Goal: Task Accomplishment & Management: Manage account settings

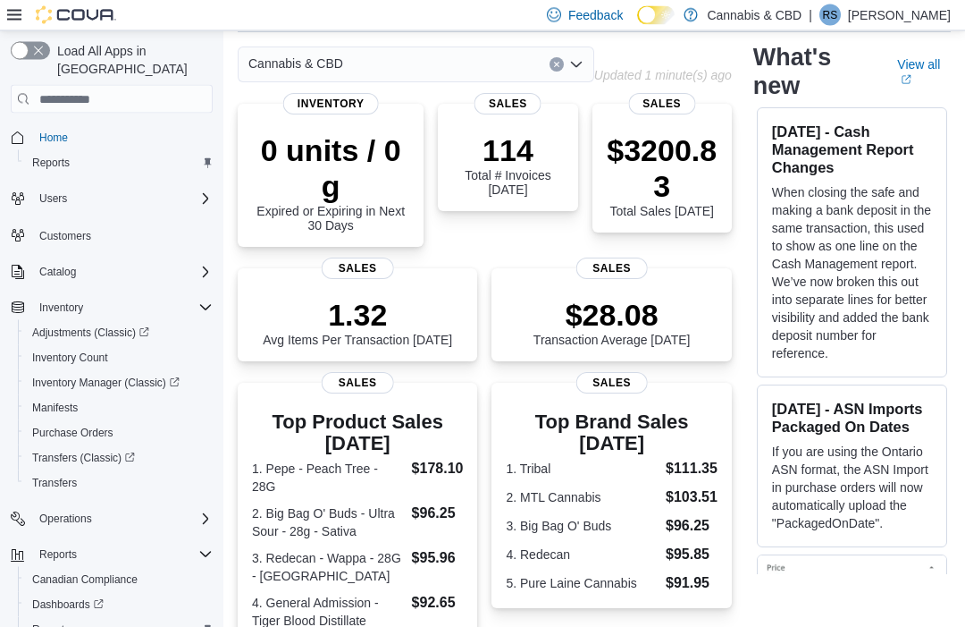
scroll to position [72, 0]
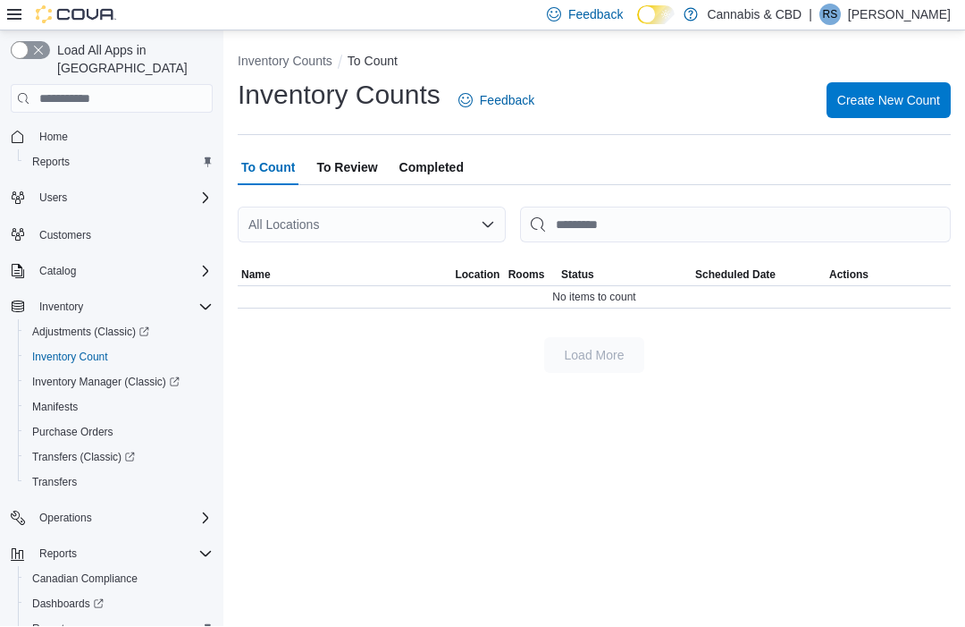
click at [922, 110] on span "Create New Count" at bounding box center [889, 101] width 103 height 18
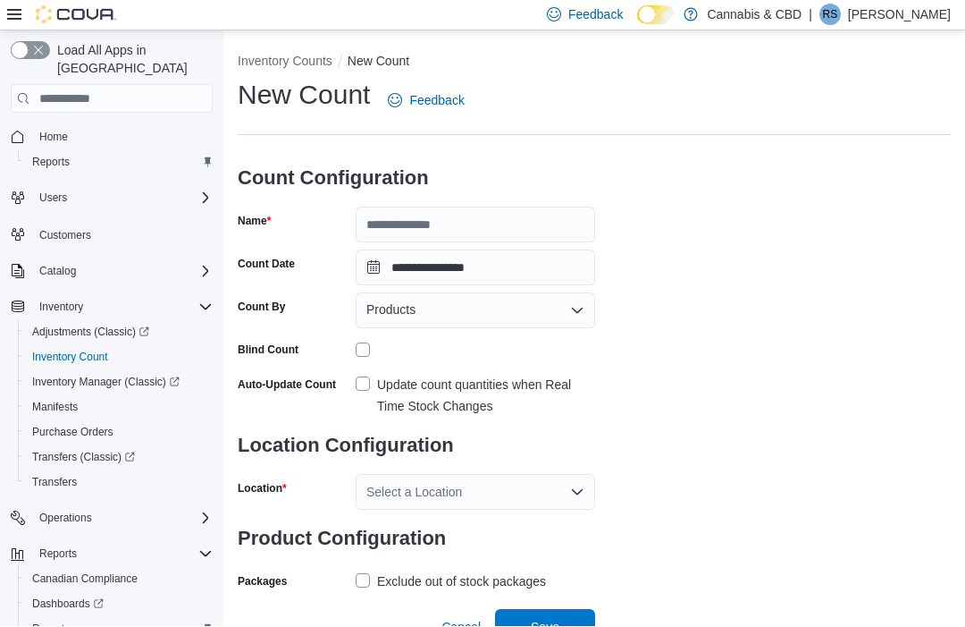
click at [462, 203] on h3 "Count Configuration" at bounding box center [417, 178] width 358 height 57
click at [456, 224] on input "Name" at bounding box center [476, 225] width 240 height 36
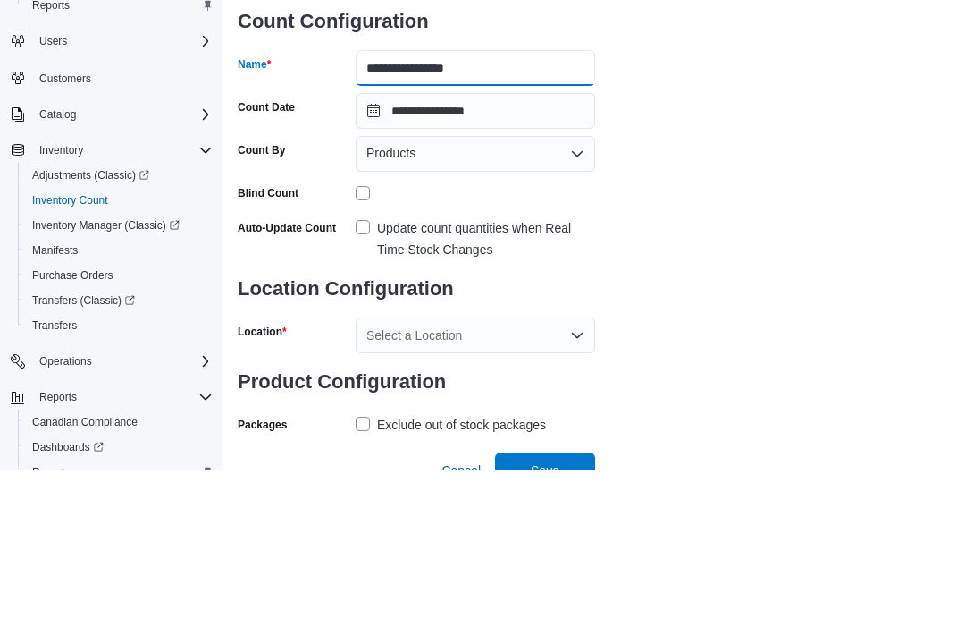
type input "**********"
click at [548, 293] on div "Products" at bounding box center [476, 311] width 240 height 36
click at [788, 127] on div "**********" at bounding box center [594, 337] width 713 height 518
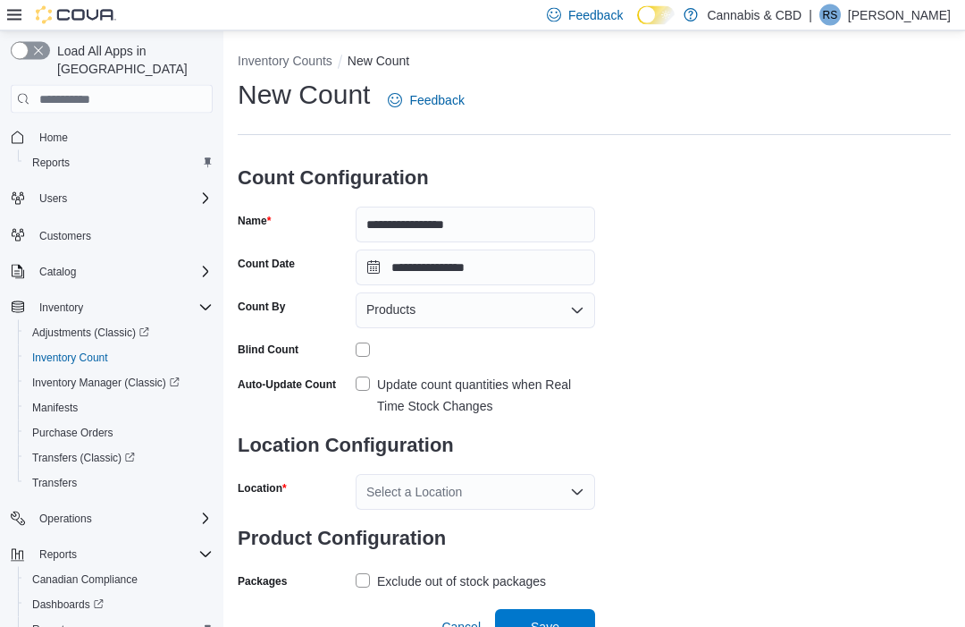
click at [544, 490] on div "Select a Location" at bounding box center [476, 493] width 240 height 36
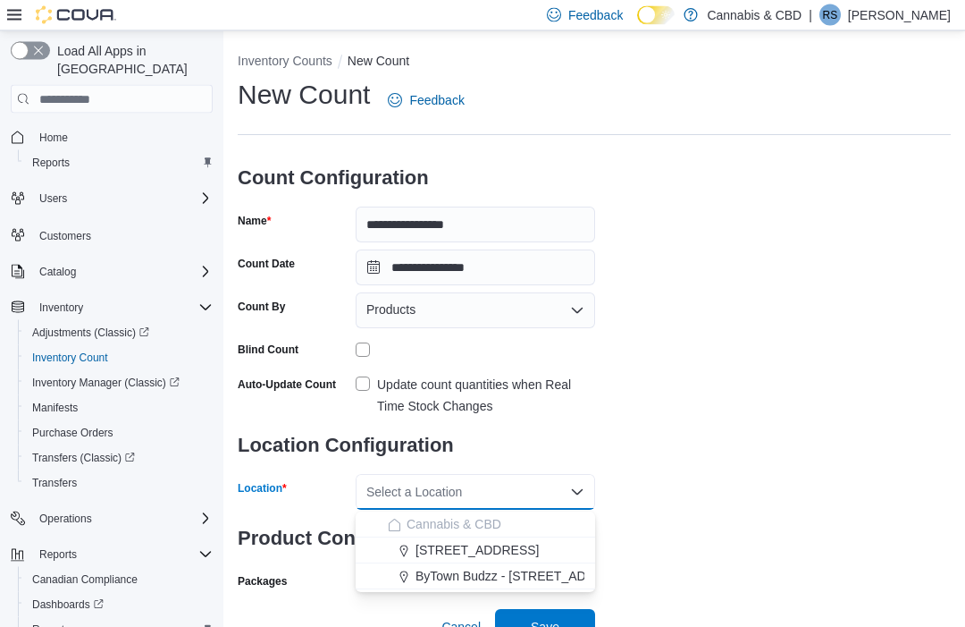
scroll to position [29, 0]
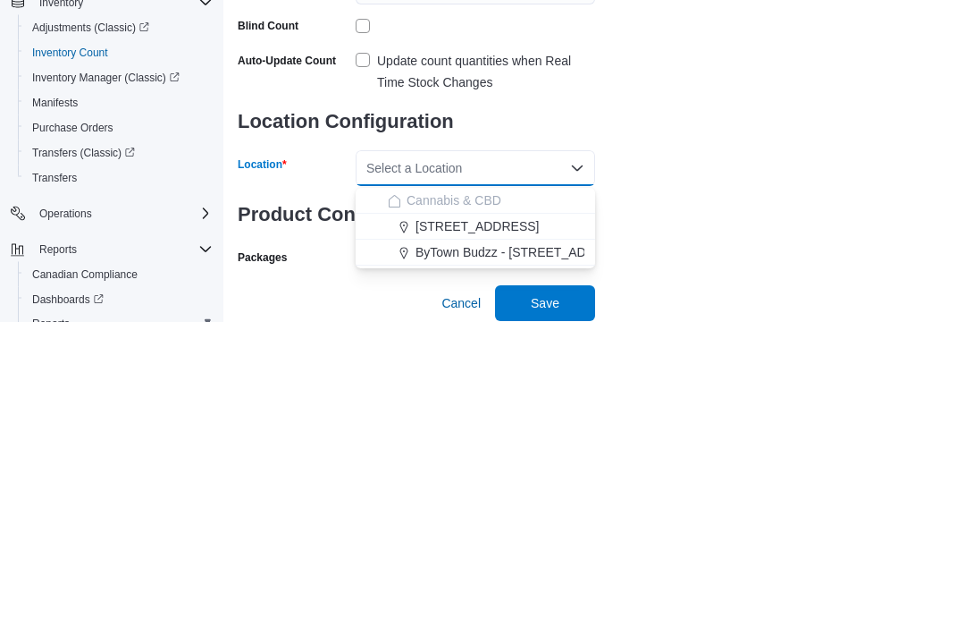
click at [572, 549] on span "ByTown Budzz - [STREET_ADDRESS]" at bounding box center [524, 558] width 217 height 18
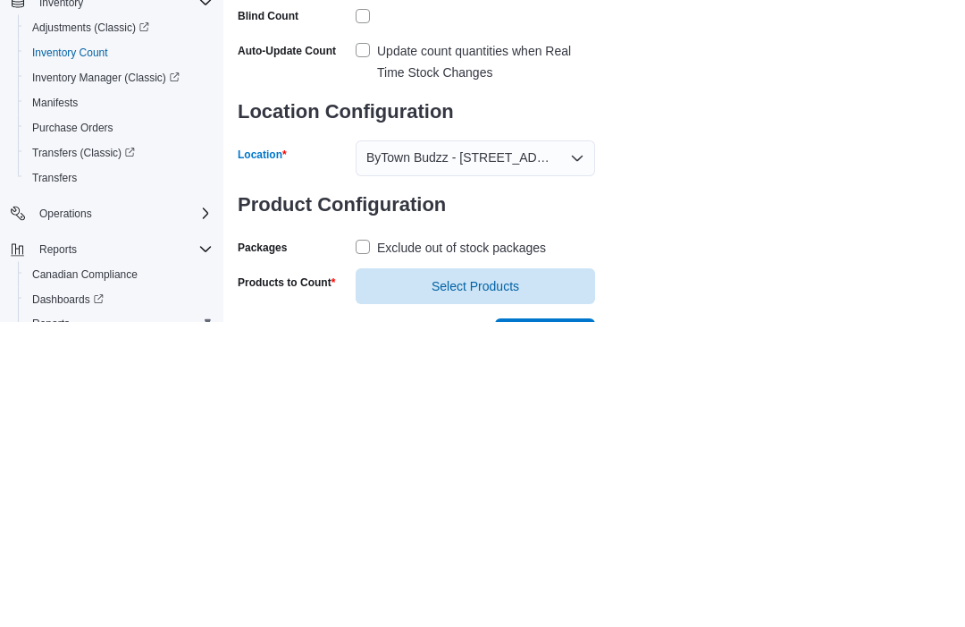
click at [367, 543] on label "Exclude out of stock packages" at bounding box center [451, 553] width 190 height 21
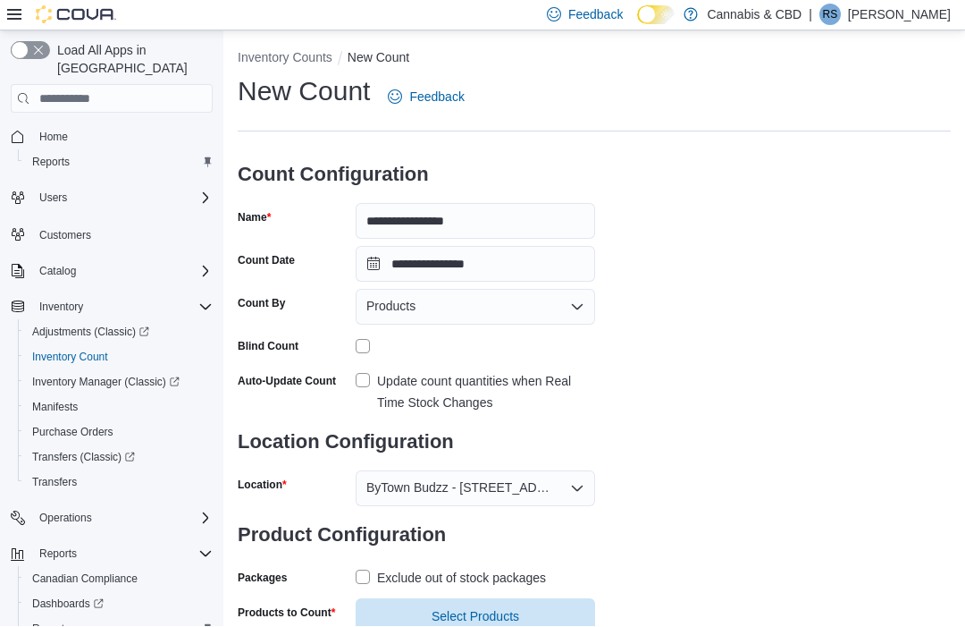
scroll to position [4, 0]
click at [361, 383] on label "Update count quantities when Real Time Stock Changes" at bounding box center [476, 392] width 240 height 43
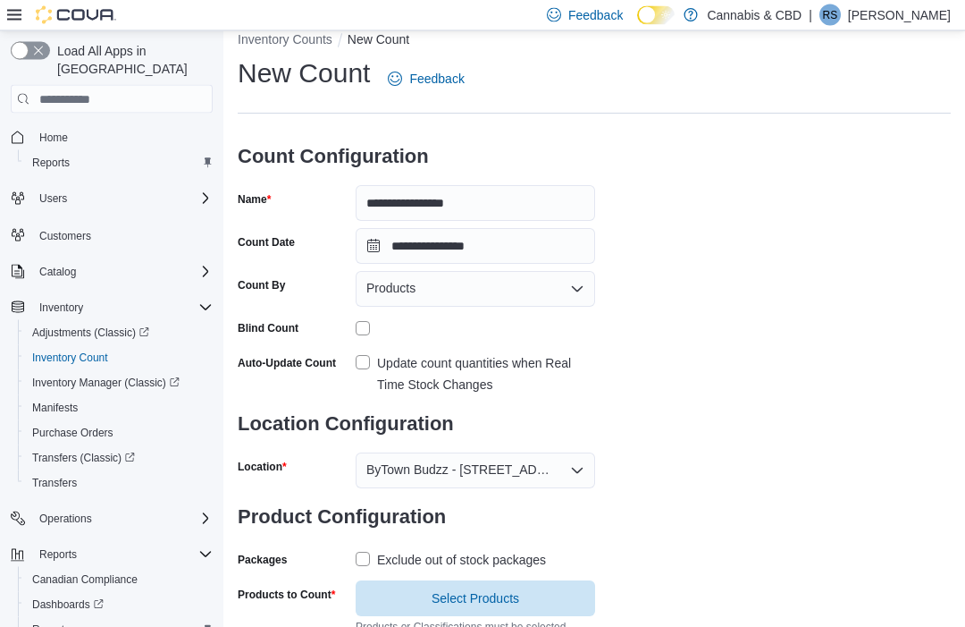
click at [488, 583] on span "Select Products" at bounding box center [475, 599] width 218 height 36
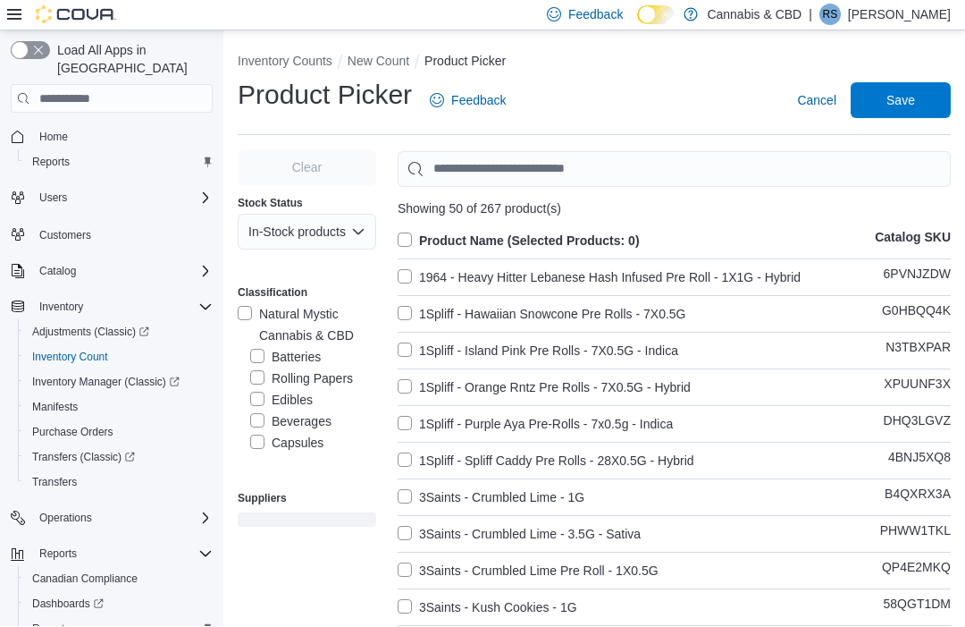
scroll to position [1, 0]
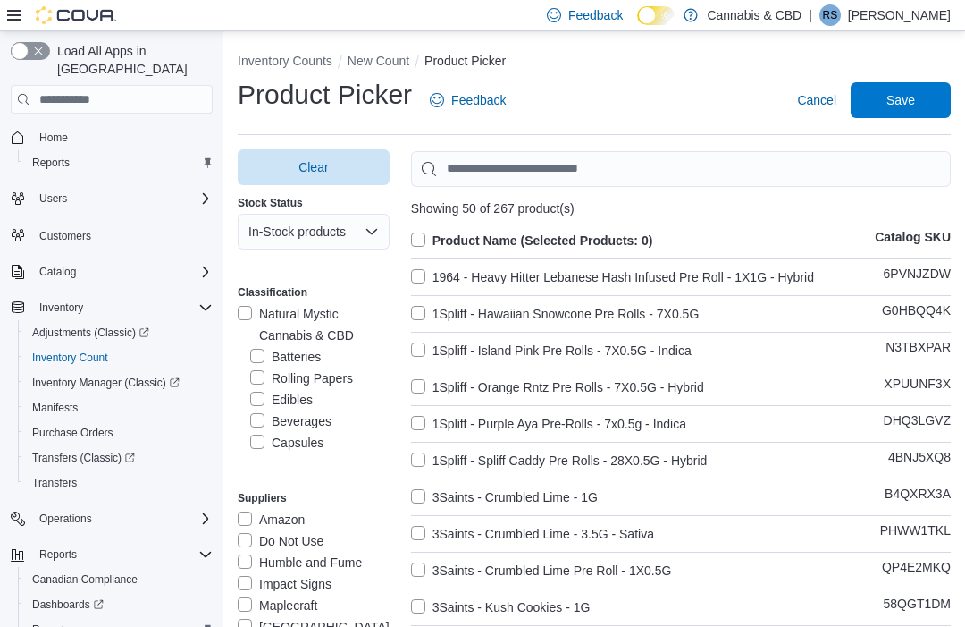
click at [318, 317] on label "Natural Mystic Cannabis & CBD" at bounding box center [314, 324] width 152 height 43
click at [251, 314] on label "Natural Mystic Cannabis & CBD" at bounding box center [314, 324] width 152 height 43
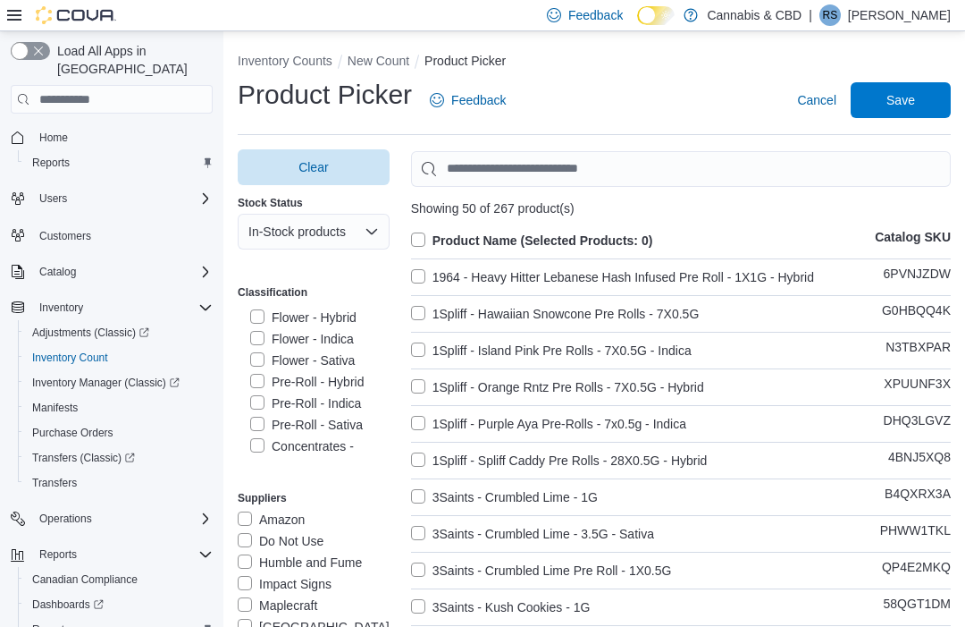
click at [310, 358] on label "Flower - Sativa" at bounding box center [302, 359] width 105 height 21
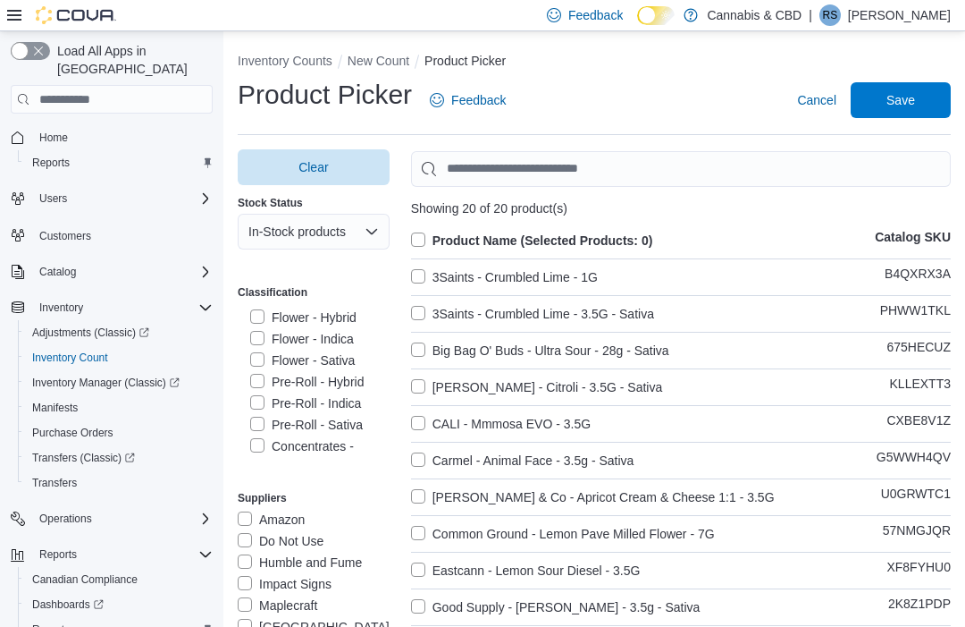
click at [257, 359] on label "Flower - Sativa" at bounding box center [302, 359] width 105 height 21
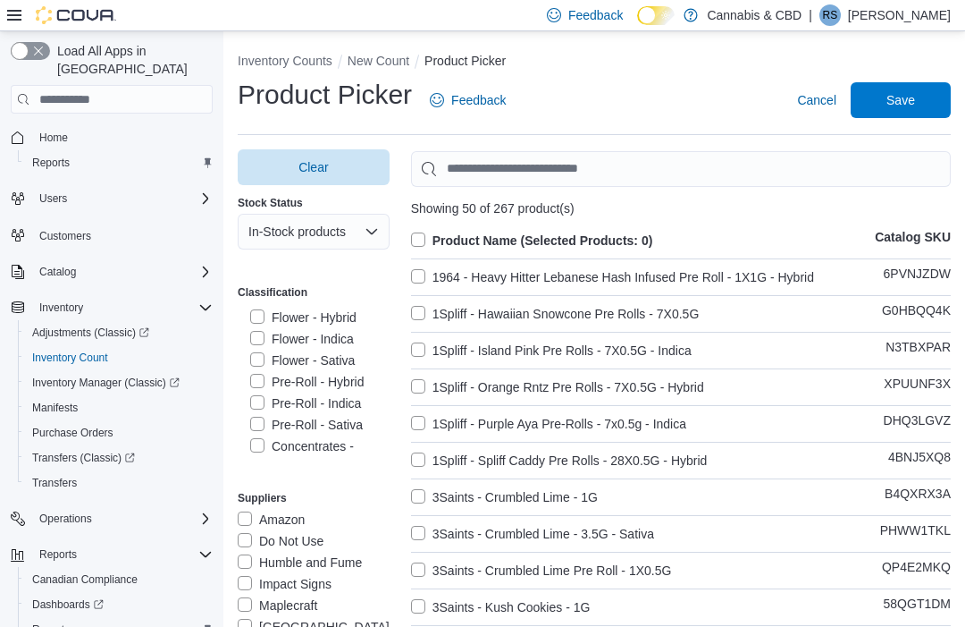
click at [260, 423] on label "Pre-Roll - Sativa" at bounding box center [306, 424] width 113 height 21
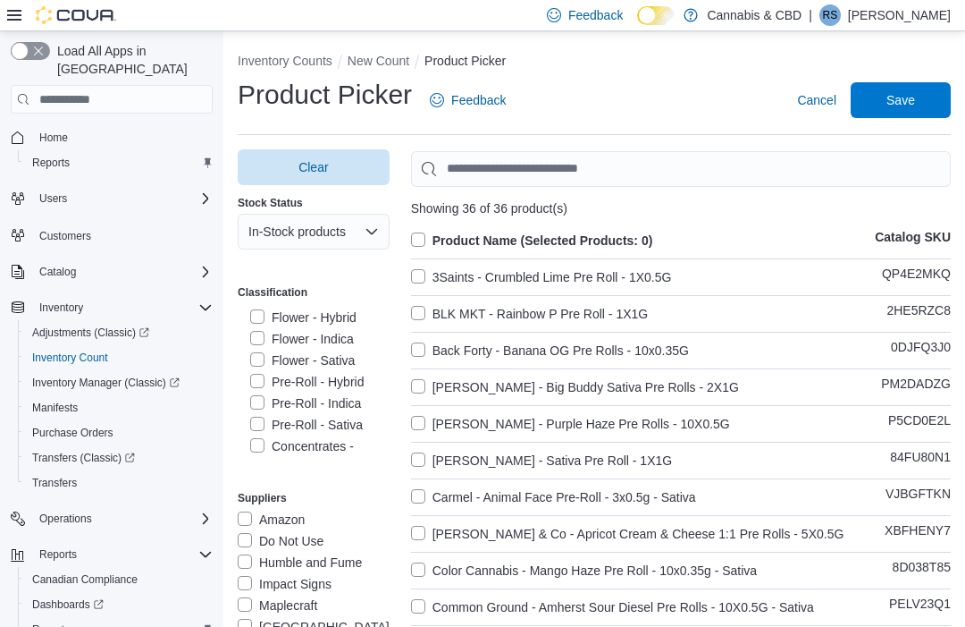
click at [421, 236] on label "Product Name (Selected Products: 0)" at bounding box center [532, 240] width 242 height 21
click at [900, 97] on span "Save" at bounding box center [901, 100] width 29 height 18
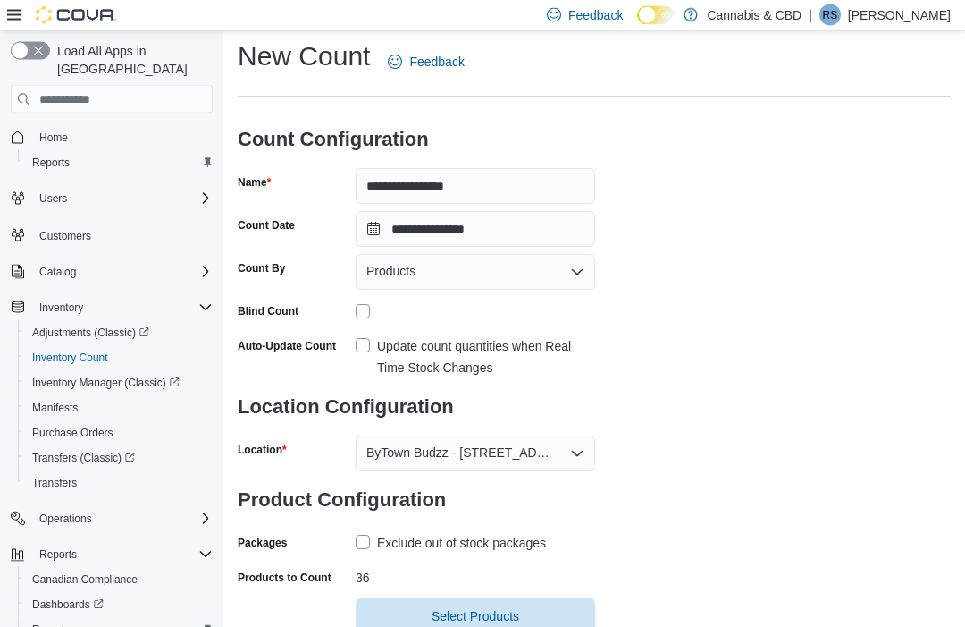
scroll to position [38, 0]
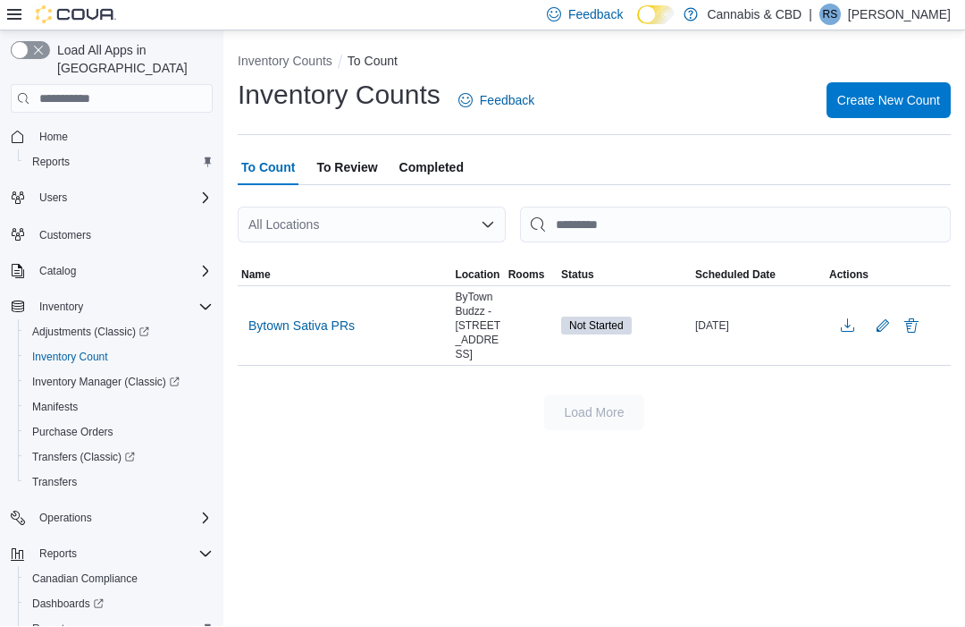
click at [434, 341] on div "Bytown Sativa PRs" at bounding box center [345, 326] width 214 height 34
click at [324, 326] on span "Bytown Sativa PRs" at bounding box center [301, 326] width 106 height 18
click at [882, 326] on button "Edit count details" at bounding box center [882, 326] width 21 height 27
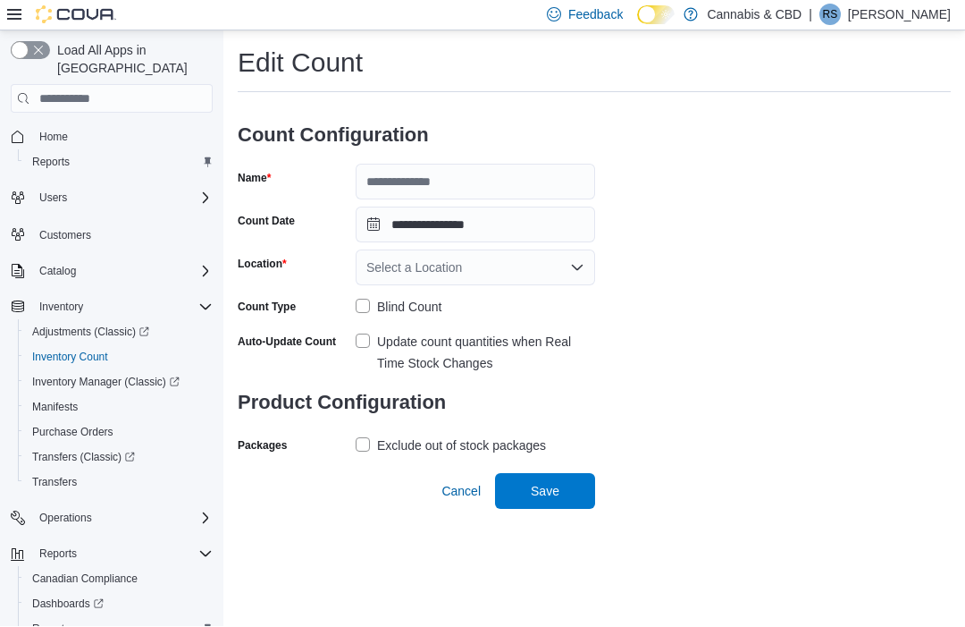
type input "**********"
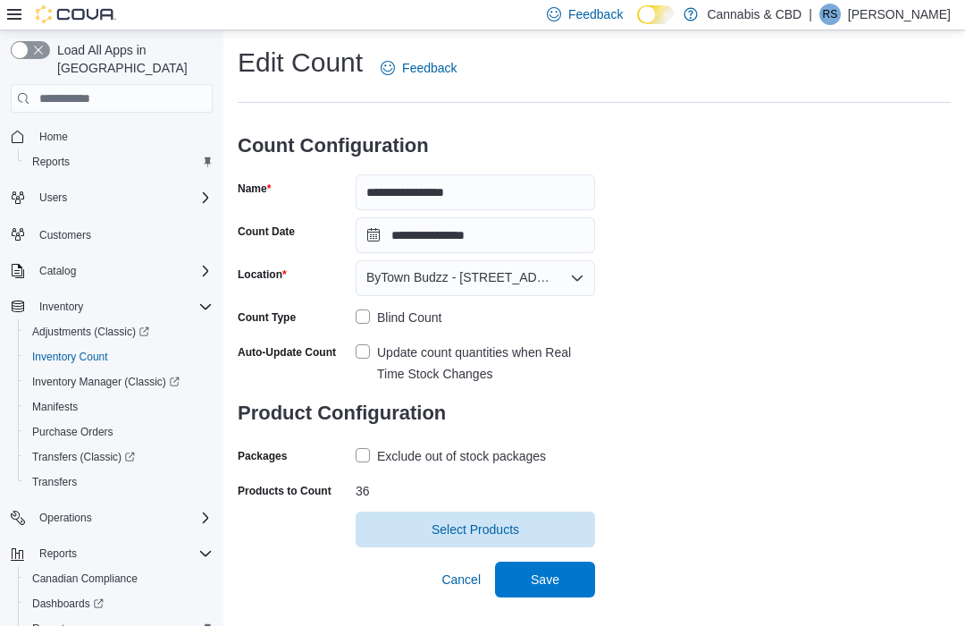
click at [454, 589] on span "Cancel" at bounding box center [461, 580] width 39 height 18
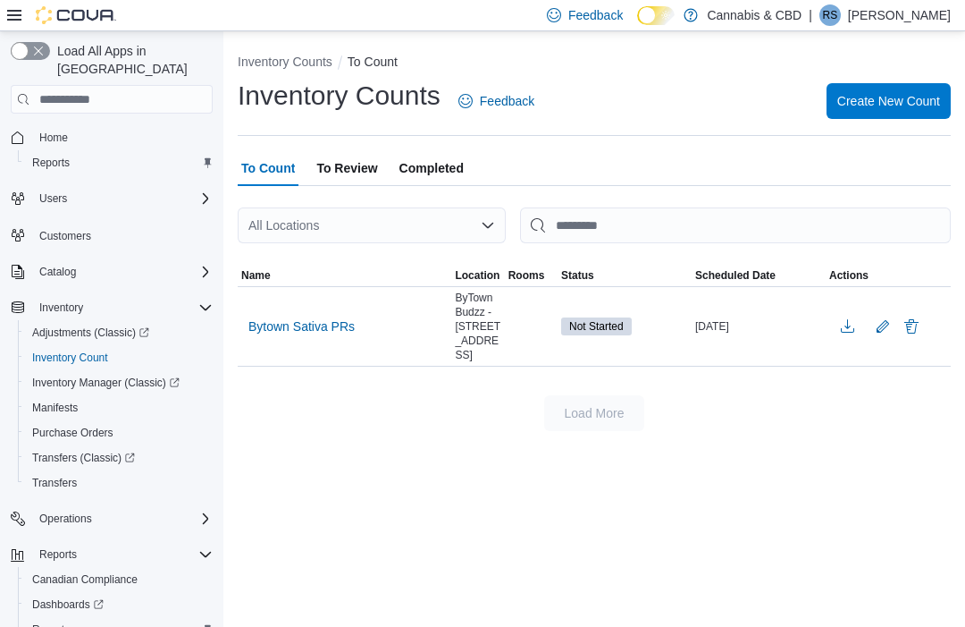
scroll to position [55, 0]
click at [315, 317] on span "Bytown Sativa PRs" at bounding box center [301, 326] width 106 height 18
click at [276, 317] on span "Bytown Sativa PRs" at bounding box center [301, 326] width 106 height 18
click at [289, 317] on span "Bytown Sativa PRs" at bounding box center [301, 326] width 106 height 18
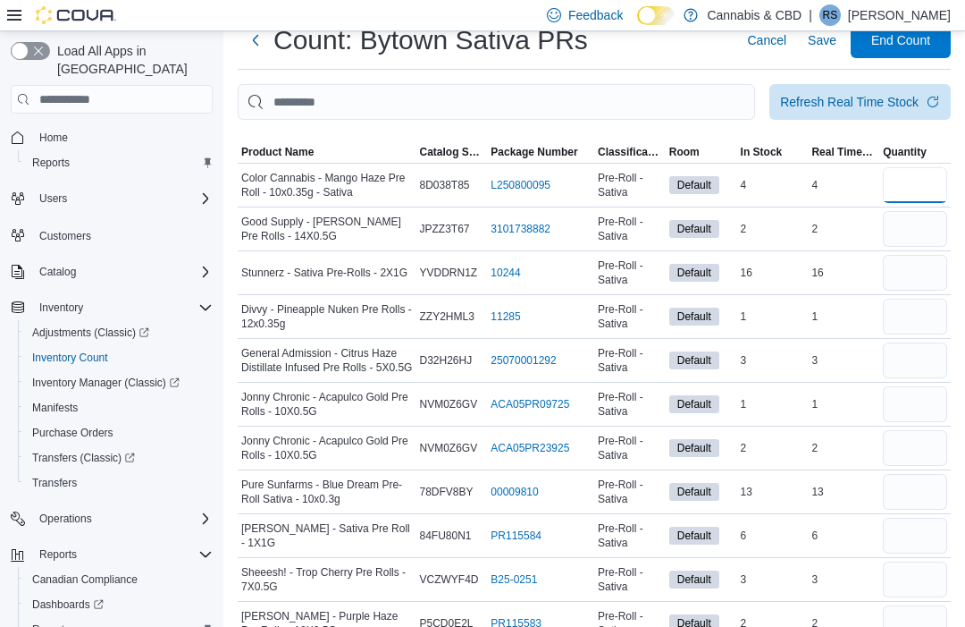
click at [929, 184] on input "number" at bounding box center [915, 185] width 64 height 36
click at [917, 193] on input "number" at bounding box center [915, 185] width 64 height 36
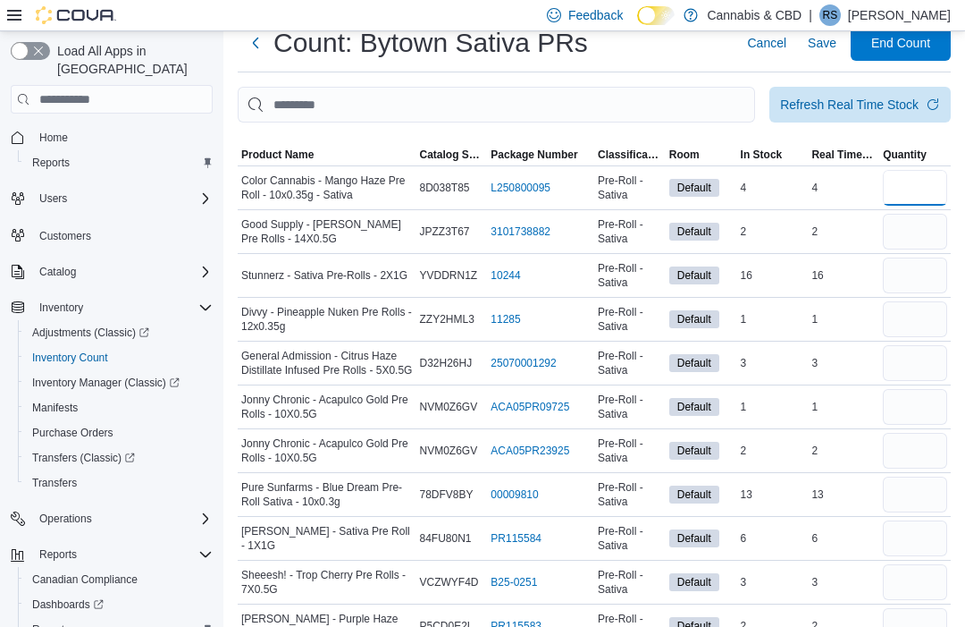
scroll to position [53, 0]
type input "*"
click at [920, 233] on input "number" at bounding box center [915, 232] width 64 height 36
type input "*"
click at [903, 285] on input "number" at bounding box center [915, 275] width 64 height 36
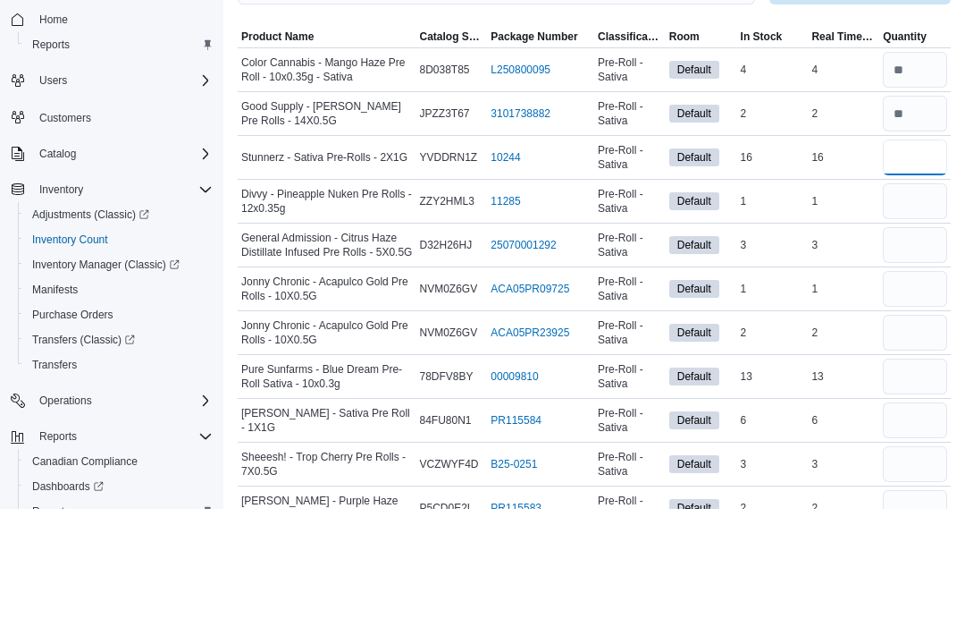
type input "**"
click at [918, 301] on input "number" at bounding box center [915, 319] width 64 height 36
type input "*"
click at [921, 345] on input "number" at bounding box center [915, 363] width 64 height 36
type input "*"
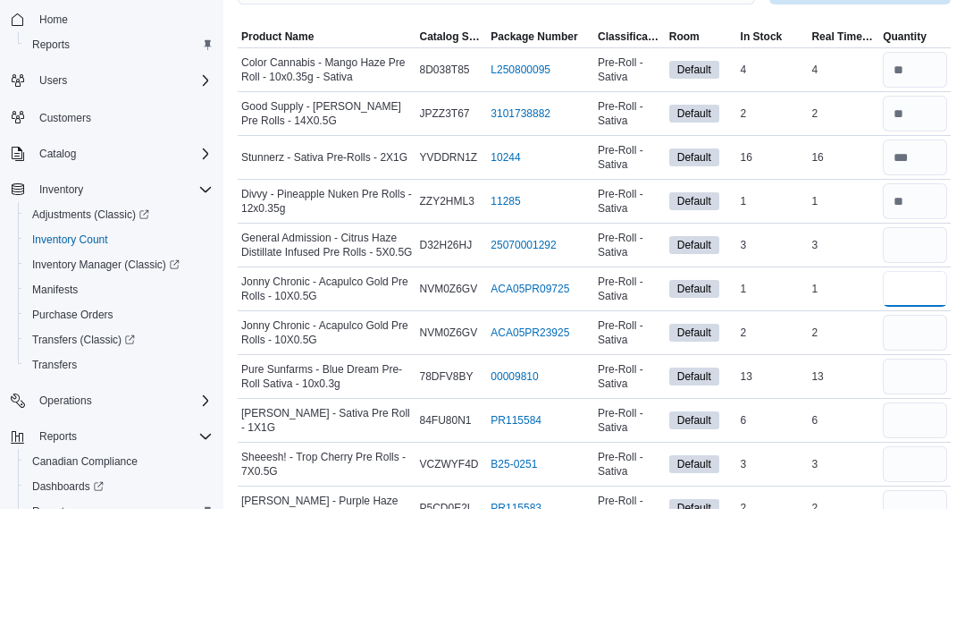
click at [905, 389] on input "number" at bounding box center [915, 407] width 64 height 36
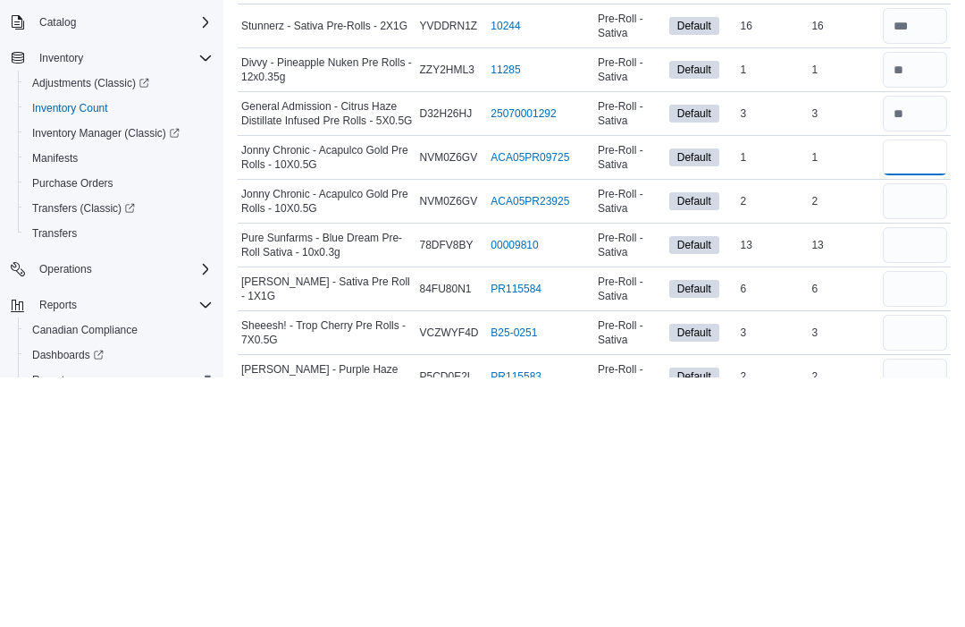
type input "*"
click at [922, 433] on input "number" at bounding box center [915, 451] width 64 height 36
type input "*"
click at [910, 476] on input "number" at bounding box center [915, 494] width 64 height 36
type input "**"
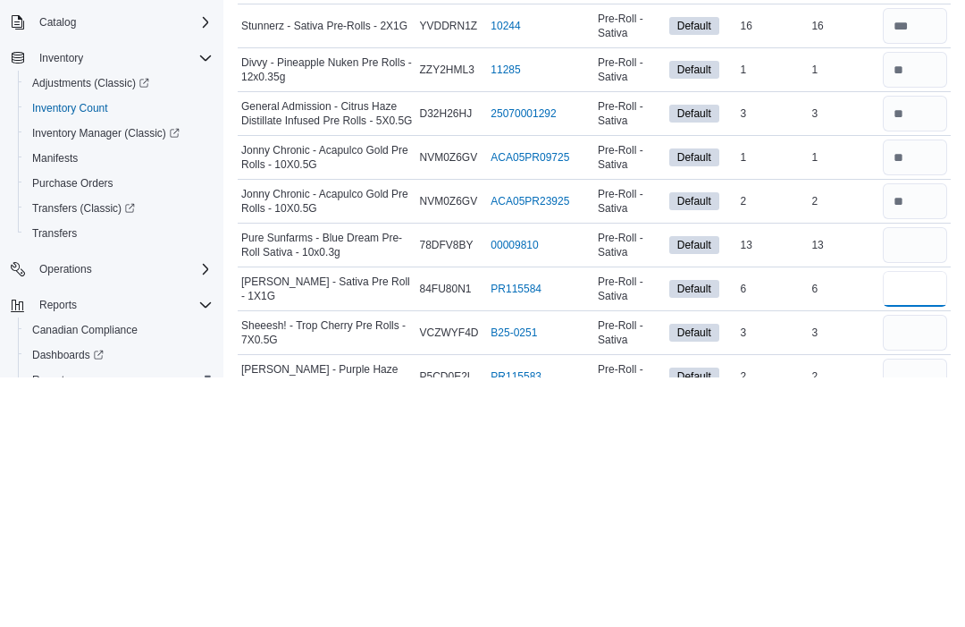
click at [913, 520] on input "number" at bounding box center [915, 538] width 64 height 36
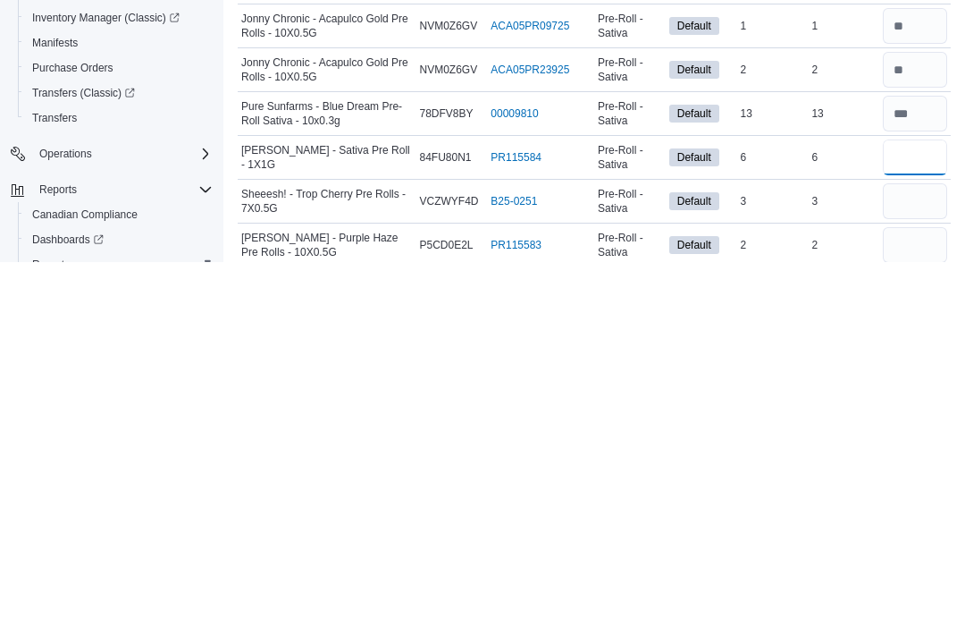
type input "*"
click at [920, 548] on input "number" at bounding box center [915, 566] width 64 height 36
type input "*"
click at [936, 592] on input "number" at bounding box center [915, 610] width 64 height 36
type input "*"
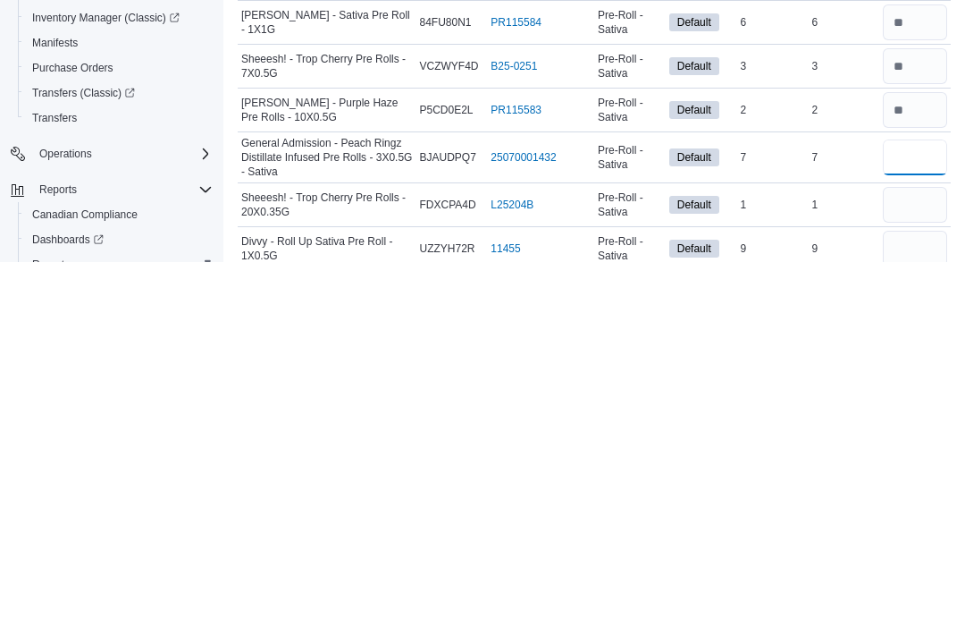
type input "*"
click at [908, 551] on input "number" at bounding box center [915, 569] width 64 height 36
type input "*"
click at [901, 595] on input "number" at bounding box center [915, 613] width 64 height 36
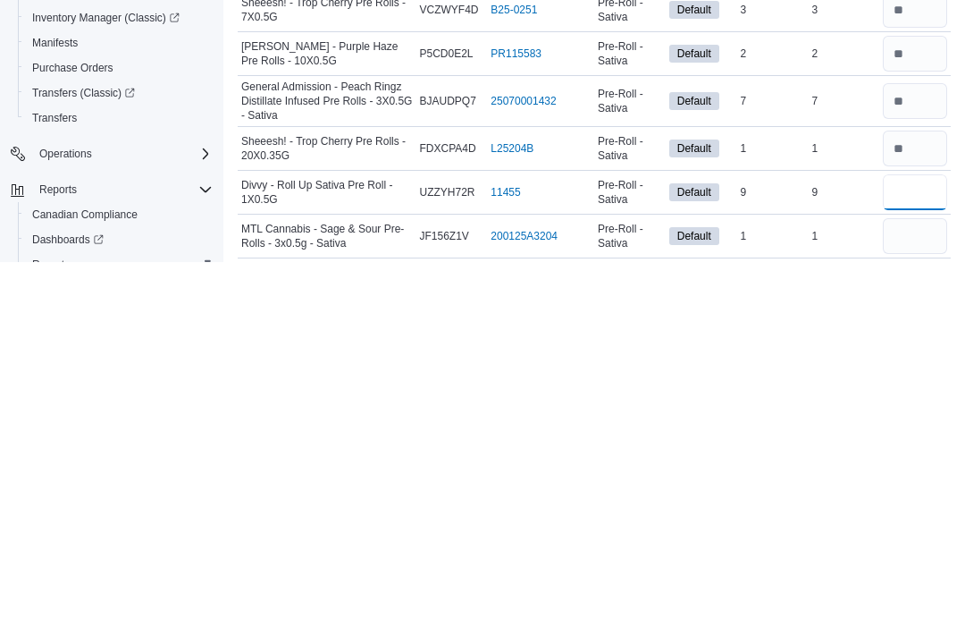
scroll to position [284, 0]
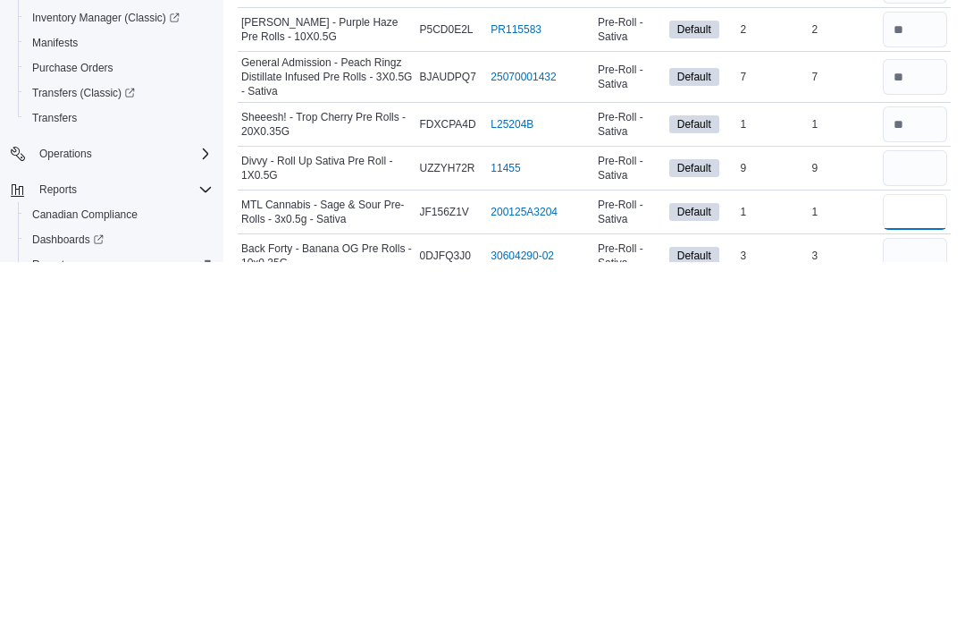
click at [922, 559] on input "number" at bounding box center [915, 577] width 64 height 36
type input "*"
click at [918, 602] on input "number" at bounding box center [915, 620] width 64 height 36
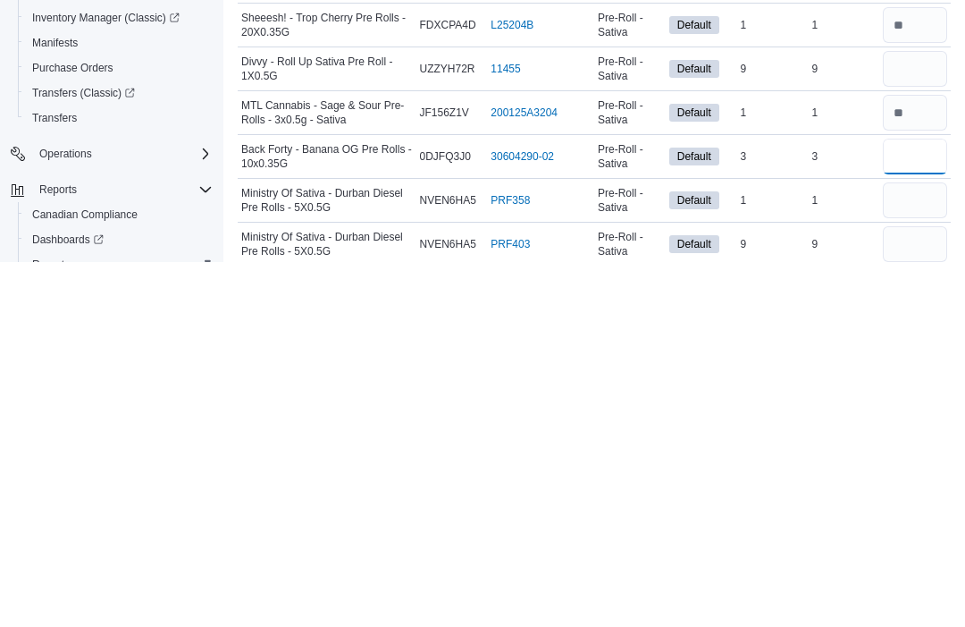
scroll to position [392, 0]
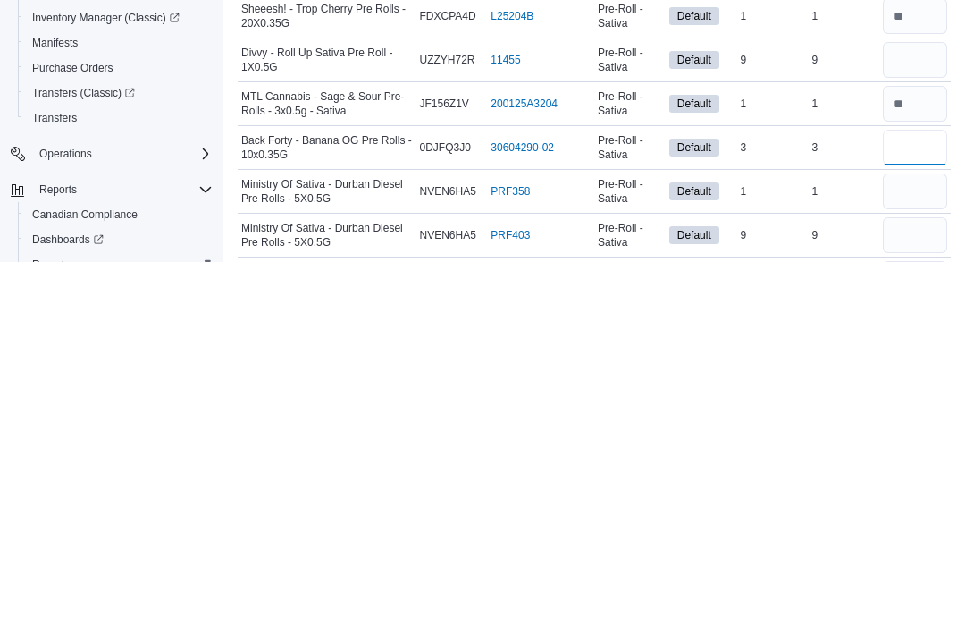
type input "*"
click at [917, 538] on input "number" at bounding box center [915, 556] width 64 height 36
type input "*"
click at [935, 582] on input "number" at bounding box center [915, 600] width 64 height 36
type input "*"
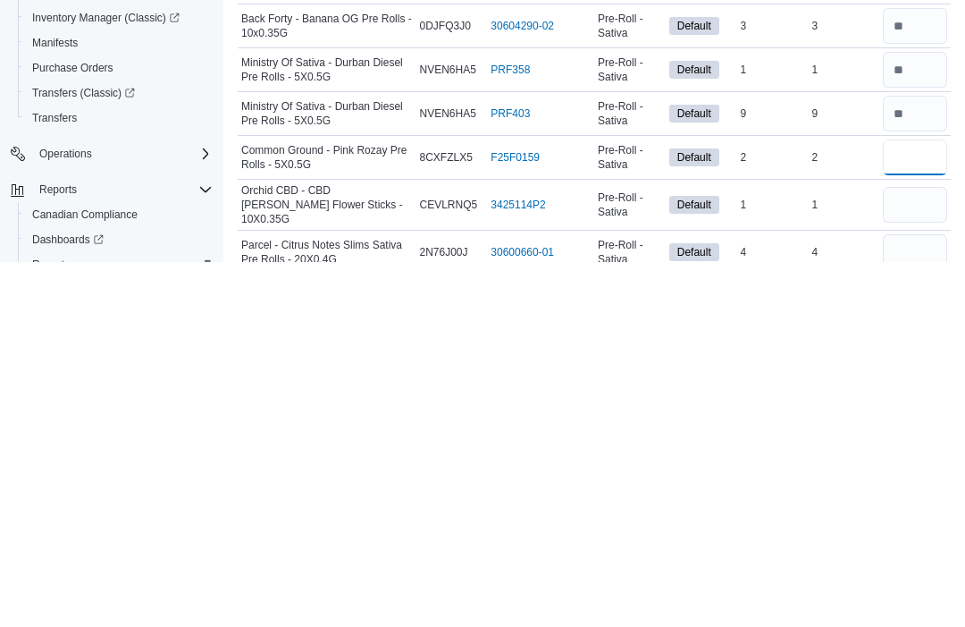
type input "*"
click at [906, 551] on input "number" at bounding box center [915, 569] width 64 height 36
type input "*"
click at [908, 599] on input "number" at bounding box center [915, 617] width 64 height 36
type input "*"
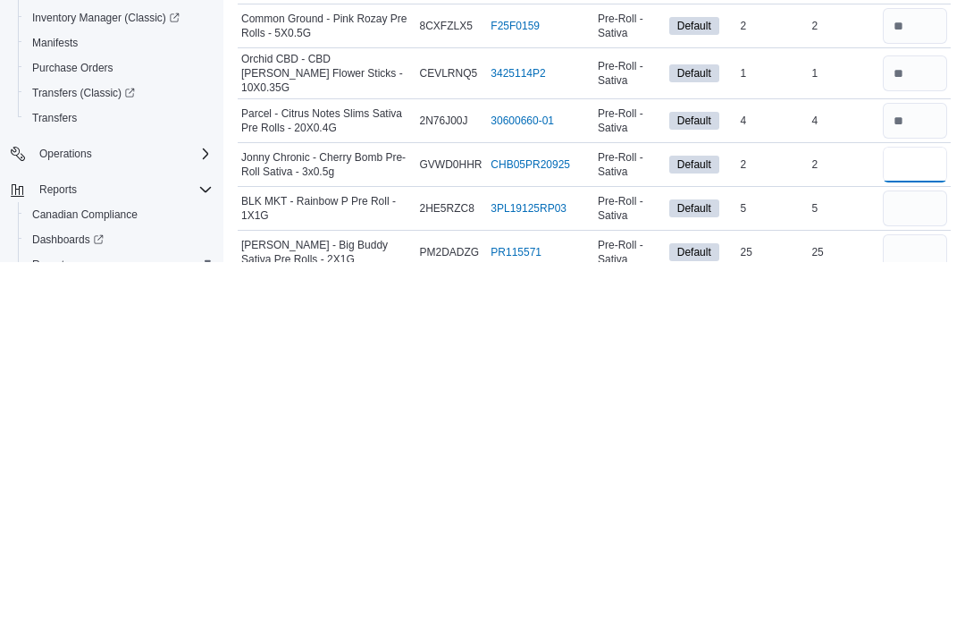
type input "*"
click at [921, 555] on input "number" at bounding box center [915, 573] width 64 height 36
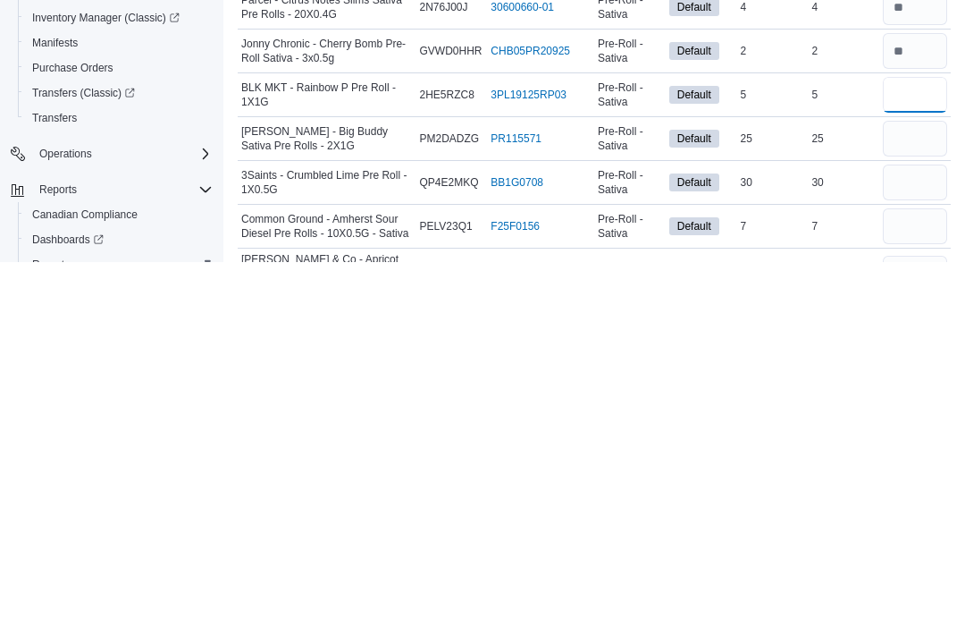
scroll to position [761, 0]
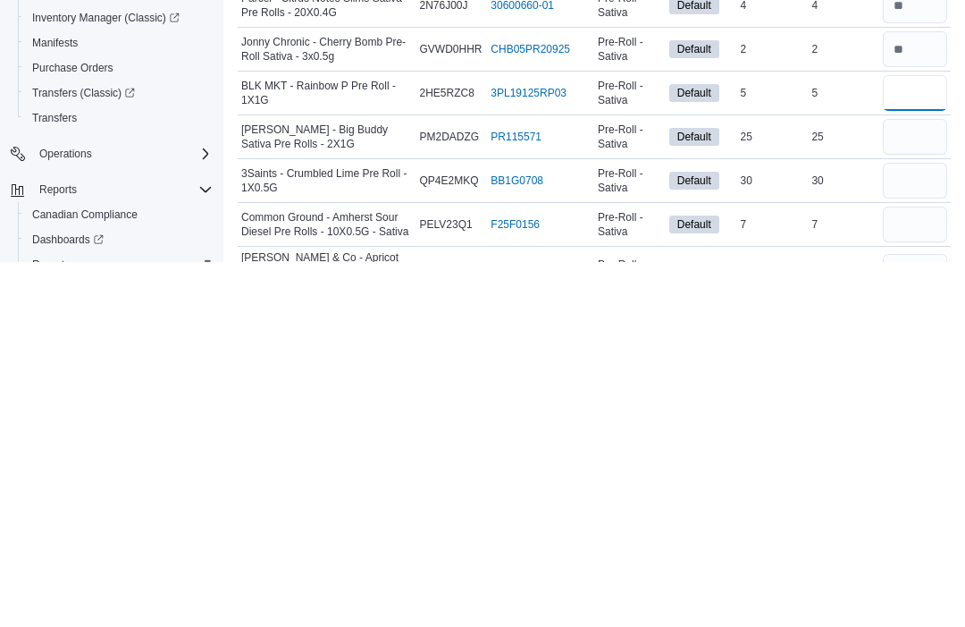
type input "*"
click at [911, 571] on input "number" at bounding box center [915, 589] width 64 height 36
type input "*"
click at [920, 484] on input "number" at bounding box center [915, 502] width 64 height 36
type input "**"
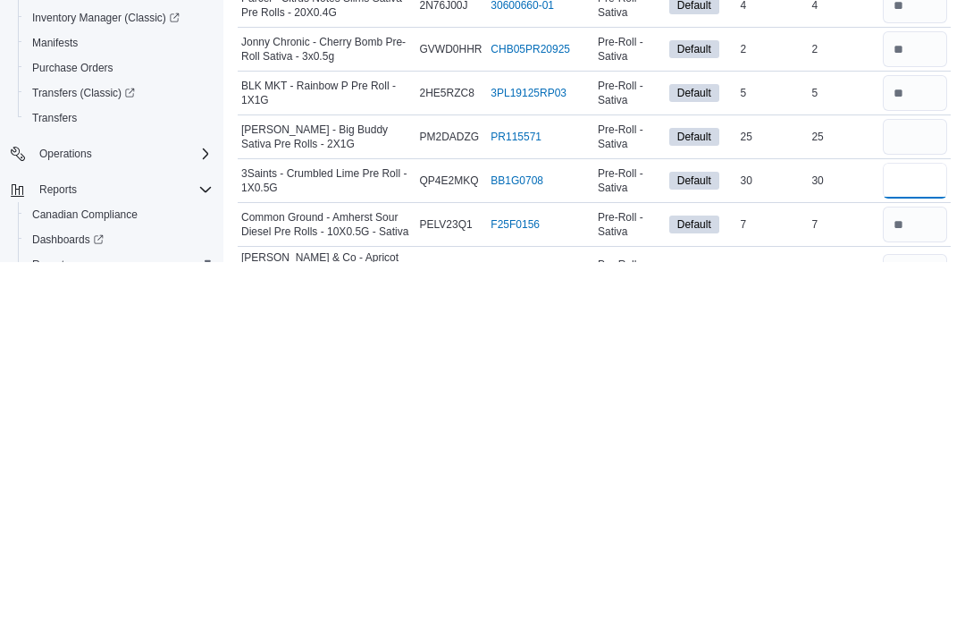
click at [909, 527] on input "number" at bounding box center [915, 545] width 64 height 36
type input "**"
click at [922, 619] on input "number" at bounding box center [915, 637] width 64 height 36
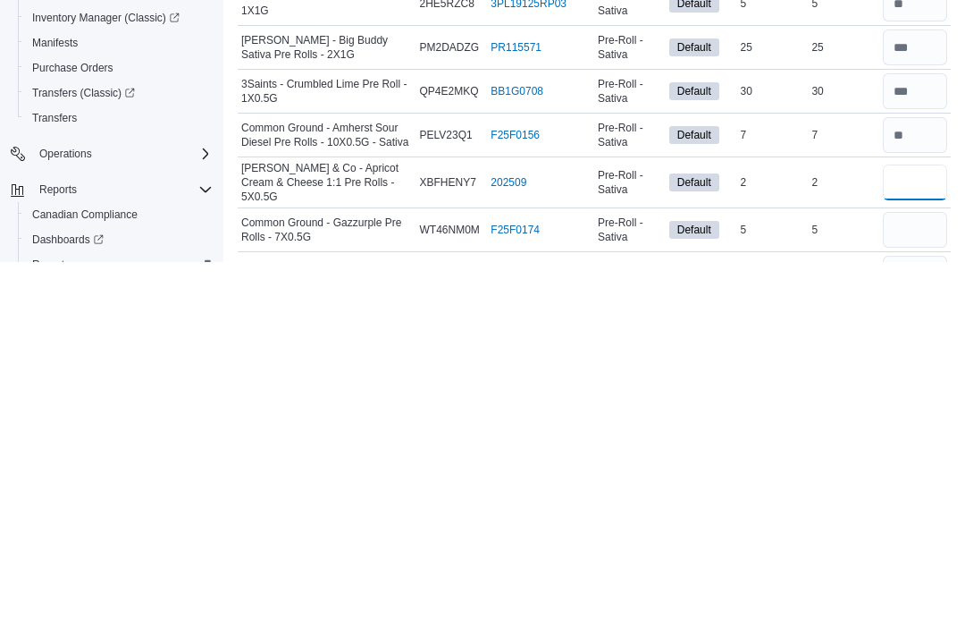
scroll to position [855, 0]
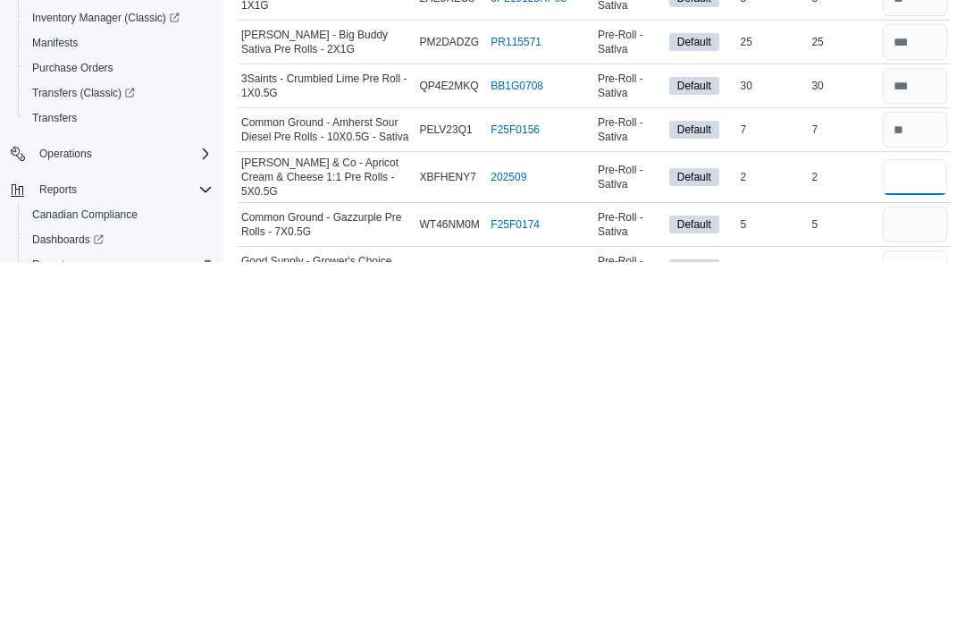
type input "*"
click at [930, 571] on input "number" at bounding box center [915, 589] width 64 height 36
type input "*"
click at [923, 615] on input "number" at bounding box center [915, 633] width 64 height 36
type input "*"
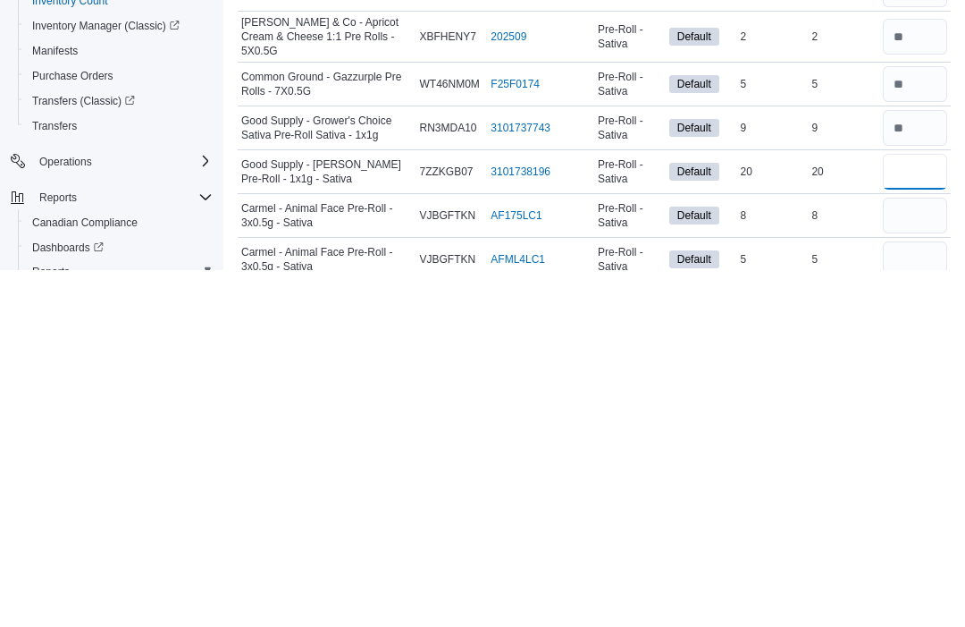
type input "**"
click at [923, 555] on input "number" at bounding box center [915, 573] width 64 height 36
type input "*"
click at [906, 599] on input "number" at bounding box center [915, 617] width 64 height 36
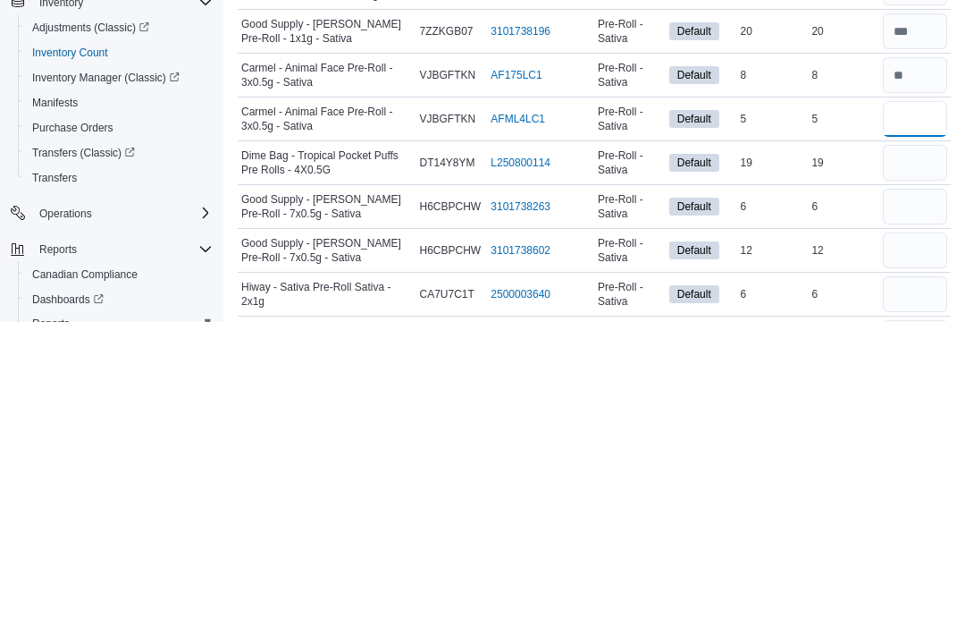
scroll to position [1196, 0]
type input "*"
click at [924, 450] on input "number" at bounding box center [915, 468] width 64 height 36
type input "**"
click at [912, 493] on input "number" at bounding box center [915, 511] width 64 height 36
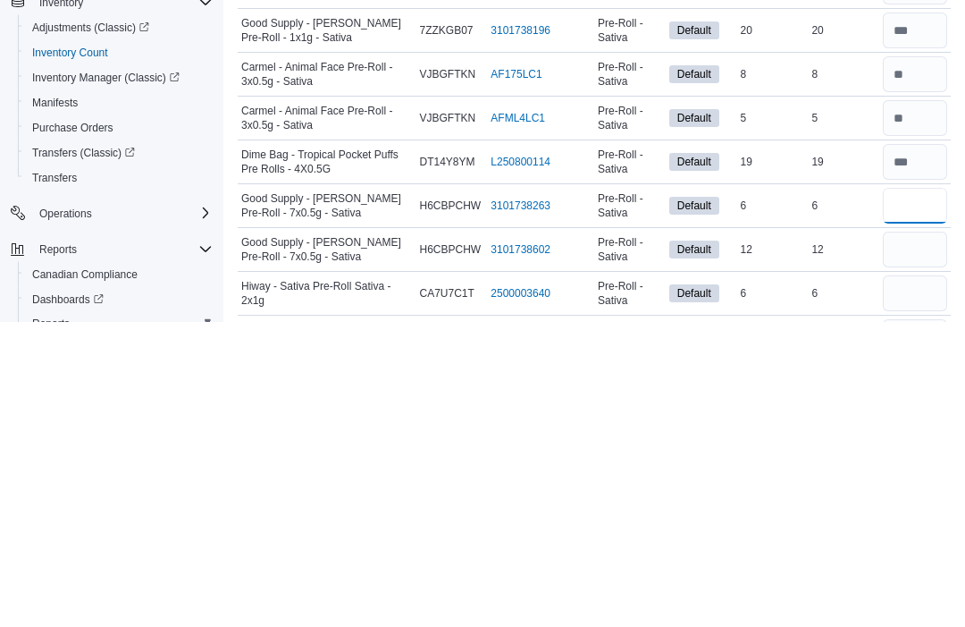
type input "*"
click at [861, 544] on div "12" at bounding box center [844, 554] width 72 height 21
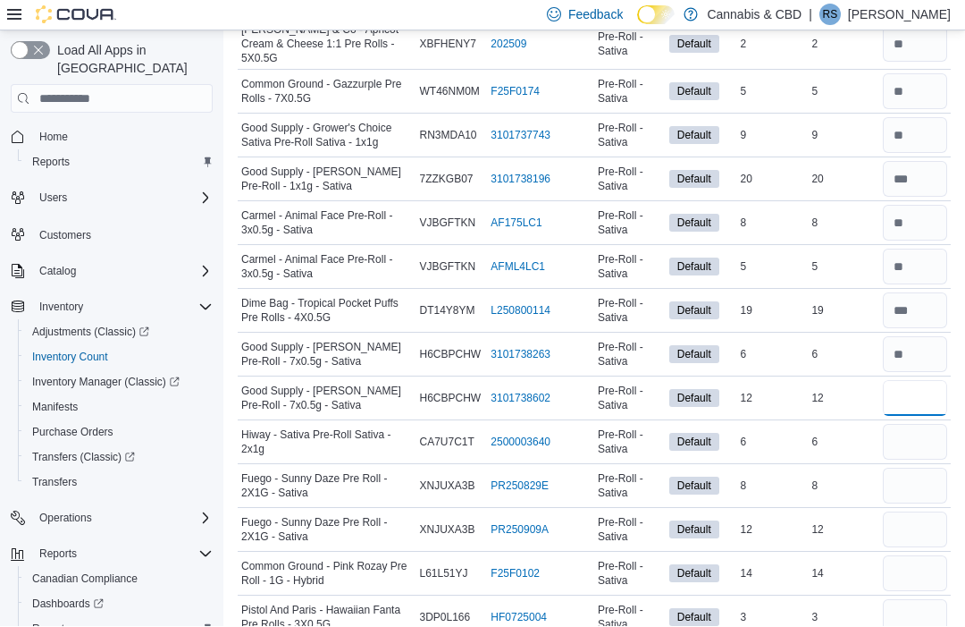
click at [905, 402] on input "number" at bounding box center [915, 399] width 64 height 36
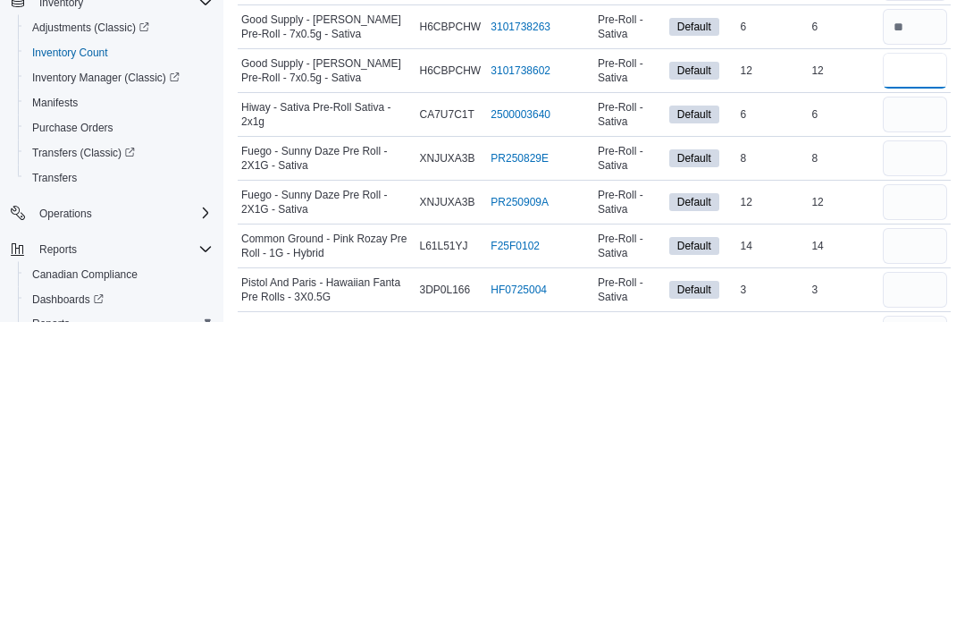
scroll to position [1380, 0]
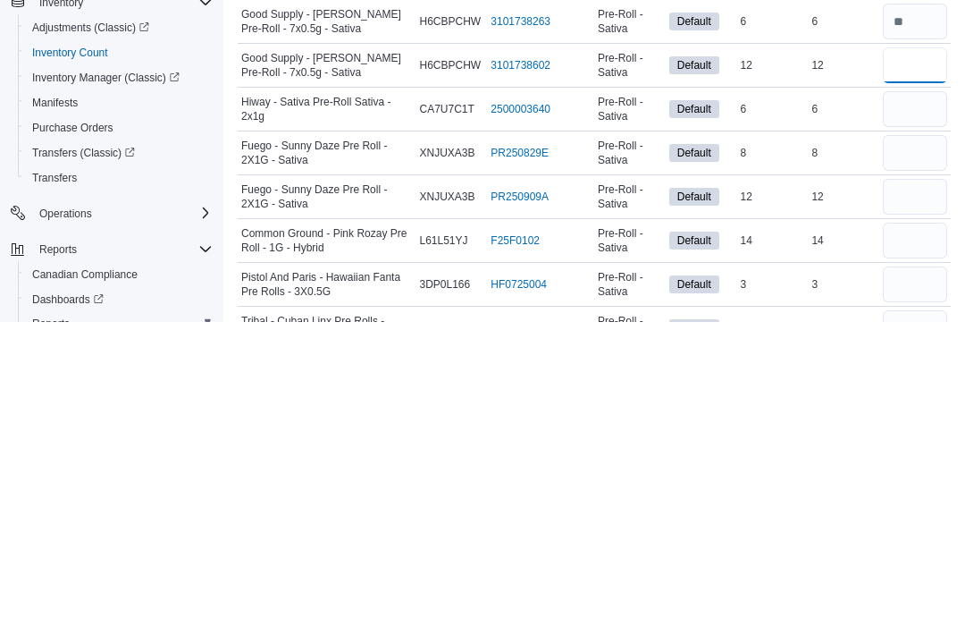
type input "**"
click at [899, 397] on input "number" at bounding box center [915, 415] width 64 height 36
type input "*"
click at [913, 441] on input "number" at bounding box center [915, 459] width 64 height 36
type input "*"
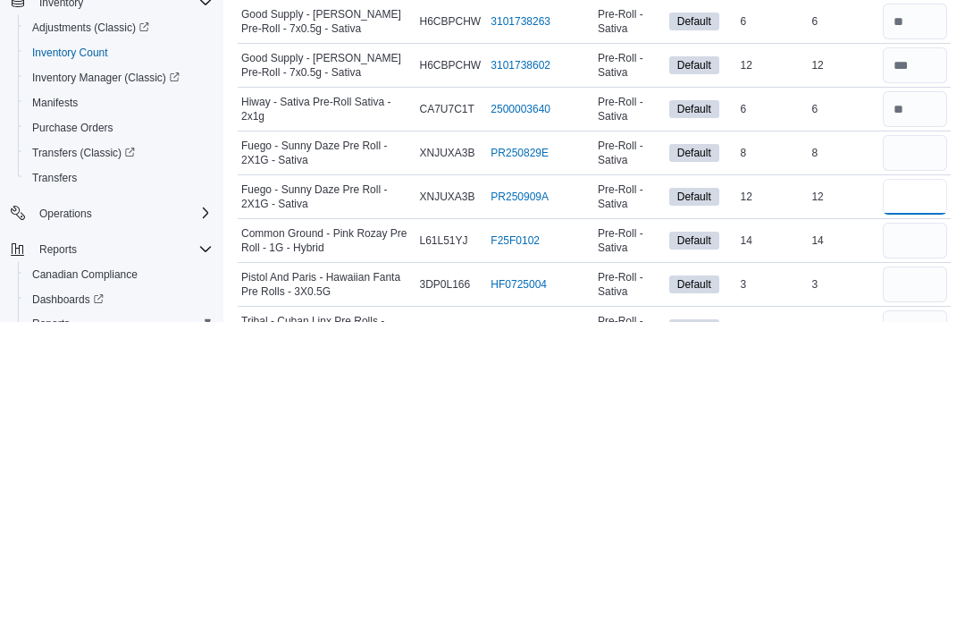
click at [889, 484] on input "number" at bounding box center [915, 502] width 64 height 36
type input "**"
click at [912, 528] on input "number" at bounding box center [915, 546] width 64 height 36
type input "**"
click at [924, 572] on input "number" at bounding box center [915, 590] width 64 height 36
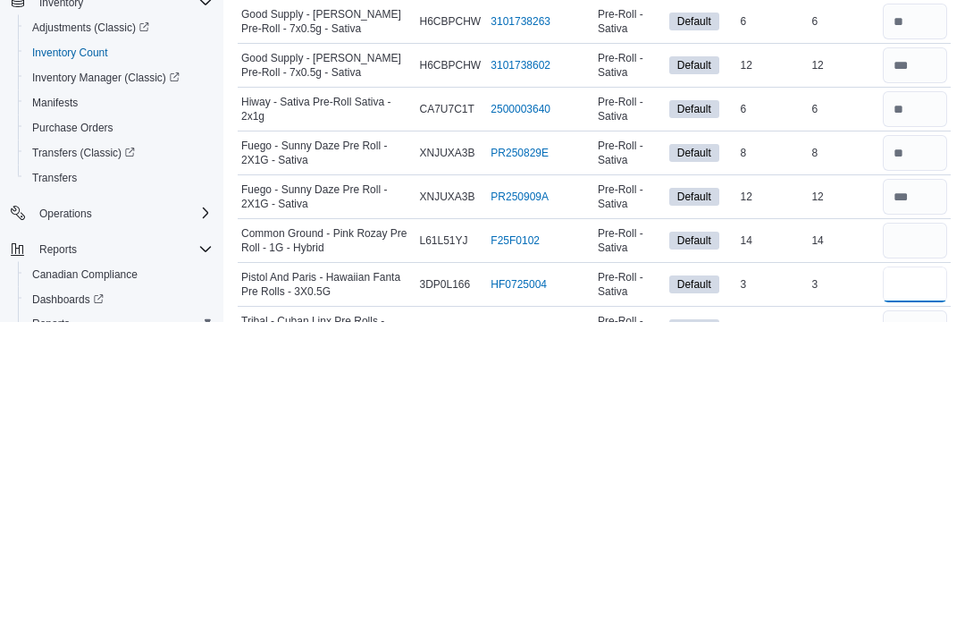
scroll to position [1413, 0]
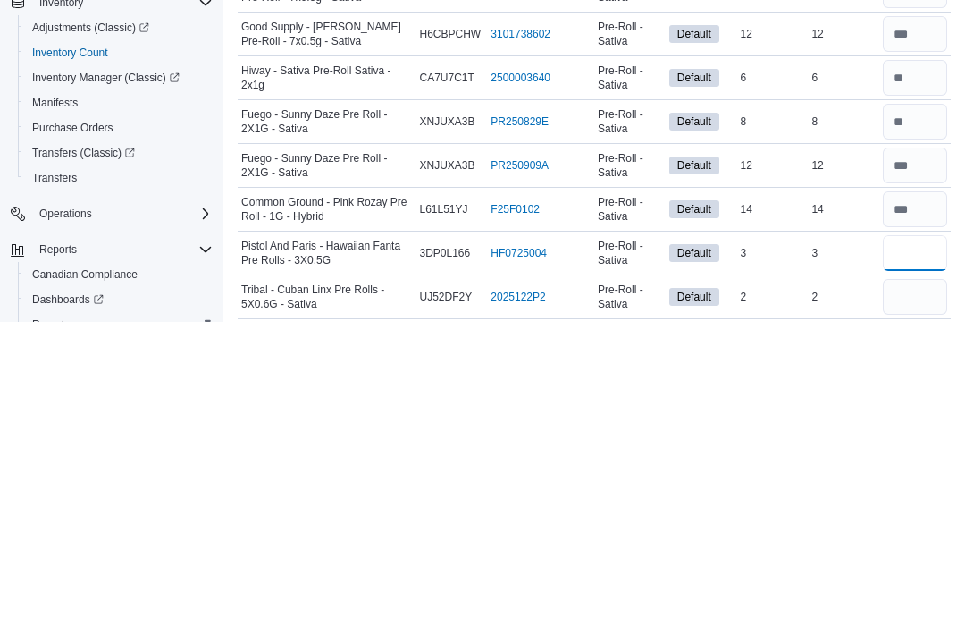
type input "*"
click at [906, 584] on input "number" at bounding box center [915, 602] width 64 height 36
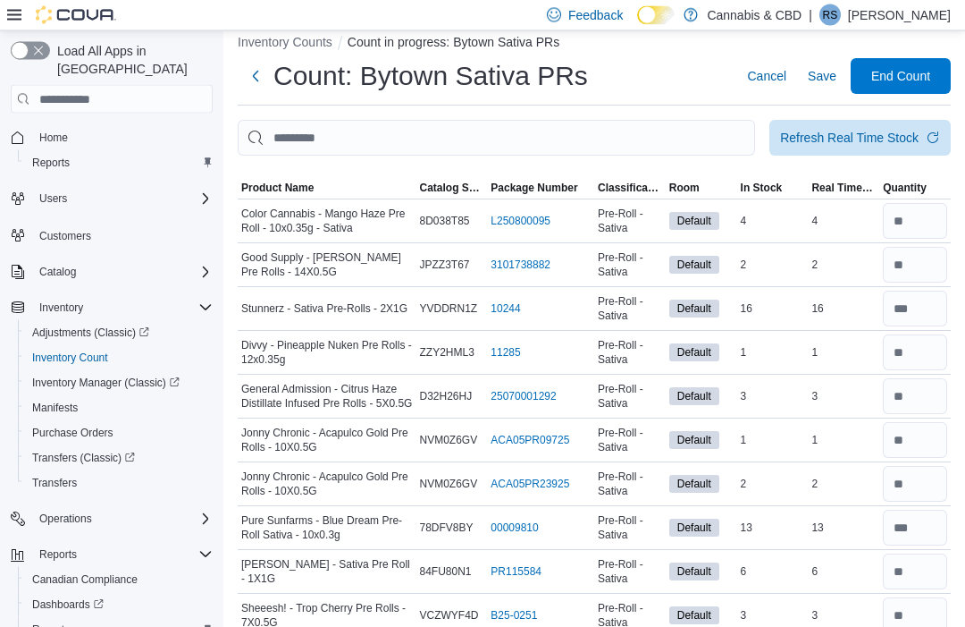
scroll to position [0, 0]
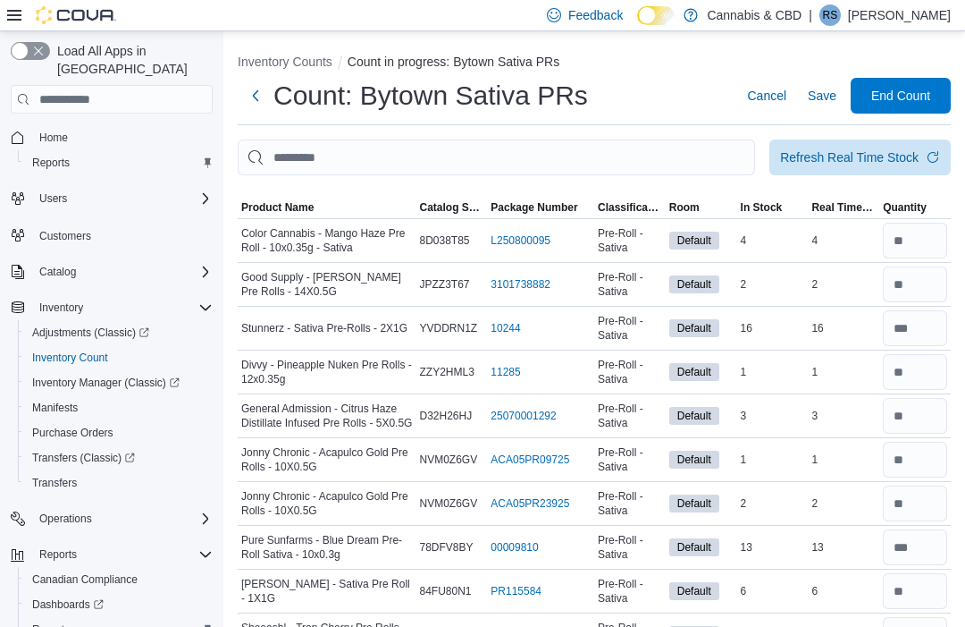
type input "*"
click at [928, 88] on span "End Count" at bounding box center [901, 96] width 79 height 36
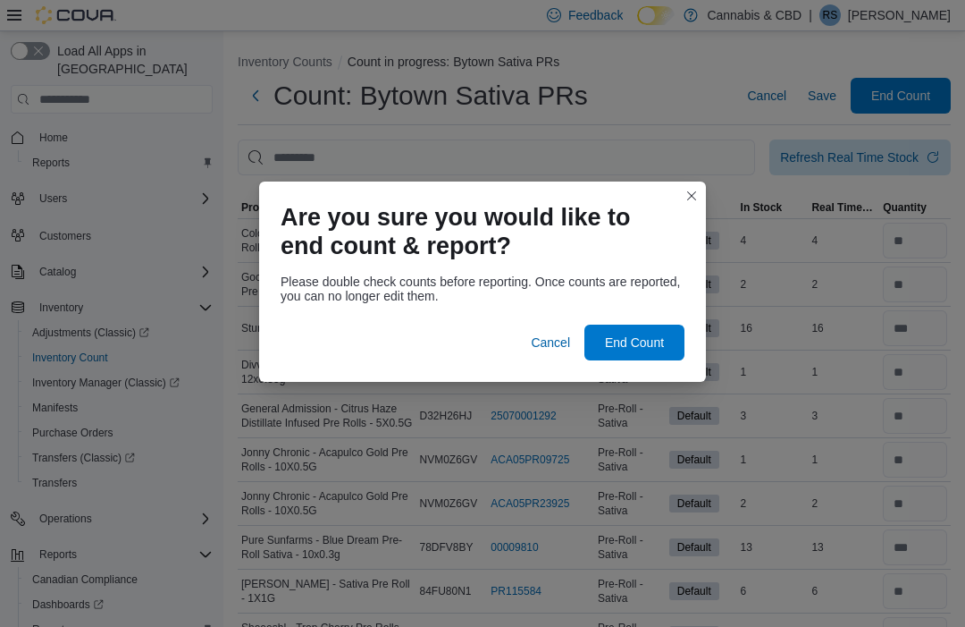
click at [644, 338] on span "End Count" at bounding box center [634, 342] width 59 height 18
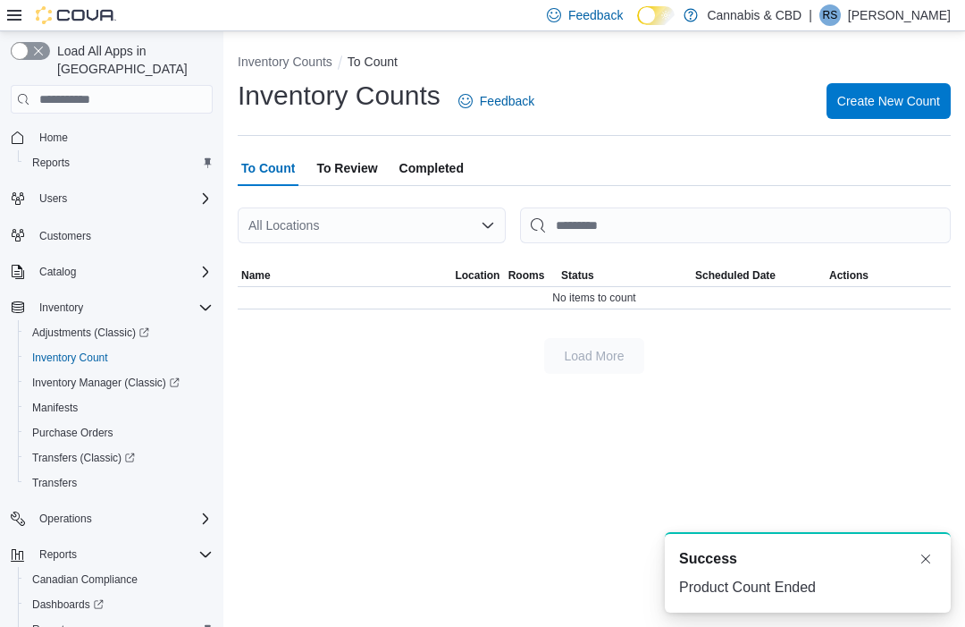
click at [354, 162] on span "To Review" at bounding box center [346, 168] width 61 height 36
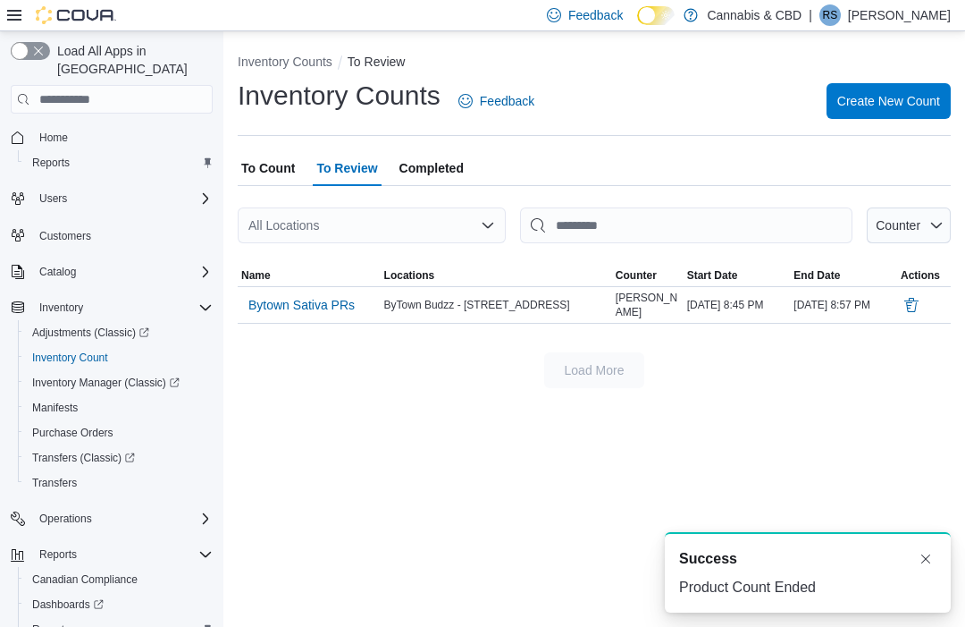
click at [307, 306] on span "Bytown Sativa PRs" at bounding box center [301, 305] width 106 height 18
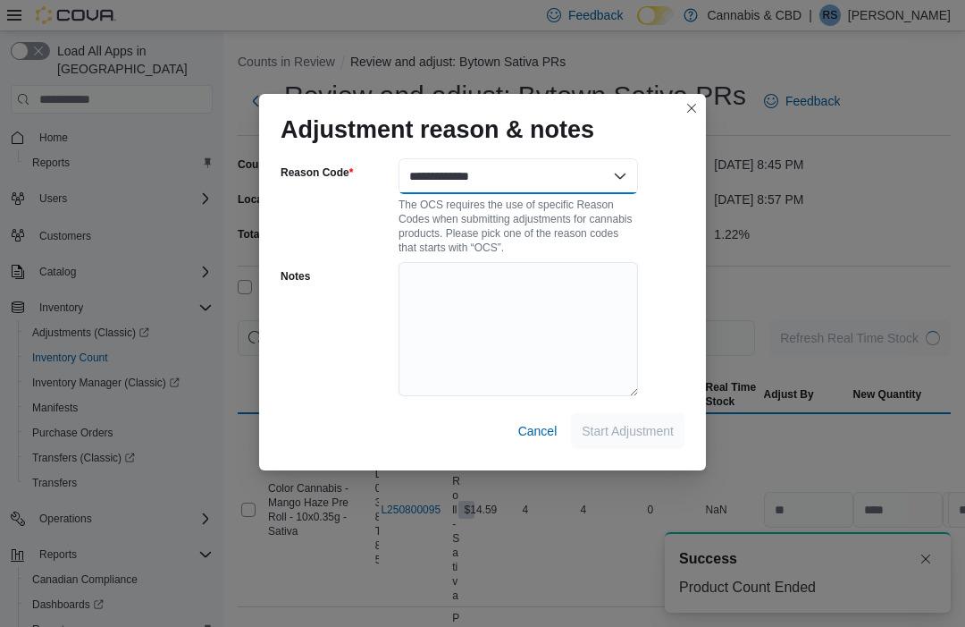
click at [634, 175] on select "**********" at bounding box center [519, 176] width 240 height 36
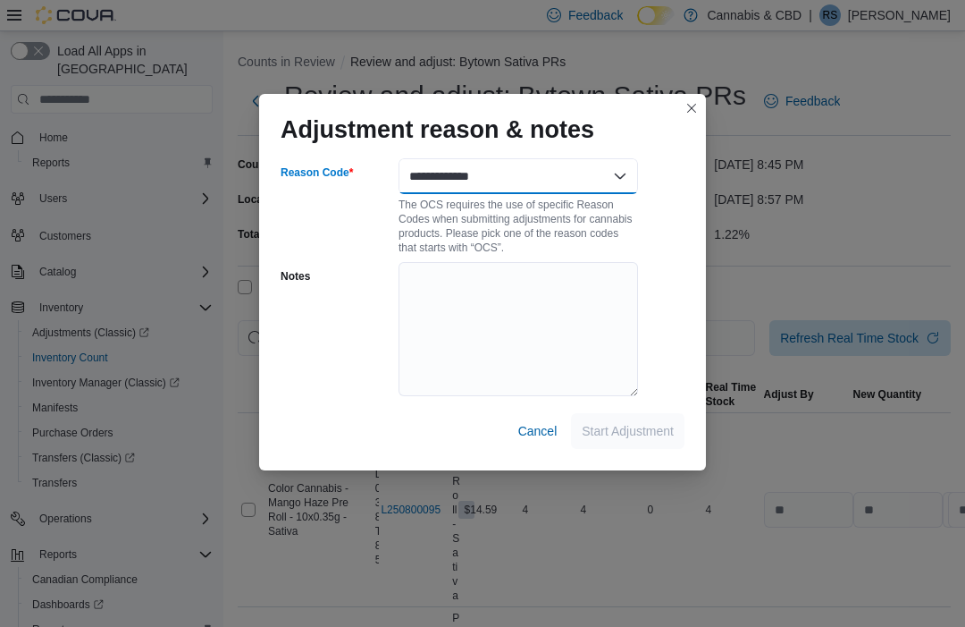
select select "**********"
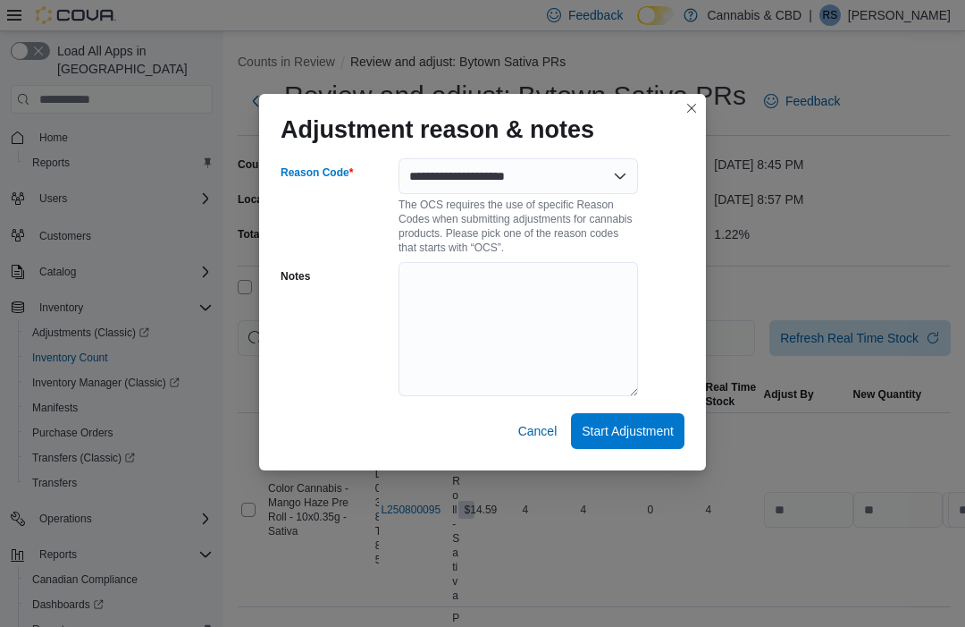
click at [636, 417] on span "Start Adjustment" at bounding box center [628, 431] width 92 height 36
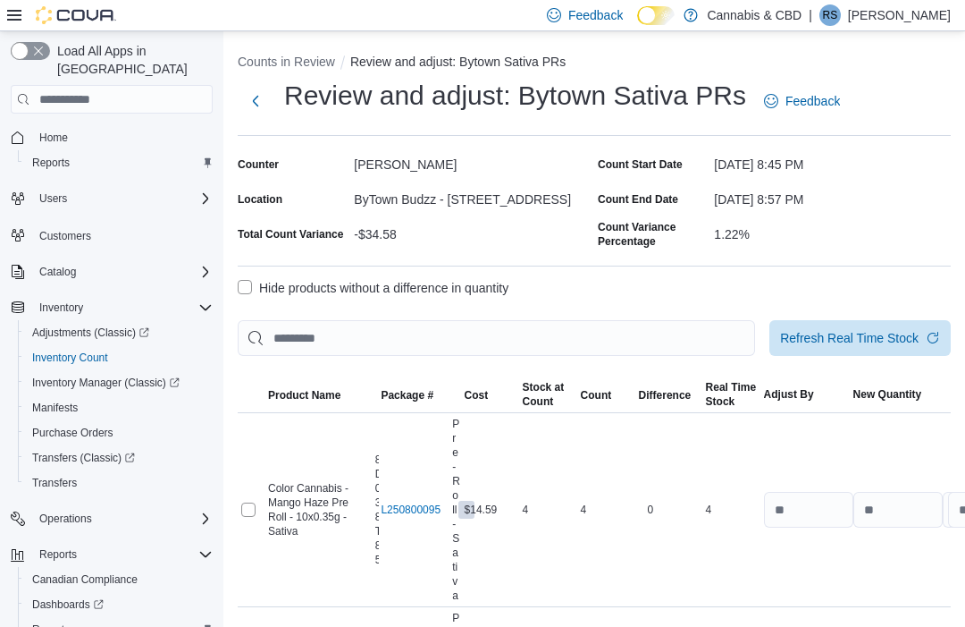
select select "**********"
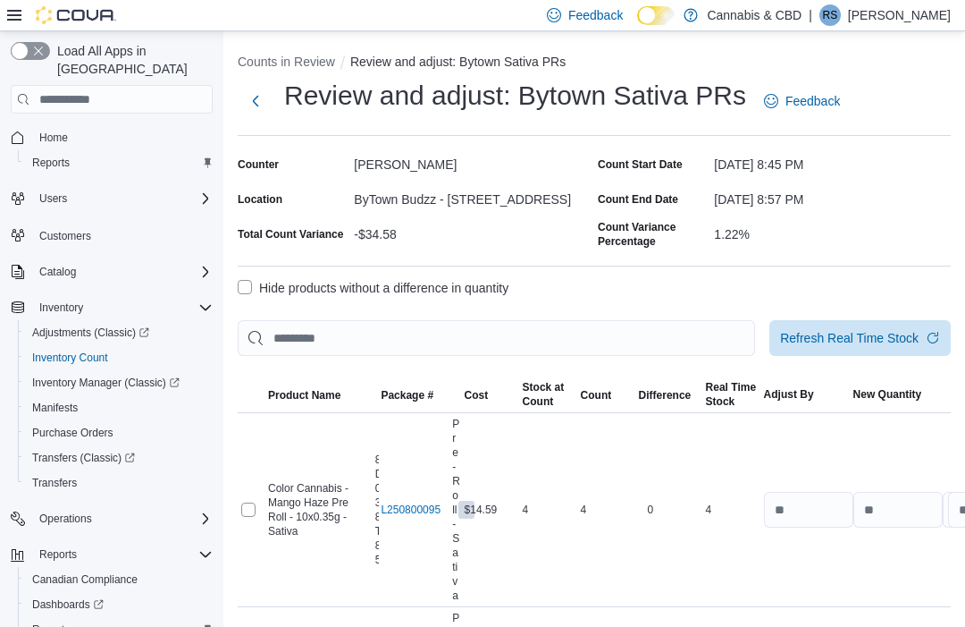
select select "**********"
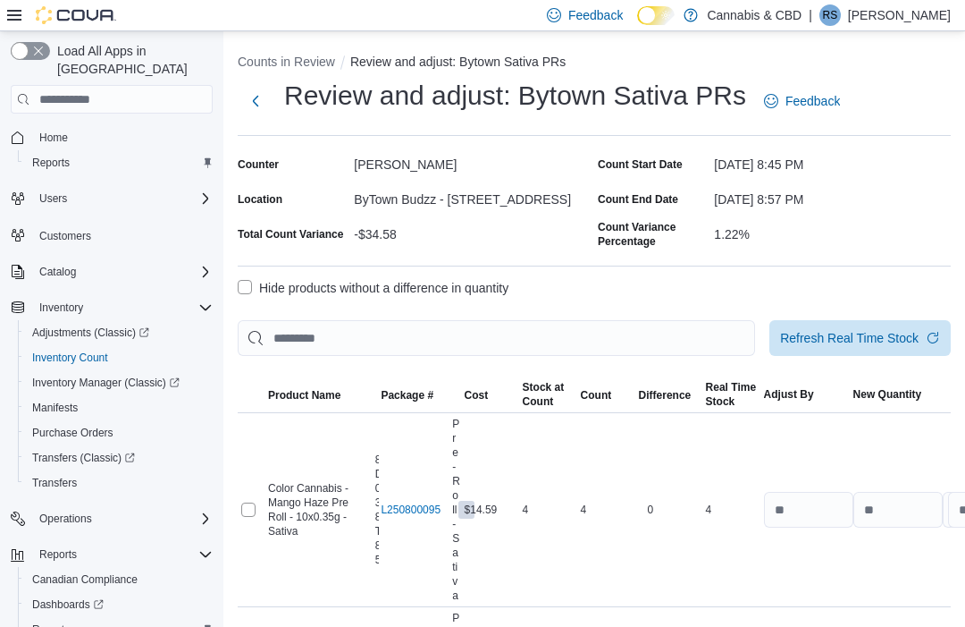
select select "**********"
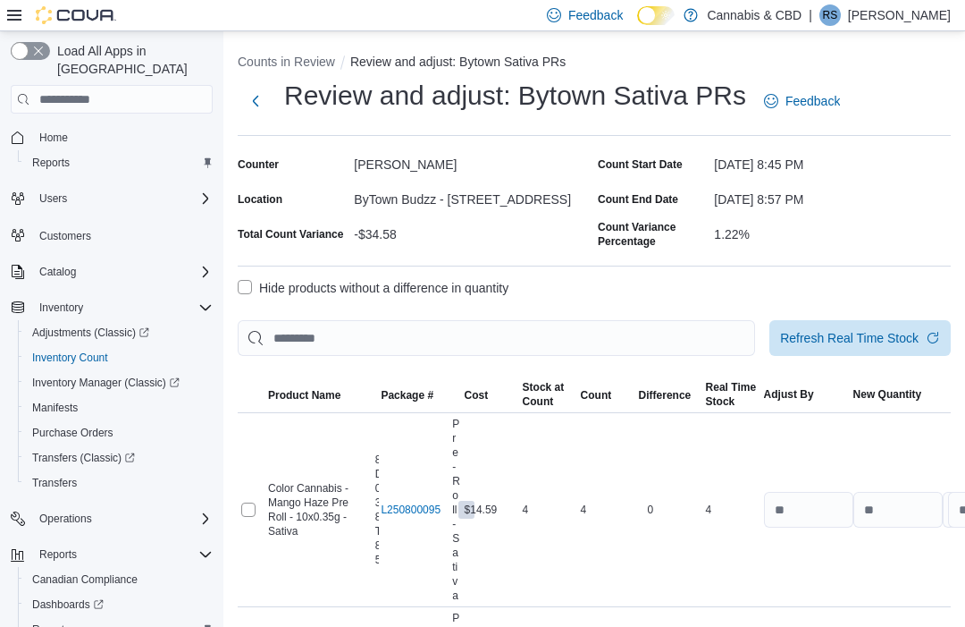
select select "**********"
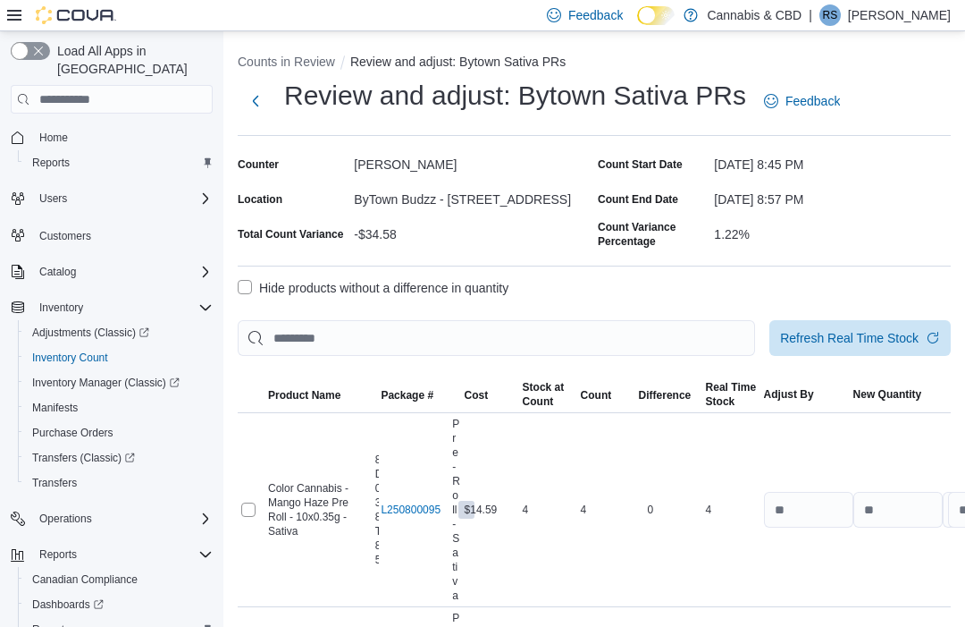
select select "**********"
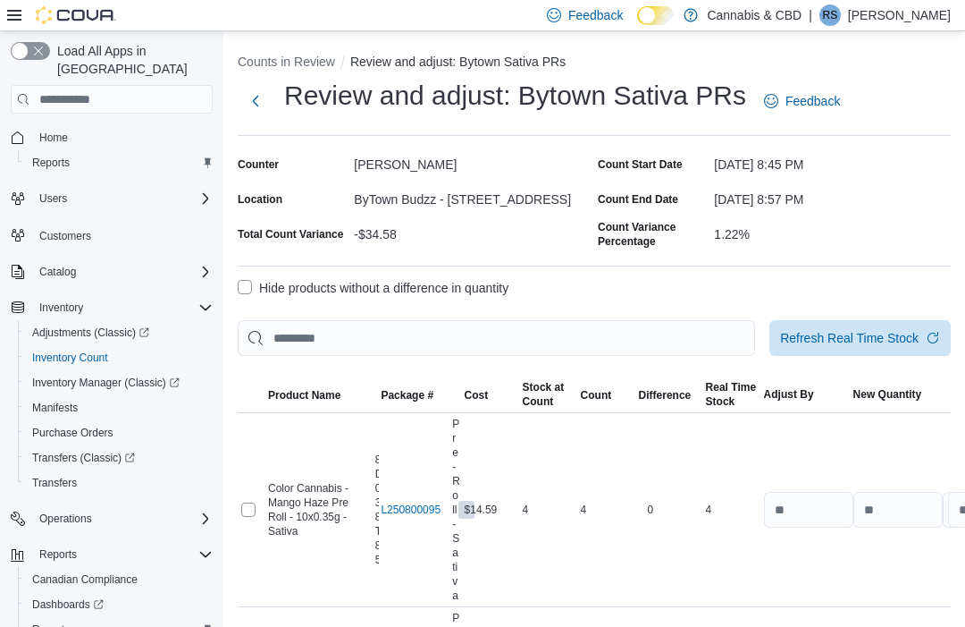
select select "**********"
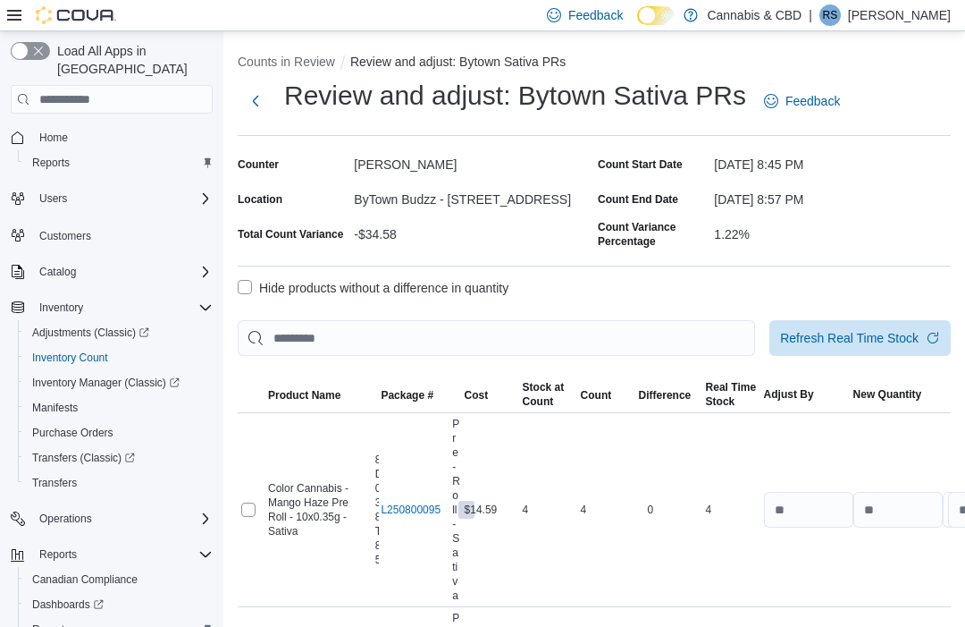
select select "**********"
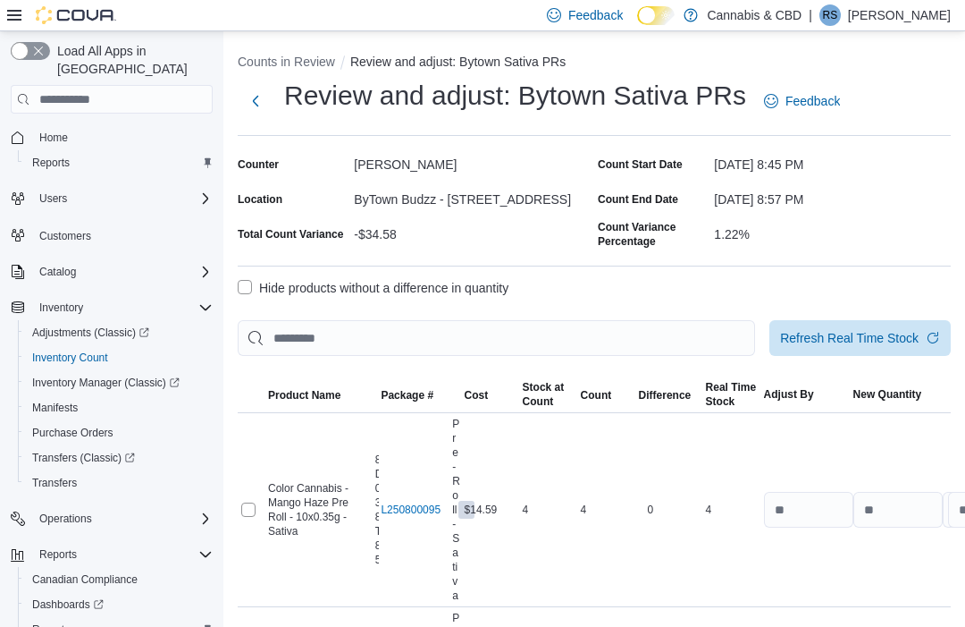
select select "**********"
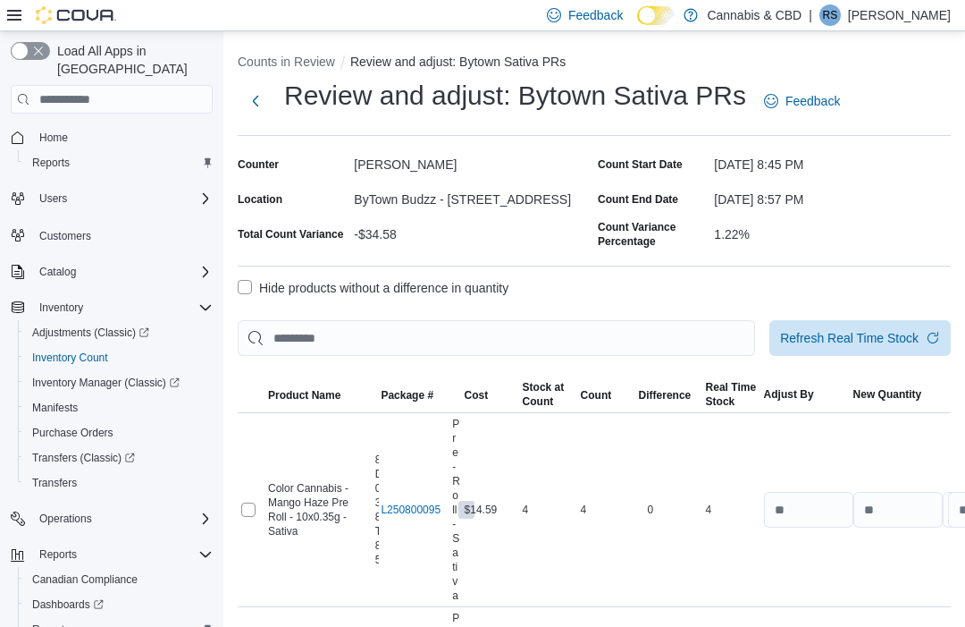
select select "**********"
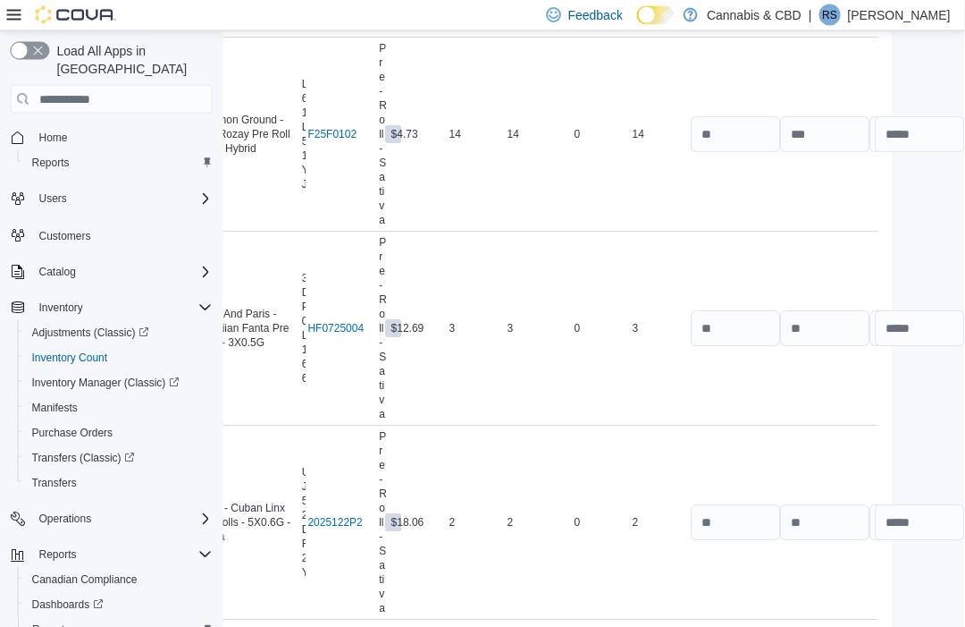
click at [752, 567] on span "Submit Adjustments" at bounding box center [807, 575] width 111 height 18
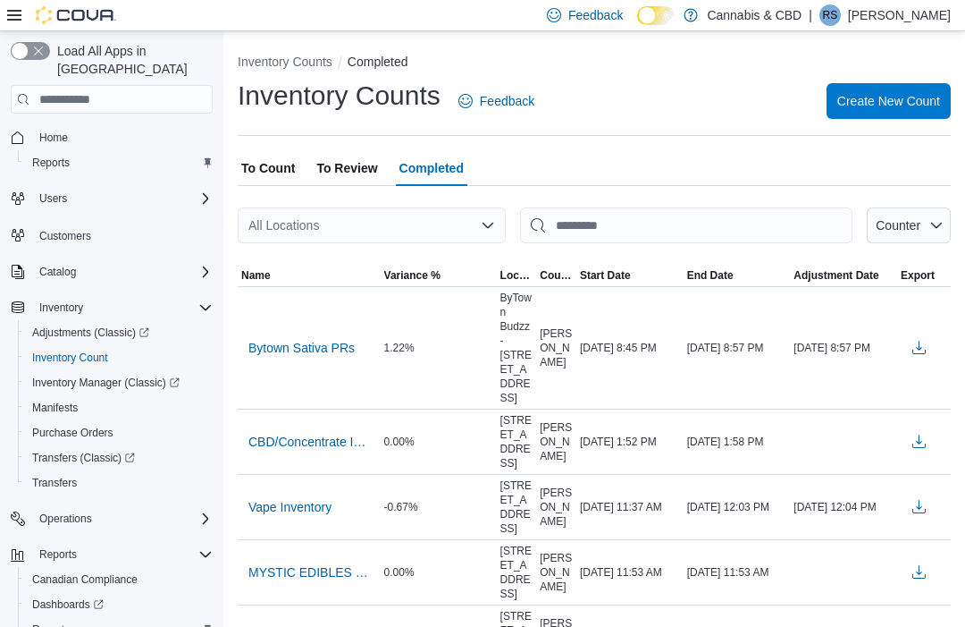
click at [889, 108] on span "Create New Count" at bounding box center [889, 101] width 103 height 18
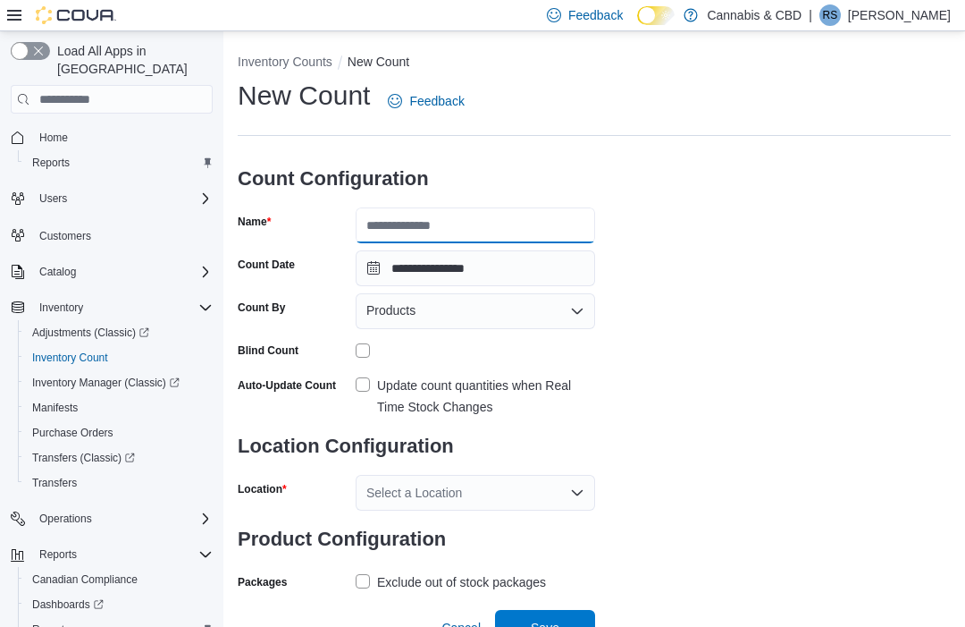
click at [487, 228] on input "Name" at bounding box center [476, 225] width 240 height 36
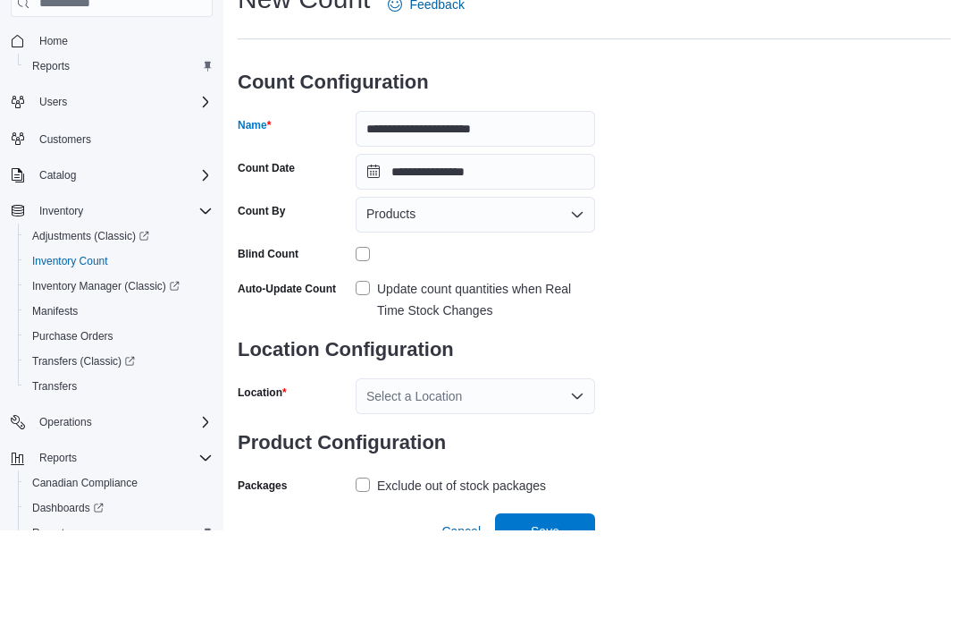
scroll to position [60, 0]
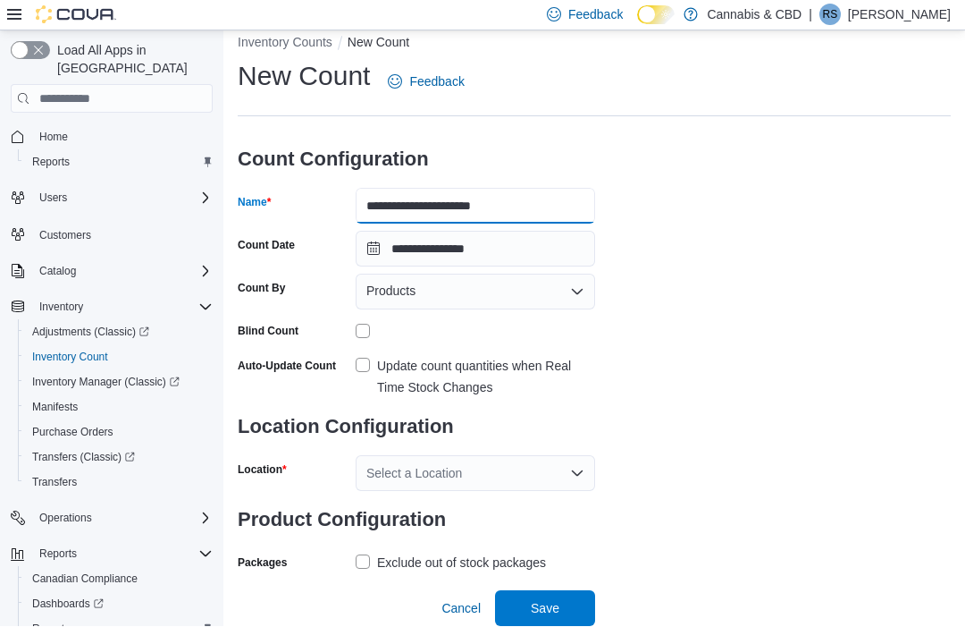
type input "**********"
click at [376, 356] on label "Update count quantities when Real Time Stock Changes" at bounding box center [476, 377] width 240 height 43
click at [513, 456] on div "Select a Location" at bounding box center [476, 474] width 240 height 36
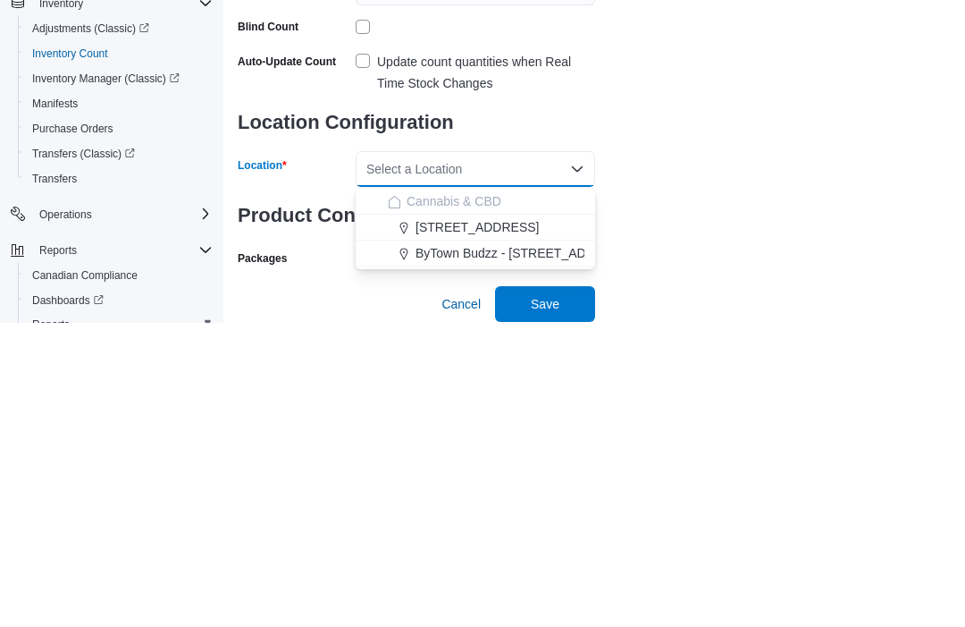
click at [548, 545] on button "ByTown Budzz - [STREET_ADDRESS]" at bounding box center [476, 558] width 240 height 26
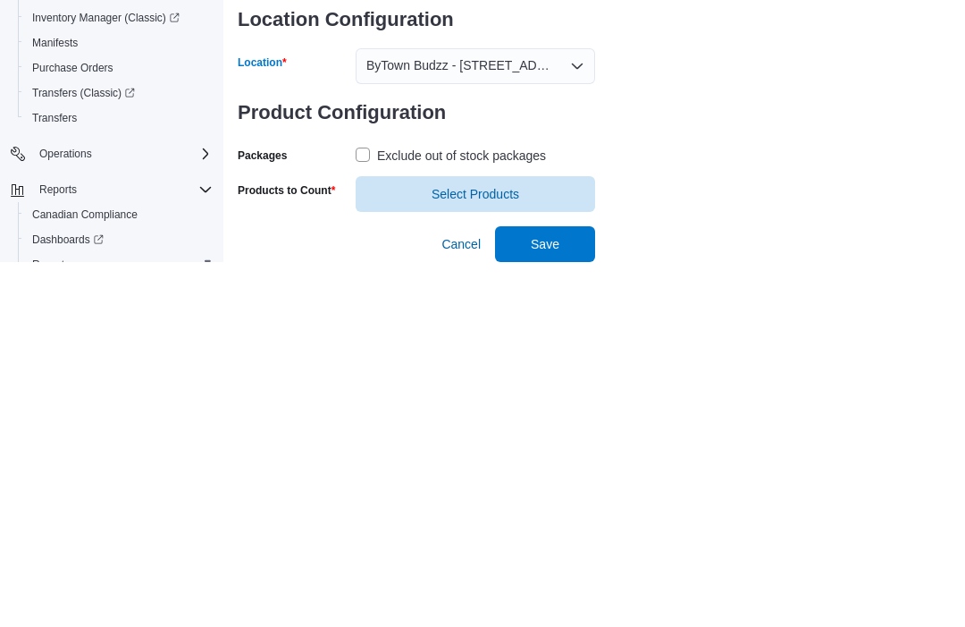
click at [474, 550] on span "Select Products" at bounding box center [476, 559] width 88 height 18
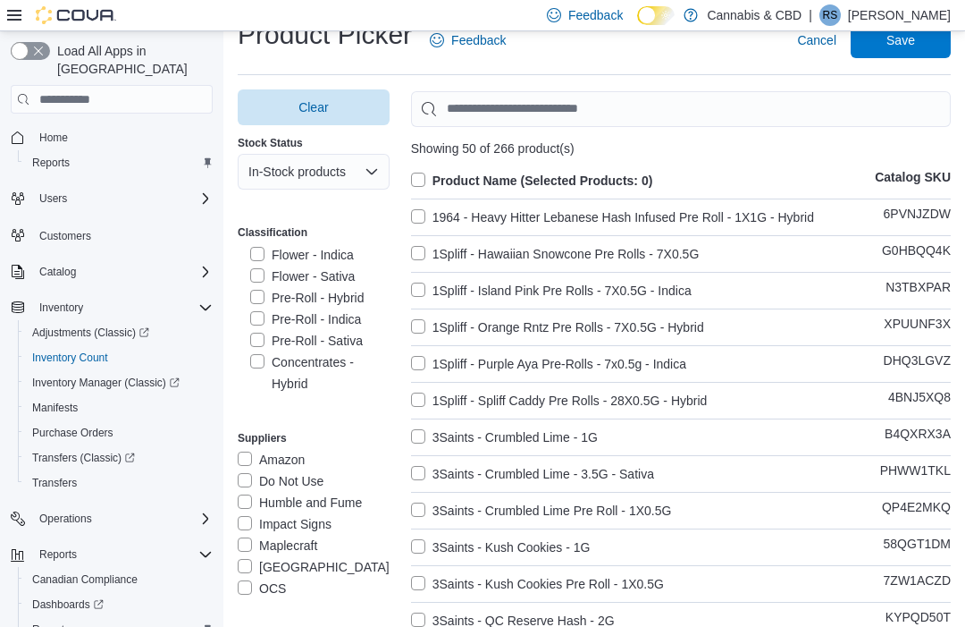
scroll to position [328, 0]
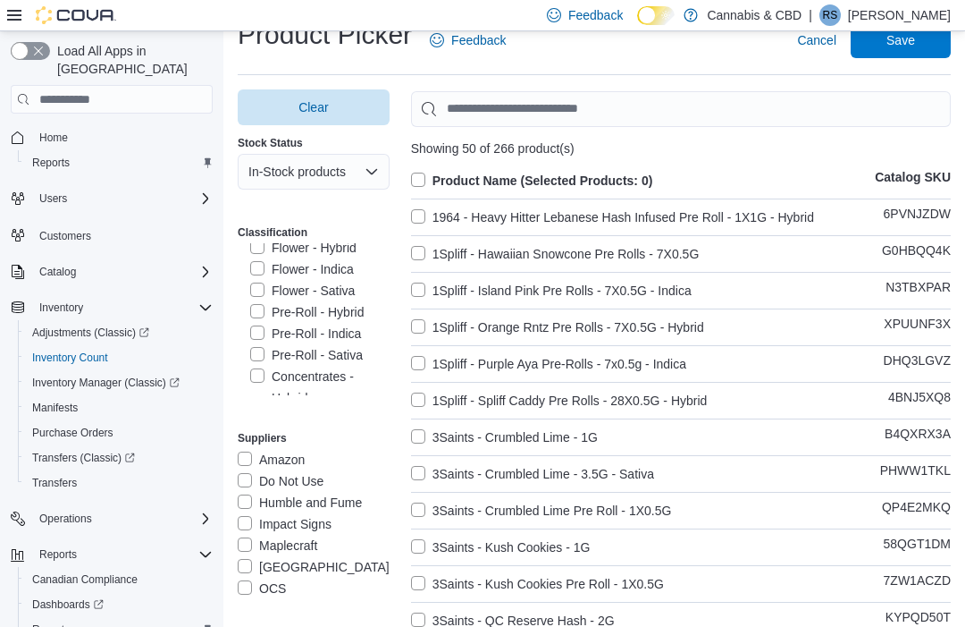
click at [333, 334] on label "Pre-Roll - Indica" at bounding box center [305, 333] width 111 height 21
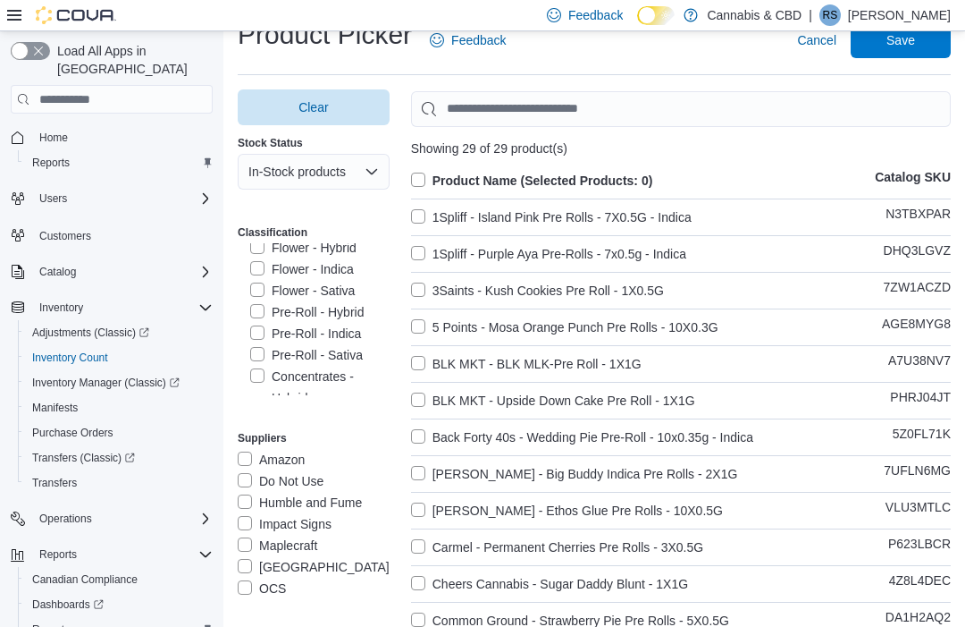
click at [417, 177] on label "Product Name (Selected Products: 0)" at bounding box center [532, 180] width 242 height 21
click at [911, 49] on span "Save" at bounding box center [901, 40] width 29 height 18
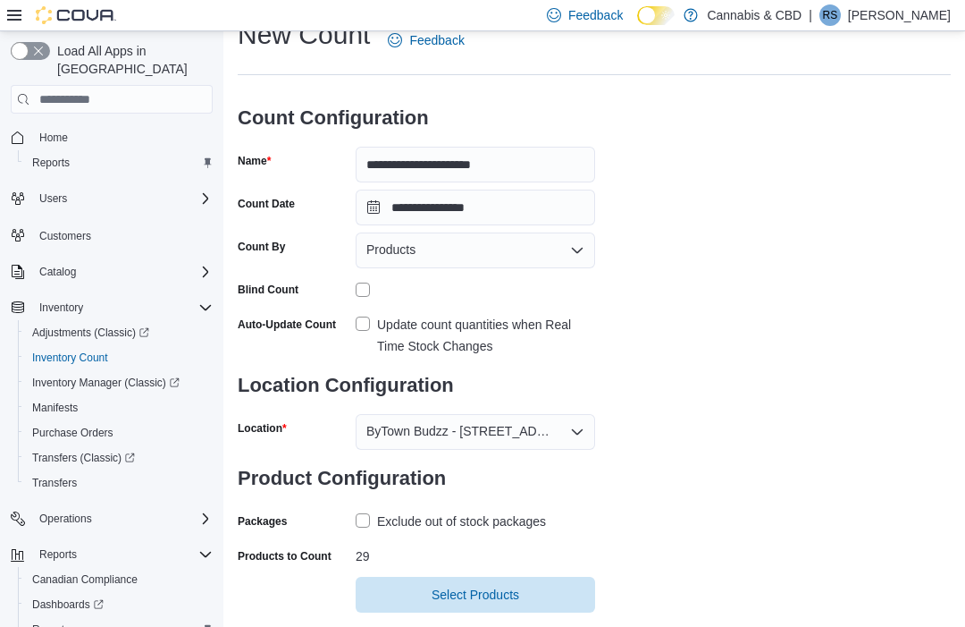
scroll to position [98, 0]
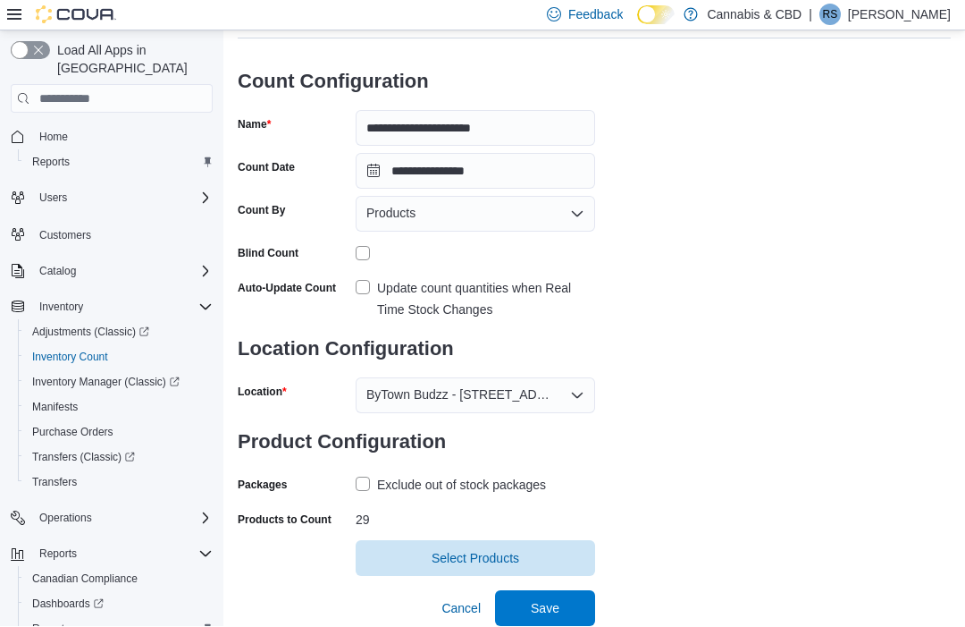
click at [549, 597] on span "Save" at bounding box center [545, 609] width 79 height 36
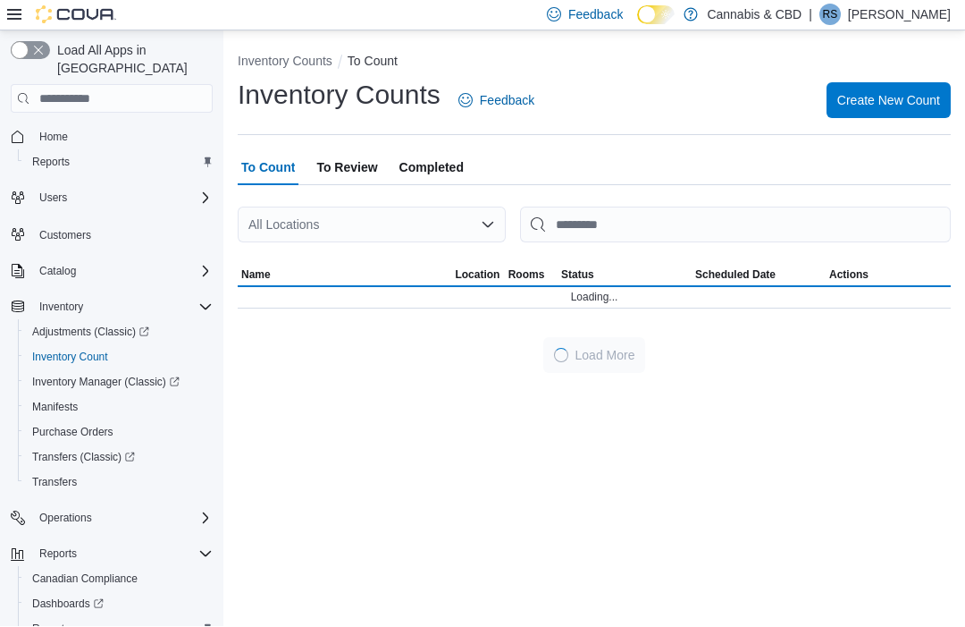
scroll to position [60, 0]
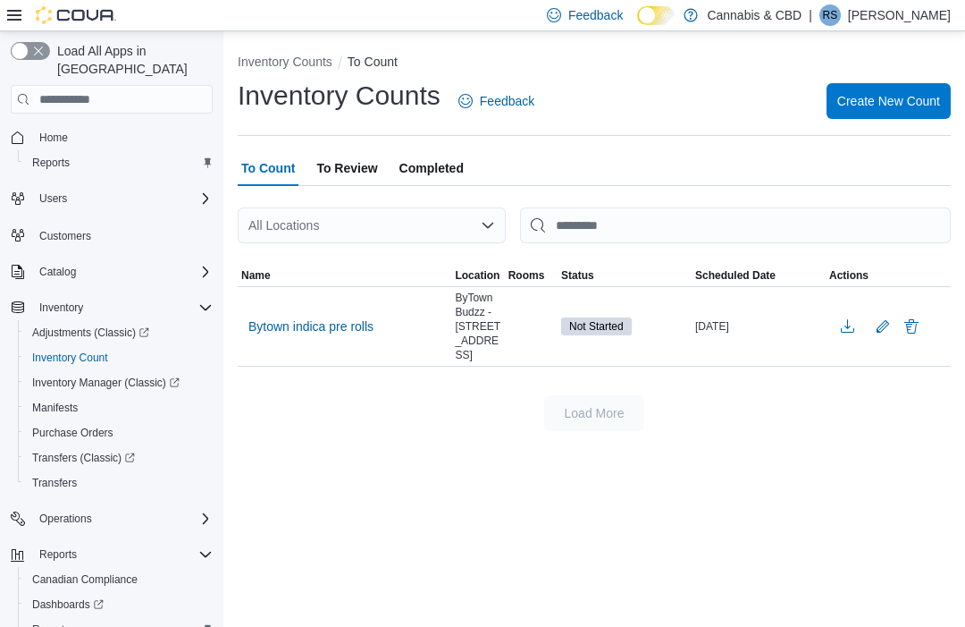
click at [296, 313] on span "Bytown indica pre rolls" at bounding box center [310, 326] width 125 height 27
click at [343, 313] on span "Bytown indica pre rolls" at bounding box center [310, 326] width 125 height 27
click at [319, 317] on span "Bytown indica pre rolls" at bounding box center [310, 326] width 125 height 18
click at [320, 317] on span "Bytown indica pre rolls" at bounding box center [310, 326] width 125 height 18
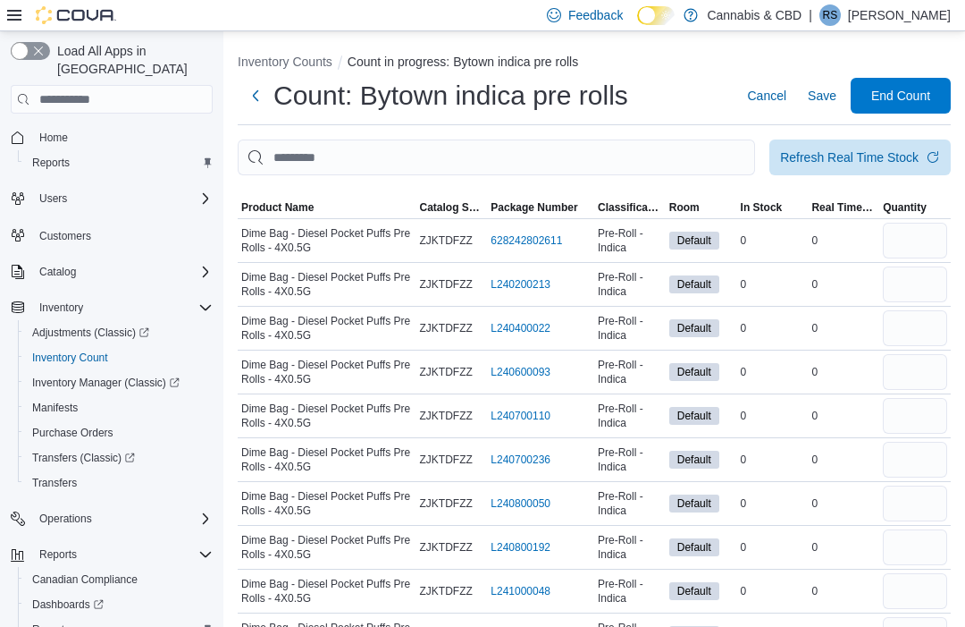
click at [898, 98] on span "End Count" at bounding box center [900, 96] width 59 height 18
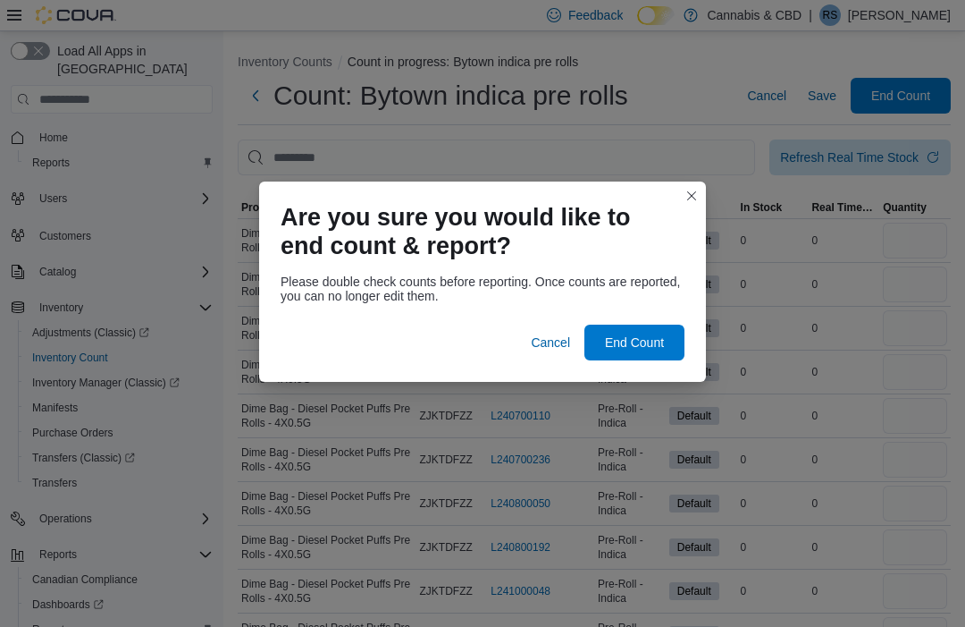
click at [633, 329] on span "End Count" at bounding box center [634, 342] width 79 height 36
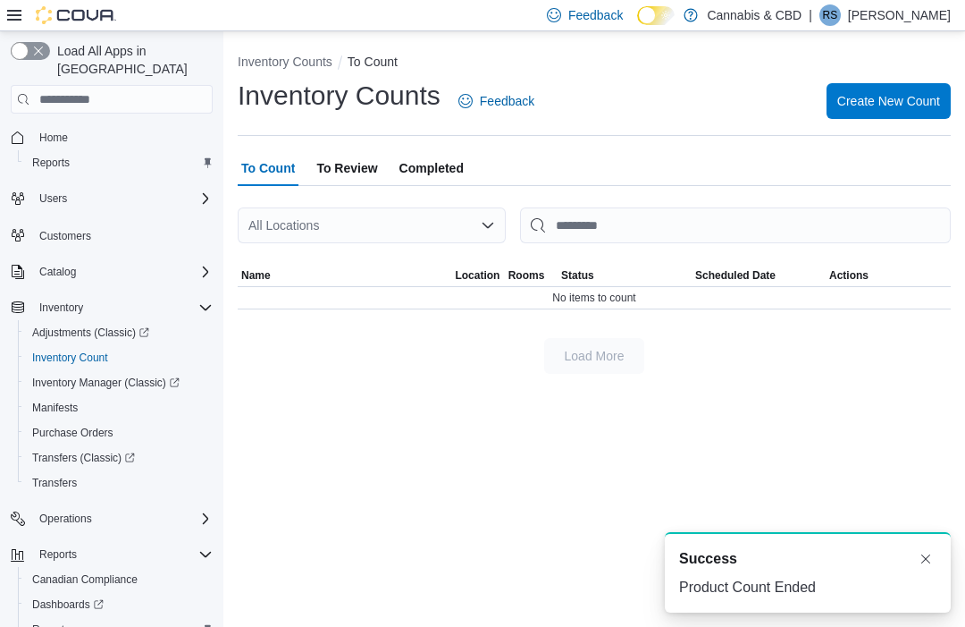
click at [918, 91] on span "Create New Count" at bounding box center [889, 101] width 103 height 36
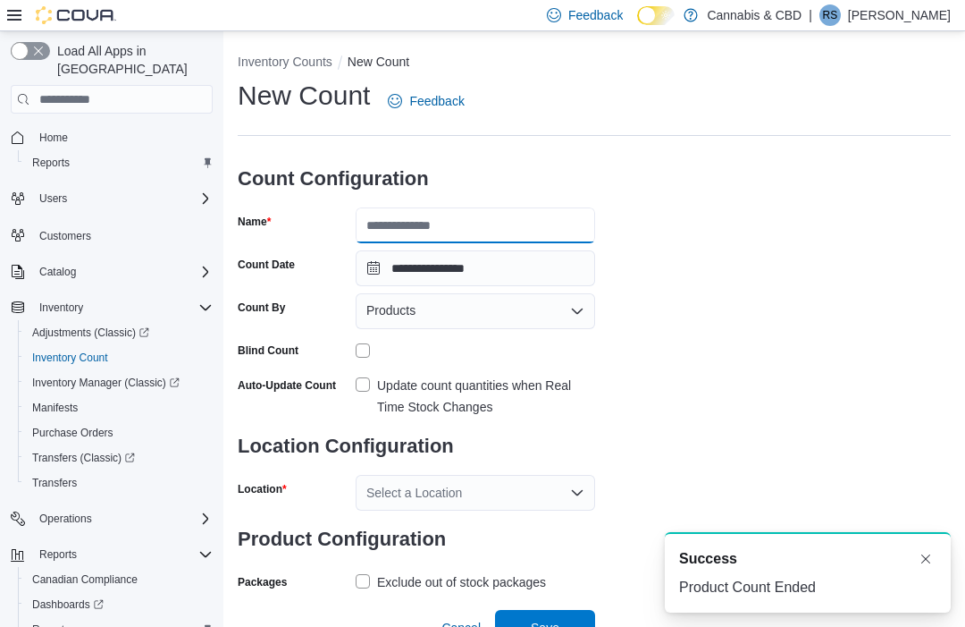
click at [509, 231] on input "Name" at bounding box center [476, 225] width 240 height 36
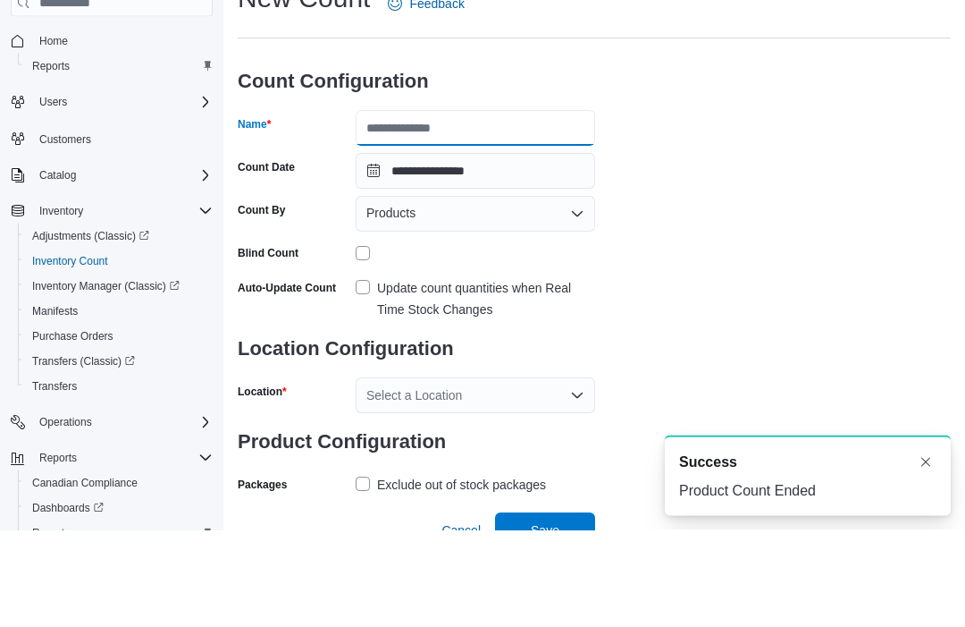
type input "*"
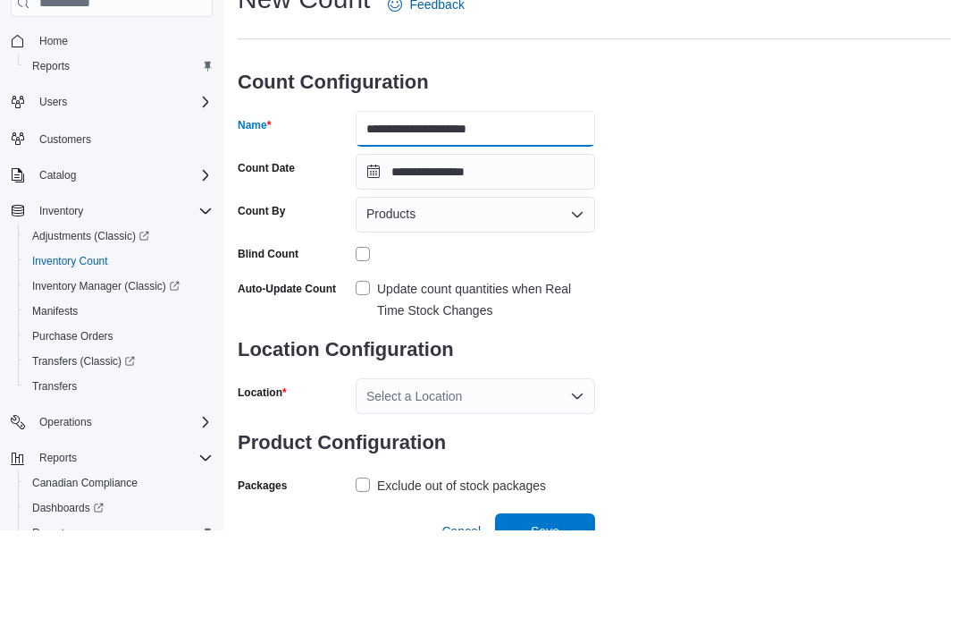
type input "**********"
click at [565, 293] on div "Products" at bounding box center [476, 311] width 240 height 36
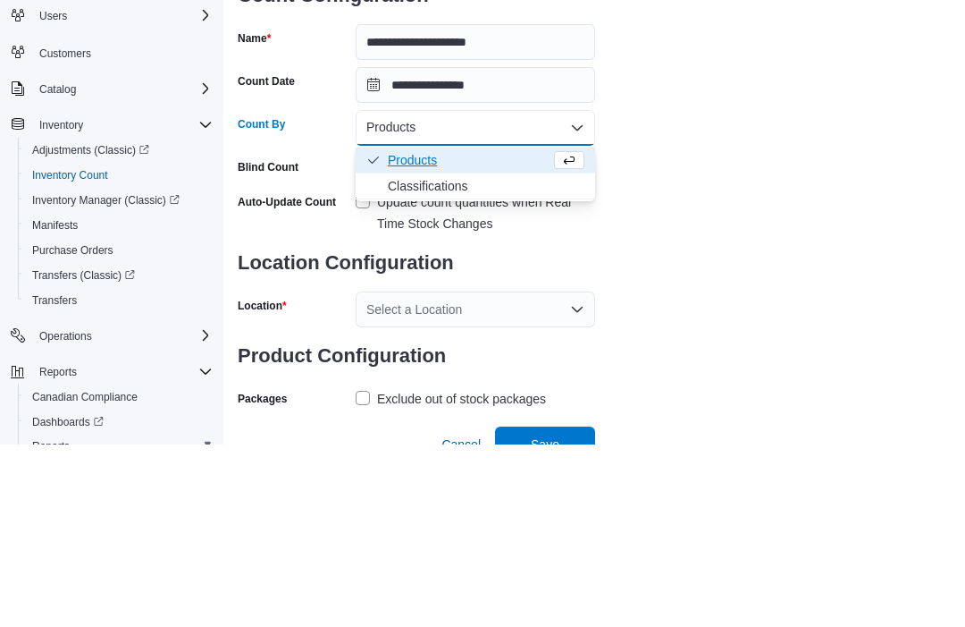
click at [454, 360] on span "Classifications" at bounding box center [486, 369] width 197 height 18
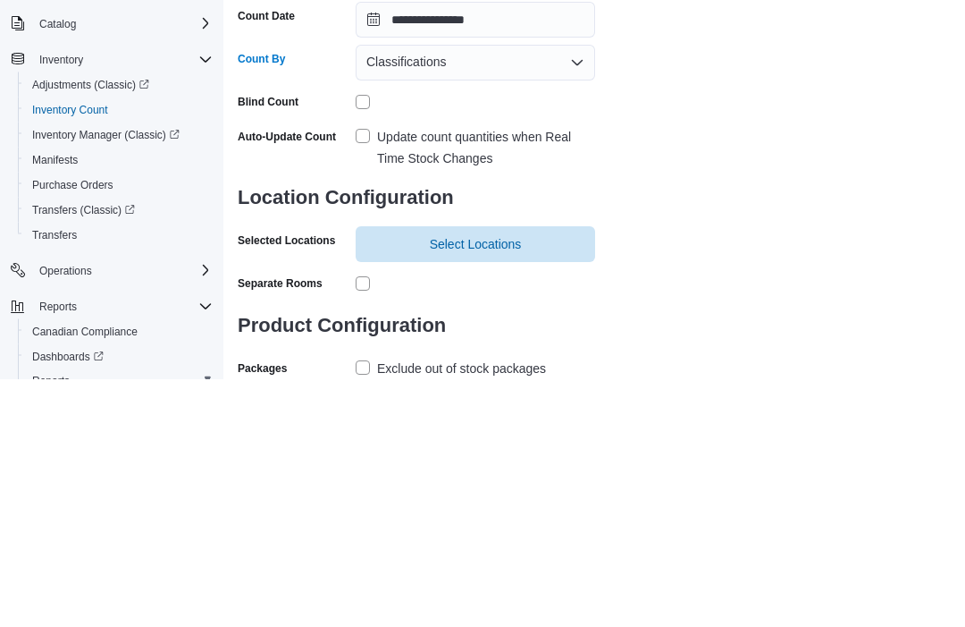
click at [375, 375] on label "Update count quantities when Real Time Stock Changes" at bounding box center [476, 396] width 240 height 43
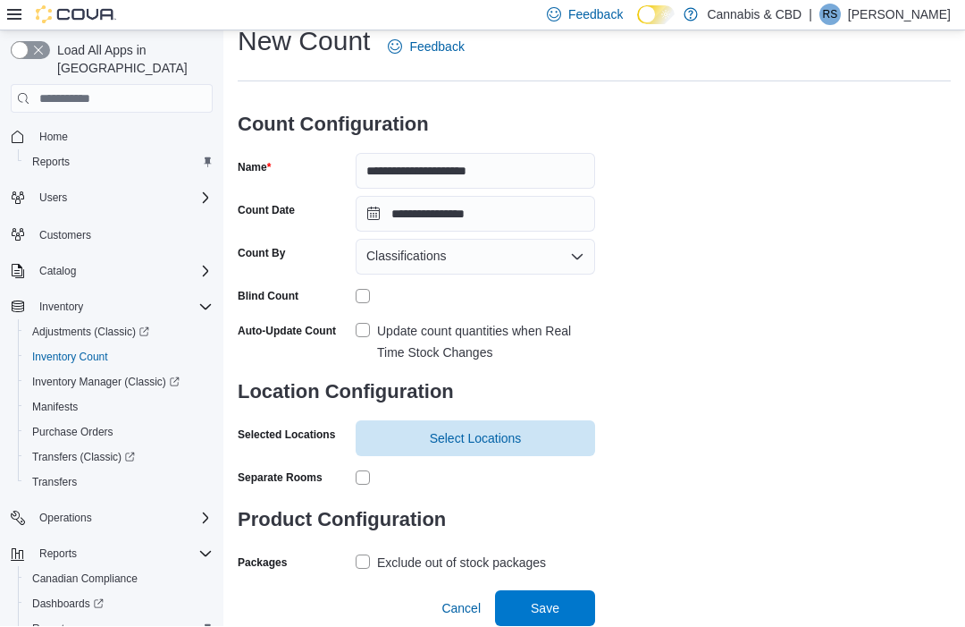
click at [525, 432] on span "Select Locations" at bounding box center [475, 439] width 218 height 36
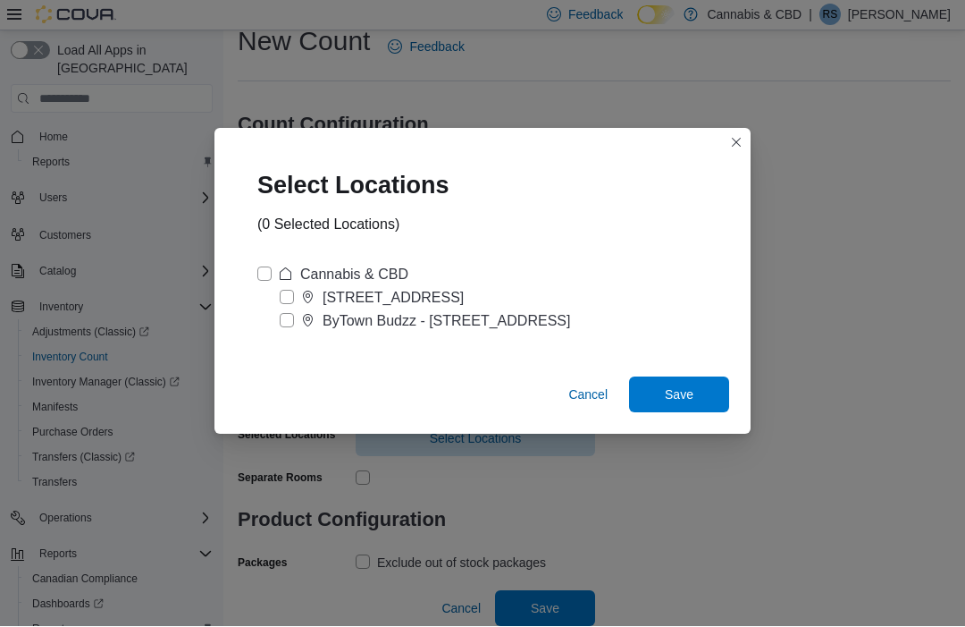
click at [425, 311] on div "ByTown Budzz - [STREET_ADDRESS]" at bounding box center [447, 321] width 248 height 21
click at [685, 391] on span "Save" at bounding box center [679, 395] width 29 height 18
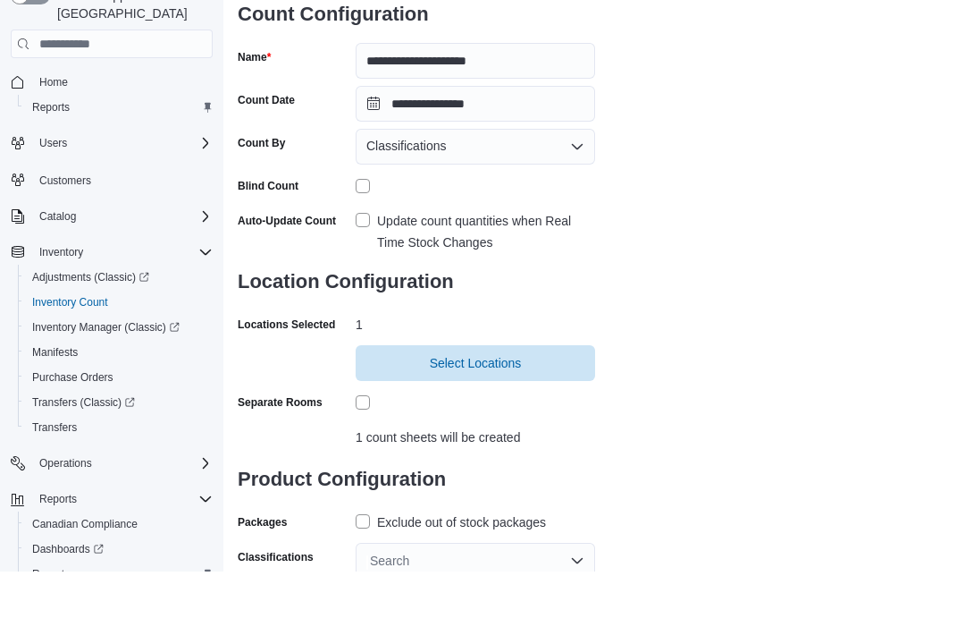
scroll to position [108, 0]
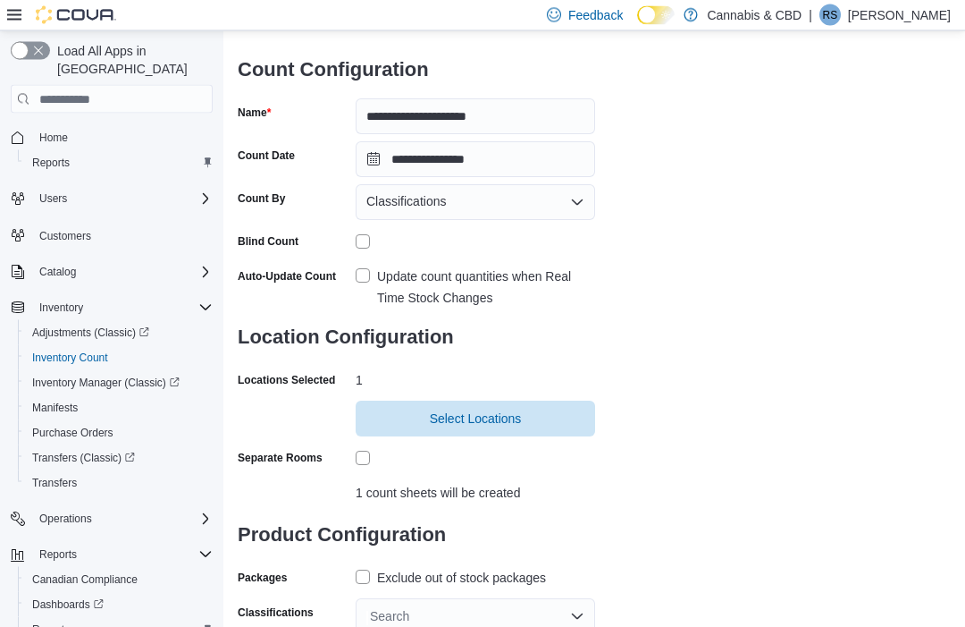
click at [371, 569] on label "Exclude out of stock packages" at bounding box center [451, 578] width 190 height 21
click at [551, 418] on span "Select Locations" at bounding box center [475, 419] width 218 height 36
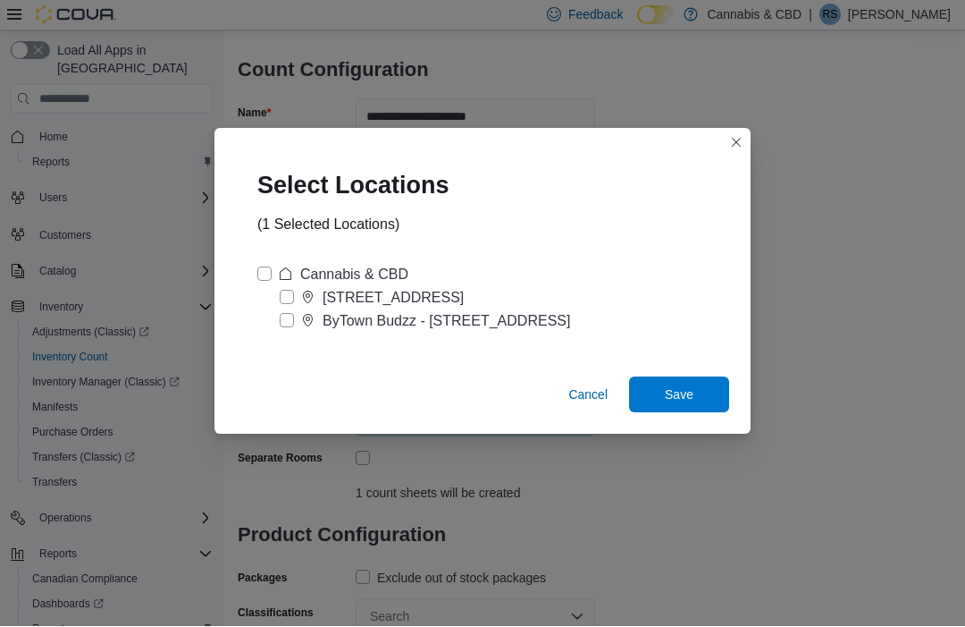
click at [698, 413] on span "Save" at bounding box center [679, 395] width 79 height 36
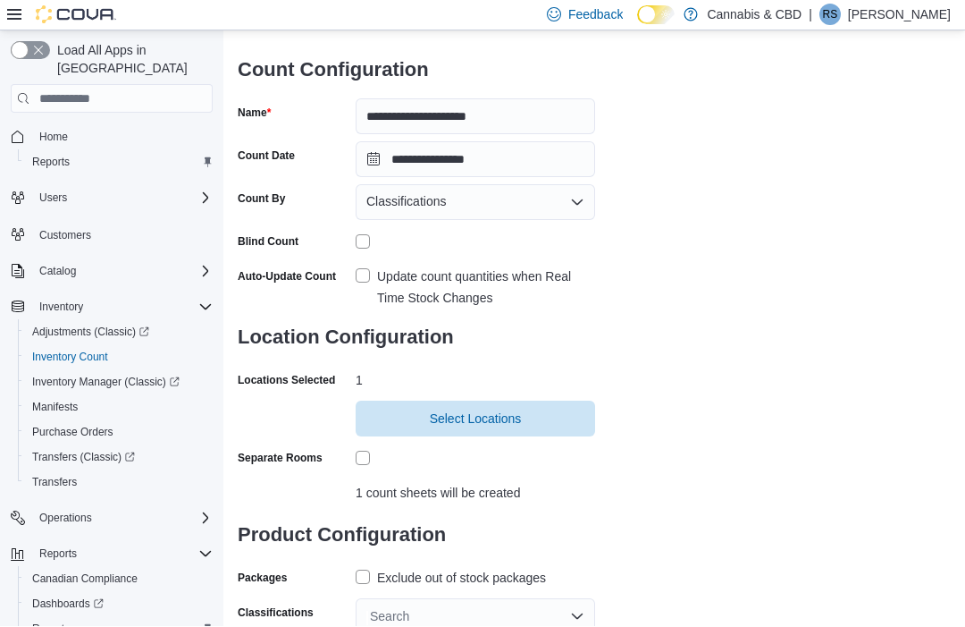
click at [492, 623] on div "Search" at bounding box center [476, 617] width 240 height 36
click at [777, 192] on div "**********" at bounding box center [594, 302] width 713 height 665
click at [571, 208] on icon "Open list of options" at bounding box center [577, 203] width 14 height 14
click at [540, 237] on span "Products" at bounding box center [486, 235] width 197 height 18
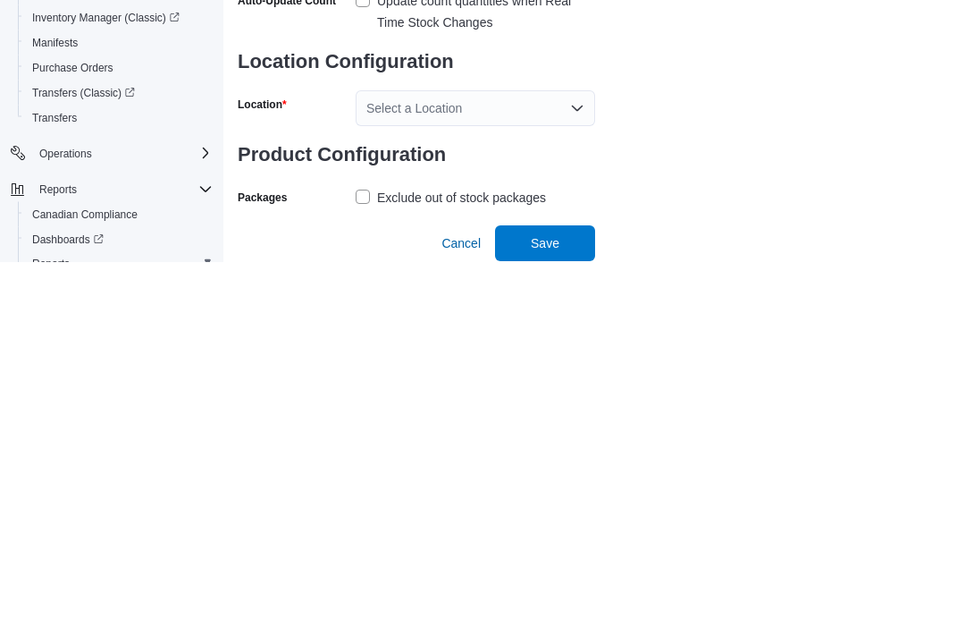
scroll to position [21, 0]
click at [486, 456] on div "Select a Location" at bounding box center [476, 474] width 240 height 36
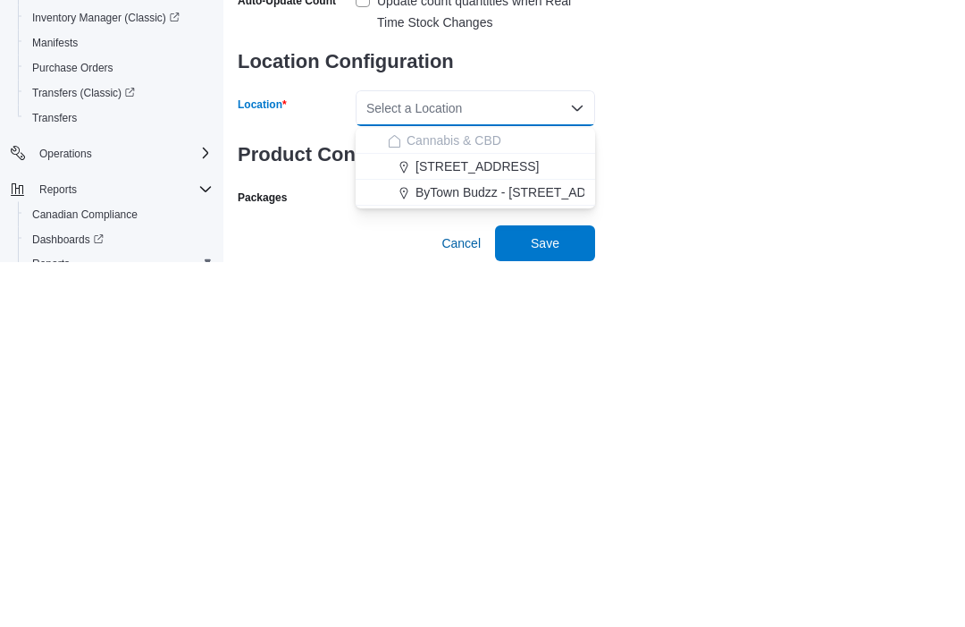
click at [566, 549] on span "ByTown Budzz - [STREET_ADDRESS]" at bounding box center [524, 558] width 217 height 18
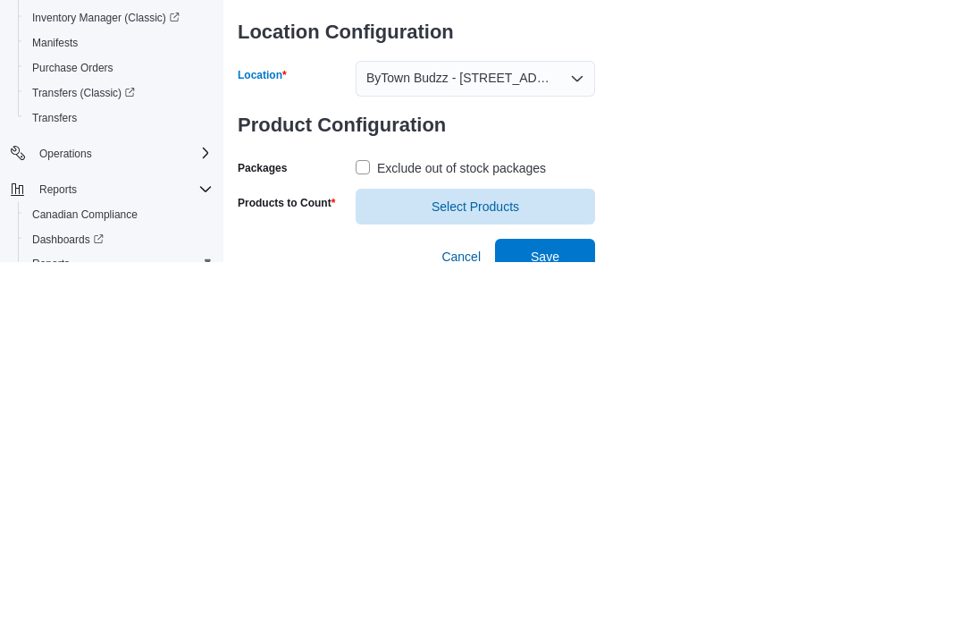
scroll to position [63, 0]
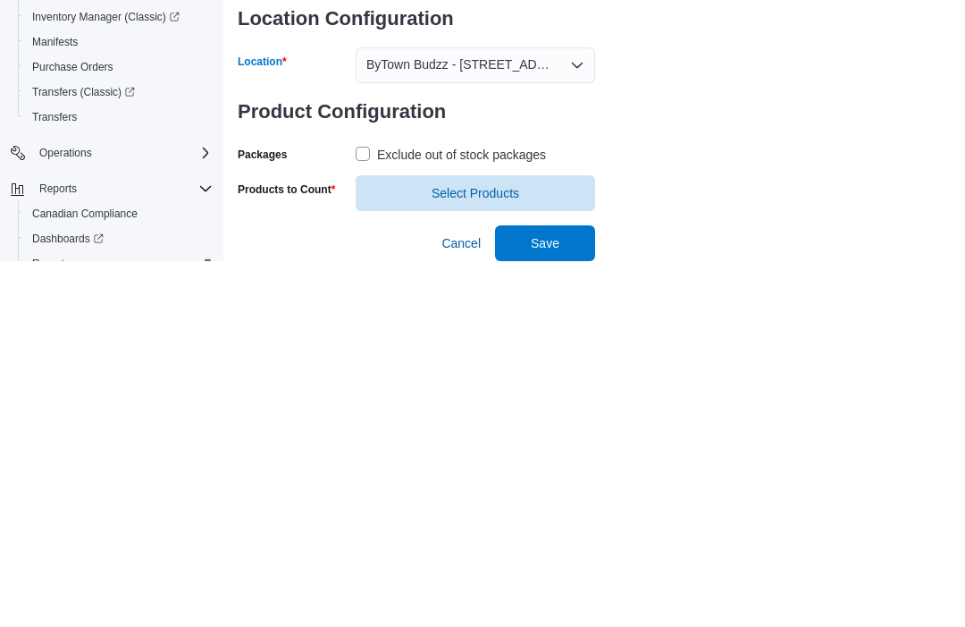
click at [542, 541] on span "Select Products" at bounding box center [475, 559] width 218 height 36
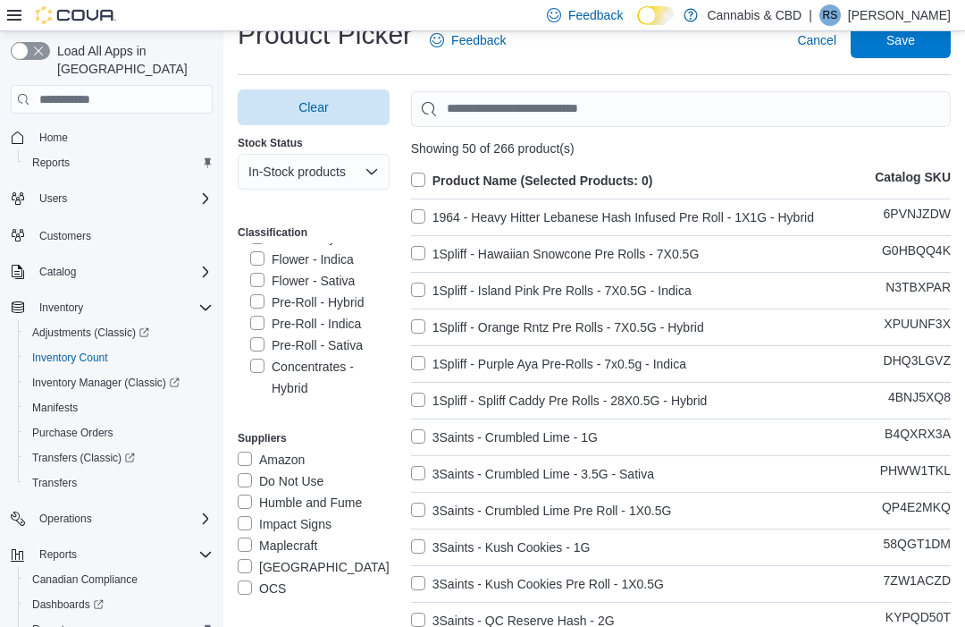
scroll to position [336, 0]
click at [322, 329] on label "Pre-Roll - Indica" at bounding box center [305, 325] width 111 height 21
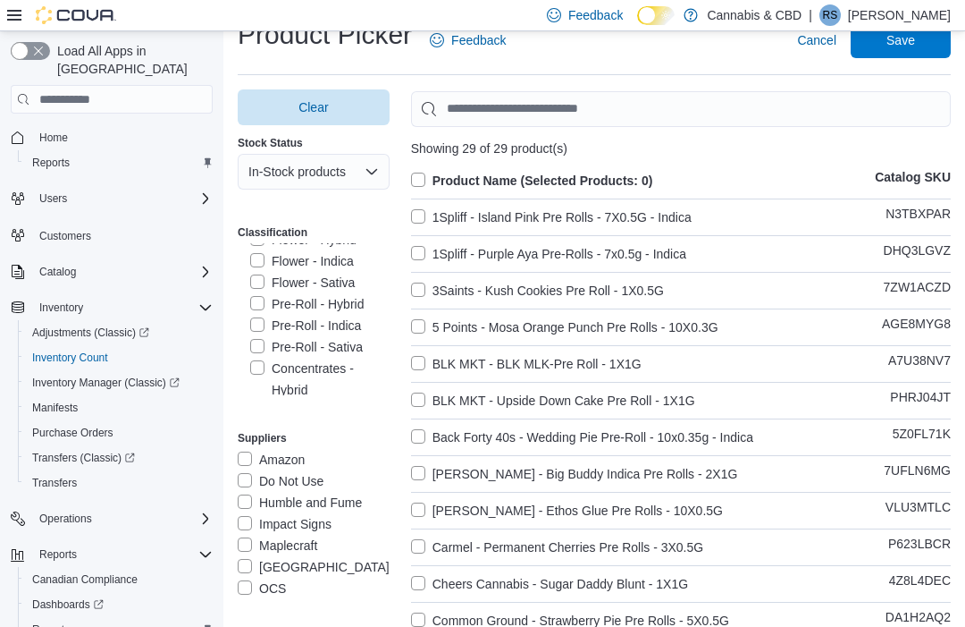
click at [921, 50] on span "Save" at bounding box center [901, 40] width 79 height 36
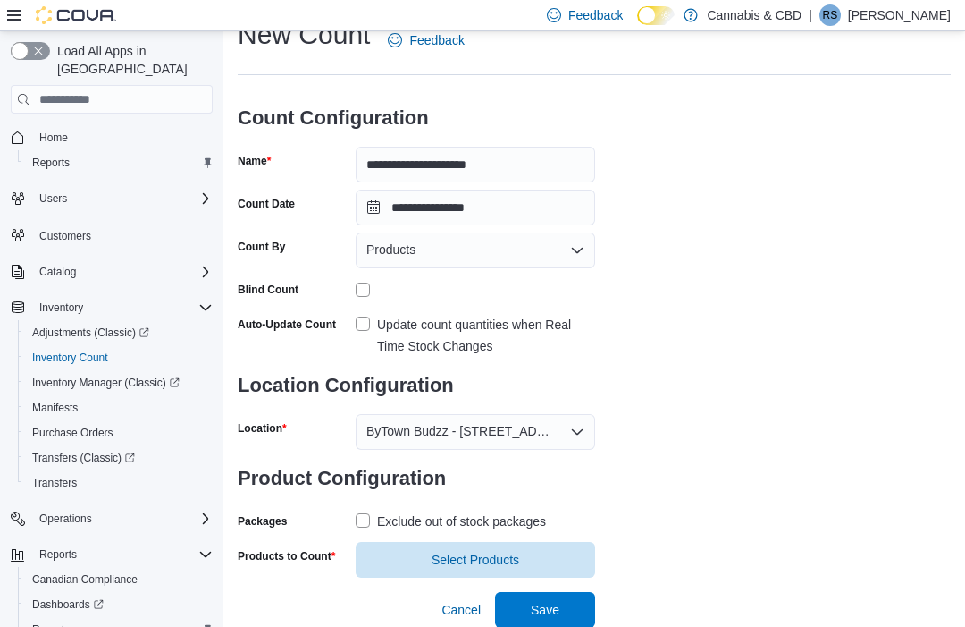
scroll to position [63, 0]
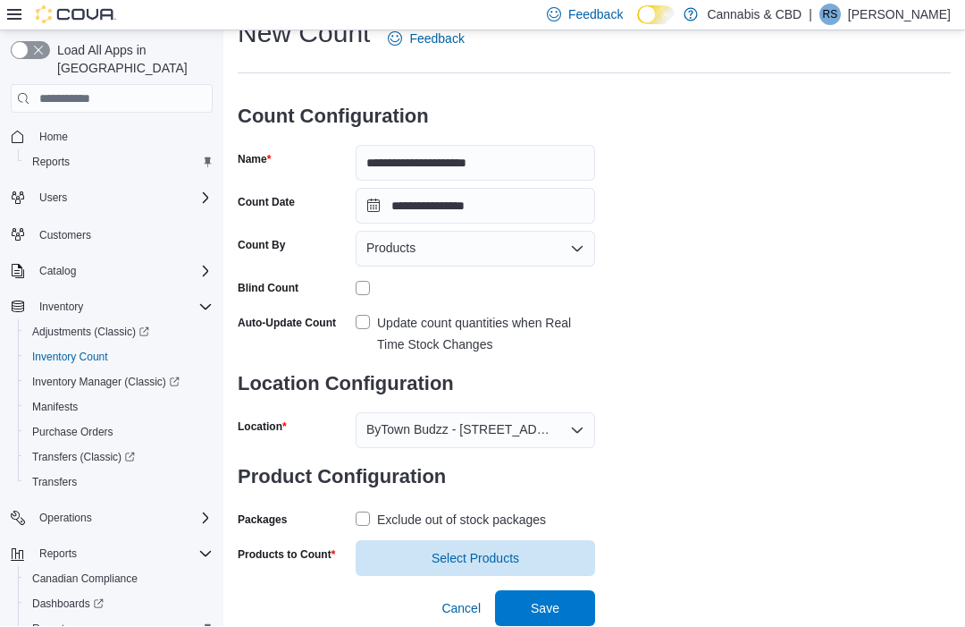
click at [546, 593] on span "Save" at bounding box center [545, 609] width 79 height 36
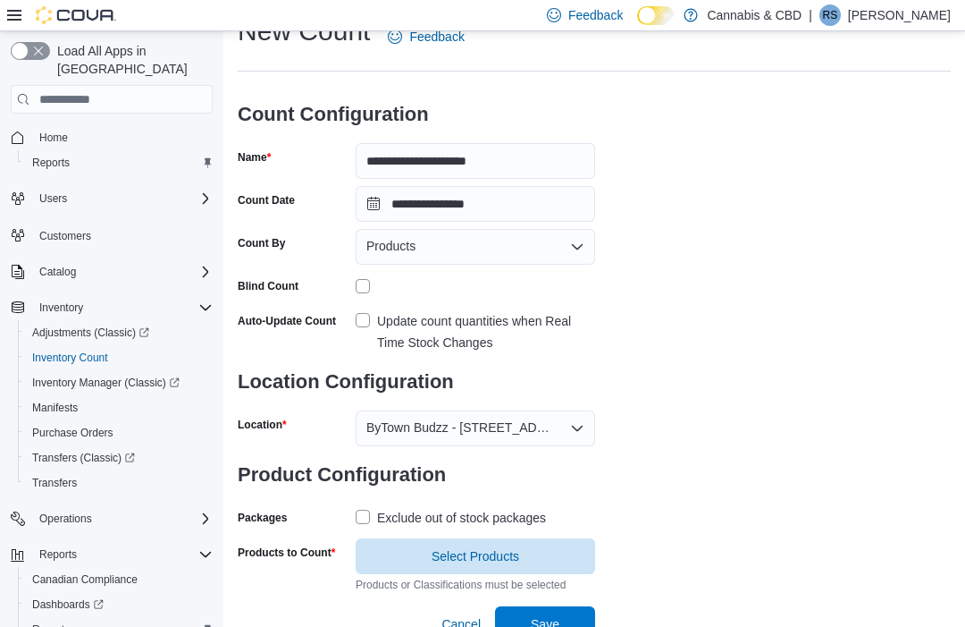
click at [529, 559] on span "Select Products" at bounding box center [475, 556] width 218 height 36
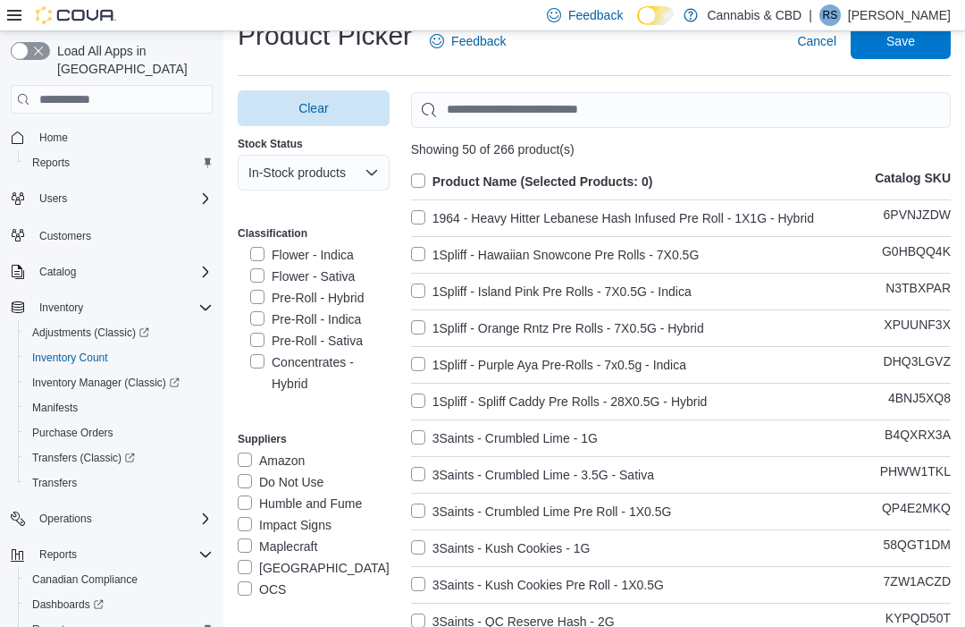
scroll to position [345, 0]
click at [355, 317] on label "Pre-Roll - Indica" at bounding box center [305, 317] width 111 height 21
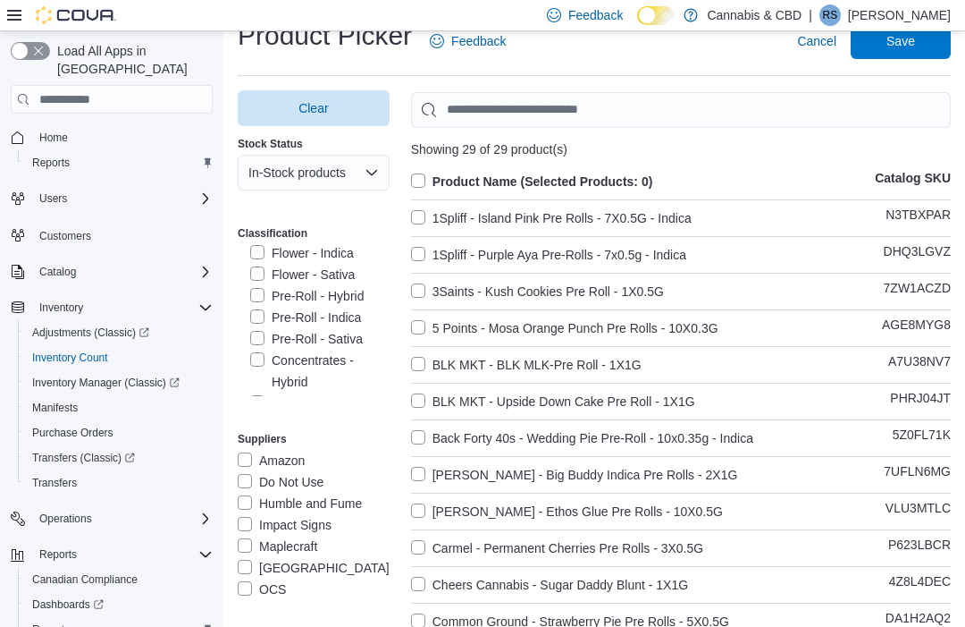
click at [424, 178] on label "Product Name (Selected Products: 0)" at bounding box center [532, 181] width 242 height 21
click at [913, 45] on span "Save" at bounding box center [901, 41] width 29 height 18
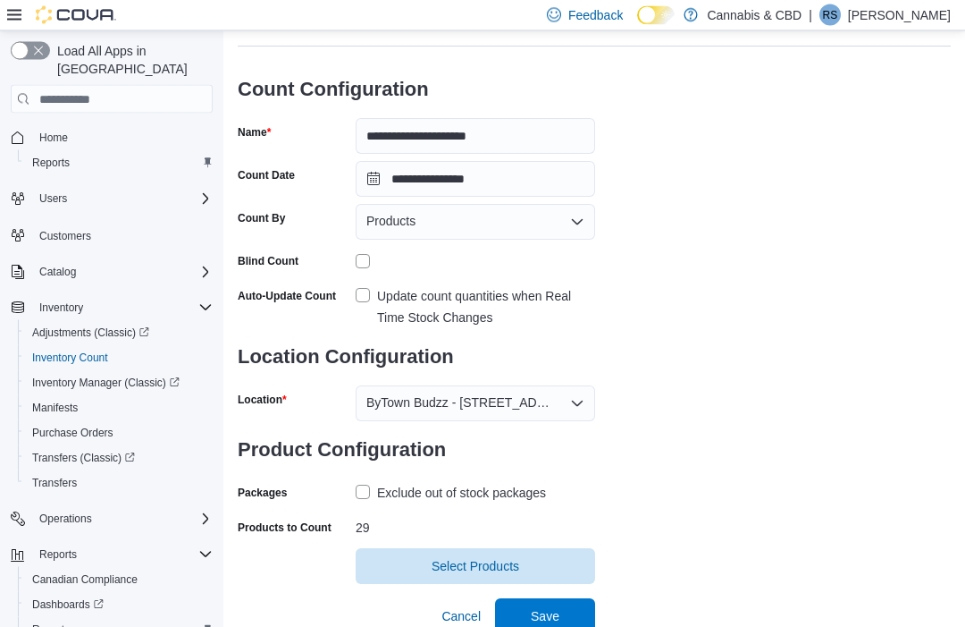
scroll to position [98, 0]
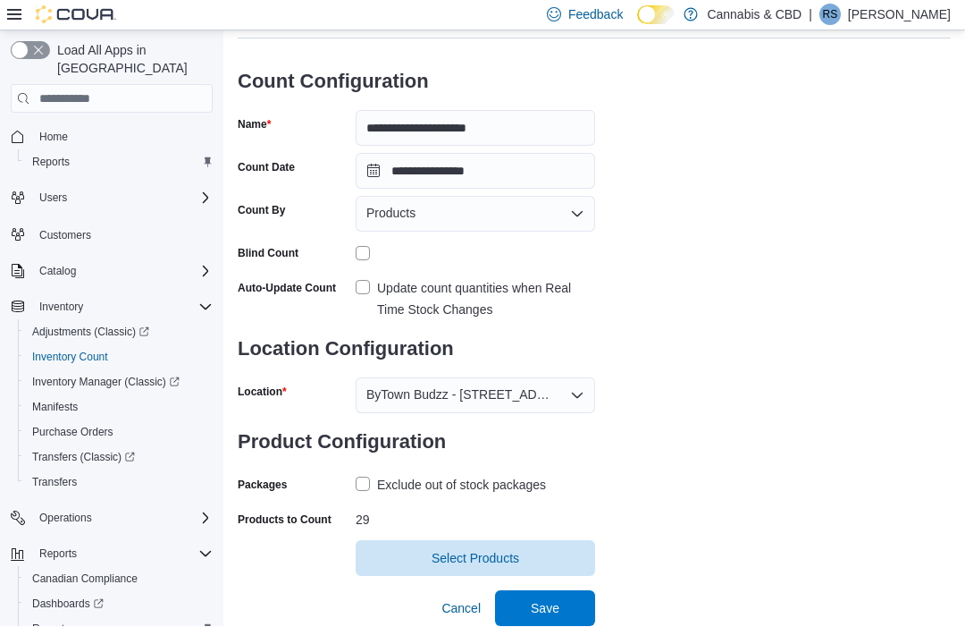
click at [553, 602] on span "Save" at bounding box center [545, 609] width 29 height 18
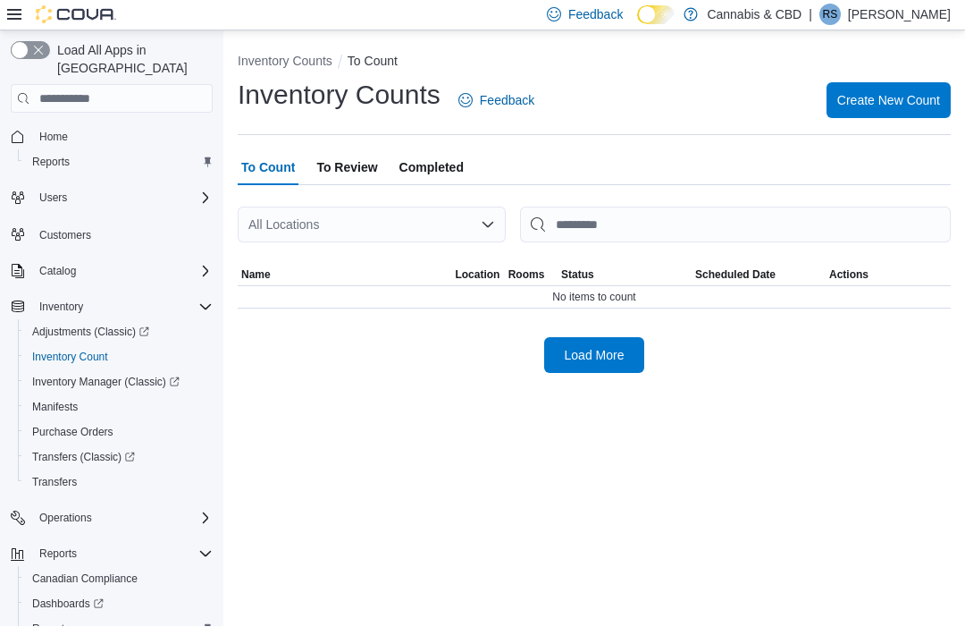
scroll to position [60, 0]
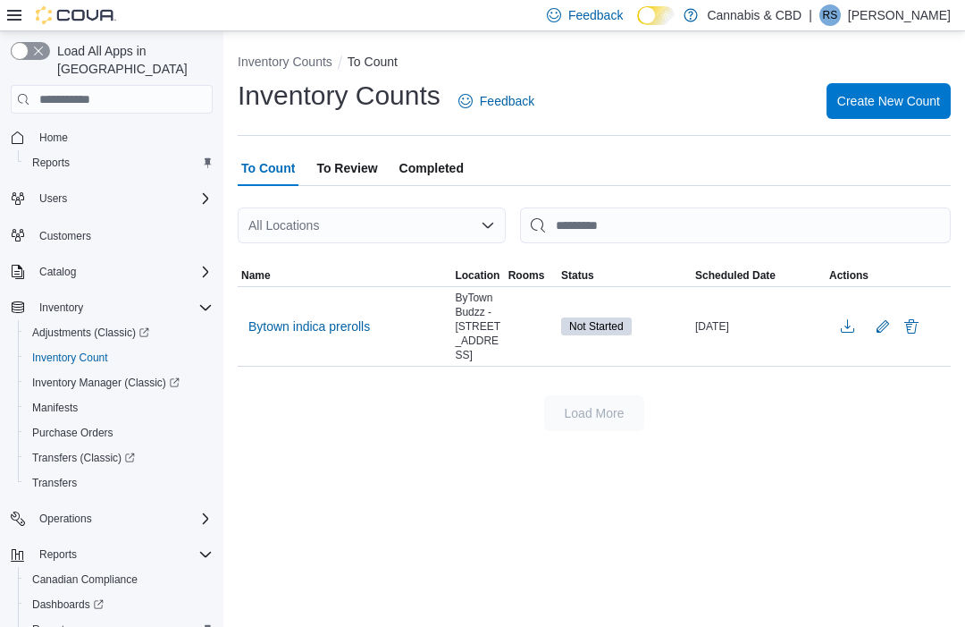
click at [312, 313] on span "Bytown indica prerolls" at bounding box center [309, 326] width 122 height 27
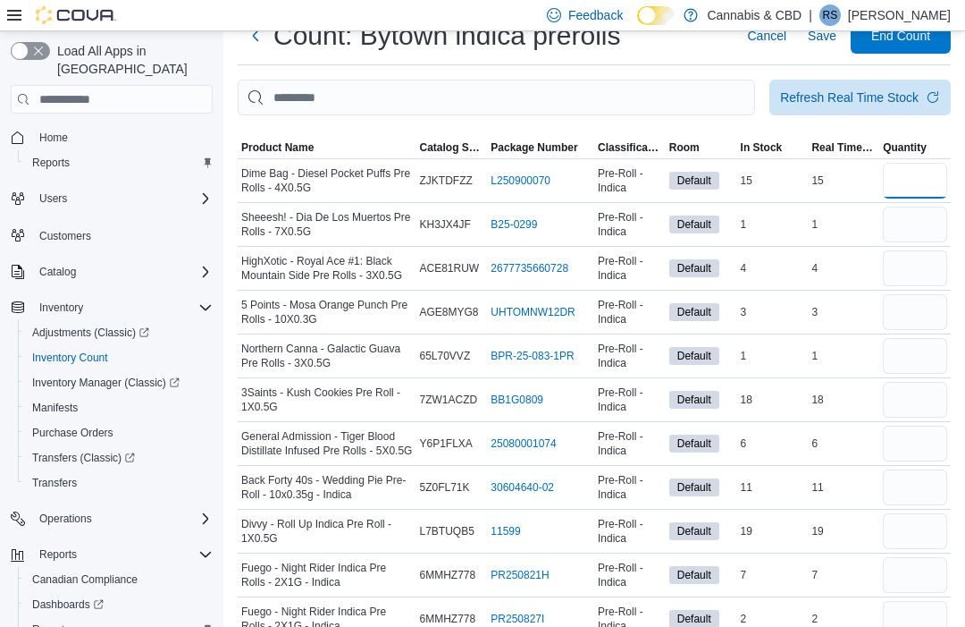
click at [892, 193] on input "number" at bounding box center [915, 181] width 64 height 36
type input "**"
click at [905, 232] on input "number" at bounding box center [915, 224] width 64 height 36
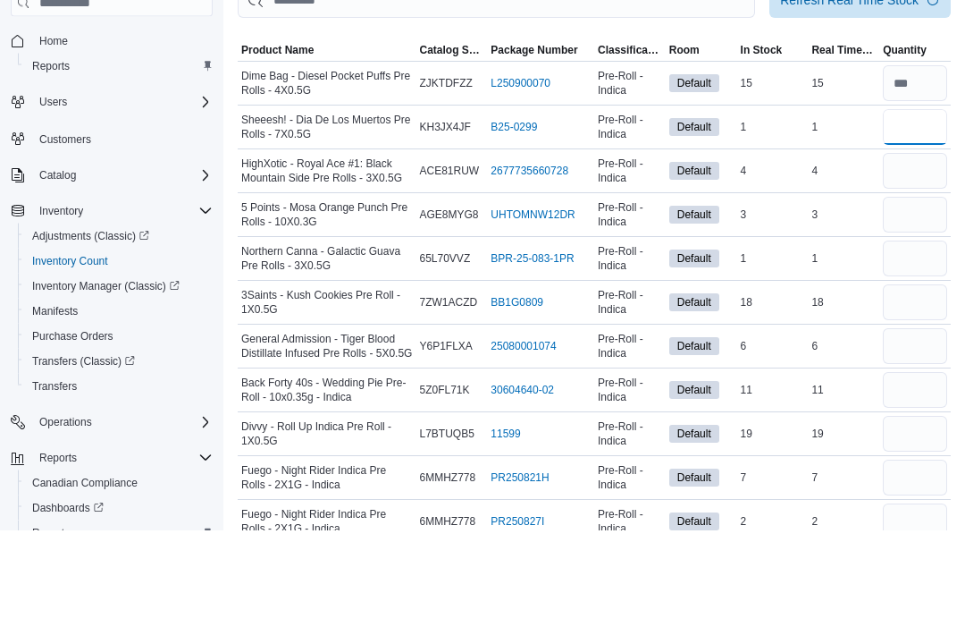
type input "*"
click at [906, 250] on input "number" at bounding box center [915, 268] width 64 height 36
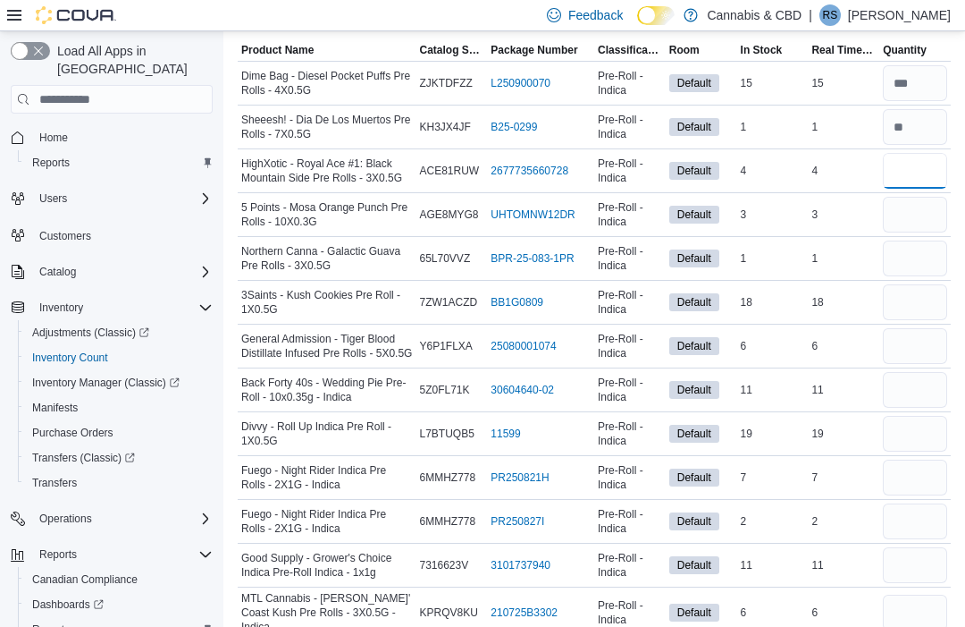
type input "*"
click at [922, 221] on input "number" at bounding box center [915, 215] width 64 height 36
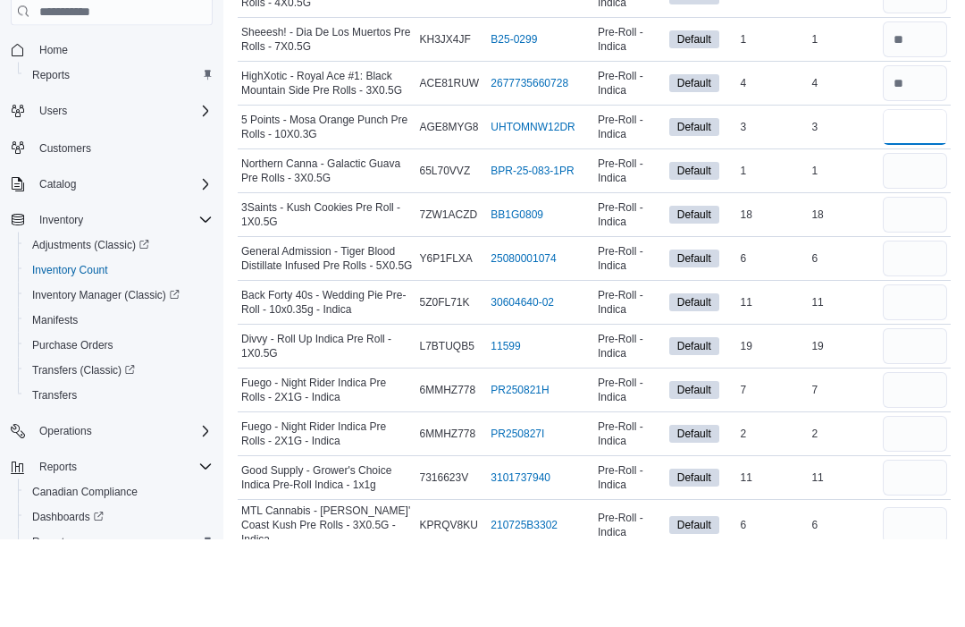
type input "*"
click at [923, 241] on input "number" at bounding box center [915, 259] width 64 height 36
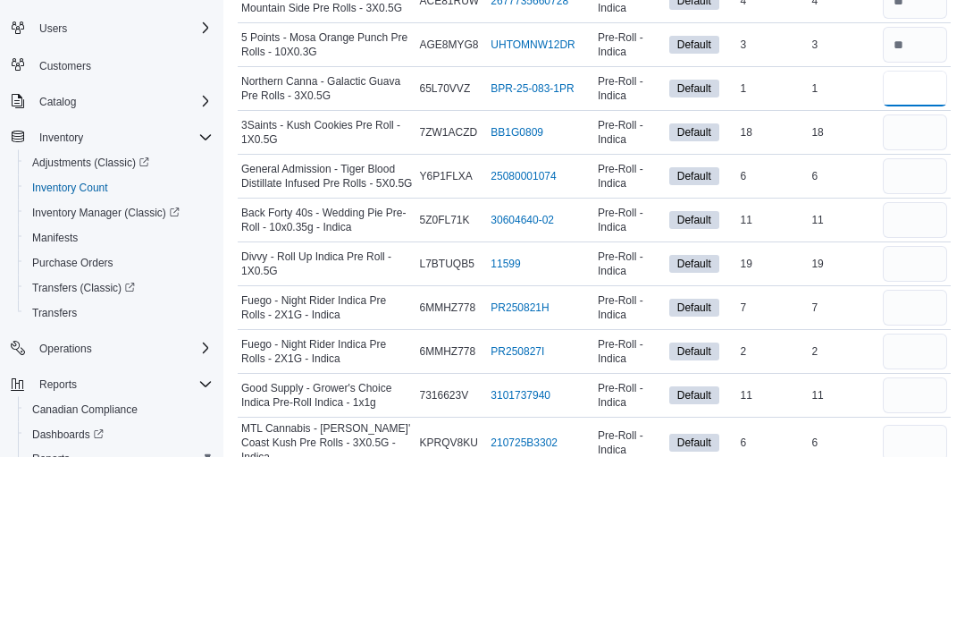
type input "*"
click at [924, 285] on input "number" at bounding box center [915, 303] width 64 height 36
type input "**"
click at [920, 329] on input "number" at bounding box center [915, 347] width 64 height 36
type input "*"
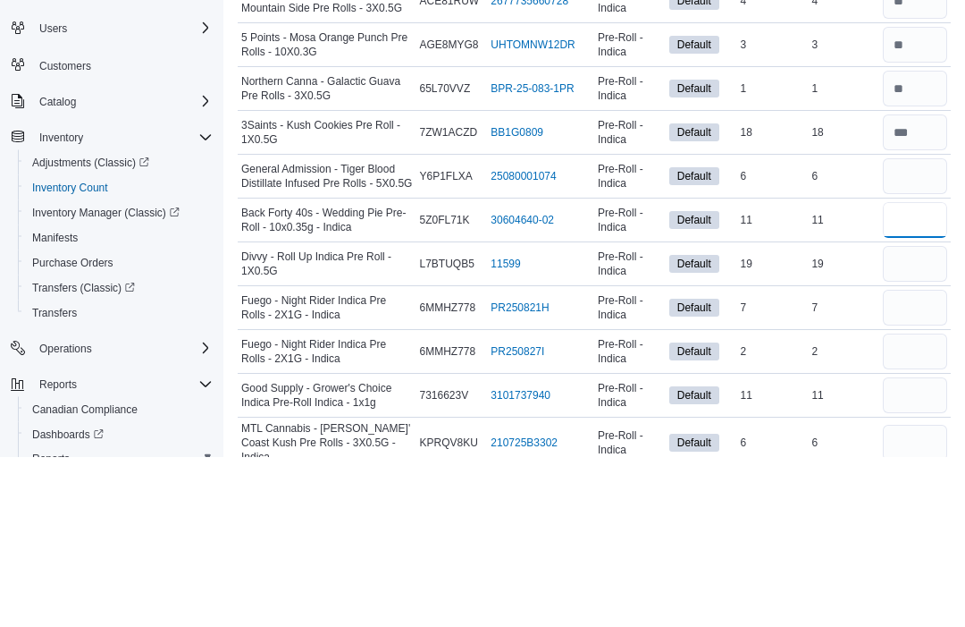
click at [888, 373] on input "number" at bounding box center [915, 391] width 64 height 36
click at [905, 417] on input "number" at bounding box center [915, 435] width 64 height 36
type input "**"
click at [927, 373] on input "number" at bounding box center [915, 391] width 64 height 36
click at [920, 460] on input "number" at bounding box center [915, 478] width 64 height 36
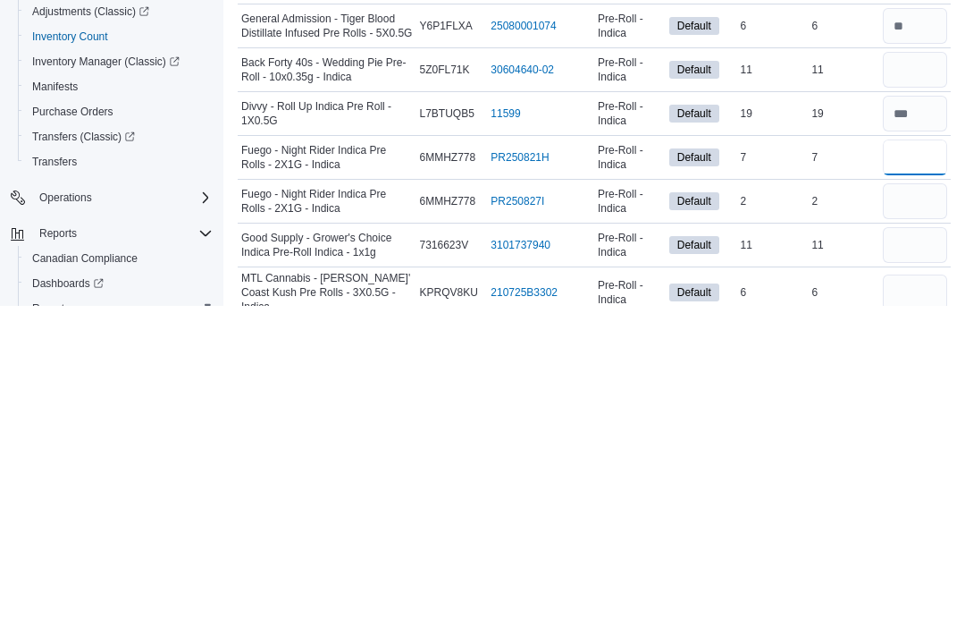
type input "*"
click at [917, 373] on input "number" at bounding box center [915, 391] width 64 height 36
type input "**"
click at [913, 504] on input "number" at bounding box center [915, 522] width 64 height 36
type input "*"
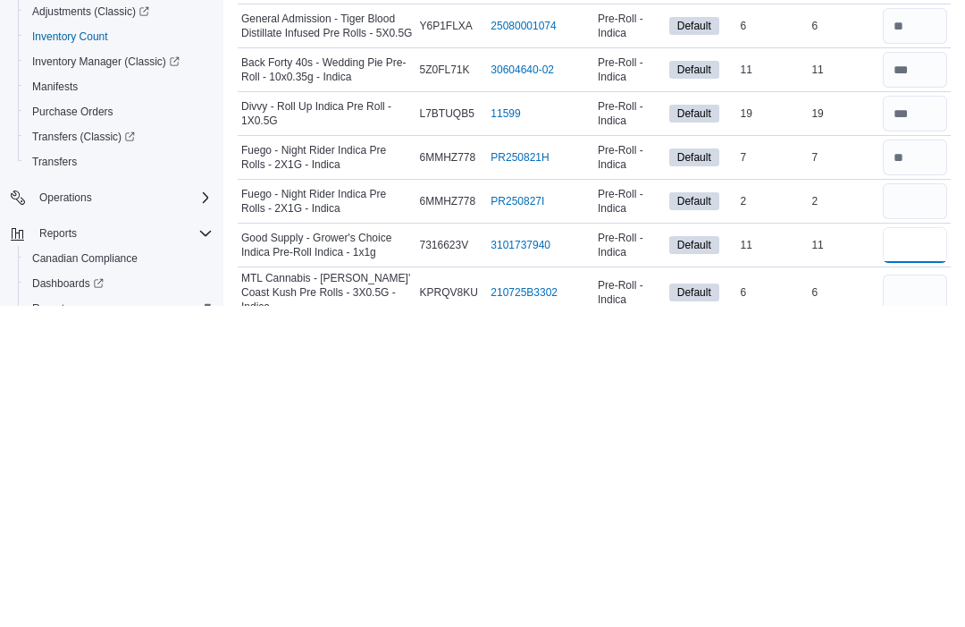
click at [915, 548] on input "number" at bounding box center [915, 566] width 64 height 36
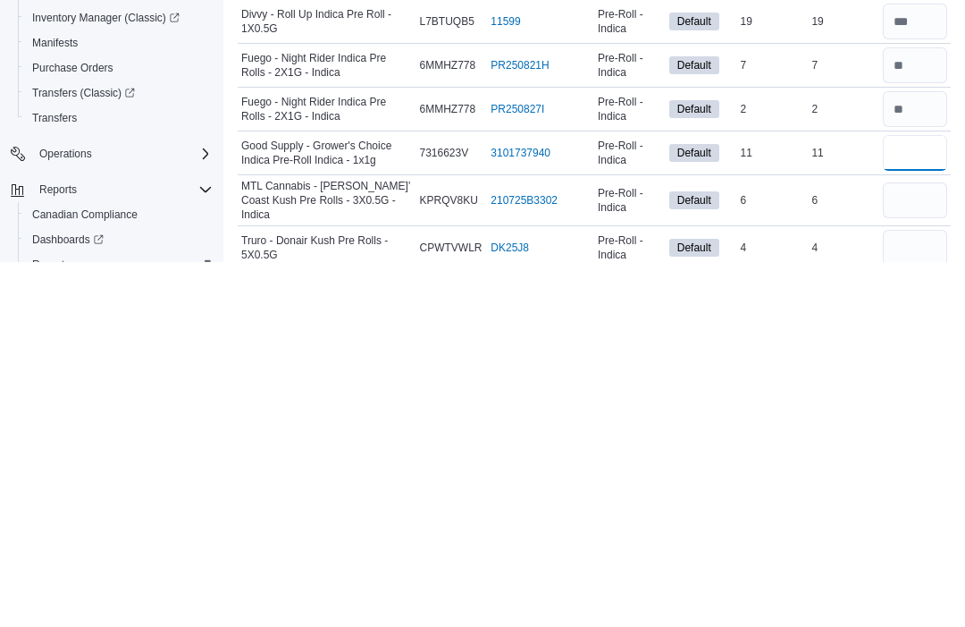
scroll to position [206, 0]
click at [930, 546] on input "number" at bounding box center [915, 564] width 64 height 36
type input "*"
click at [937, 594] on input "number" at bounding box center [915, 612] width 64 height 36
type input "*"
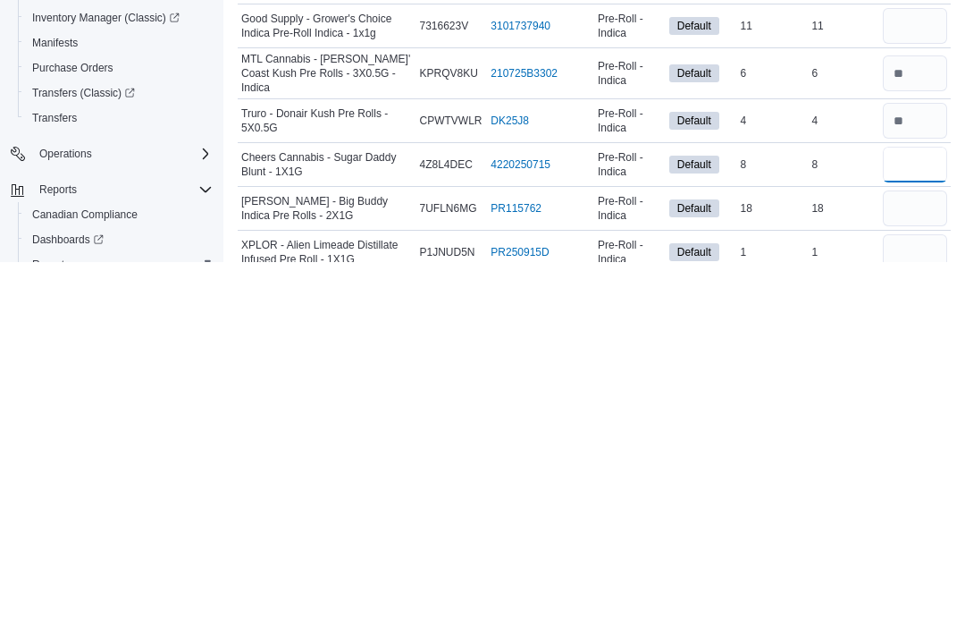
type input "*"
click at [912, 599] on input "number" at bounding box center [915, 617] width 64 height 36
type input "*"
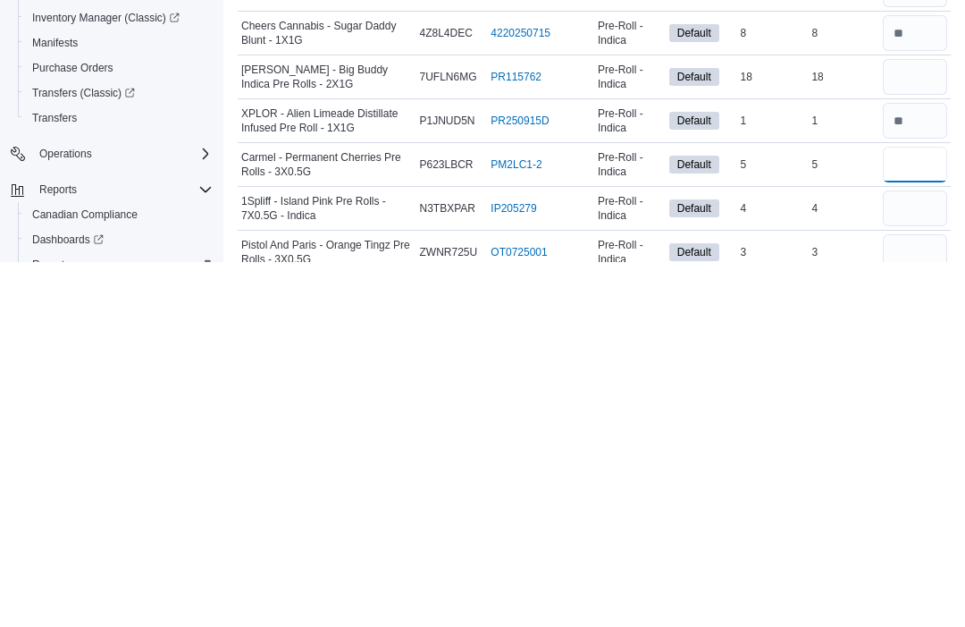
type input "*"
click at [927, 555] on input "number" at bounding box center [915, 573] width 64 height 36
type input "*"
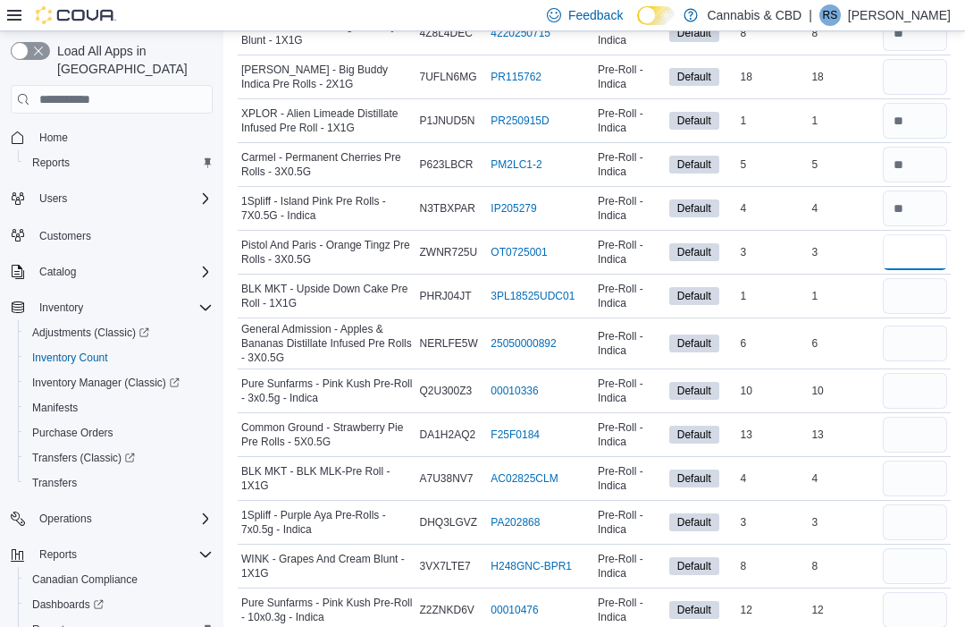
click at [923, 249] on input "number" at bounding box center [915, 252] width 64 height 36
type input "*"
click at [928, 295] on input "number" at bounding box center [915, 296] width 64 height 36
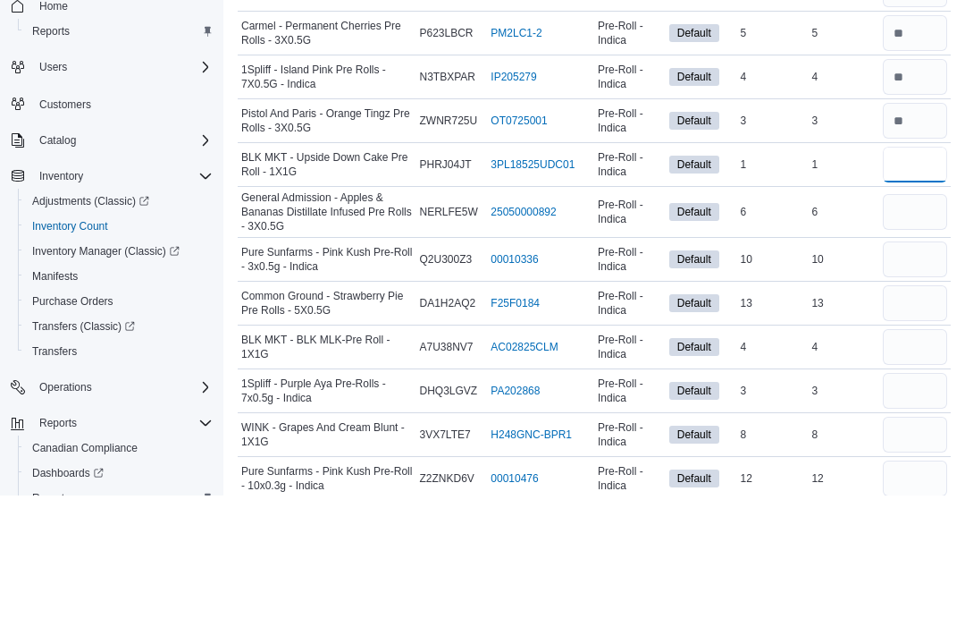
type input "*"
click at [922, 325] on input "number" at bounding box center [915, 343] width 64 height 36
type input "*"
click at [906, 373] on input "number" at bounding box center [915, 391] width 64 height 36
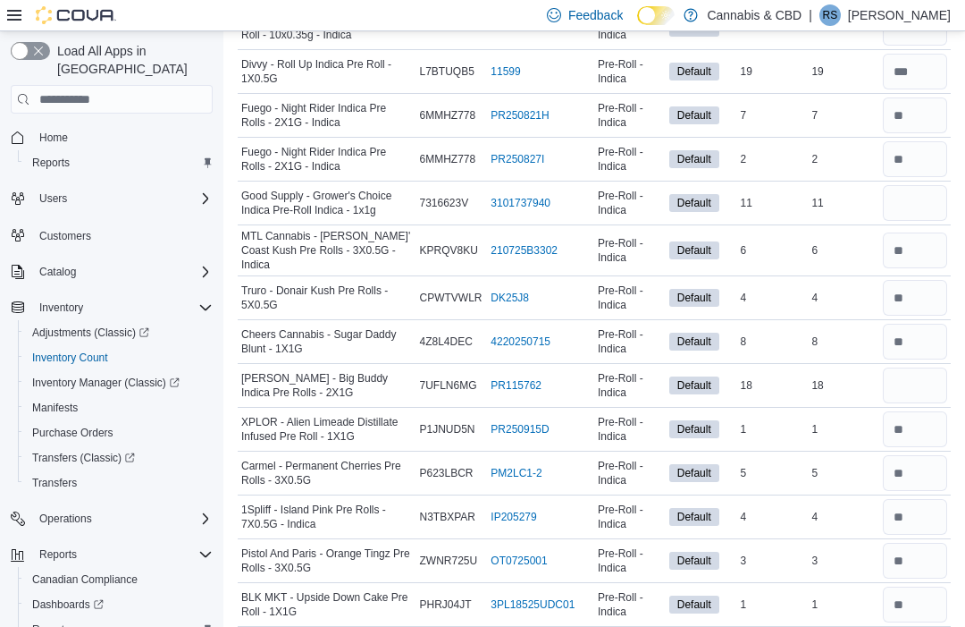
scroll to position [500, 0]
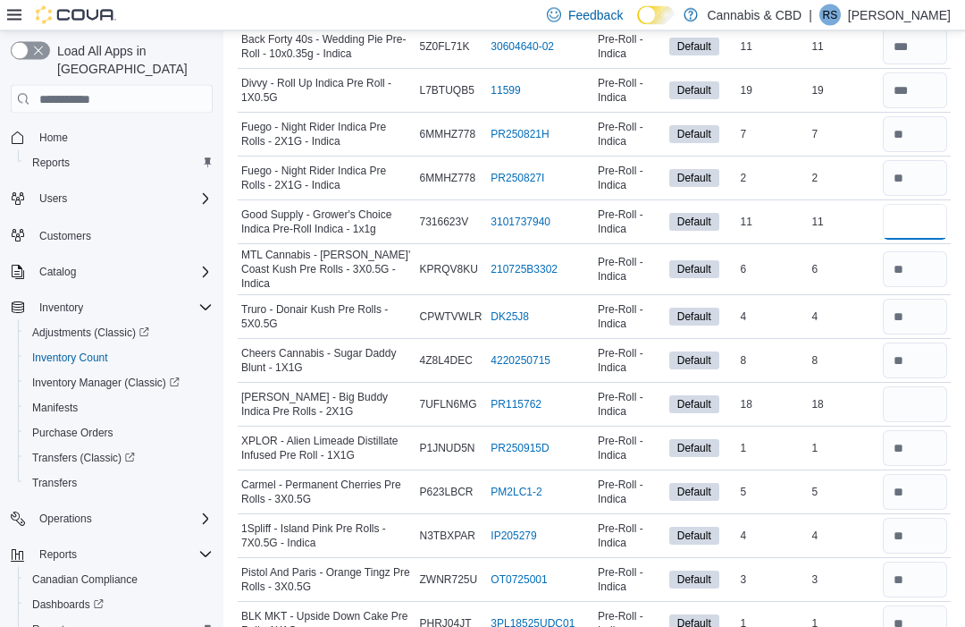
click at [928, 230] on input "number" at bounding box center [915, 223] width 64 height 36
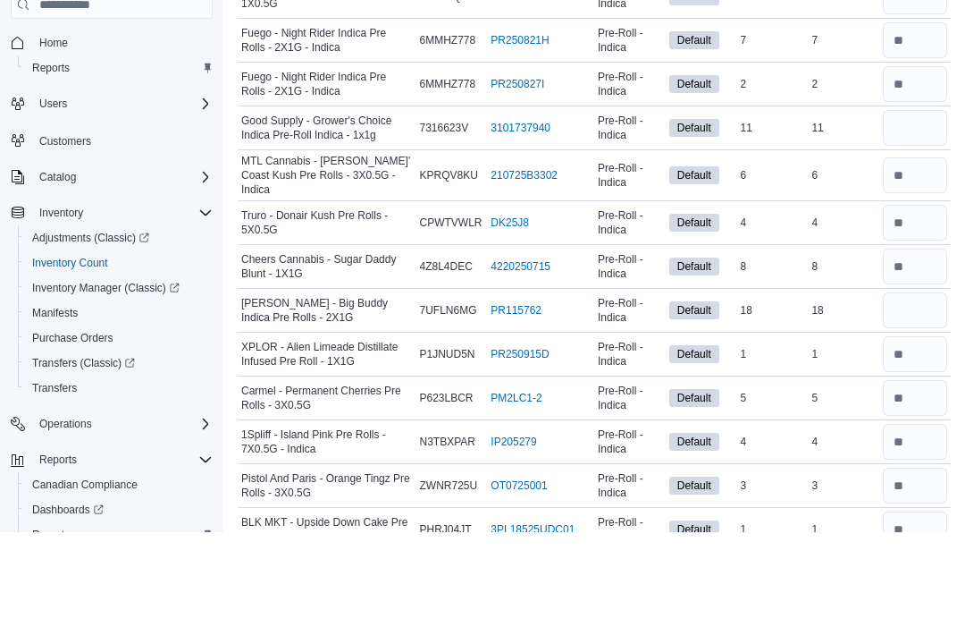
scroll to position [595, 0]
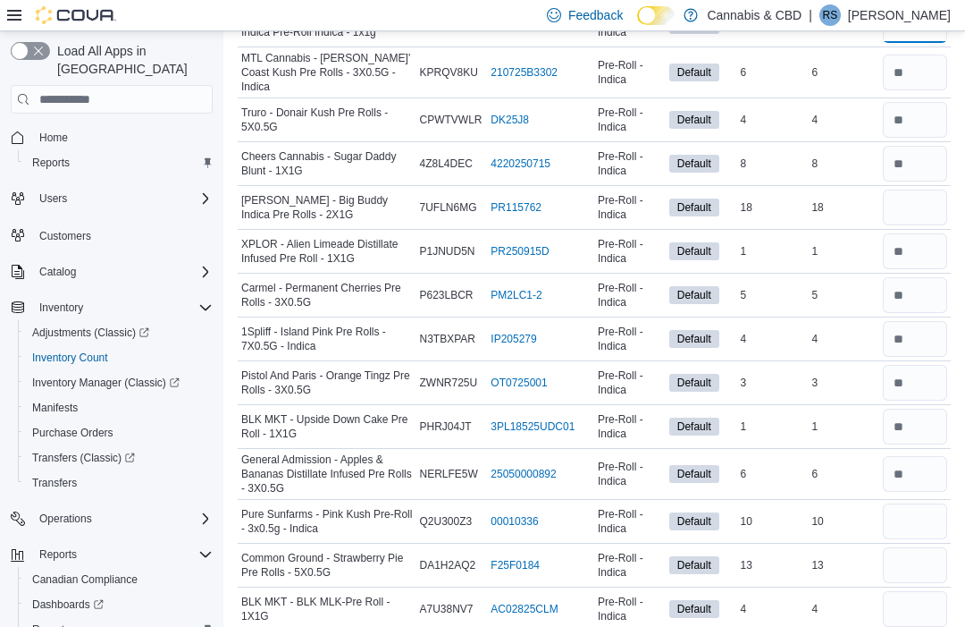
type input "**"
click at [941, 509] on input "number" at bounding box center [915, 521] width 64 height 36
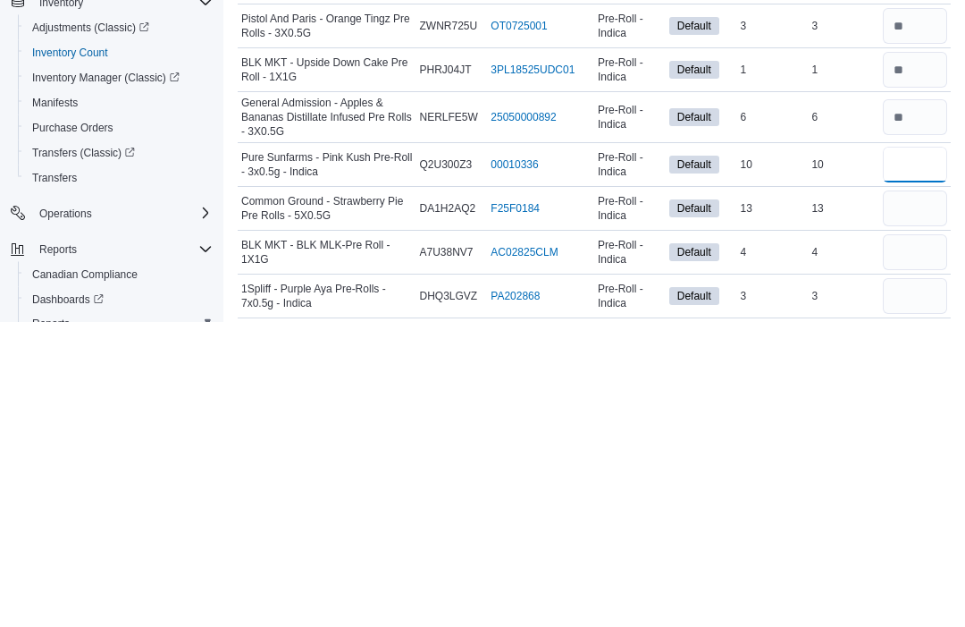
type input "**"
click at [922, 496] on input "number" at bounding box center [915, 514] width 64 height 36
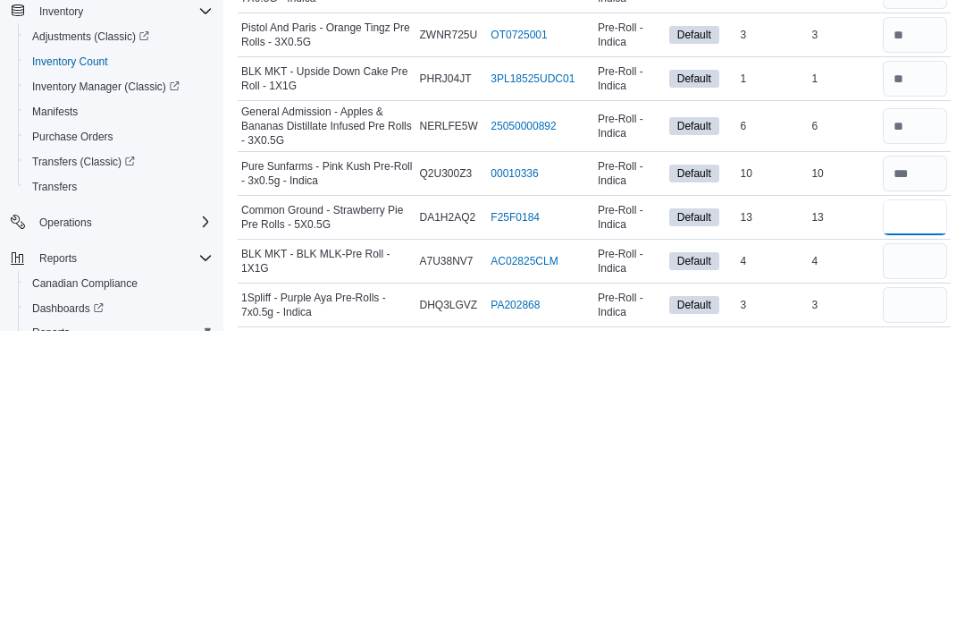
type input "*"
type input "**"
click at [916, 540] on input "number" at bounding box center [915, 558] width 64 height 36
type input "*"
click at [895, 584] on input "number" at bounding box center [915, 602] width 64 height 36
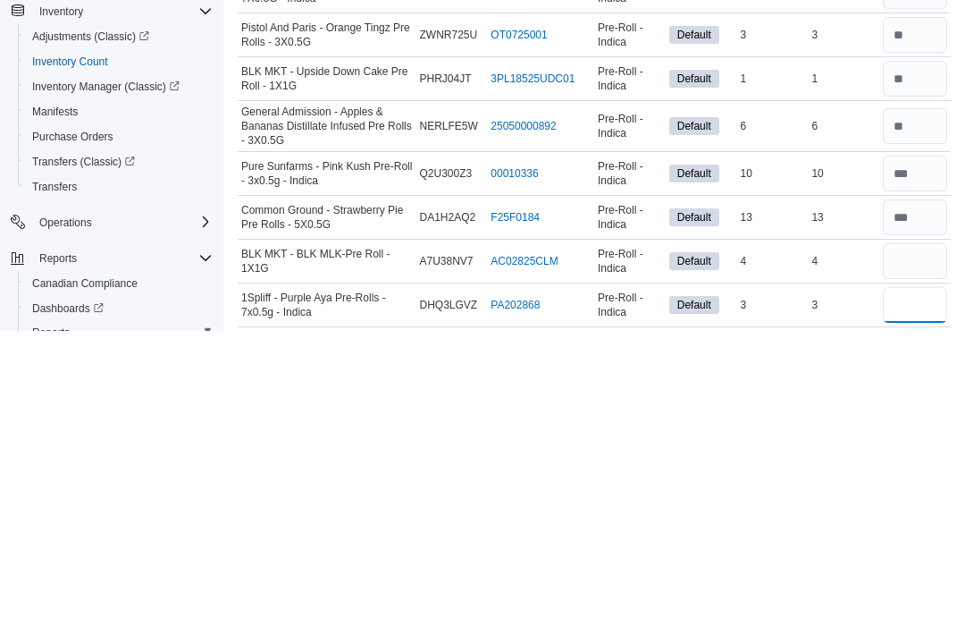
scroll to position [880, 0]
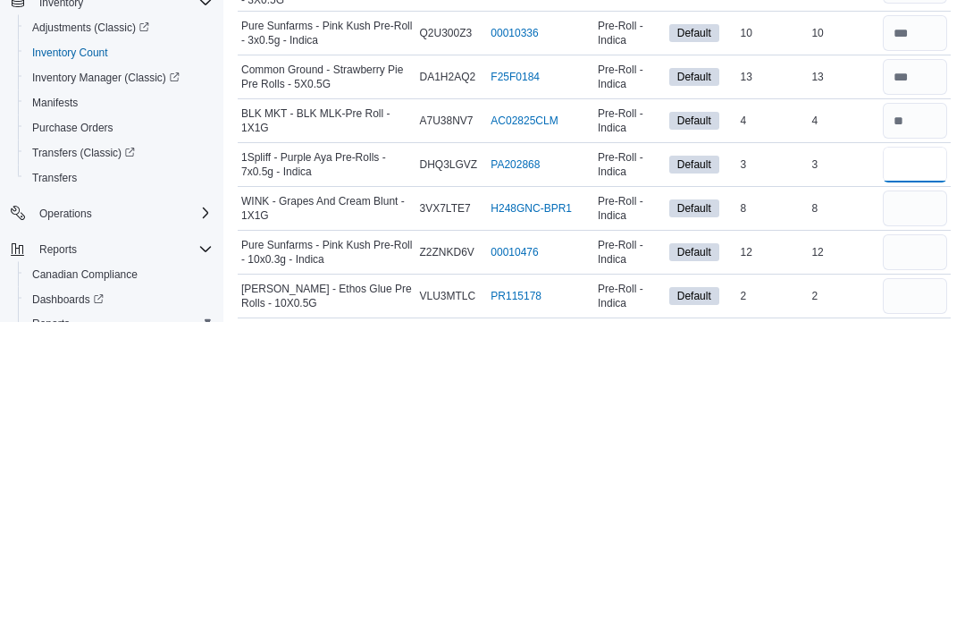
type input "*"
click at [904, 496] on input "number" at bounding box center [915, 514] width 64 height 36
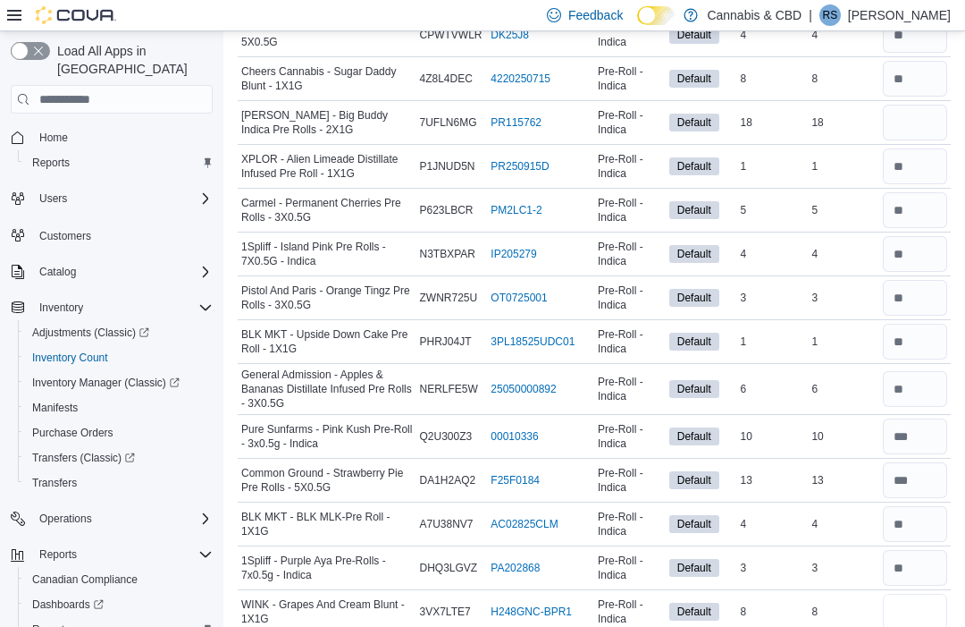
scroll to position [779, 0]
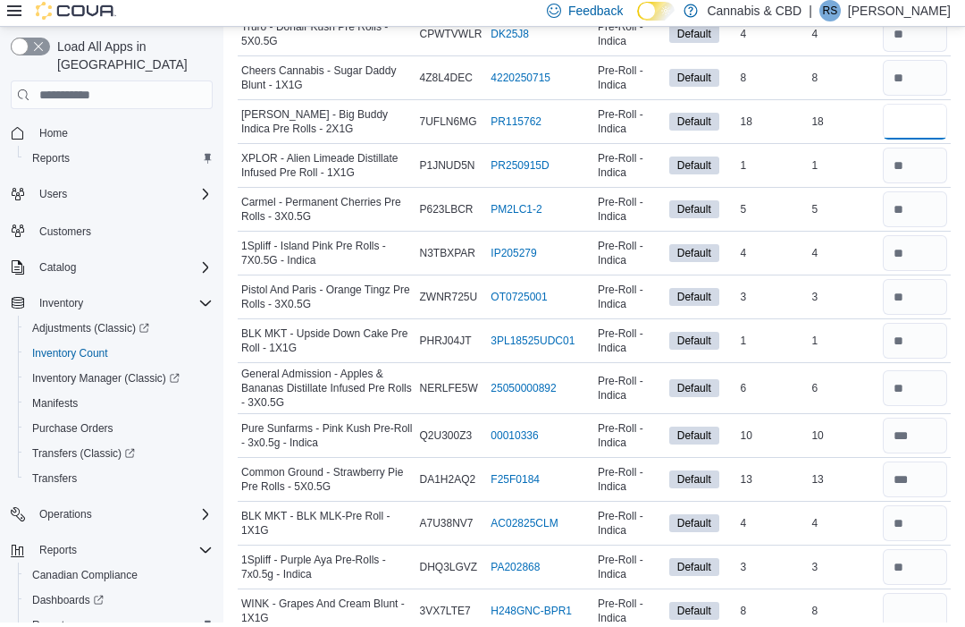
click at [921, 121] on input "number" at bounding box center [915, 126] width 64 height 36
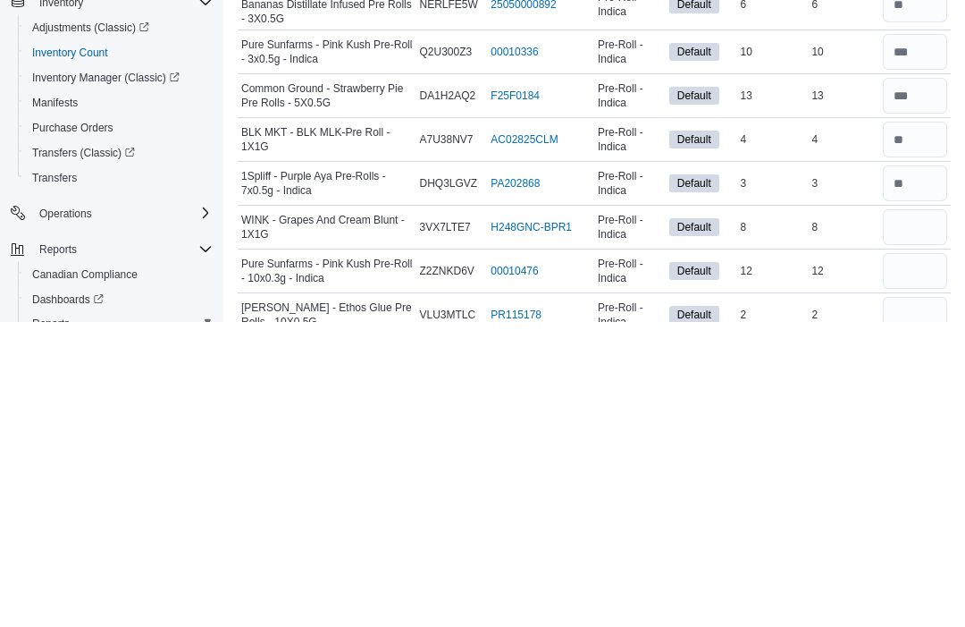
scroll to position [930, 0]
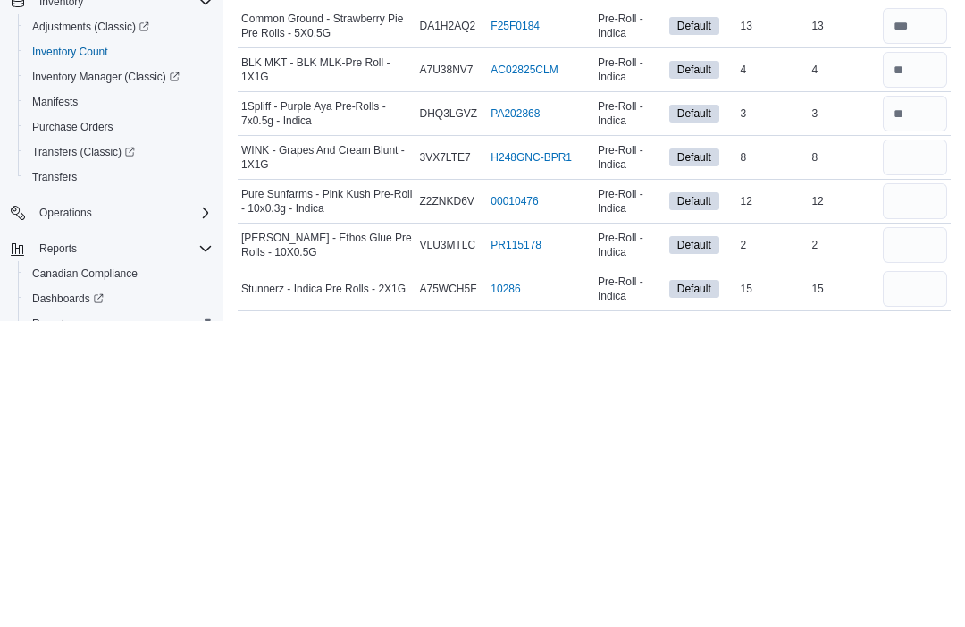
type input "**"
click at [941, 445] on input "number" at bounding box center [915, 463] width 64 height 36
type input "*"
click at [915, 489] on input "number" at bounding box center [915, 507] width 64 height 36
type input "**"
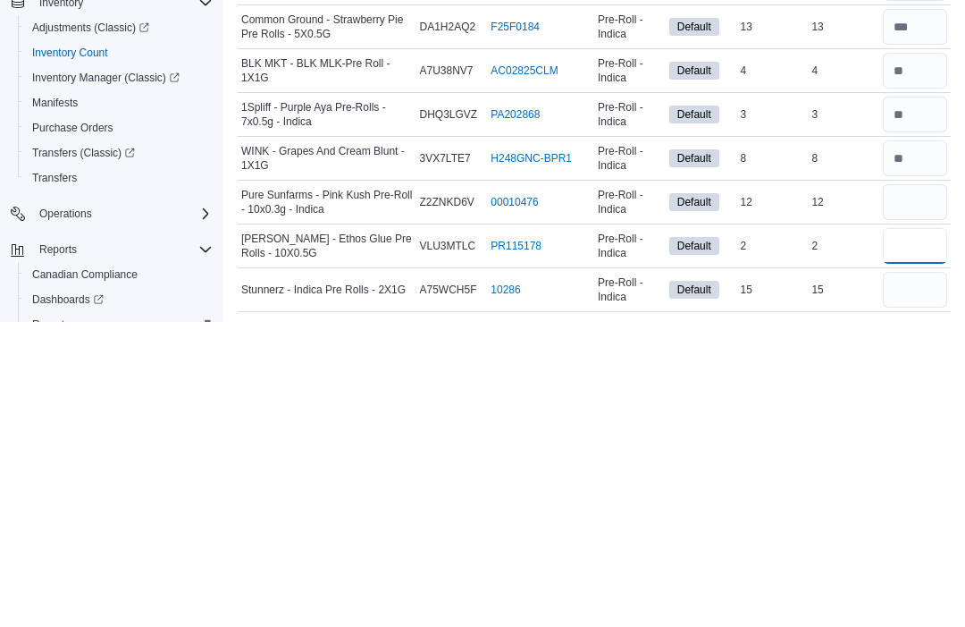
click at [917, 533] on input "number" at bounding box center [915, 551] width 64 height 36
type input "*"
click at [926, 577] on input "number" at bounding box center [915, 595] width 64 height 36
type input "**"
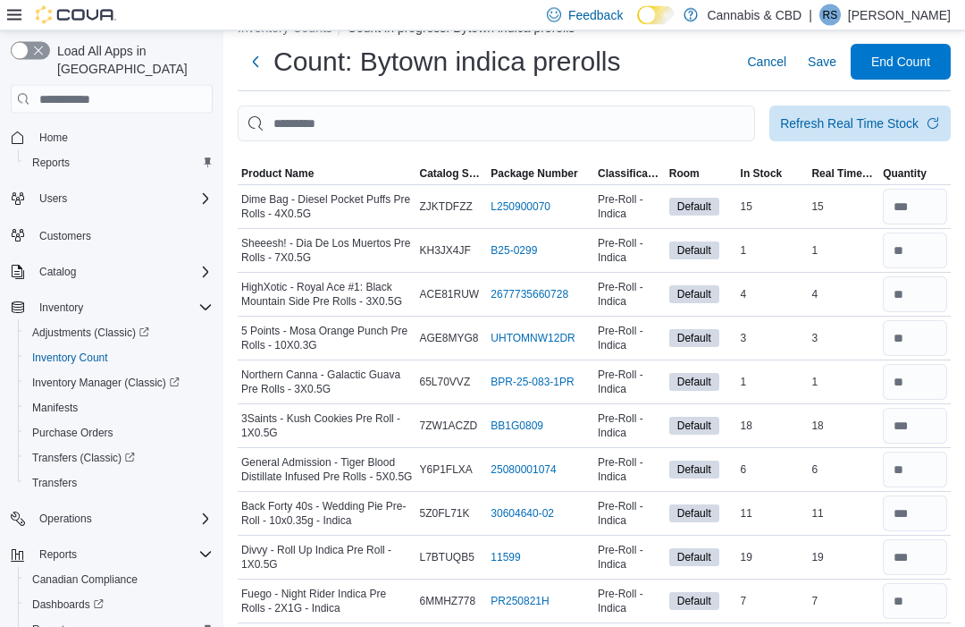
scroll to position [0, 0]
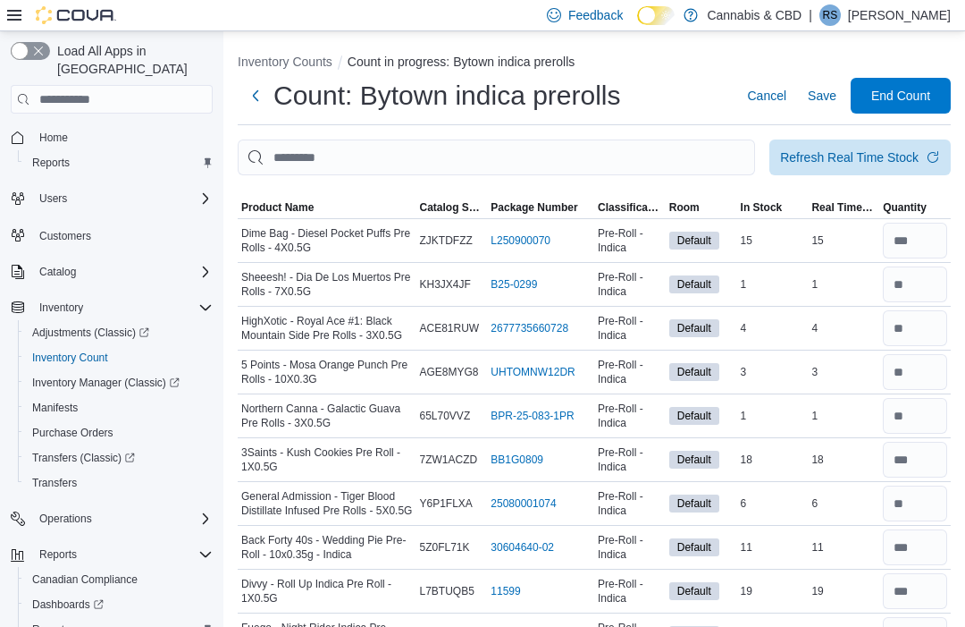
click at [892, 156] on div "Refresh Real Time Stock" at bounding box center [849, 157] width 139 height 18
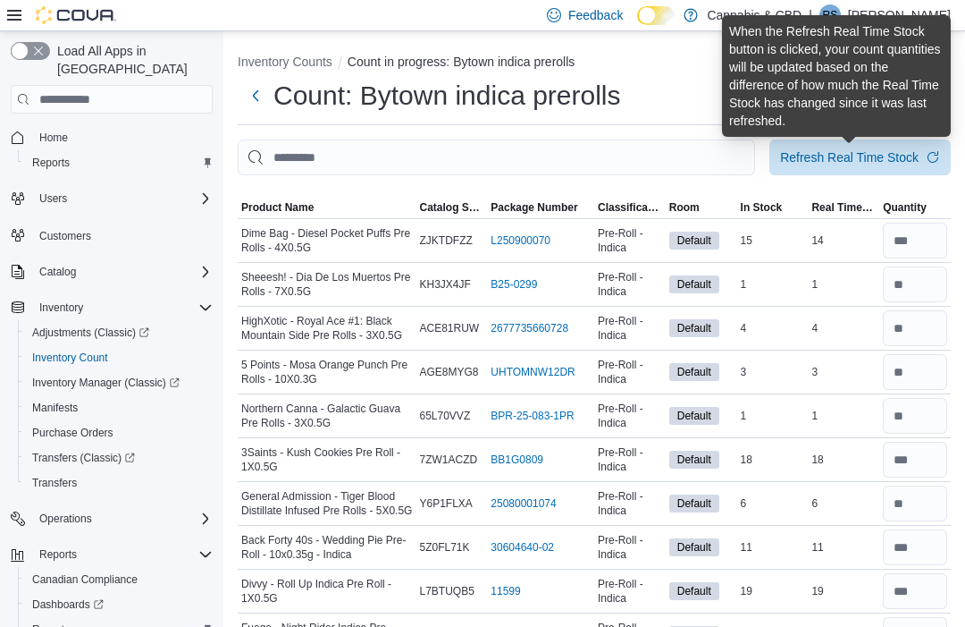
click at [703, 100] on div "Count: Bytown indica prerolls Cancel Save End Count" at bounding box center [594, 96] width 713 height 36
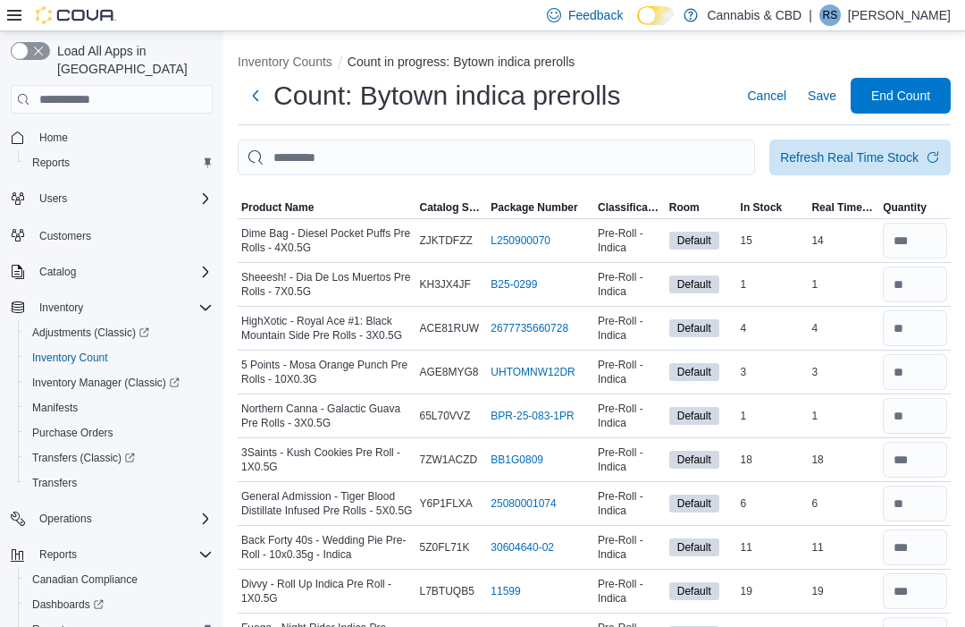
click at [899, 97] on span "End Count" at bounding box center [900, 96] width 59 height 18
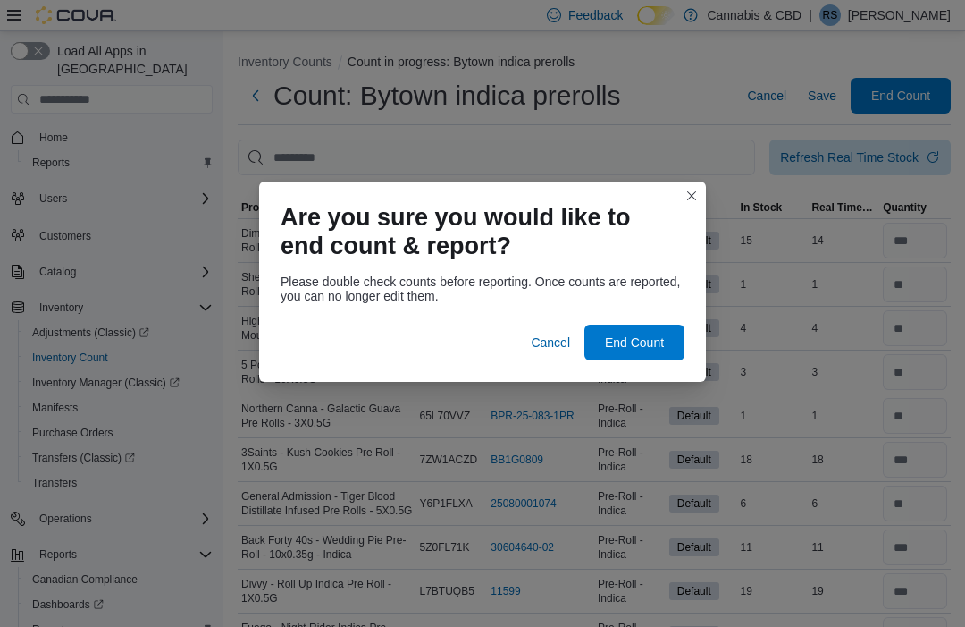
click at [652, 316] on div at bounding box center [483, 313] width 404 height 21
click at [633, 334] on span "End Count" at bounding box center [634, 342] width 59 height 18
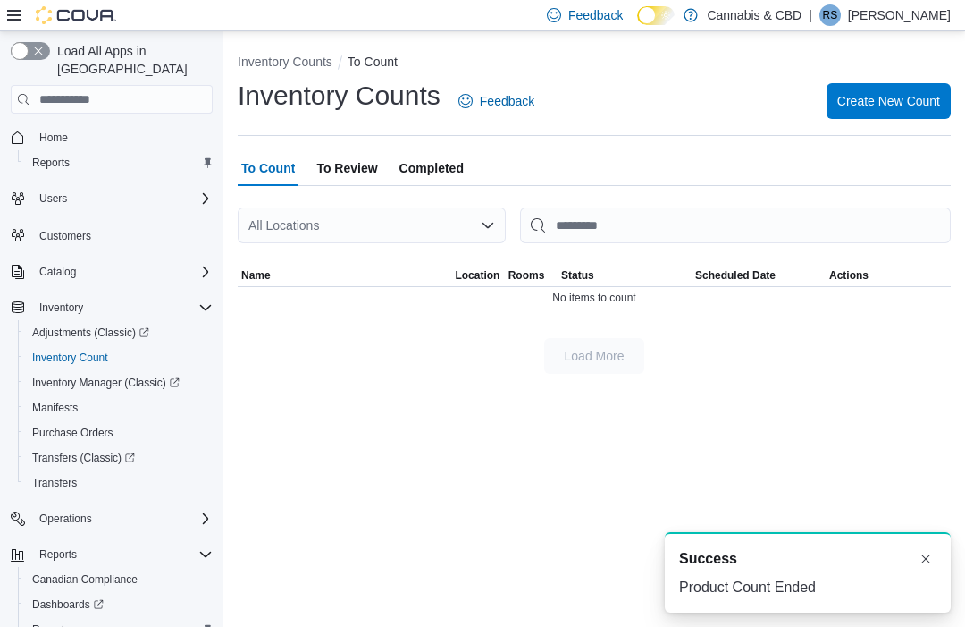
click at [908, 99] on span "Create New Count" at bounding box center [889, 101] width 103 height 18
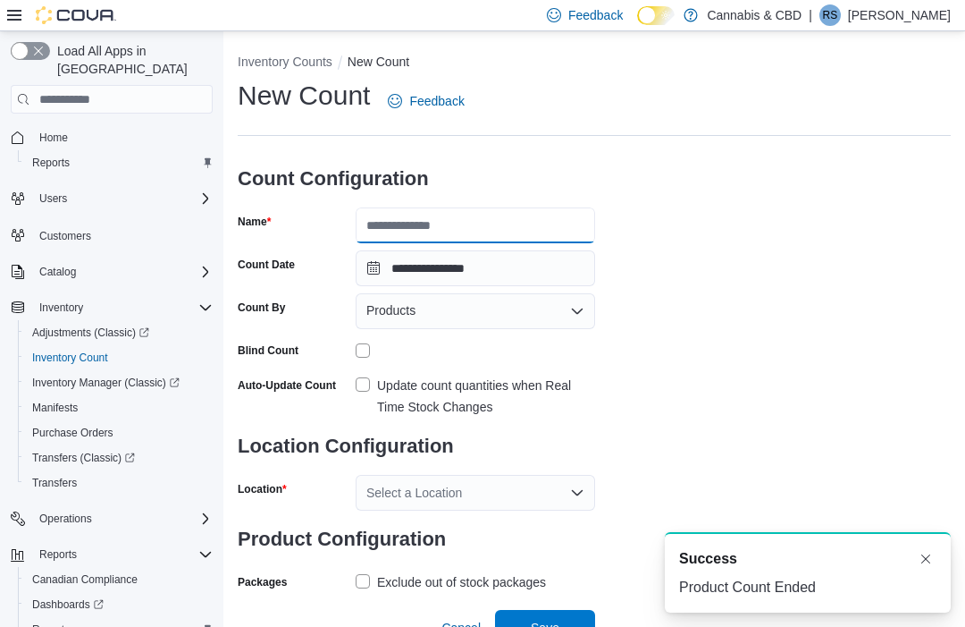
click at [492, 228] on input "Name" at bounding box center [476, 225] width 240 height 36
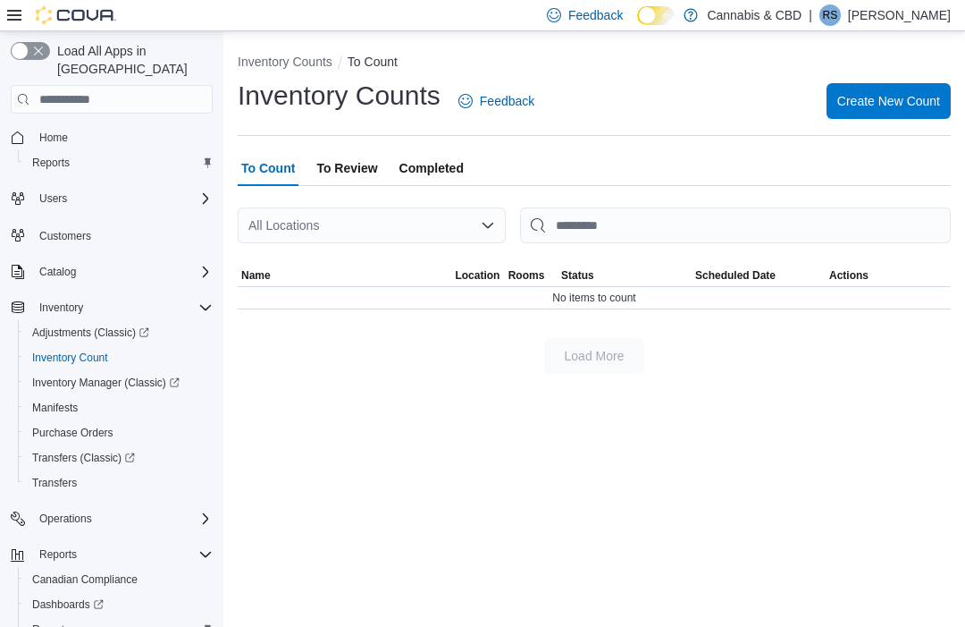
click at [353, 160] on span "To Review" at bounding box center [346, 168] width 61 height 36
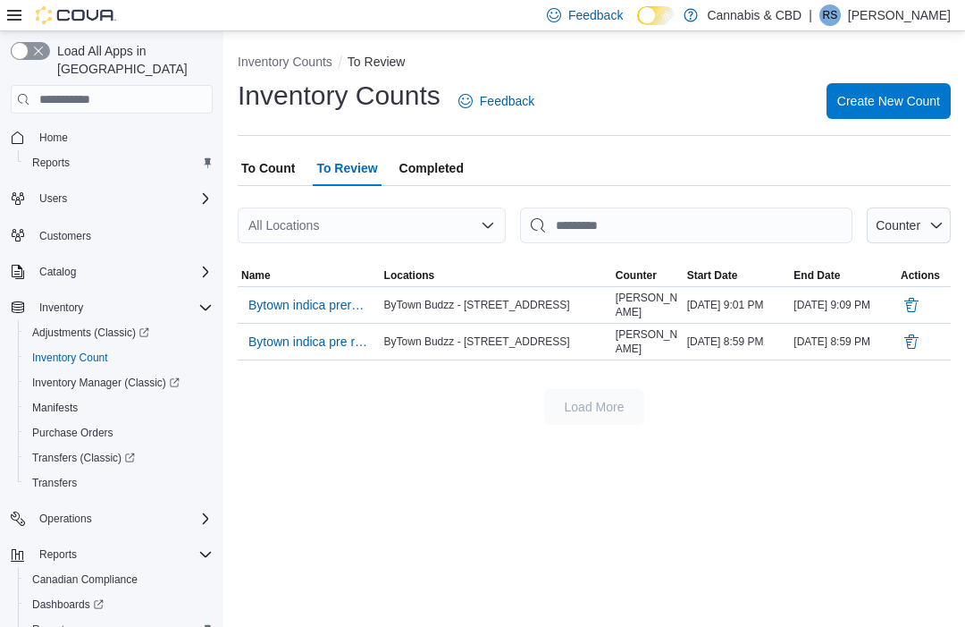
click at [308, 307] on span "Bytown indica prerolls" at bounding box center [309, 305] width 122 height 18
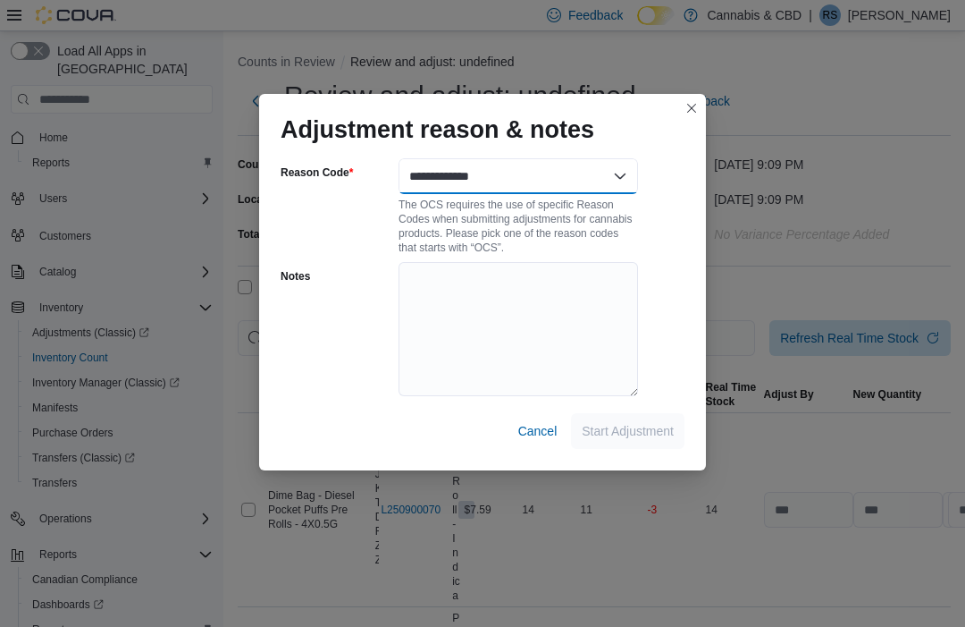
click at [562, 162] on select "**********" at bounding box center [519, 176] width 240 height 36
click at [700, 95] on div "**********" at bounding box center [482, 282] width 447 height 376
click at [689, 97] on button "Closes this modal window" at bounding box center [691, 107] width 21 height 21
click at [698, 97] on button "Closes this modal window" at bounding box center [691, 107] width 21 height 21
click at [695, 105] on button "Closes this modal window" at bounding box center [691, 107] width 21 height 21
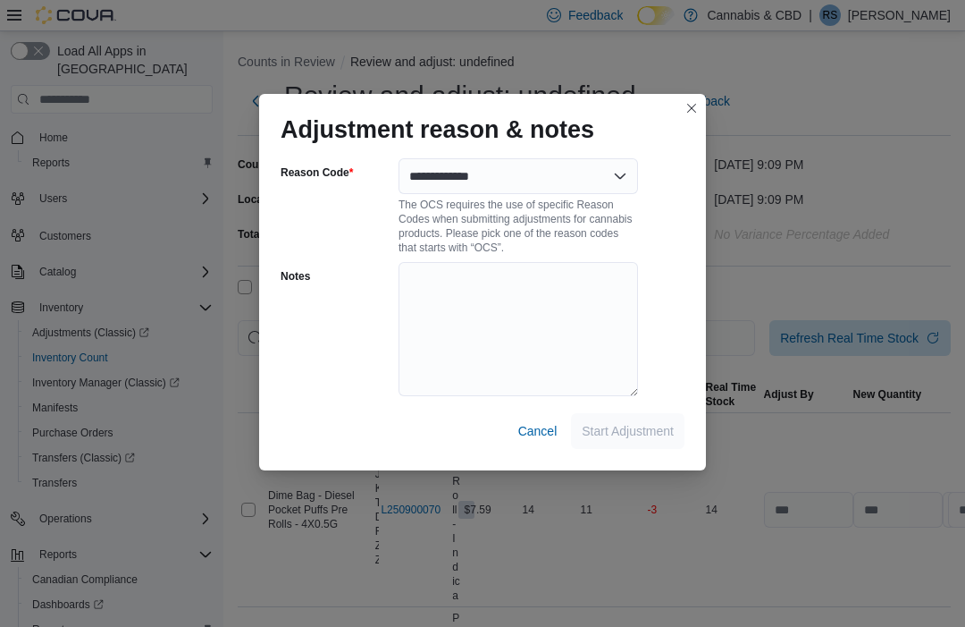
click at [545, 433] on span "Cancel" at bounding box center [537, 431] width 39 height 18
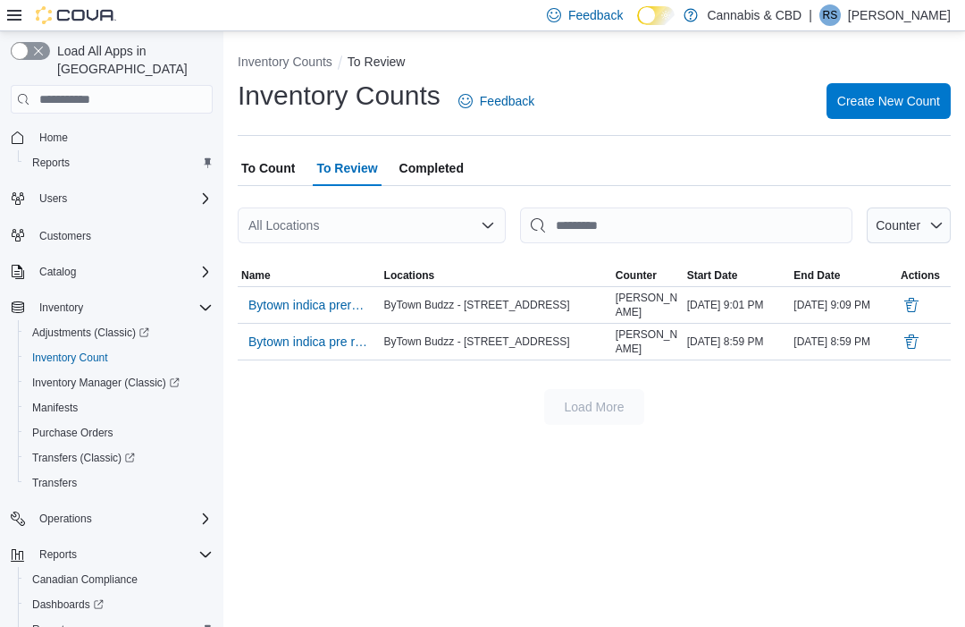
click at [920, 341] on button "Delete" at bounding box center [911, 341] width 21 height 21
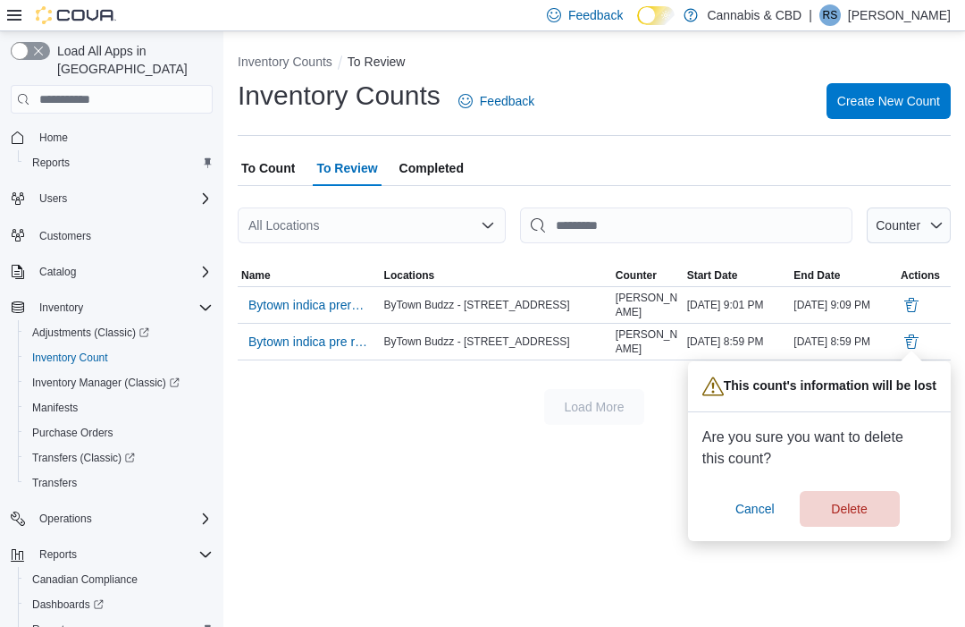
click at [860, 503] on span "Delete" at bounding box center [849, 509] width 36 height 18
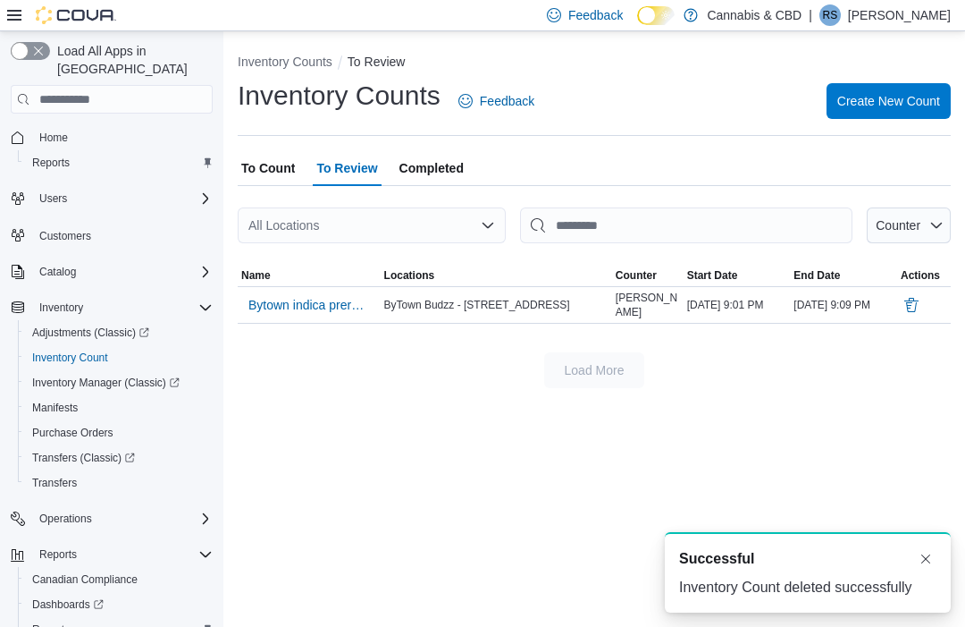
click at [326, 317] on span "Bytown indica prerolls" at bounding box center [309, 304] width 122 height 27
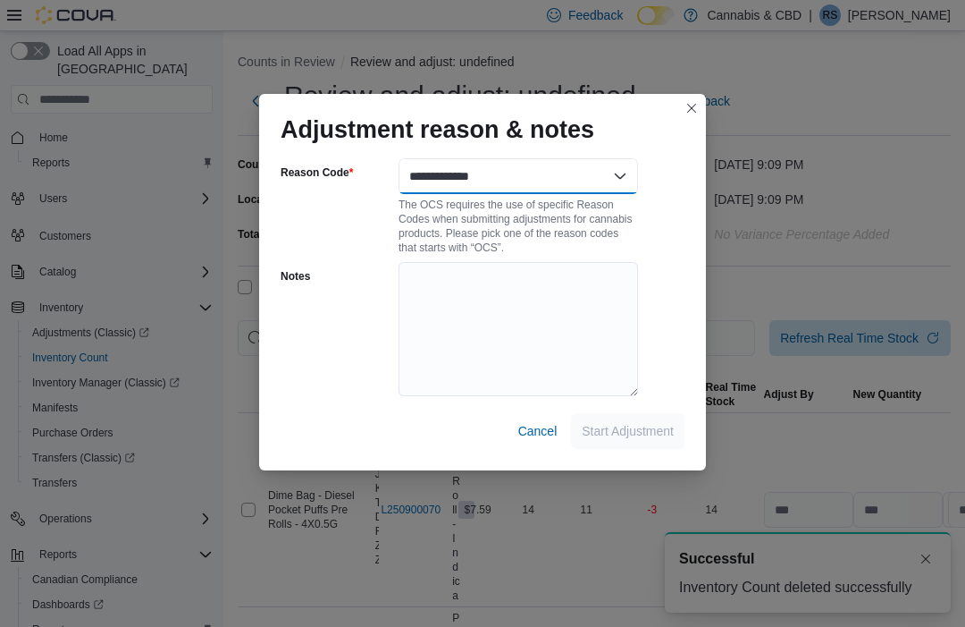
click at [563, 168] on select "**********" at bounding box center [519, 176] width 240 height 36
select select "**********"
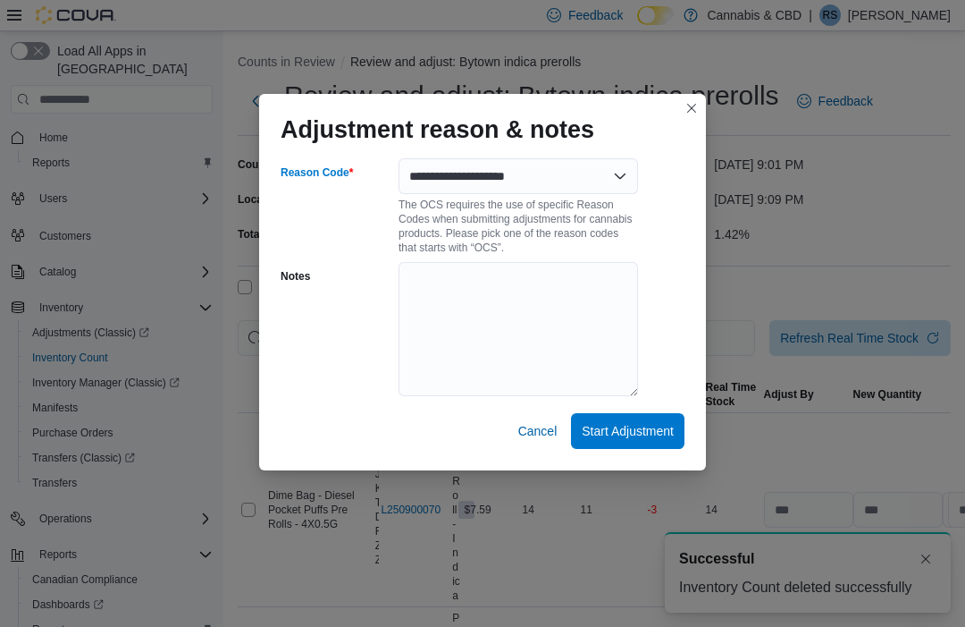
click at [626, 417] on span "Start Adjustment" at bounding box center [628, 431] width 92 height 36
select select "**********"
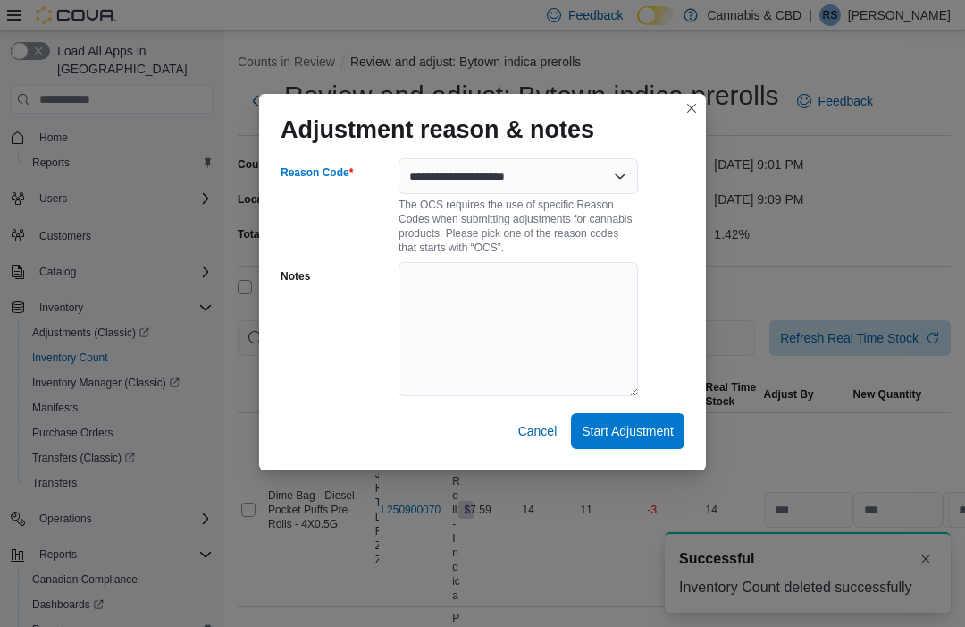
select select "**********"
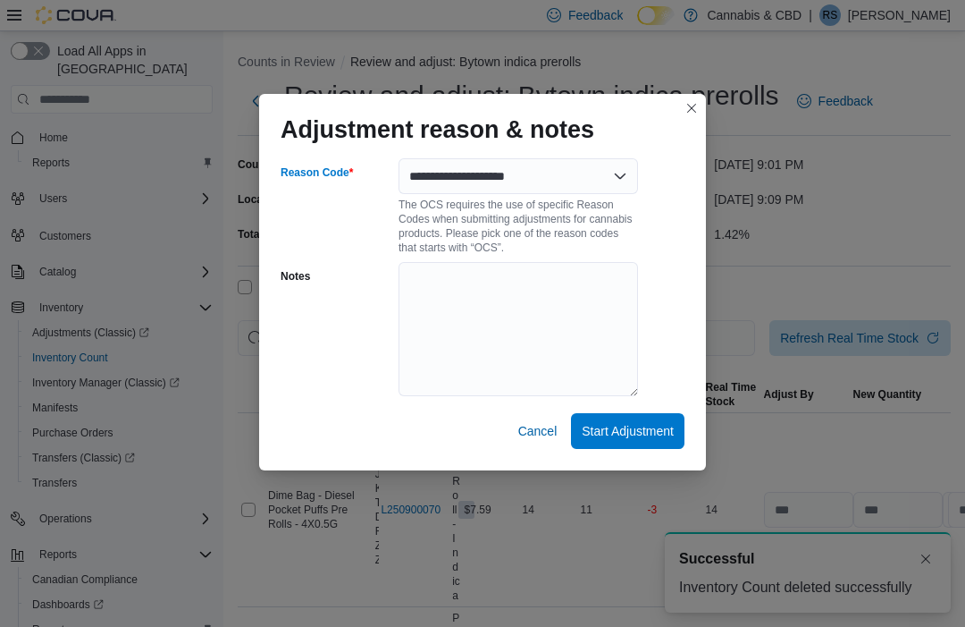
select select "**********"
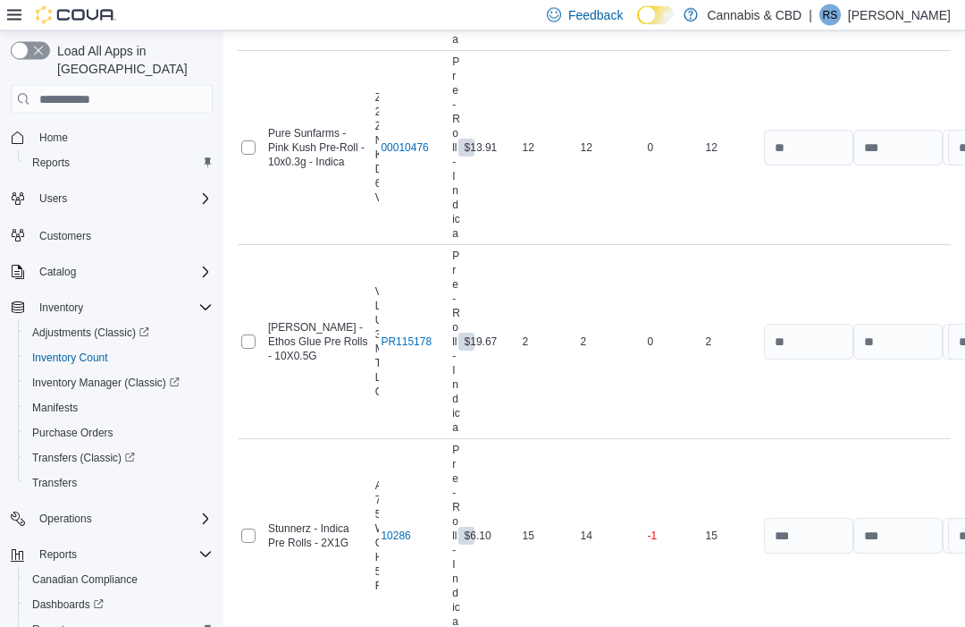
scroll to position [5611, 0]
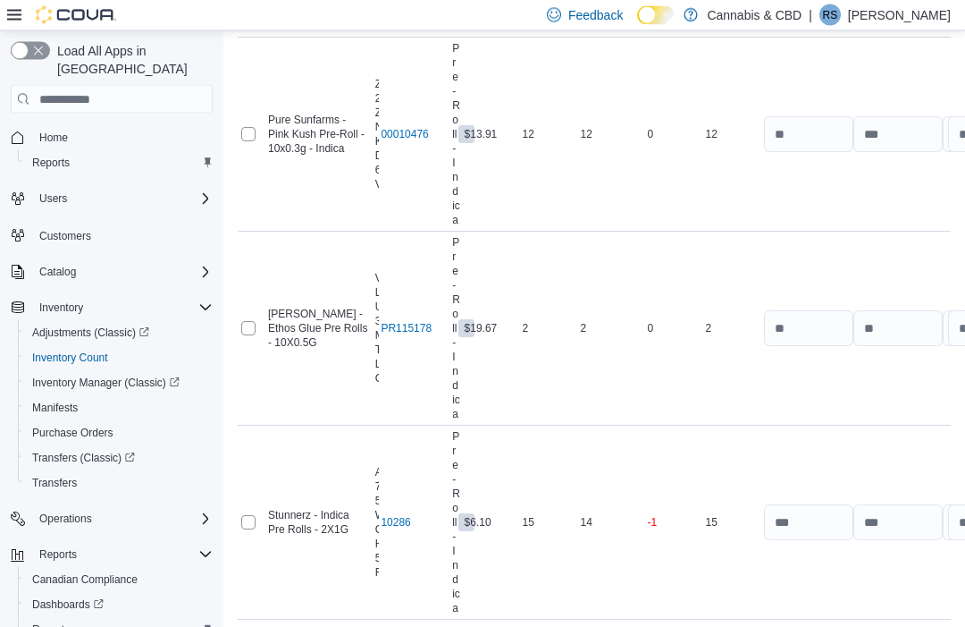
click at [882, 571] on span "Submit Adjustments" at bounding box center [844, 575] width 111 height 18
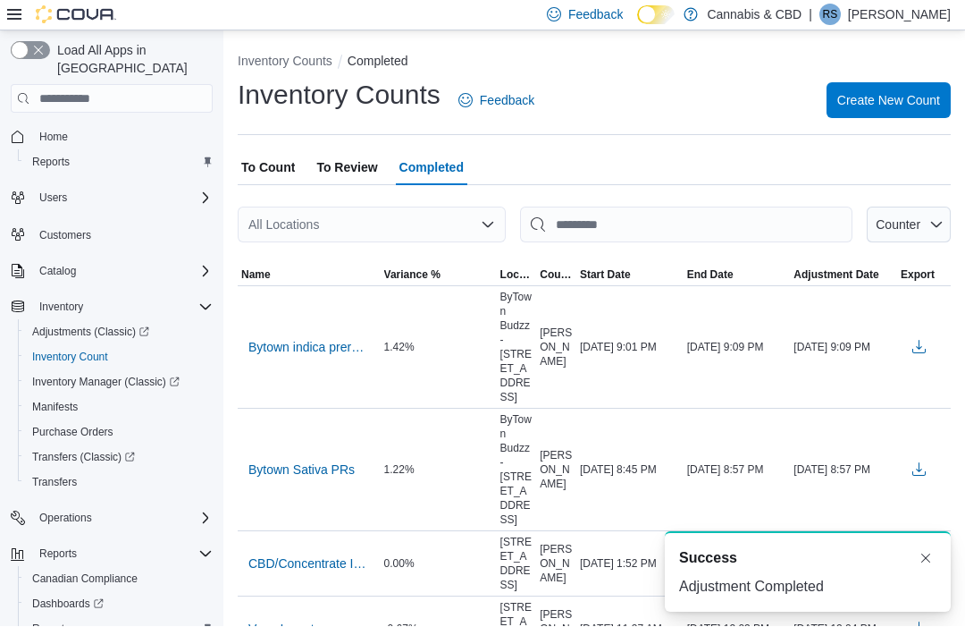
scroll to position [1, 0]
click at [921, 100] on span "Create New Count" at bounding box center [889, 100] width 103 height 18
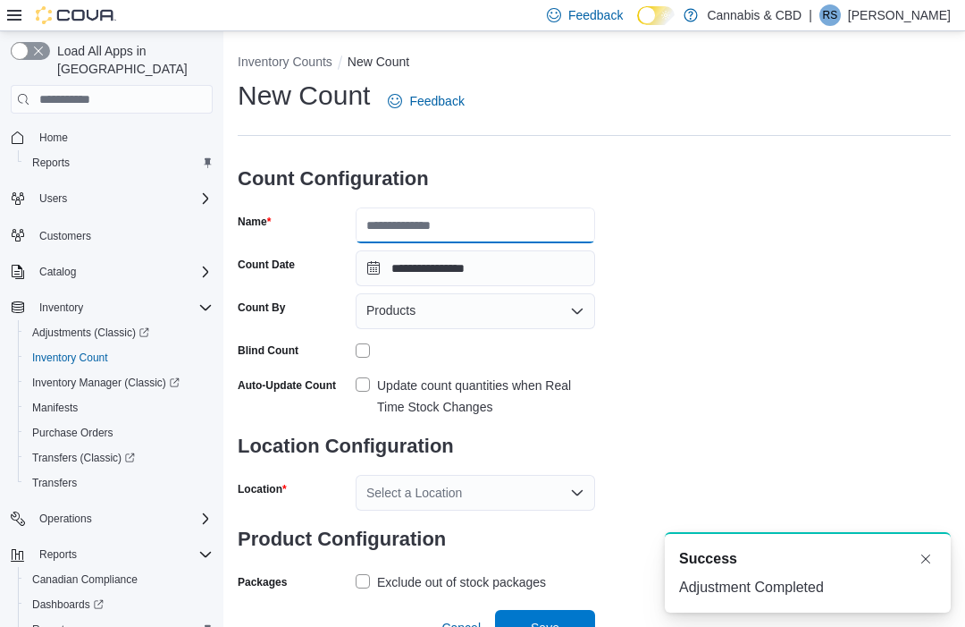
click at [488, 225] on input "Name" at bounding box center [476, 225] width 240 height 36
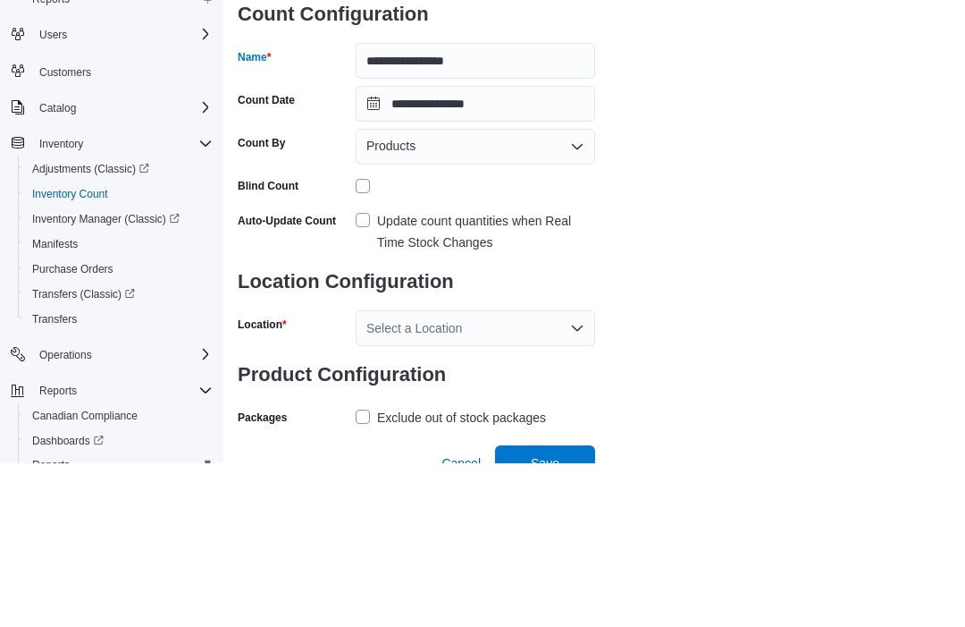
click at [370, 375] on label "Update count quantities when Real Time Stock Changes" at bounding box center [476, 396] width 240 height 43
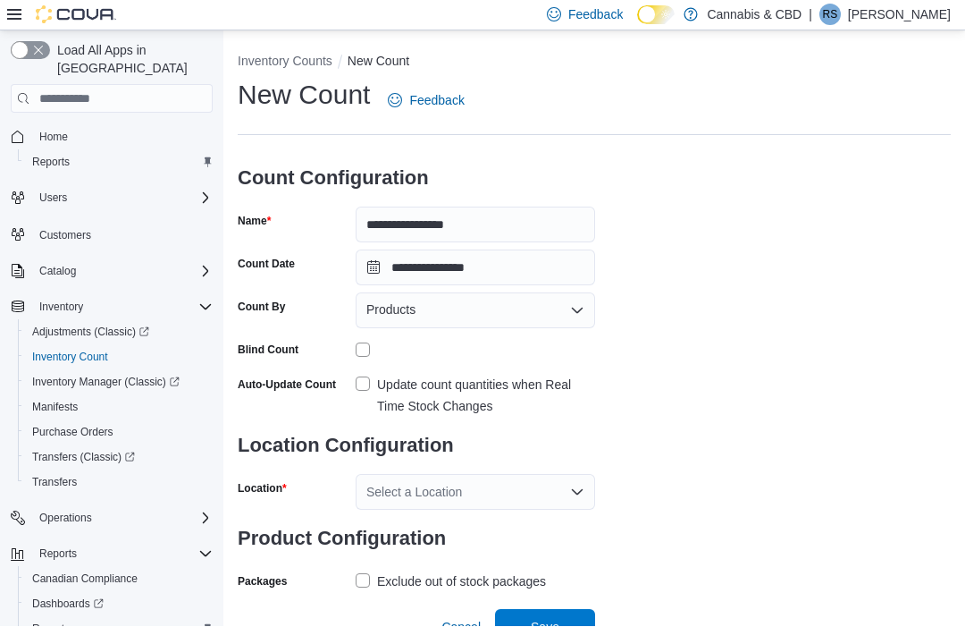
click at [482, 485] on div "Select a Location" at bounding box center [476, 493] width 240 height 36
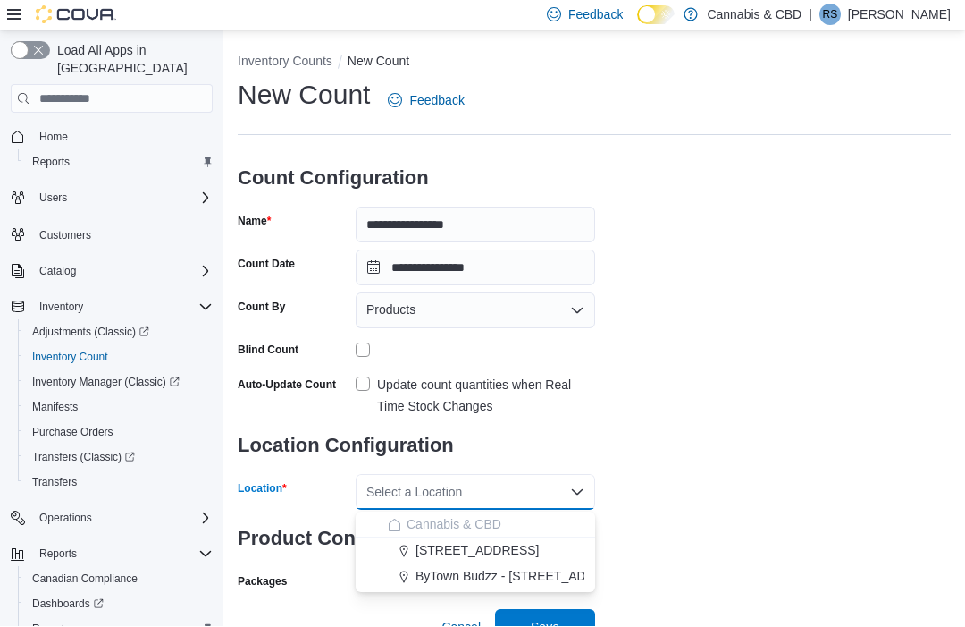
scroll to position [29, 0]
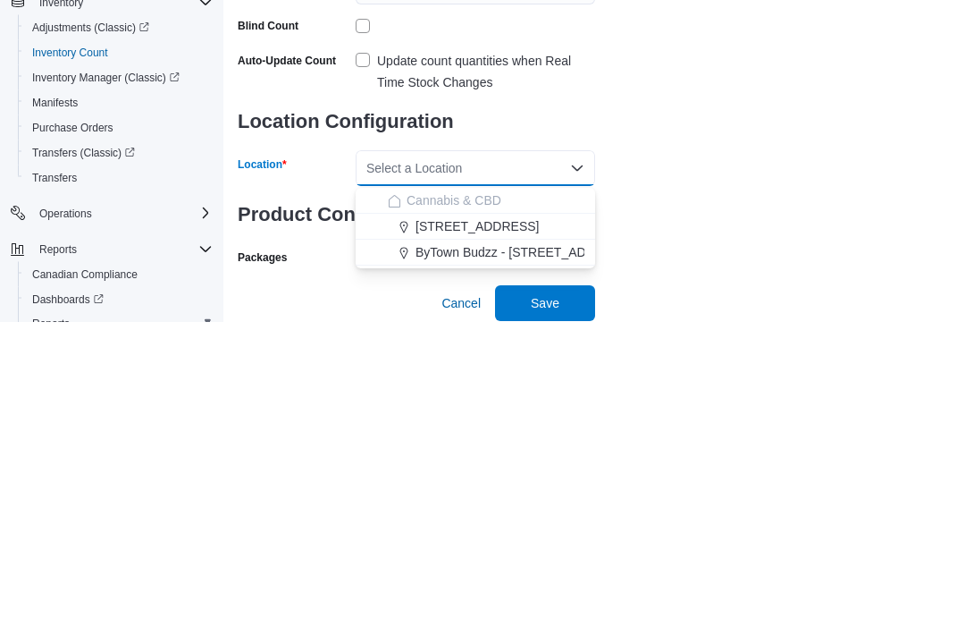
click at [542, 519] on button "[STREET_ADDRESS]" at bounding box center [476, 532] width 240 height 26
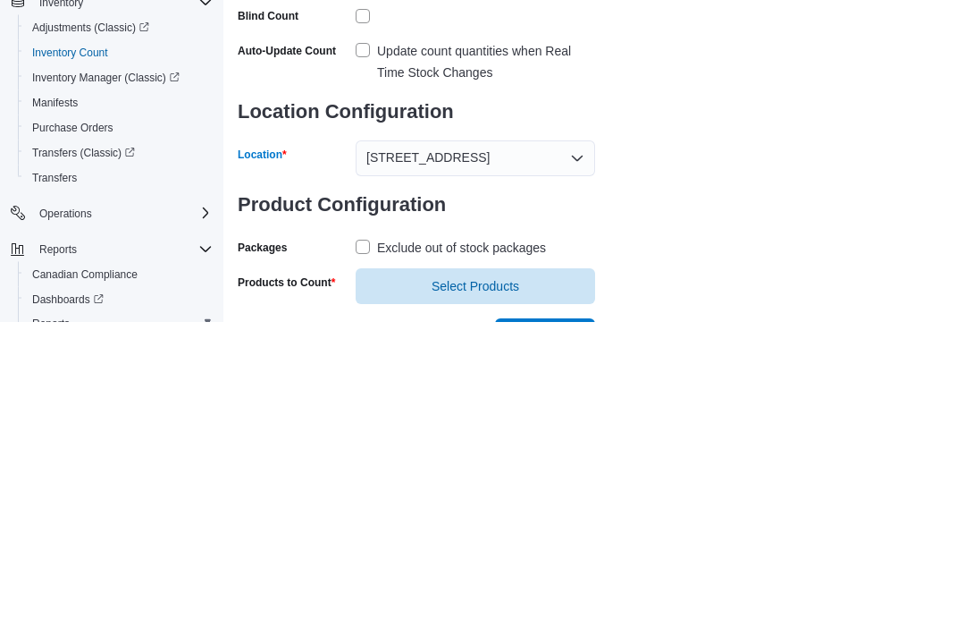
click at [559, 446] on div "4-5556 Manotick Main St. Combo box. Selected. 4-5556 Manotick Main St.. Press B…" at bounding box center [476, 464] width 240 height 36
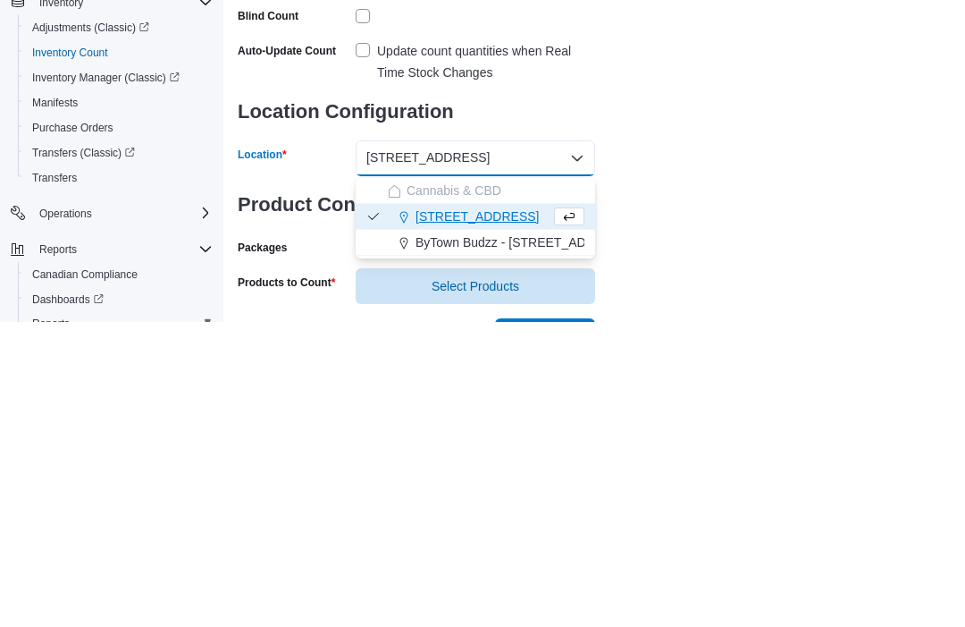
click at [566, 539] on span "ByTown Budzz - [STREET_ADDRESS]" at bounding box center [524, 548] width 217 height 18
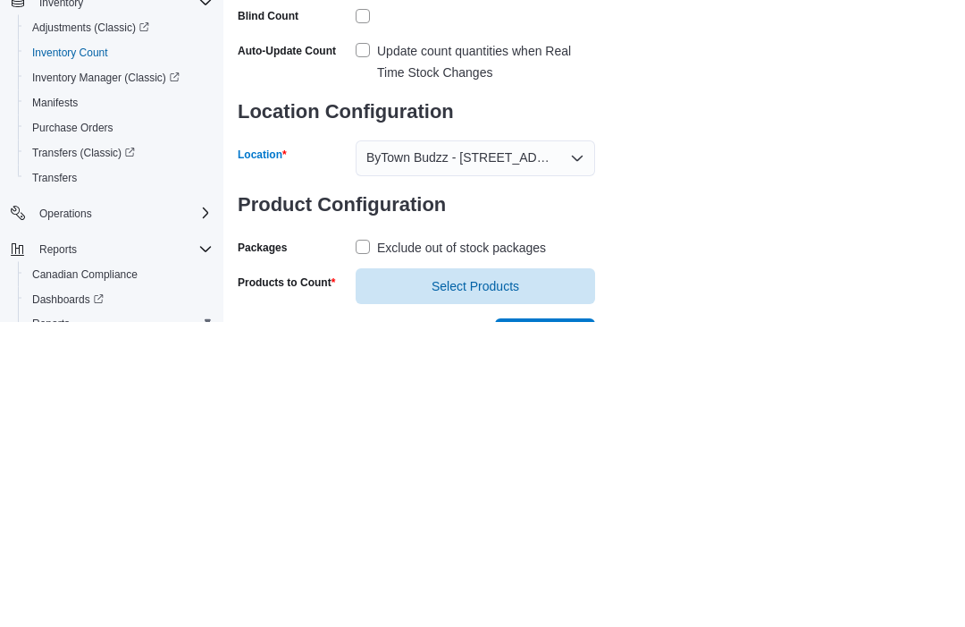
scroll to position [63, 0]
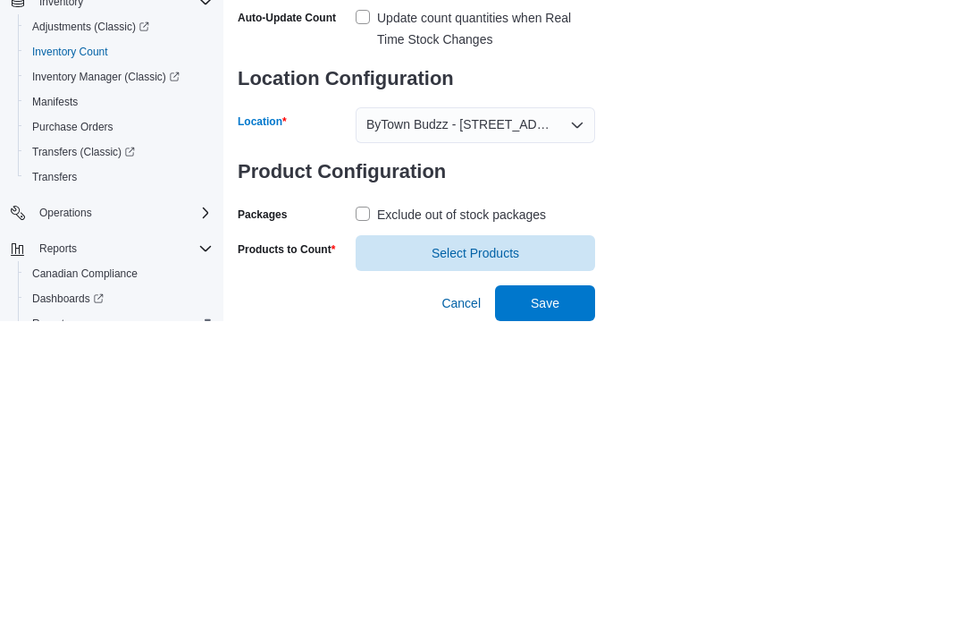
click at [363, 509] on label "Exclude out of stock packages" at bounding box center [451, 519] width 190 height 21
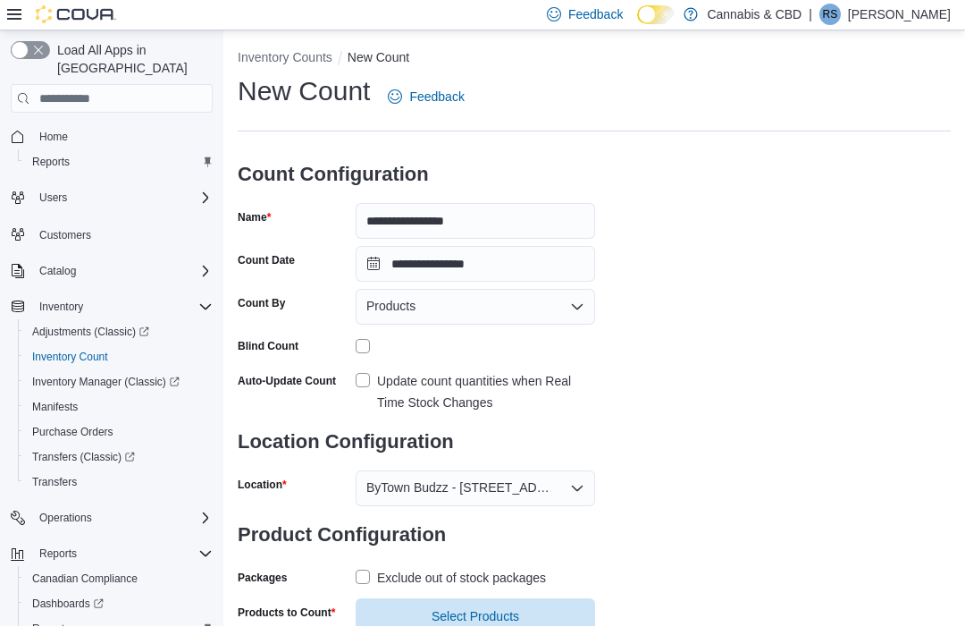
click at [451, 603] on span "Select Products" at bounding box center [475, 617] width 218 height 36
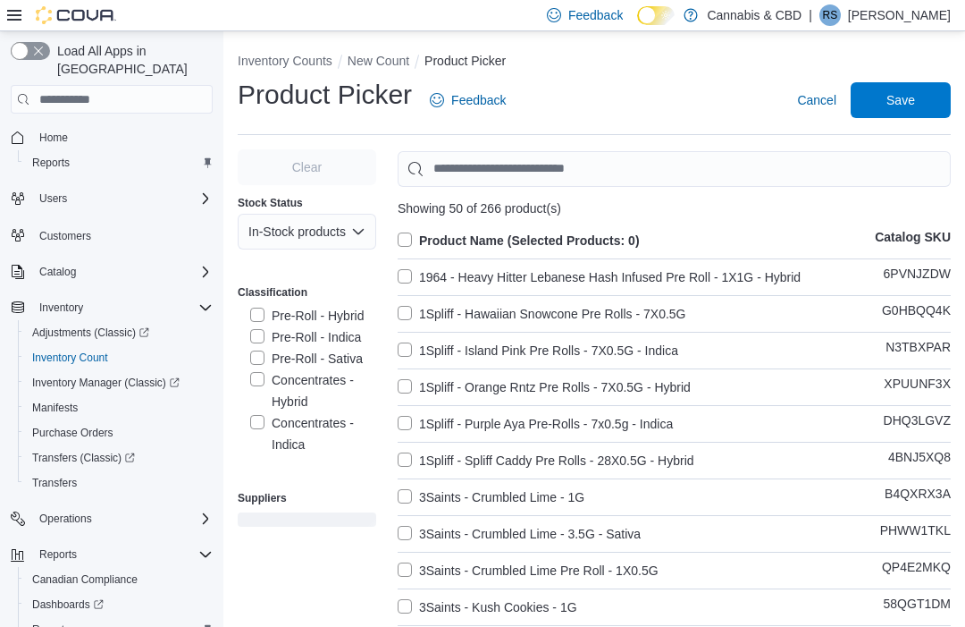
scroll to position [383, 0]
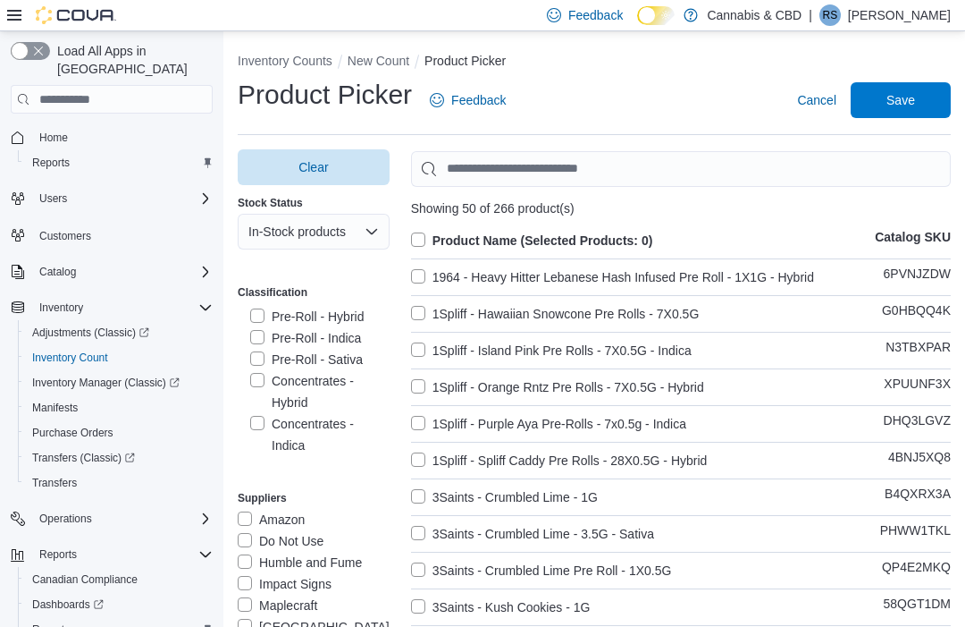
click at [340, 340] on label "Pre-Roll - Indica" at bounding box center [305, 337] width 111 height 21
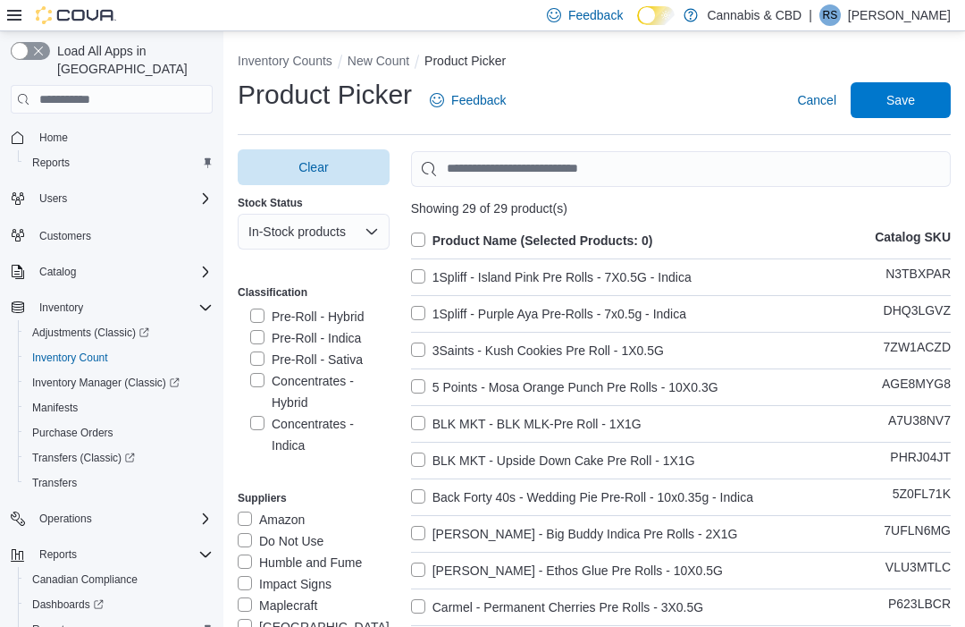
click at [414, 235] on label "Product Name (Selected Products: 0)" at bounding box center [532, 240] width 242 height 21
click at [256, 342] on label "Pre-Roll - Indica" at bounding box center [305, 337] width 111 height 21
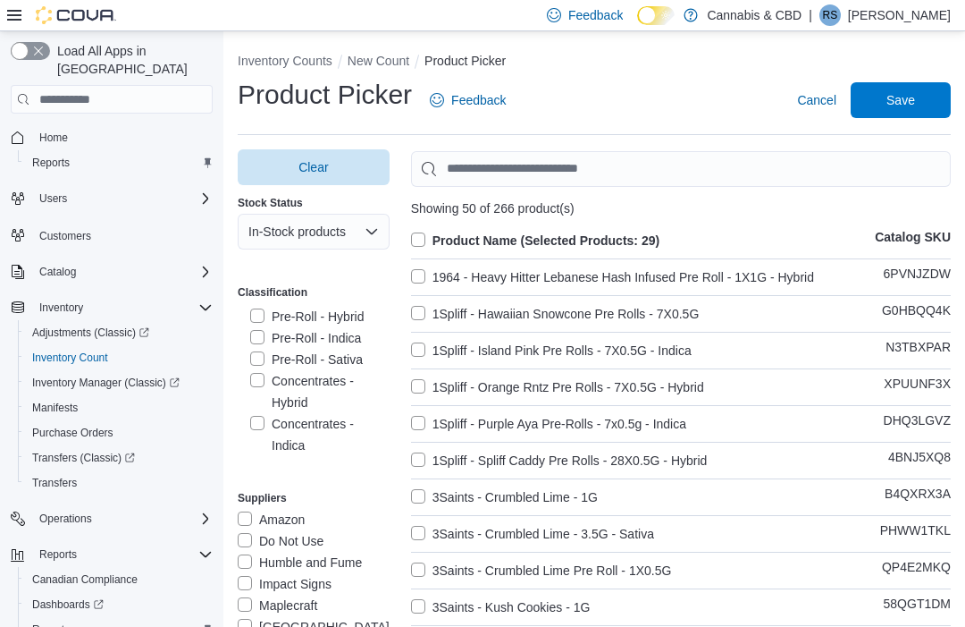
click at [259, 316] on label "Pre-Roll - Hybrid" at bounding box center [307, 316] width 114 height 21
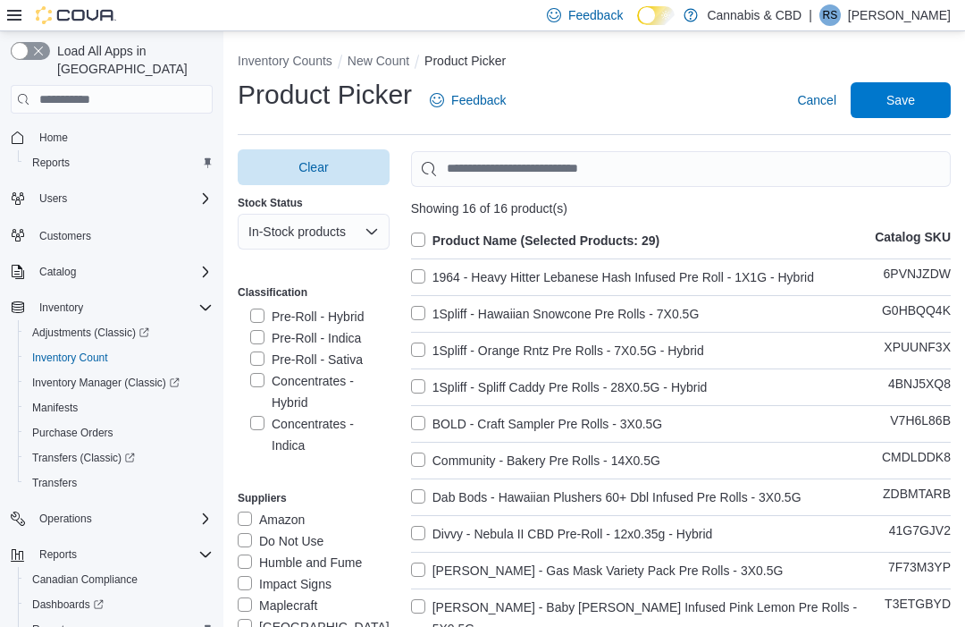
click at [413, 238] on label "Product Name (Selected Products: 29)" at bounding box center [535, 240] width 248 height 21
click at [262, 333] on label "Pre-Roll - Indica" at bounding box center [305, 337] width 111 height 21
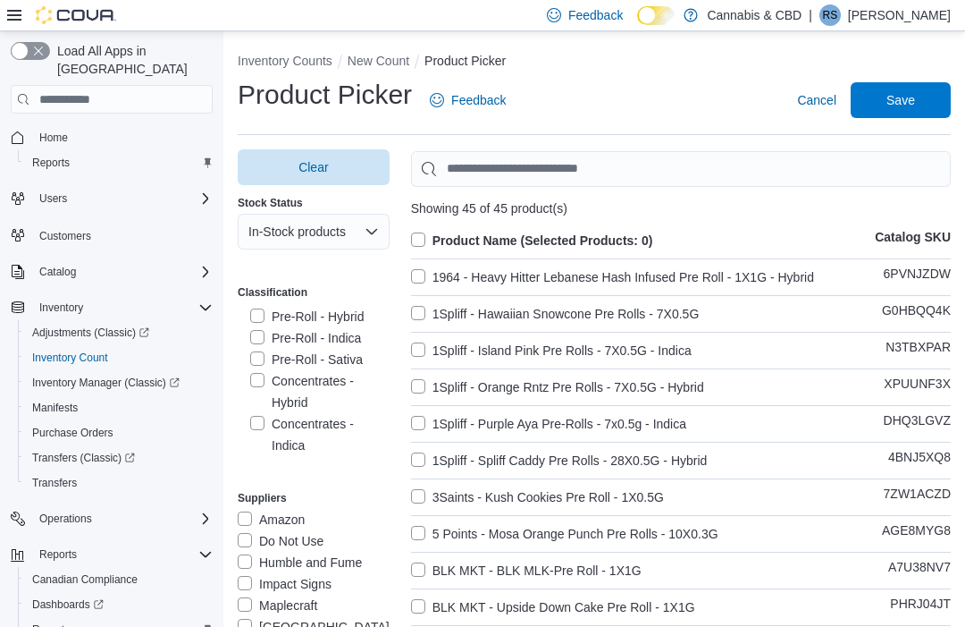
click at [270, 339] on label "Pre-Roll - Indica" at bounding box center [305, 337] width 111 height 21
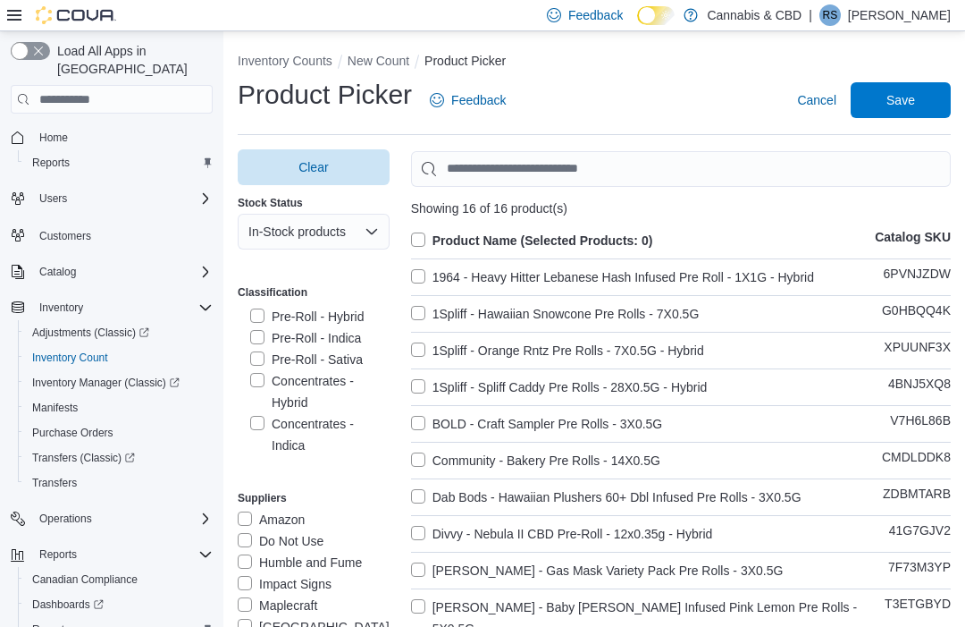
click at [419, 270] on label "1964 - Heavy Hitter Lebanese Hash Infused Pre Roll - 1X1G - Hybrid" at bounding box center [612, 276] width 403 height 21
click at [424, 273] on label "1964 - Heavy Hitter Lebanese Hash Infused Pre Roll - 1X1G - Hybrid" at bounding box center [612, 276] width 403 height 21
click at [423, 272] on label "1964 - Heavy Hitter Lebanese Hash Infused Pre Roll - 1X1G - Hybrid" at bounding box center [612, 276] width 403 height 21
click at [423, 235] on label "Product Name (Selected Products: 1)" at bounding box center [532, 240] width 242 height 21
click at [923, 97] on span "Save" at bounding box center [901, 100] width 79 height 36
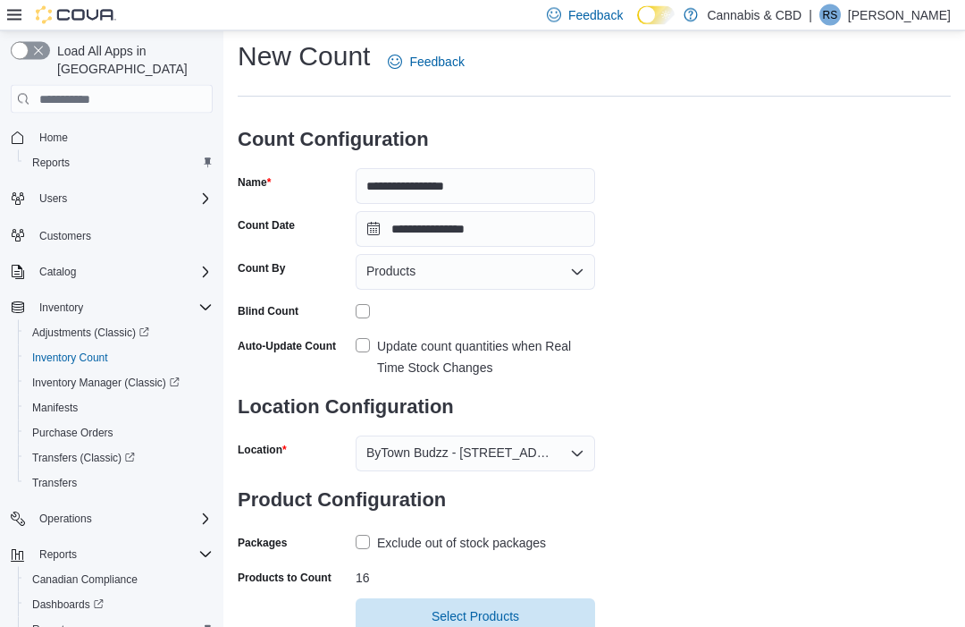
scroll to position [38, 0]
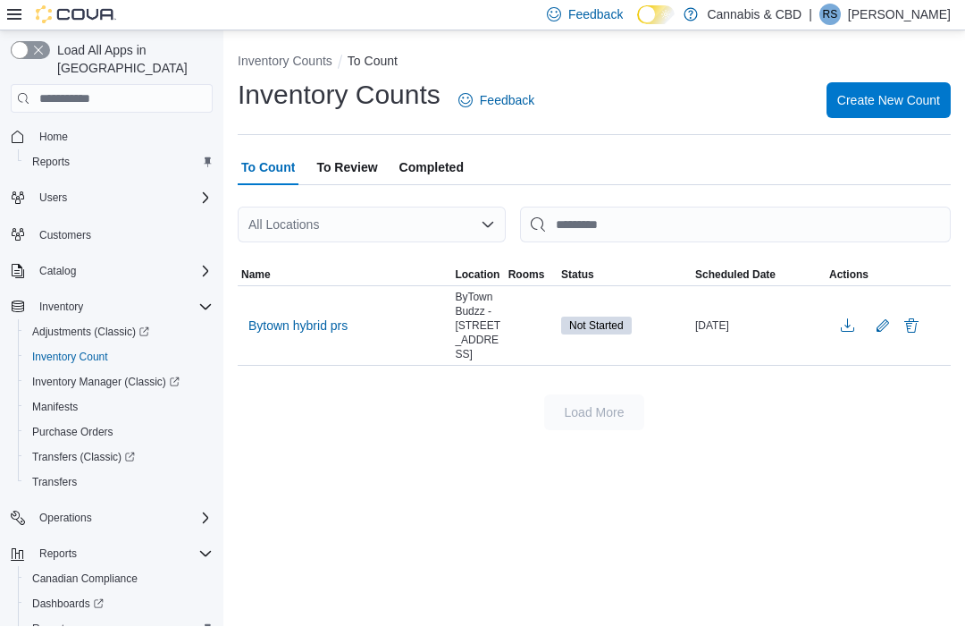
click at [310, 321] on span "Bytown hybrid prs" at bounding box center [297, 326] width 99 height 18
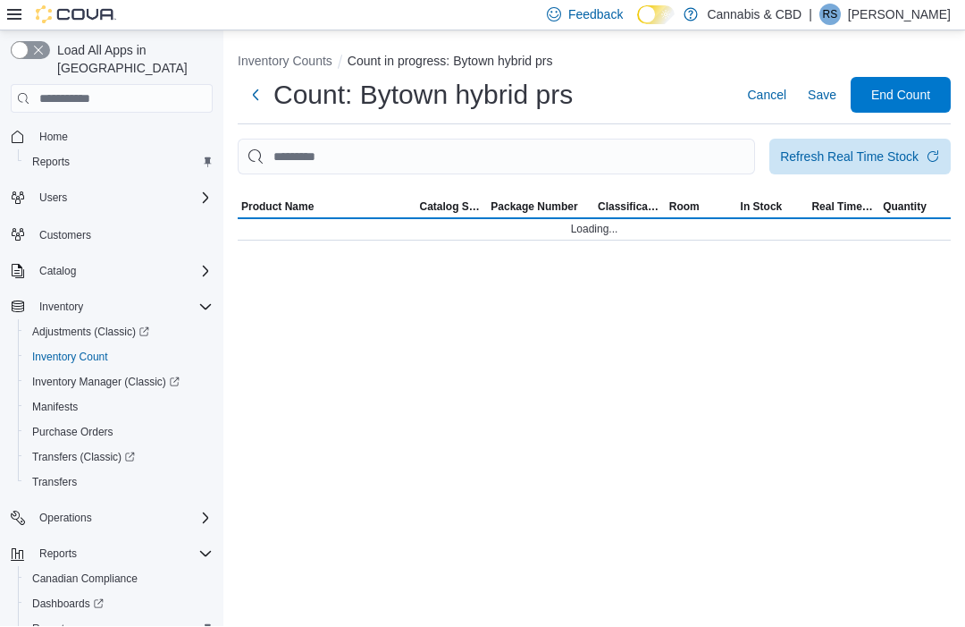
scroll to position [1, 0]
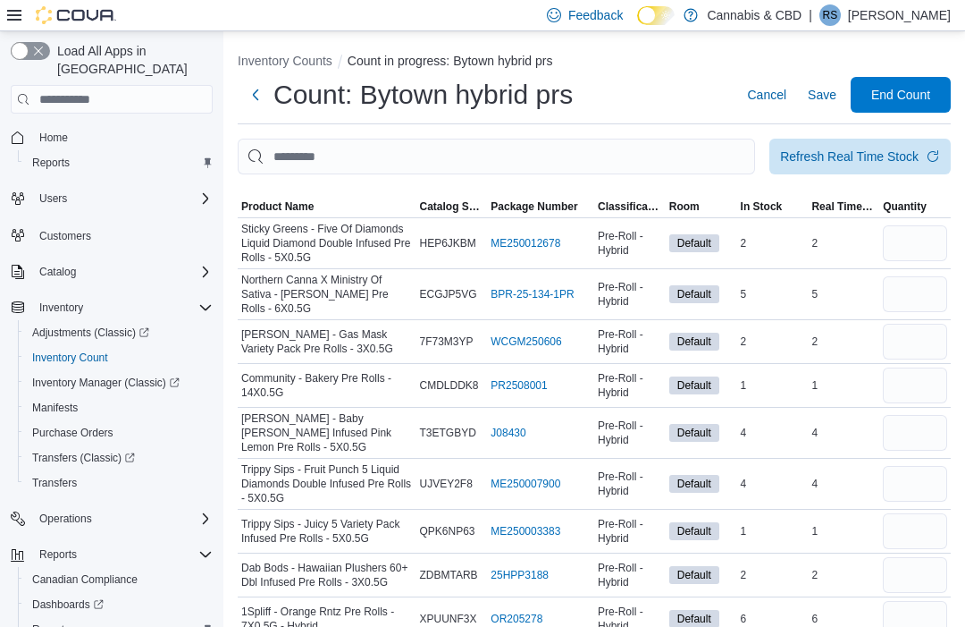
click at [898, 154] on div "Refresh Real Time Stock" at bounding box center [849, 156] width 139 height 18
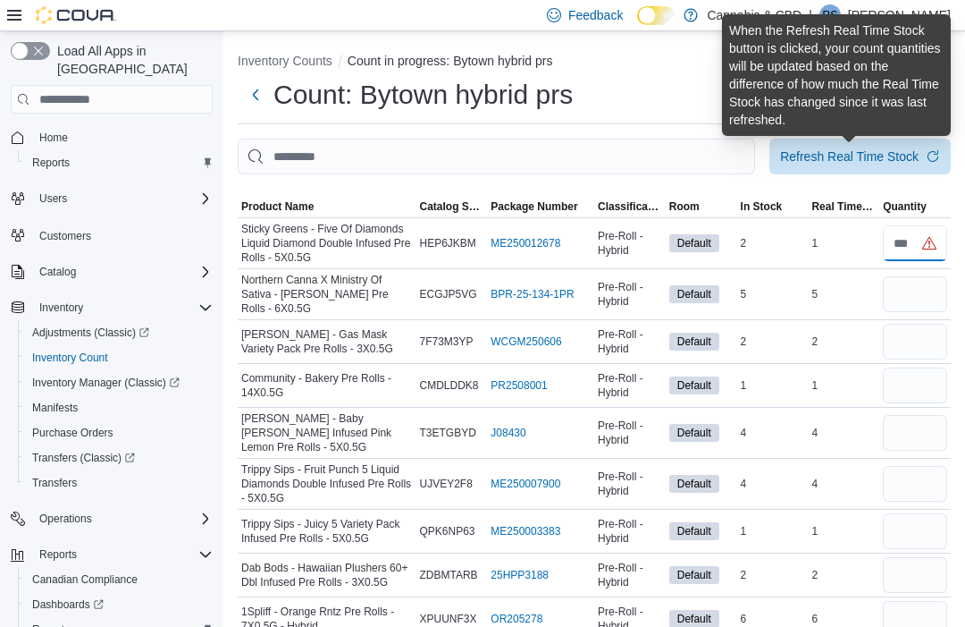
click at [899, 245] on input "number" at bounding box center [915, 243] width 64 height 36
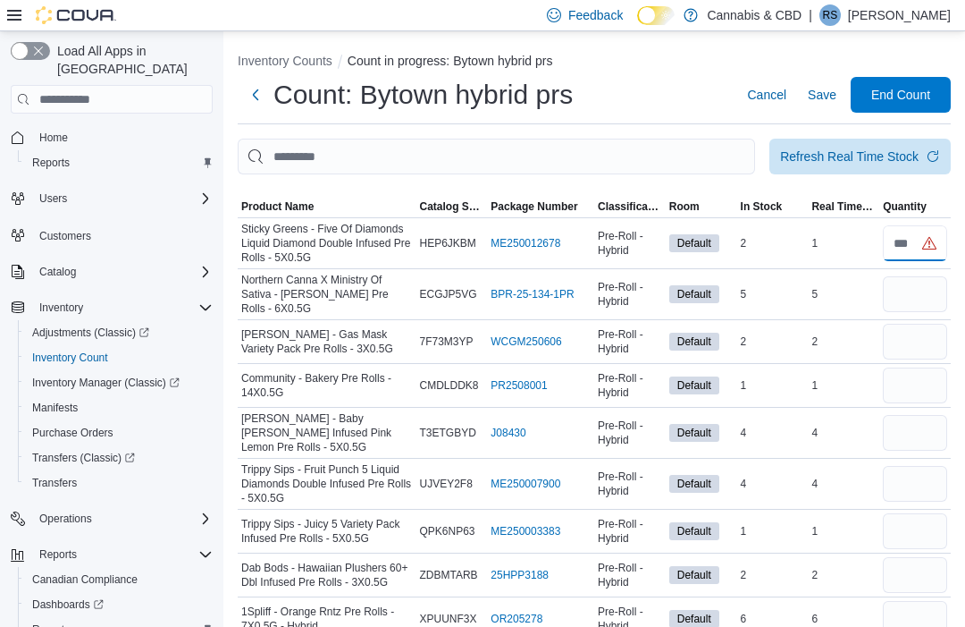
scroll to position [0, 0]
click at [934, 294] on input "number" at bounding box center [915, 295] width 64 height 36
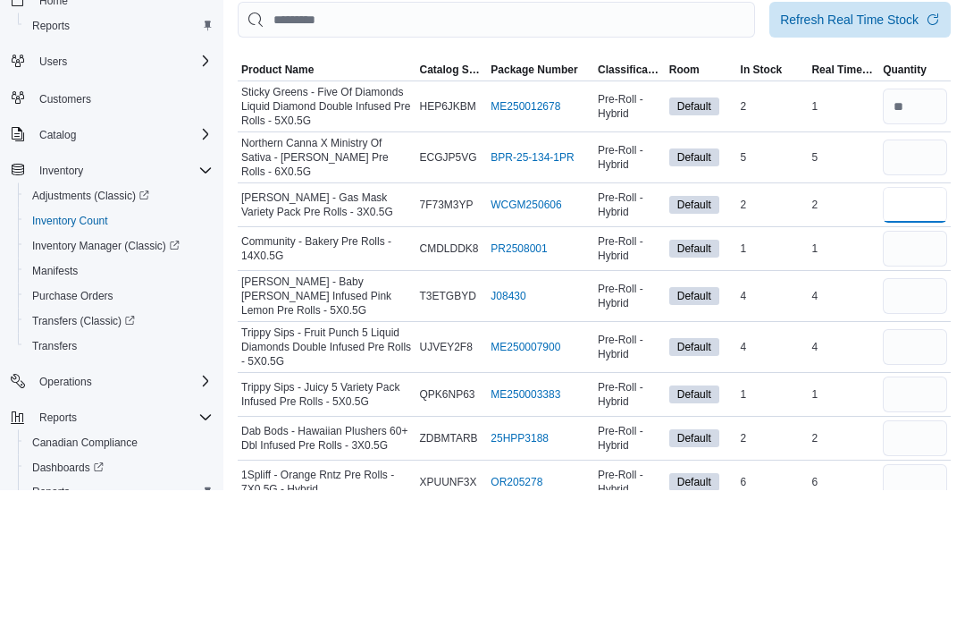
click at [929, 324] on input "number" at bounding box center [915, 342] width 64 height 36
click at [930, 368] on input "number" at bounding box center [915, 386] width 64 height 36
click at [922, 416] on input "number" at bounding box center [915, 434] width 64 height 36
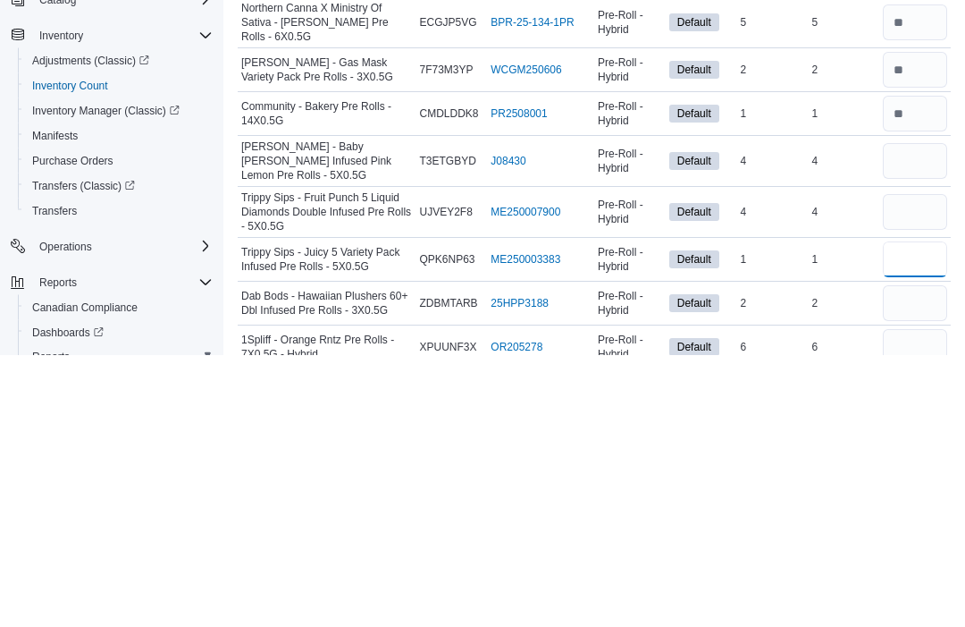
click at [942, 514] on input "number" at bounding box center [915, 532] width 64 height 36
click at [914, 467] on input "number" at bounding box center [915, 485] width 64 height 36
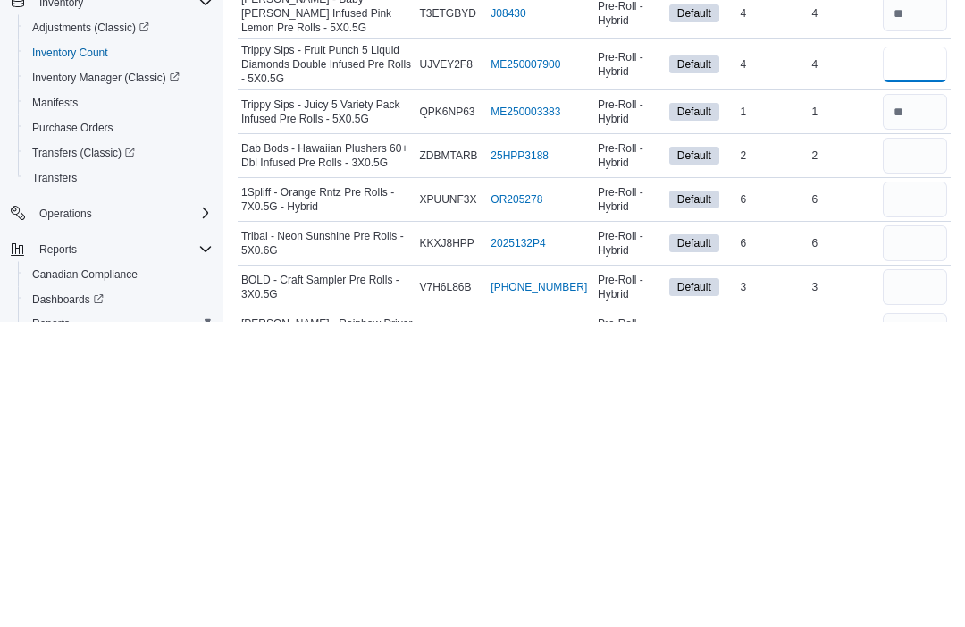
scroll to position [119, 0]
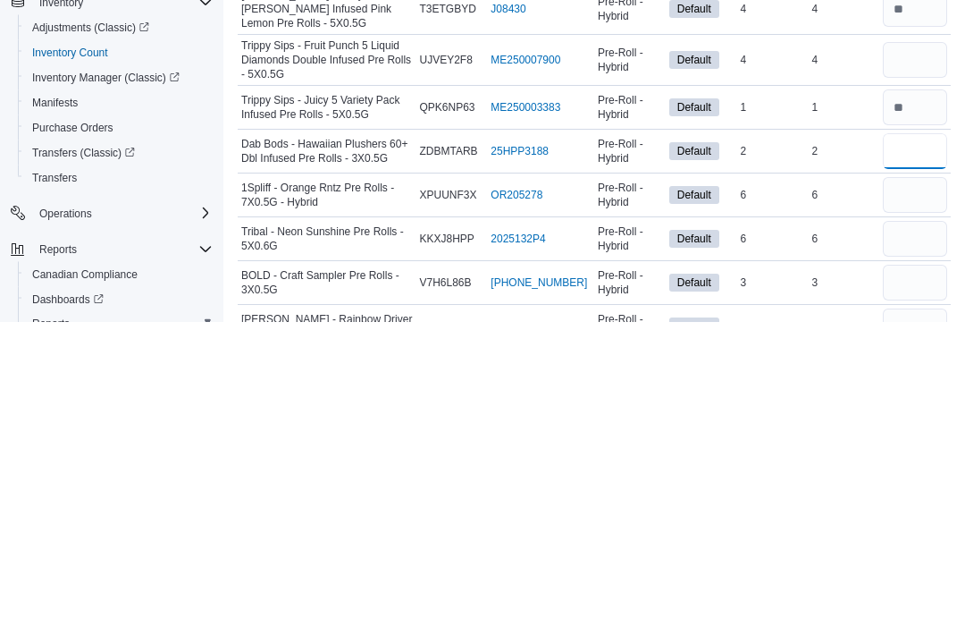
click at [930, 439] on input "number" at bounding box center [915, 457] width 64 height 36
click at [922, 483] on input "number" at bounding box center [915, 501] width 64 height 36
click at [916, 526] on input "number" at bounding box center [915, 544] width 64 height 36
click at [932, 570] on input "number" at bounding box center [915, 588] width 64 height 36
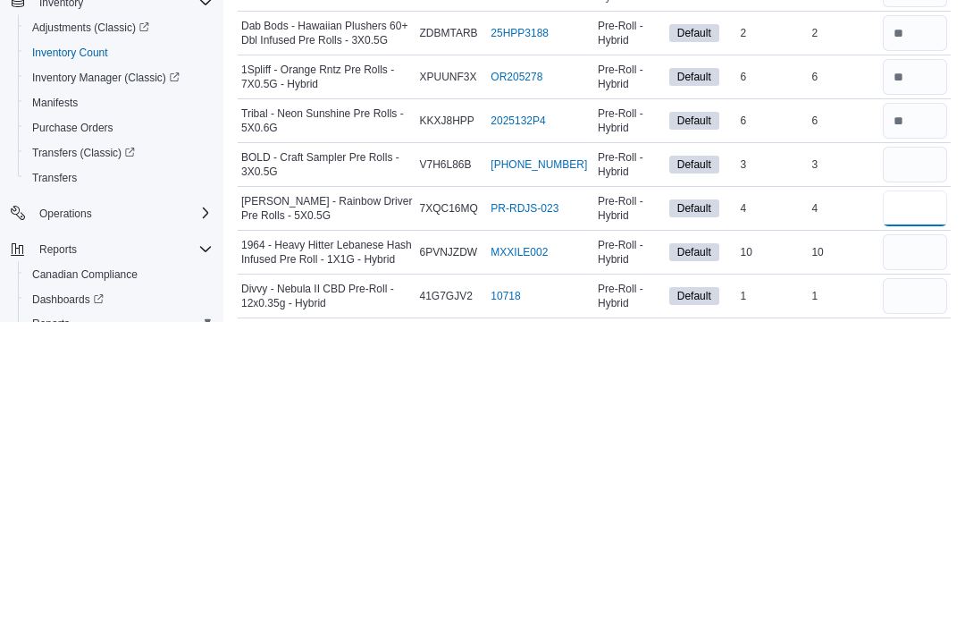
click at [919, 496] on input "number" at bounding box center [915, 514] width 64 height 36
click at [913, 540] on input "number" at bounding box center [915, 558] width 64 height 36
click at [914, 584] on input "number" at bounding box center [915, 602] width 64 height 36
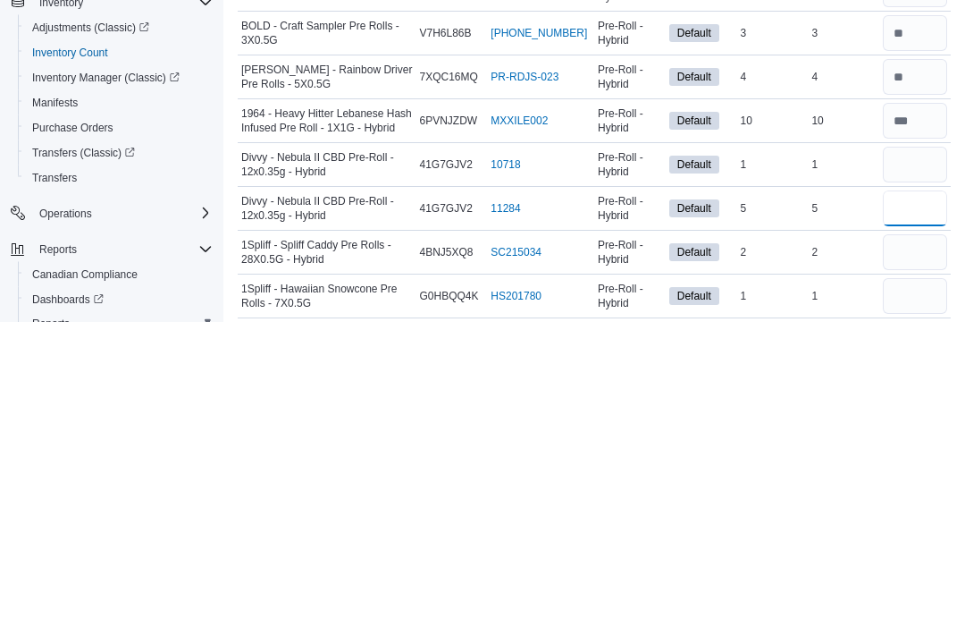
click at [924, 496] on input "number" at bounding box center [915, 514] width 64 height 36
click at [905, 540] on input "number" at bounding box center [915, 558] width 64 height 36
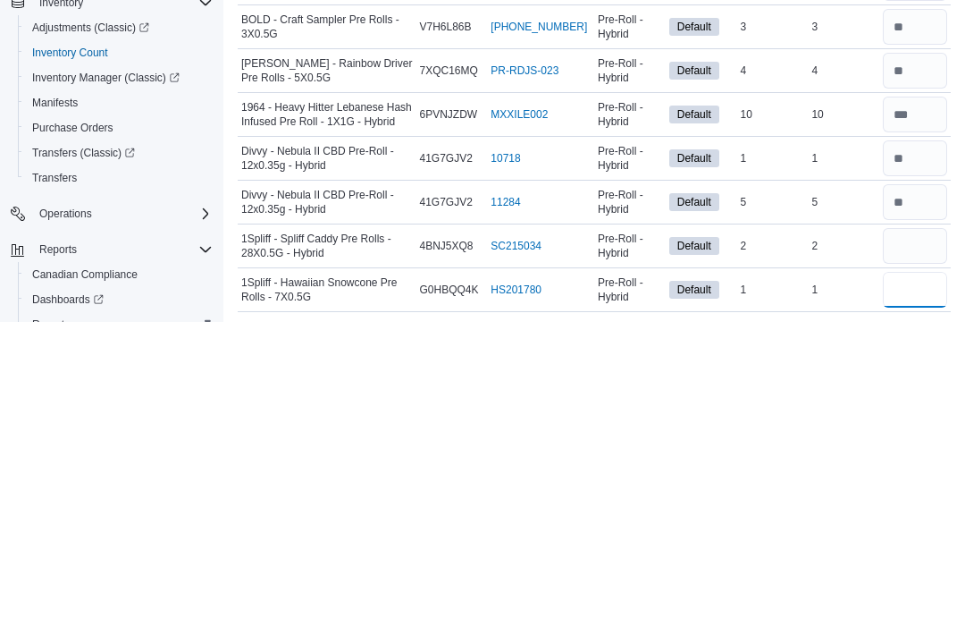
click at [910, 577] on input "number" at bounding box center [915, 595] width 64 height 36
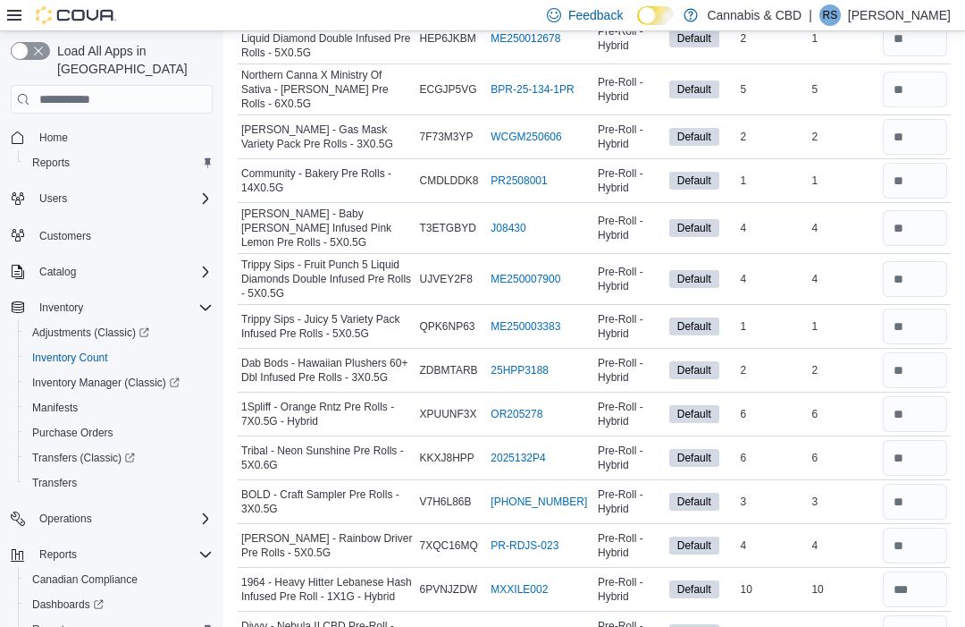
scroll to position [0, 0]
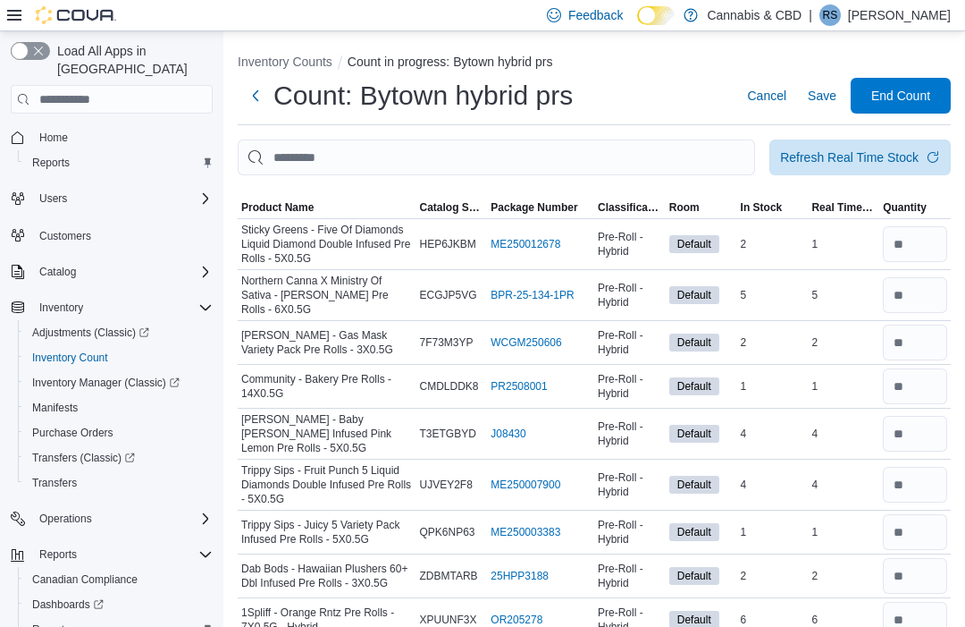
click at [896, 160] on div "Refresh Real Time Stock" at bounding box center [849, 157] width 139 height 18
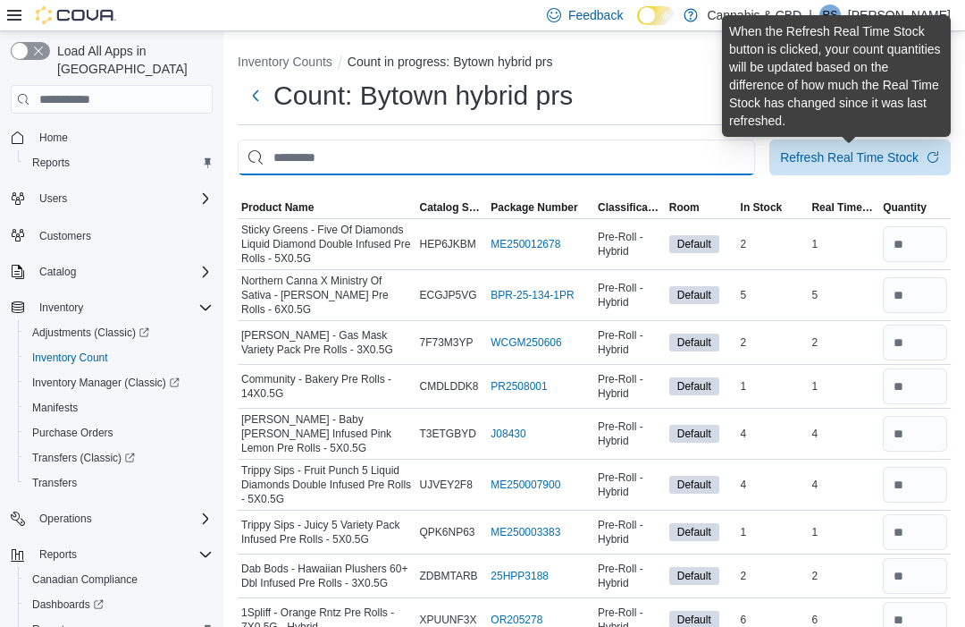
click at [703, 150] on input "This is a search bar. After typing your query, hit enter to filter the results …" at bounding box center [497, 157] width 518 height 36
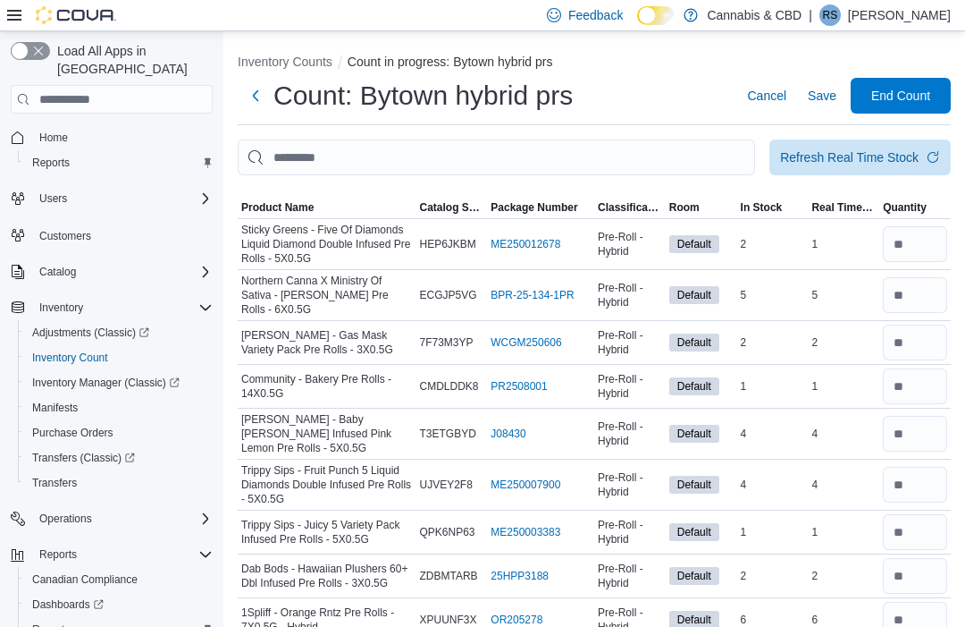
click at [901, 102] on span "End Count" at bounding box center [900, 96] width 59 height 18
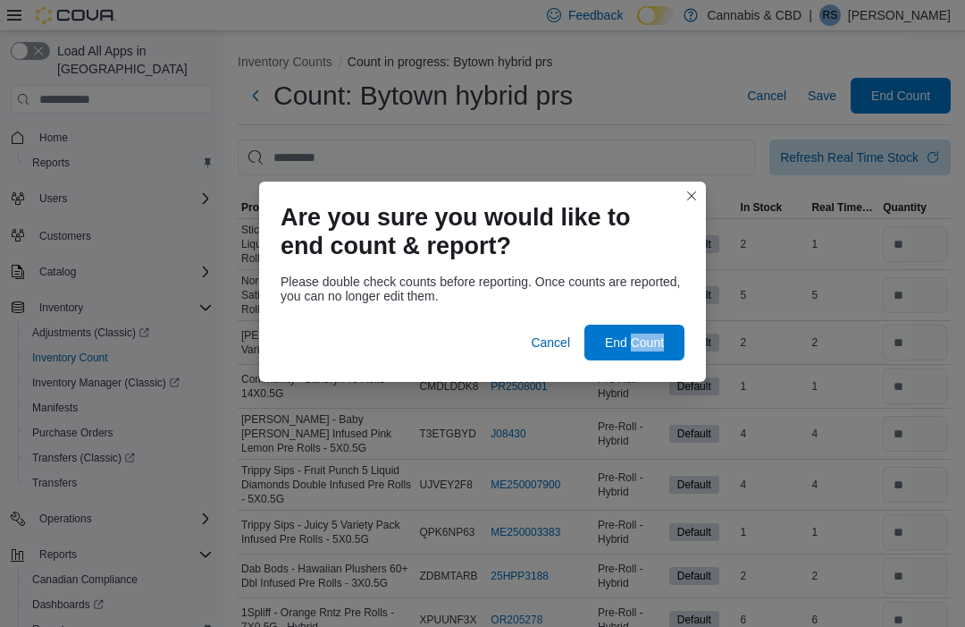
click at [667, 158] on div "Are you sure you would like to end count & report? Please double check counts b…" at bounding box center [482, 313] width 965 height 627
click at [635, 342] on span "End Count" at bounding box center [634, 342] width 59 height 18
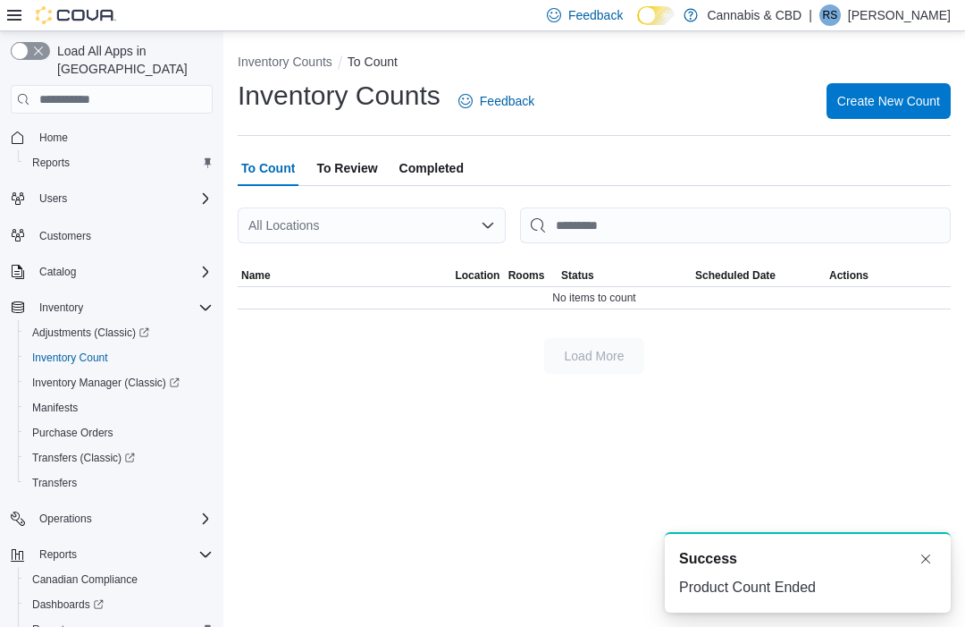
click at [360, 172] on span "To Review" at bounding box center [346, 168] width 61 height 36
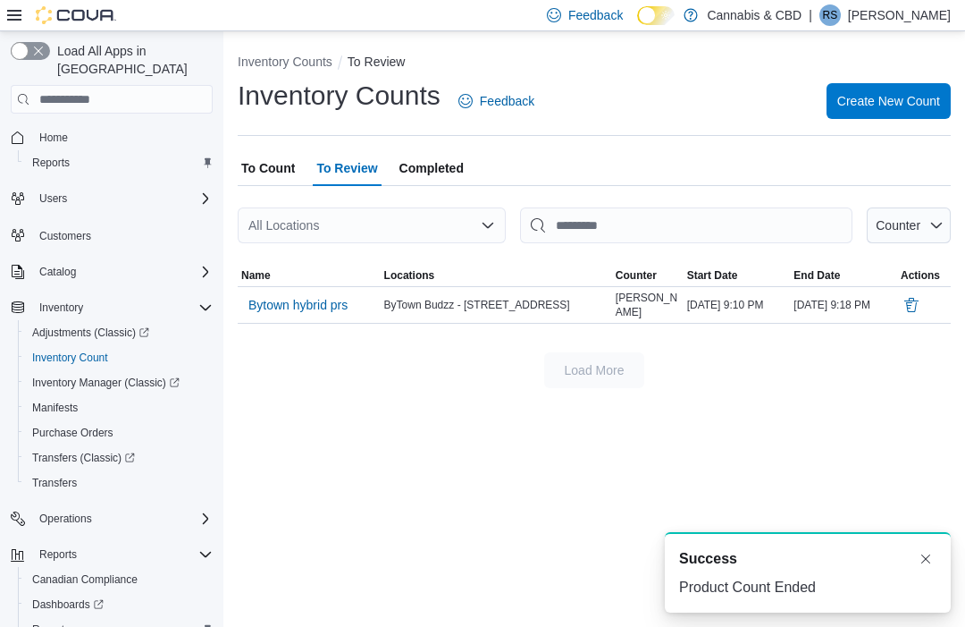
click at [299, 314] on span "Bytown hybrid prs" at bounding box center [297, 305] width 99 height 18
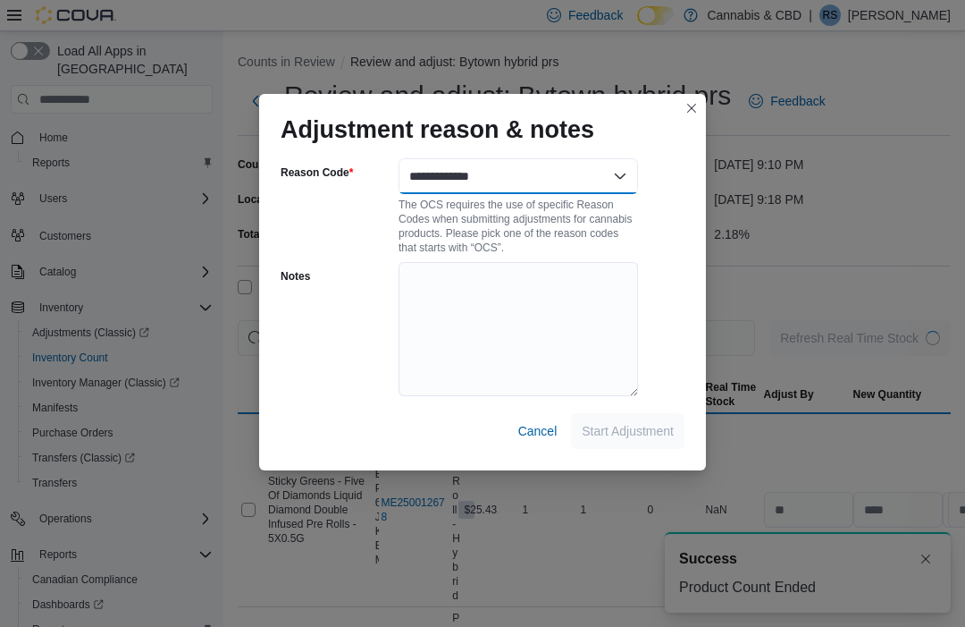
click at [600, 167] on select "**********" at bounding box center [519, 176] width 240 height 36
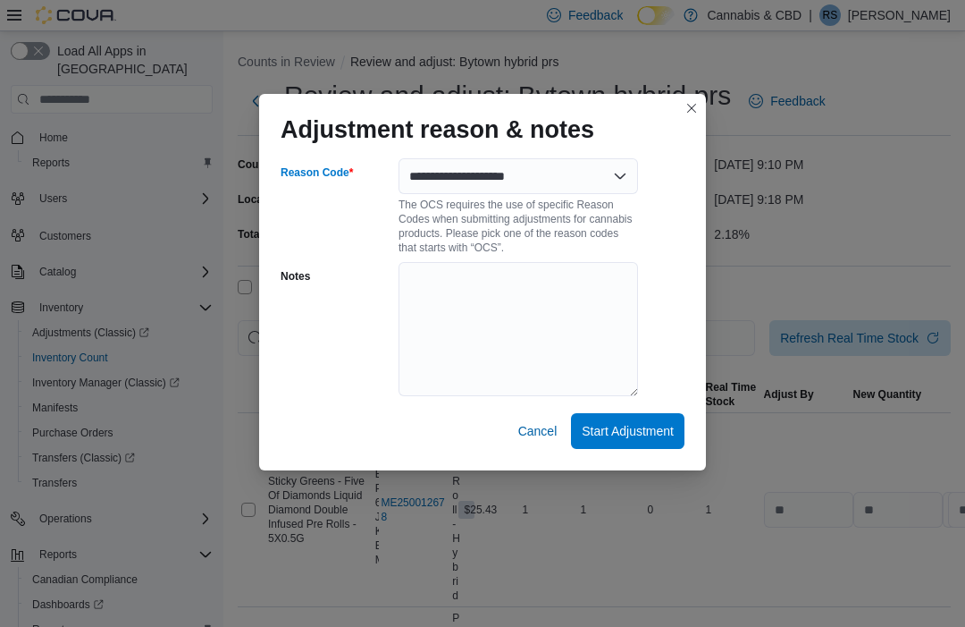
click at [646, 425] on span "Start Adjustment" at bounding box center [628, 431] width 92 height 18
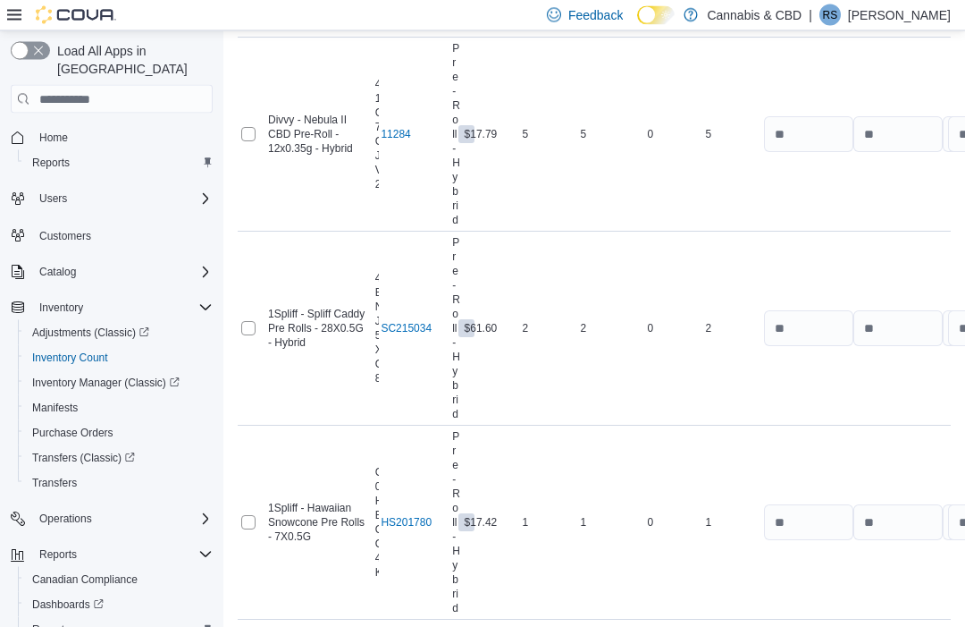
scroll to position [3090, 0]
click at [855, 570] on span "Submit Adjustments" at bounding box center [844, 575] width 111 height 18
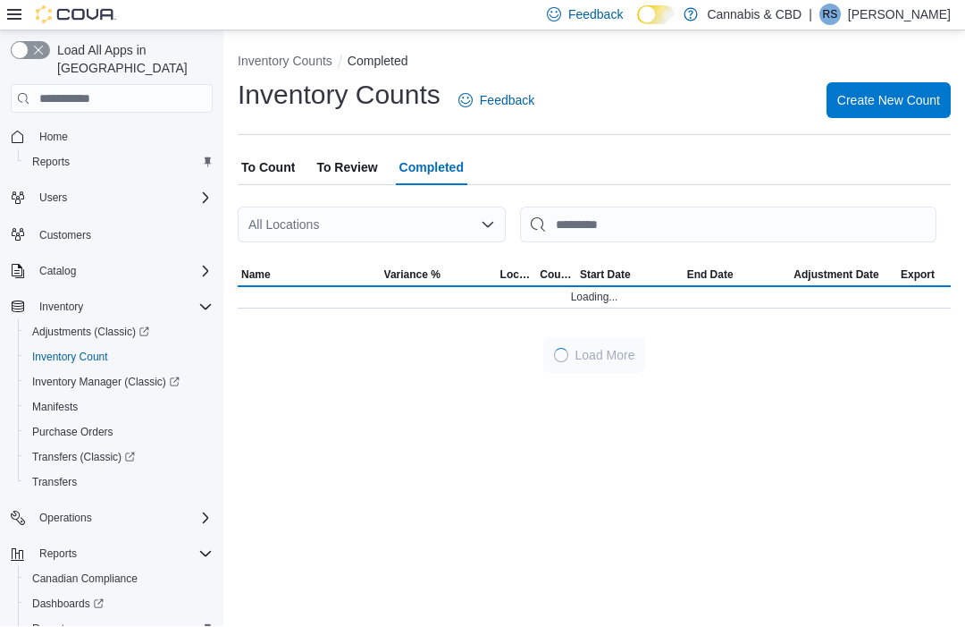
click at [898, 95] on span "Create New Count" at bounding box center [889, 101] width 103 height 18
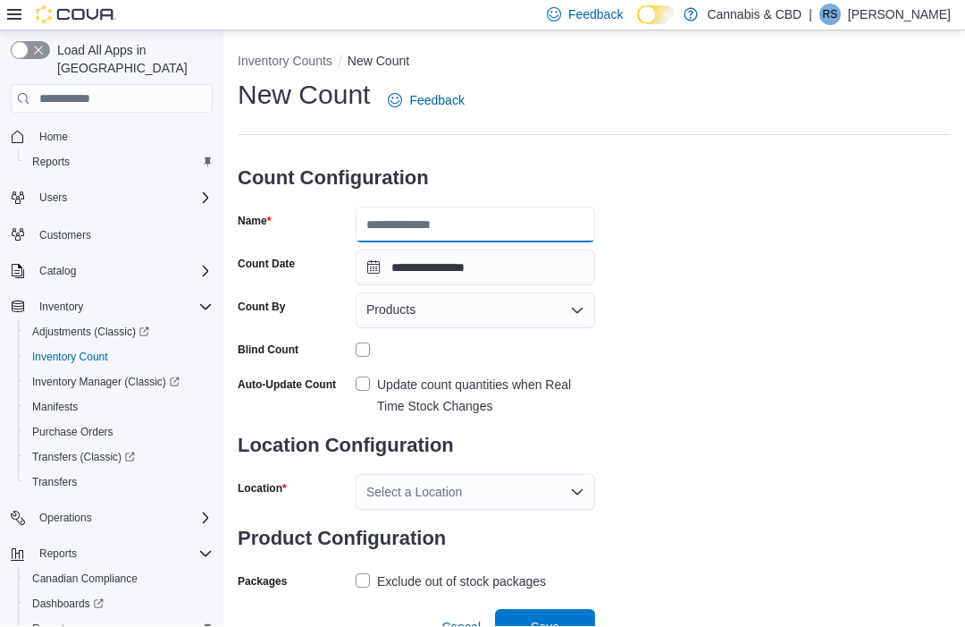
click at [437, 230] on input "Name" at bounding box center [476, 225] width 240 height 36
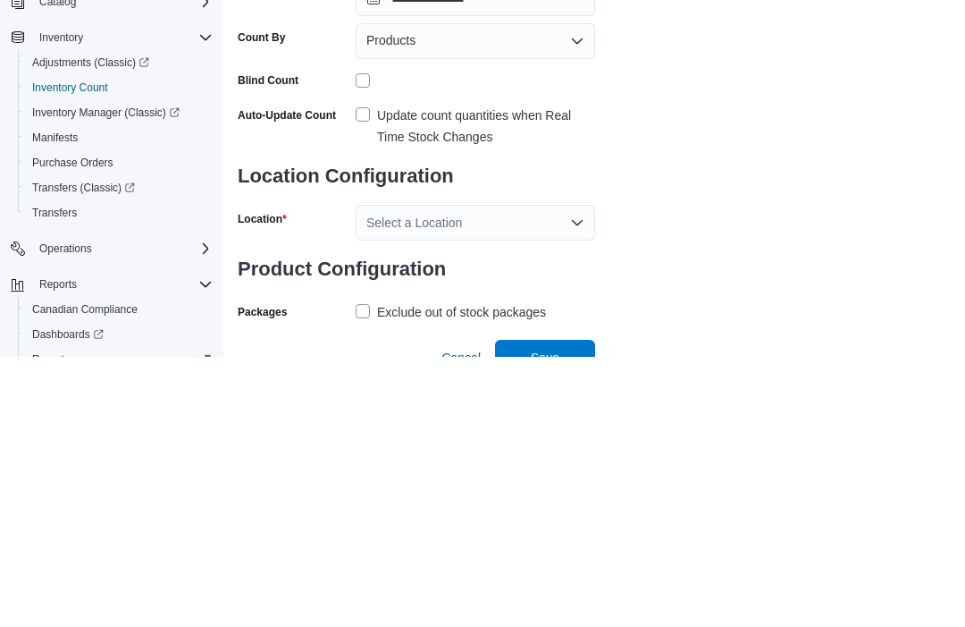
click at [365, 375] on label "Update count quantities when Real Time Stock Changes" at bounding box center [476, 396] width 240 height 43
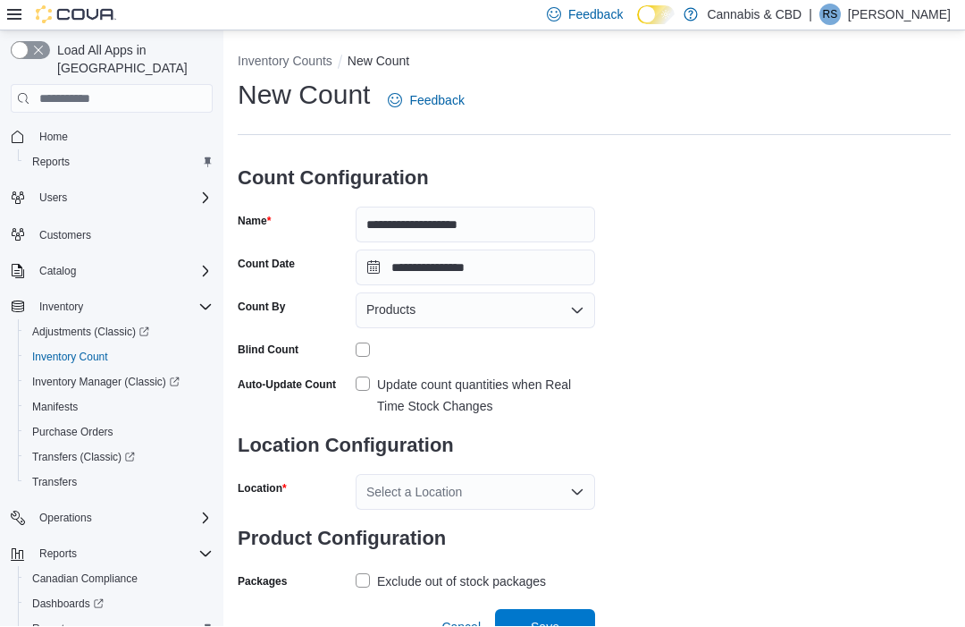
click at [514, 465] on h3 "Location Configuration" at bounding box center [417, 445] width 358 height 57
click at [539, 500] on div "Select a Location" at bounding box center [476, 493] width 240 height 36
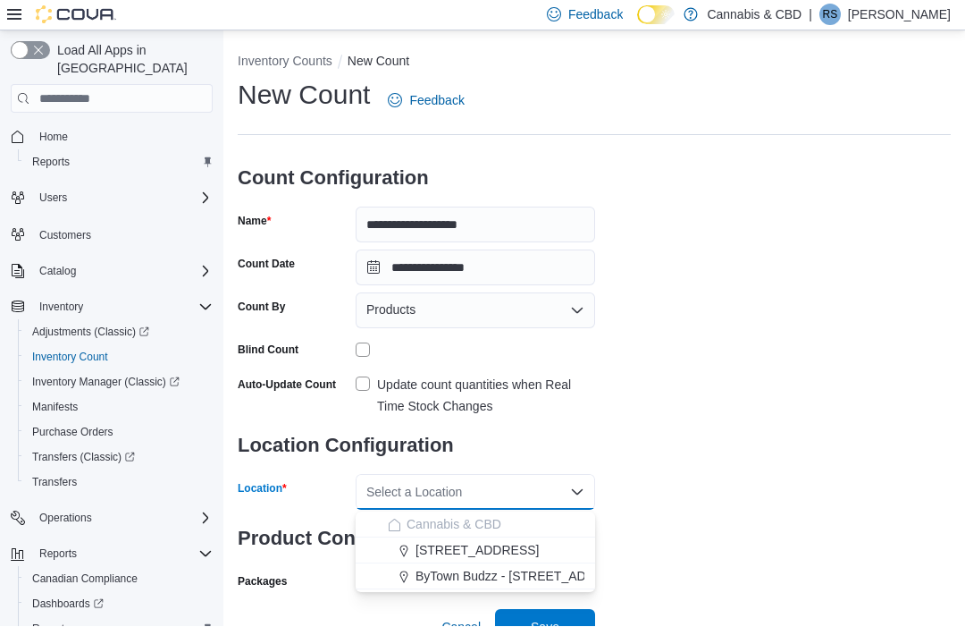
scroll to position [29, 0]
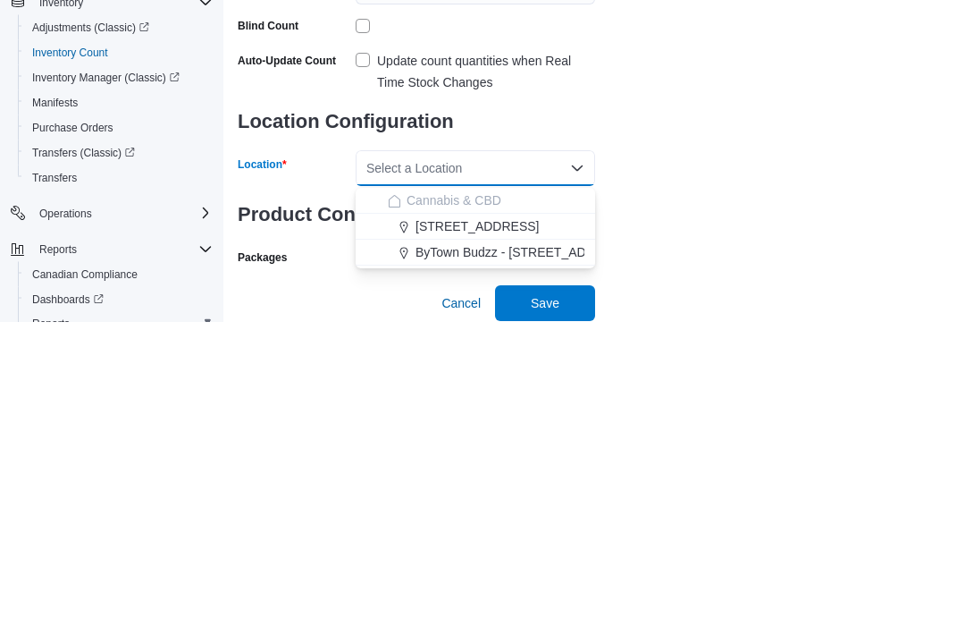
click at [532, 549] on span "ByTown Budzz - [STREET_ADDRESS]" at bounding box center [524, 558] width 217 height 18
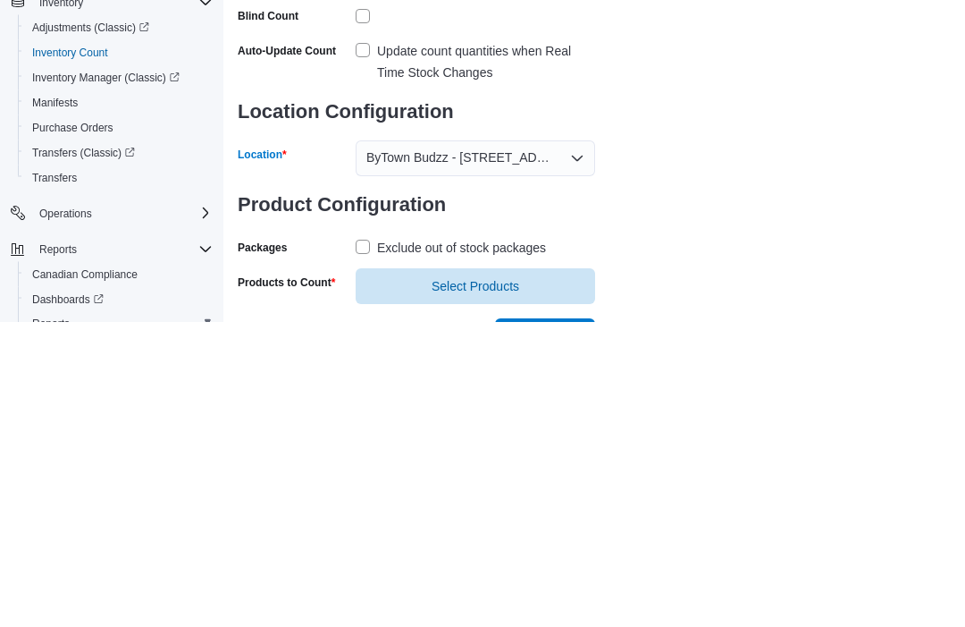
click at [373, 543] on label "Exclude out of stock packages" at bounding box center [451, 553] width 190 height 21
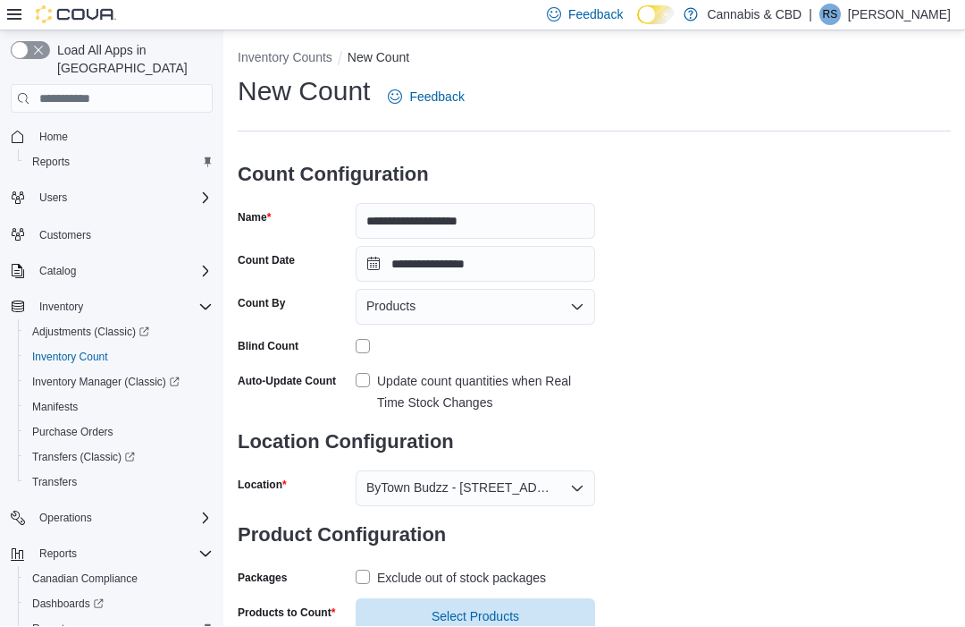
click at [445, 617] on span "Select Products" at bounding box center [476, 617] width 88 height 18
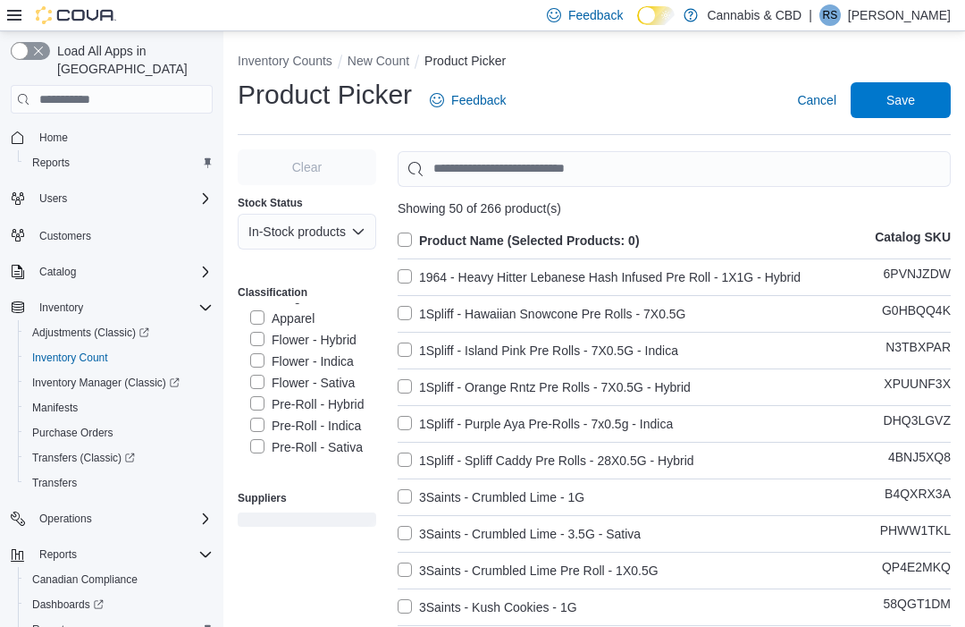
scroll to position [325, 0]
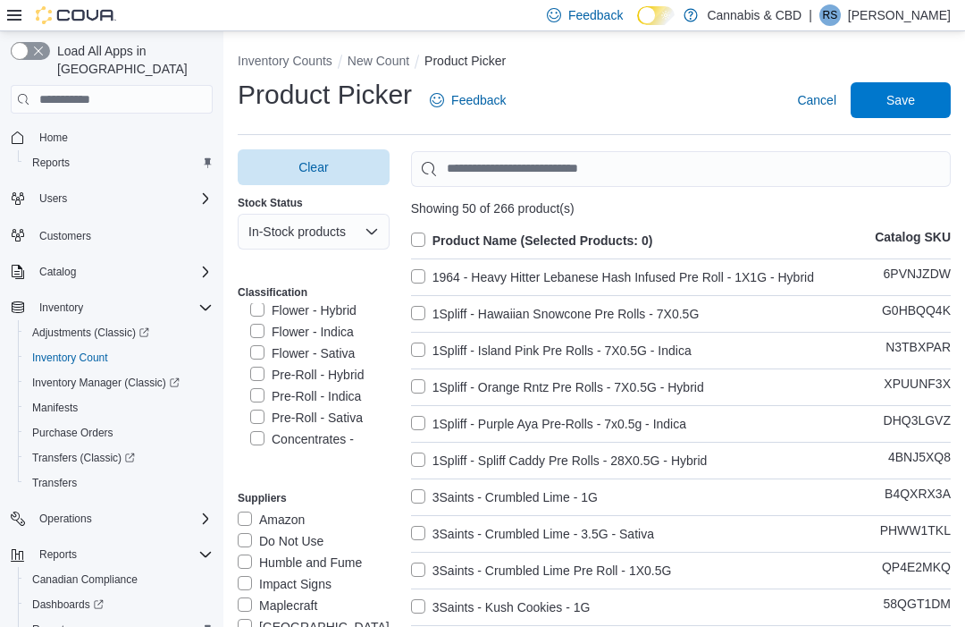
click at [335, 353] on label "Flower - Sativa" at bounding box center [302, 352] width 105 height 21
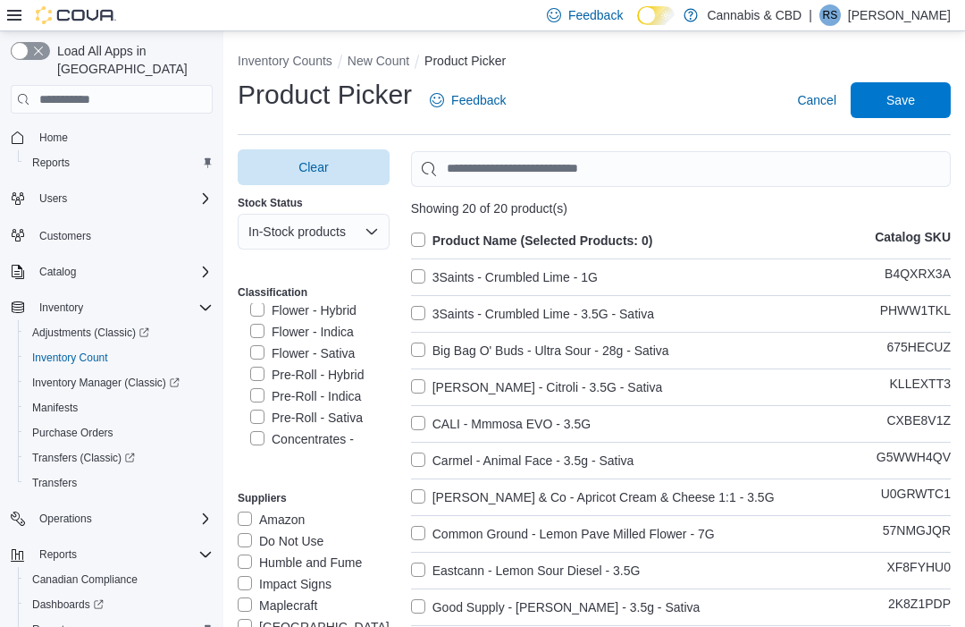
click at [413, 242] on label "Product Name (Selected Products: 0)" at bounding box center [532, 240] width 242 height 21
click at [905, 102] on span "Save" at bounding box center [901, 100] width 29 height 18
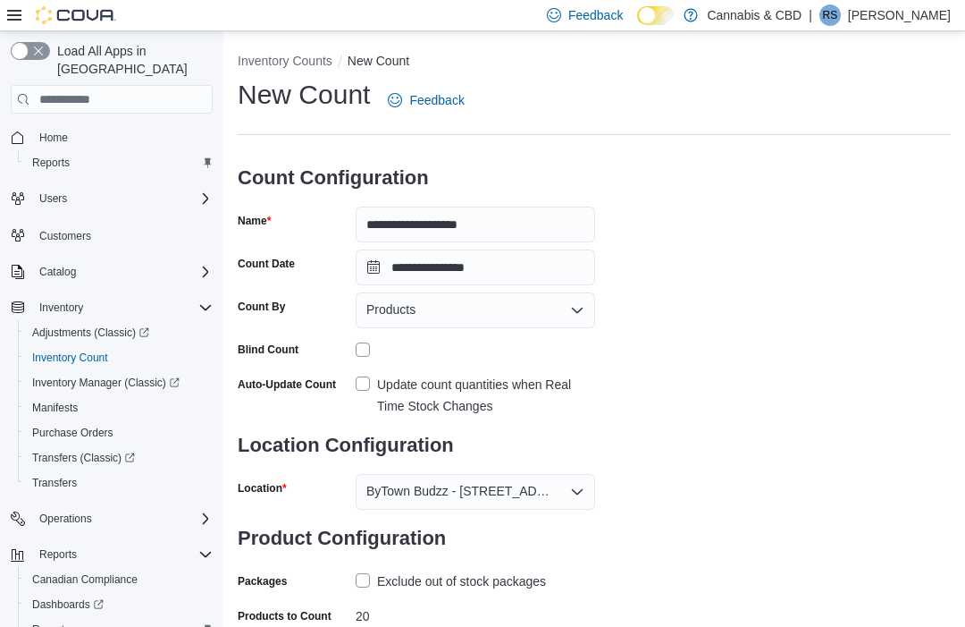
scroll to position [38, 0]
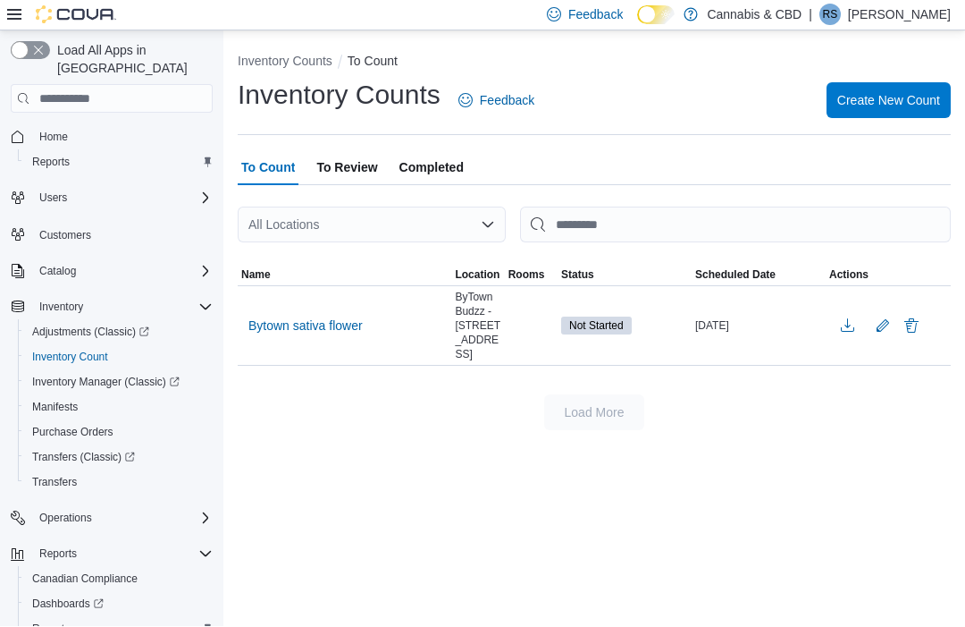
click at [286, 324] on span "Bytown sativa flower" at bounding box center [305, 326] width 114 height 18
click at [267, 324] on span "Bytown sativa flower" at bounding box center [305, 326] width 114 height 18
click at [279, 300] on td "Bytown sativa flower" at bounding box center [345, 327] width 214 height 80
click at [261, 331] on span "Bytown sativa flower" at bounding box center [305, 326] width 114 height 18
click at [258, 321] on span "Bytown sativa flower" at bounding box center [305, 326] width 114 height 18
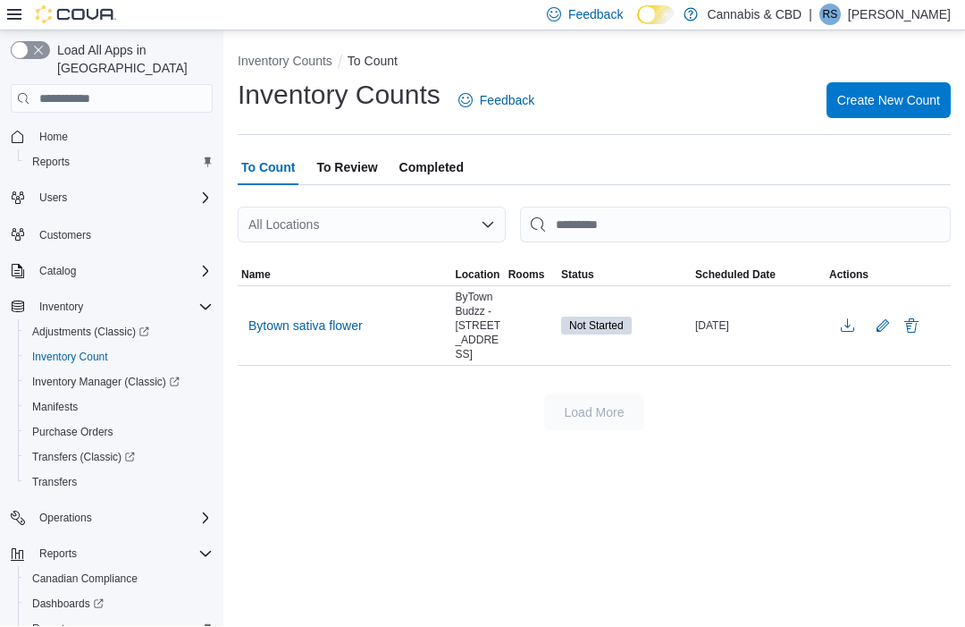
click at [266, 321] on span "Bytown sativa flower" at bounding box center [305, 326] width 114 height 18
click at [267, 316] on span "Bytown sativa flower" at bounding box center [305, 326] width 114 height 27
click at [273, 319] on span "Bytown sativa flower" at bounding box center [305, 326] width 114 height 18
click at [356, 162] on span "To Review" at bounding box center [346, 168] width 61 height 36
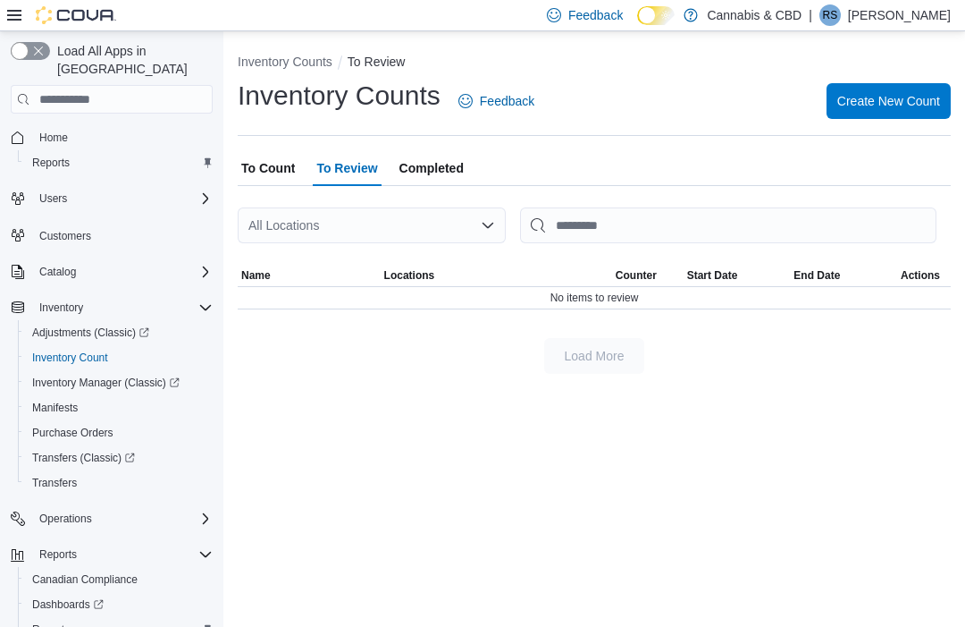
click at [276, 164] on span "To Count" at bounding box center [268, 168] width 54 height 36
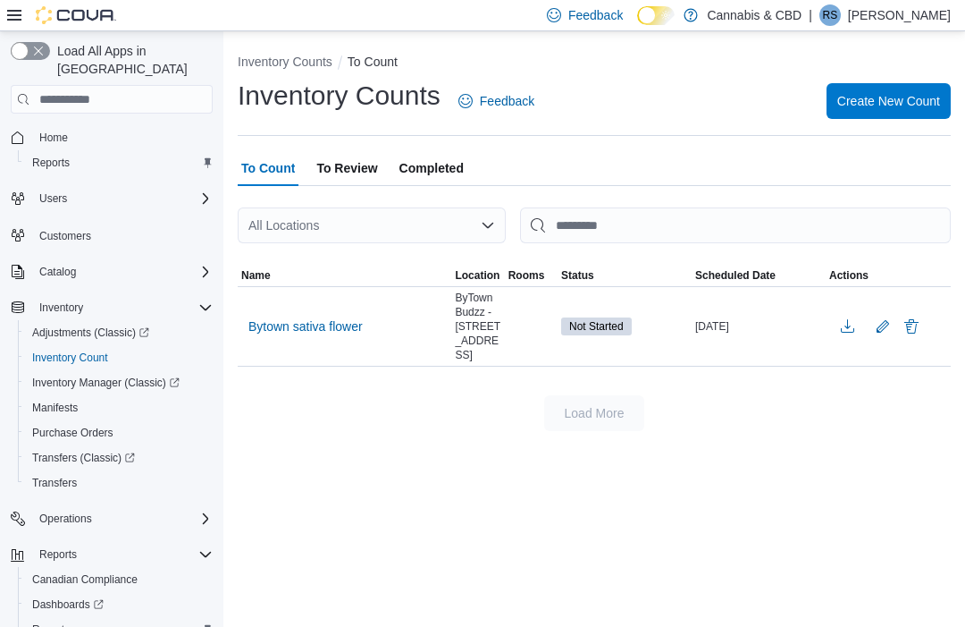
click at [316, 316] on span "Bytown sativa flower" at bounding box center [305, 326] width 114 height 27
click at [331, 337] on span "Bytown sativa flower" at bounding box center [305, 326] width 114 height 27
click at [331, 335] on span "Bytown sativa flower" at bounding box center [305, 326] width 114 height 18
click at [315, 325] on span "Bytown sativa flower" at bounding box center [305, 326] width 114 height 18
click at [318, 324] on span "Bytown sativa flower" at bounding box center [305, 326] width 114 height 18
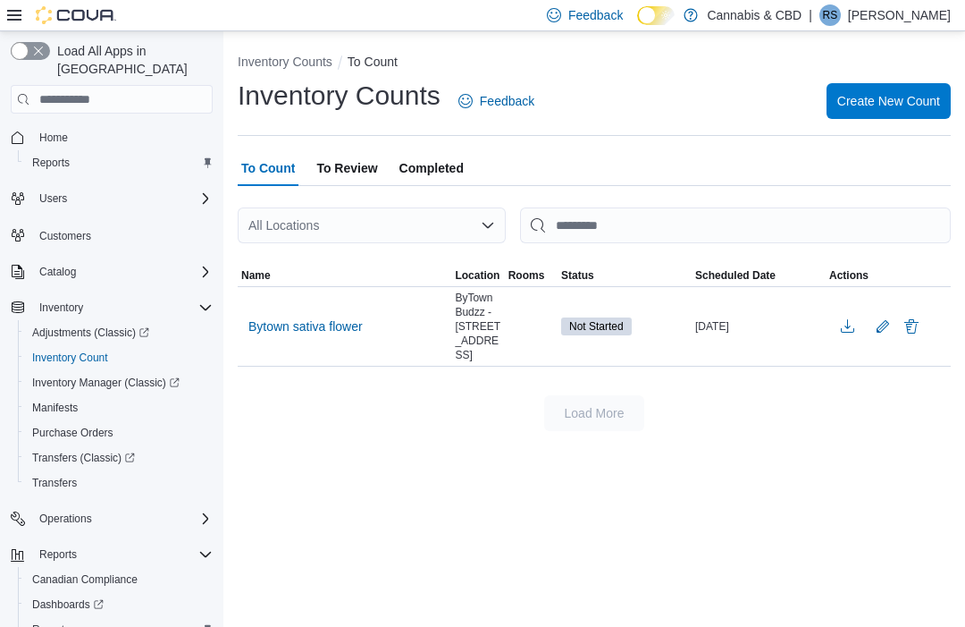
click at [319, 325] on span "Bytown sativa flower" at bounding box center [305, 326] width 114 height 18
click at [318, 324] on span "Bytown sativa flower" at bounding box center [305, 326] width 114 height 18
click at [316, 325] on span "Bytown sativa flower" at bounding box center [305, 326] width 114 height 18
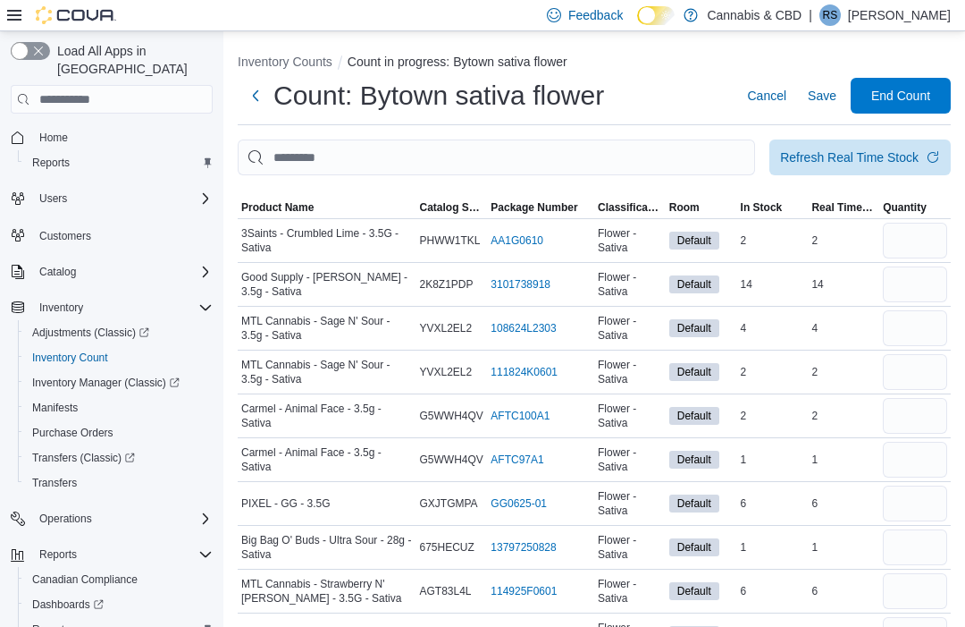
click at [901, 218] on span "Quantity" at bounding box center [916, 207] width 72 height 21
click at [913, 249] on input "number" at bounding box center [915, 241] width 64 height 36
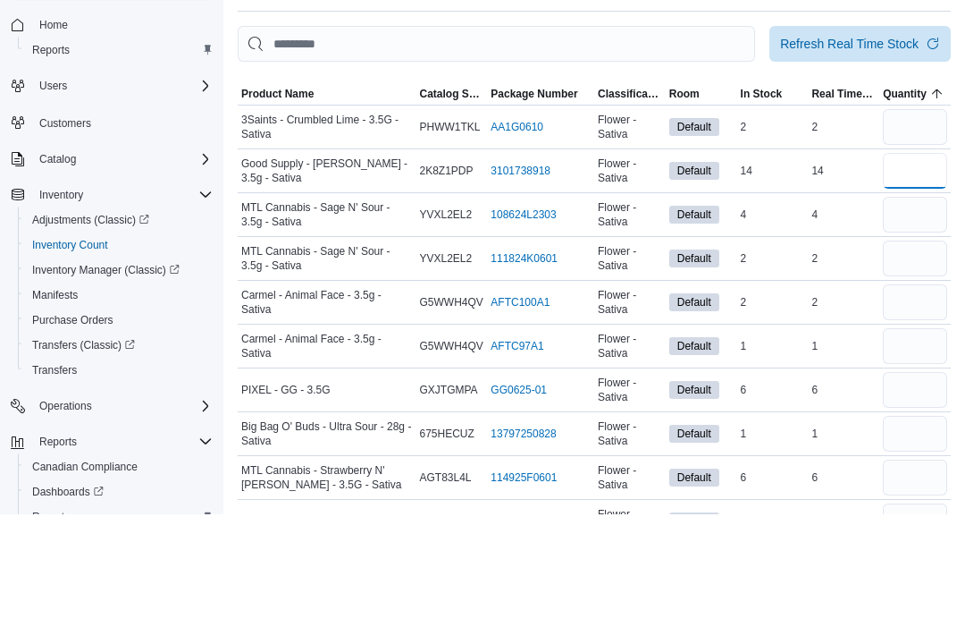
click at [905, 266] on input "number" at bounding box center [915, 284] width 64 height 36
click at [921, 310] on input "number" at bounding box center [915, 328] width 64 height 36
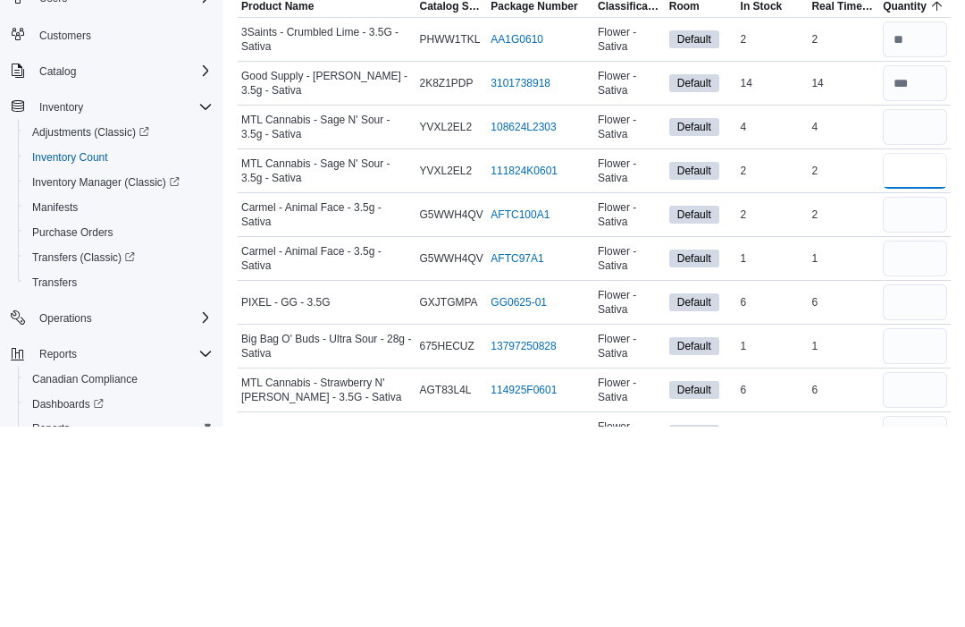
click at [920, 354] on input "number" at bounding box center [915, 372] width 64 height 36
click at [911, 398] on input "number" at bounding box center [915, 416] width 64 height 36
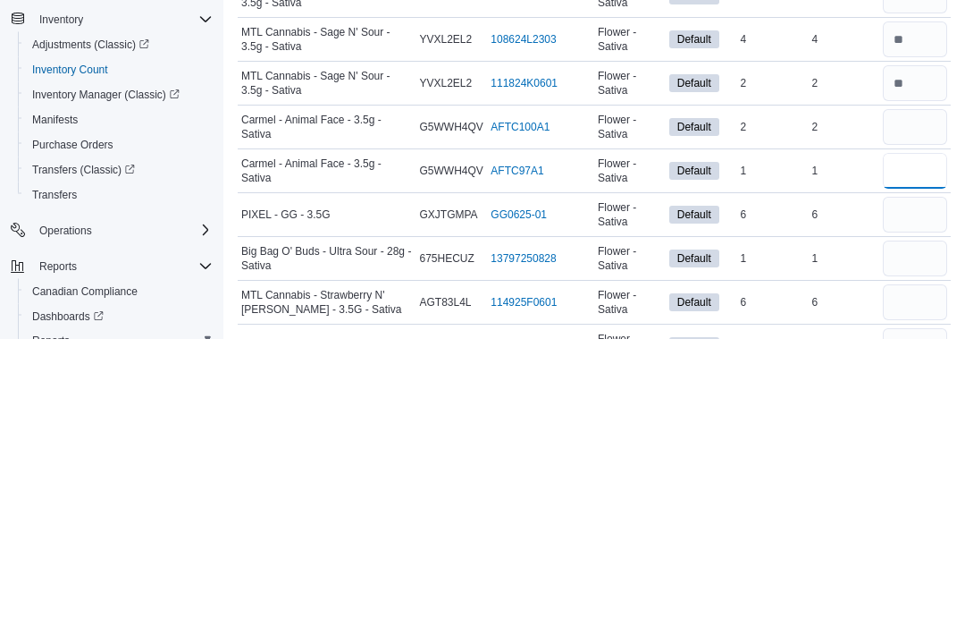
click at [912, 442] on input "number" at bounding box center [915, 460] width 64 height 36
click at [930, 485] on input "number" at bounding box center [915, 503] width 64 height 36
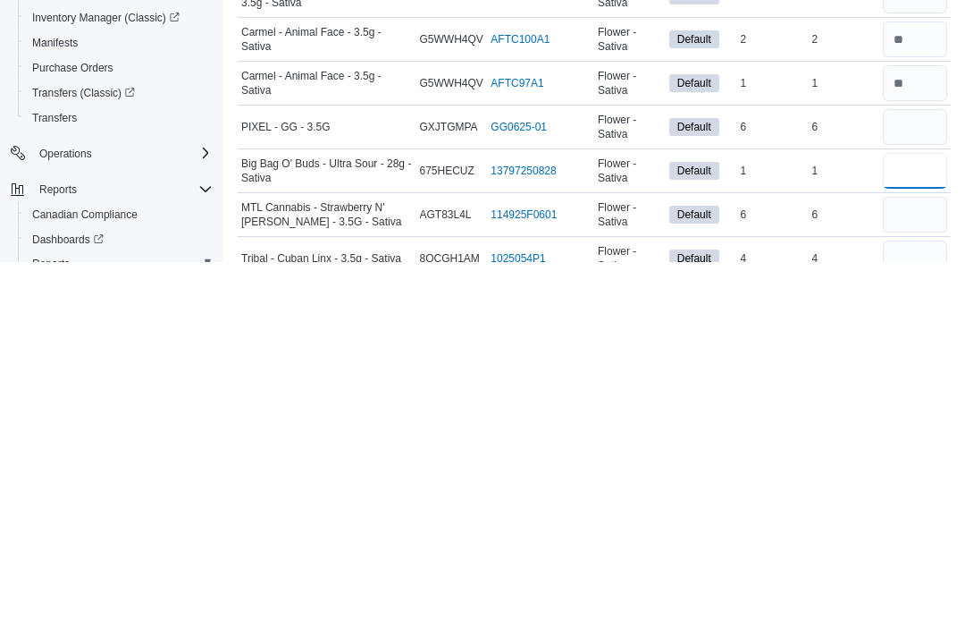
click at [923, 518] on input "number" at bounding box center [915, 536] width 64 height 36
click at [902, 562] on input "number" at bounding box center [915, 580] width 64 height 36
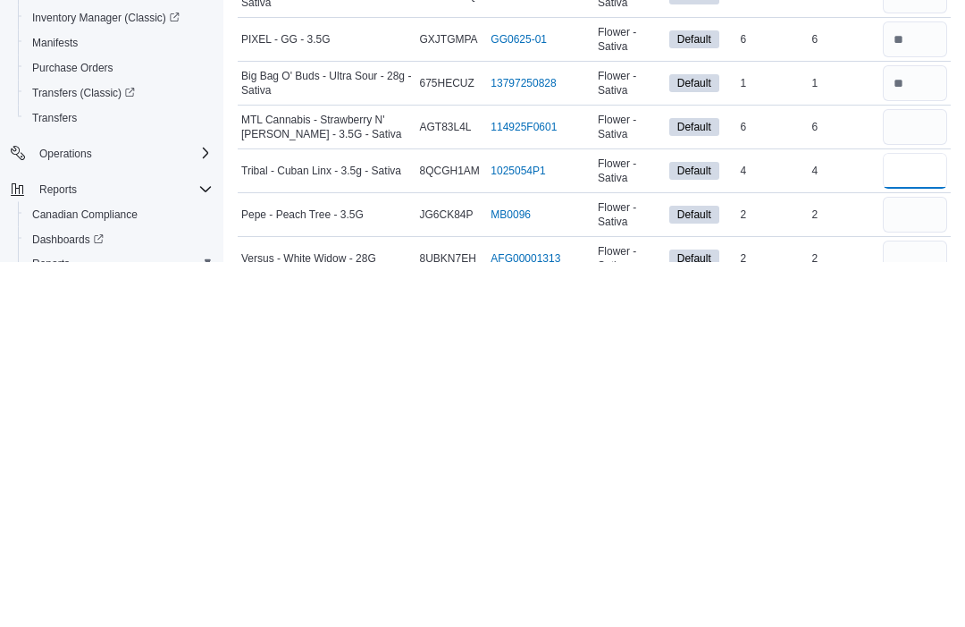
click at [925, 518] on input "number" at bounding box center [915, 536] width 64 height 36
click at [902, 561] on input "number" at bounding box center [915, 579] width 64 height 36
click at [924, 605] on input "number" at bounding box center [915, 623] width 64 height 36
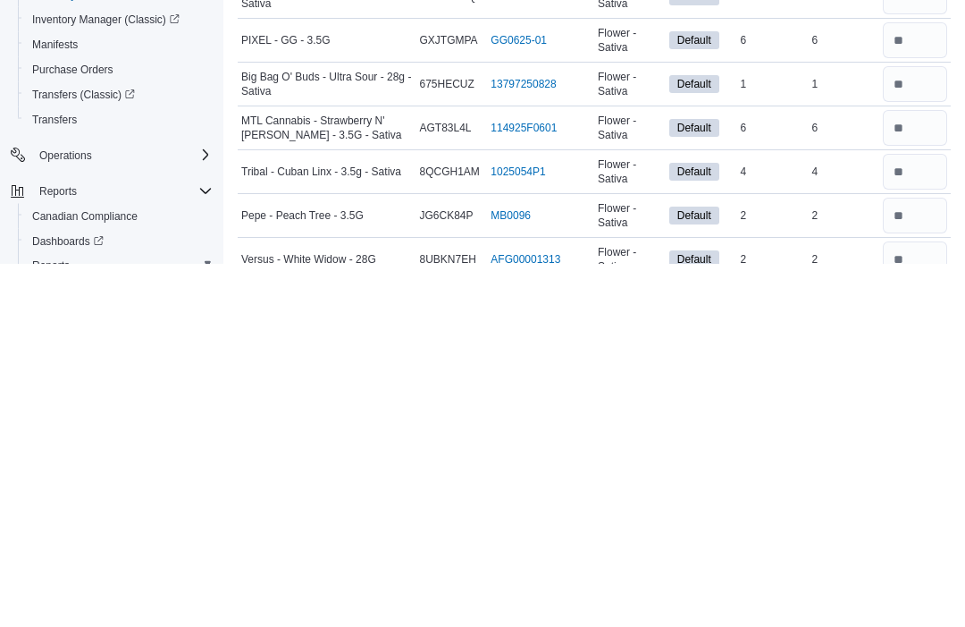
scroll to position [295, 0]
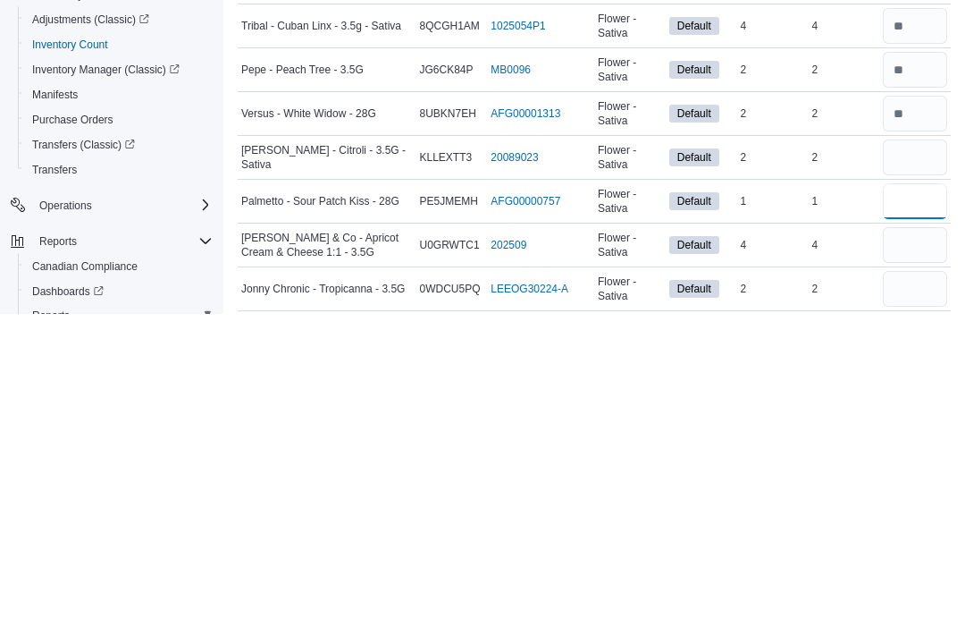
click at [915, 497] on input "number" at bounding box center [915, 515] width 64 height 36
click at [863, 537] on td "Real Time Stock 4" at bounding box center [844, 559] width 72 height 44
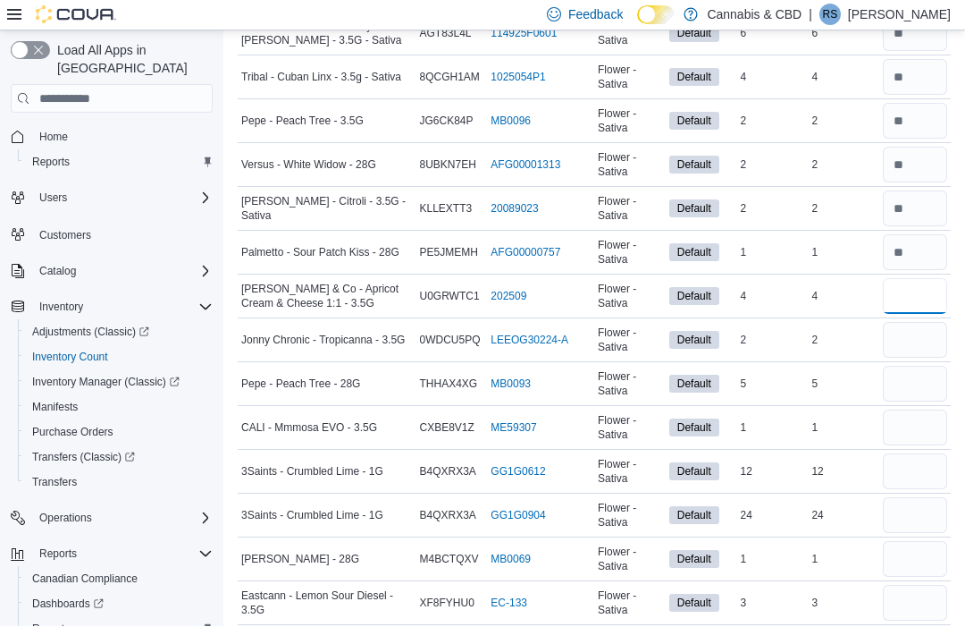
click at [888, 296] on input "number" at bounding box center [915, 297] width 64 height 36
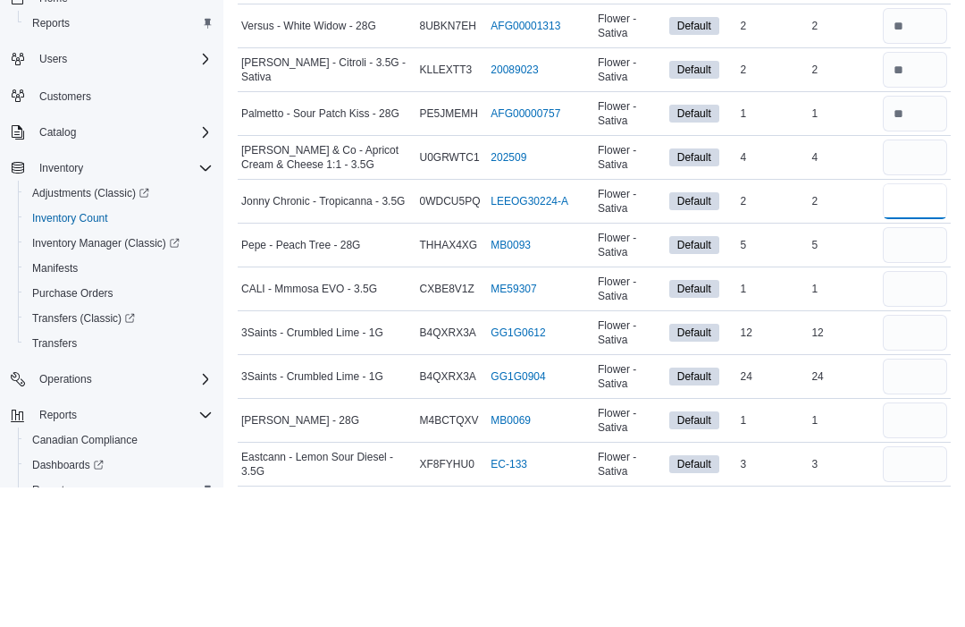
click at [909, 323] on input "number" at bounding box center [915, 341] width 64 height 36
click at [918, 366] on input "number" at bounding box center [915, 384] width 64 height 36
click at [920, 410] on input "number" at bounding box center [915, 428] width 64 height 36
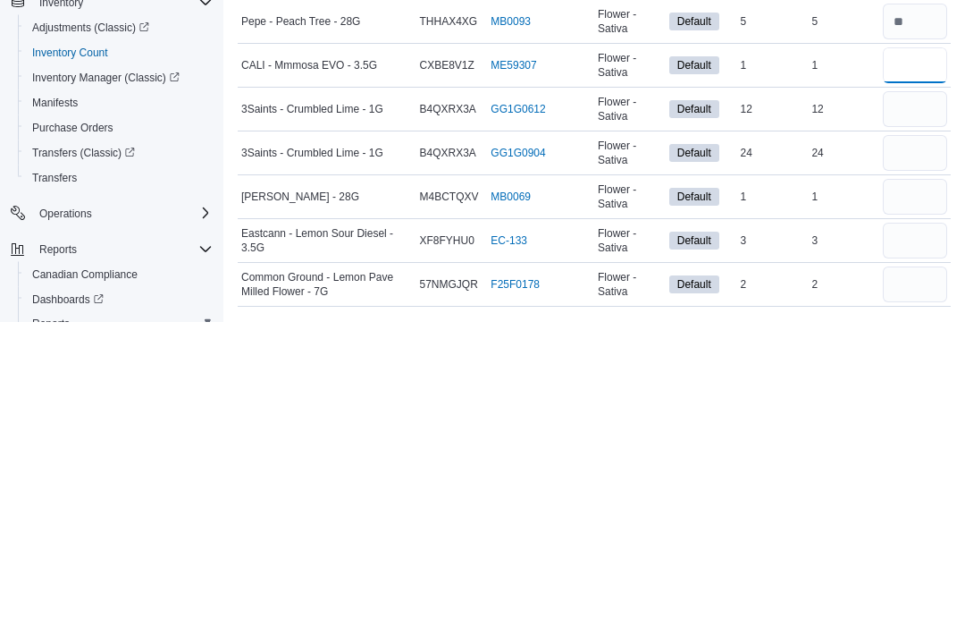
scroll to position [617, 0]
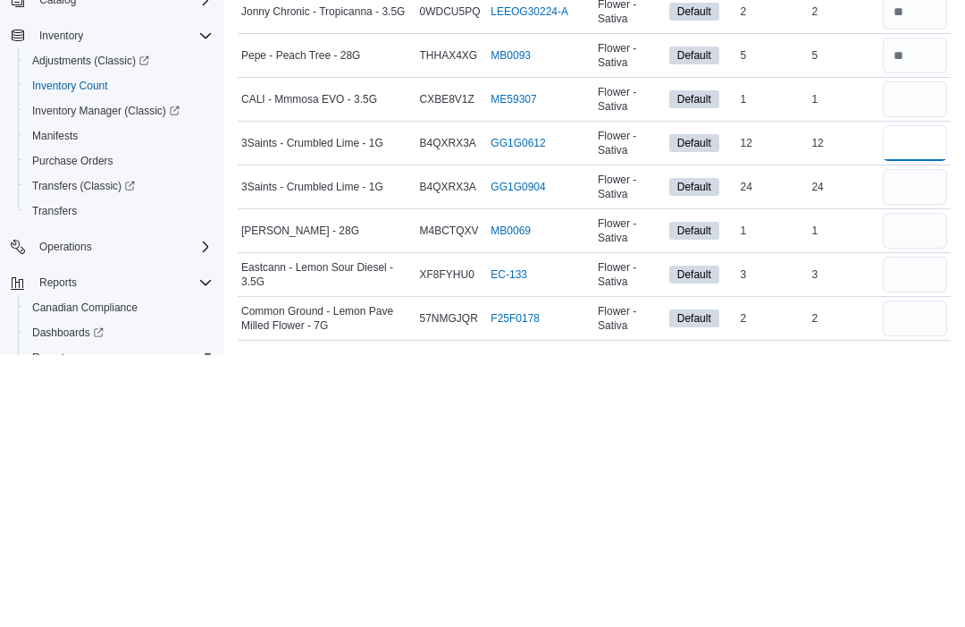
click at [928, 397] on input "number" at bounding box center [915, 415] width 64 height 36
click at [923, 441] on input "number" at bounding box center [915, 459] width 64 height 36
click at [926, 484] on input "number" at bounding box center [915, 502] width 64 height 36
click at [909, 528] on input "number" at bounding box center [915, 546] width 64 height 36
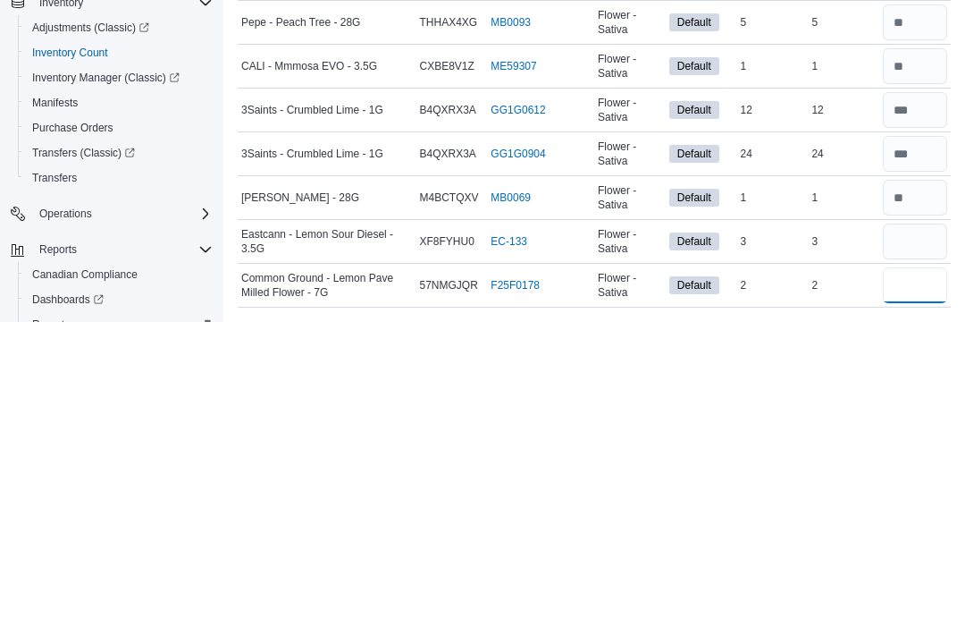
click at [907, 572] on input "number" at bounding box center [915, 590] width 64 height 36
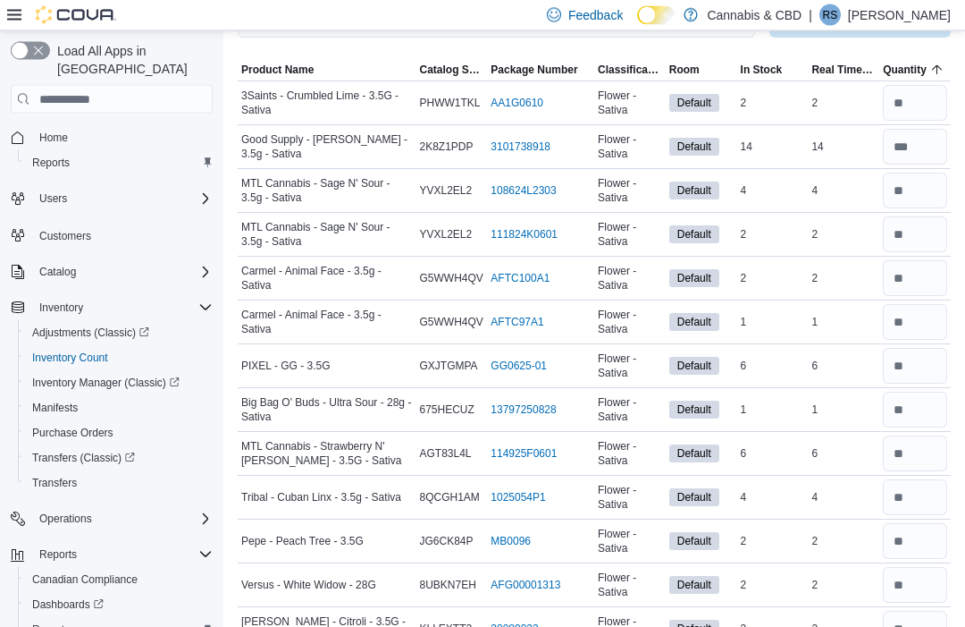
scroll to position [0, 0]
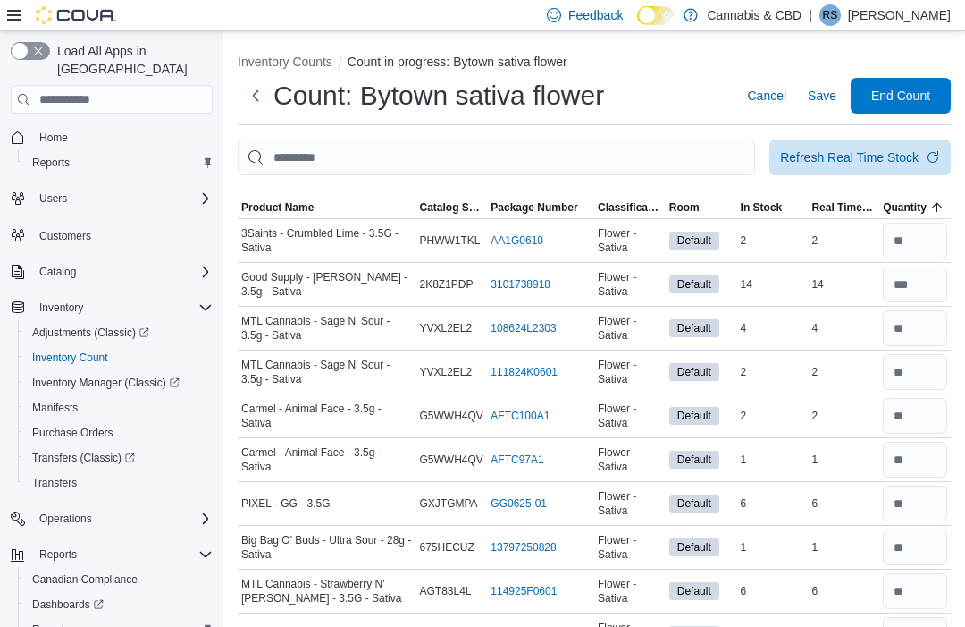
click at [883, 157] on div "Refresh Real Time Stock" at bounding box center [849, 157] width 139 height 18
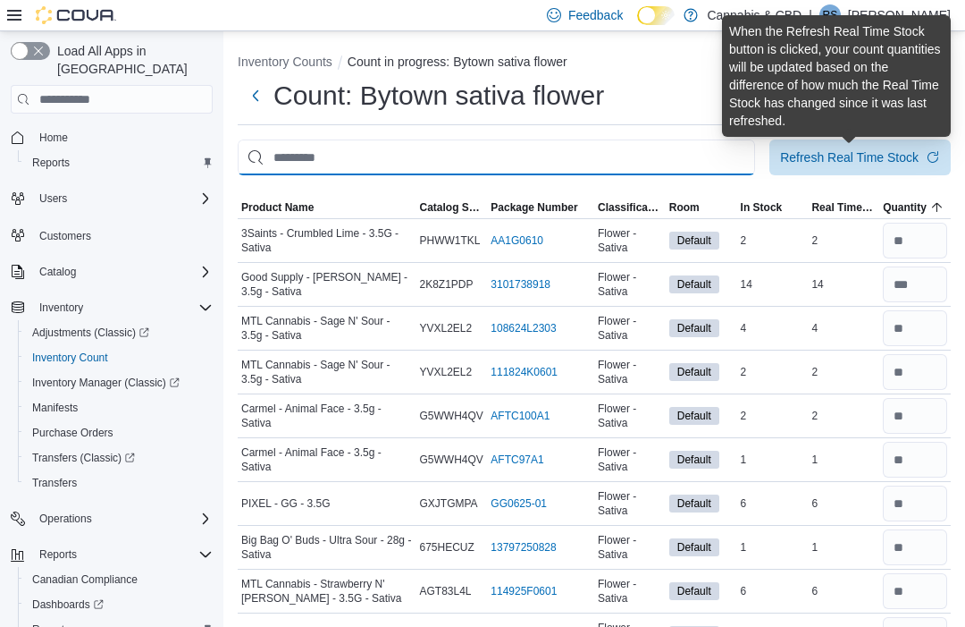
click at [675, 142] on input "This is a search bar. After typing your query, hit enter to filter the results …" at bounding box center [497, 157] width 518 height 36
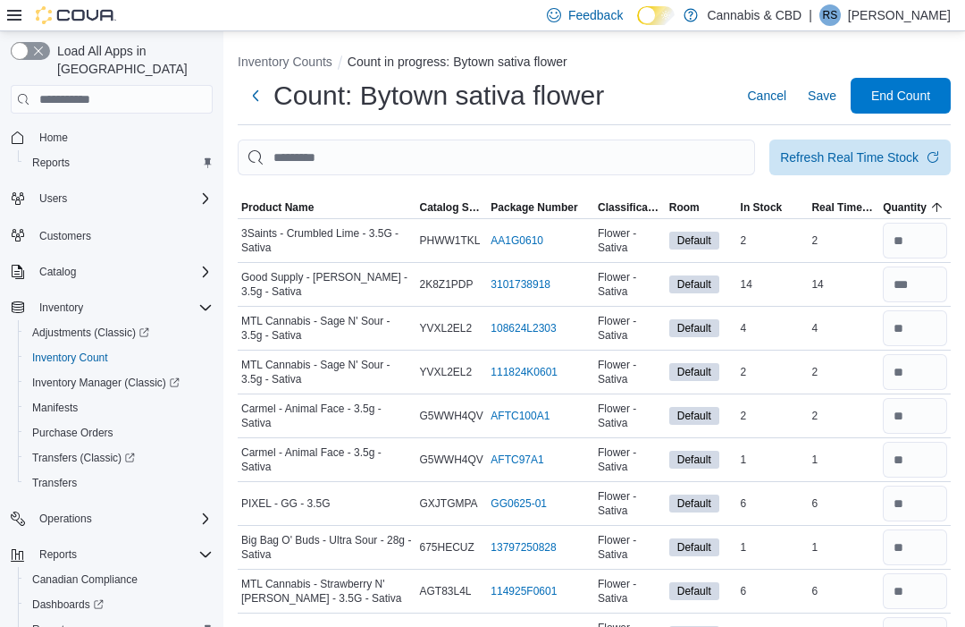
click at [913, 90] on span "End Count" at bounding box center [900, 96] width 59 height 18
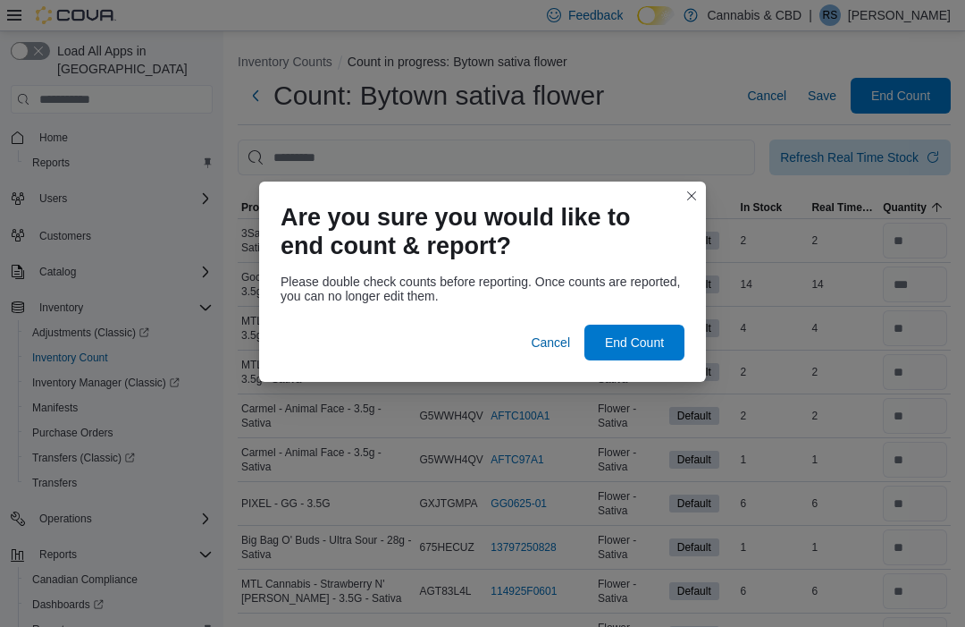
click at [628, 333] on span "End Count" at bounding box center [634, 342] width 59 height 18
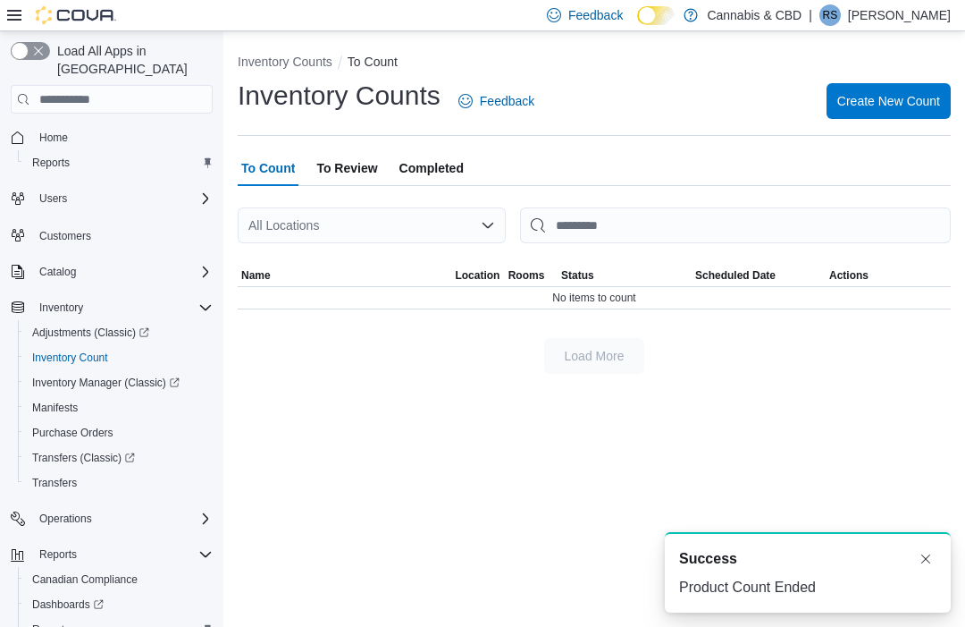
click at [347, 166] on span "To Review" at bounding box center [346, 168] width 61 height 36
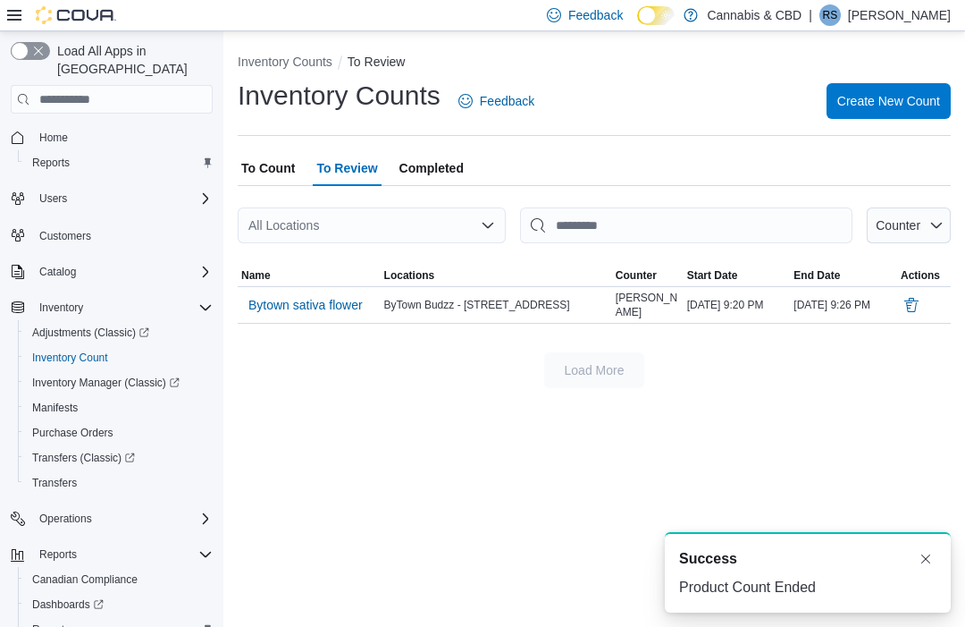
click at [318, 295] on span "Bytown sativa flower" at bounding box center [305, 304] width 114 height 27
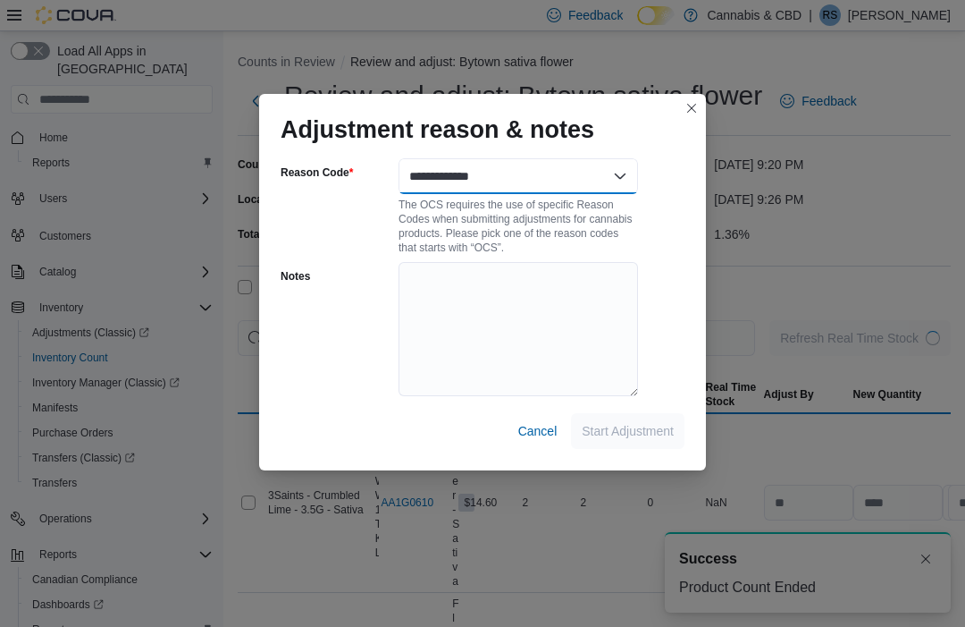
click at [570, 169] on select "**********" at bounding box center [519, 176] width 240 height 36
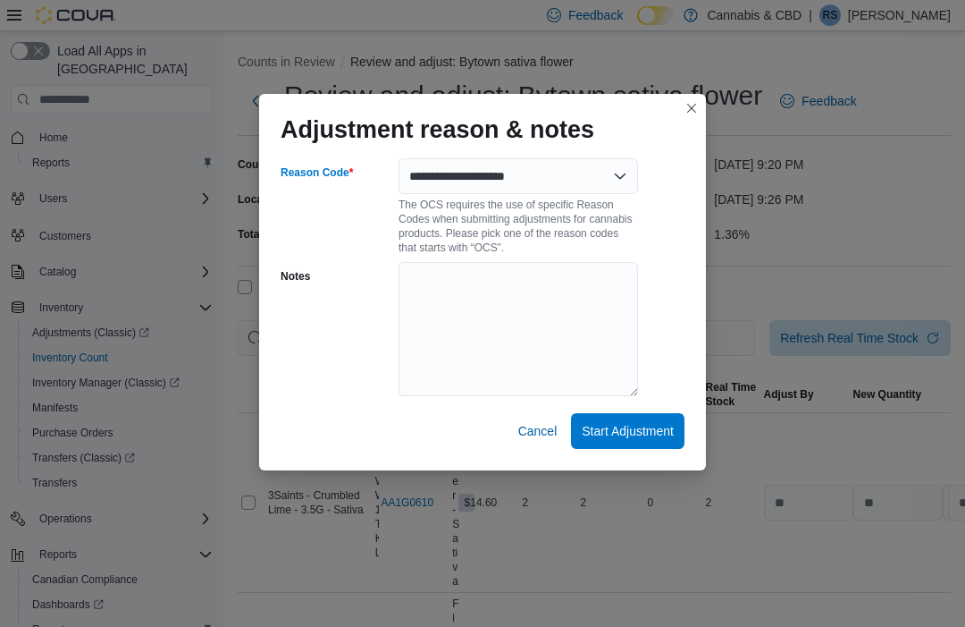
click at [635, 427] on span "Start Adjustment" at bounding box center [628, 431] width 92 height 18
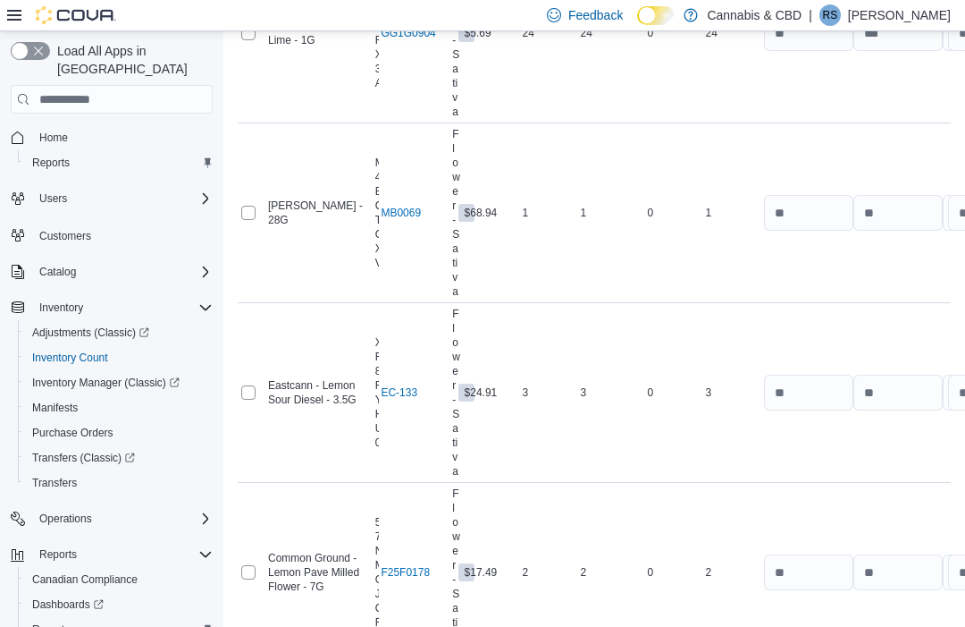
scroll to position [3925, 0]
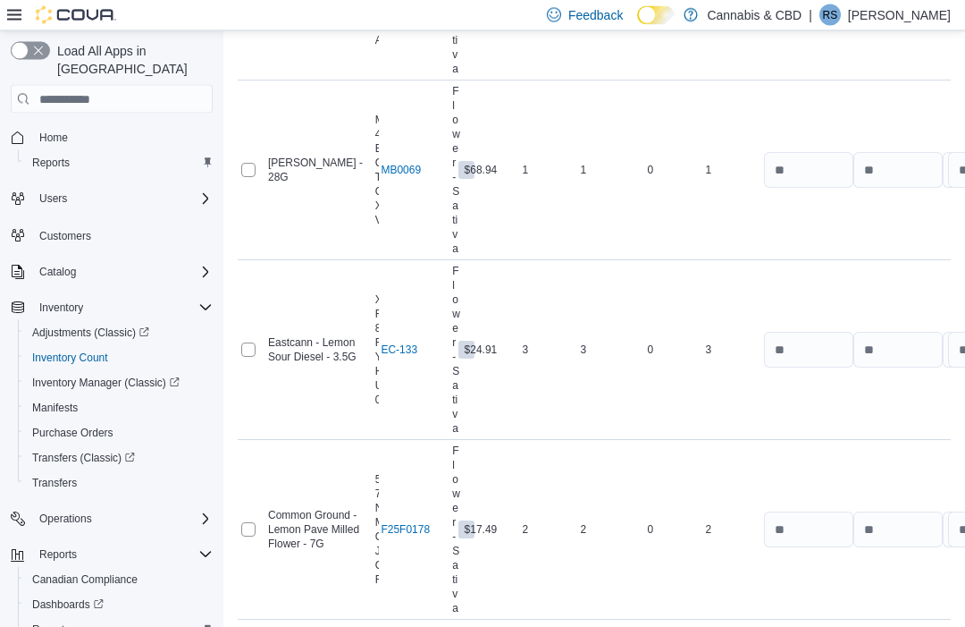
click at [887, 570] on span "Submit Adjustments" at bounding box center [844, 575] width 111 height 18
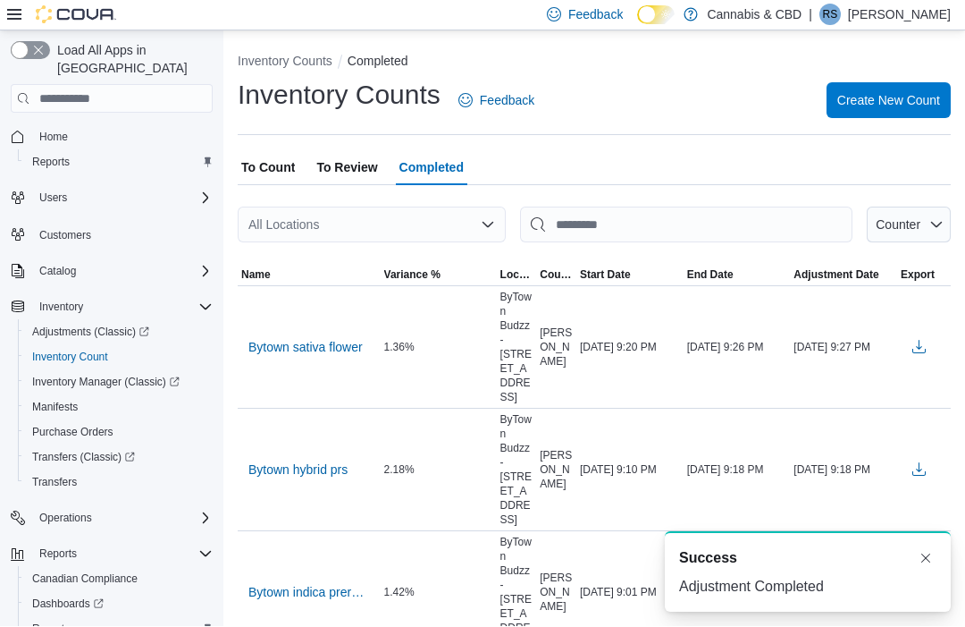
scroll to position [1, 0]
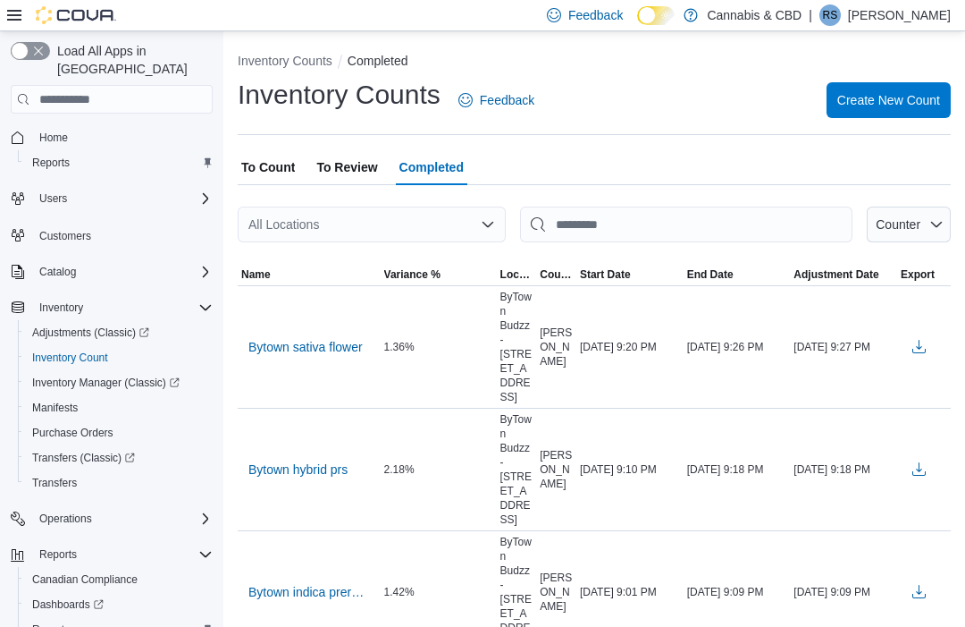
click at [912, 106] on span "Create New Count" at bounding box center [889, 100] width 103 height 18
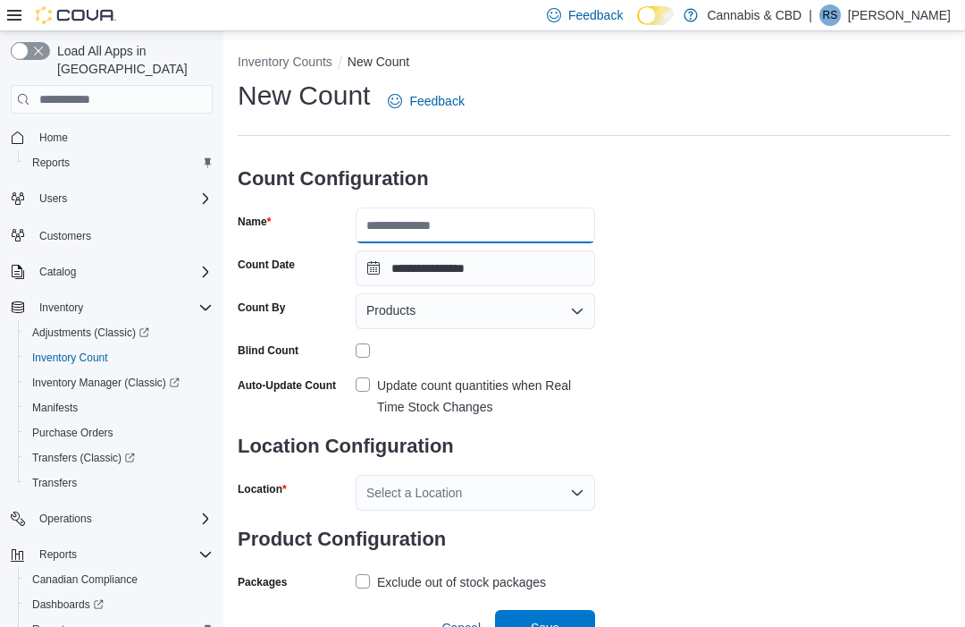
click at [494, 222] on input "Name" at bounding box center [476, 225] width 240 height 36
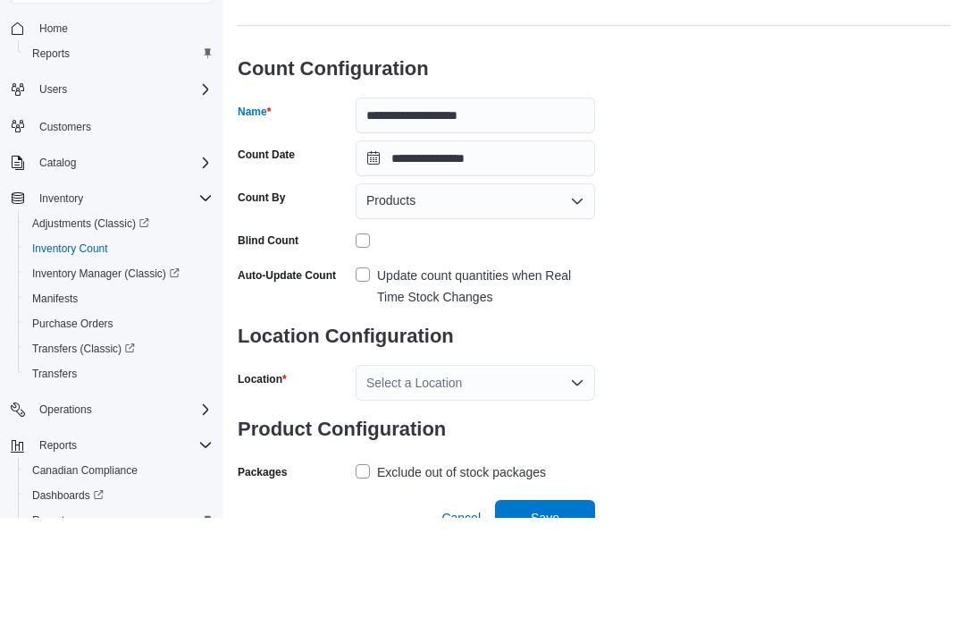
click at [357, 375] on label "Update count quantities when Real Time Stock Changes" at bounding box center [476, 396] width 240 height 43
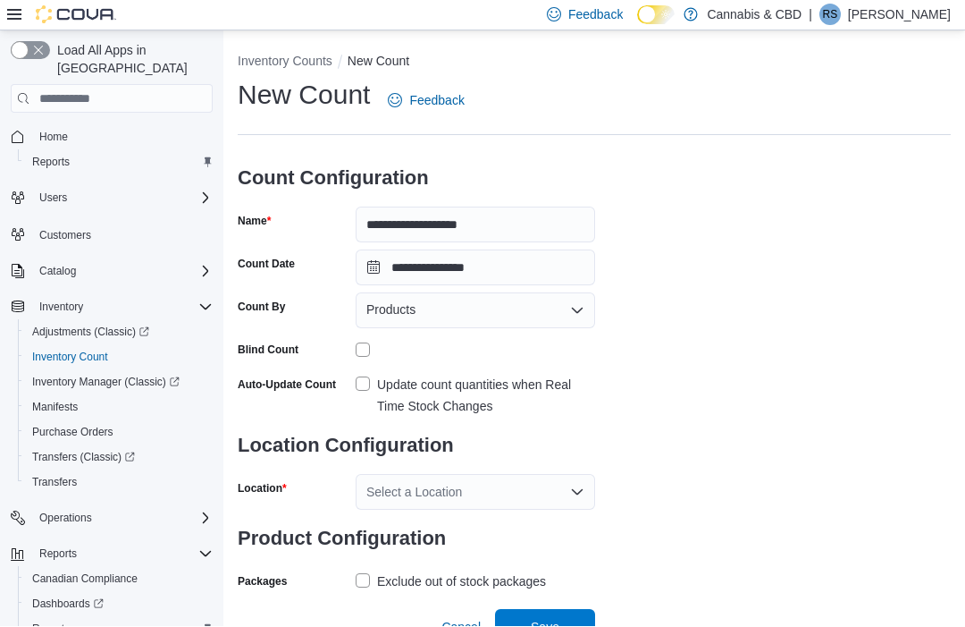
click at [520, 493] on div "Select a Location" at bounding box center [476, 493] width 240 height 36
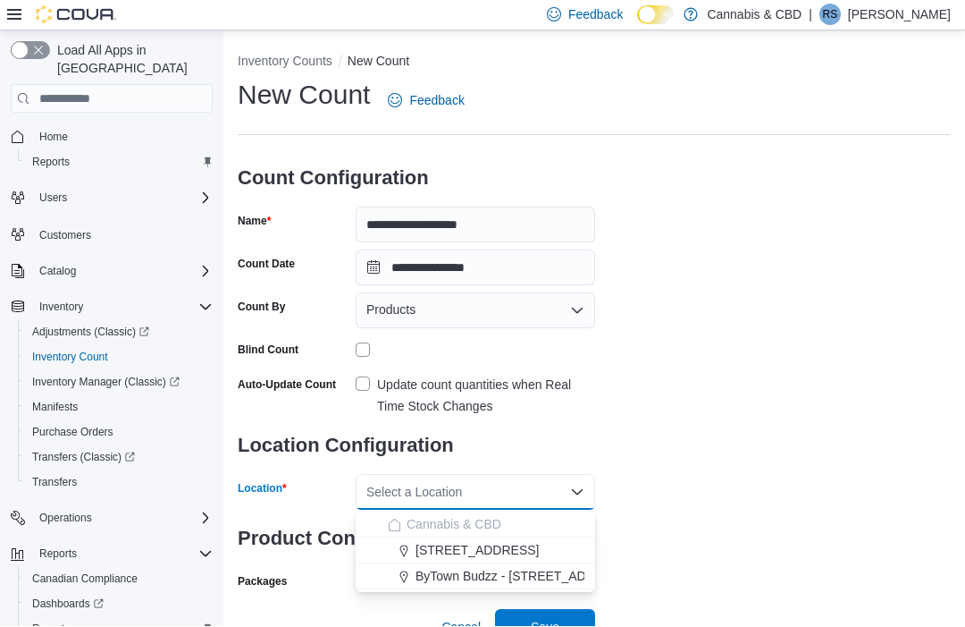
scroll to position [29, 0]
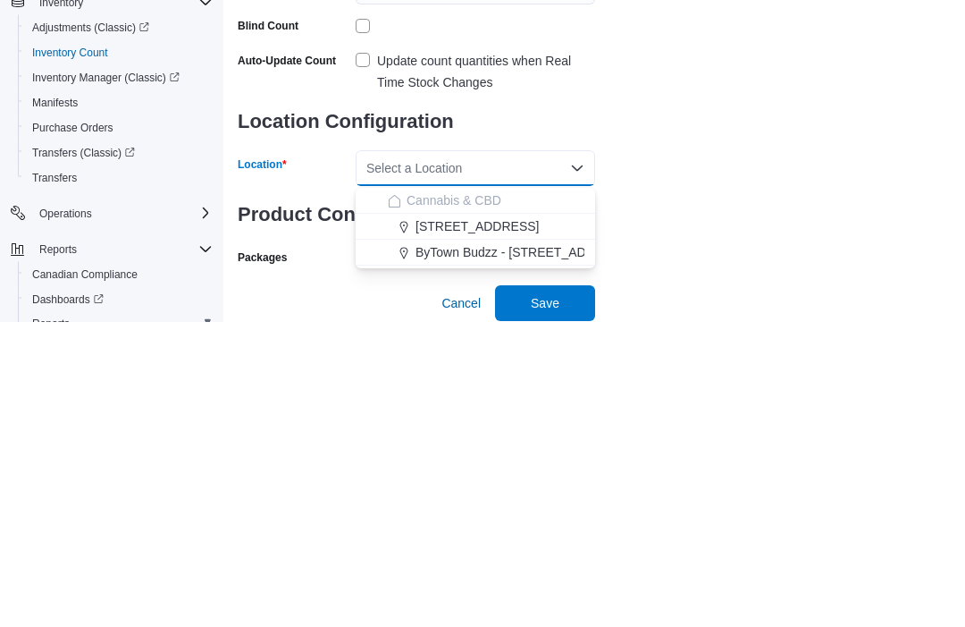
click at [553, 549] on span "ByTown Budzz - [STREET_ADDRESS]" at bounding box center [524, 558] width 217 height 18
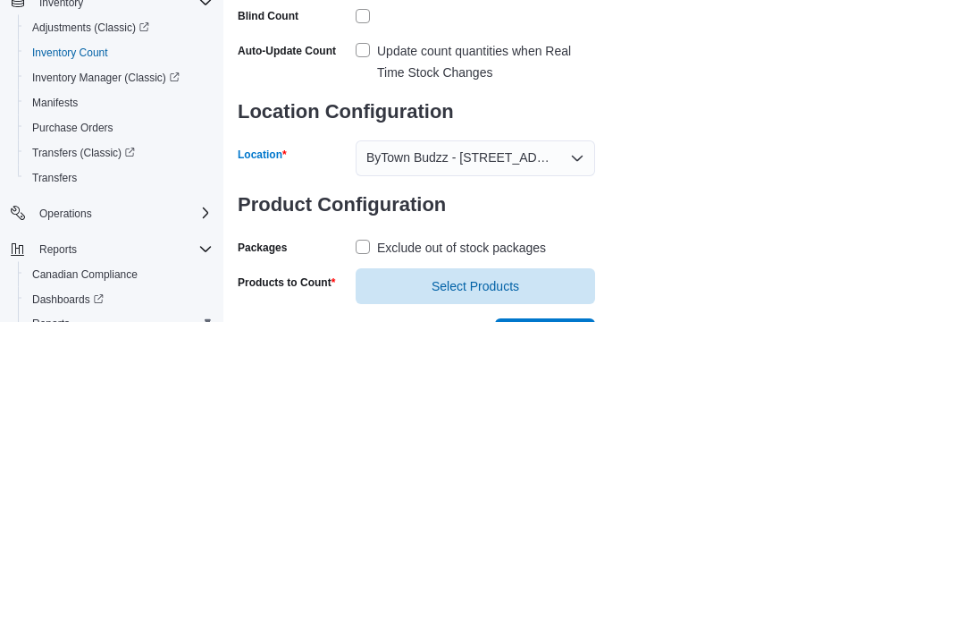
click at [357, 543] on label "Exclude out of stock packages" at bounding box center [451, 553] width 190 height 21
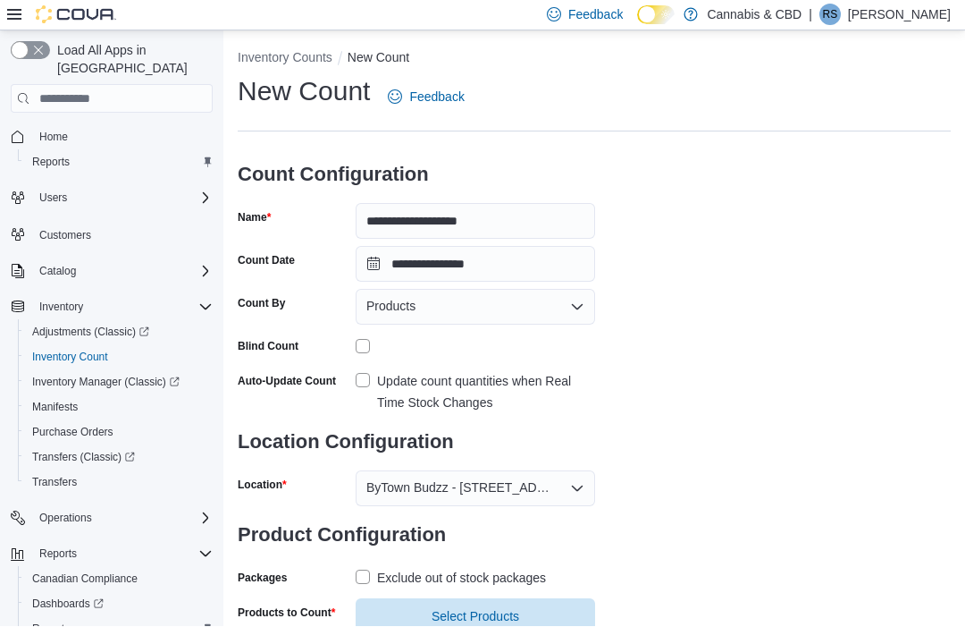
click at [521, 606] on span "Select Products" at bounding box center [475, 617] width 218 height 36
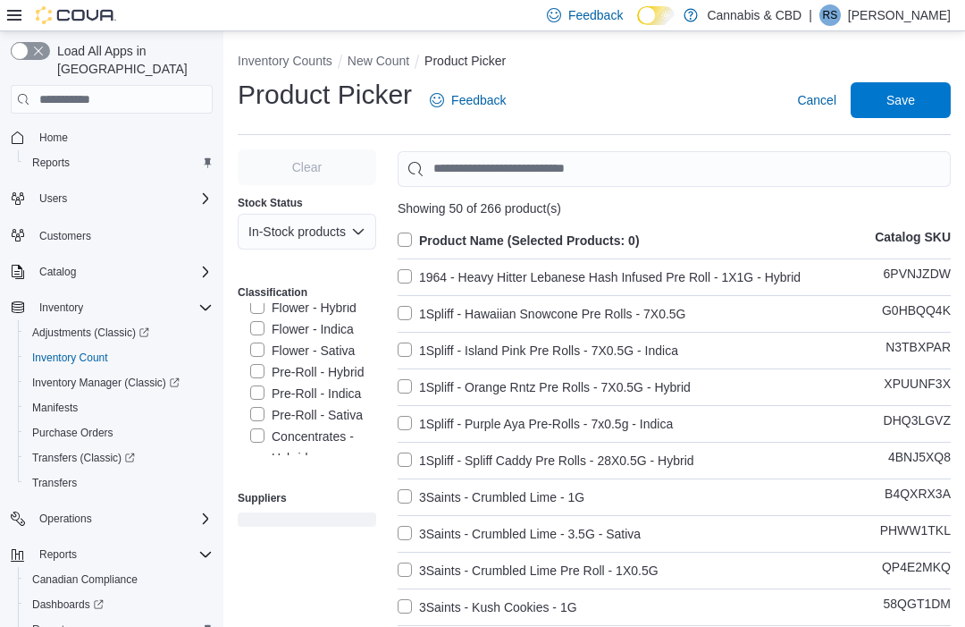
scroll to position [333, 0]
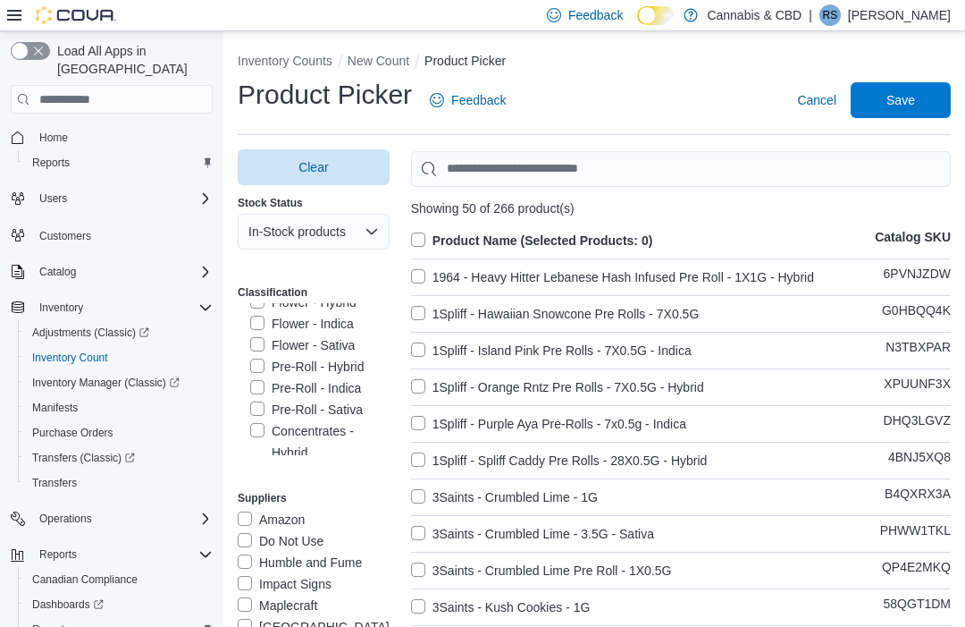
click at [320, 327] on label "Flower - Indica" at bounding box center [302, 323] width 104 height 21
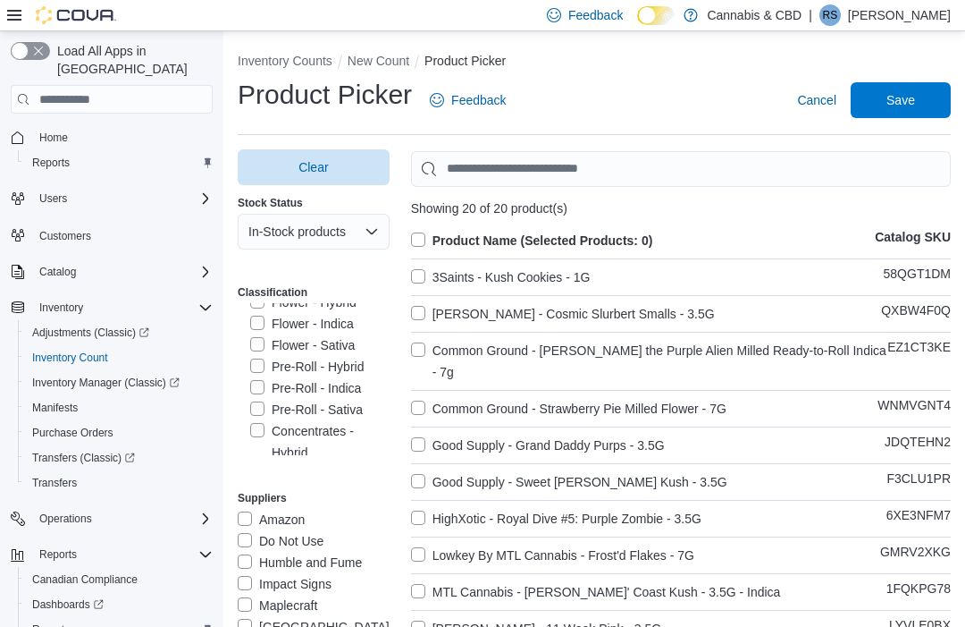
click at [913, 101] on span "Save" at bounding box center [901, 100] width 29 height 18
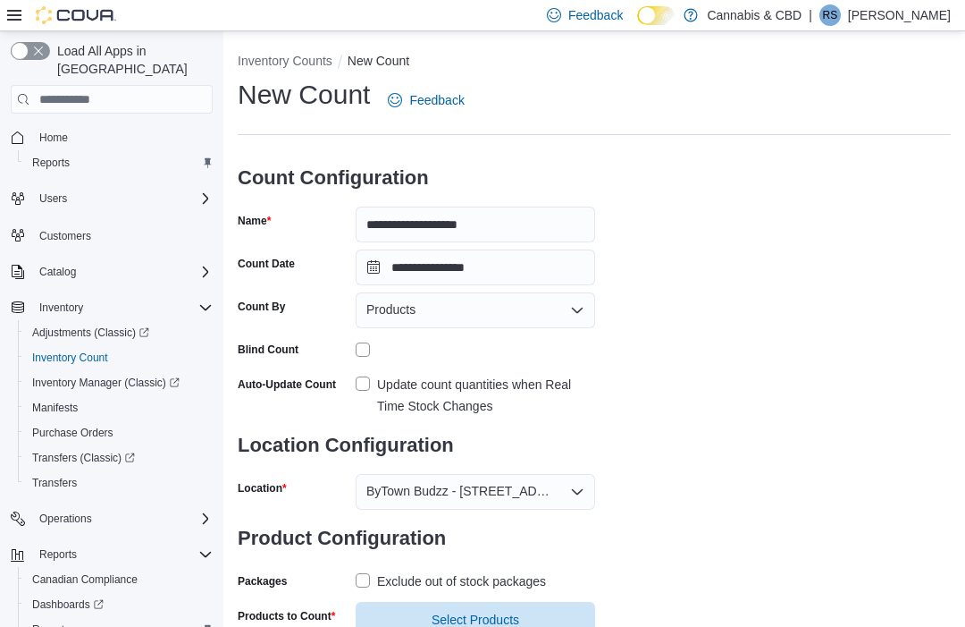
click at [488, 609] on span "Select Products" at bounding box center [475, 620] width 218 height 36
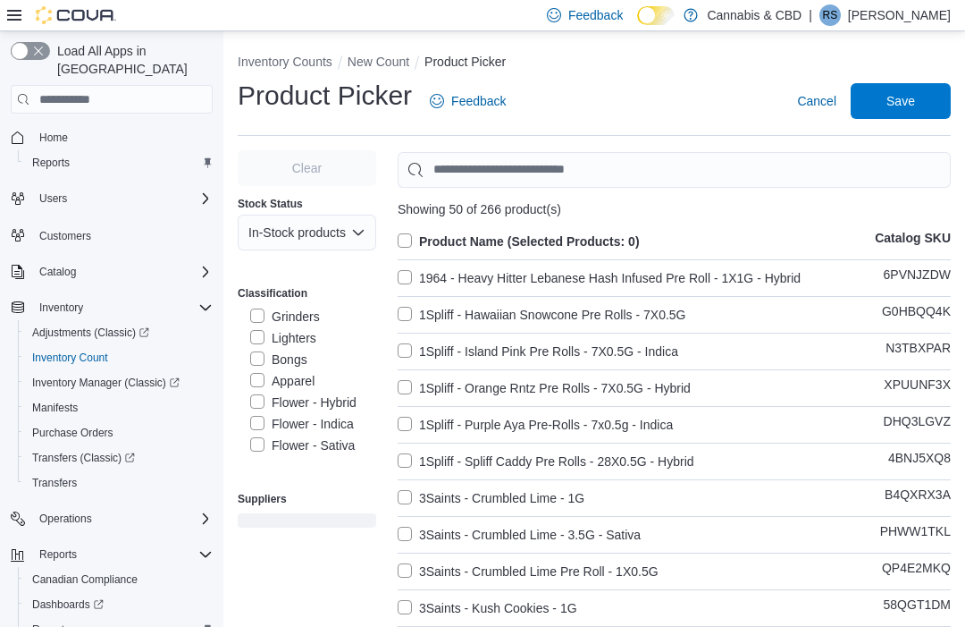
scroll to position [248, 0]
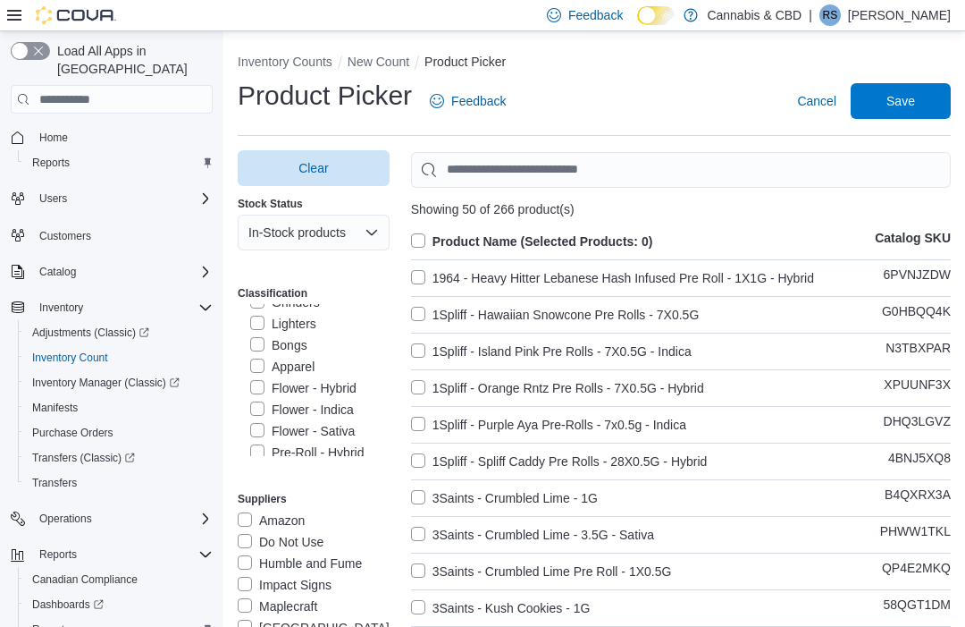
click at [266, 415] on label "Flower - Indica" at bounding box center [302, 409] width 104 height 21
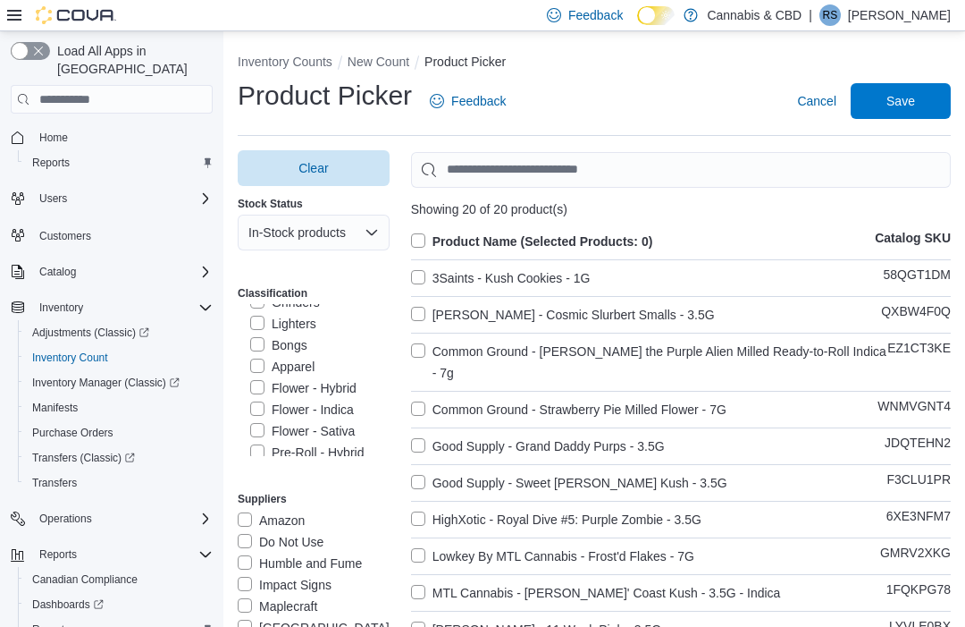
click at [424, 234] on label "Product Name (Selected Products: 0)" at bounding box center [532, 241] width 242 height 21
click at [909, 96] on span "Save" at bounding box center [901, 101] width 29 height 18
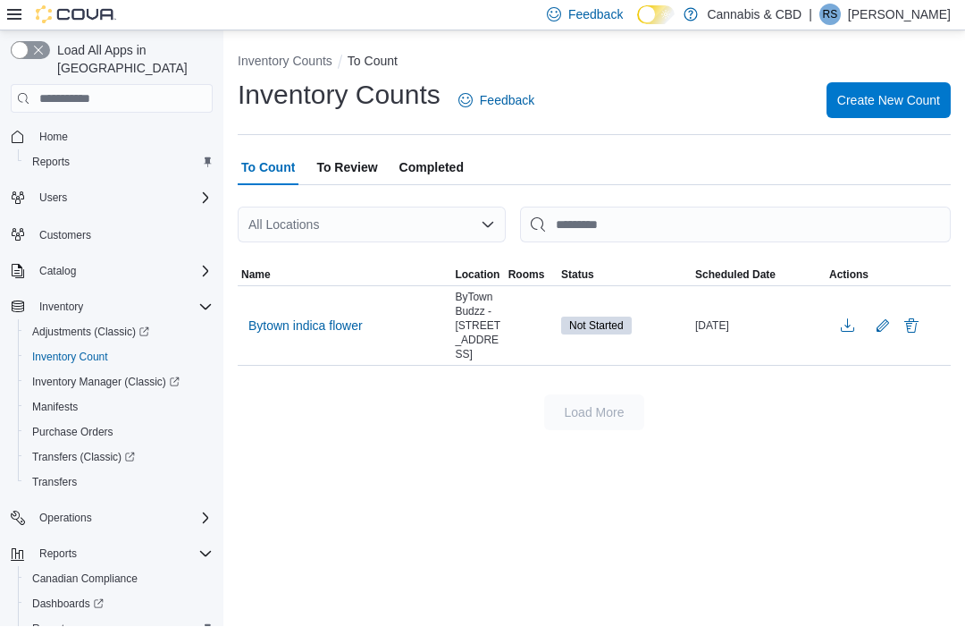
click at [274, 331] on span "Bytown indica flower" at bounding box center [305, 326] width 114 height 18
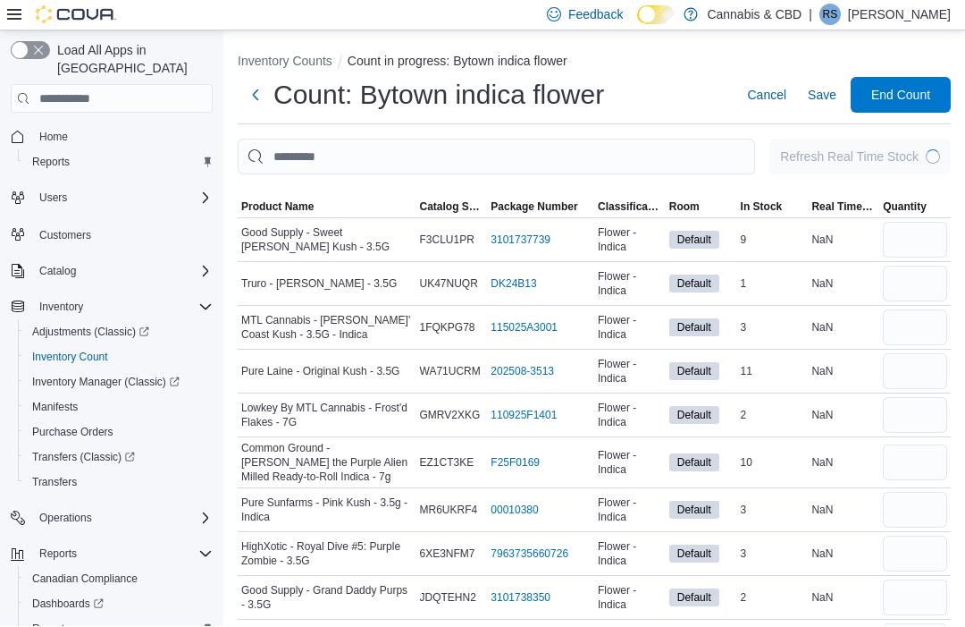
scroll to position [1, 0]
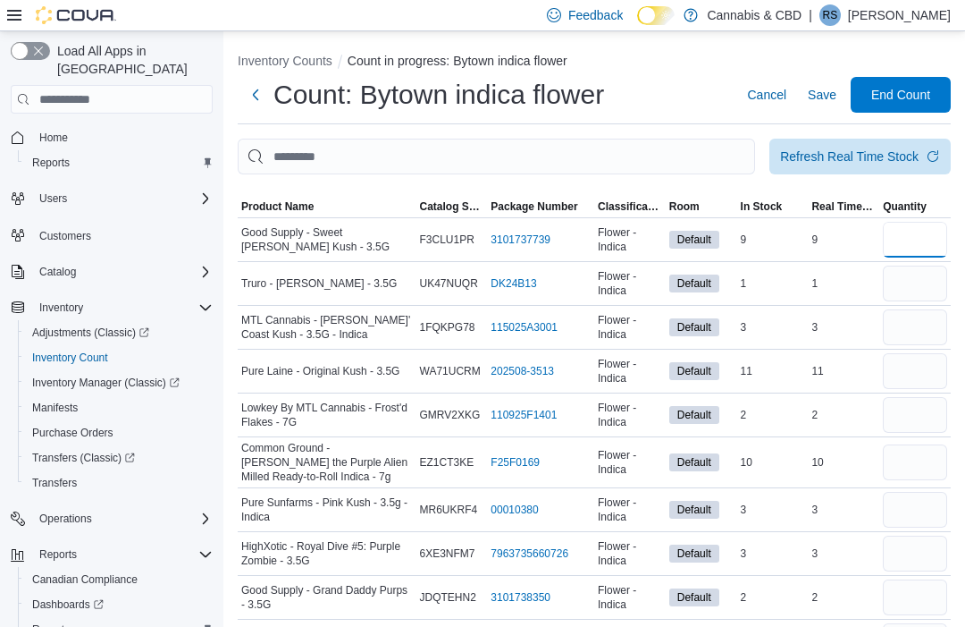
click at [938, 232] on input "number" at bounding box center [915, 240] width 64 height 36
click at [918, 286] on input "number" at bounding box center [915, 284] width 64 height 36
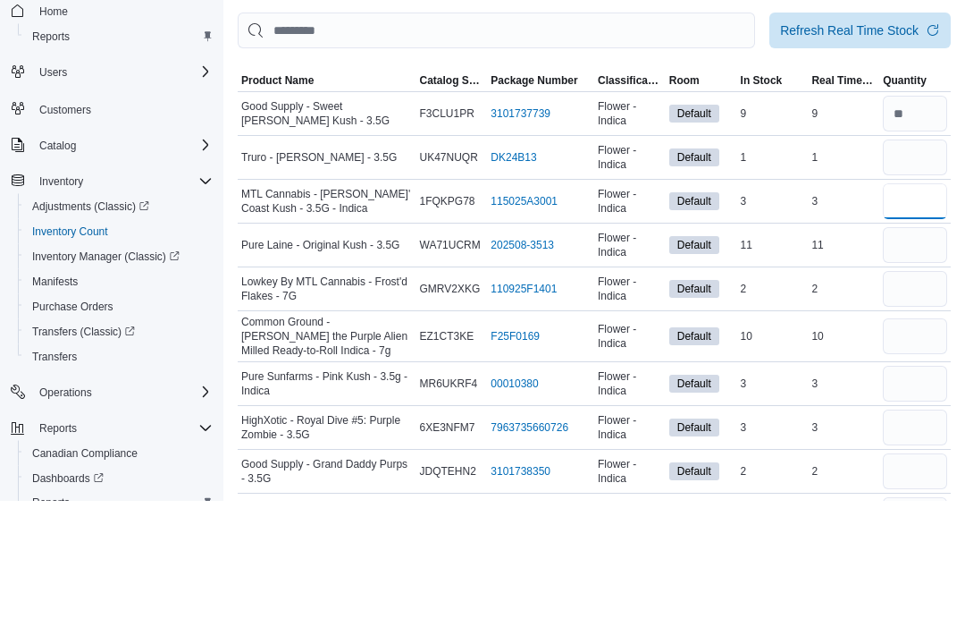
click at [920, 310] on input "number" at bounding box center [915, 328] width 64 height 36
click at [930, 354] on input "number" at bounding box center [915, 372] width 64 height 36
click at [905, 398] on input "number" at bounding box center [915, 416] width 64 height 36
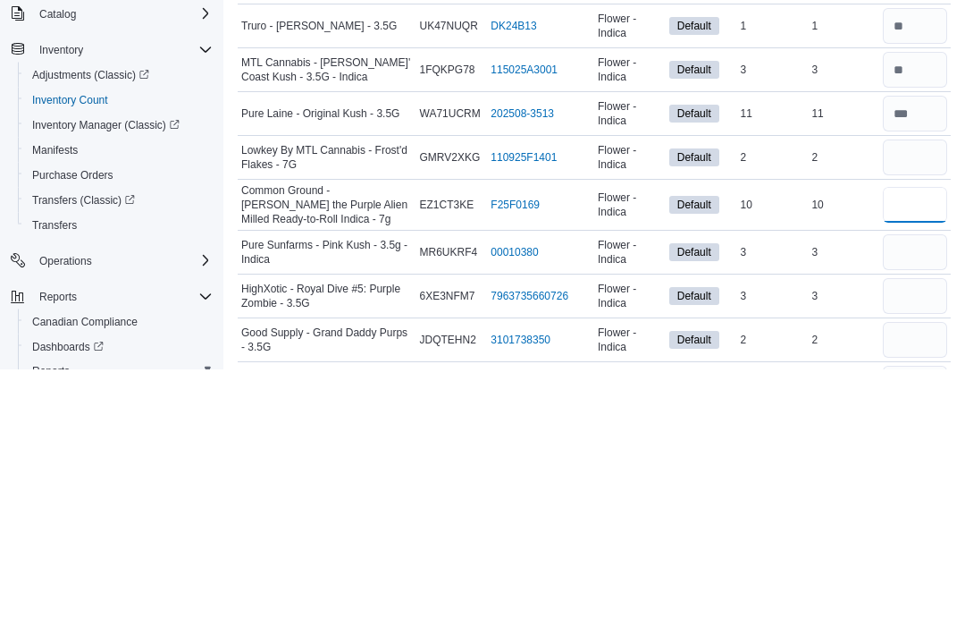
click at [923, 445] on input "number" at bounding box center [915, 463] width 64 height 36
click at [927, 492] on input "number" at bounding box center [915, 510] width 64 height 36
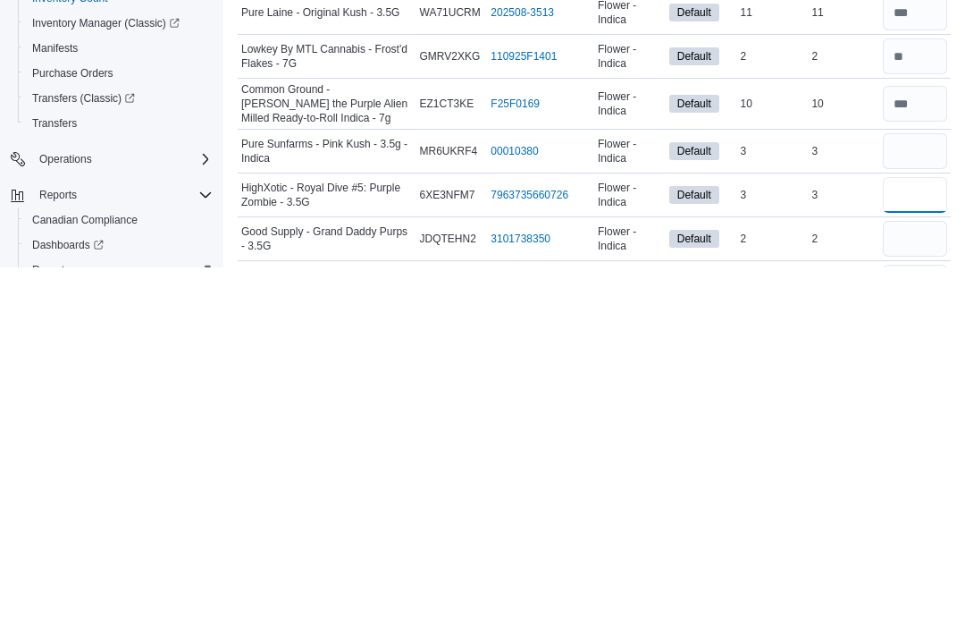
click at [930, 536] on input "number" at bounding box center [915, 554] width 64 height 36
click at [928, 580] on input "number" at bounding box center [915, 598] width 64 height 36
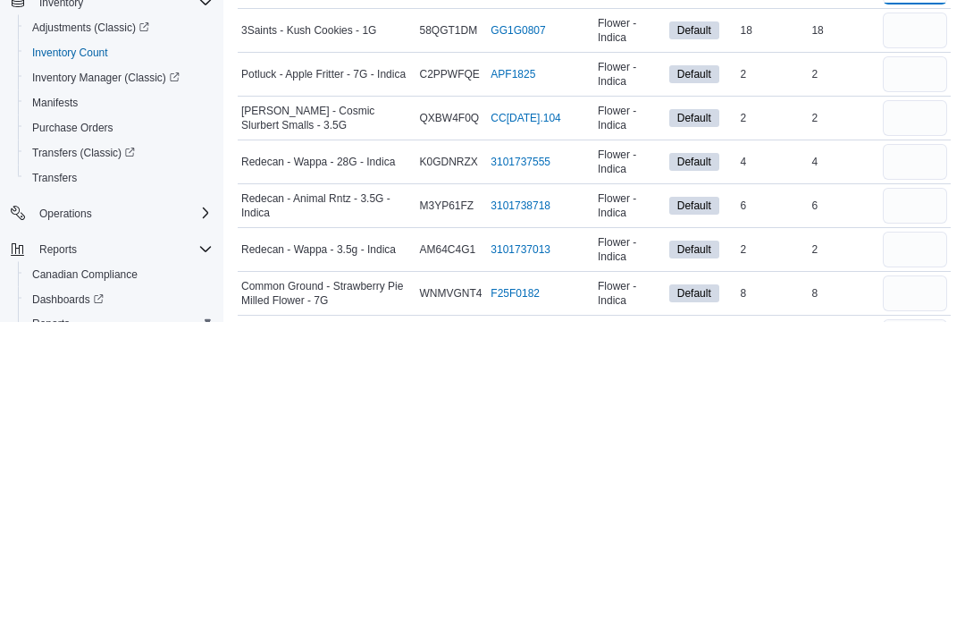
scroll to position [332, 0]
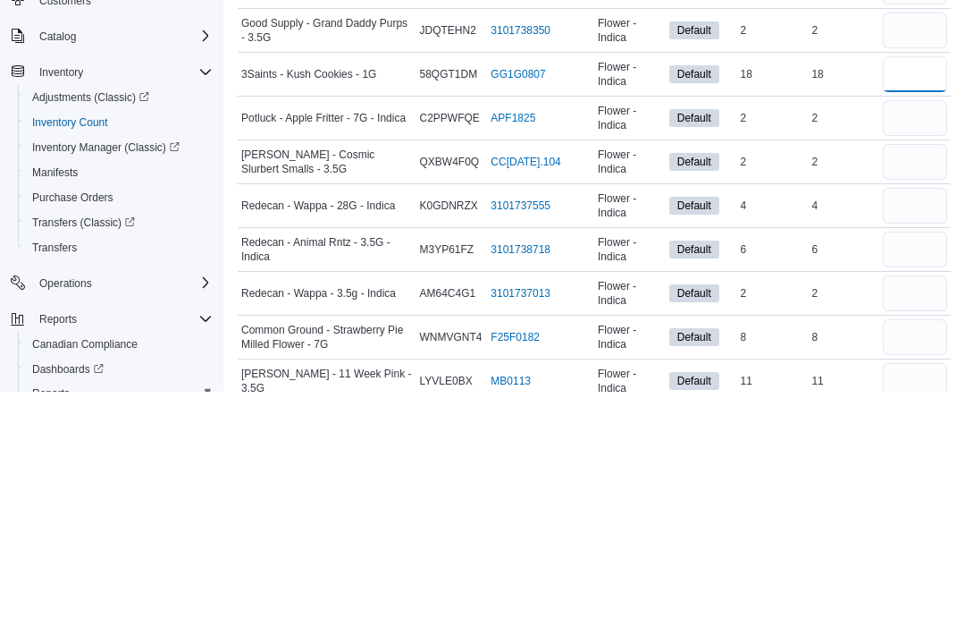
click at [913, 292] on input "number" at bounding box center [915, 310] width 64 height 36
click at [917, 336] on input "number" at bounding box center [915, 354] width 64 height 36
click at [913, 380] on input "number" at bounding box center [915, 398] width 64 height 36
click at [926, 424] on input "number" at bounding box center [915, 442] width 64 height 36
click at [911, 467] on input "number" at bounding box center [915, 485] width 64 height 36
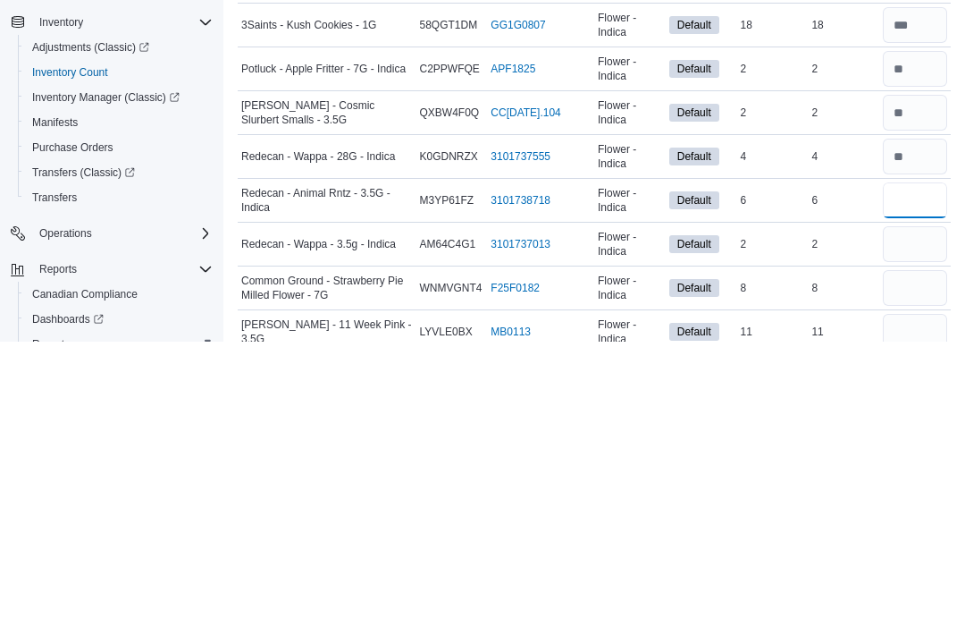
scroll to position [346, 0]
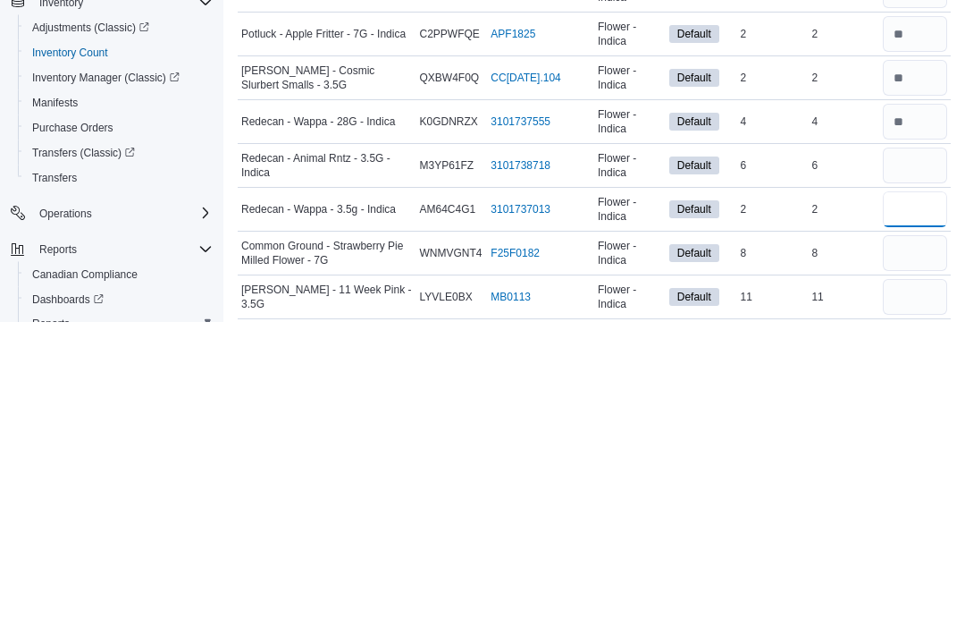
click at [914, 497] on input "number" at bounding box center [915, 515] width 64 height 36
click at [929, 541] on input "number" at bounding box center [915, 559] width 64 height 36
click at [909, 585] on input "number" at bounding box center [915, 603] width 64 height 36
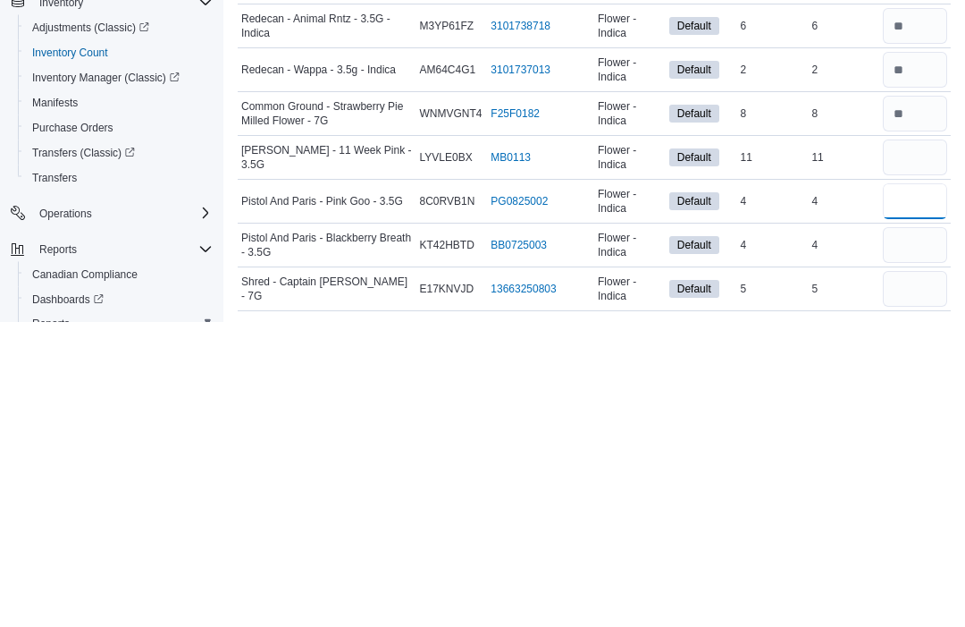
click at [937, 489] on input "number" at bounding box center [915, 507] width 64 height 36
click at [921, 533] on input "number" at bounding box center [915, 551] width 64 height 36
click at [927, 577] on input "number" at bounding box center [915, 595] width 64 height 36
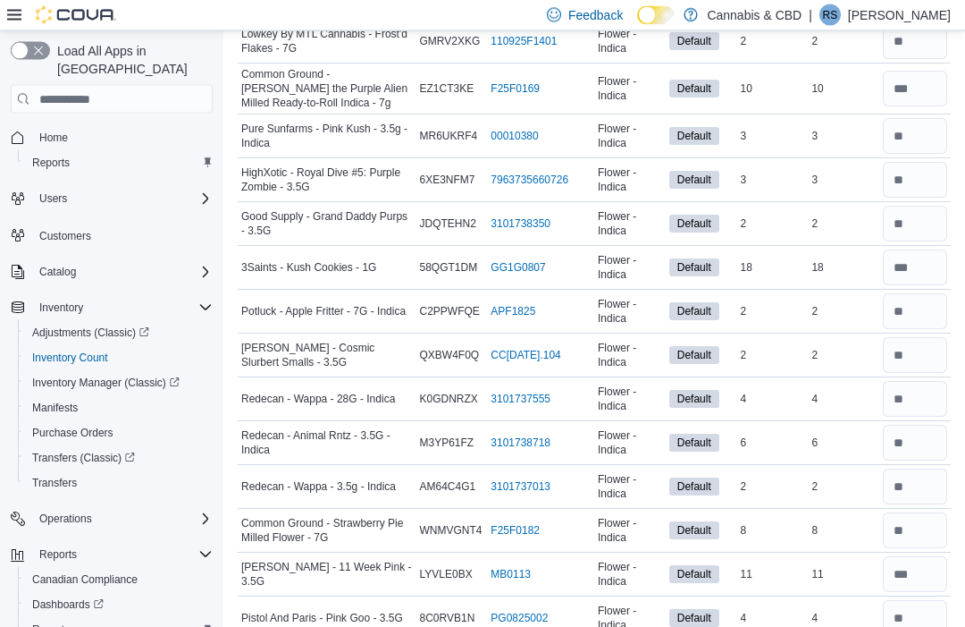
scroll to position [0, 0]
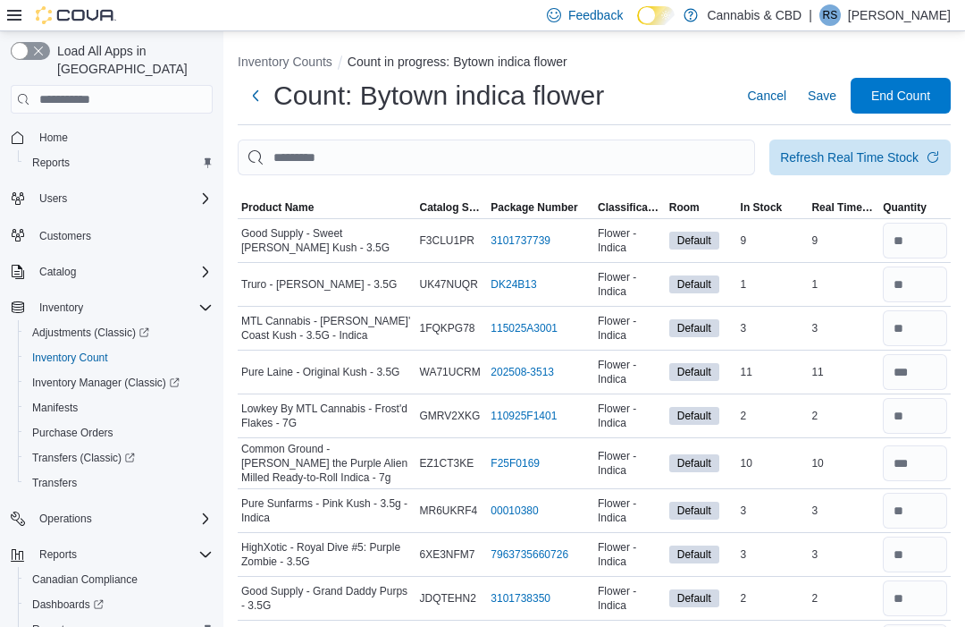
click at [871, 156] on div "Refresh Real Time Stock" at bounding box center [849, 157] width 139 height 18
click at [635, 89] on div "Count: Bytown indica flower Cancel Save End Count" at bounding box center [594, 96] width 713 height 36
click at [905, 96] on span "End Count" at bounding box center [900, 96] width 59 height 18
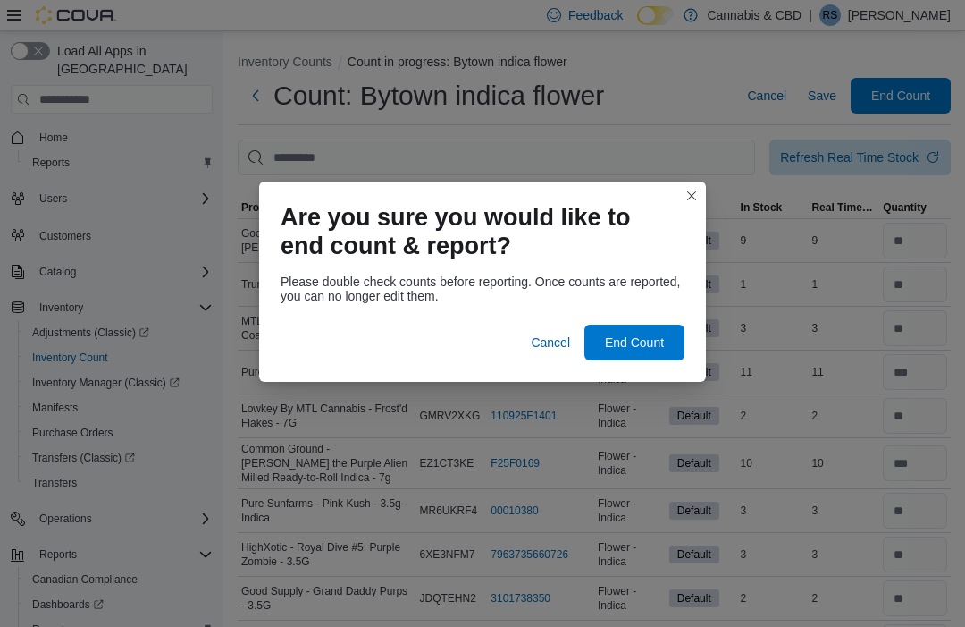
click at [636, 313] on div at bounding box center [483, 313] width 404 height 21
click at [648, 340] on span "End Count" at bounding box center [634, 342] width 59 height 18
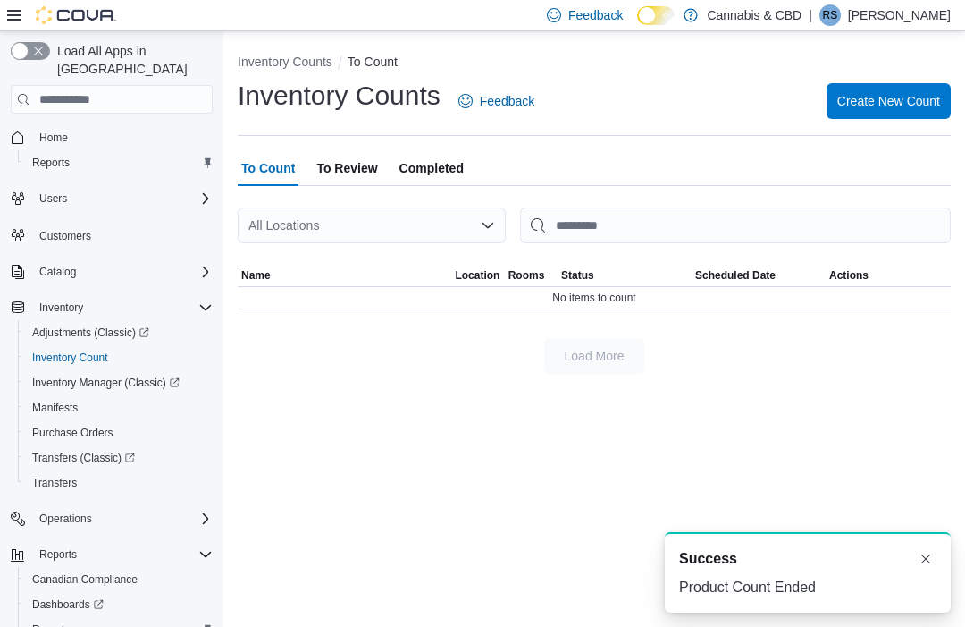
click at [346, 165] on span "To Review" at bounding box center [346, 168] width 61 height 36
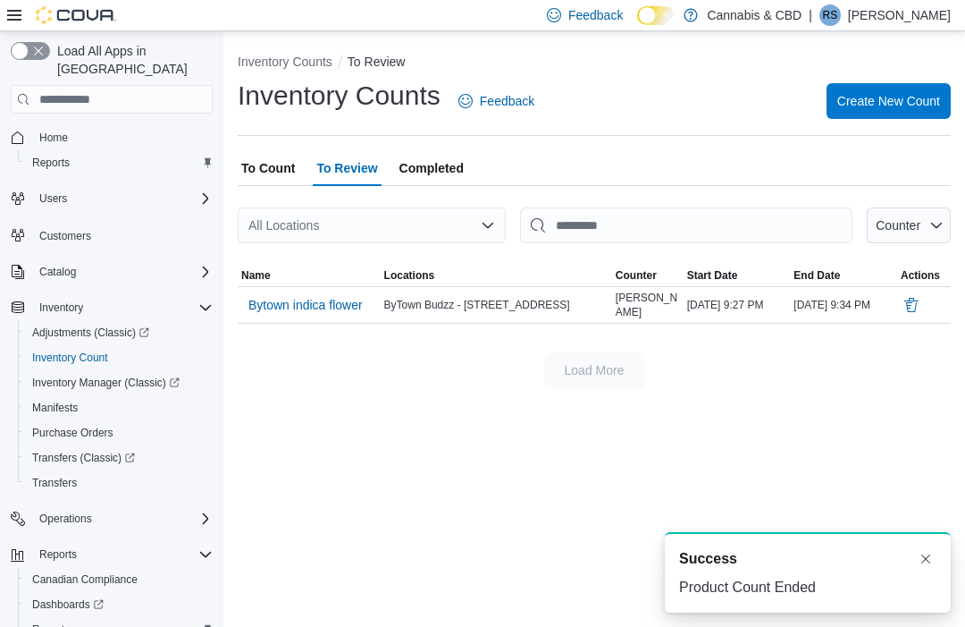
click at [312, 307] on span "Bytown indica flower" at bounding box center [305, 305] width 114 height 18
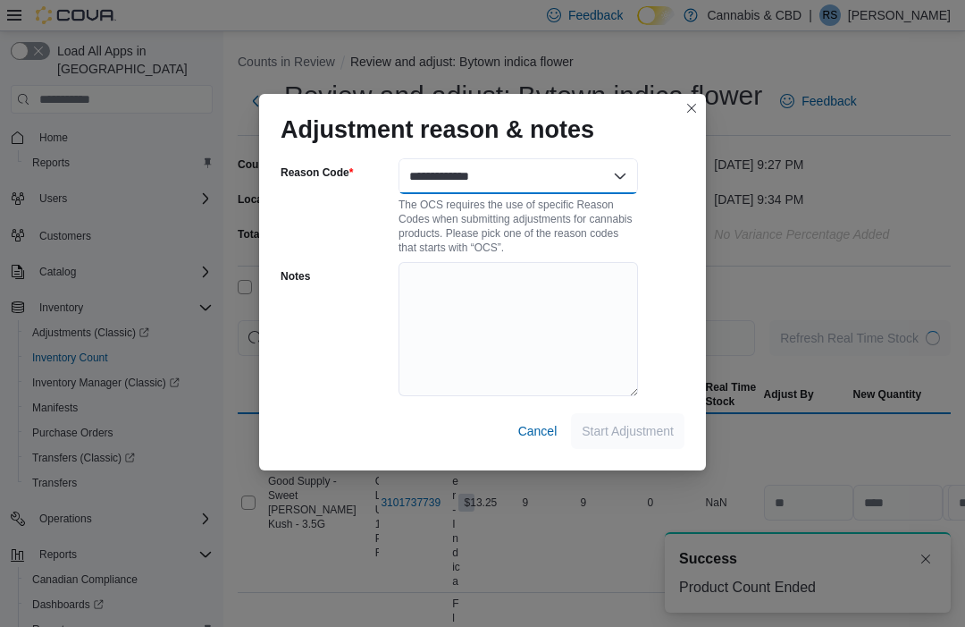
click at [565, 167] on select "**********" at bounding box center [519, 176] width 240 height 36
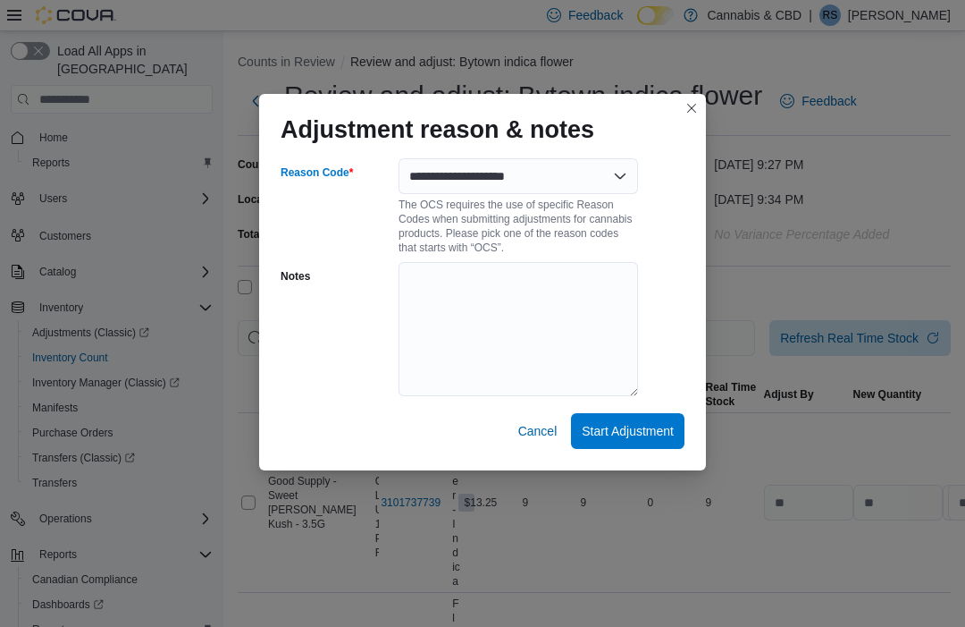
click at [647, 430] on span "Start Adjustment" at bounding box center [628, 431] width 92 height 18
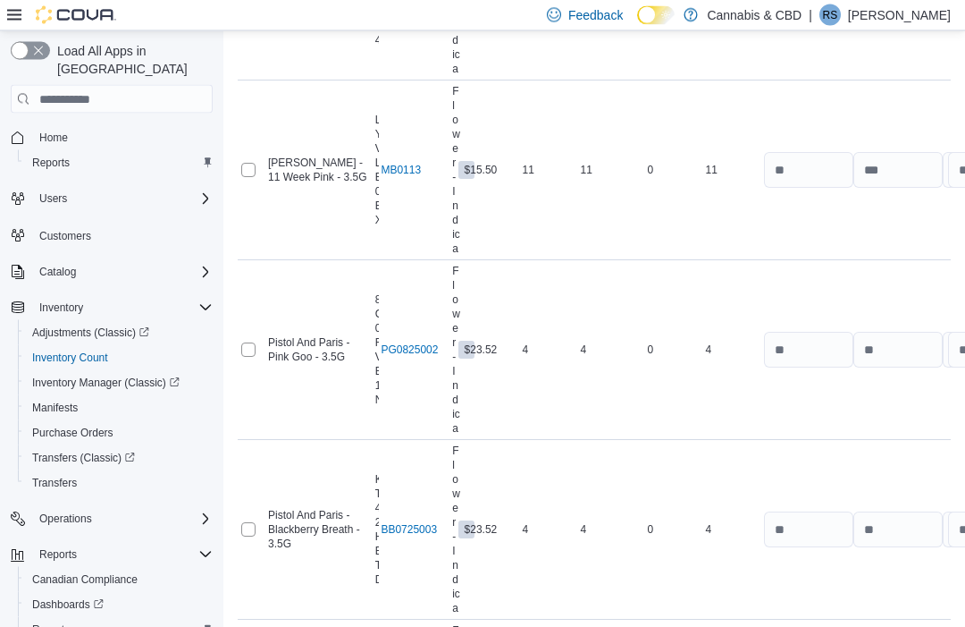
scroll to position [3386, 0]
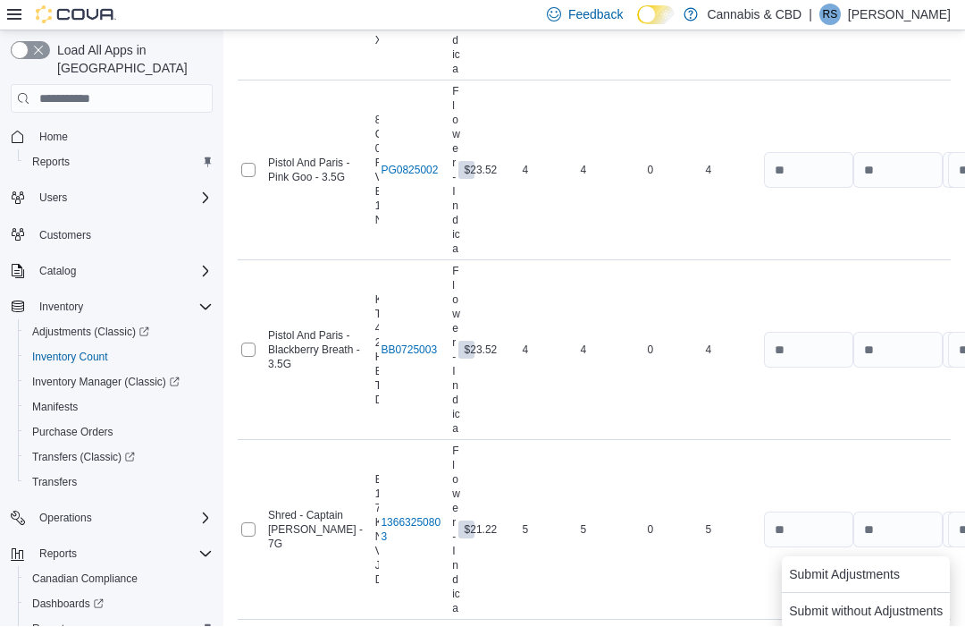
click at [870, 570] on span "Submit Adjustments" at bounding box center [844, 575] width 111 height 18
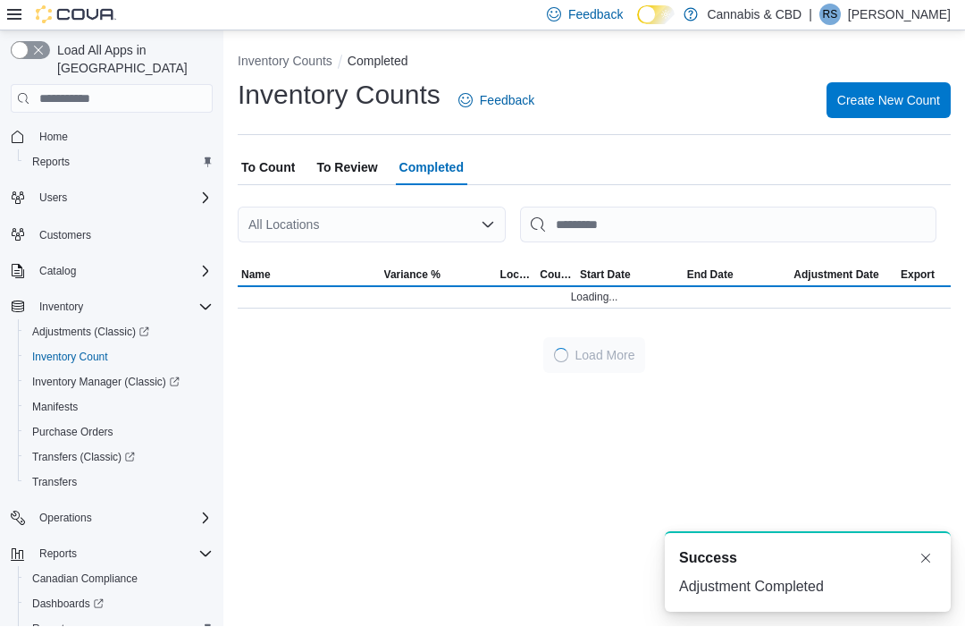
click at [899, 103] on span "Create New Count" at bounding box center [889, 101] width 103 height 18
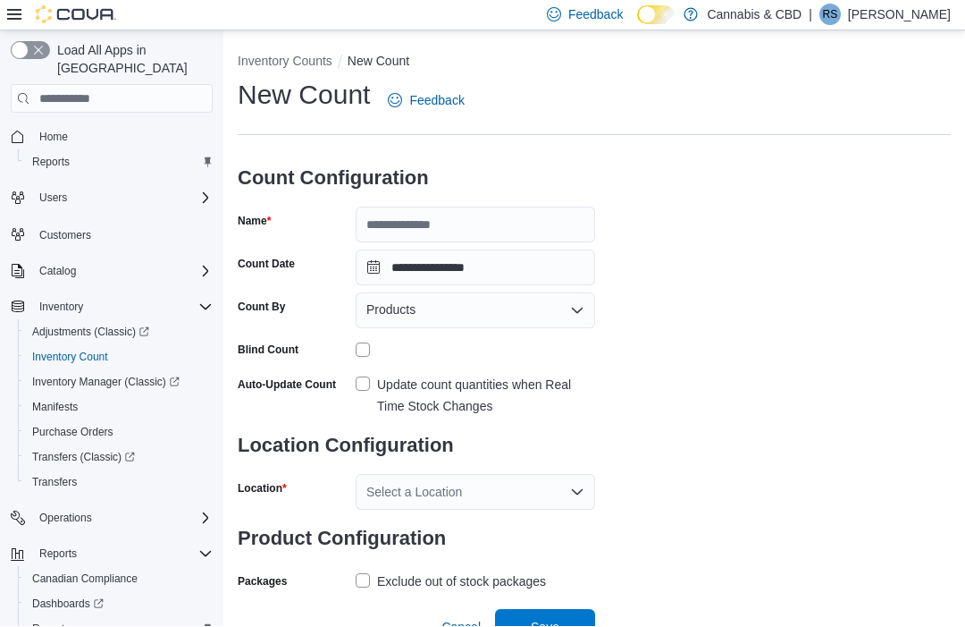
click at [359, 393] on label "Update count quantities when Real Time Stock Changes" at bounding box center [476, 396] width 240 height 43
click at [450, 486] on div "Select a Location" at bounding box center [476, 493] width 240 height 36
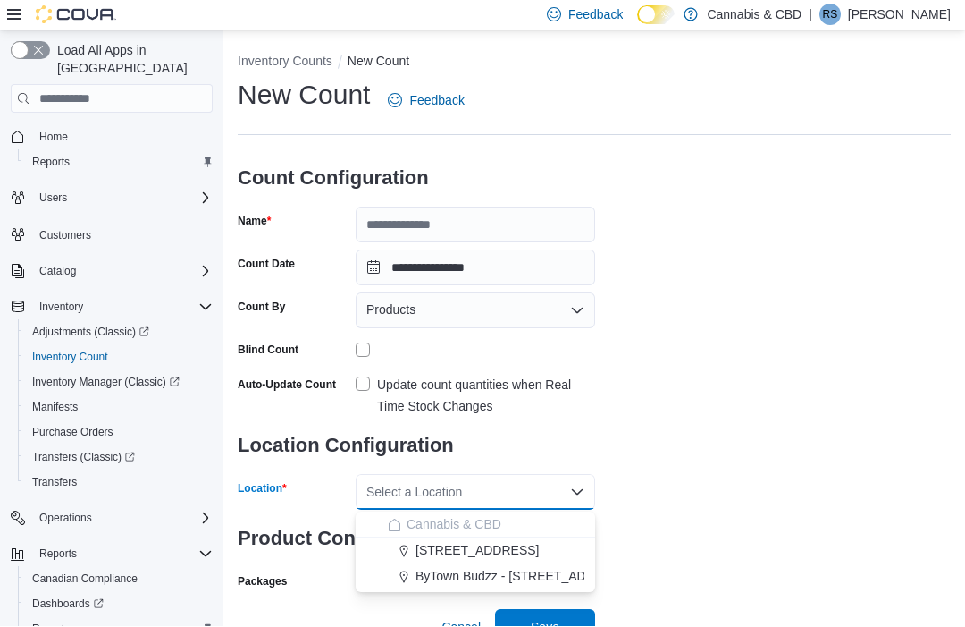
scroll to position [29, 0]
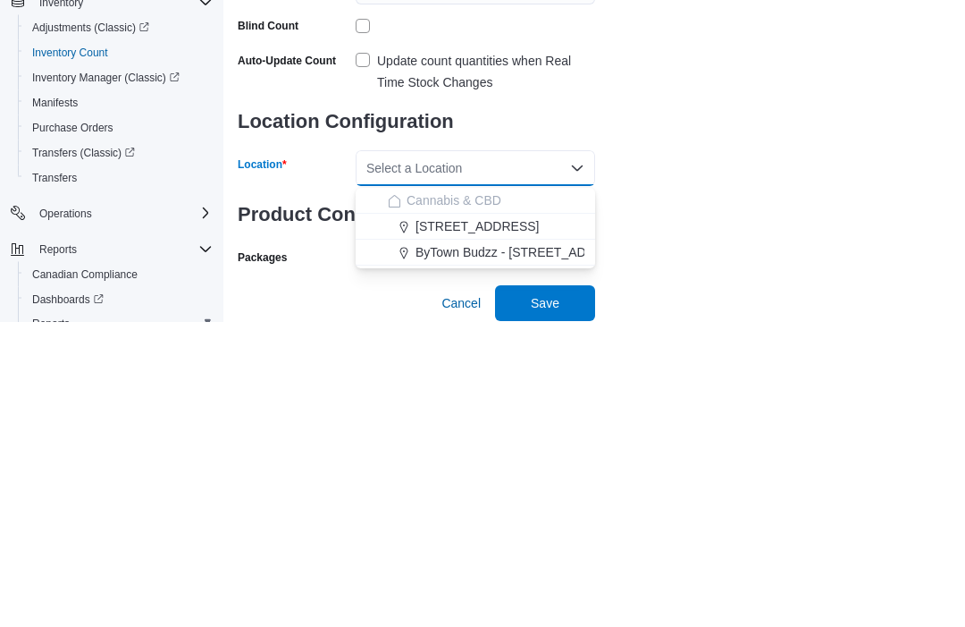
click at [502, 523] on span "[STREET_ADDRESS]" at bounding box center [477, 532] width 123 height 18
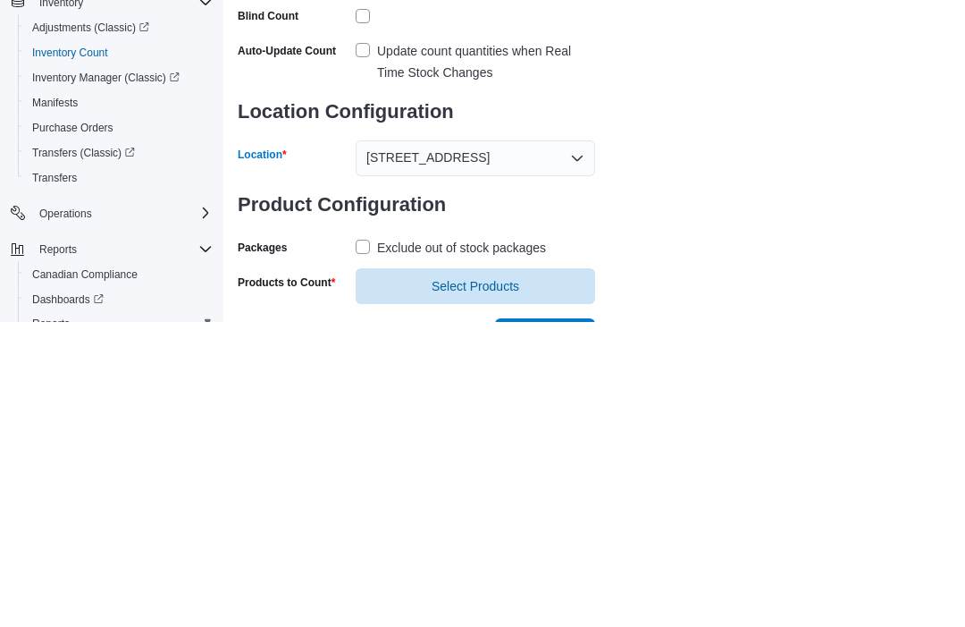
click at [503, 446] on div "4-5556 Manotick Main St. Combo box. Selected. 4-5556 Manotick Main St.. Press B…" at bounding box center [476, 464] width 240 height 36
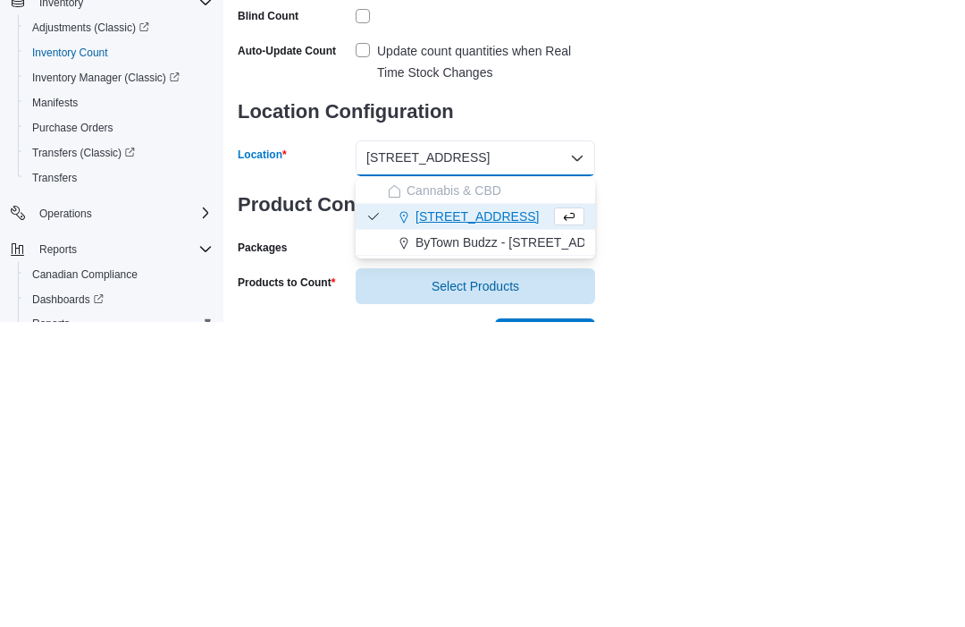
click at [525, 539] on span "ByTown Budzz - [STREET_ADDRESS]" at bounding box center [524, 548] width 217 height 18
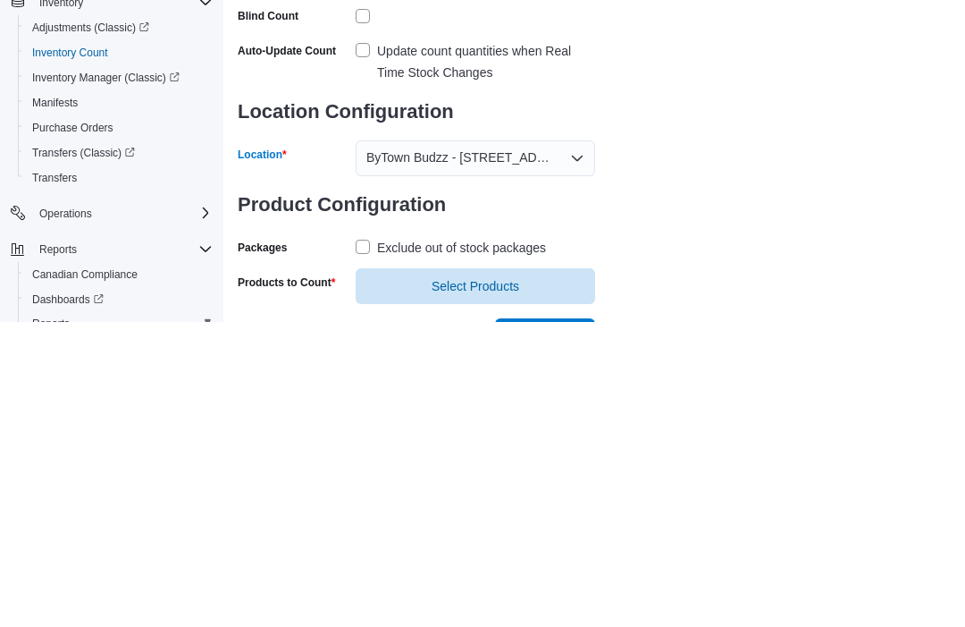
click at [370, 543] on label "Exclude out of stock packages" at bounding box center [451, 553] width 190 height 21
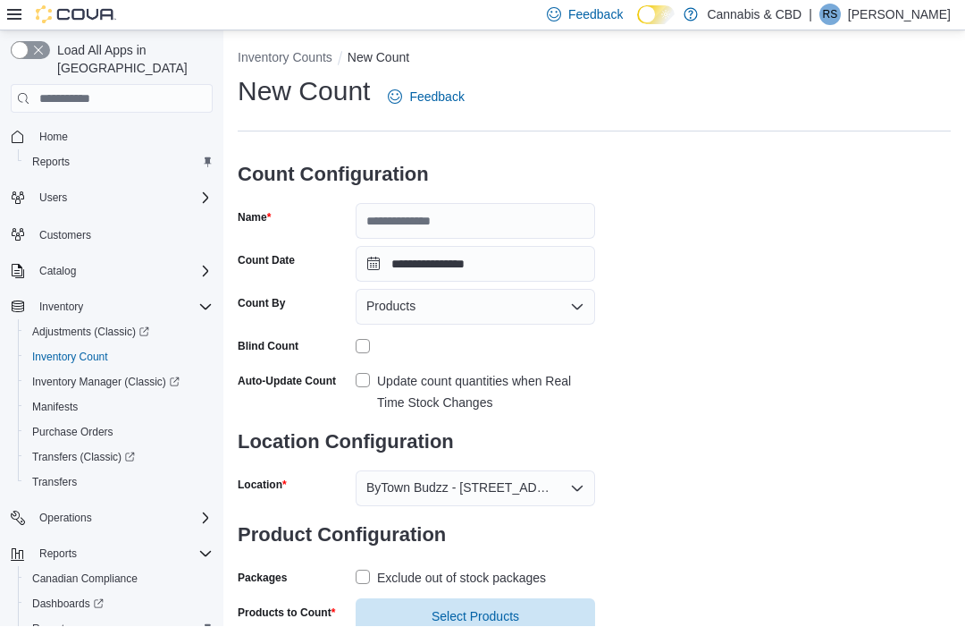
click at [489, 579] on div "Exclude out of stock packages" at bounding box center [461, 578] width 169 height 21
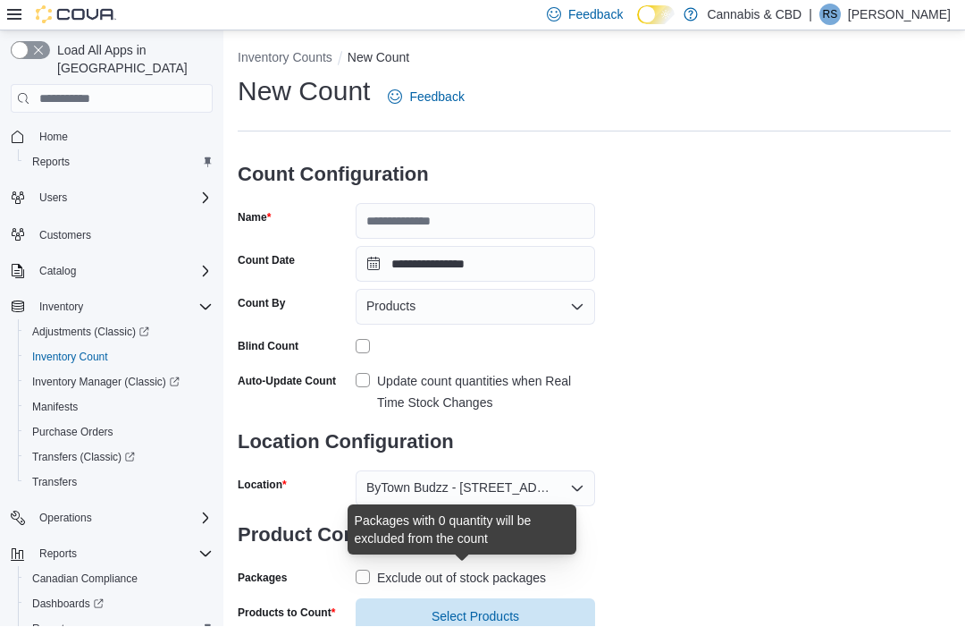
click at [371, 568] on label "Exclude out of stock packages" at bounding box center [451, 578] width 190 height 21
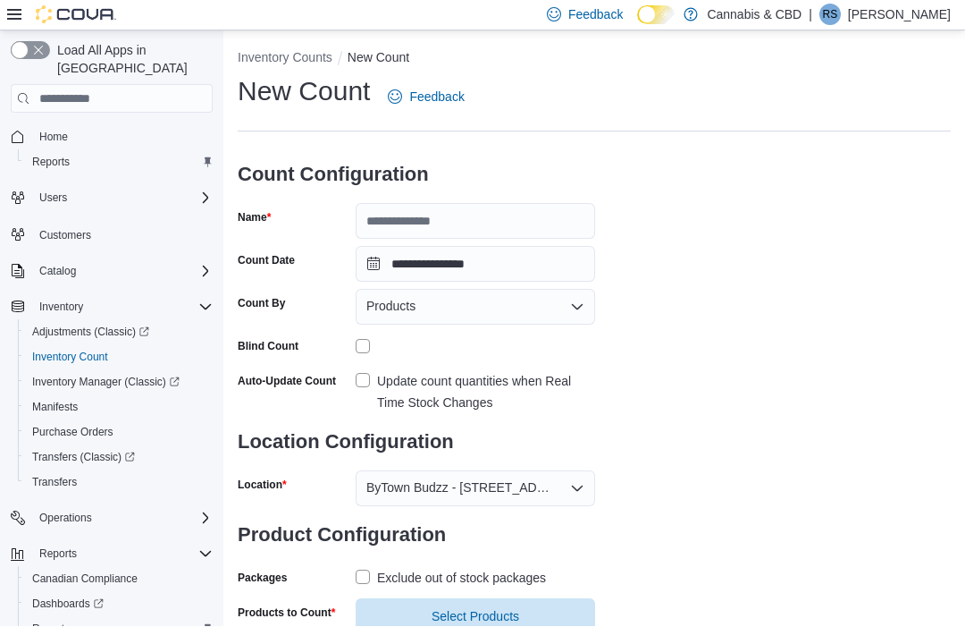
click at [454, 610] on span "Select Products" at bounding box center [476, 617] width 88 height 18
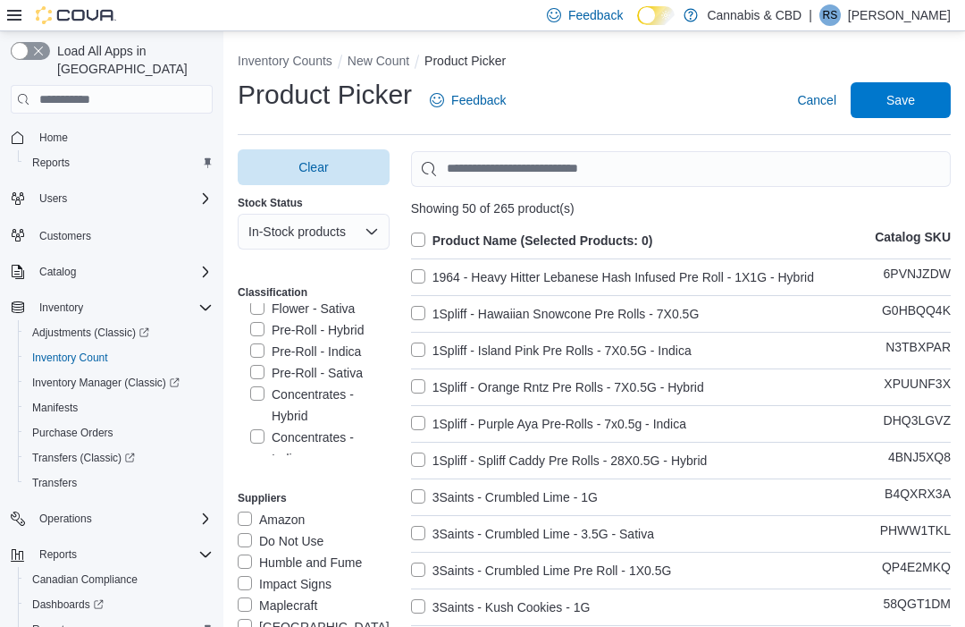
scroll to position [329, 0]
click at [344, 305] on label "Flower - Hybrid" at bounding box center [303, 306] width 106 height 21
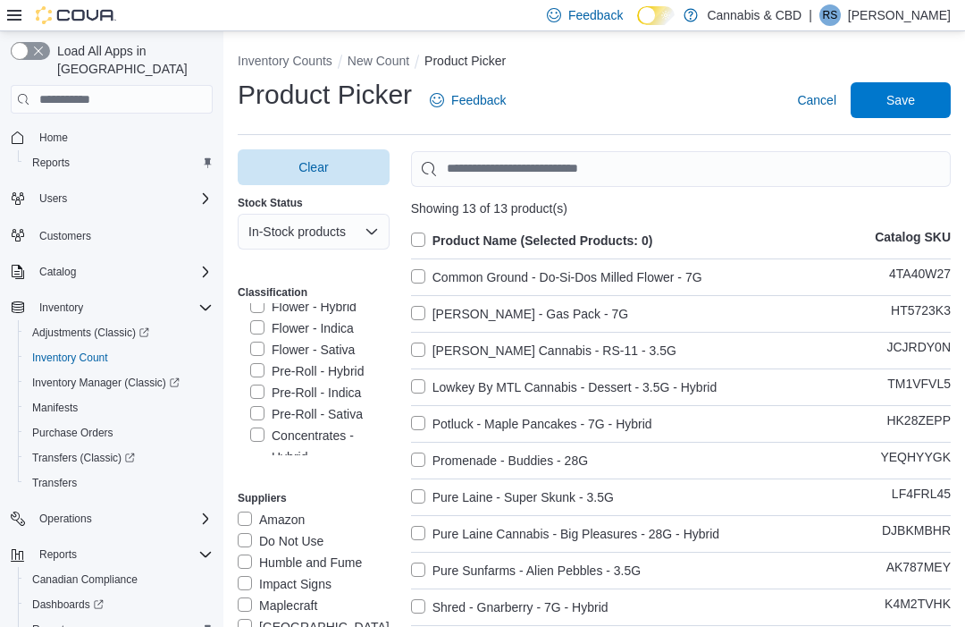
click at [424, 234] on label "Product Name (Selected Products: 0)" at bounding box center [532, 240] width 242 height 21
click at [922, 99] on span "Save" at bounding box center [901, 100] width 79 height 36
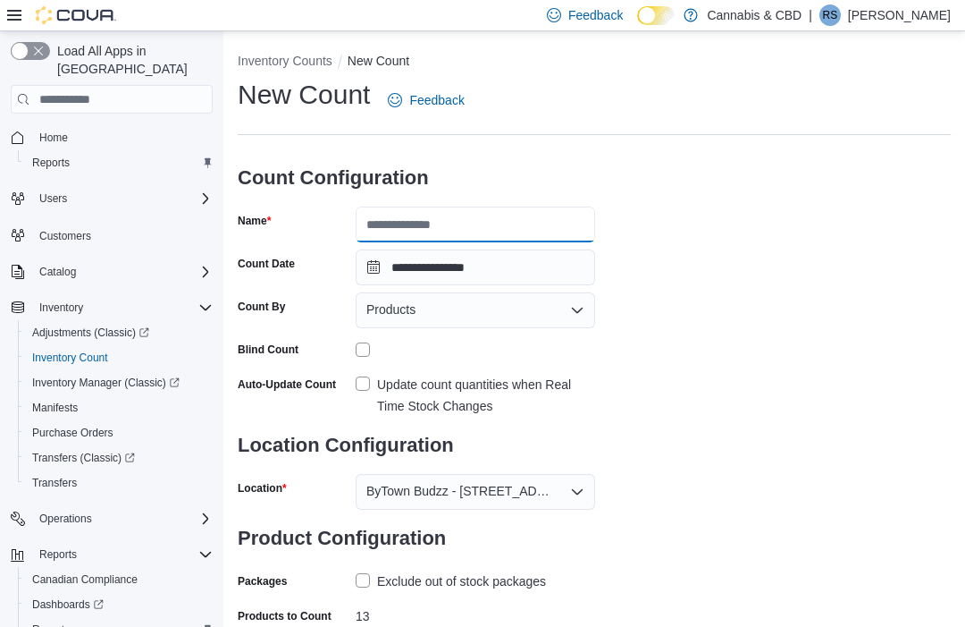
click at [551, 215] on input "Name" at bounding box center [476, 224] width 240 height 36
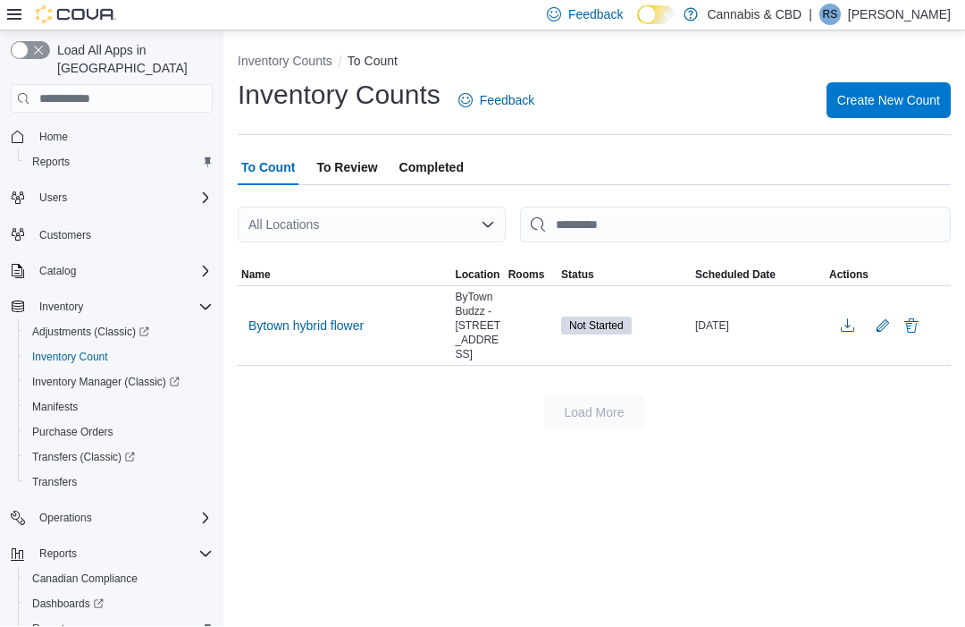
click at [308, 331] on span "Bytown hybrid flower" at bounding box center [305, 326] width 115 height 18
click at [299, 339] on span "Bytown hybrid flower" at bounding box center [305, 326] width 115 height 27
click at [323, 331] on span "Bytown hybrid flower" at bounding box center [305, 326] width 115 height 18
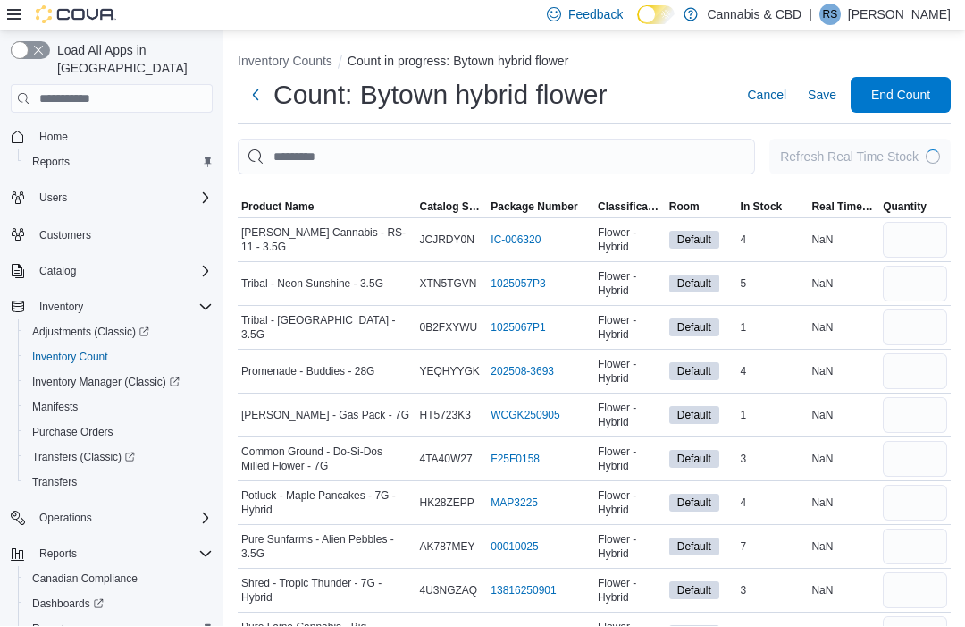
scroll to position [1, 0]
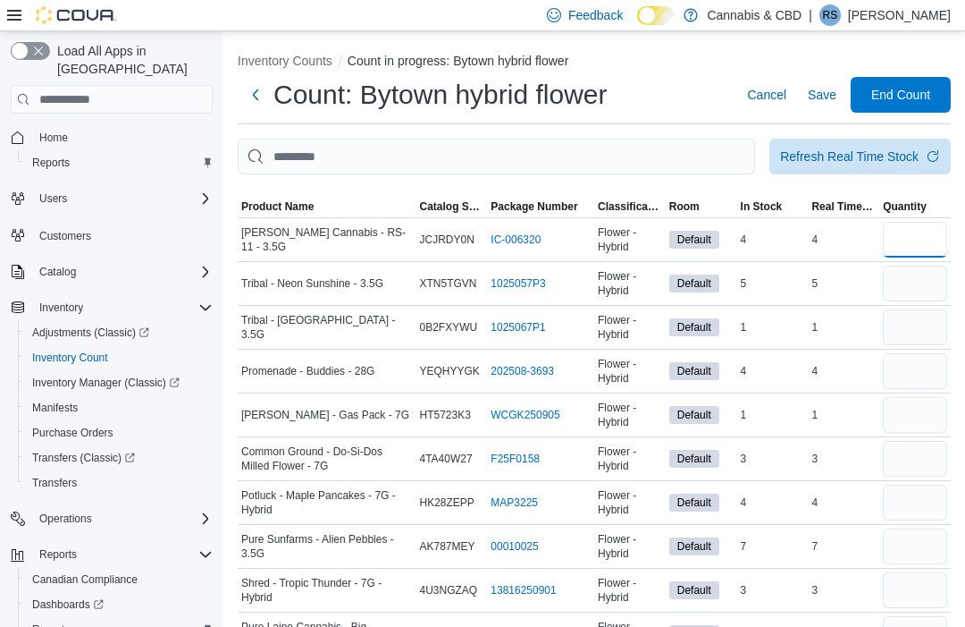
click at [924, 240] on input "number" at bounding box center [915, 240] width 64 height 36
click at [914, 285] on input "number" at bounding box center [915, 284] width 64 height 36
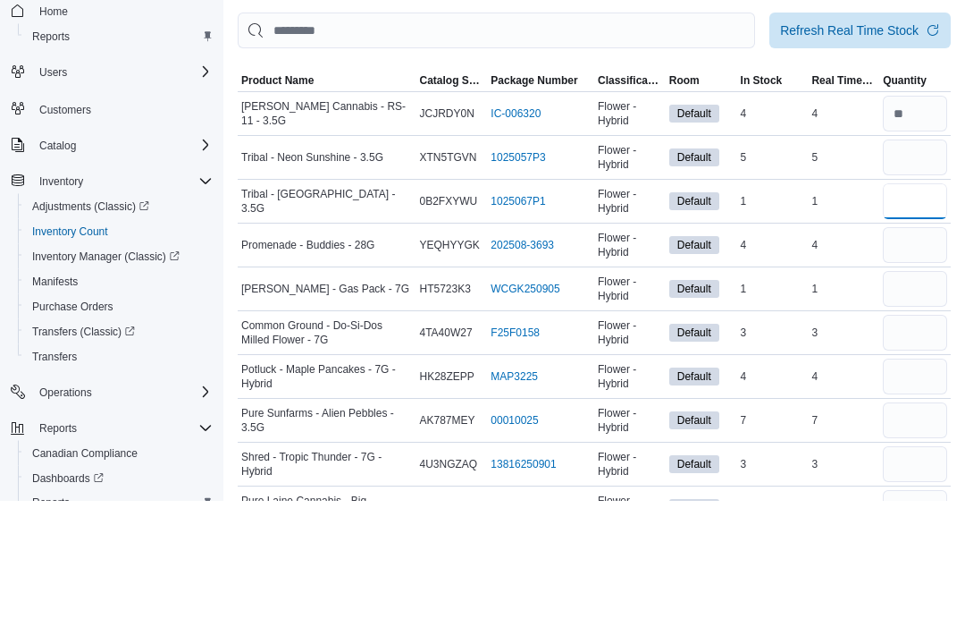
click at [908, 310] on input "number" at bounding box center [915, 328] width 64 height 36
click at [905, 354] on input "number" at bounding box center [915, 372] width 64 height 36
click at [906, 398] on input "number" at bounding box center [915, 416] width 64 height 36
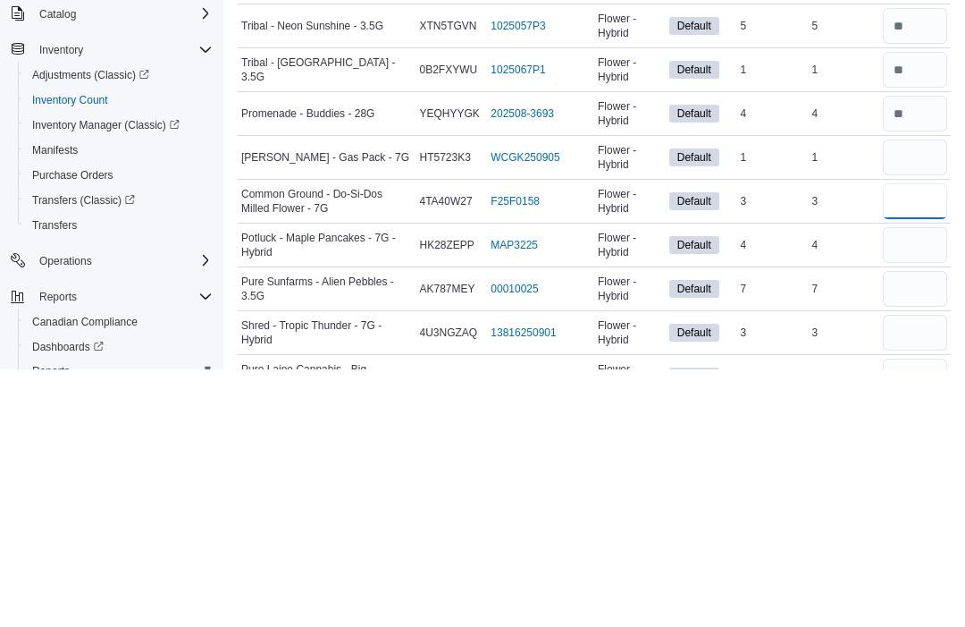
click at [941, 442] on input "number" at bounding box center [915, 460] width 64 height 36
click at [929, 485] on input "number" at bounding box center [915, 503] width 64 height 36
click at [910, 529] on input "number" at bounding box center [915, 547] width 64 height 36
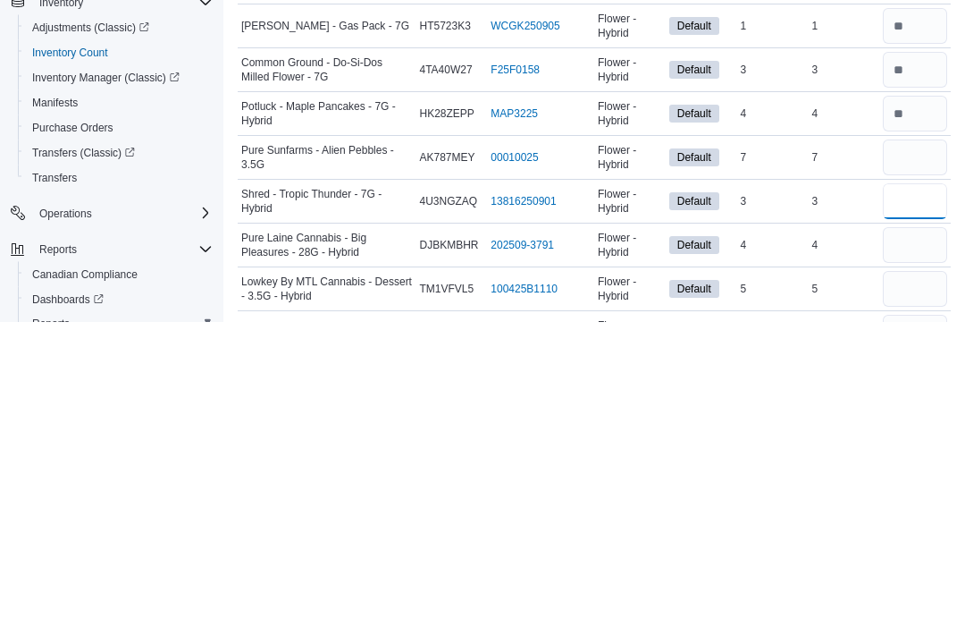
click at [911, 489] on input "number" at bounding box center [915, 507] width 64 height 36
click at [930, 533] on input "number" at bounding box center [915, 551] width 64 height 36
click at [935, 577] on input "number" at bounding box center [915, 595] width 64 height 36
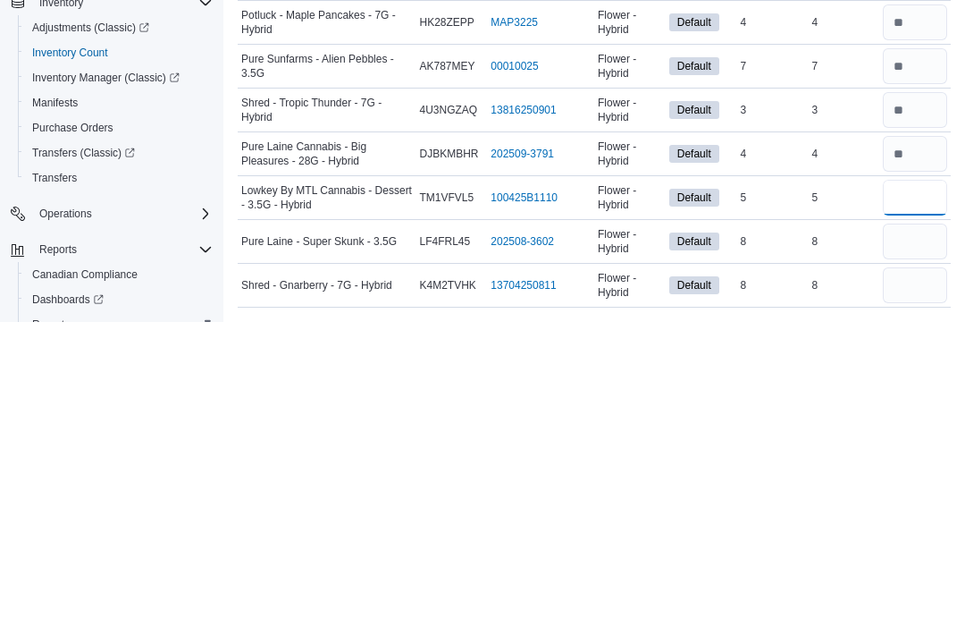
scroll to position [179, 0]
click at [916, 528] on input "number" at bounding box center [915, 546] width 64 height 36
click at [909, 572] on input "number" at bounding box center [915, 590] width 64 height 36
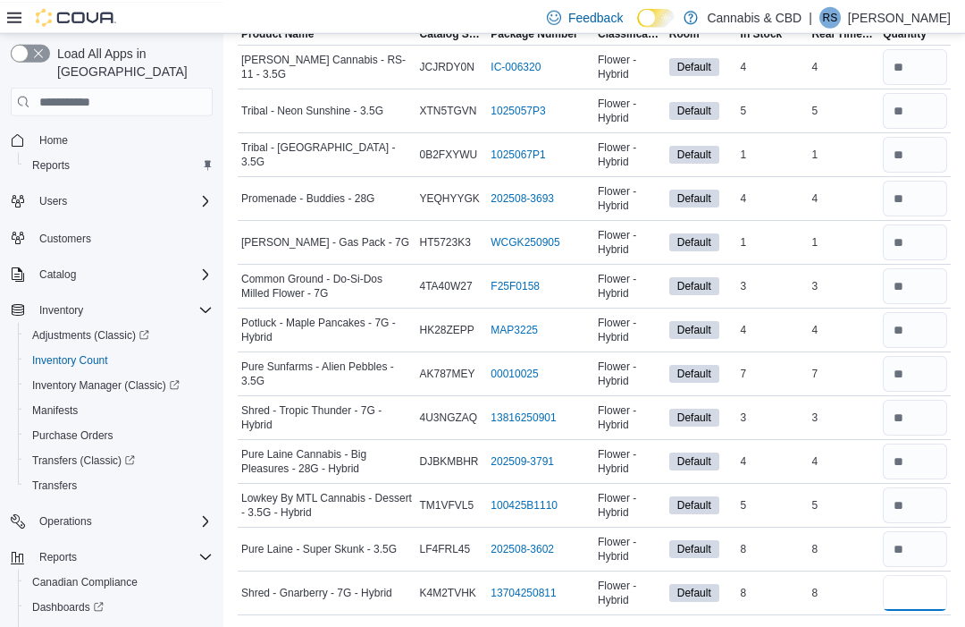
scroll to position [0, 0]
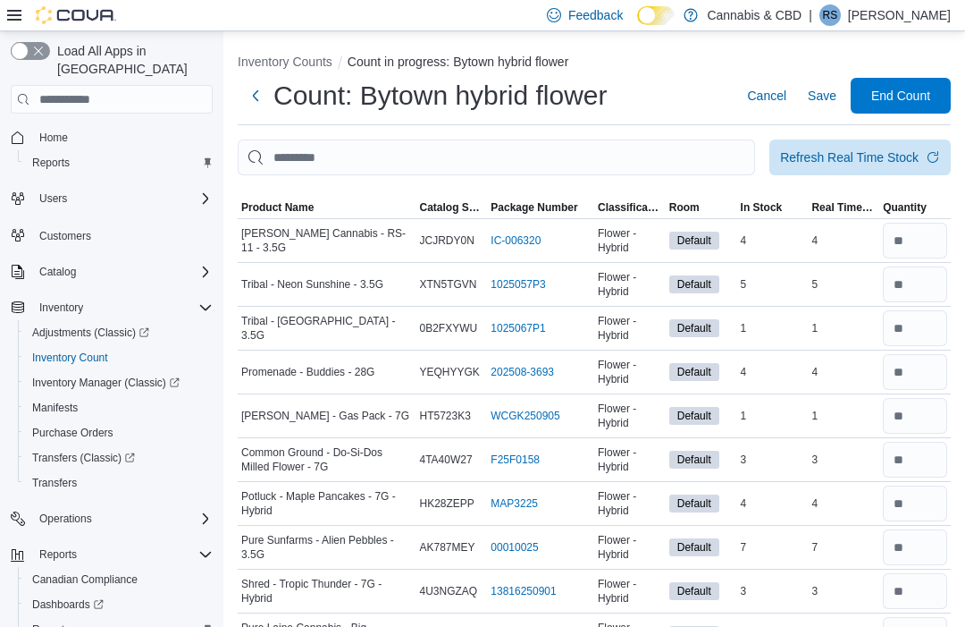
click at [874, 166] on div "Refresh Real Time Stock" at bounding box center [849, 157] width 139 height 18
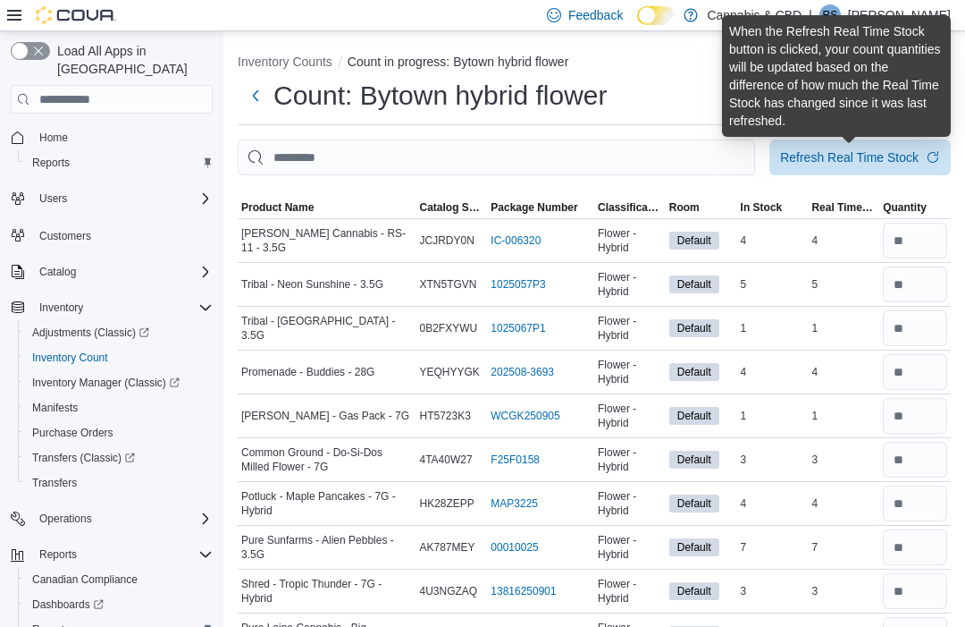
click at [646, 85] on div "Count: Bytown hybrid flower Cancel Save End Count" at bounding box center [594, 96] width 713 height 36
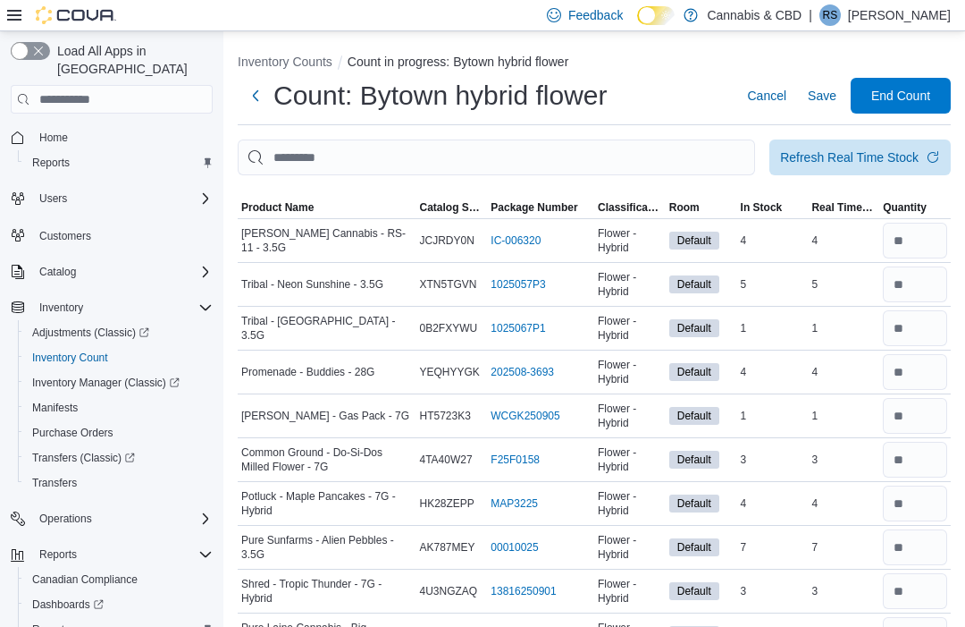
click at [898, 101] on span "End Count" at bounding box center [900, 96] width 59 height 18
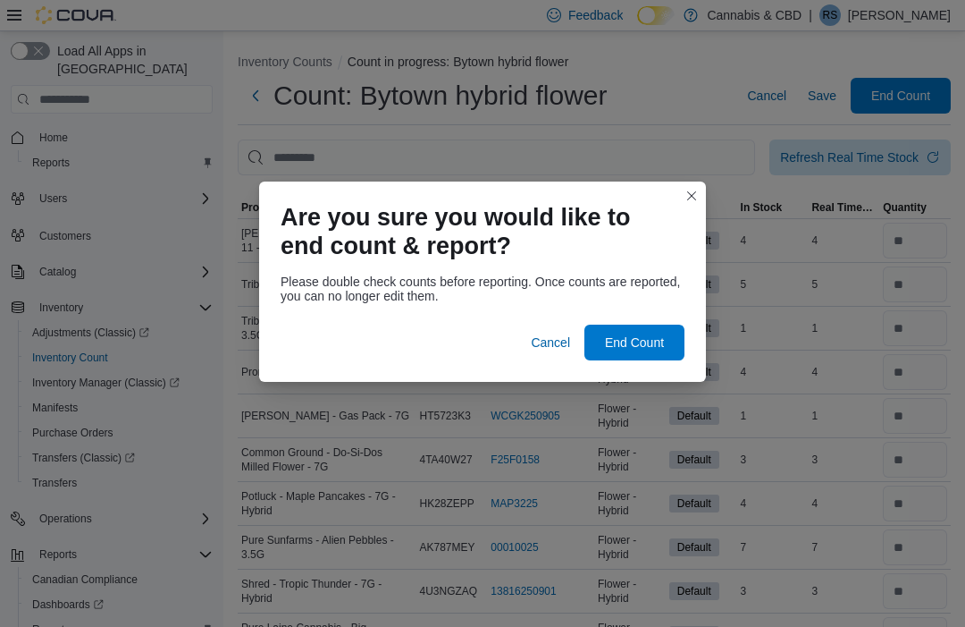
click at [657, 333] on span "End Count" at bounding box center [634, 342] width 59 height 18
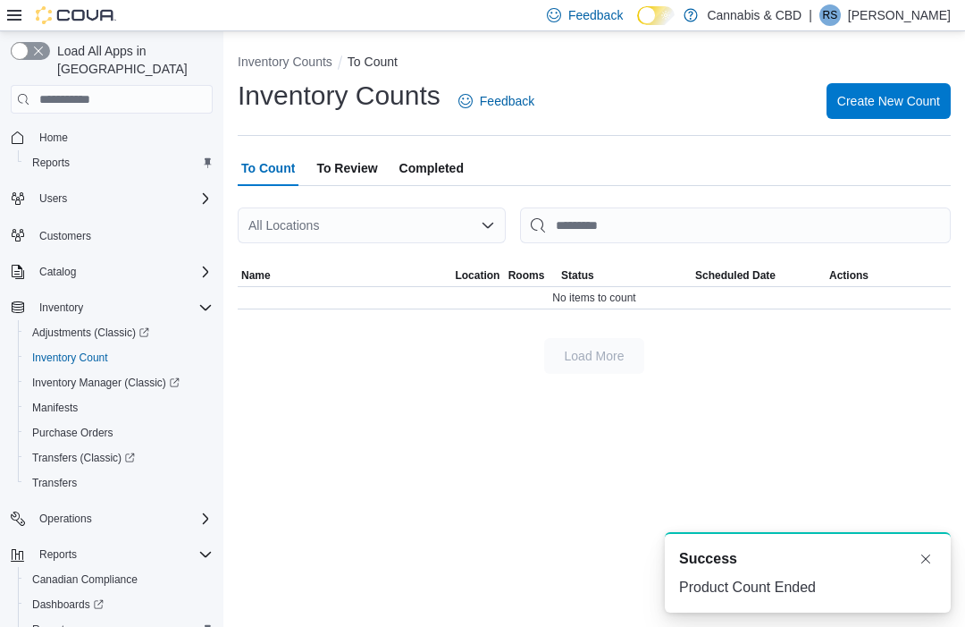
click at [341, 170] on span "To Review" at bounding box center [346, 168] width 61 height 36
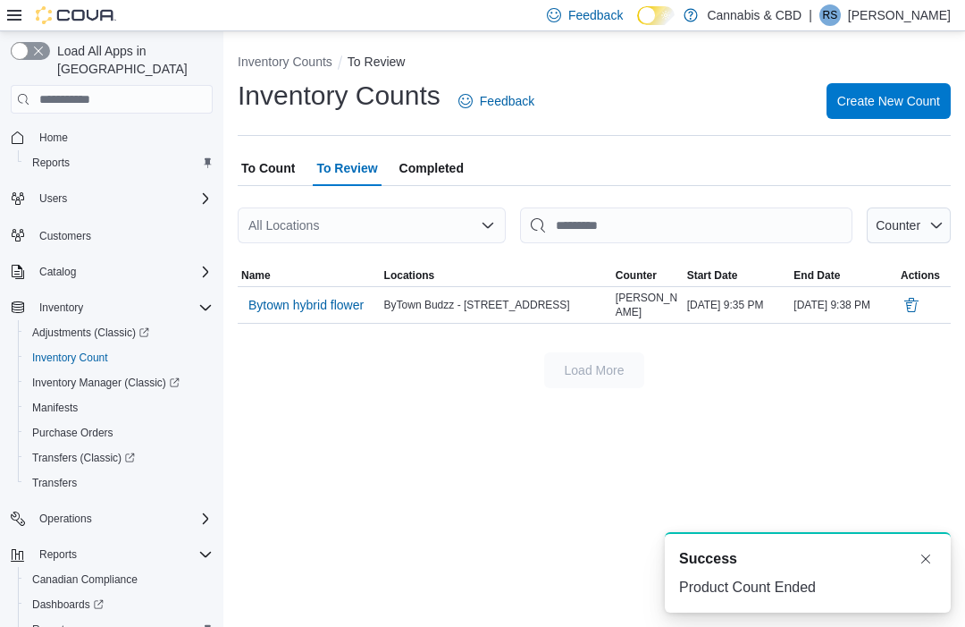
click at [314, 302] on span "Bytown hybrid flower" at bounding box center [305, 305] width 115 height 18
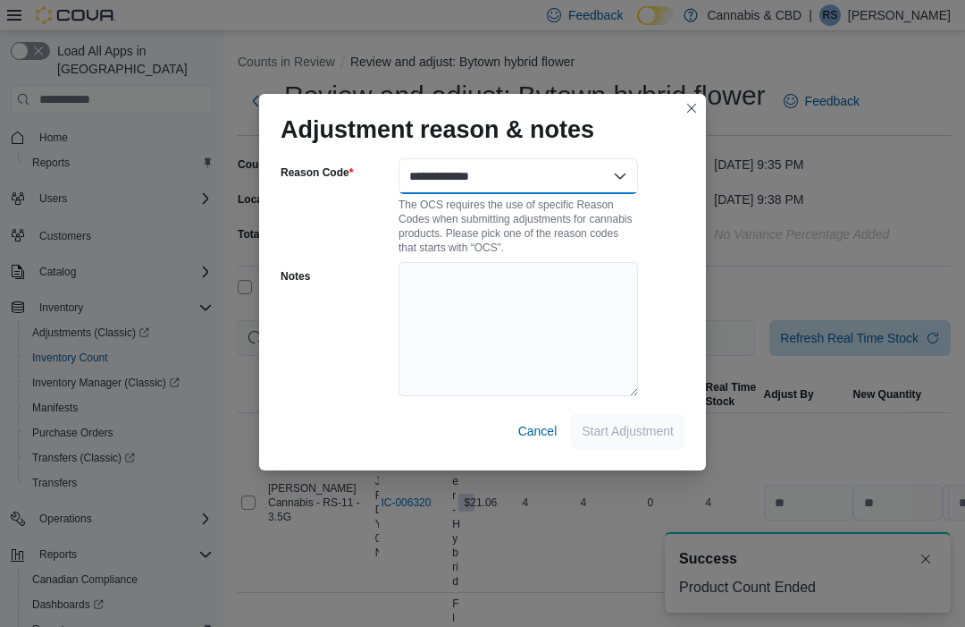
click at [552, 162] on select "**********" at bounding box center [519, 176] width 240 height 36
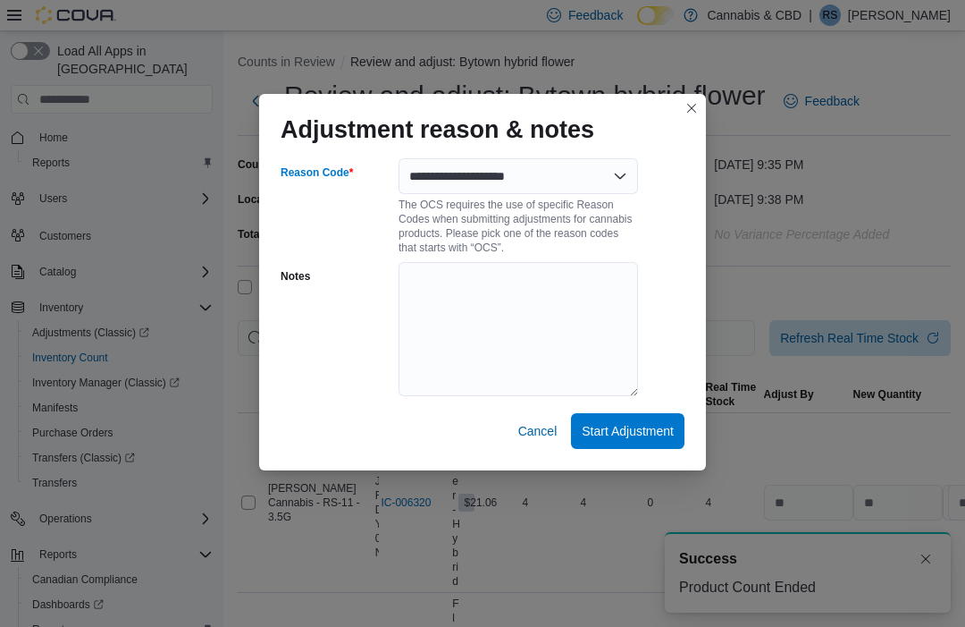
click at [654, 425] on span "Start Adjustment" at bounding box center [628, 431] width 92 height 18
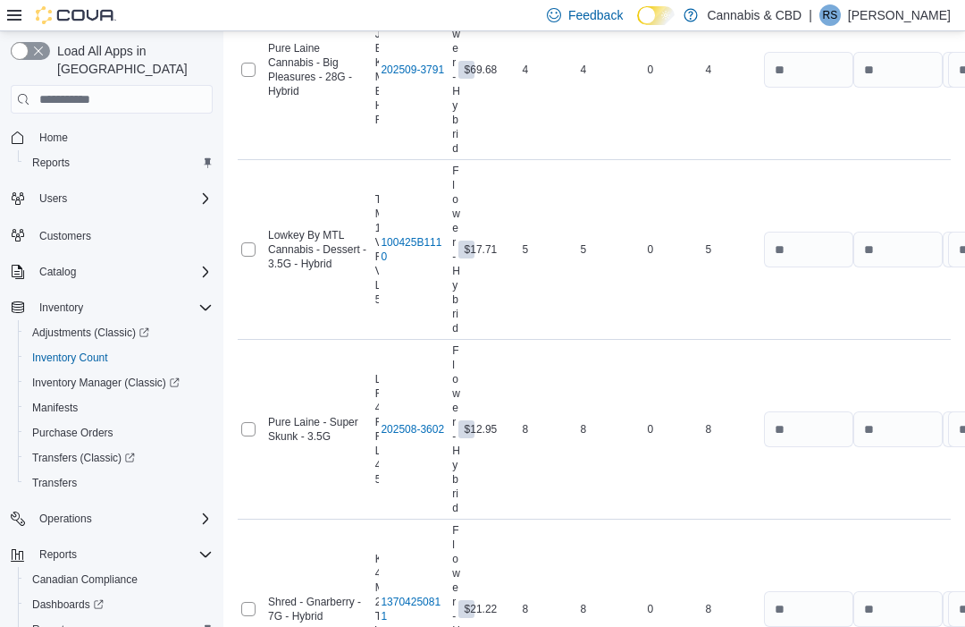
scroll to position [2128, 0]
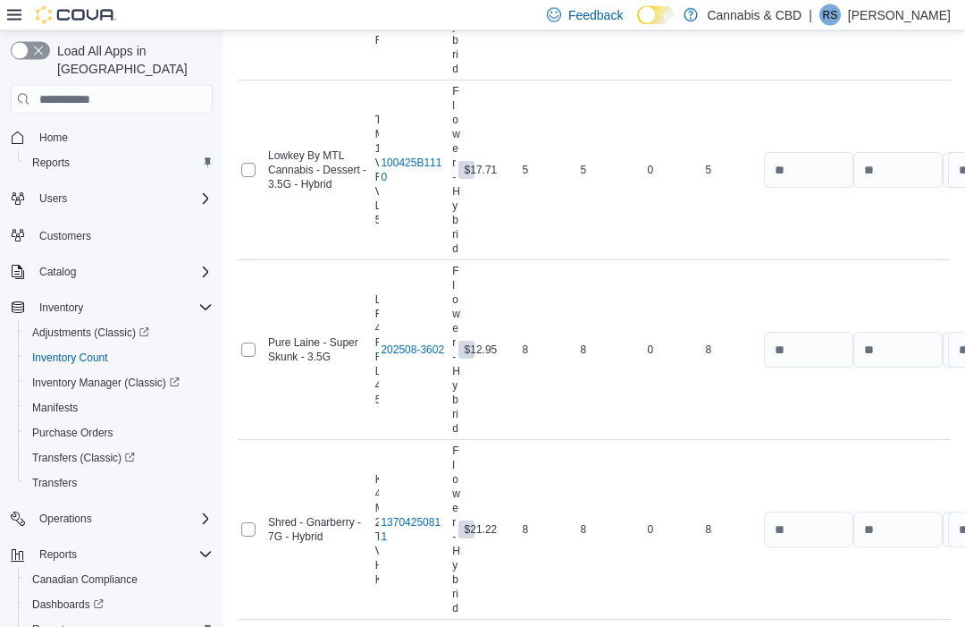
click at [849, 572] on span "Submit Adjustments" at bounding box center [844, 575] width 111 height 18
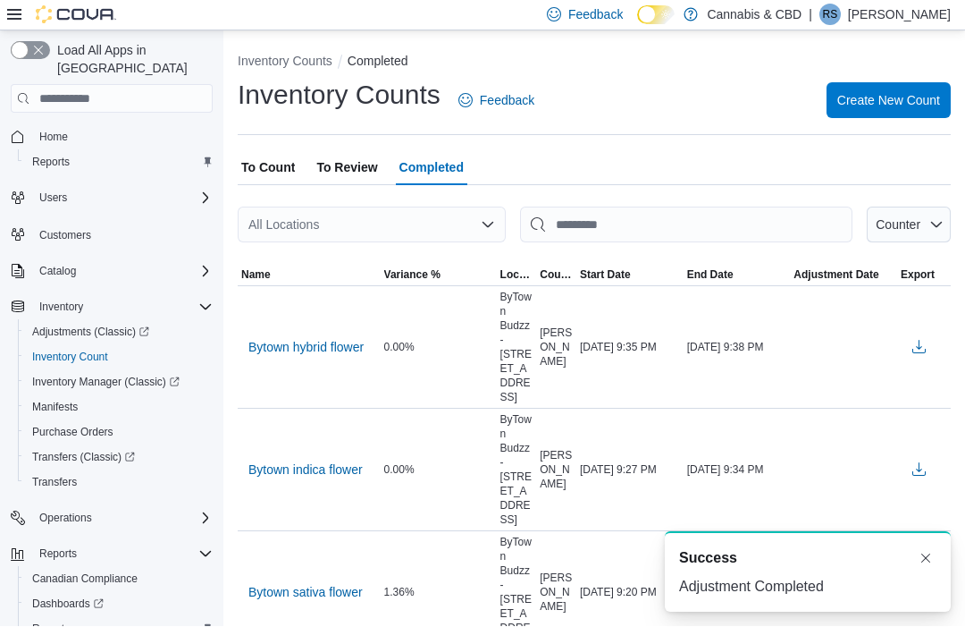
scroll to position [1, 0]
click at [922, 104] on span "Create New Count" at bounding box center [889, 100] width 103 height 18
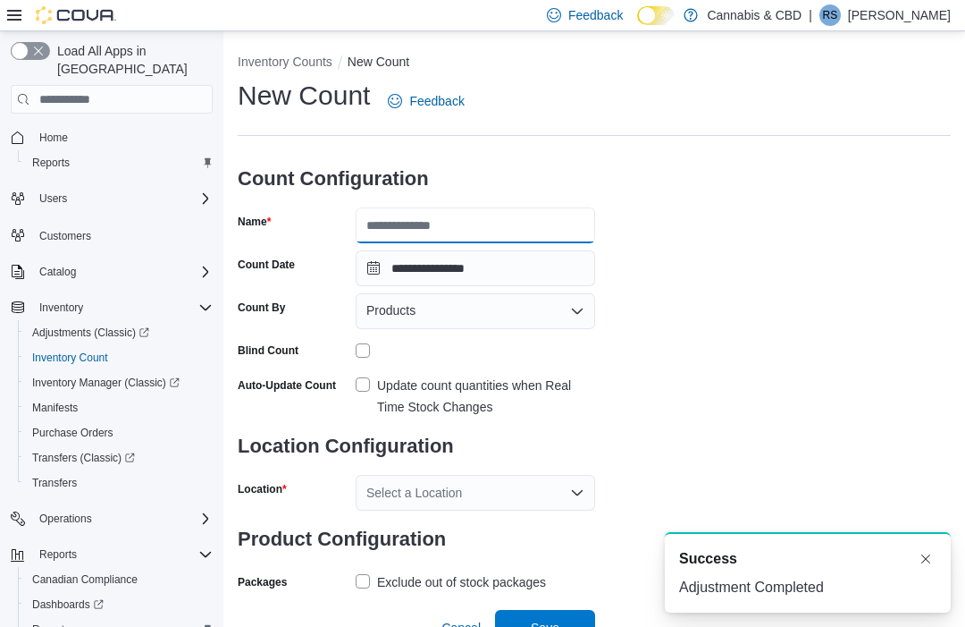
click at [540, 232] on input "Name" at bounding box center [476, 225] width 240 height 36
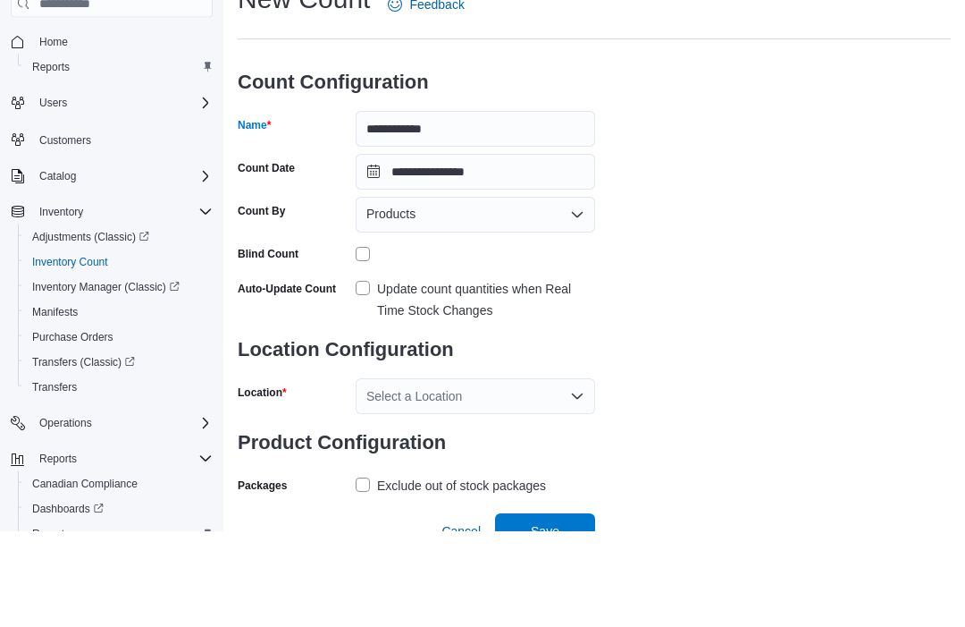
click at [367, 375] on label "Update count quantities when Real Time Stock Changes" at bounding box center [476, 396] width 240 height 43
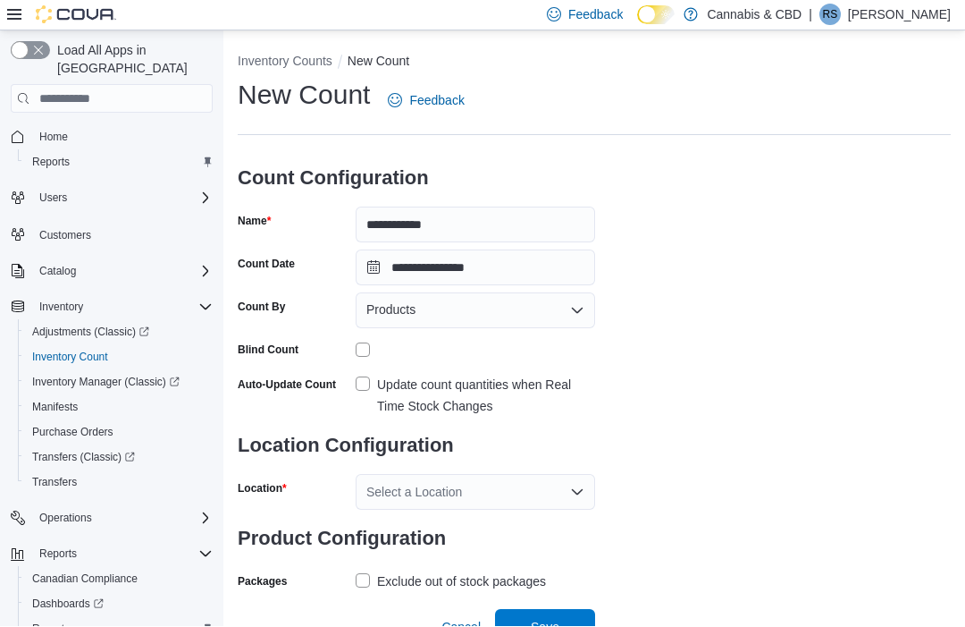
click at [484, 492] on div "Select a Location" at bounding box center [476, 493] width 240 height 36
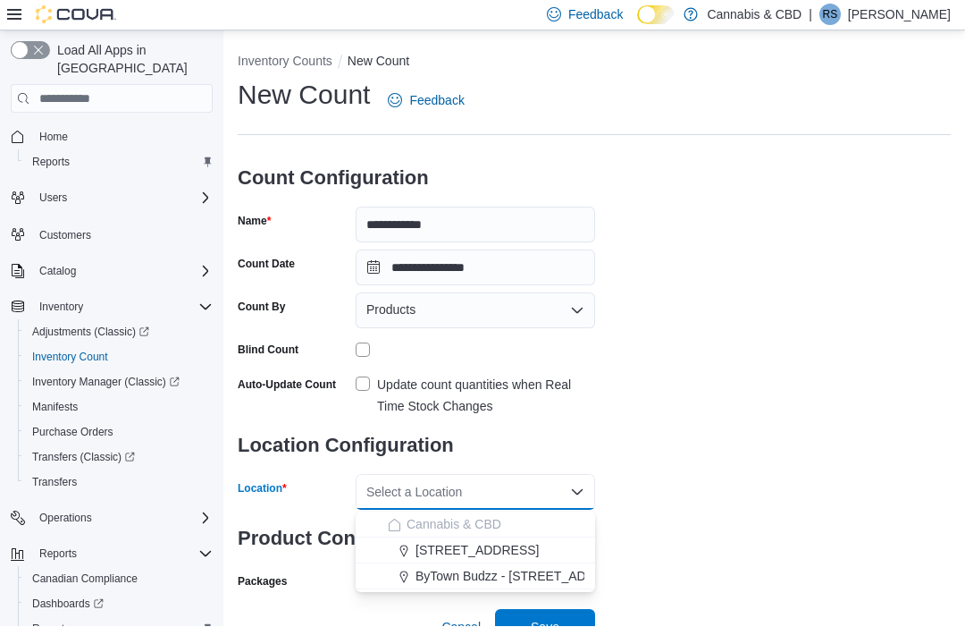
scroll to position [29, 0]
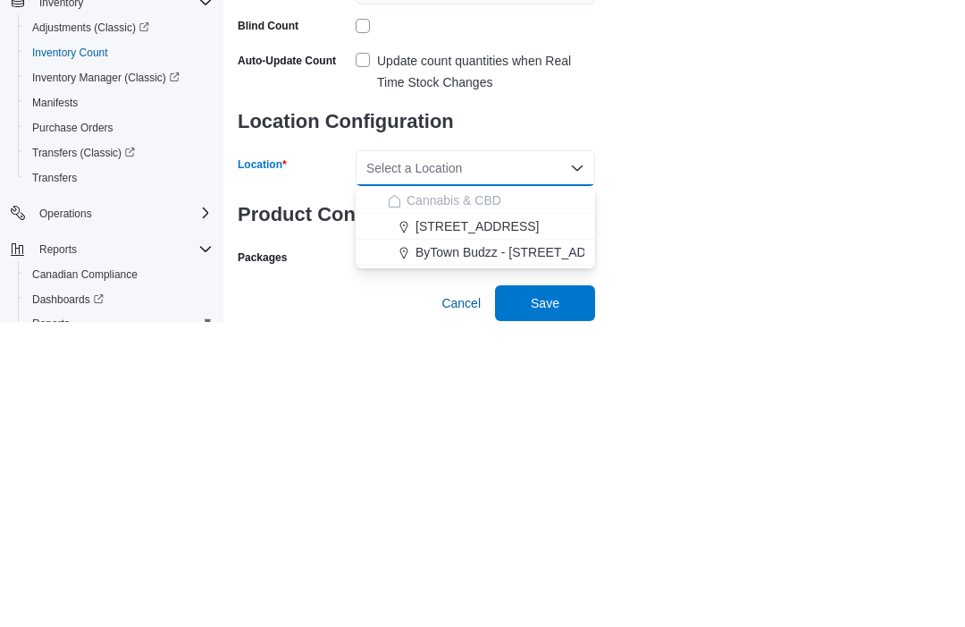
click at [524, 549] on span "ByTown Budzz - [STREET_ADDRESS]" at bounding box center [524, 558] width 217 height 18
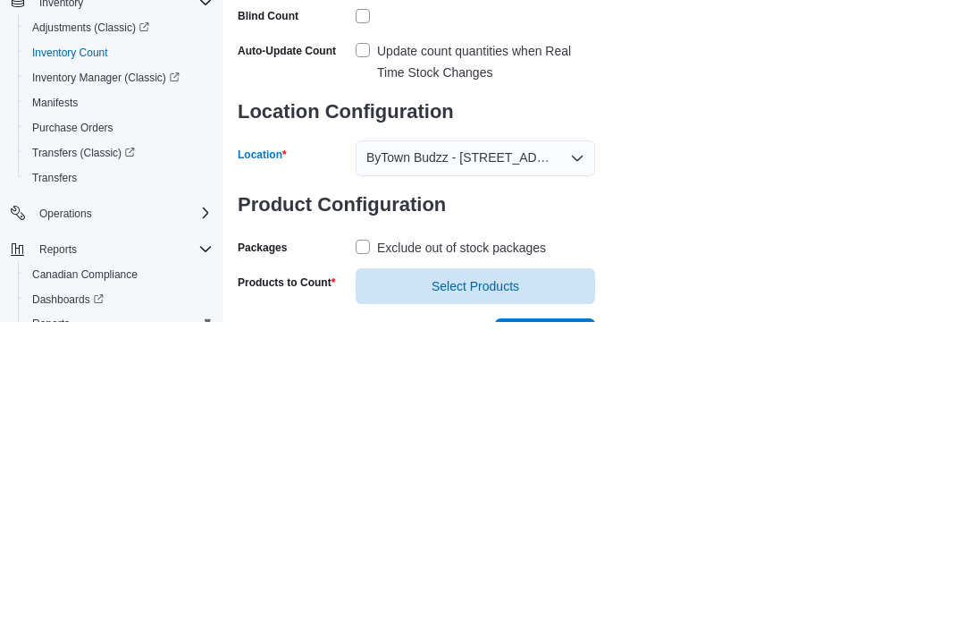
click at [359, 543] on label "Exclude out of stock packages" at bounding box center [451, 553] width 190 height 21
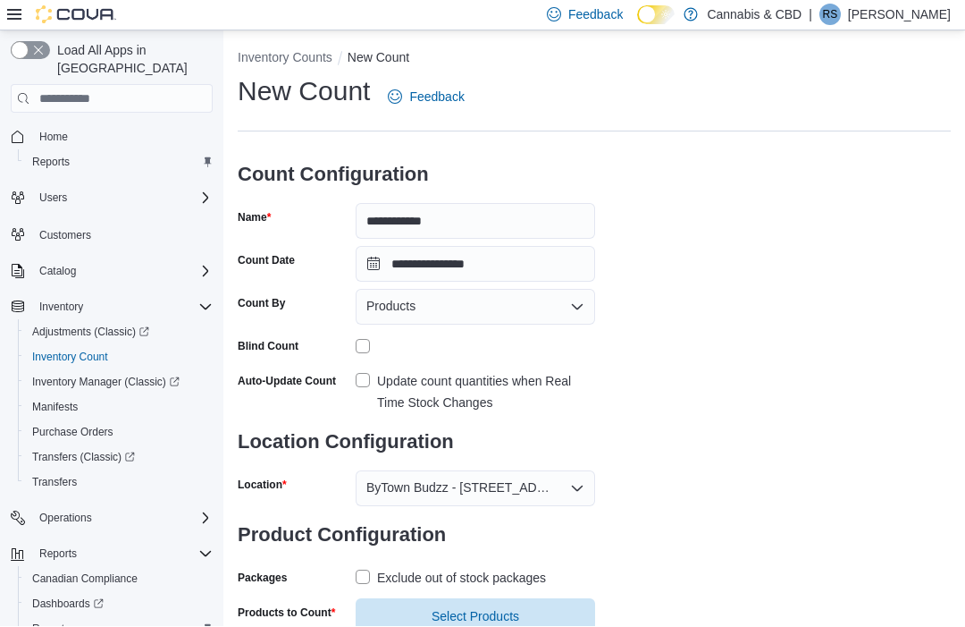
click at [468, 602] on span "Select Products" at bounding box center [475, 617] width 218 height 36
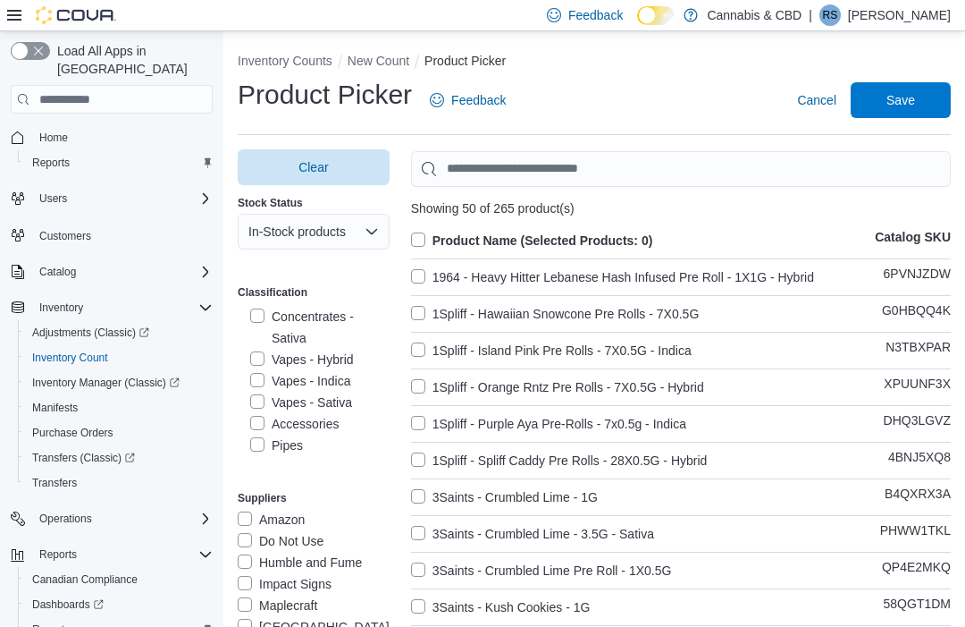
scroll to position [535, 0]
click at [263, 361] on label "Vapes - Hybrid" at bounding box center [302, 358] width 104 height 21
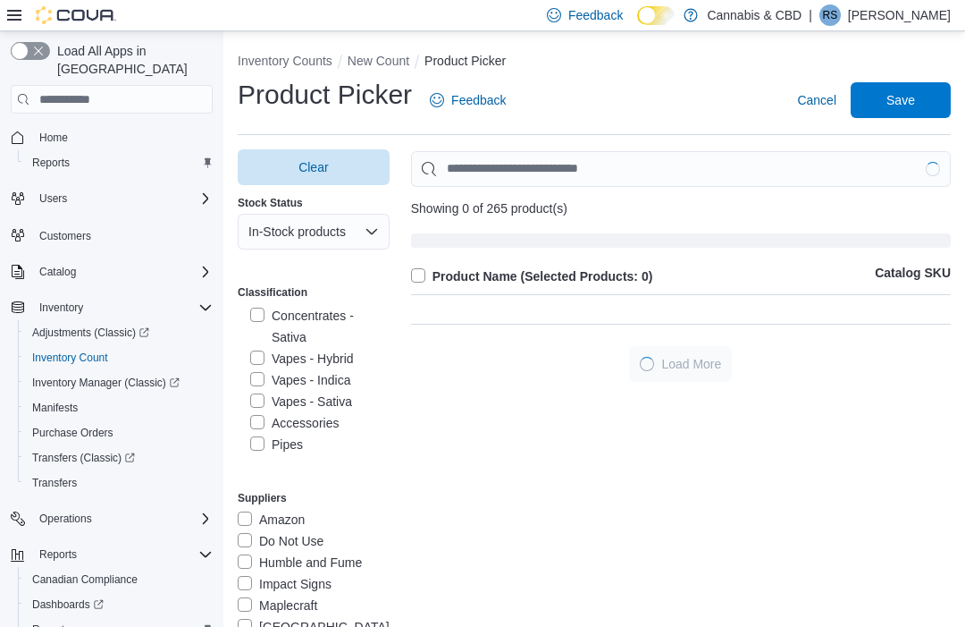
click at [269, 372] on label "Vapes - Indica" at bounding box center [300, 379] width 100 height 21
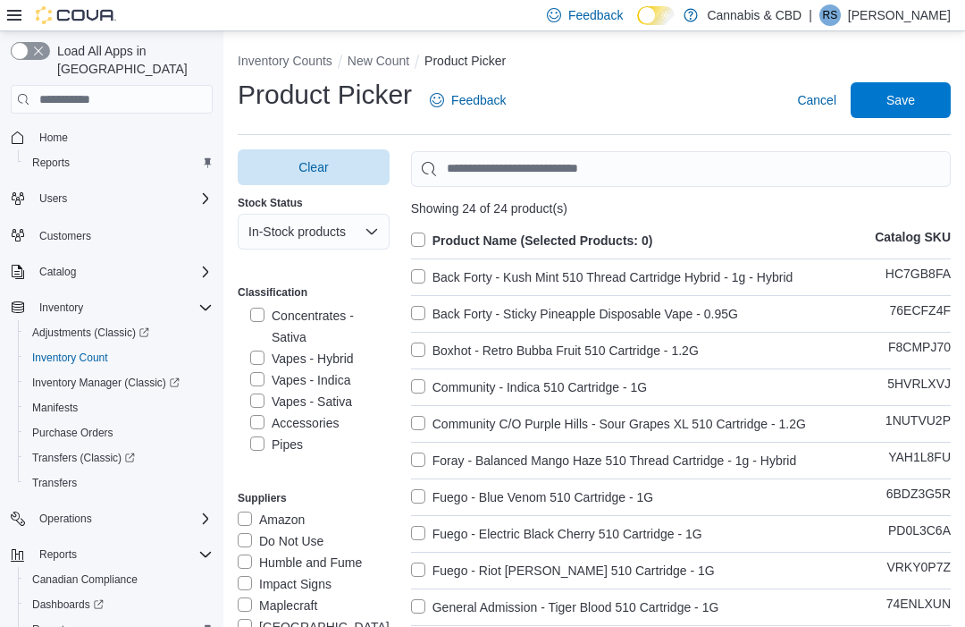
click at [265, 393] on label "Vapes - Sativa" at bounding box center [301, 401] width 102 height 21
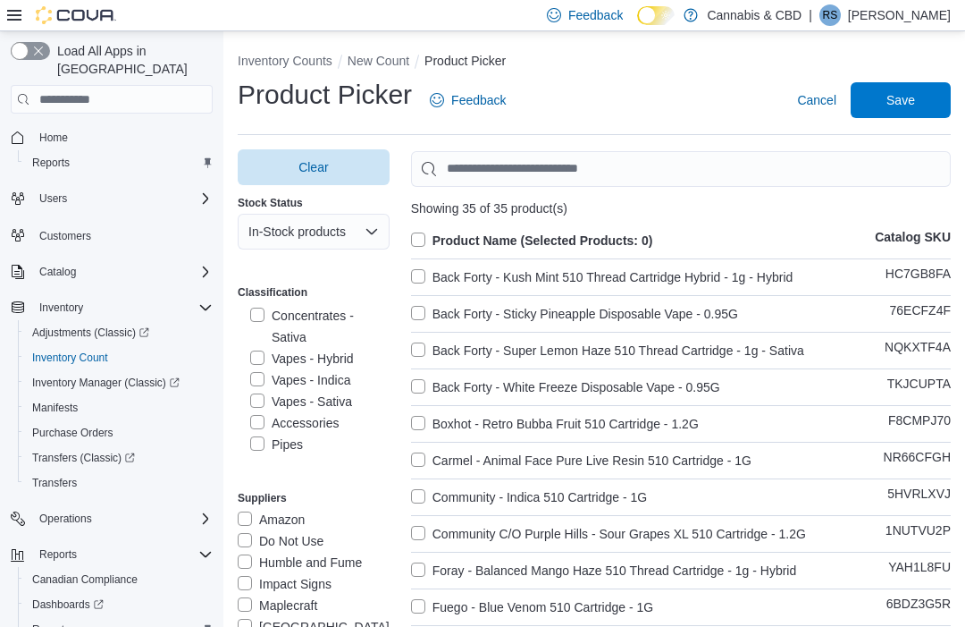
scroll to position [0, 0]
click at [271, 377] on label "Vapes - Indica" at bounding box center [300, 380] width 100 height 21
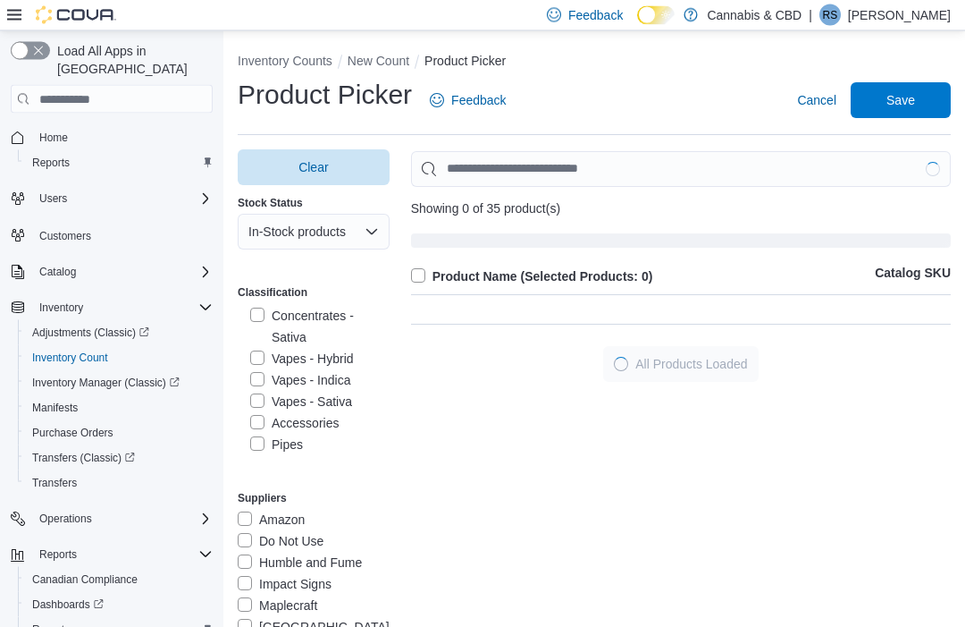
scroll to position [1, 0]
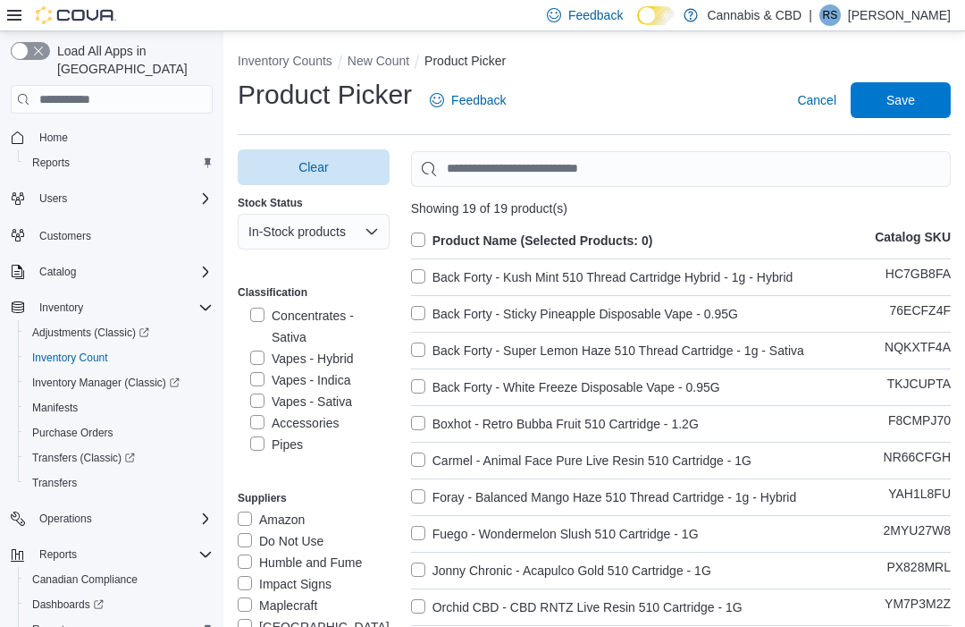
click at [257, 382] on label "Vapes - Indica" at bounding box center [300, 379] width 100 height 21
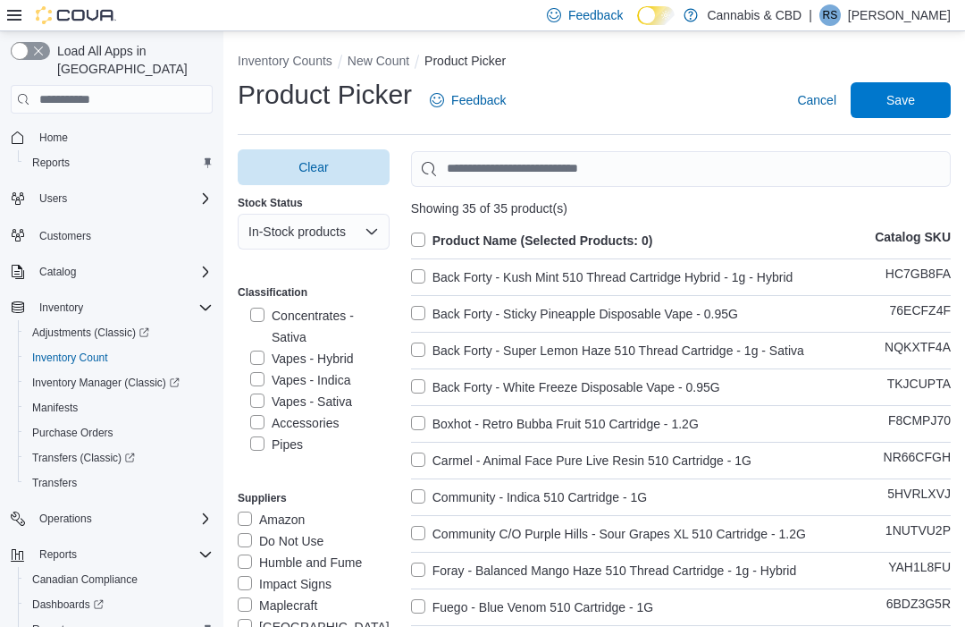
click at [265, 375] on label "Vapes - Indica" at bounding box center [300, 379] width 100 height 21
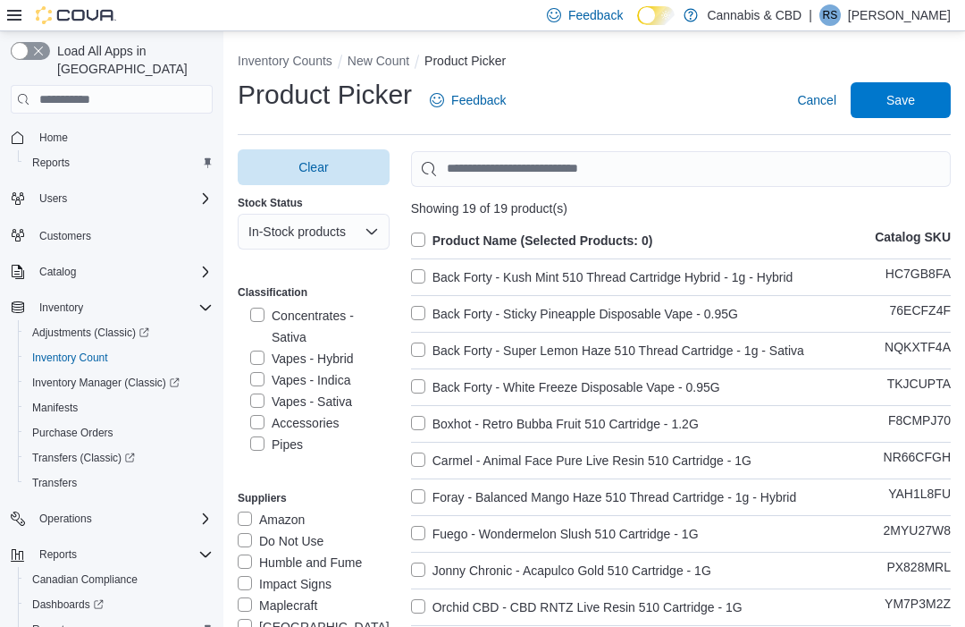
click at [269, 350] on label "Vapes - Hybrid" at bounding box center [302, 358] width 104 height 21
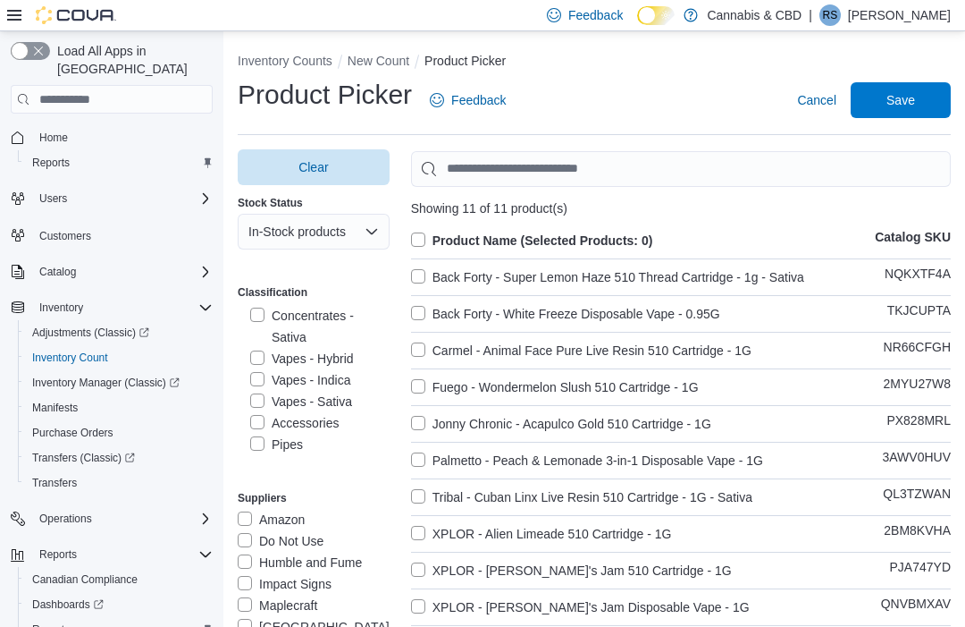
click at [911, 97] on span "Save" at bounding box center [901, 100] width 29 height 18
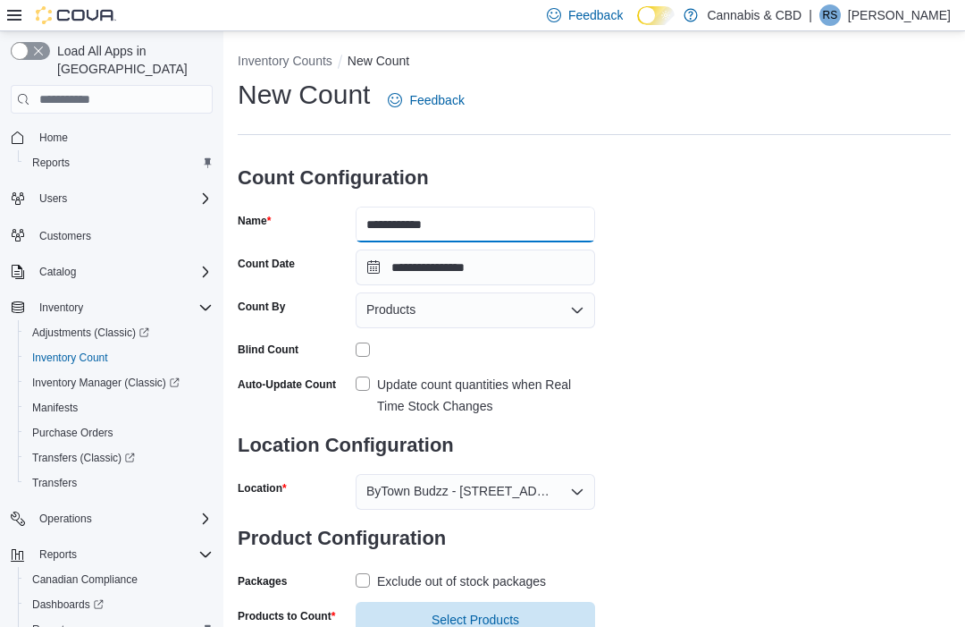
click at [408, 225] on input "**********" at bounding box center [476, 224] width 240 height 36
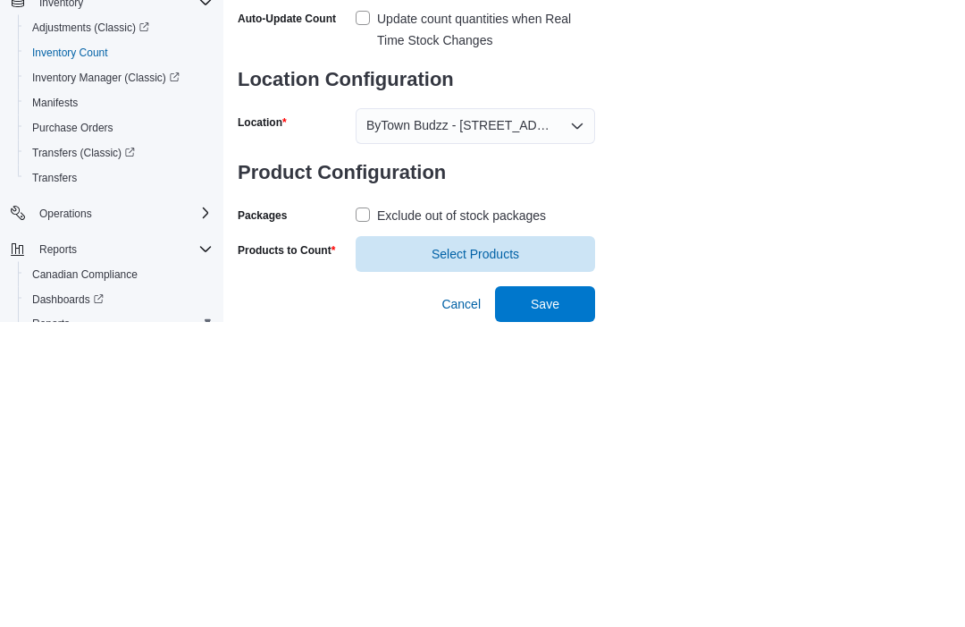
scroll to position [63, 0]
click at [543, 541] on span "Select Products" at bounding box center [475, 559] width 218 height 36
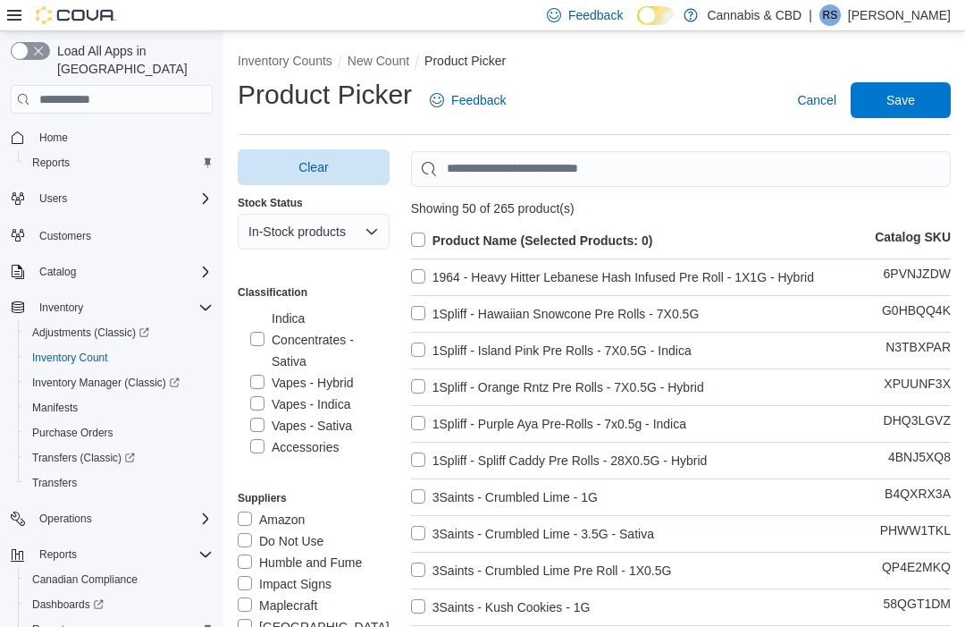
scroll to position [516, 0]
click at [348, 418] on label "Vapes - Sativa" at bounding box center [301, 419] width 102 height 21
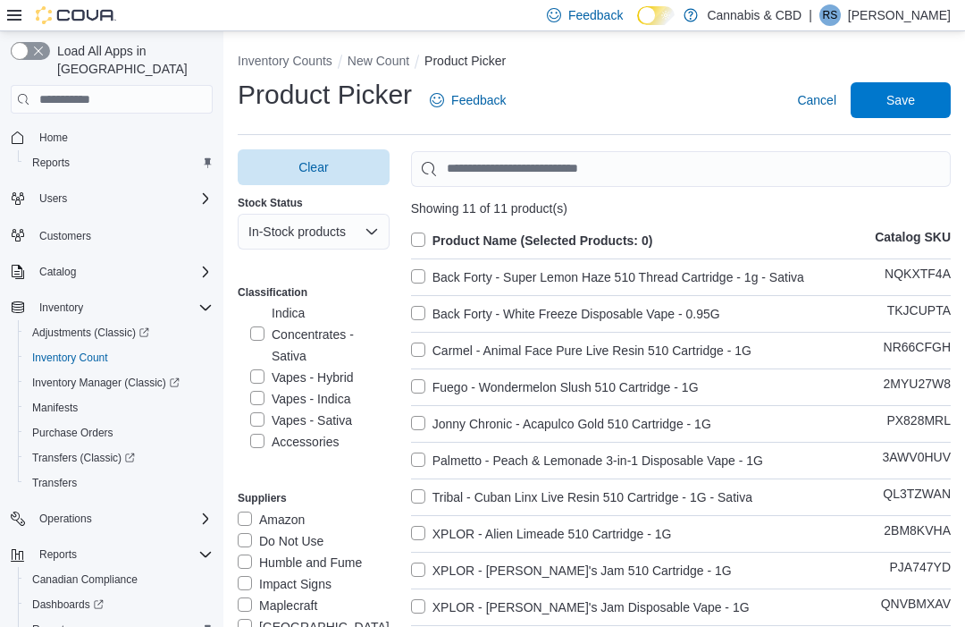
click at [422, 234] on label "Product Name (Selected Products: 0)" at bounding box center [532, 240] width 242 height 21
click at [911, 97] on span "Save" at bounding box center [901, 100] width 29 height 18
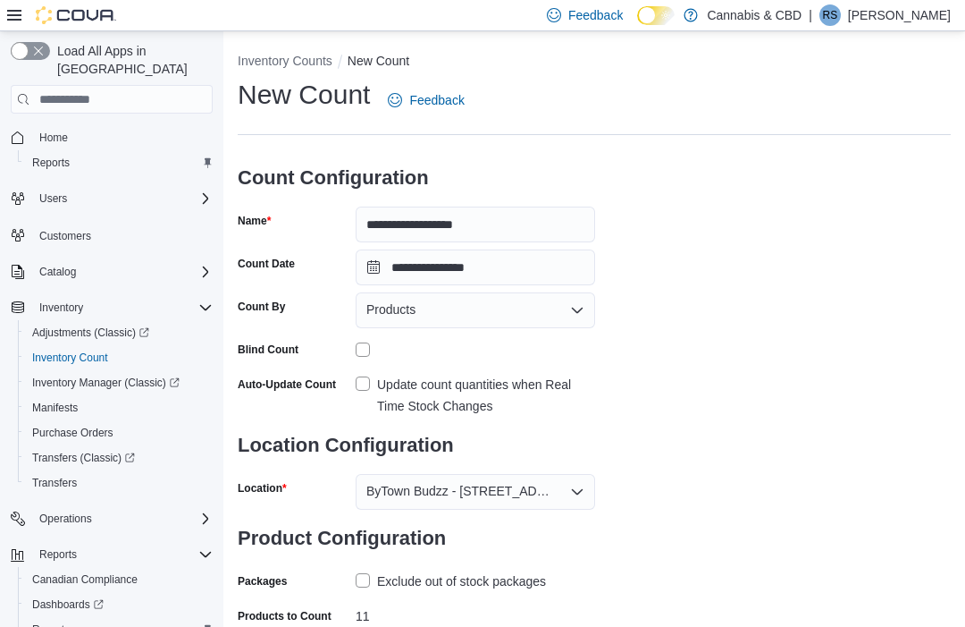
scroll to position [38, 0]
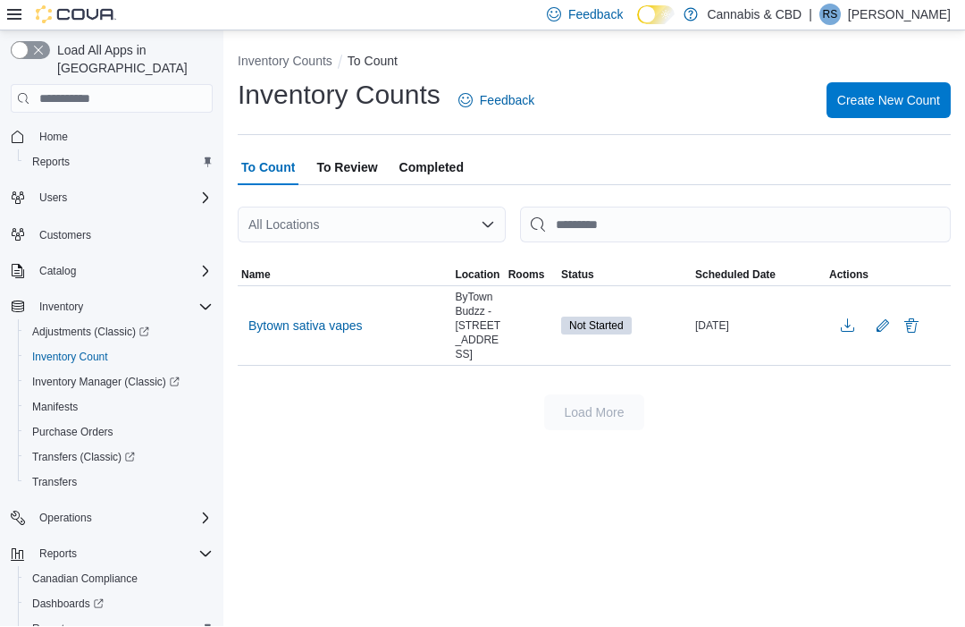
click at [300, 320] on span "Bytown sativa vapes" at bounding box center [305, 326] width 114 height 18
click at [311, 323] on span "Bytown sativa vapes" at bounding box center [305, 326] width 114 height 18
click at [354, 626] on div "Inventory Counts To Count Inventory Counts Feedback Create New Count To Count T…" at bounding box center [594, 328] width 742 height 595
click at [308, 335] on span "Bytown sativa vapes" at bounding box center [305, 326] width 114 height 18
click at [326, 331] on span "Bytown sativa vapes" at bounding box center [305, 326] width 114 height 18
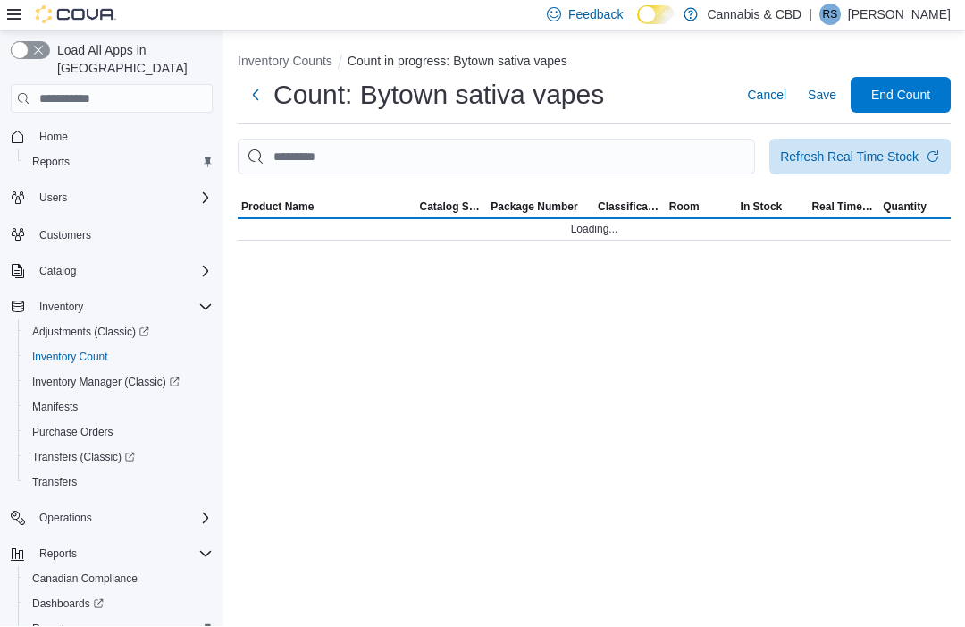
scroll to position [1, 0]
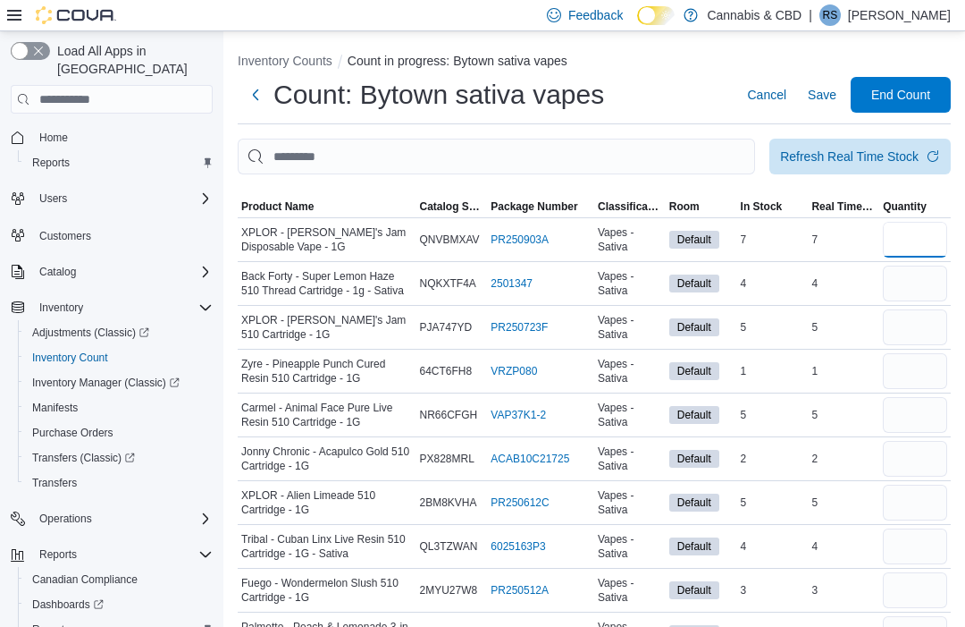
click at [930, 245] on input "number" at bounding box center [915, 240] width 64 height 36
click at [920, 291] on input "number" at bounding box center [915, 284] width 64 height 36
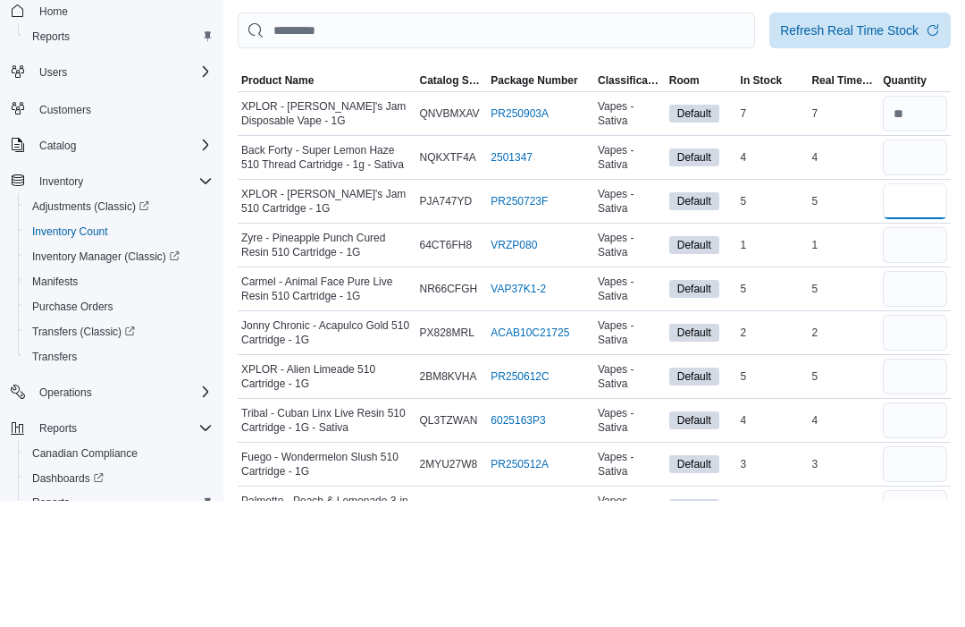
click at [926, 310] on input "number" at bounding box center [915, 328] width 64 height 36
click at [912, 354] on input "number" at bounding box center [915, 372] width 64 height 36
click at [913, 398] on input "number" at bounding box center [915, 416] width 64 height 36
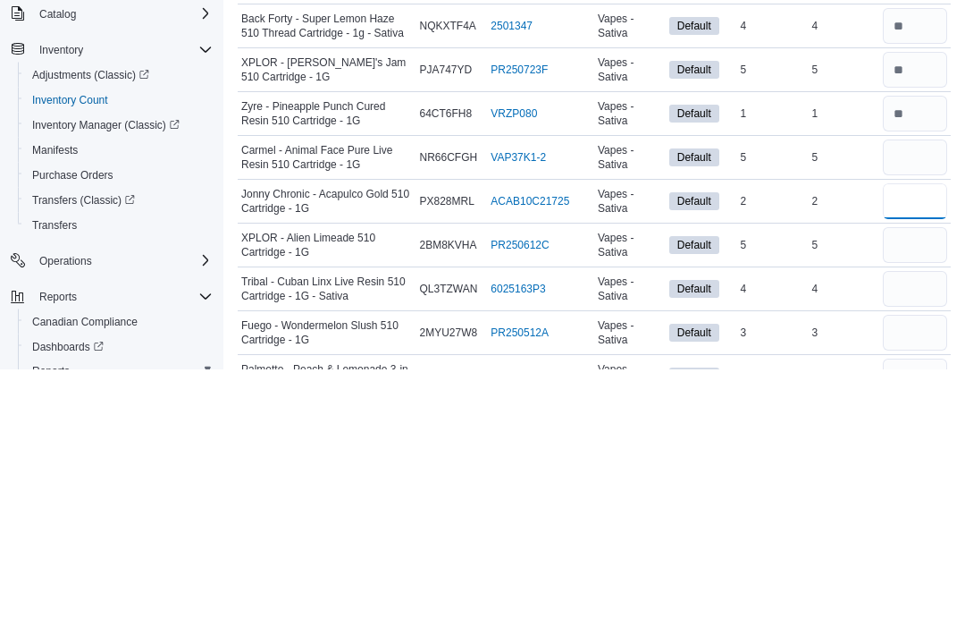
click at [915, 442] on input "number" at bounding box center [915, 460] width 64 height 36
click at [888, 485] on input "number" at bounding box center [915, 503] width 64 height 36
click at [911, 529] on input "number" at bounding box center [915, 547] width 64 height 36
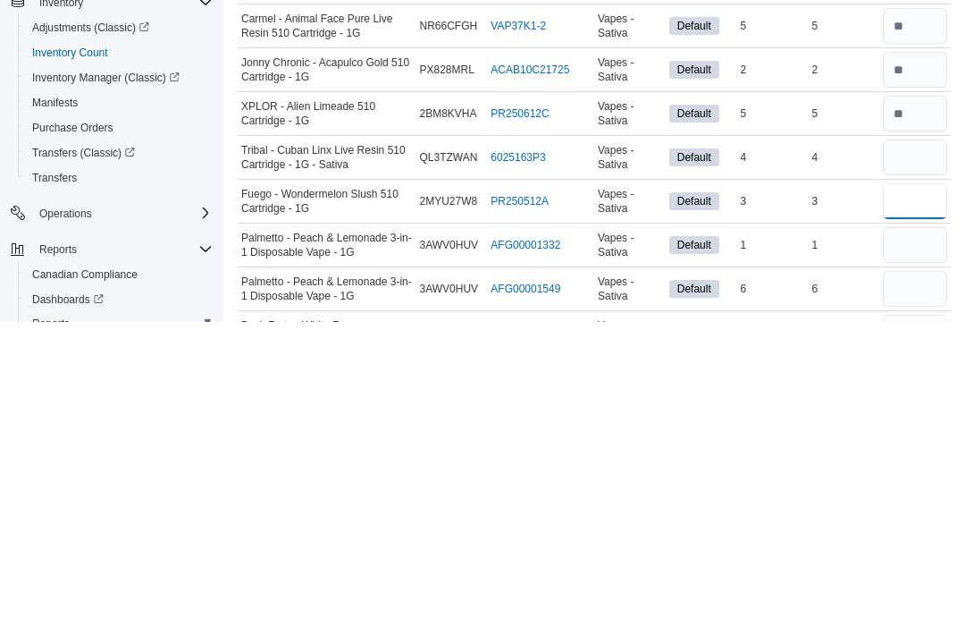
click at [916, 489] on input "number" at bounding box center [915, 507] width 64 height 36
click at [883, 533] on input "number" at bounding box center [915, 551] width 64 height 36
click at [887, 577] on input "number" at bounding box center [915, 595] width 64 height 36
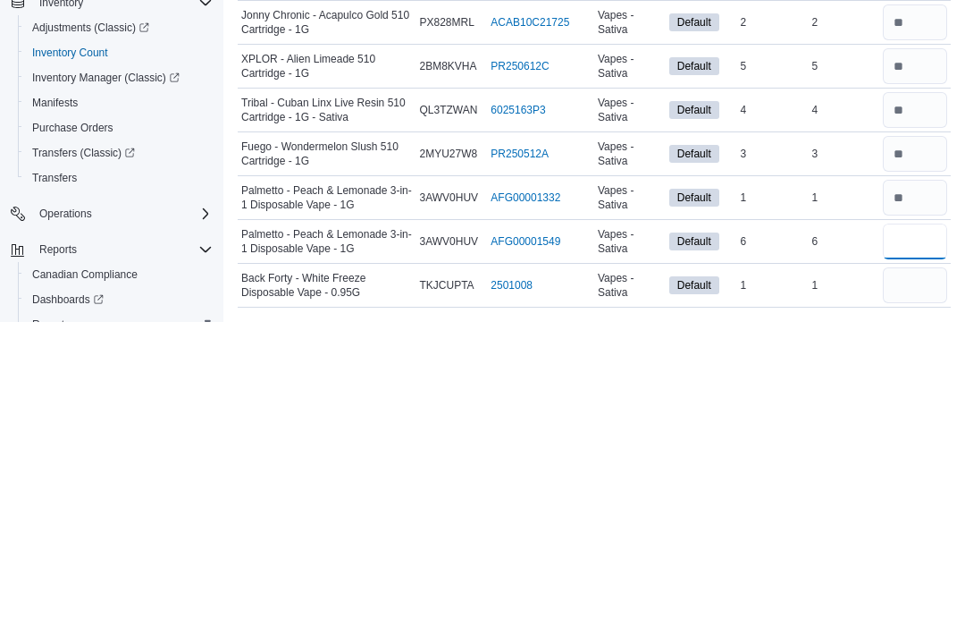
scroll to position [135, 0]
click at [915, 572] on input "number" at bounding box center [915, 590] width 64 height 36
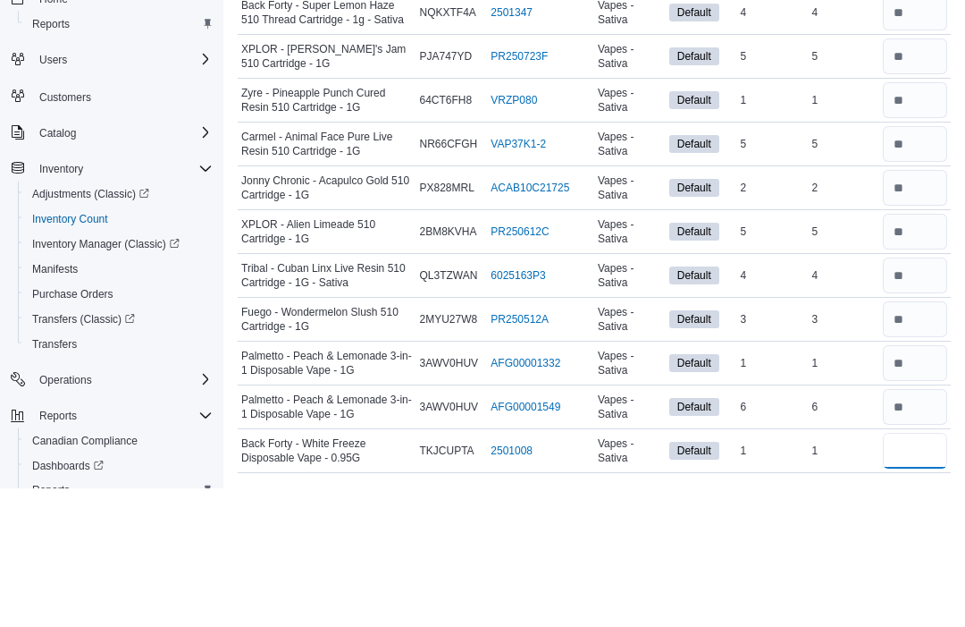
scroll to position [0, 0]
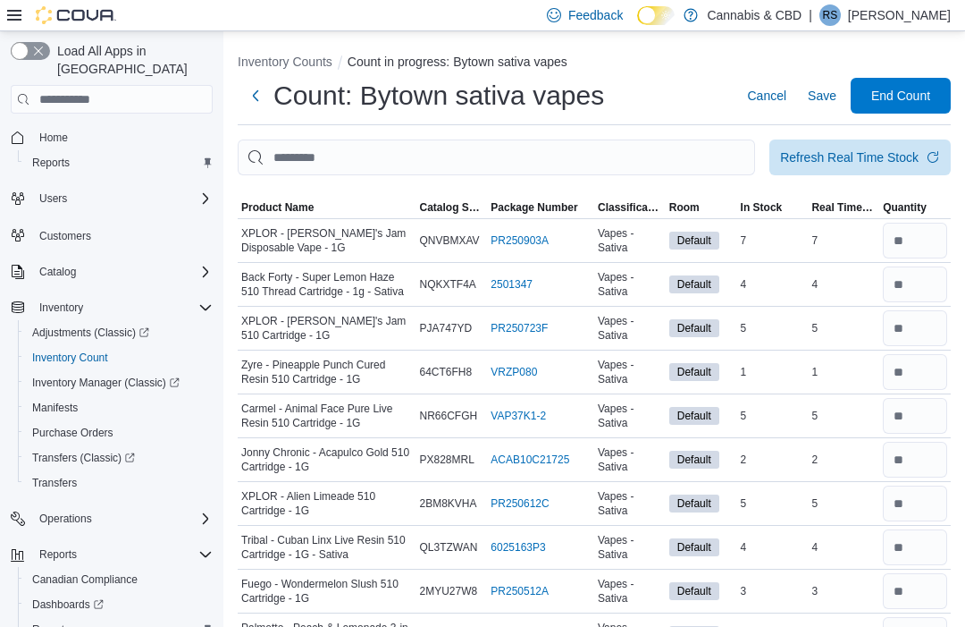
click at [913, 84] on span "End Count" at bounding box center [901, 96] width 79 height 36
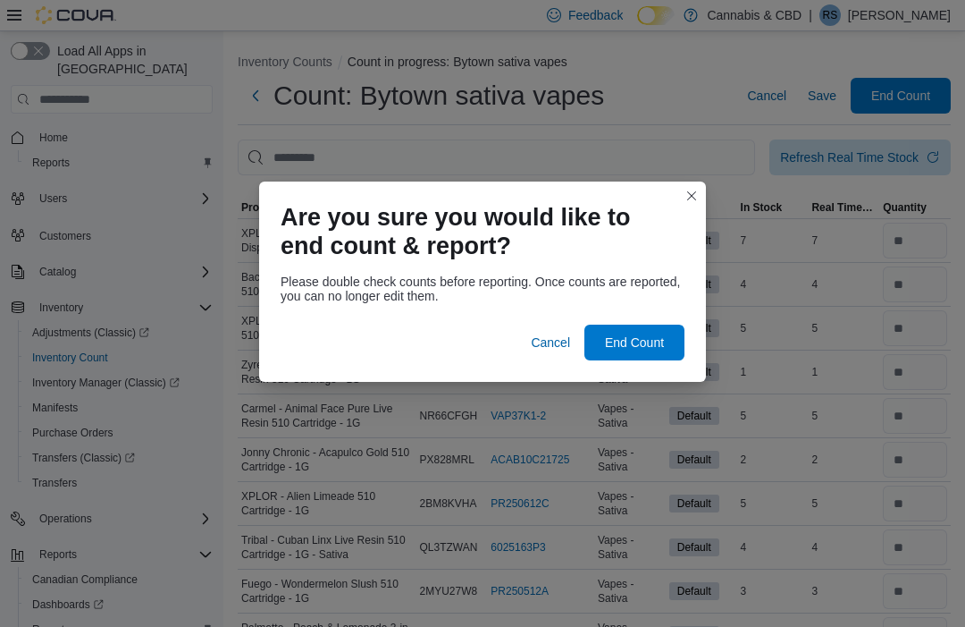
click at [662, 326] on span "End Count" at bounding box center [634, 342] width 79 height 36
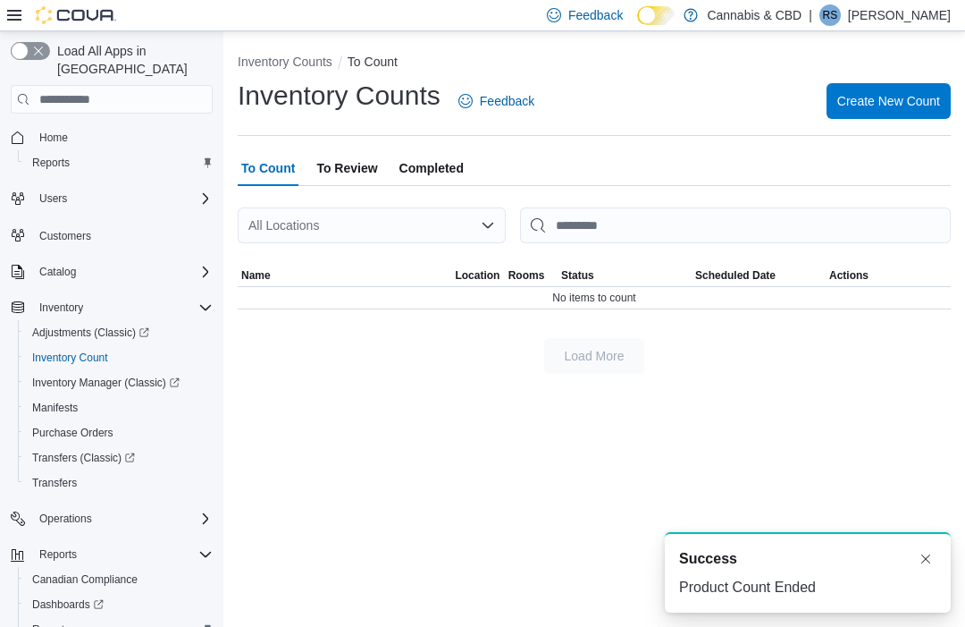
click at [905, 104] on span "Create New Count" at bounding box center [889, 101] width 103 height 18
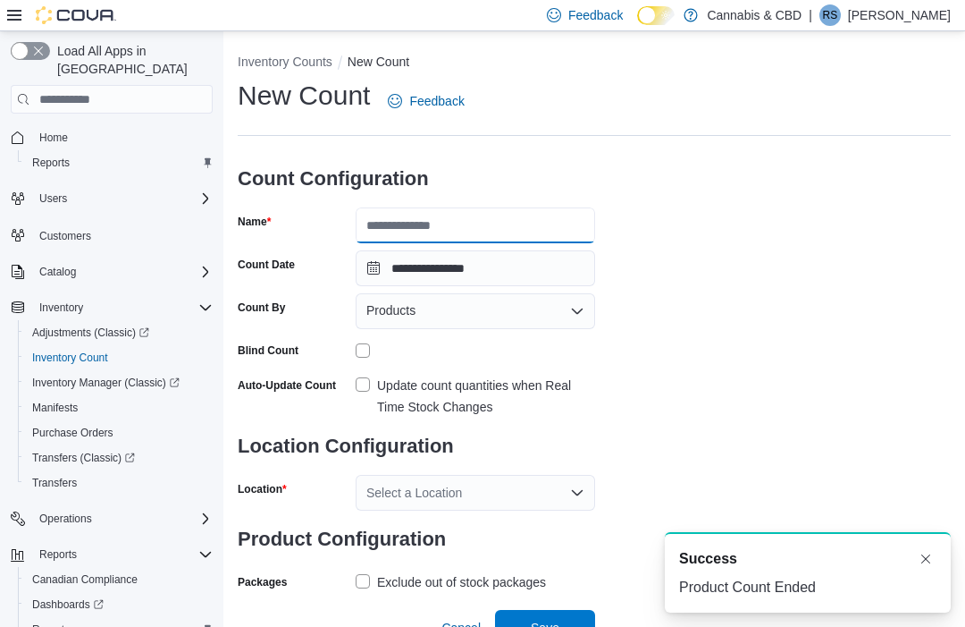
click at [465, 215] on input "Name" at bounding box center [476, 225] width 240 height 36
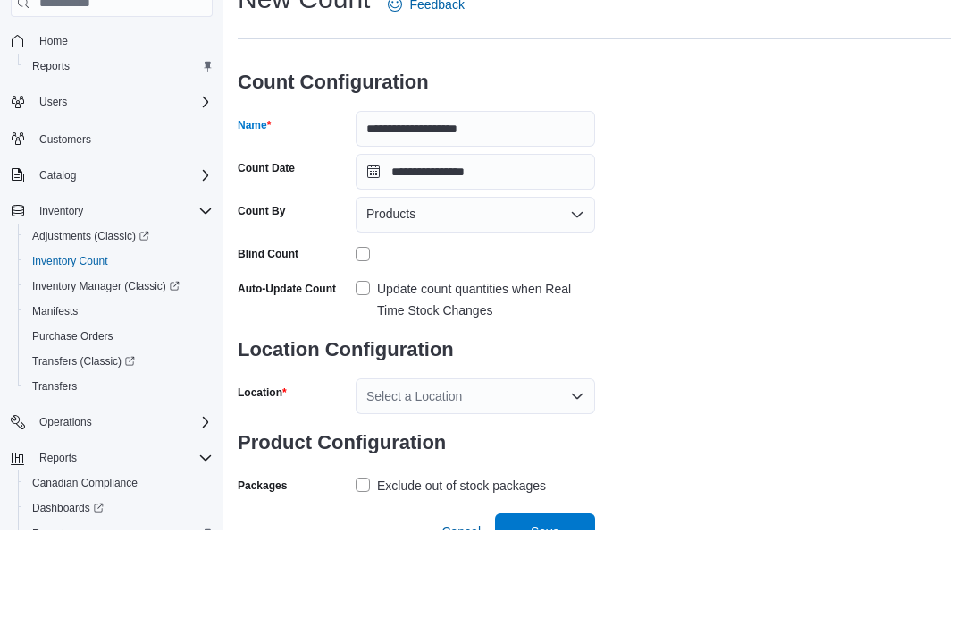
scroll to position [60, 0]
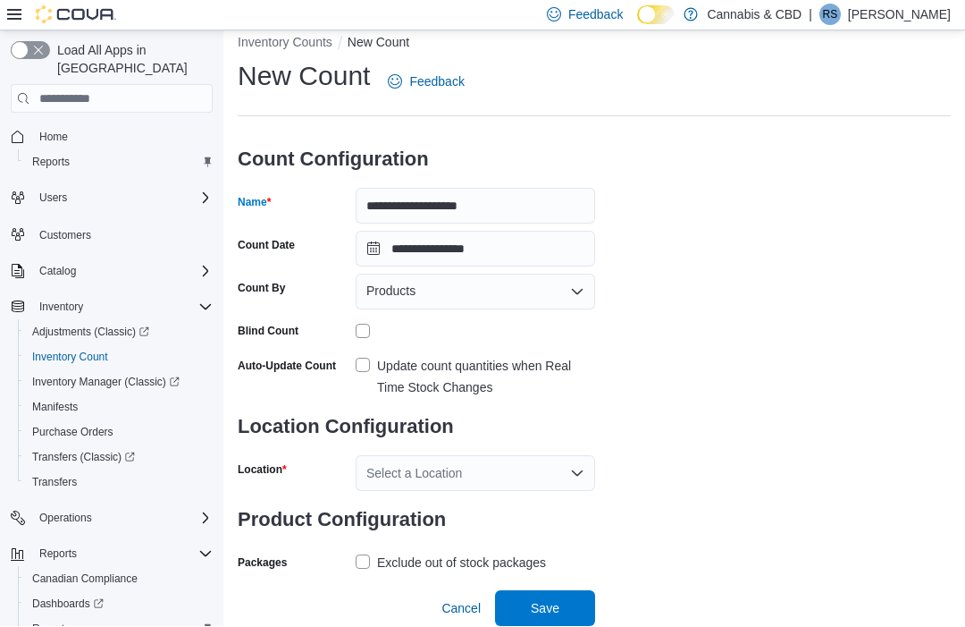
click at [370, 356] on label "Update count quantities when Real Time Stock Changes" at bounding box center [476, 377] width 240 height 43
click at [366, 552] on label "Exclude out of stock packages" at bounding box center [451, 562] width 190 height 21
click at [565, 456] on div "Select a Location" at bounding box center [476, 474] width 240 height 36
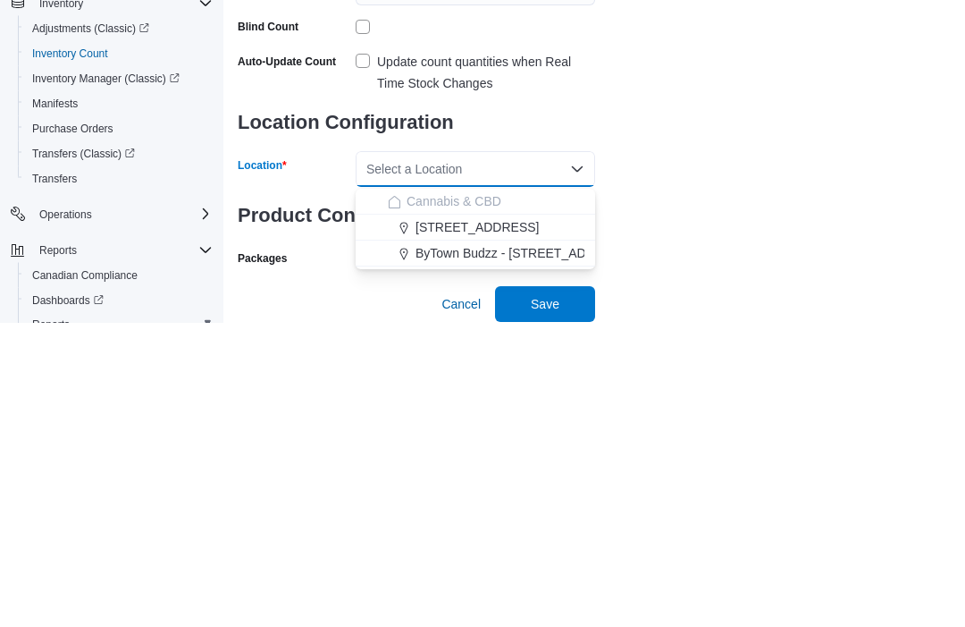
click at [459, 549] on span "ByTown Budzz - [STREET_ADDRESS]" at bounding box center [524, 558] width 217 height 18
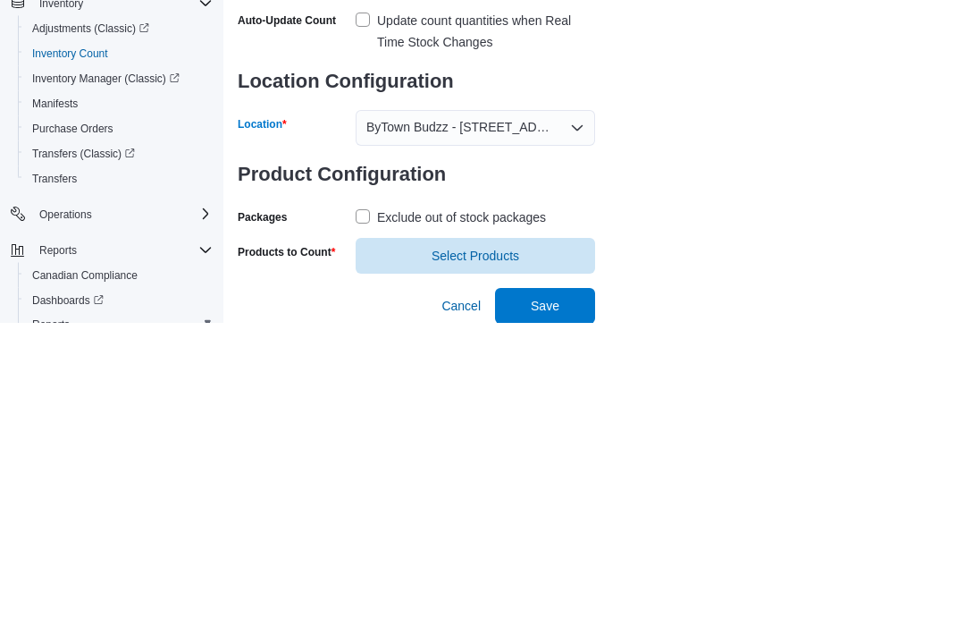
click at [801, 156] on div "**********" at bounding box center [594, 298] width 713 height 560
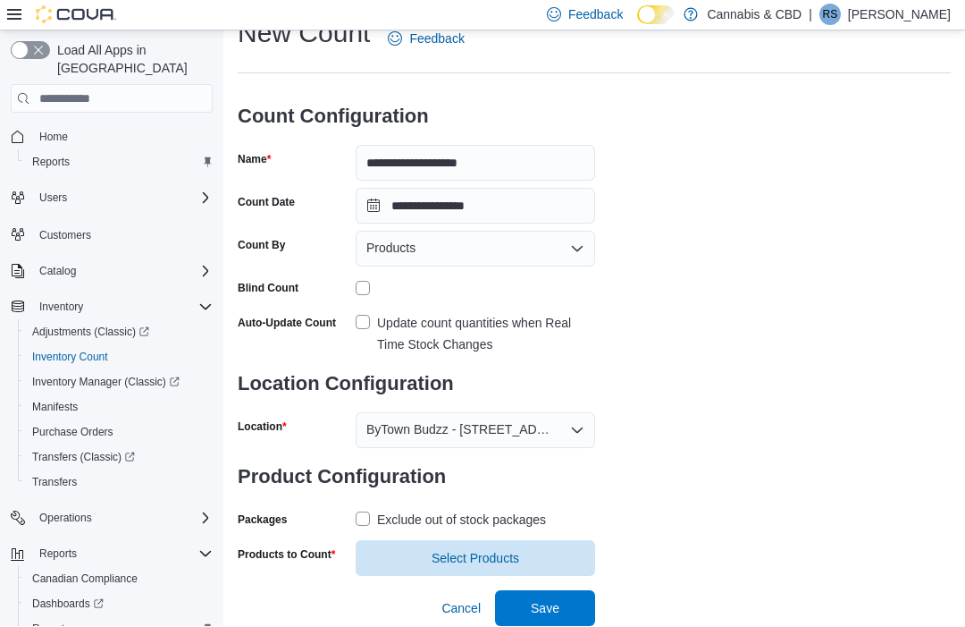
click at [523, 566] on span "Select Products" at bounding box center [475, 559] width 218 height 36
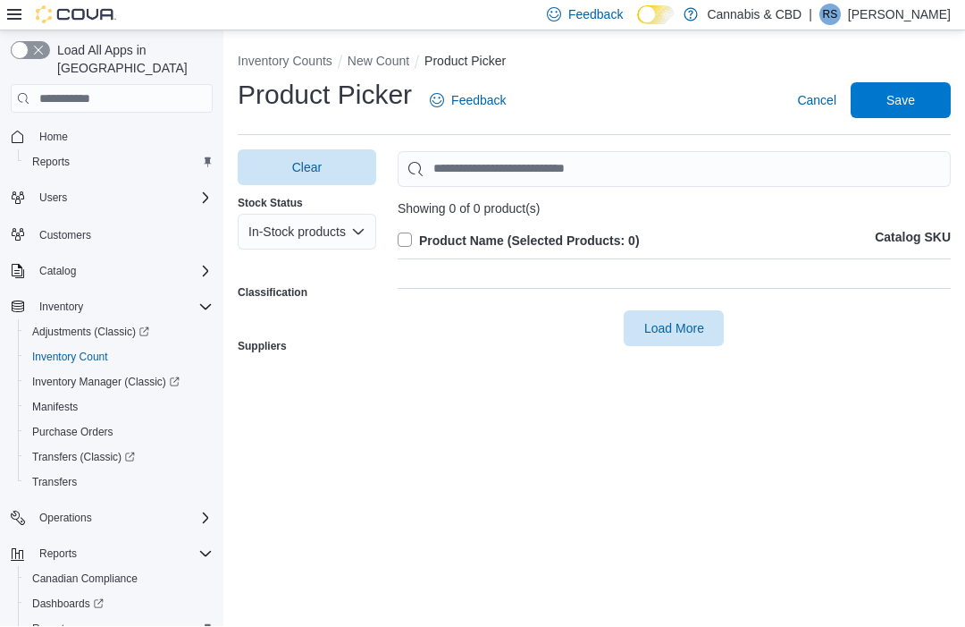
scroll to position [60, 0]
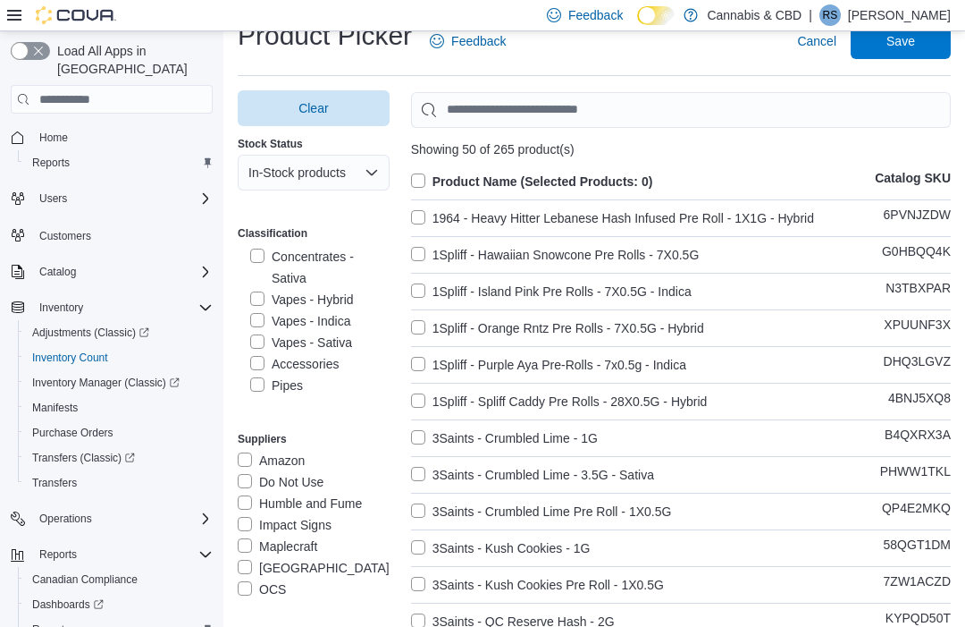
scroll to position [535, 0]
click at [335, 325] on label "Vapes - Indica" at bounding box center [300, 320] width 100 height 21
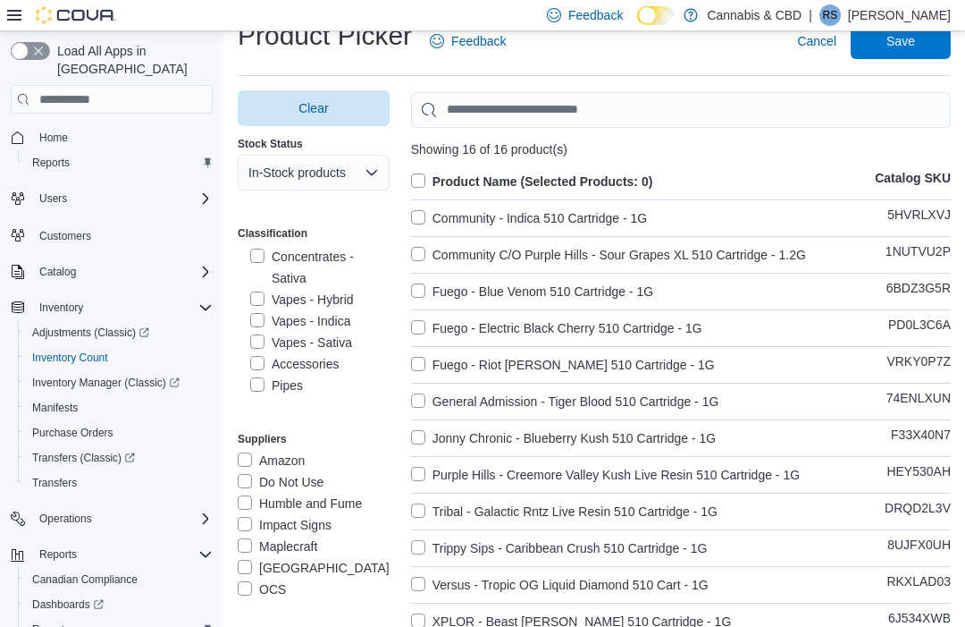
click at [419, 174] on label "Product Name (Selected Products: 0)" at bounding box center [532, 181] width 242 height 21
click at [905, 47] on span "Save" at bounding box center [901, 41] width 29 height 18
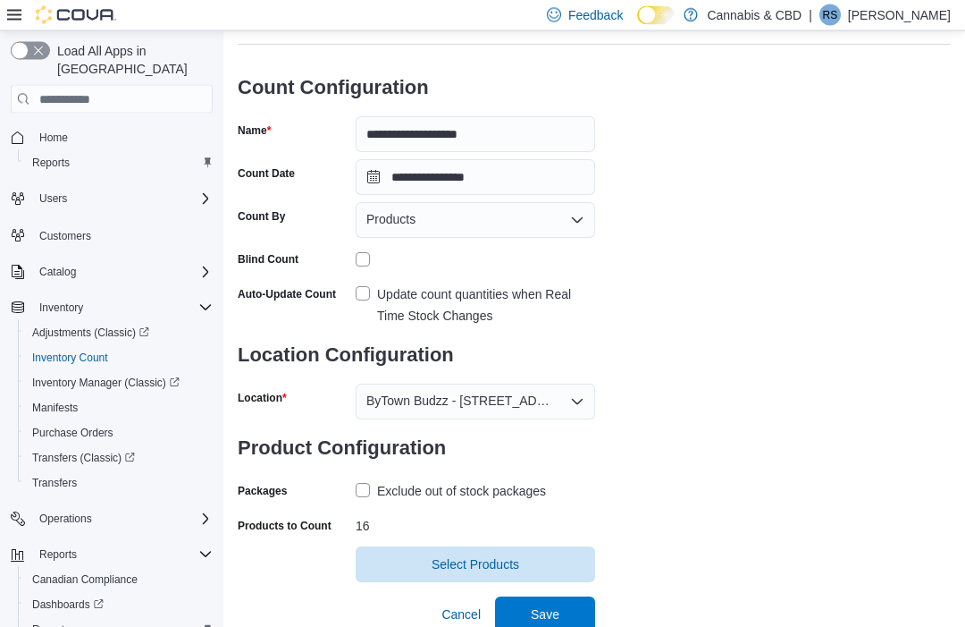
scroll to position [98, 0]
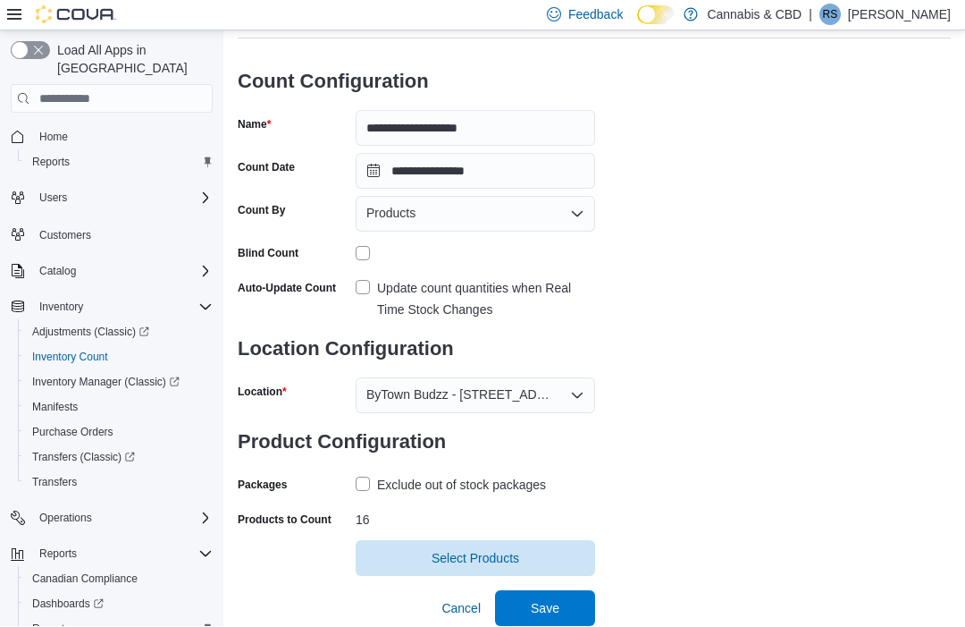
click at [555, 616] on span "Save" at bounding box center [545, 609] width 29 height 18
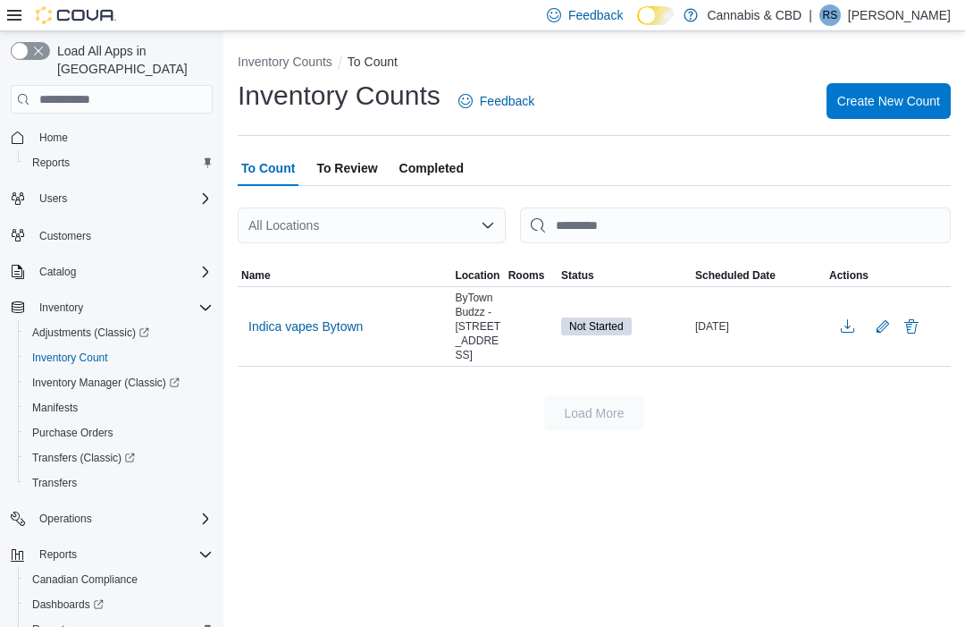
click at [292, 317] on span "Indica vapes Bytown" at bounding box center [305, 326] width 114 height 18
click at [311, 317] on span "Indica vapes Bytown" at bounding box center [305, 326] width 114 height 18
click at [312, 317] on span "Indica vapes Bytown" at bounding box center [305, 326] width 114 height 18
click at [315, 317] on span "Indica vapes Bytown" at bounding box center [305, 326] width 114 height 18
click at [283, 317] on span "Indica vapes Bytown" at bounding box center [305, 326] width 114 height 18
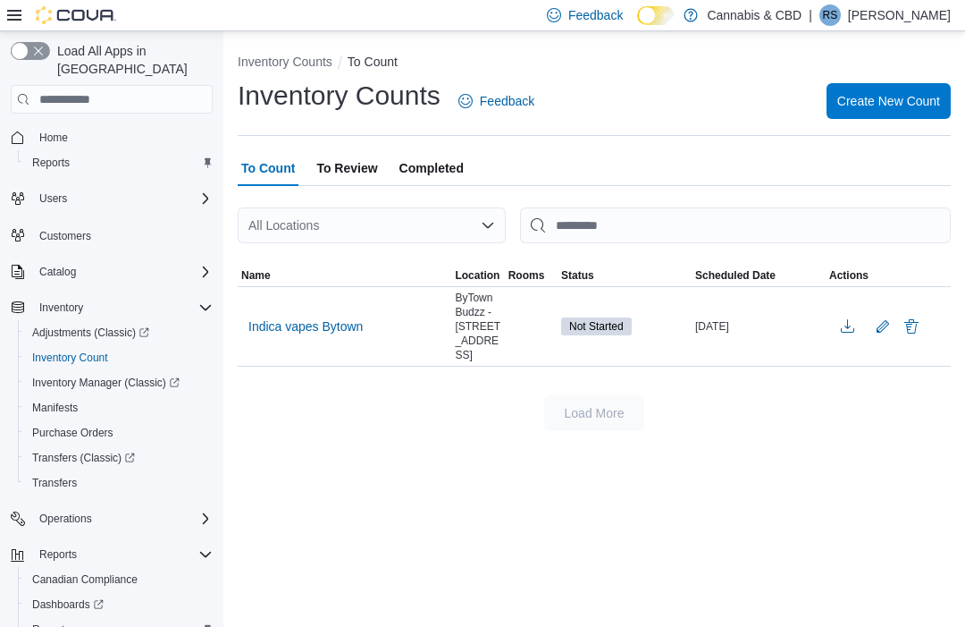
scroll to position [0, 0]
click at [315, 339] on span "Indica vapes Bytown" at bounding box center [305, 326] width 114 height 27
click at [343, 331] on span "Indica vapes Bytown" at bounding box center [305, 326] width 114 height 18
click at [358, 319] on span "Indica vapes Bytown" at bounding box center [305, 326] width 114 height 18
click at [314, 335] on span "Indica vapes Bytown" at bounding box center [305, 326] width 114 height 18
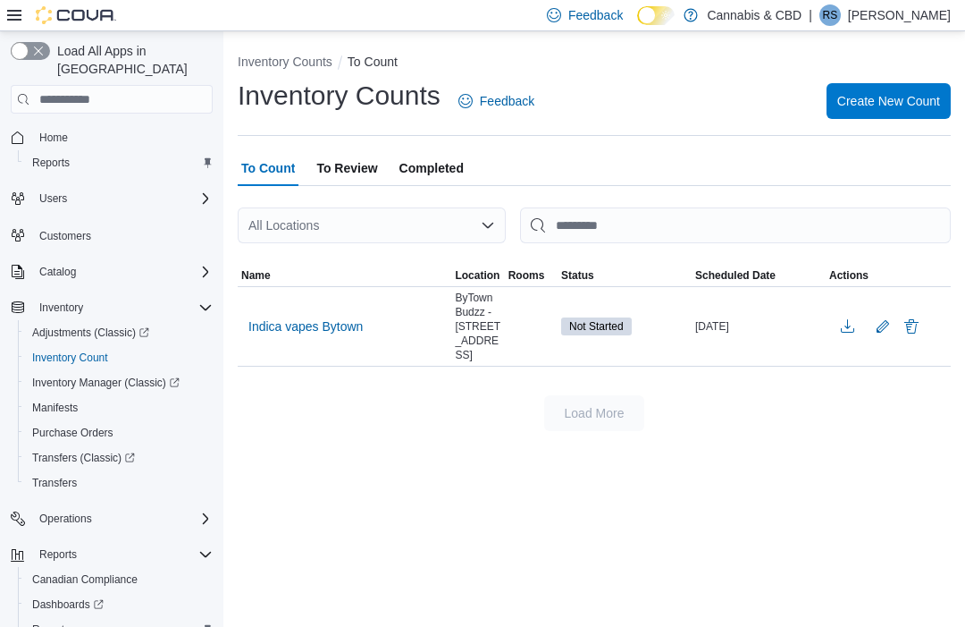
click at [314, 334] on span "Indica vapes Bytown" at bounding box center [305, 326] width 114 height 18
click at [324, 329] on span "Indica vapes Bytown" at bounding box center [305, 326] width 114 height 18
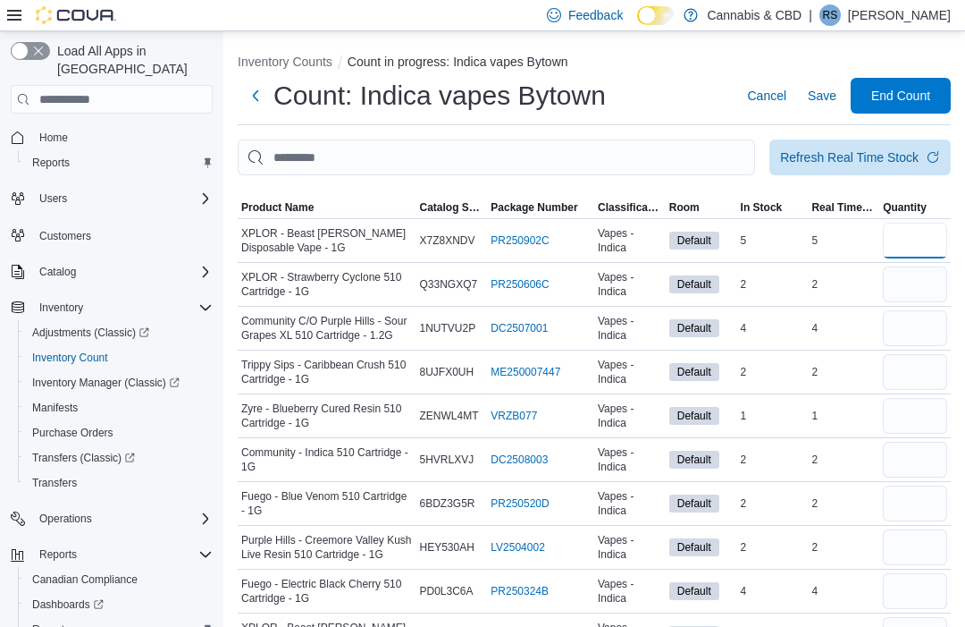
click at [935, 243] on input "number" at bounding box center [915, 241] width 64 height 36
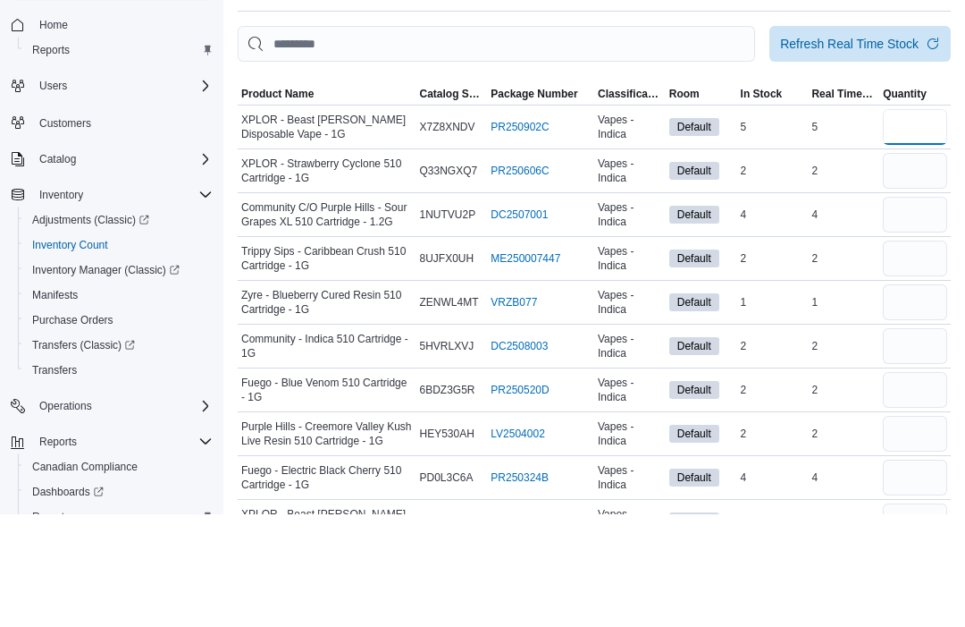
type input "*"
click at [939, 266] on input "number" at bounding box center [915, 284] width 64 height 36
type input "*"
click at [930, 310] on input "number" at bounding box center [915, 328] width 64 height 36
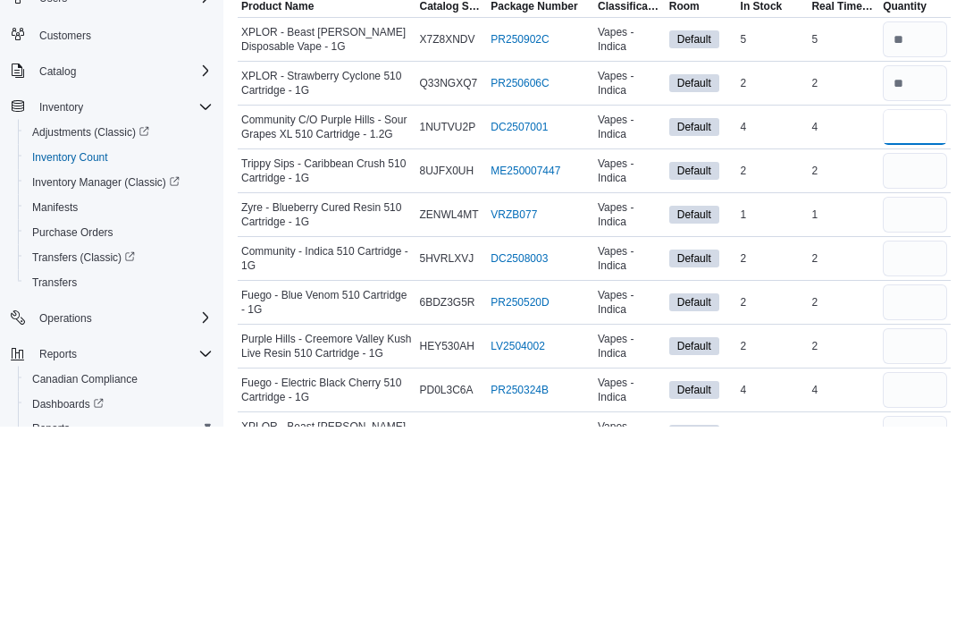
type input "*"
click at [910, 354] on input "number" at bounding box center [915, 372] width 64 height 36
type input "*"
click at [916, 398] on input "number" at bounding box center [915, 416] width 64 height 36
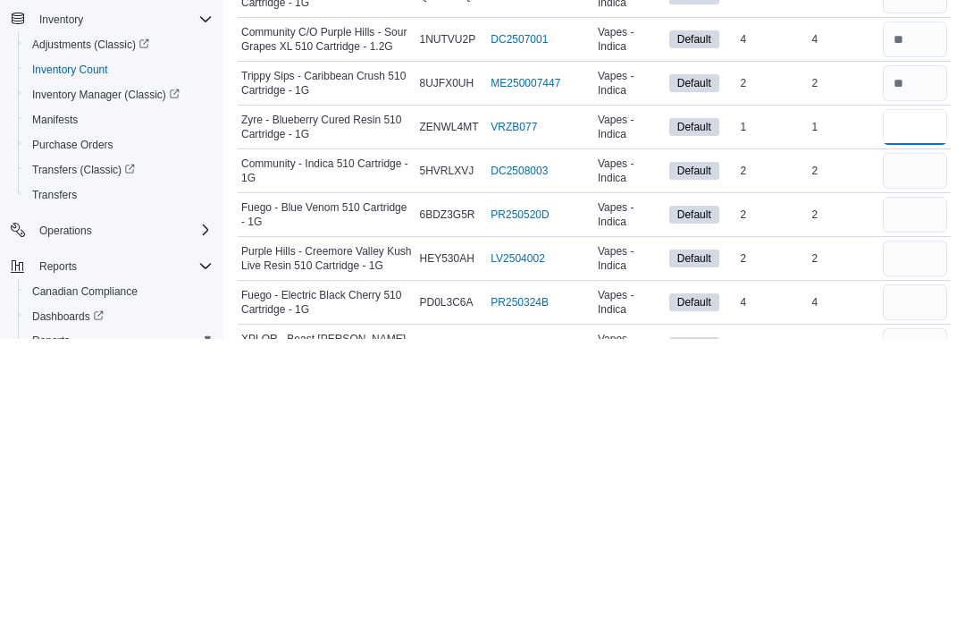
type input "*"
click at [937, 442] on input "number" at bounding box center [915, 460] width 64 height 36
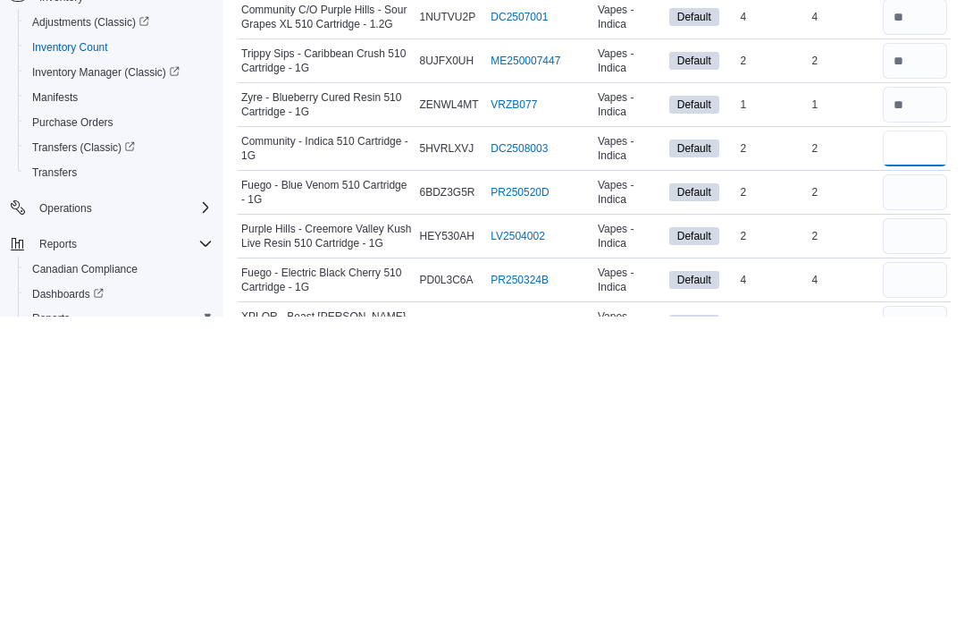
type input "*"
click at [914, 485] on input "number" at bounding box center [915, 503] width 64 height 36
type input "*"
click at [928, 529] on input "number" at bounding box center [915, 547] width 64 height 36
type input "*"
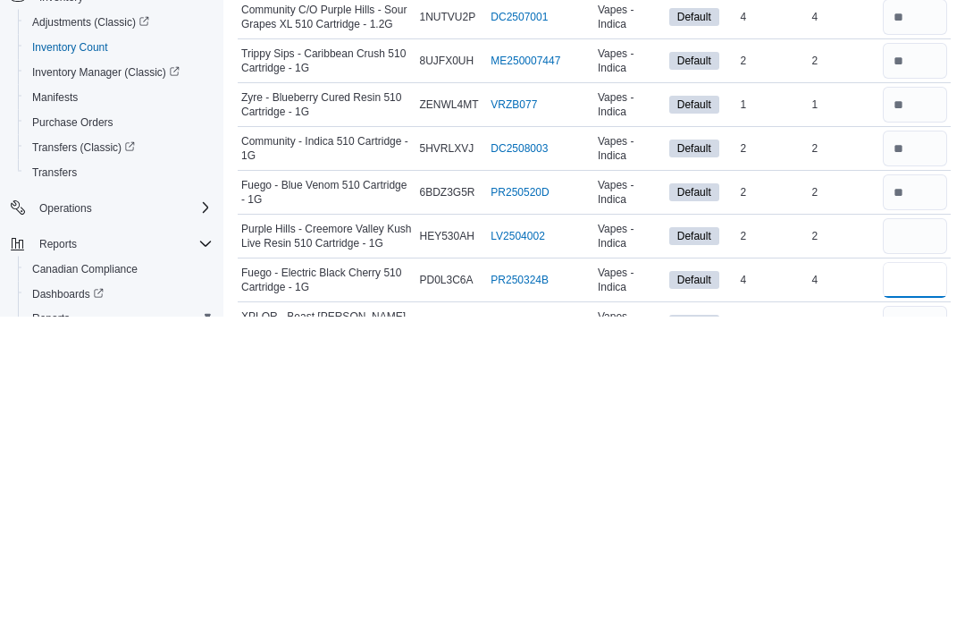
click at [913, 573] on input "number" at bounding box center [915, 591] width 64 height 36
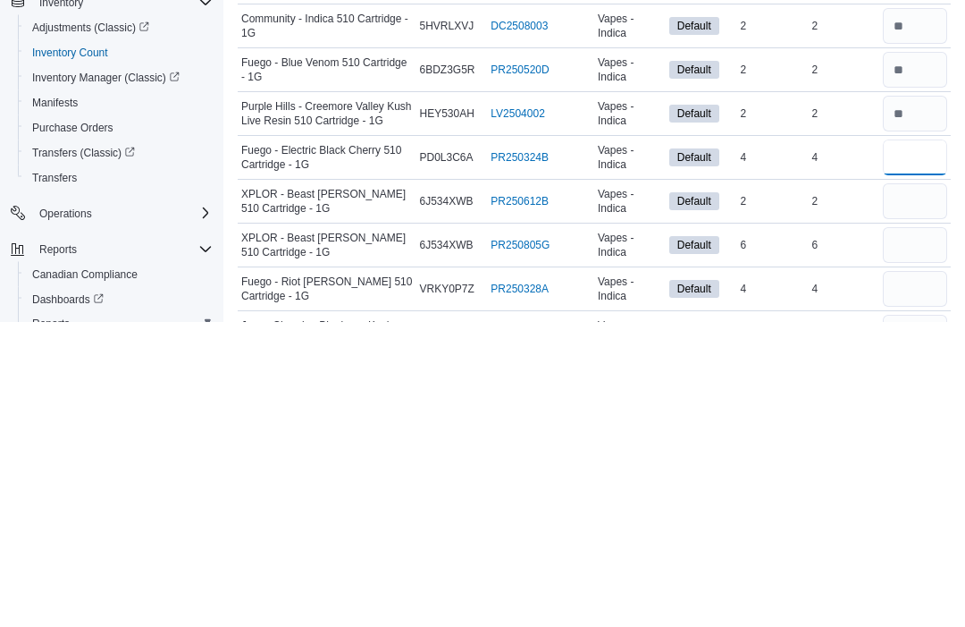
type input "*"
click at [926, 489] on input "number" at bounding box center [915, 507] width 64 height 36
type input "*"
click at [924, 533] on input "number" at bounding box center [915, 551] width 64 height 36
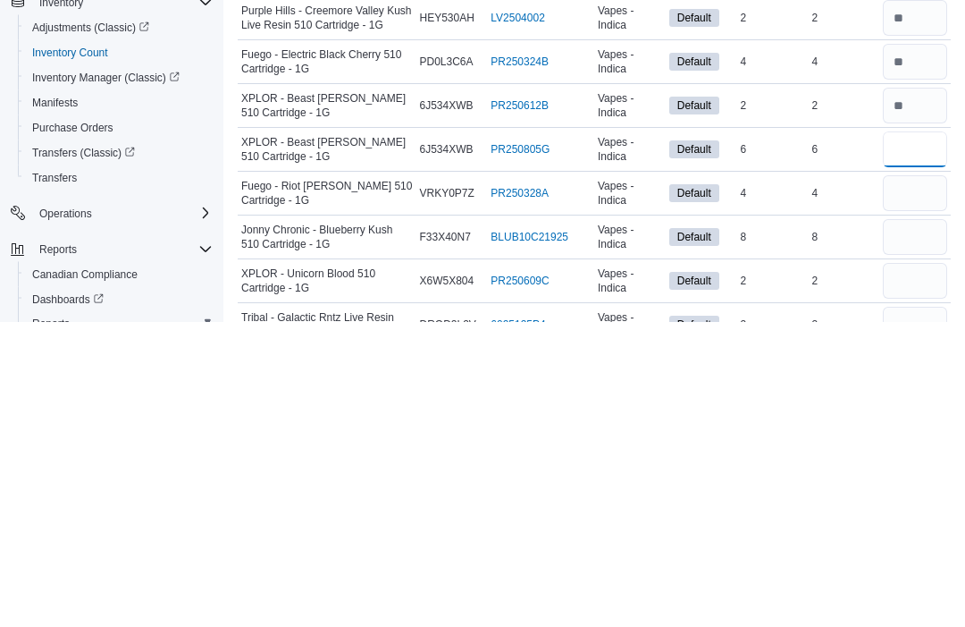
scroll to position [234, 0]
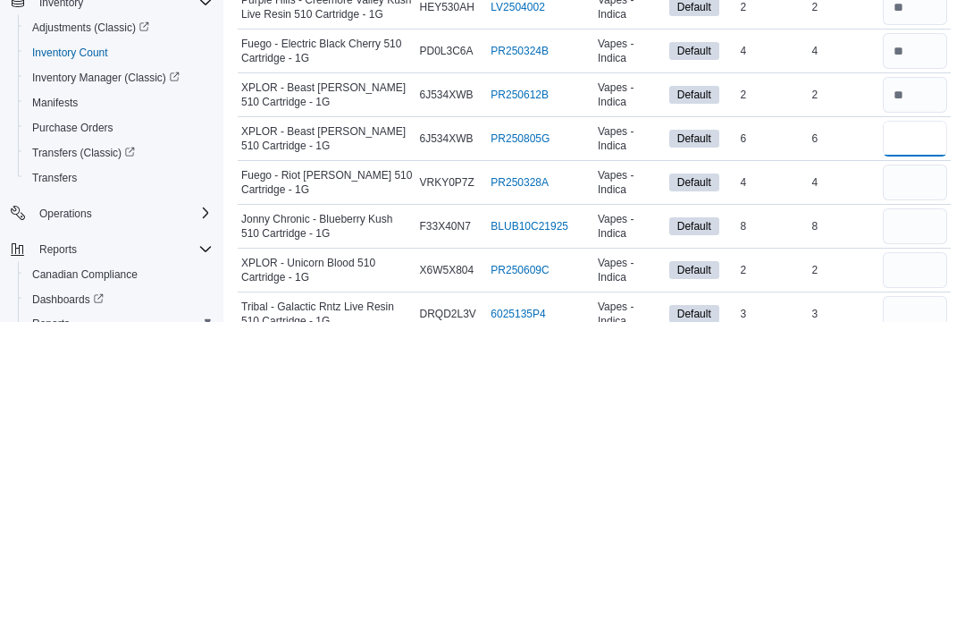
type input "*"
click at [923, 470] on input "number" at bounding box center [915, 488] width 64 height 36
type input "*"
click at [923, 514] on input "number" at bounding box center [915, 532] width 64 height 36
type input "*"
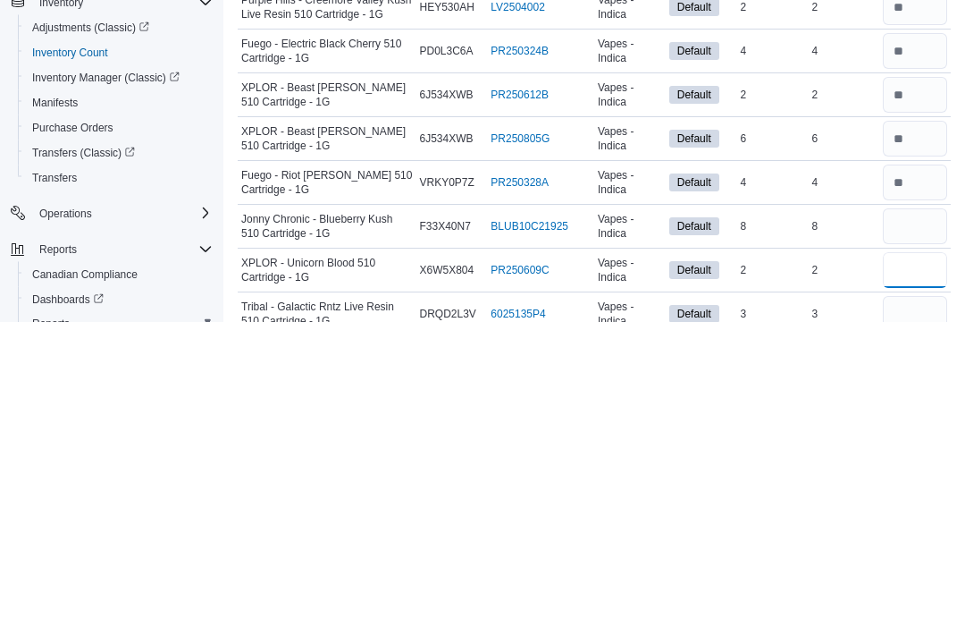
click at [930, 558] on input "number" at bounding box center [915, 576] width 64 height 36
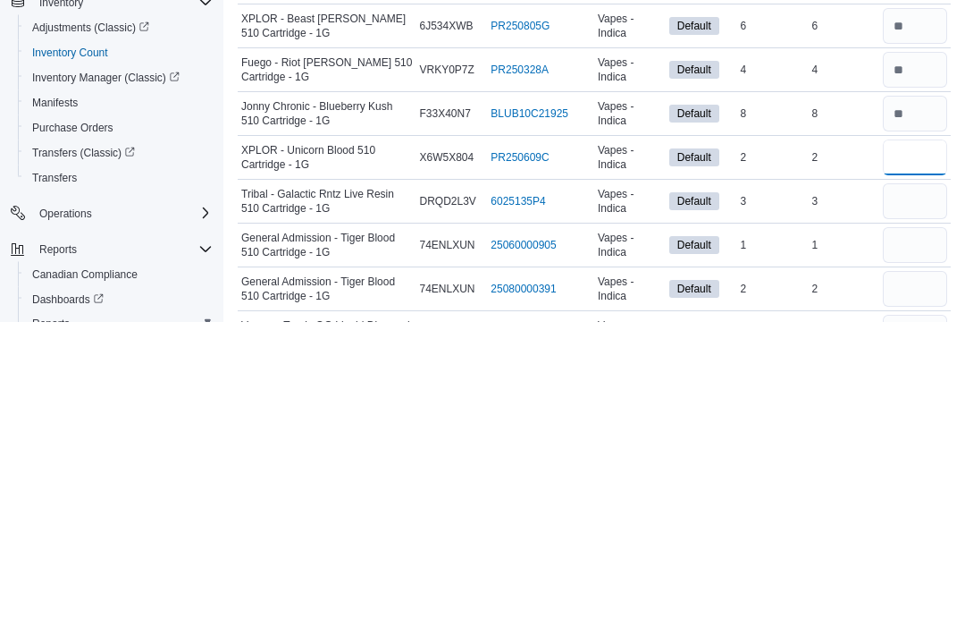
type input "*"
click at [920, 489] on input "number" at bounding box center [915, 507] width 64 height 36
type input "*"
click at [927, 533] on input "number" at bounding box center [915, 551] width 64 height 36
type input "*"
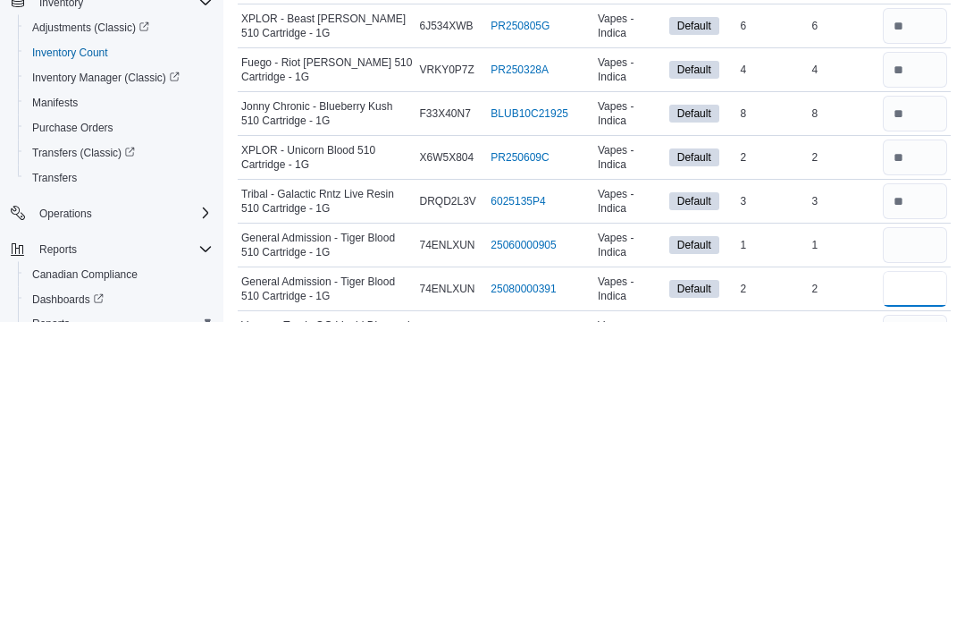
click at [921, 577] on input "number" at bounding box center [915, 595] width 64 height 36
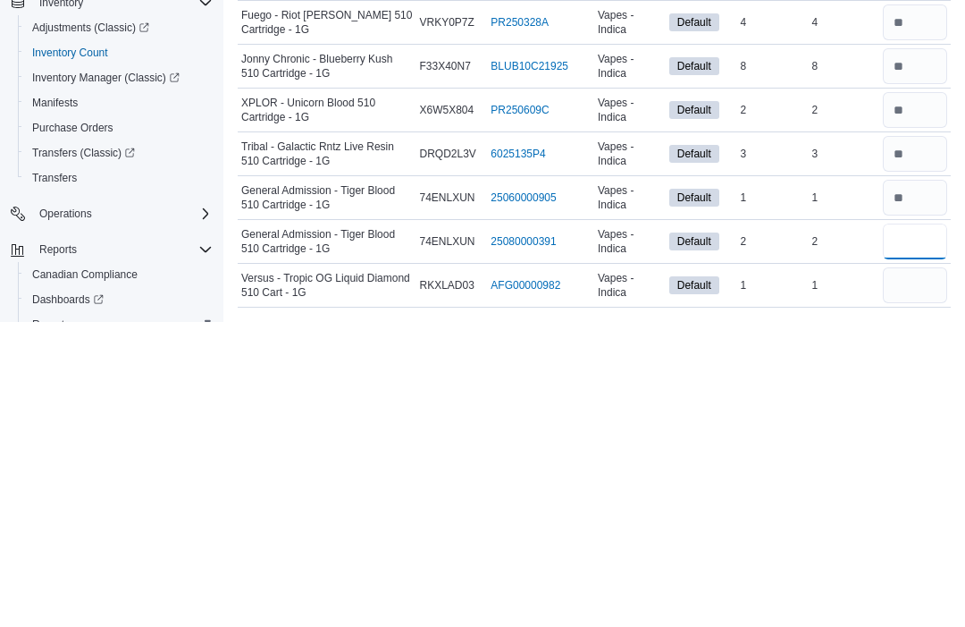
scroll to position [398, 0]
type input "*"
click at [940, 572] on input "number" at bounding box center [915, 590] width 64 height 36
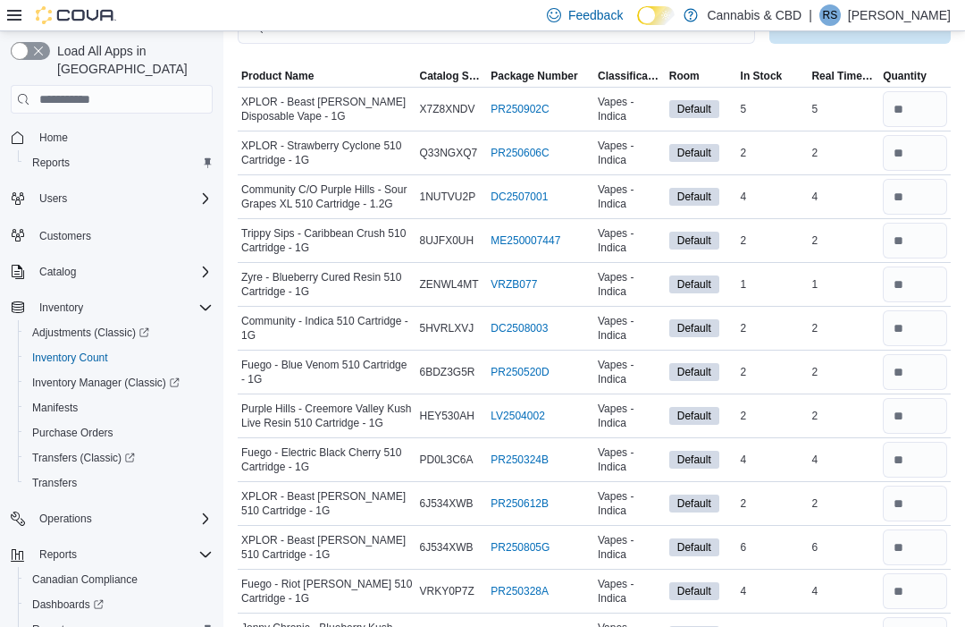
scroll to position [0, 0]
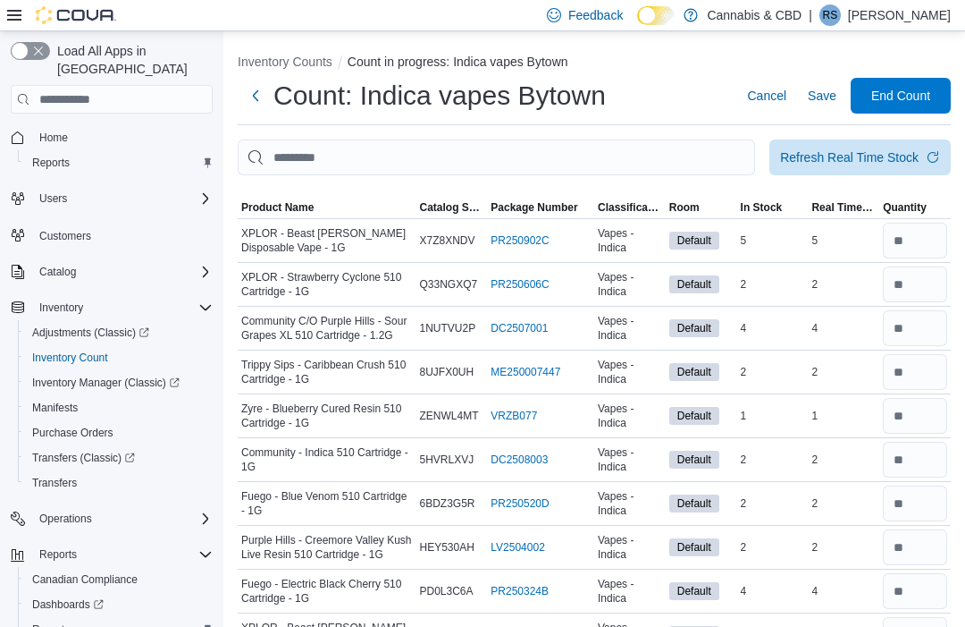
type input "*"
click at [912, 97] on span "End Count" at bounding box center [900, 96] width 59 height 18
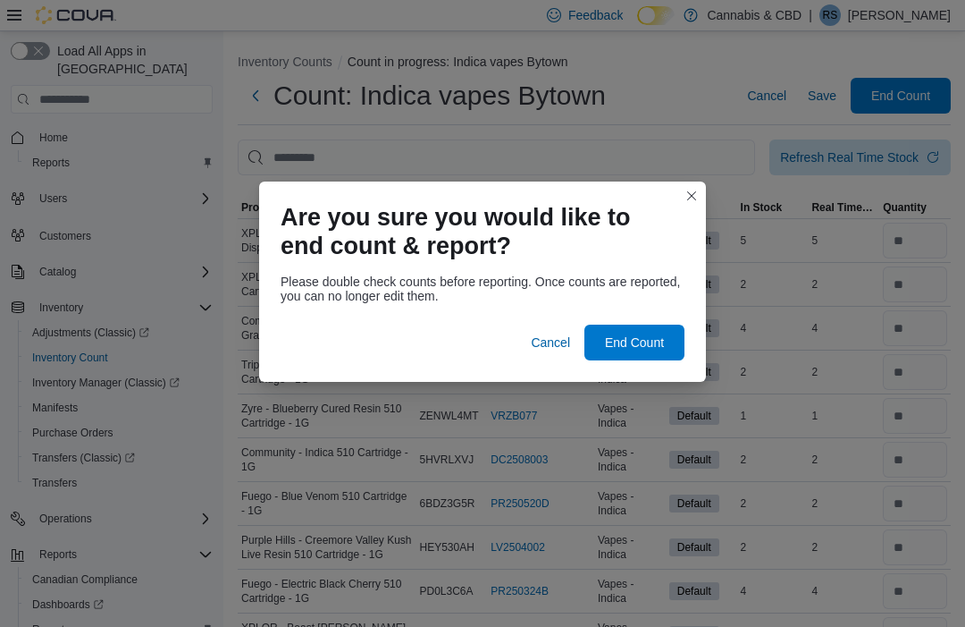
click at [661, 308] on div at bounding box center [483, 313] width 404 height 21
click at [644, 317] on div at bounding box center [483, 313] width 404 height 21
click at [642, 324] on span "End Count" at bounding box center [634, 342] width 79 height 36
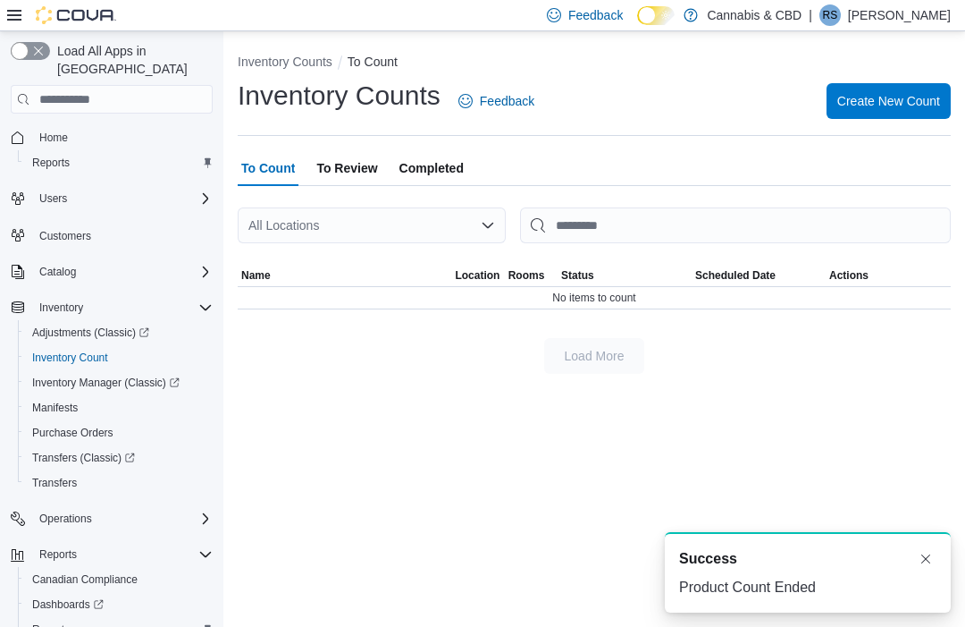
click at [897, 102] on span "Create New Count" at bounding box center [889, 101] width 103 height 18
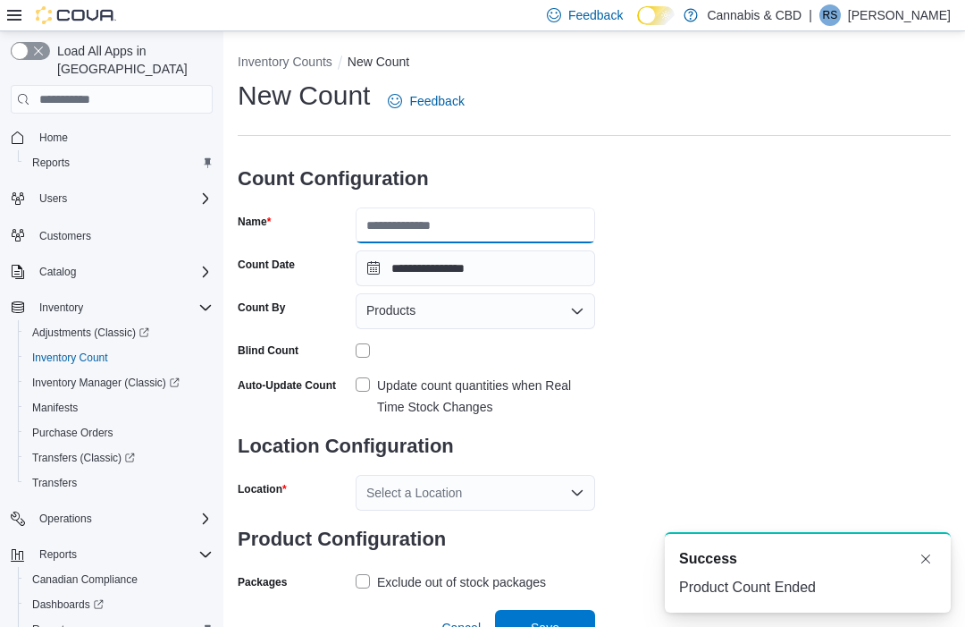
click at [457, 221] on input "Name" at bounding box center [476, 225] width 240 height 36
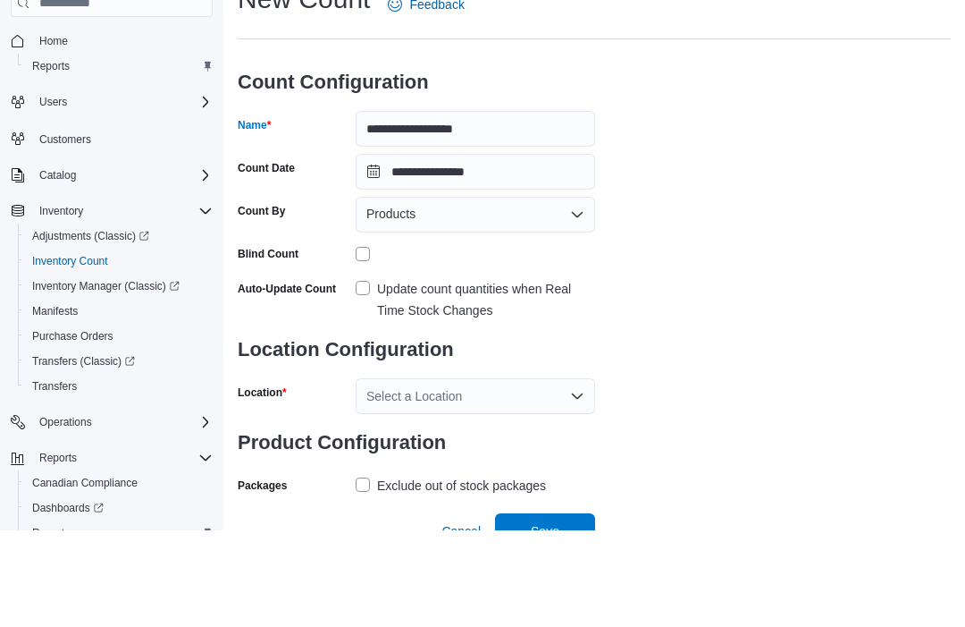
scroll to position [60, 0]
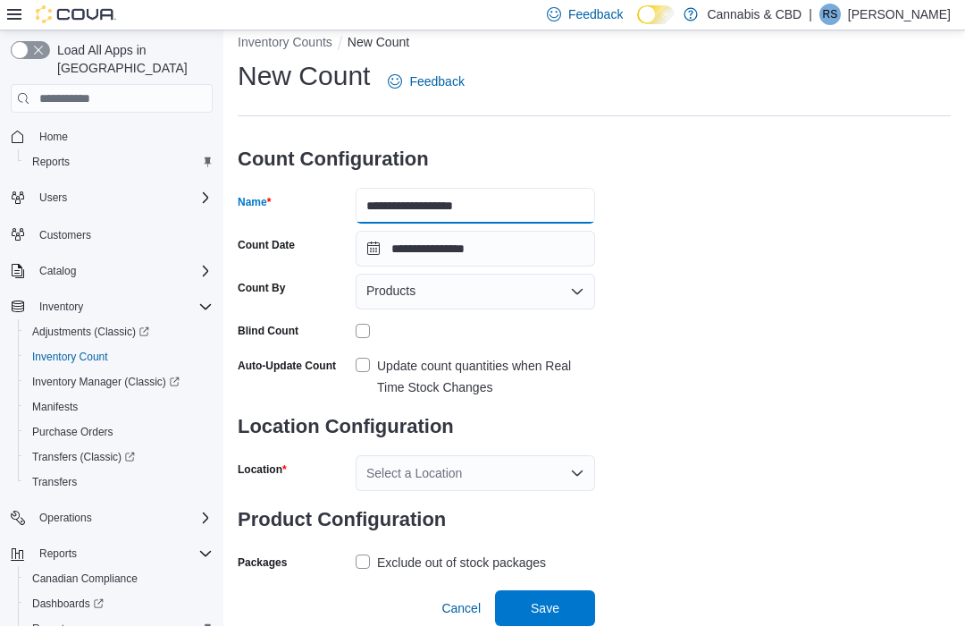
type input "**********"
click at [361, 356] on label "Update count quantities when Real Time Stock Changes" at bounding box center [476, 377] width 240 height 43
click at [546, 456] on div "Select a Location" at bounding box center [476, 474] width 240 height 36
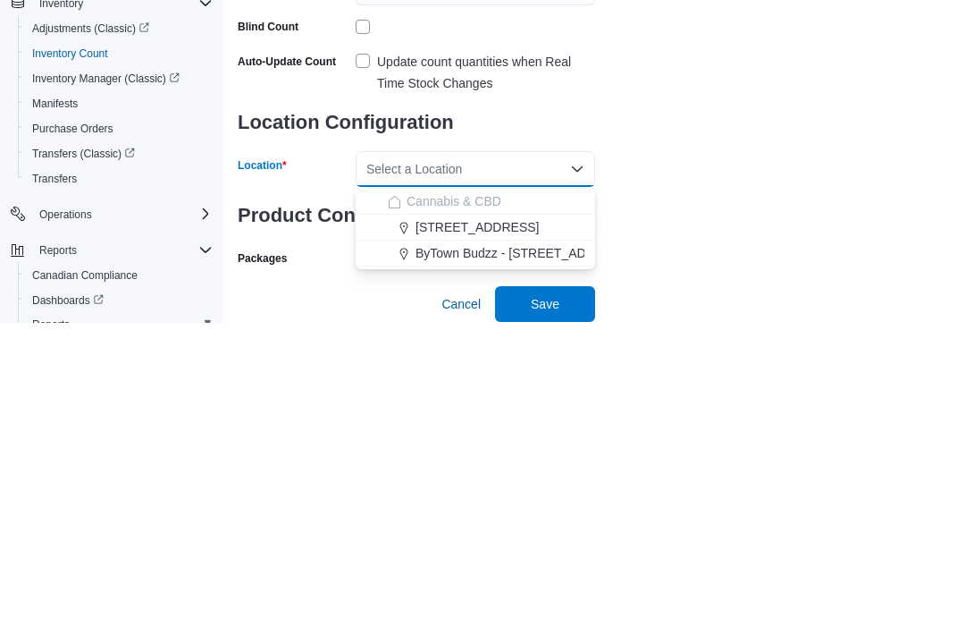
click at [434, 549] on span "ByTown Budzz - [STREET_ADDRESS]" at bounding box center [524, 558] width 217 height 18
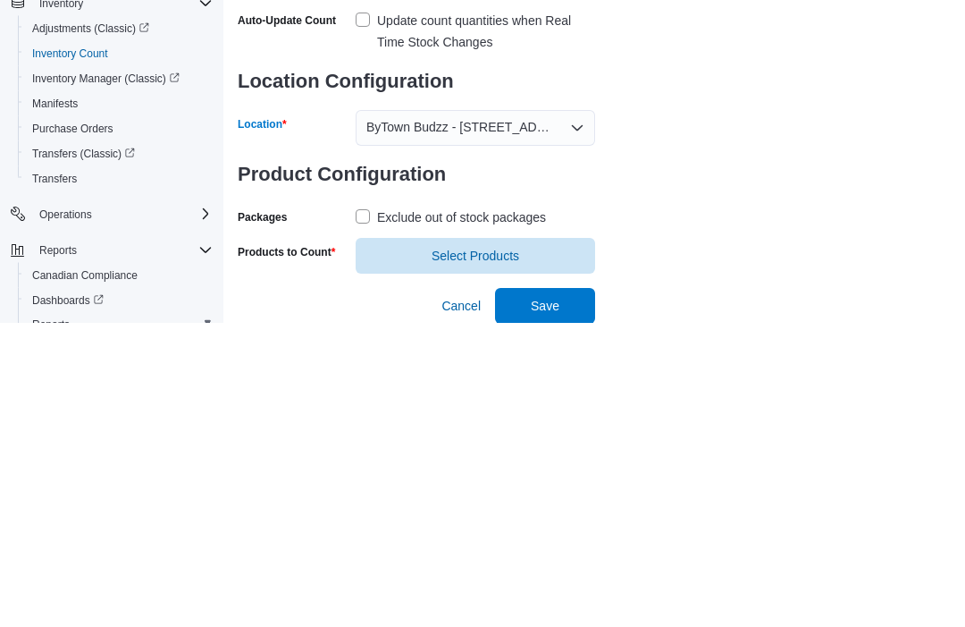
scroll to position [63, 0]
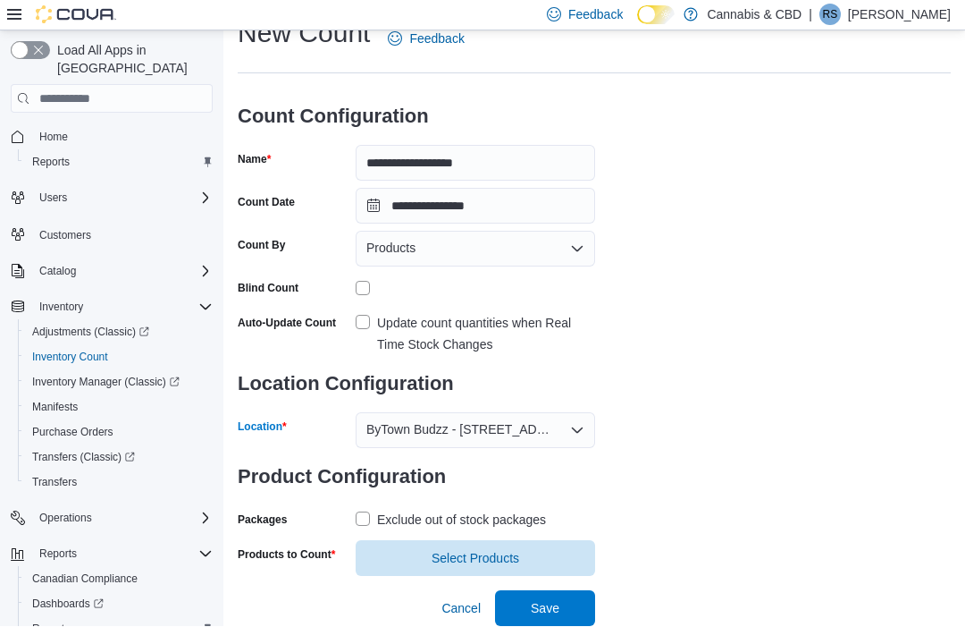
click at [369, 519] on label "Exclude out of stock packages" at bounding box center [451, 519] width 190 height 21
click at [417, 553] on span "Select Products" at bounding box center [475, 559] width 218 height 36
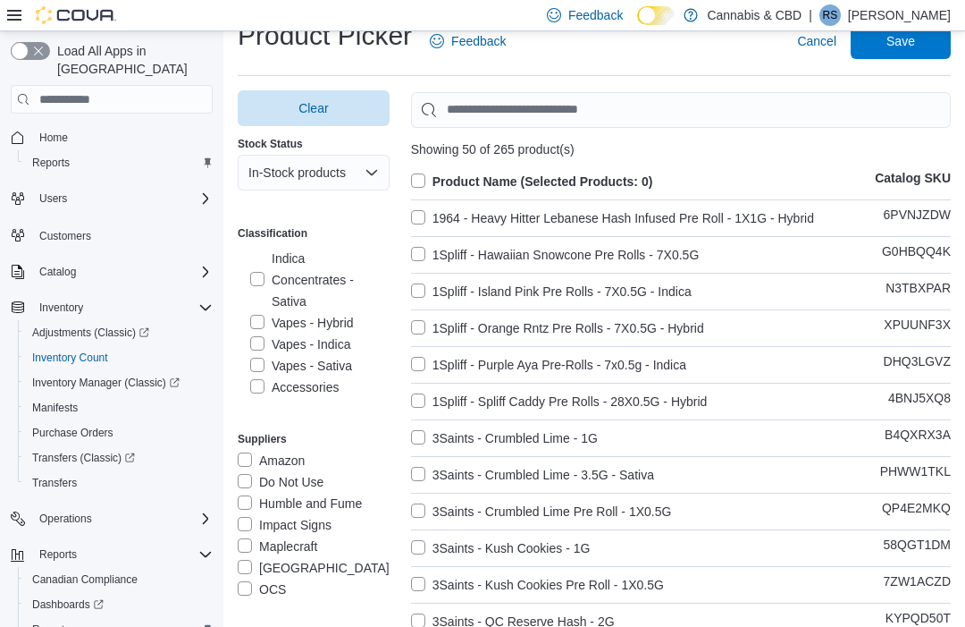
scroll to position [527, 0]
click at [352, 300] on label "Vapes - Hybrid" at bounding box center [302, 306] width 104 height 21
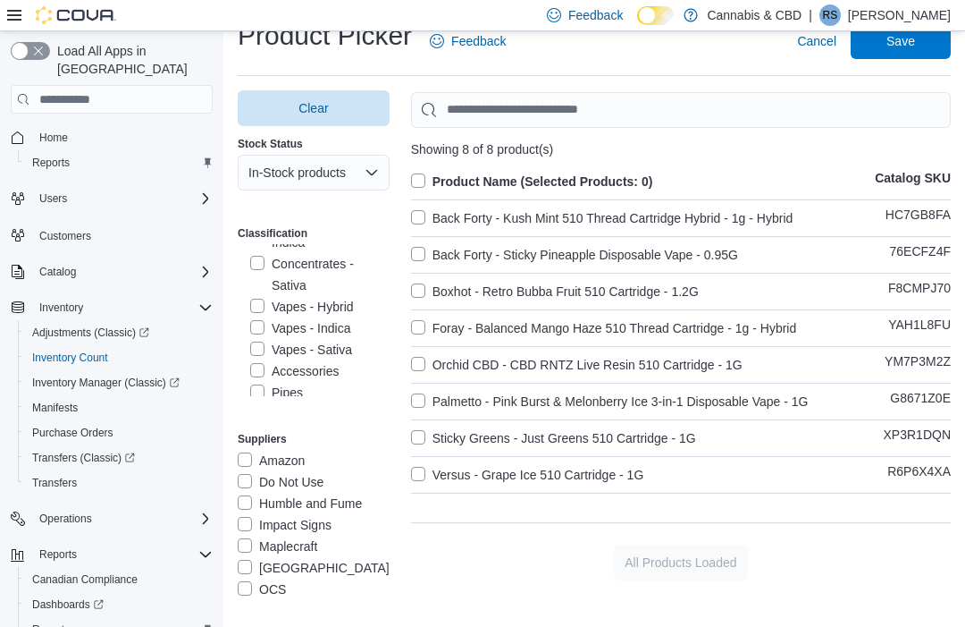
click at [417, 172] on label "Product Name (Selected Products: 0)" at bounding box center [532, 181] width 242 height 21
click at [902, 53] on span "Save" at bounding box center [901, 41] width 79 height 36
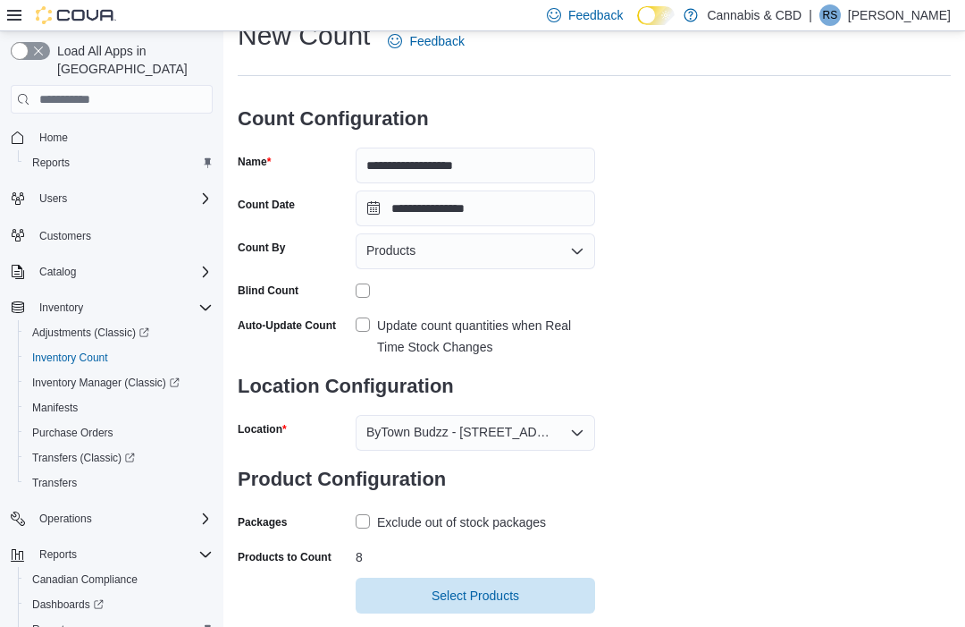
scroll to position [98, 0]
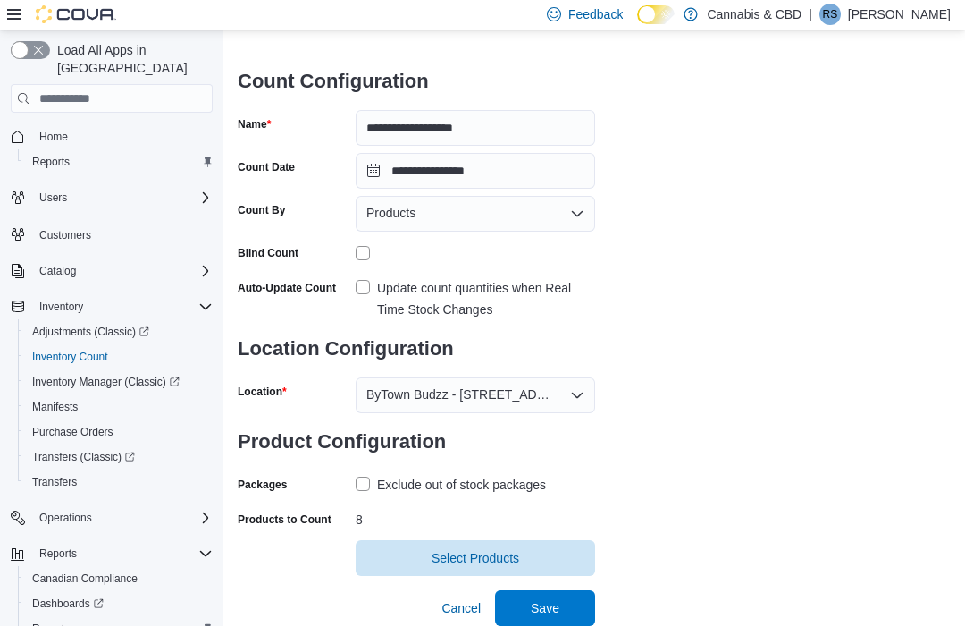
click at [544, 609] on span "Save" at bounding box center [545, 609] width 29 height 18
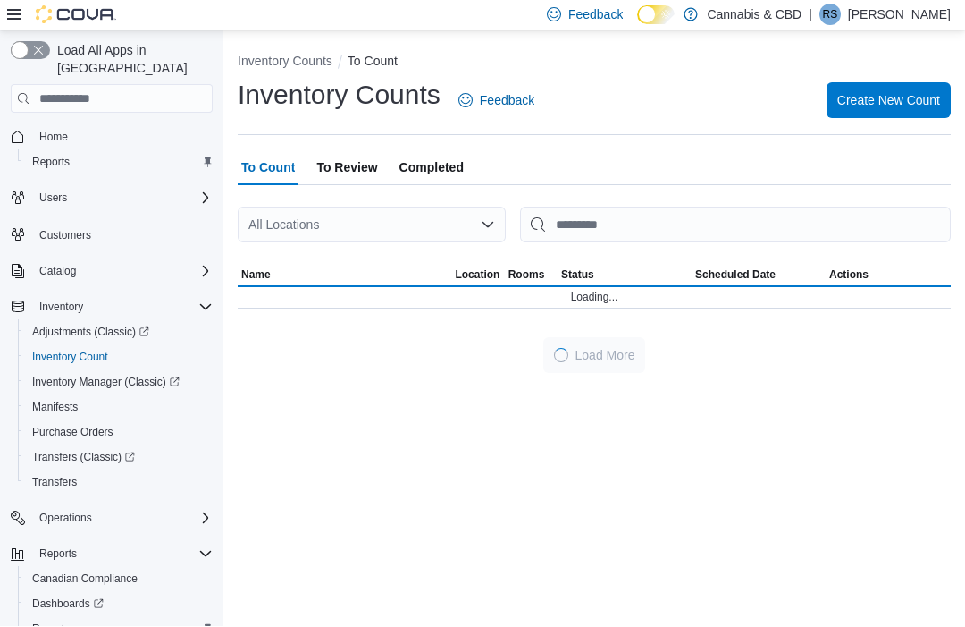
scroll to position [60, 0]
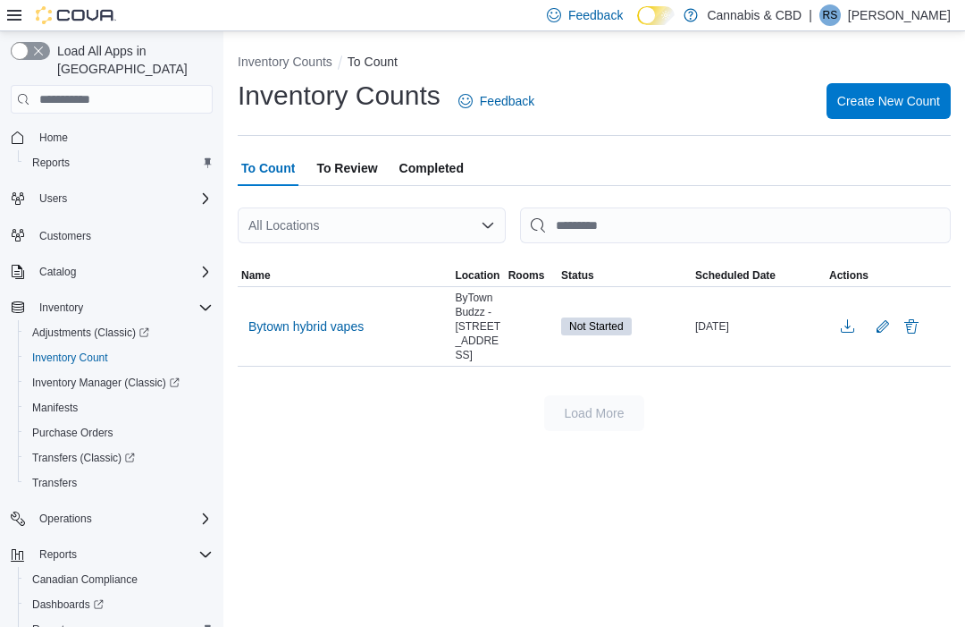
click at [310, 317] on span "Bytown hybrid vapes" at bounding box center [305, 326] width 115 height 18
click at [293, 317] on span "Bytown hybrid vapes" at bounding box center [305, 326] width 115 height 18
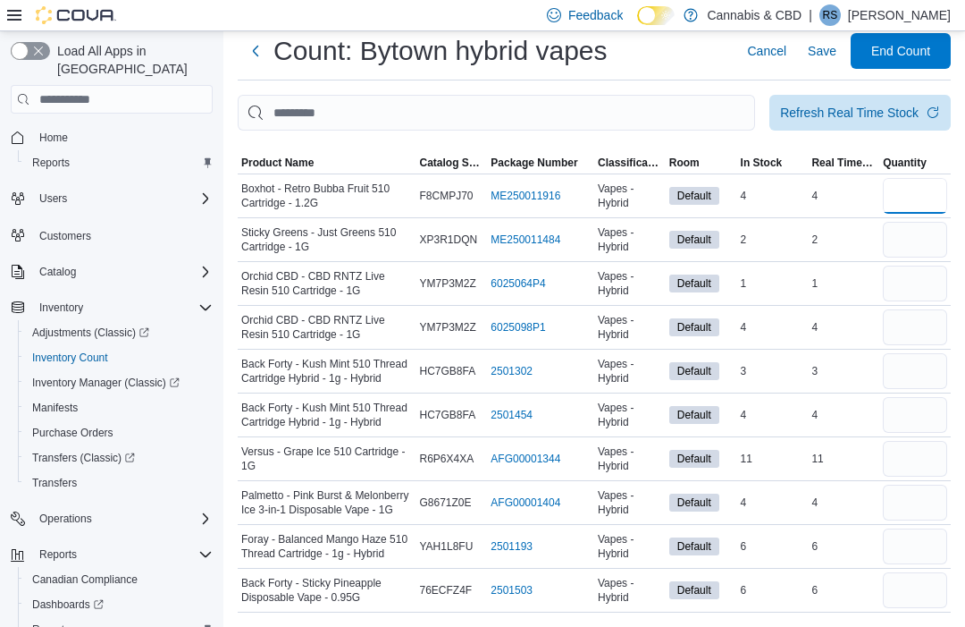
click at [932, 183] on input "number" at bounding box center [915, 196] width 64 height 36
type input "*"
click at [925, 228] on input "number" at bounding box center [915, 240] width 64 height 36
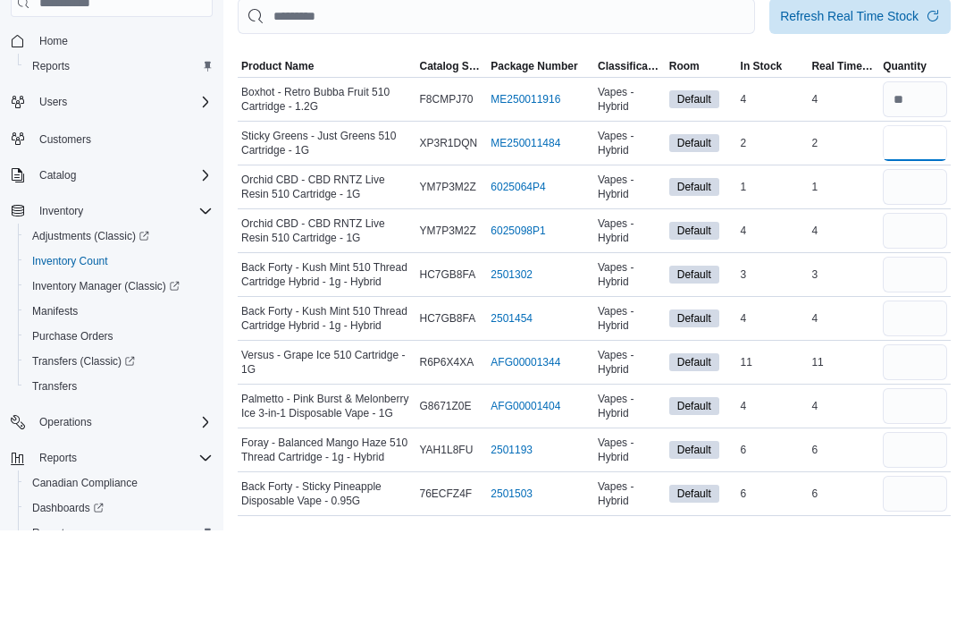
type input "*"
click at [937, 265] on input "number" at bounding box center [915, 283] width 64 height 36
type input "*"
click at [906, 309] on input "number" at bounding box center [915, 327] width 64 height 36
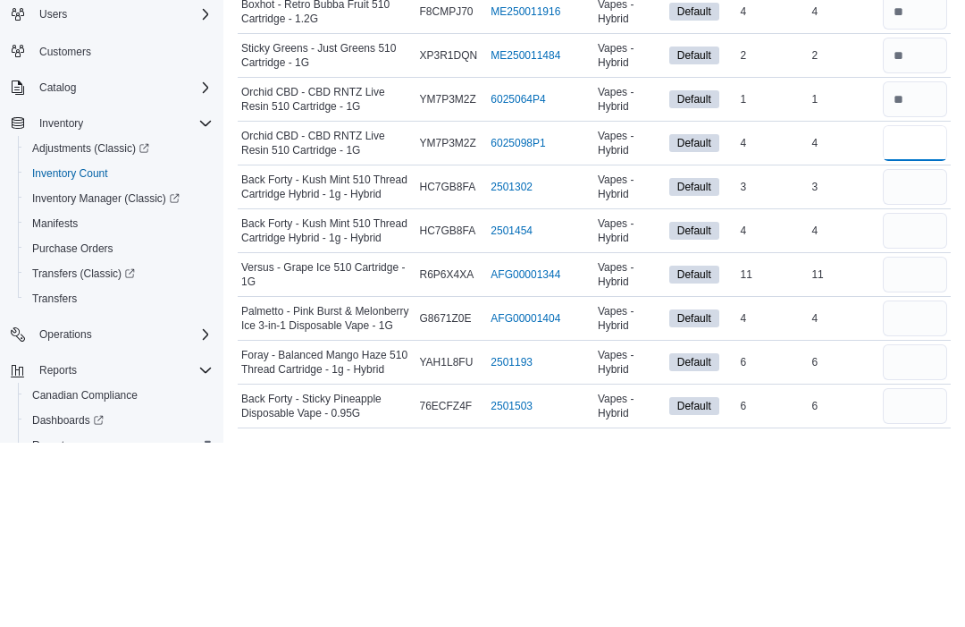
type input "*"
click at [919, 353] on input "number" at bounding box center [915, 371] width 64 height 36
type input "*"
click at [917, 397] on input "number" at bounding box center [915, 415] width 64 height 36
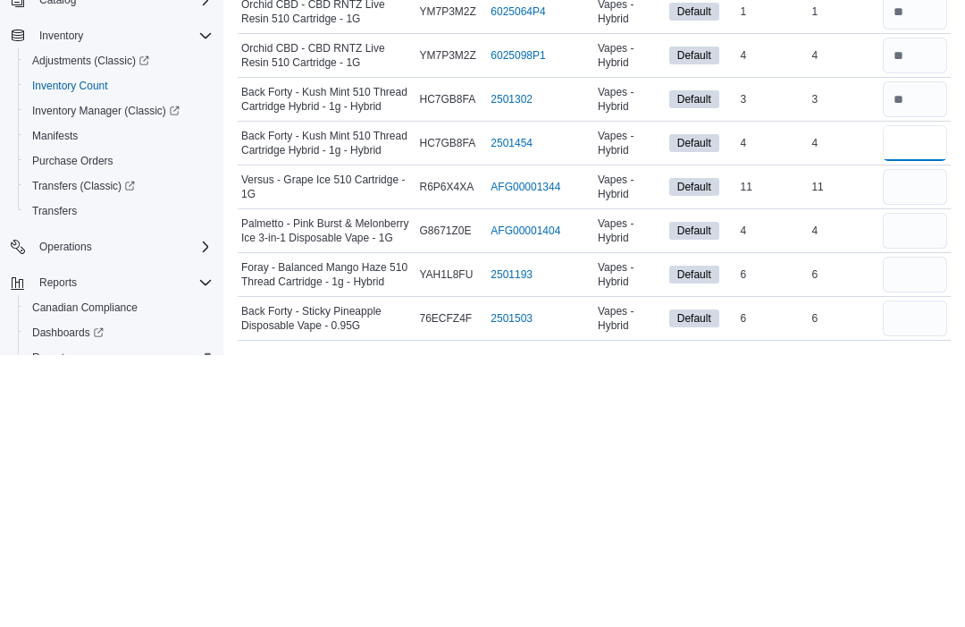
type input "*"
click at [916, 441] on input "number" at bounding box center [915, 459] width 64 height 36
type input "**"
click at [908, 484] on input "number" at bounding box center [915, 502] width 64 height 36
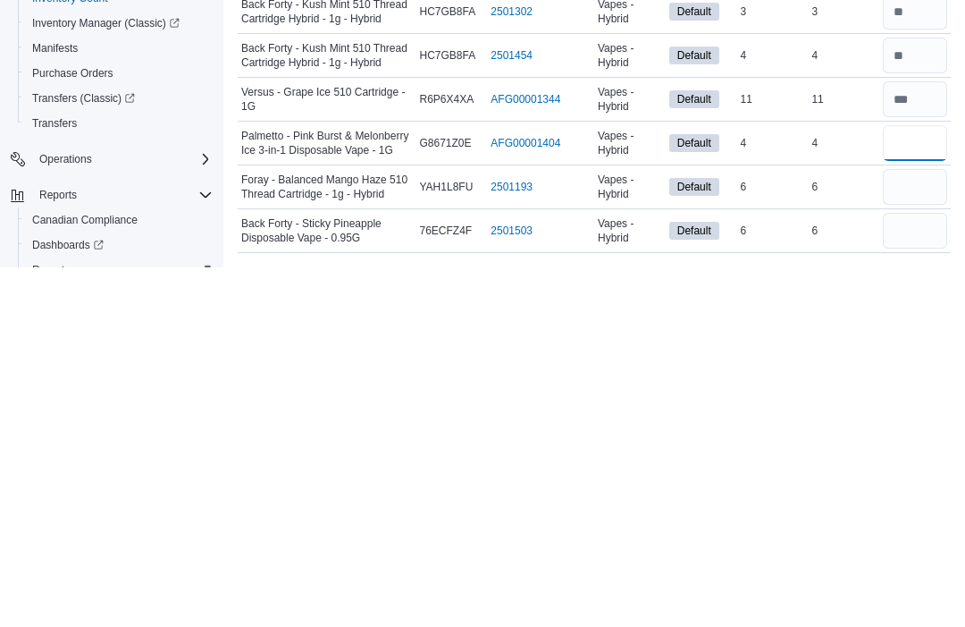
type input "*"
click at [923, 528] on input "number" at bounding box center [915, 546] width 64 height 36
type input "*"
click at [913, 572] on input "number" at bounding box center [915, 590] width 64 height 36
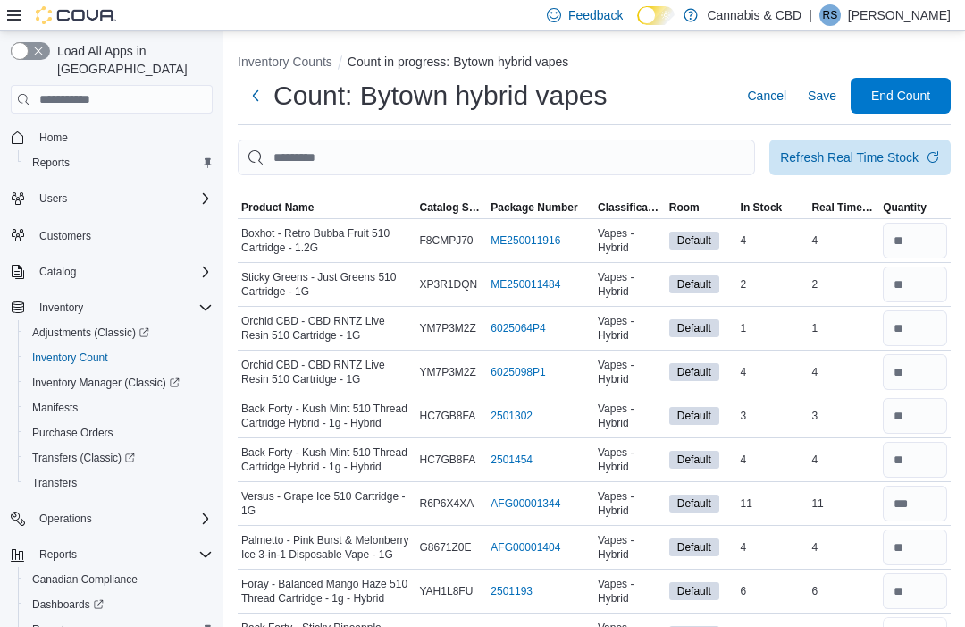
type input "*"
click at [922, 87] on span "End Count" at bounding box center [901, 96] width 79 height 36
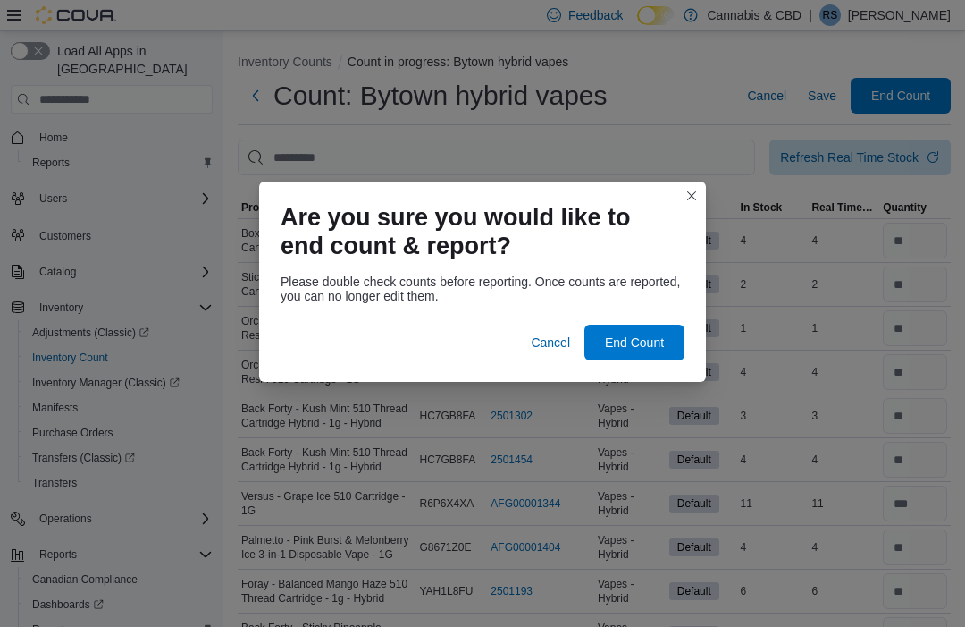
click at [648, 334] on span "End Count" at bounding box center [634, 342] width 59 height 18
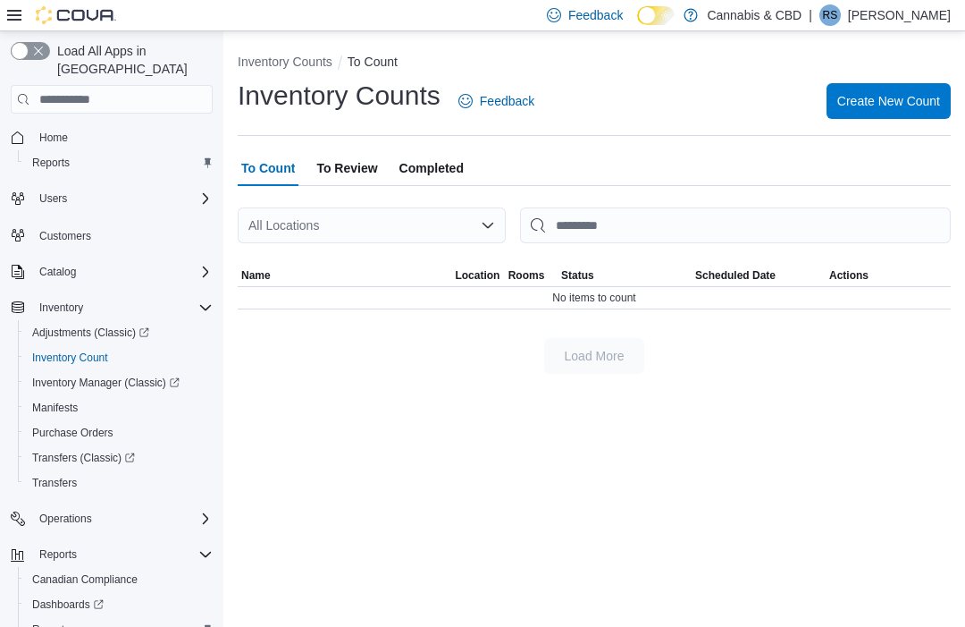
click at [348, 175] on span "To Review" at bounding box center [346, 168] width 61 height 36
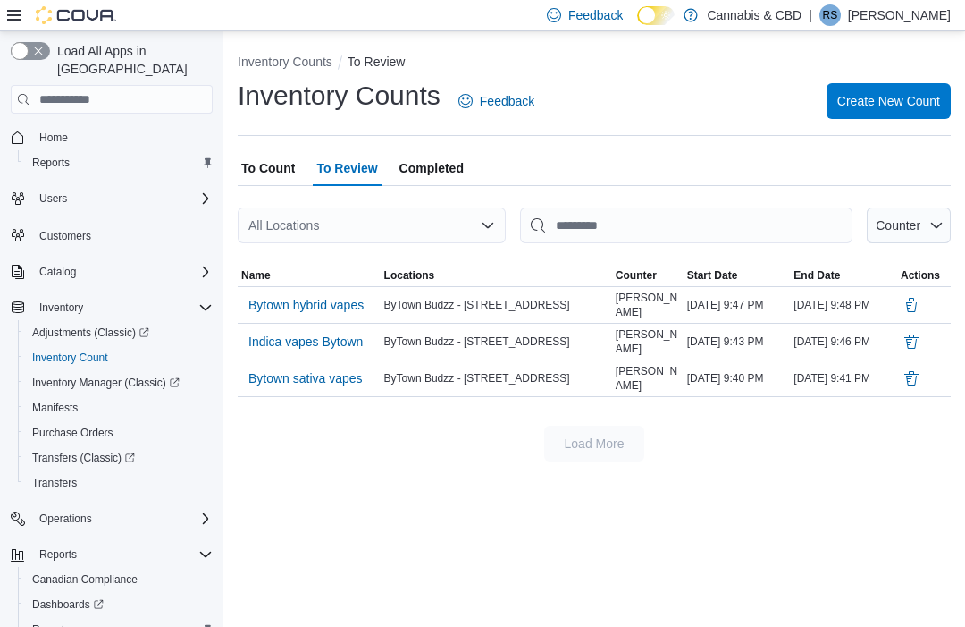
click at [310, 300] on span "Bytown hybrid vapes" at bounding box center [305, 305] width 115 height 18
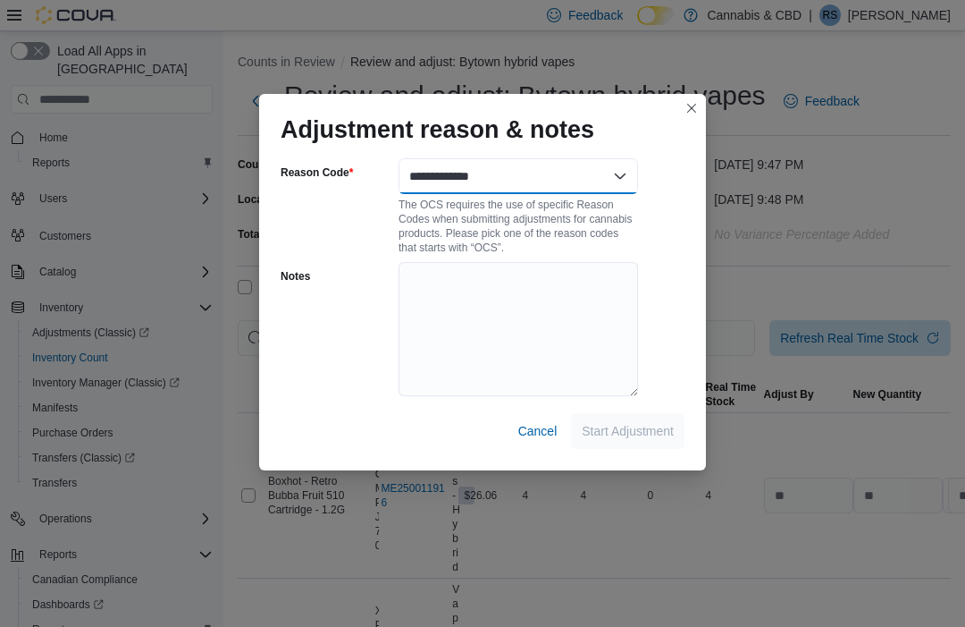
click at [578, 163] on select "**********" at bounding box center [519, 176] width 240 height 36
click at [618, 160] on select "**********" at bounding box center [519, 176] width 240 height 36
select select "**********"
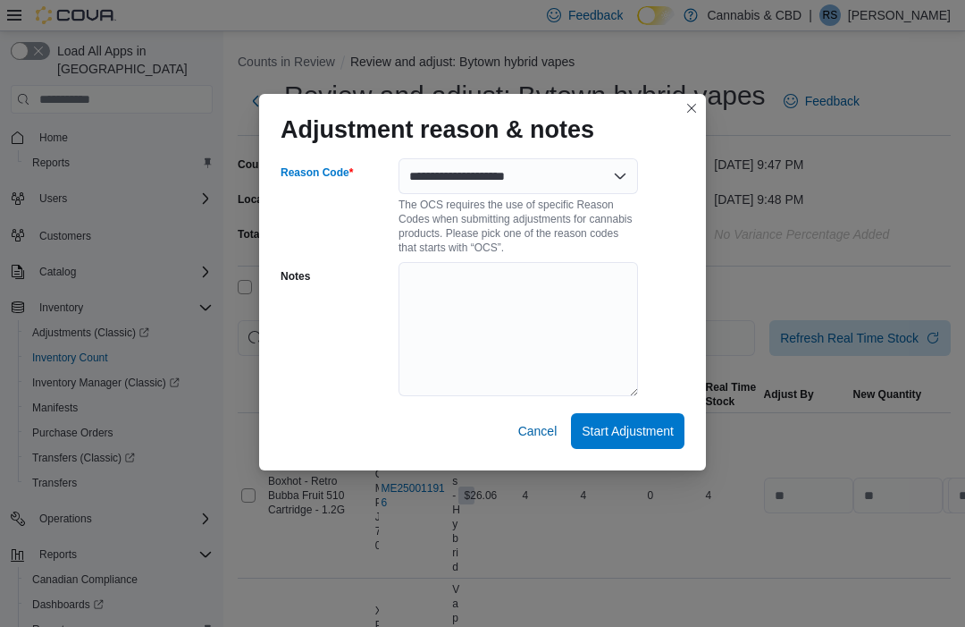
click at [638, 422] on span "Start Adjustment" at bounding box center [628, 431] width 92 height 18
select select "**********"
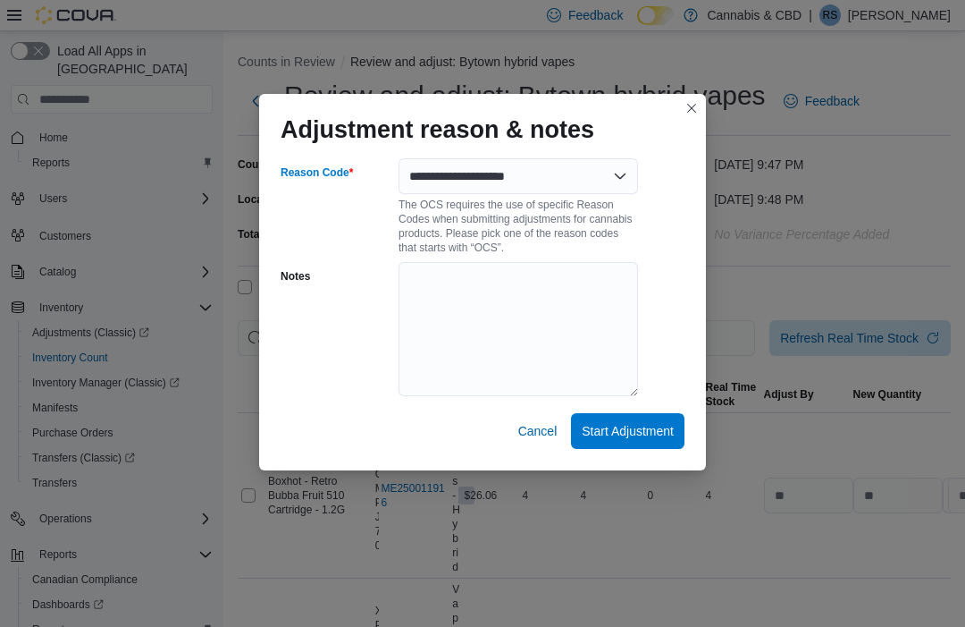
select select "**********"
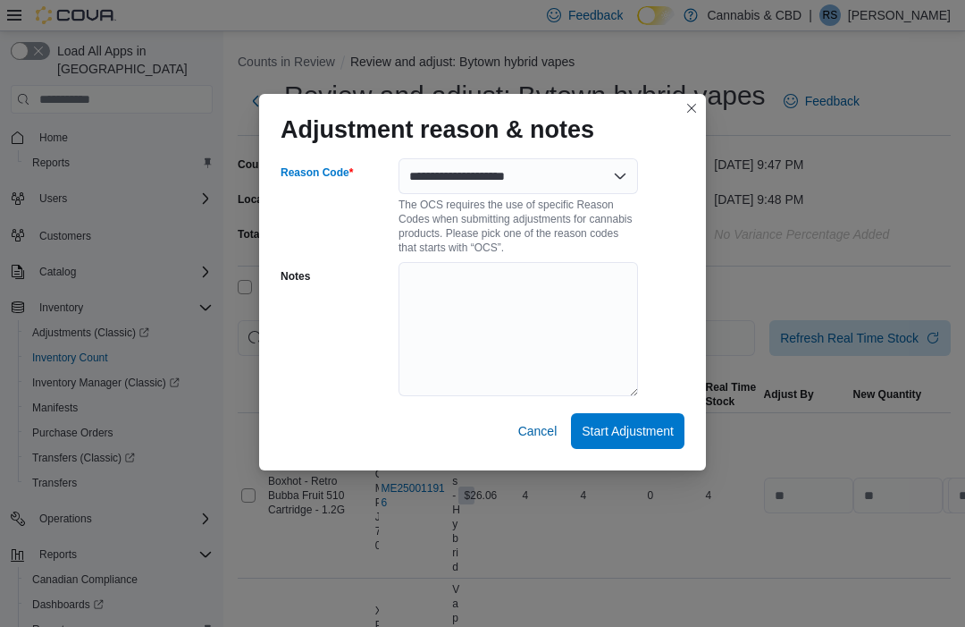
select select "**********"
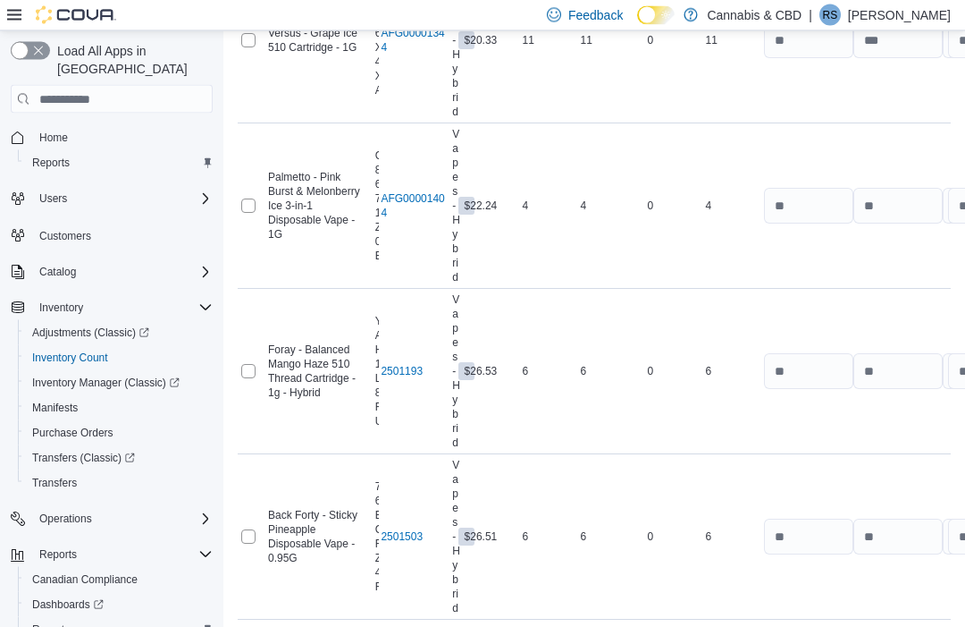
scroll to position [1446, 0]
click at [889, 577] on span "Submit Adjustments" at bounding box center [844, 575] width 111 height 18
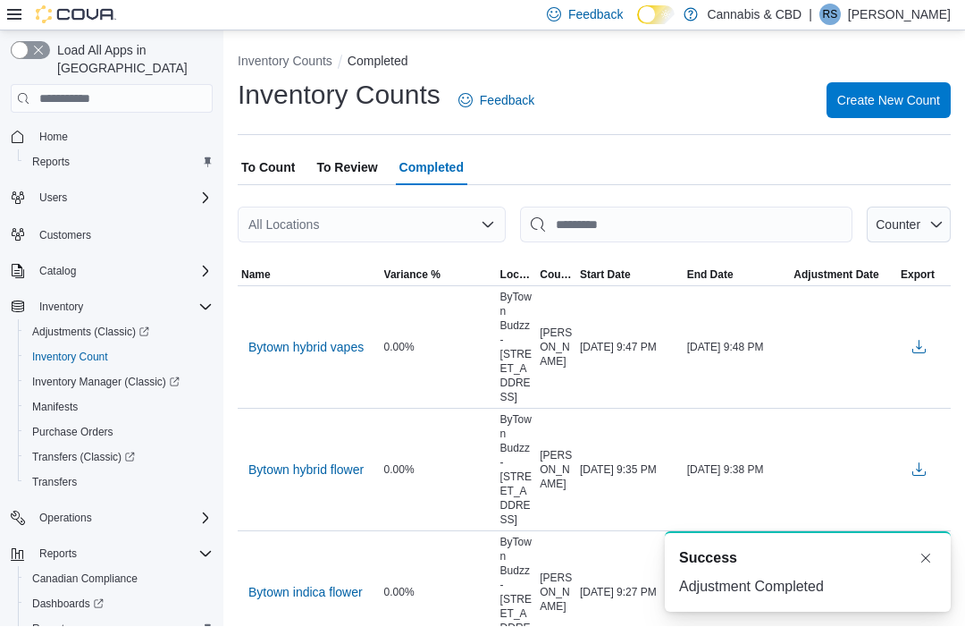
scroll to position [1, 0]
click at [344, 176] on span "To Review" at bounding box center [346, 167] width 61 height 36
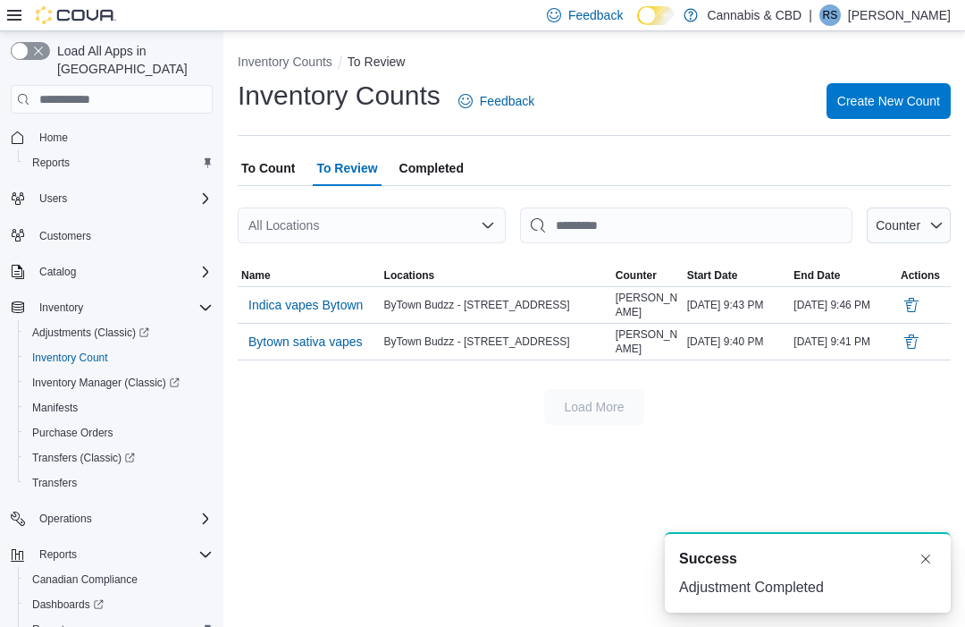
click at [323, 305] on span "Indica vapes Bytown" at bounding box center [305, 305] width 114 height 18
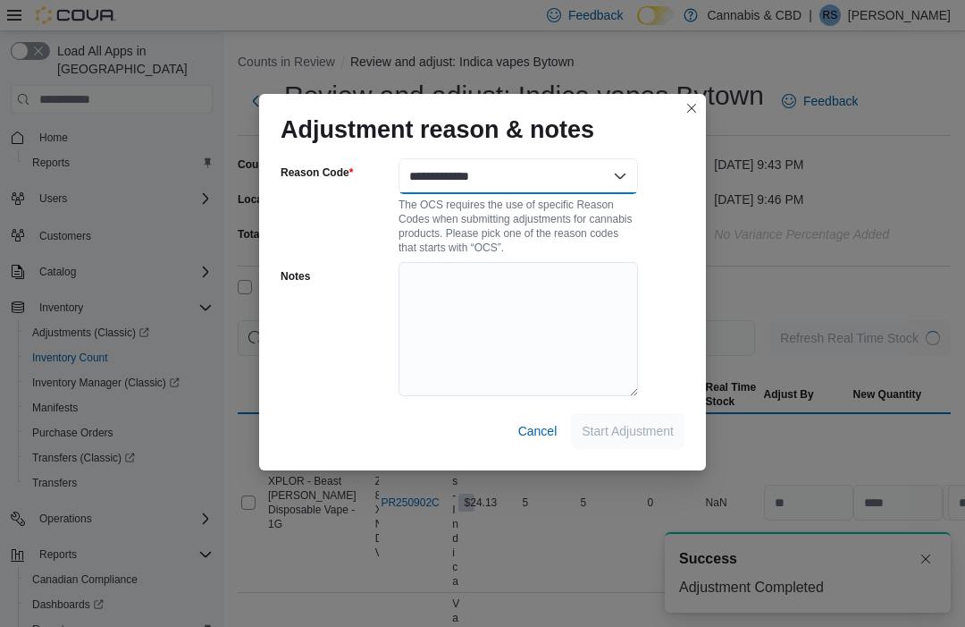
click at [583, 186] on select "**********" at bounding box center [519, 176] width 240 height 36
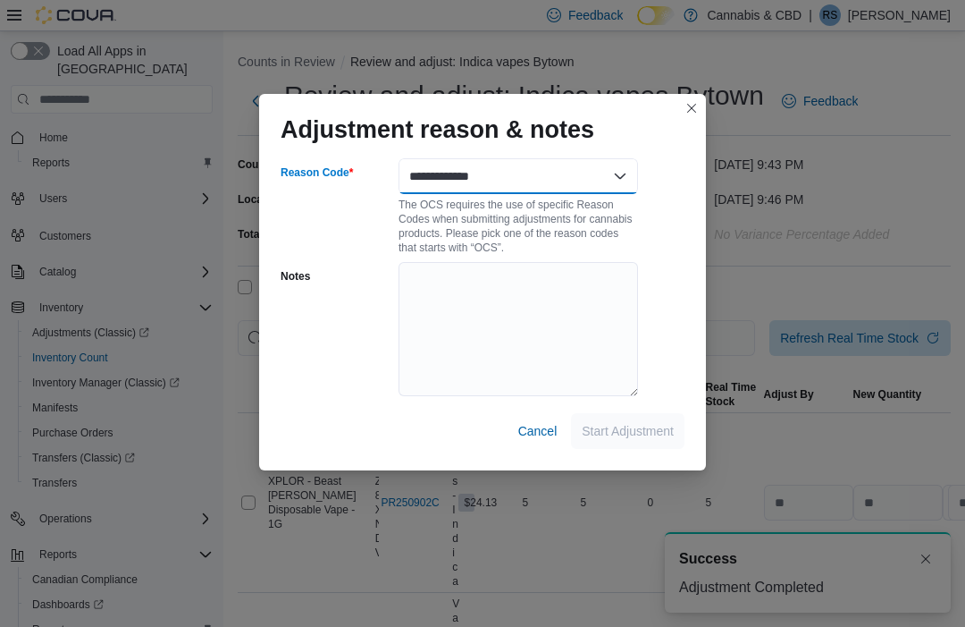
select select "**********"
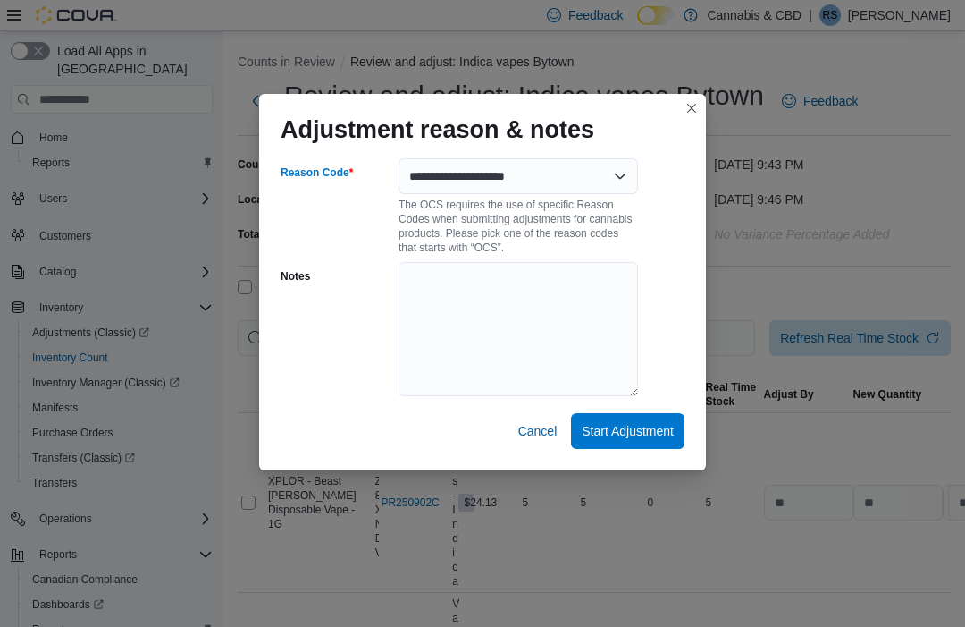
click at [658, 444] on span "Start Adjustment" at bounding box center [628, 431] width 92 height 36
select select "**********"
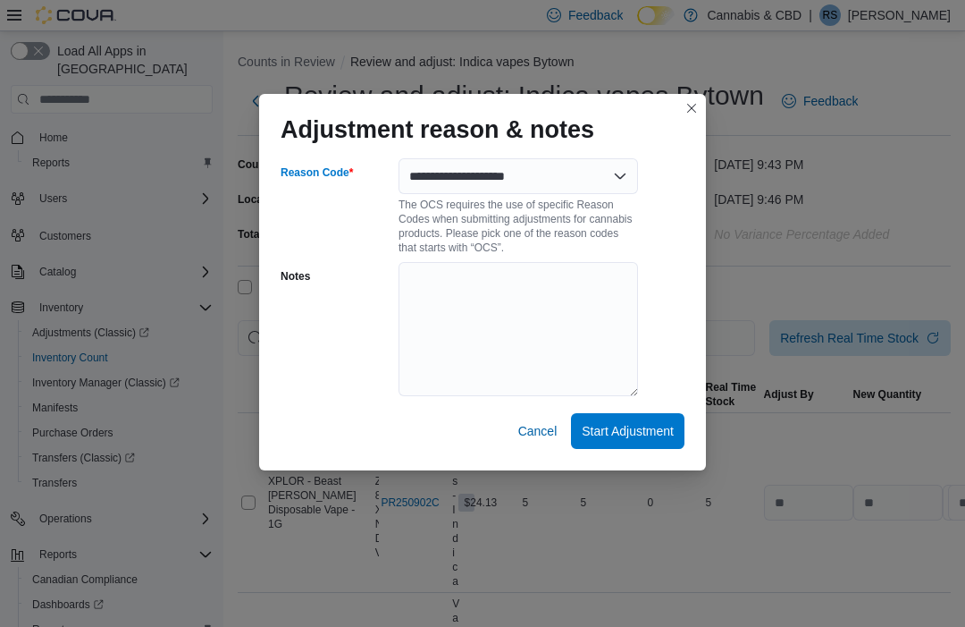
select select "**********"
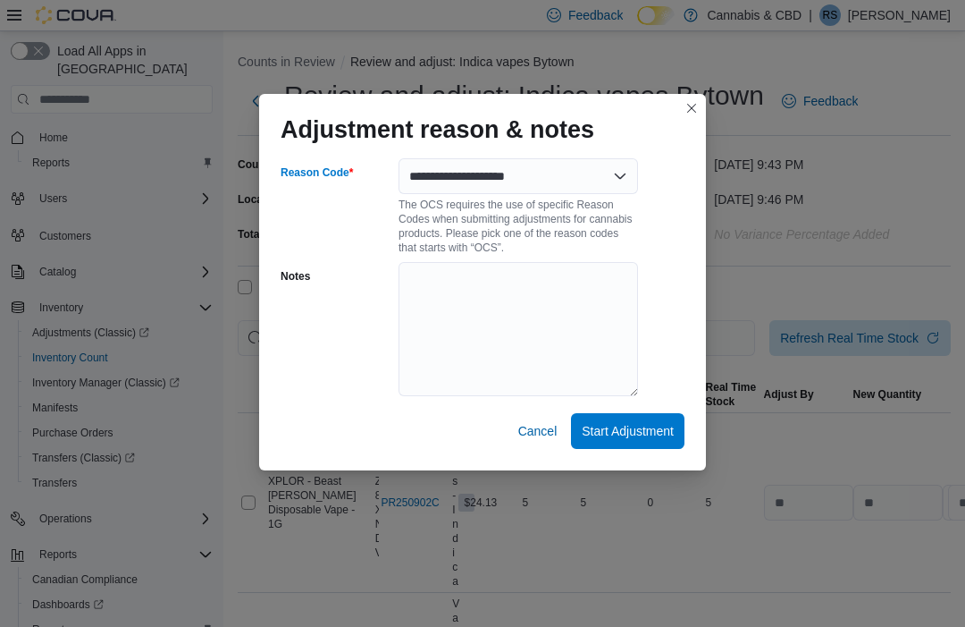
select select "**********"
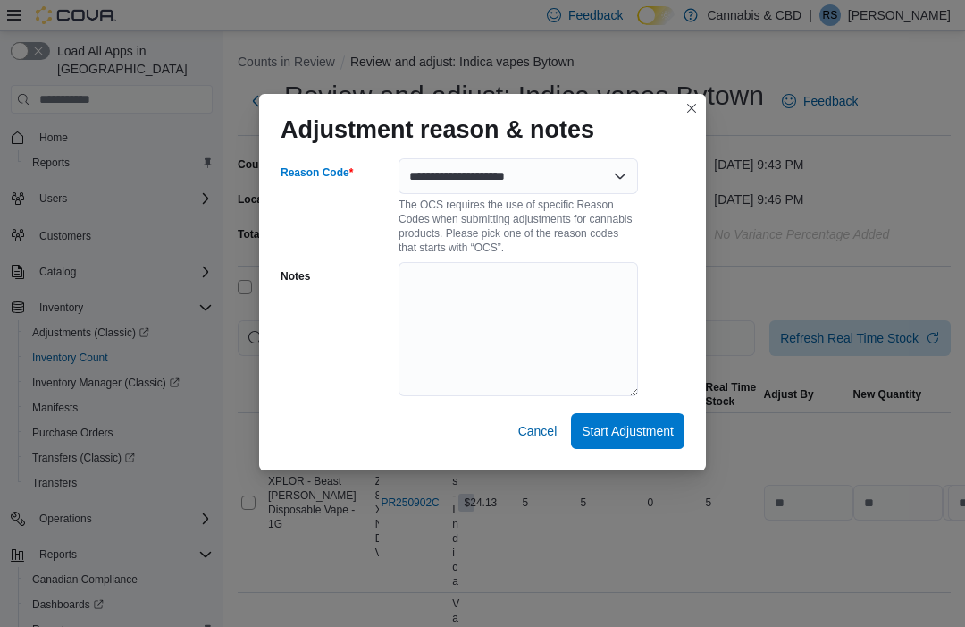
select select "**********"
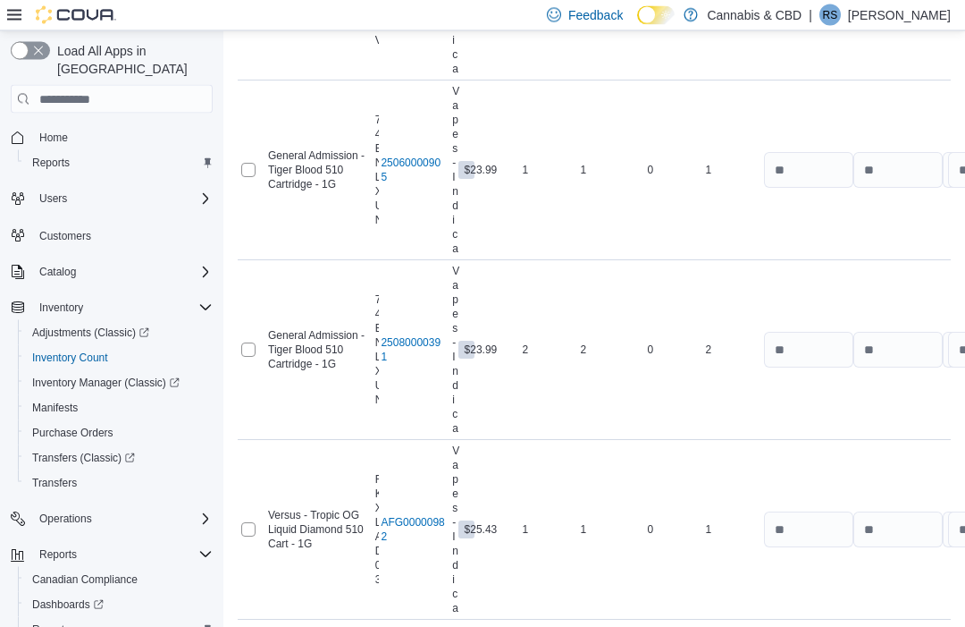
scroll to position [3027, 0]
click at [878, 577] on span "Submit Adjustments" at bounding box center [844, 575] width 111 height 18
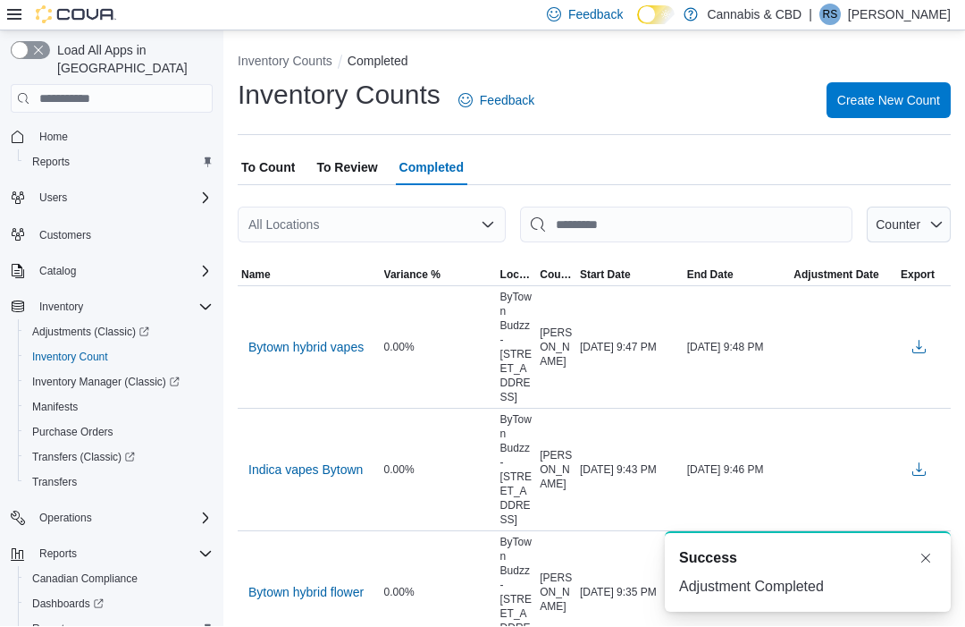
scroll to position [1, 0]
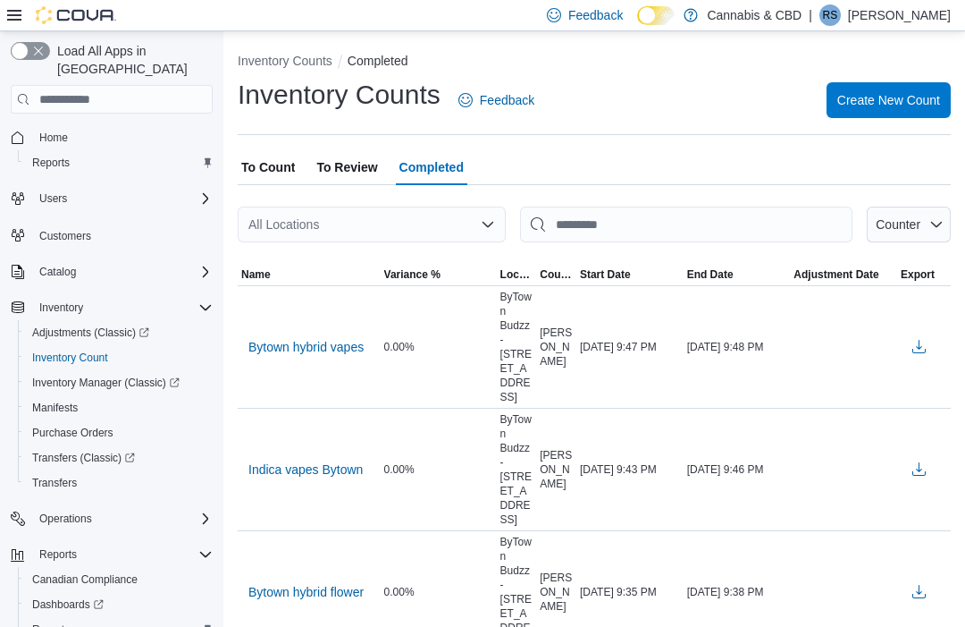
click at [369, 175] on span "To Review" at bounding box center [346, 167] width 61 height 36
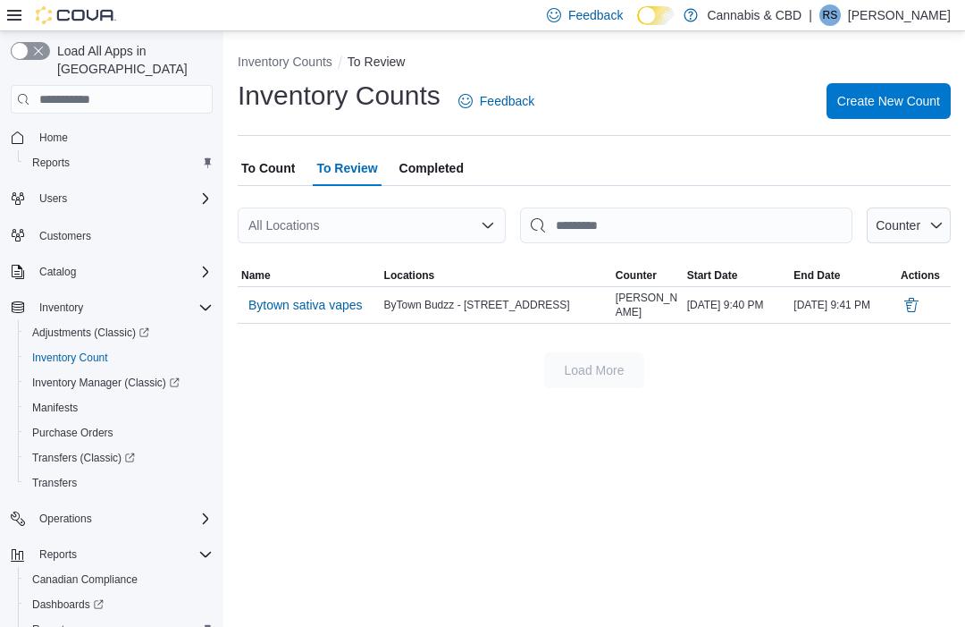
click at [303, 318] on span "Bytown sativa vapes" at bounding box center [305, 304] width 114 height 27
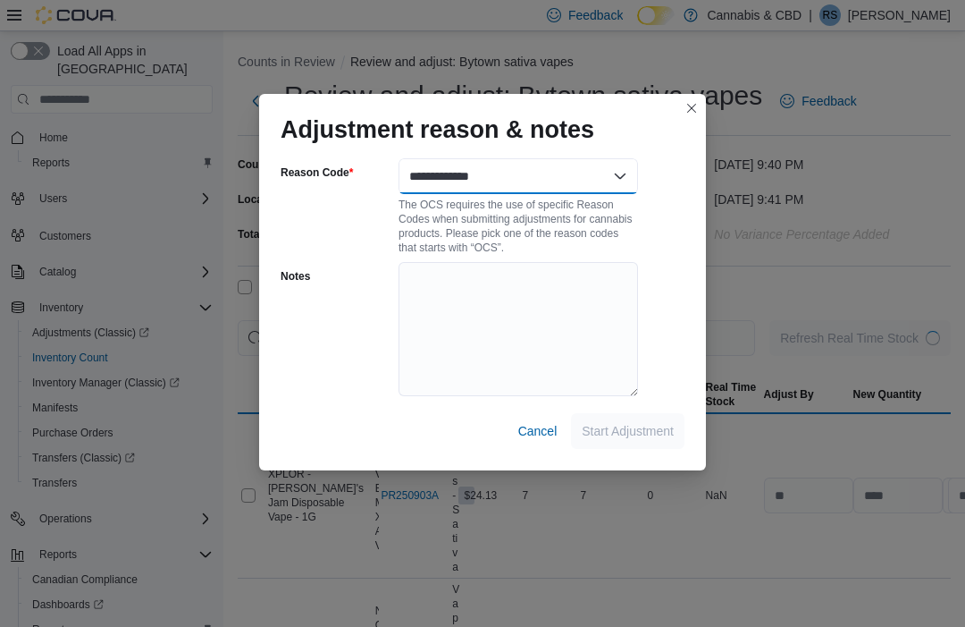
click at [611, 192] on select "**********" at bounding box center [519, 176] width 240 height 36
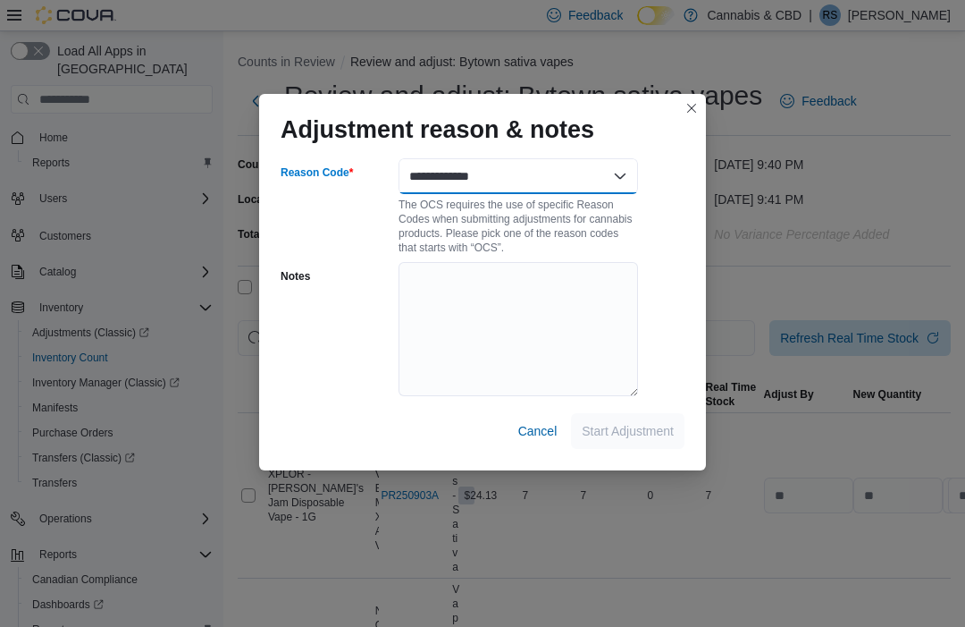
select select "**********"
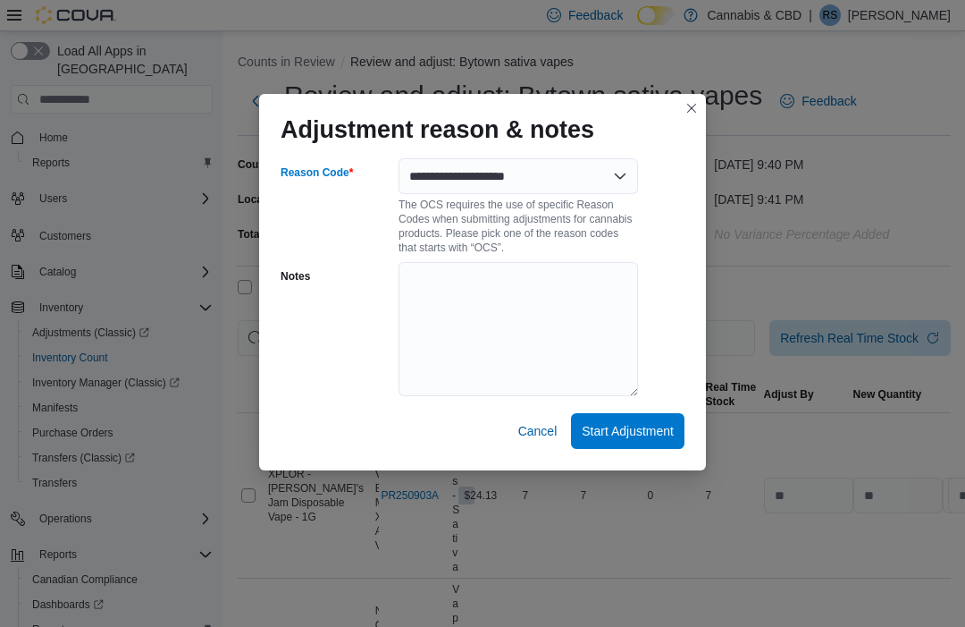
click at [652, 440] on span "Start Adjustment" at bounding box center [628, 431] width 92 height 18
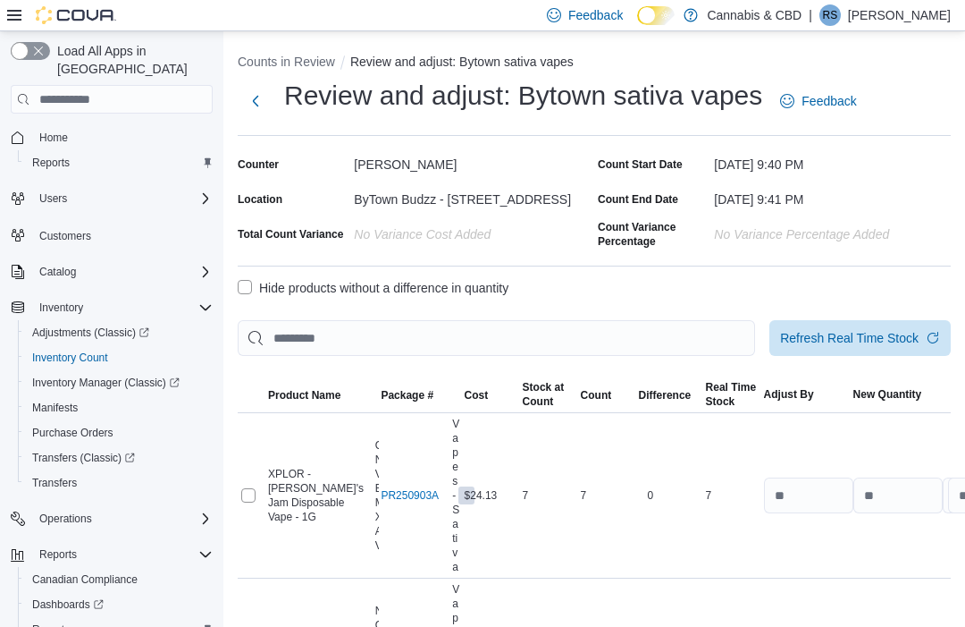
select select "**********"
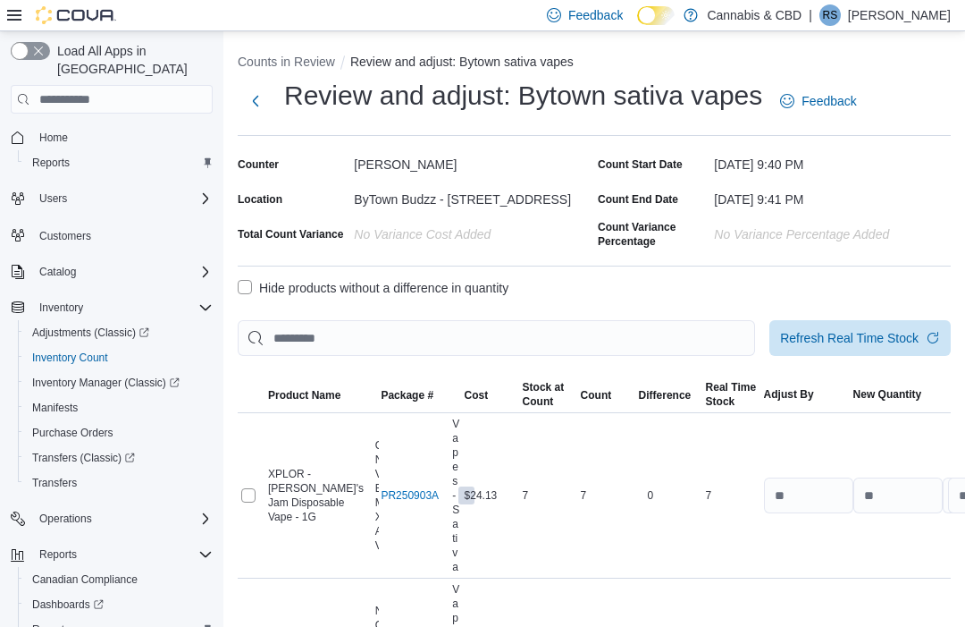
select select "**********"
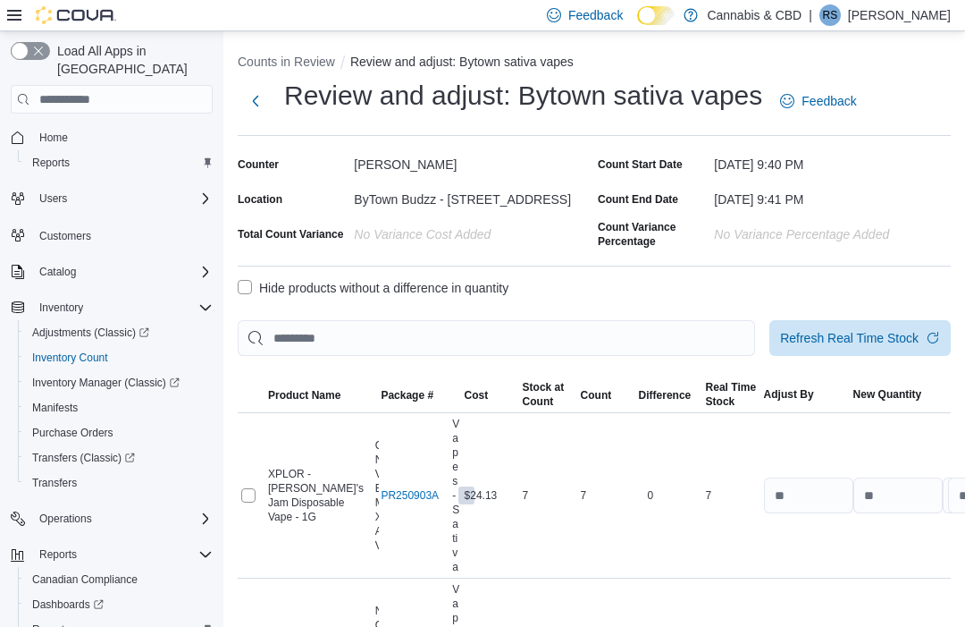
select select "**********"
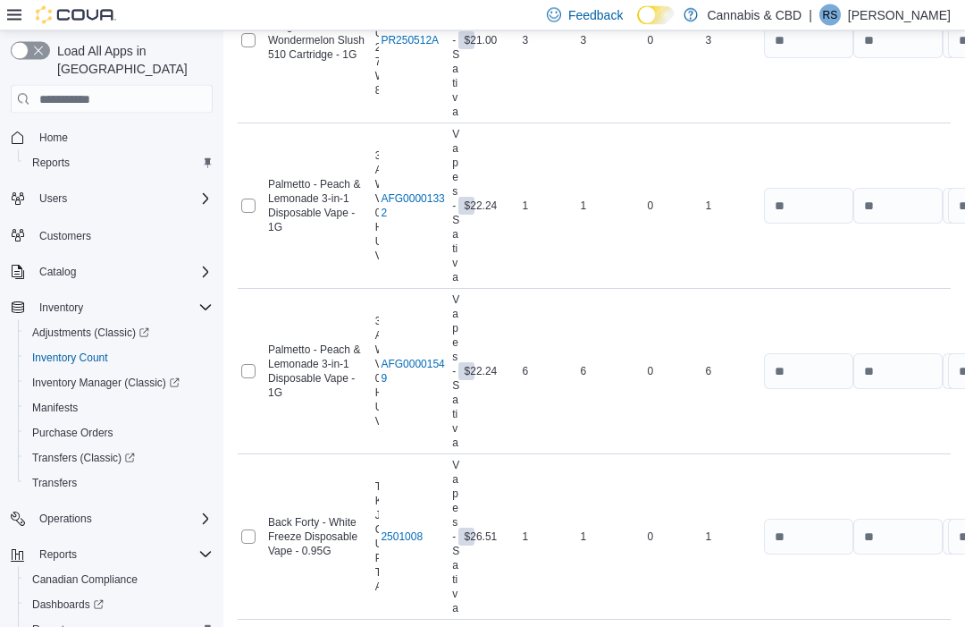
scroll to position [1777, 0]
click at [893, 578] on span "Submit Adjustments" at bounding box center [844, 575] width 111 height 18
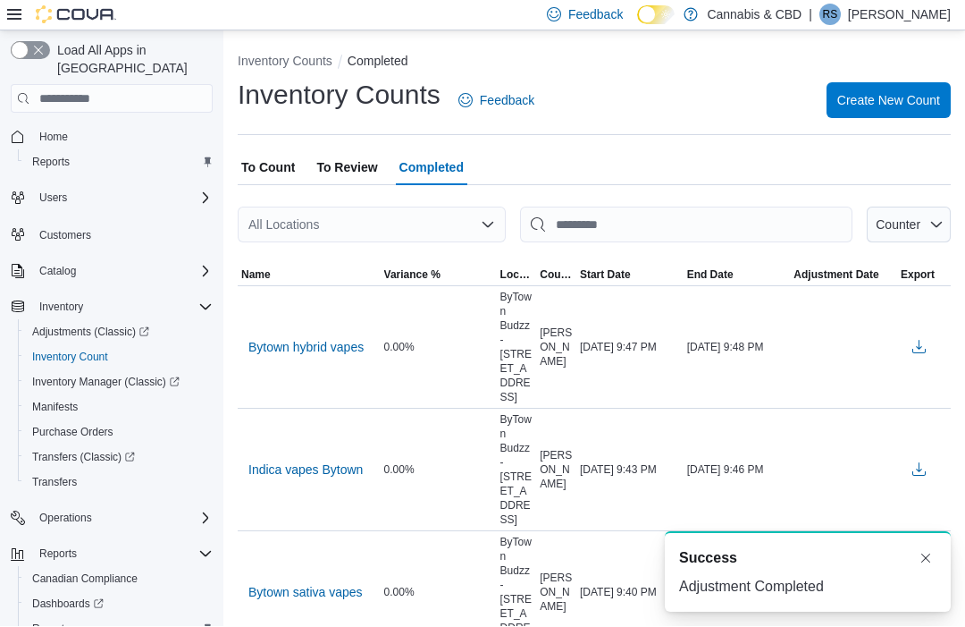
scroll to position [1, 0]
click at [879, 108] on span "Create New Count" at bounding box center [889, 100] width 103 height 18
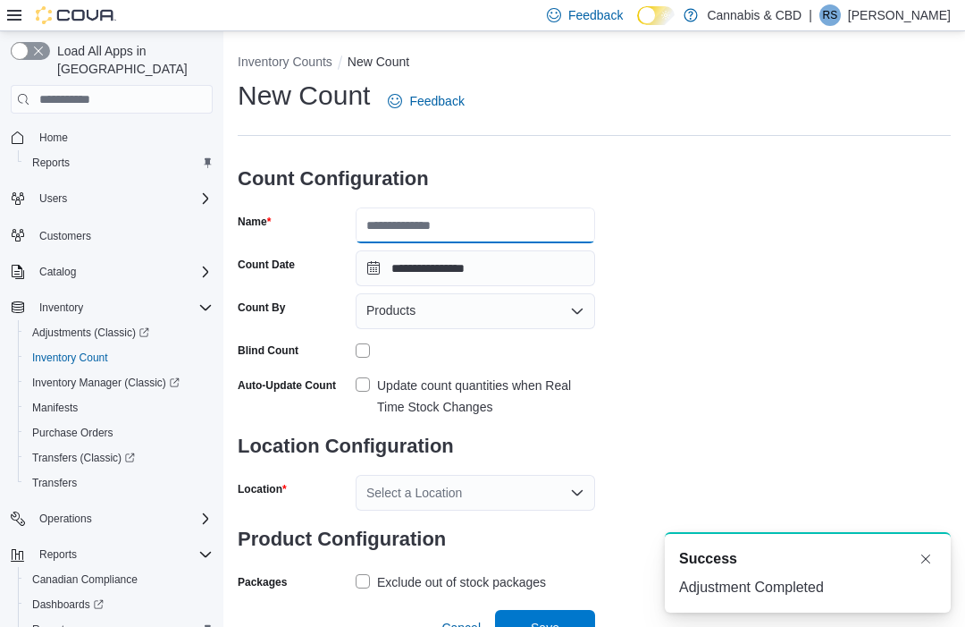
click at [471, 230] on input "Name" at bounding box center [476, 225] width 240 height 36
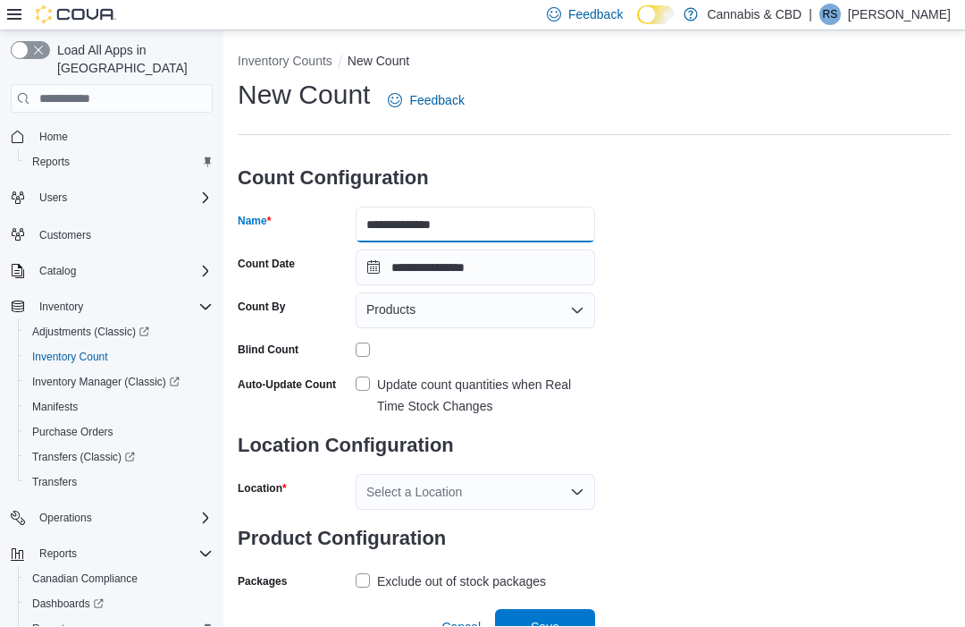
type input "**********"
click at [577, 498] on icon "Open list of options" at bounding box center [577, 492] width 14 height 14
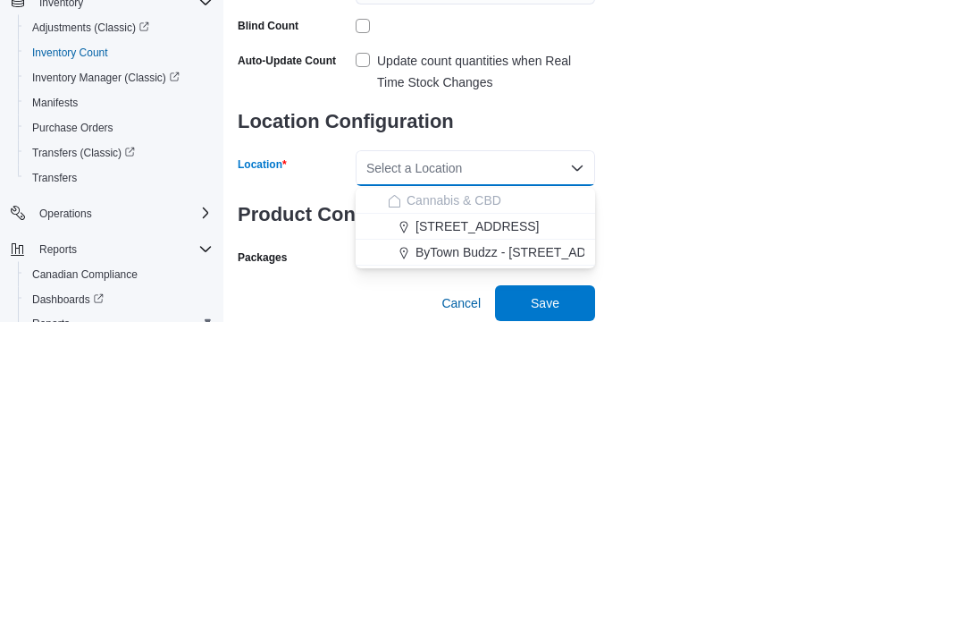
click at [450, 549] on span "ByTown Budzz - [STREET_ADDRESS]" at bounding box center [524, 558] width 217 height 18
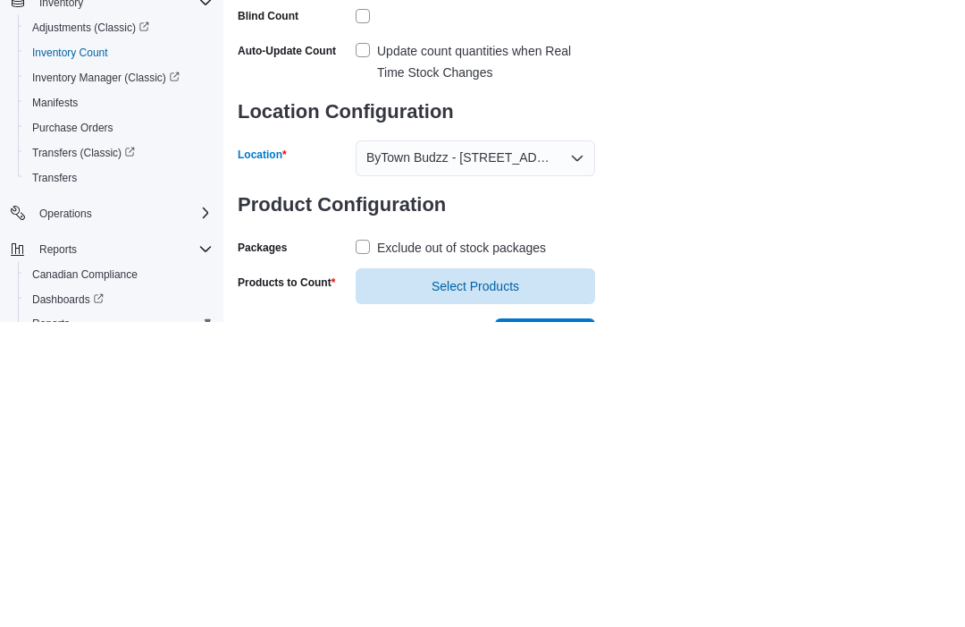
click at [367, 346] on label "Update count quantities when Real Time Stock Changes" at bounding box center [476, 367] width 240 height 43
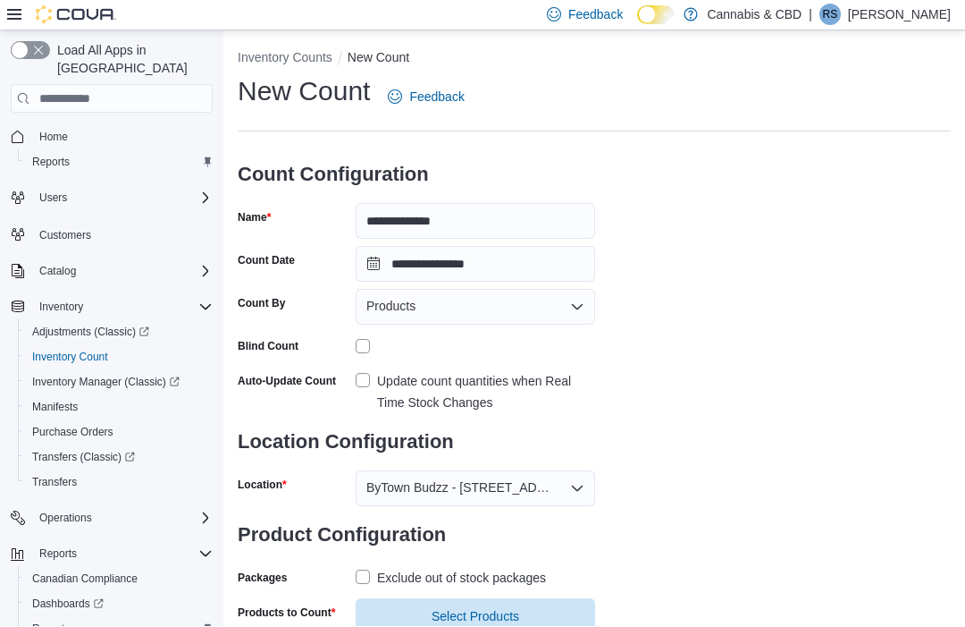
click at [363, 570] on label "Exclude out of stock packages" at bounding box center [451, 578] width 190 height 21
click at [433, 626] on span "Select Products" at bounding box center [476, 617] width 88 height 18
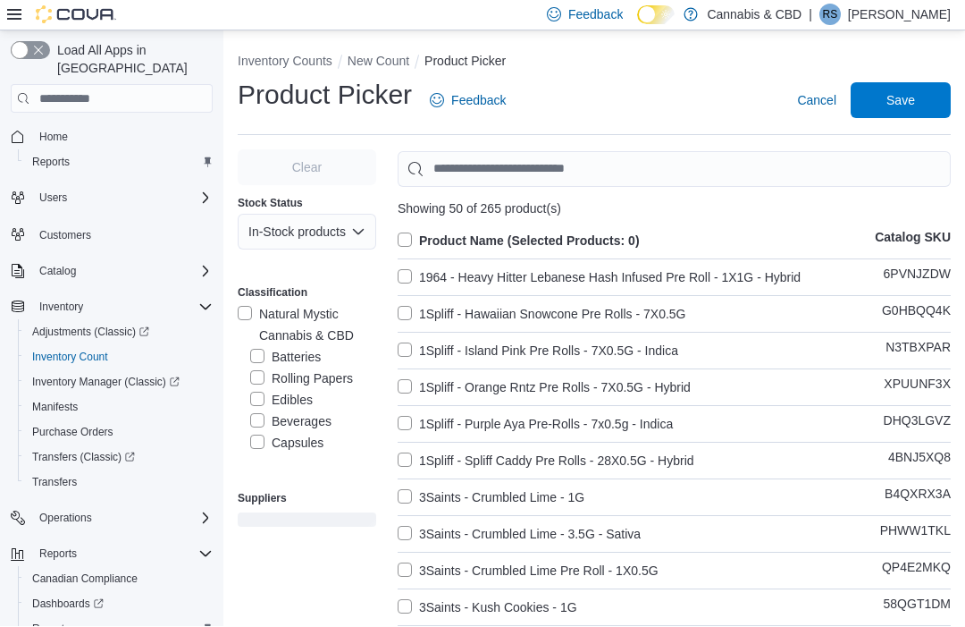
scroll to position [1, 0]
click at [299, 399] on label "Edibles" at bounding box center [281, 399] width 63 height 21
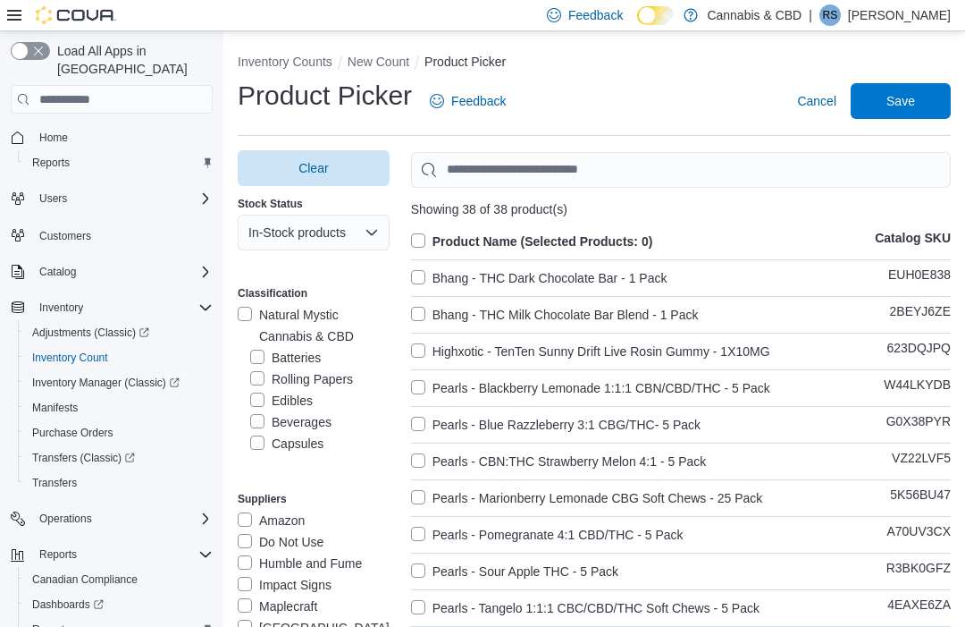
click at [425, 232] on label "Product Name (Selected Products: 0)" at bounding box center [532, 241] width 242 height 21
click at [909, 100] on span "Save" at bounding box center [901, 101] width 29 height 18
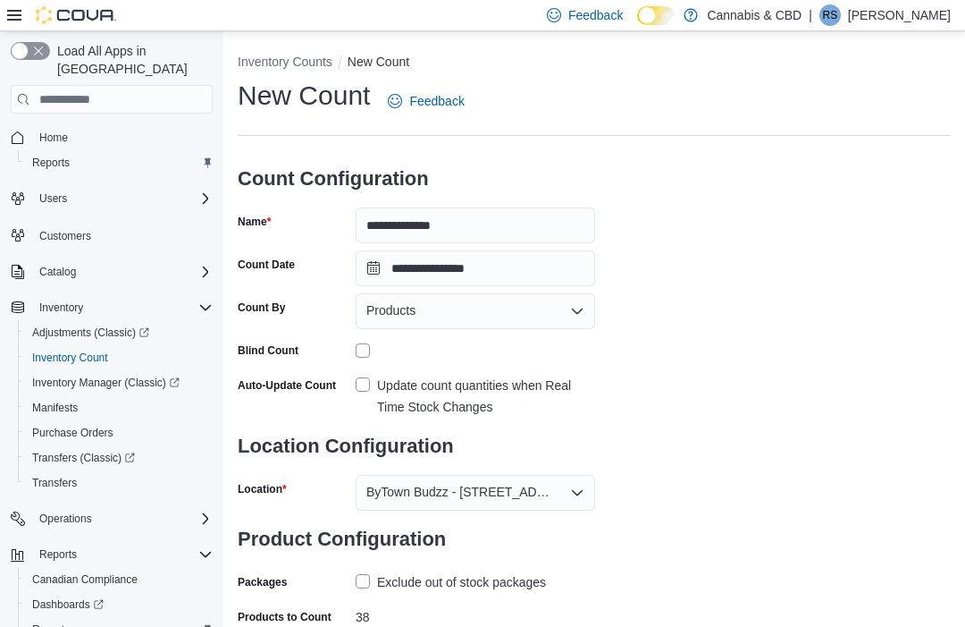
scroll to position [38, 0]
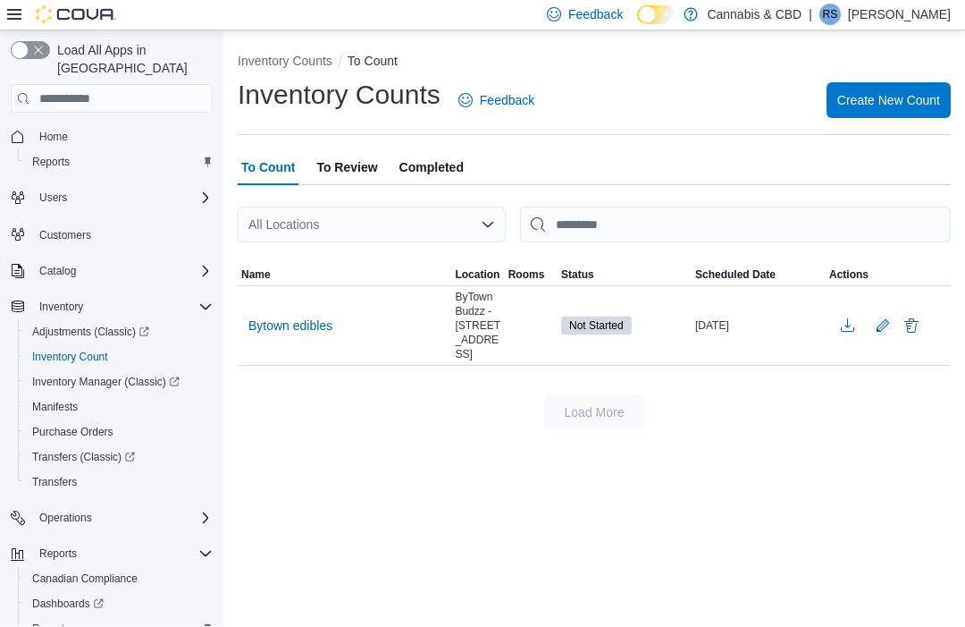
click at [255, 324] on span "Bytown edibles" at bounding box center [290, 326] width 84 height 18
click at [249, 328] on span "Bytown edibles" at bounding box center [290, 326] width 84 height 18
click at [260, 332] on span "Bytown edibles" at bounding box center [290, 326] width 84 height 18
click at [249, 325] on span "Bytown edibles" at bounding box center [290, 326] width 84 height 18
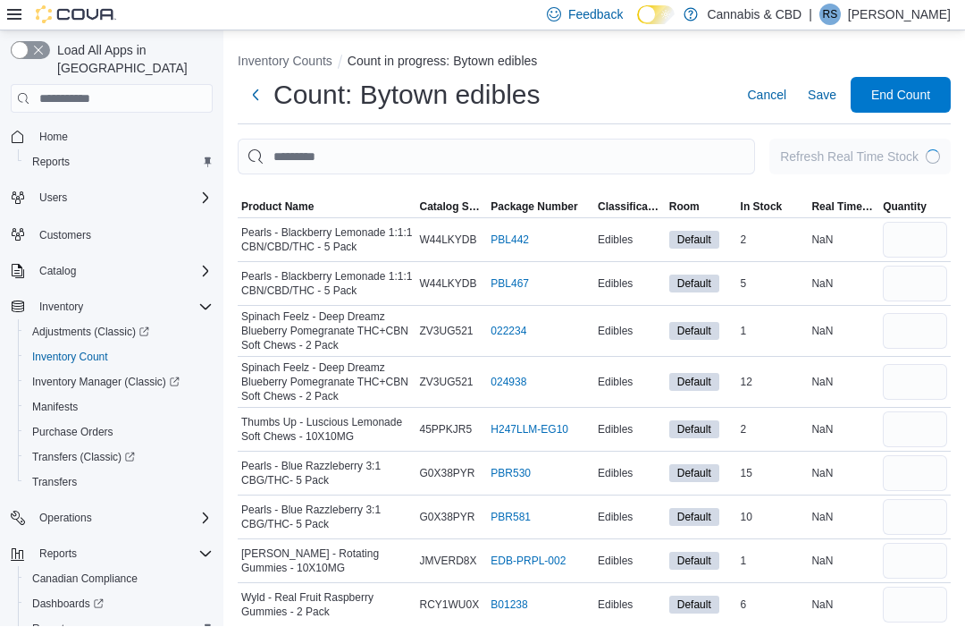
scroll to position [1, 0]
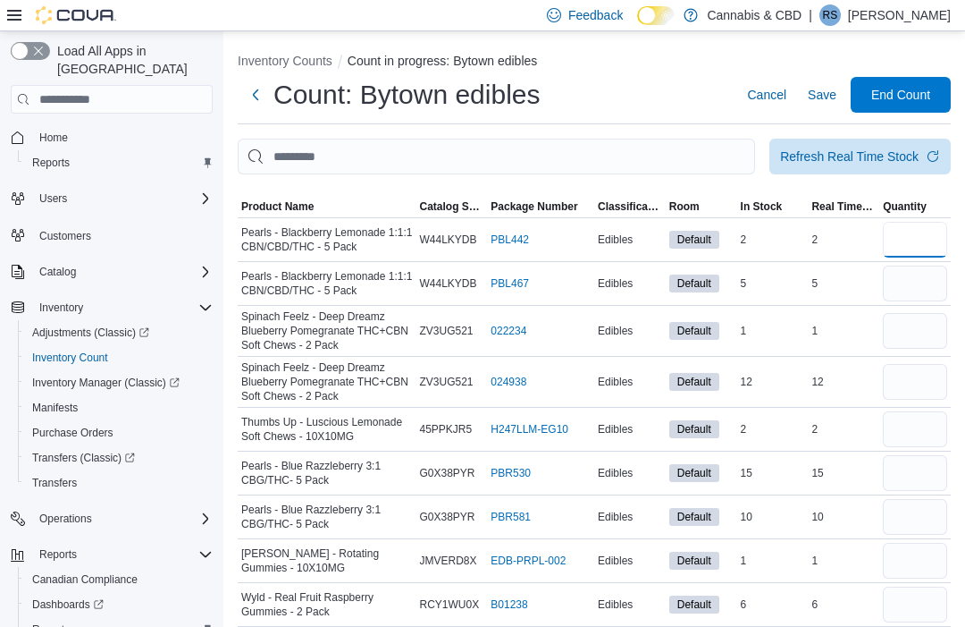
click at [916, 238] on input "number" at bounding box center [915, 240] width 64 height 36
type input "*"
click at [939, 281] on input "number" at bounding box center [915, 284] width 64 height 36
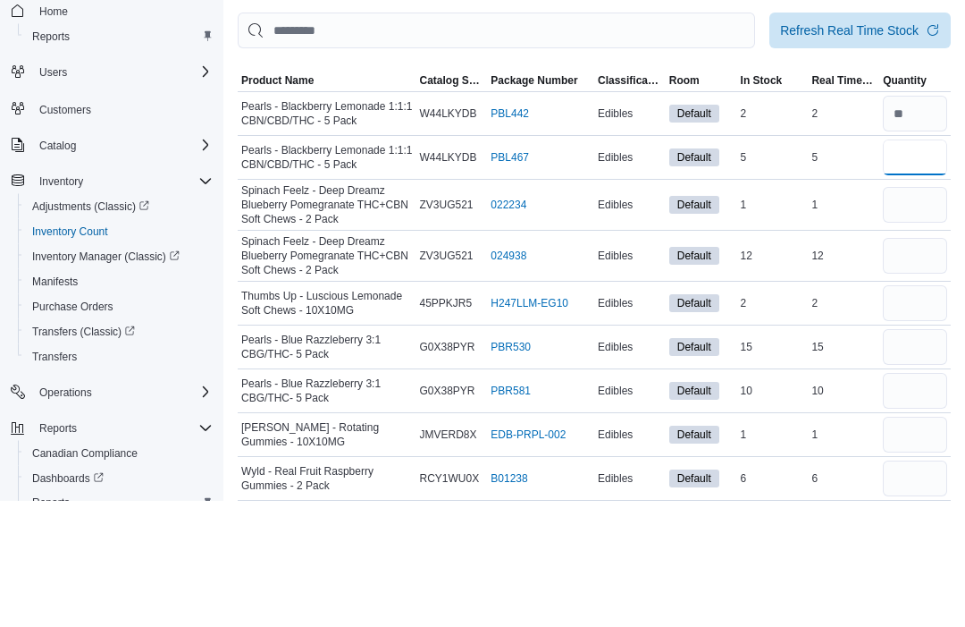
type input "*"
click at [930, 314] on input "number" at bounding box center [915, 332] width 64 height 36
type input "*"
click at [912, 365] on input "number" at bounding box center [915, 383] width 64 height 36
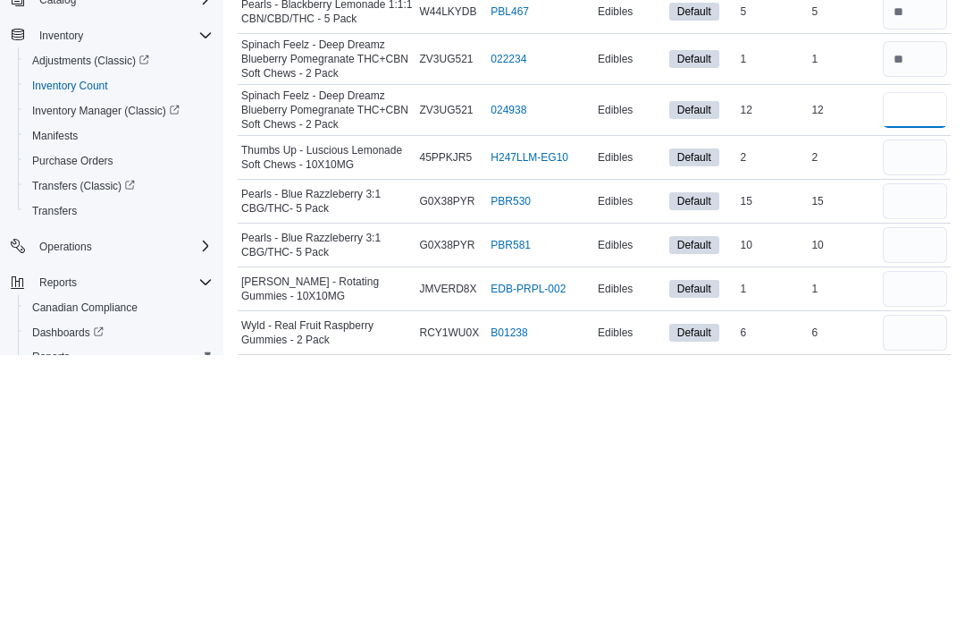
type input "**"
click at [911, 412] on input "number" at bounding box center [915, 430] width 64 height 36
type input "*"
click at [920, 456] on input "number" at bounding box center [915, 474] width 64 height 36
type input "**"
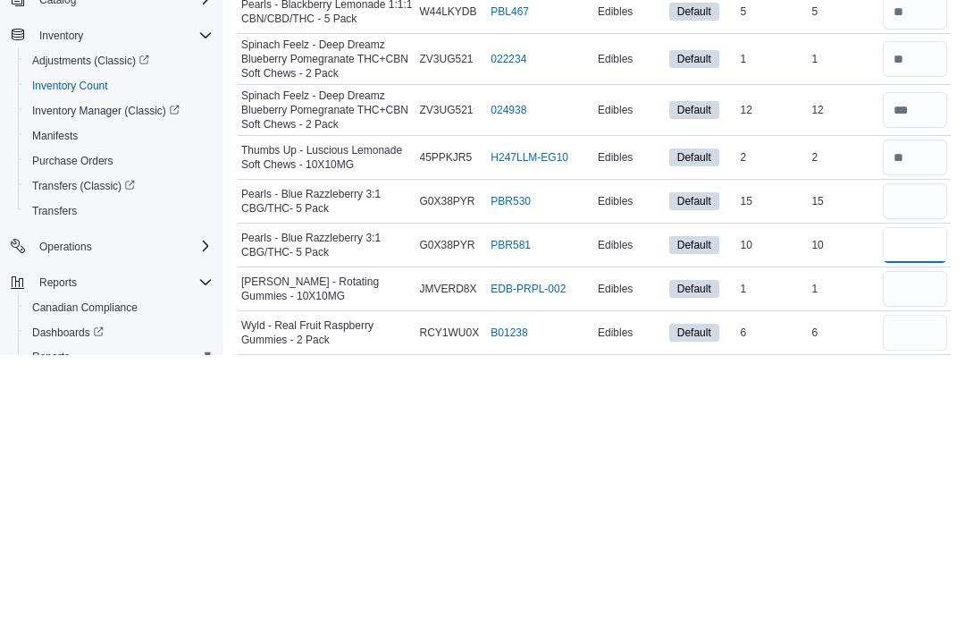
click at [908, 500] on input "number" at bounding box center [915, 518] width 64 height 36
type input "**"
click at [932, 543] on input "number" at bounding box center [915, 561] width 64 height 36
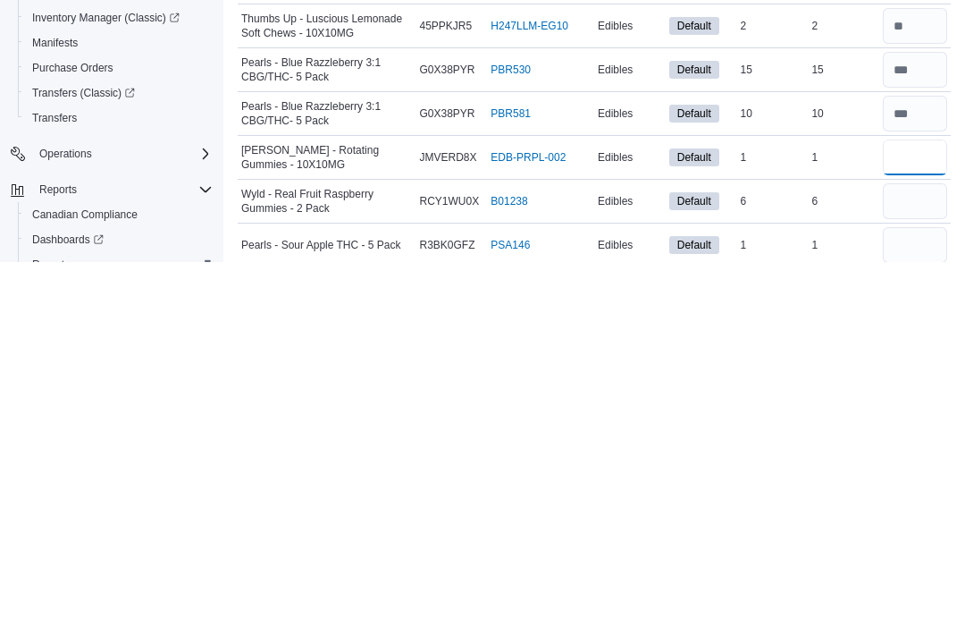
type input "*"
click at [909, 548] on input "number" at bounding box center [915, 566] width 64 height 36
type input "*"
click at [923, 592] on input "number" at bounding box center [915, 610] width 64 height 36
type input "*"
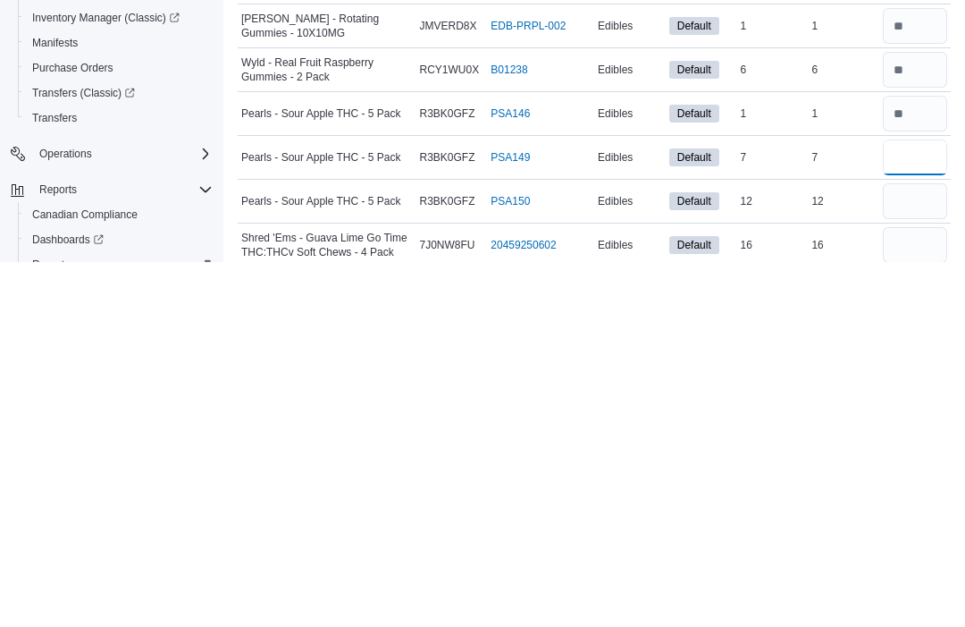
type input "*"
click at [922, 548] on input "number" at bounding box center [915, 566] width 64 height 36
type input "**"
click at [913, 592] on input "number" at bounding box center [915, 610] width 64 height 36
type input "**"
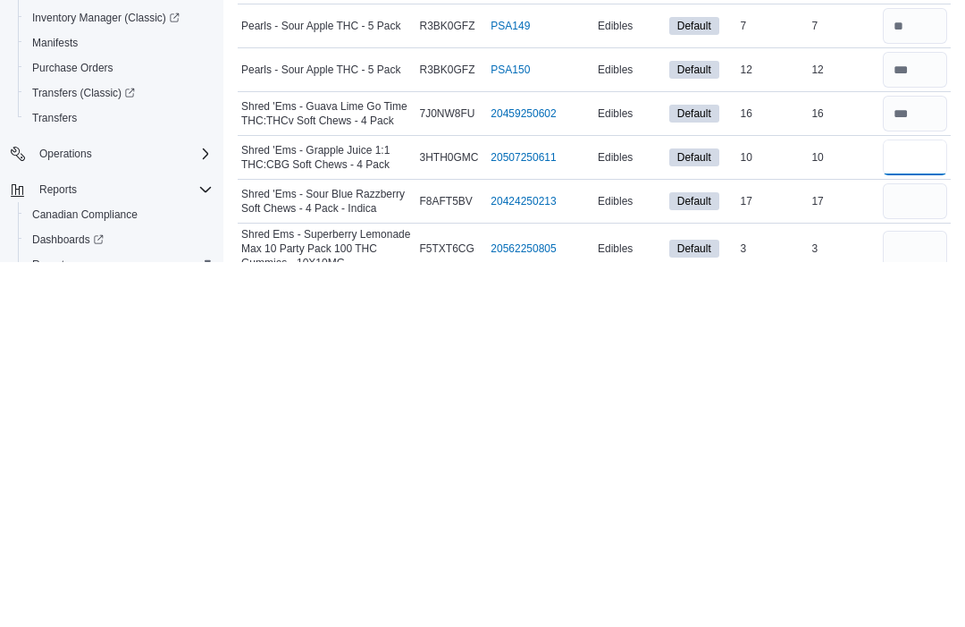
type input "**"
click at [936, 548] on input "number" at bounding box center [915, 566] width 64 height 36
type input "**"
click at [937, 595] on input "number" at bounding box center [915, 613] width 64 height 36
type input "*"
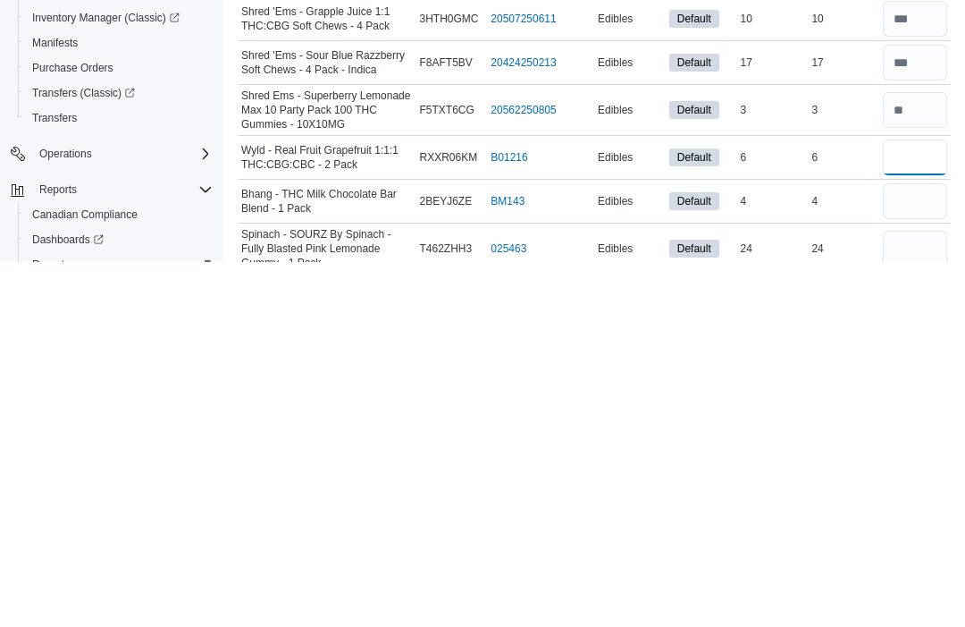
type input "*"
click at [939, 548] on input "number" at bounding box center [915, 566] width 64 height 36
type input "*"
click at [897, 595] on input "number" at bounding box center [915, 613] width 64 height 36
type input "**"
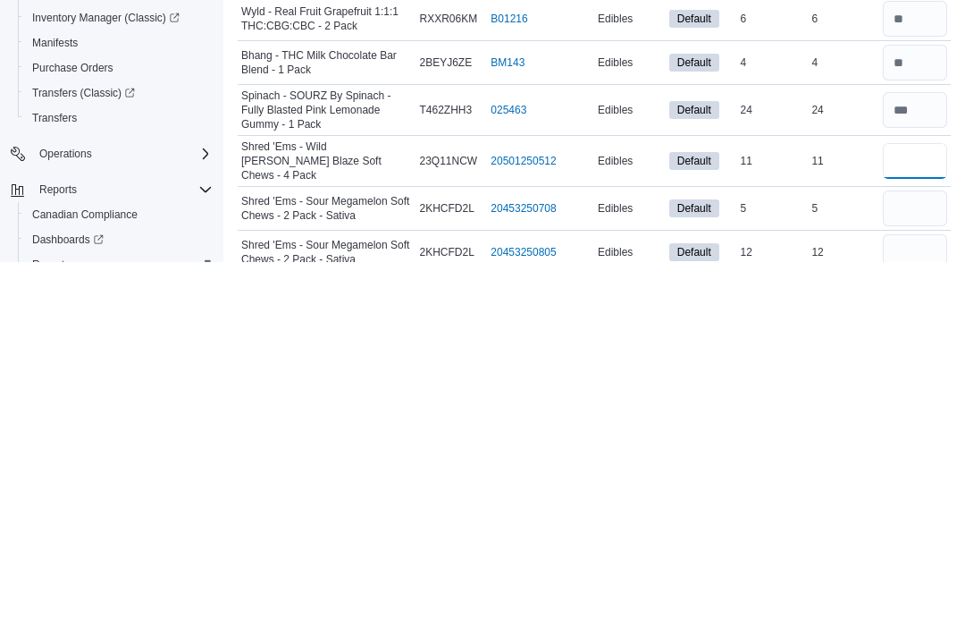
type input "**"
click at [914, 555] on input "number" at bounding box center [915, 573] width 64 height 36
type input "*"
click at [913, 599] on input "number" at bounding box center [915, 617] width 64 height 36
type input "**"
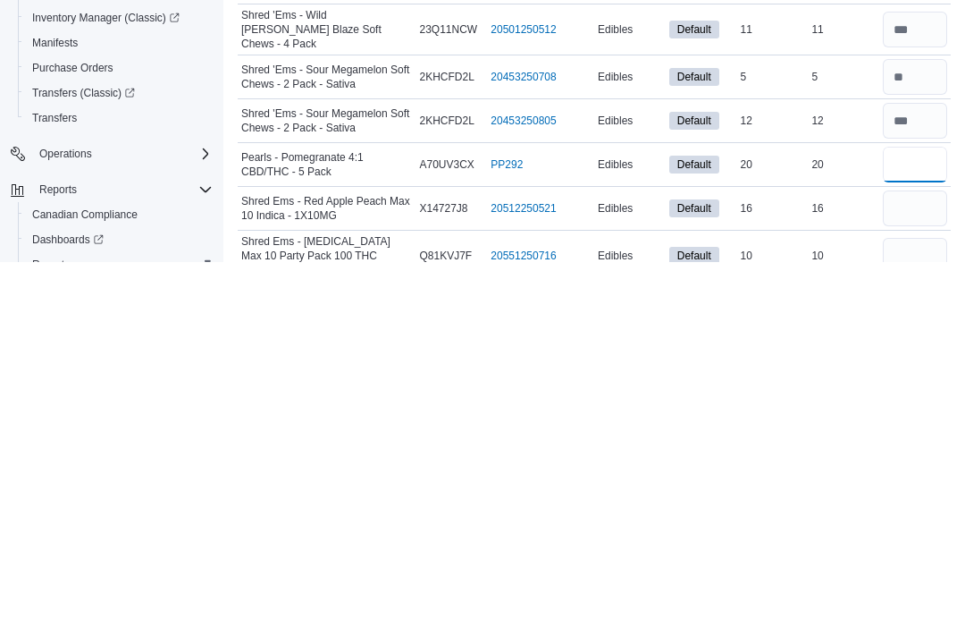
type input "**"
click at [928, 555] on input "number" at bounding box center [915, 573] width 64 height 36
type input "**"
click at [910, 602] on input "number" at bounding box center [915, 620] width 64 height 36
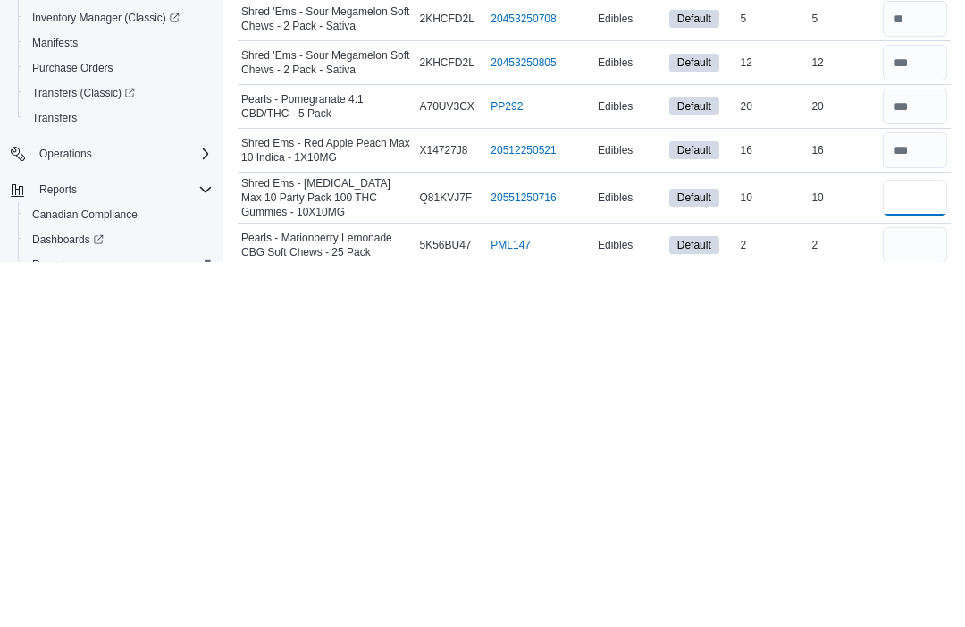
scroll to position [770, 0]
type input "*"
click at [934, 591] on input "number" at bounding box center [915, 609] width 64 height 36
type input "*"
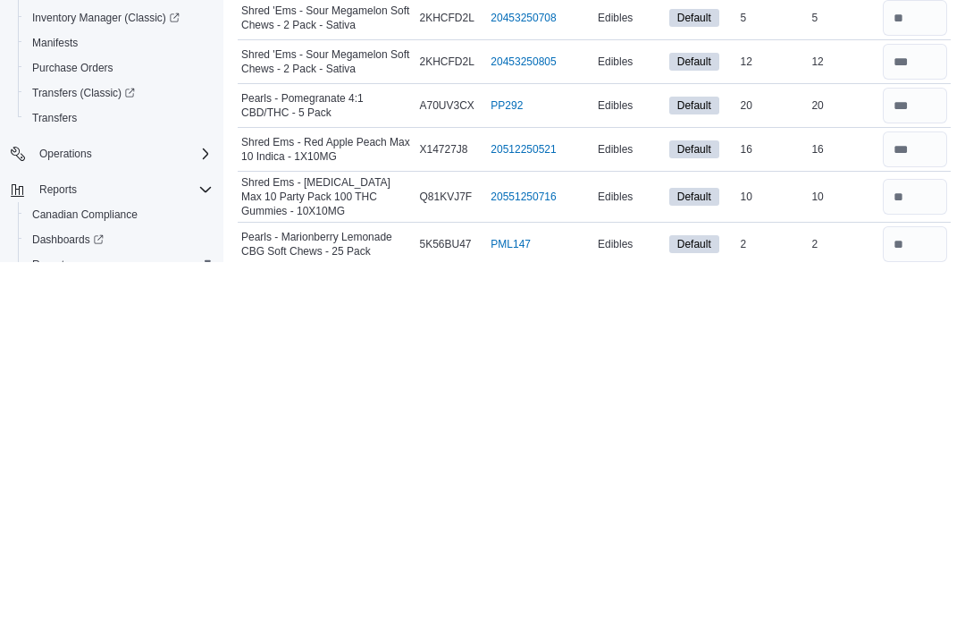
scroll to position [897, 0]
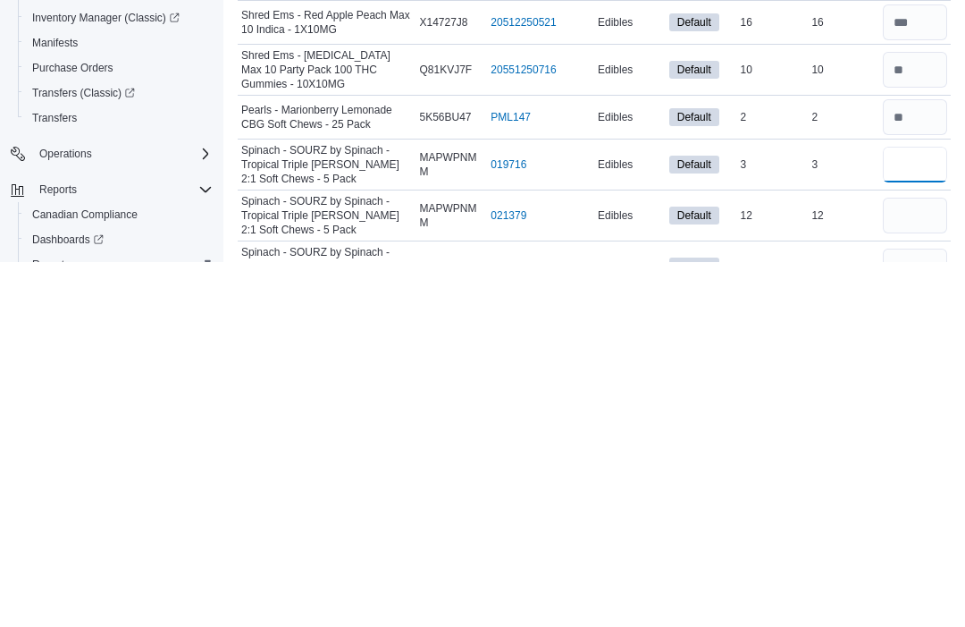
type input "*"
click at [927, 562] on input "number" at bounding box center [915, 580] width 64 height 36
type input "**"
click at [918, 613] on input "number" at bounding box center [915, 631] width 64 height 36
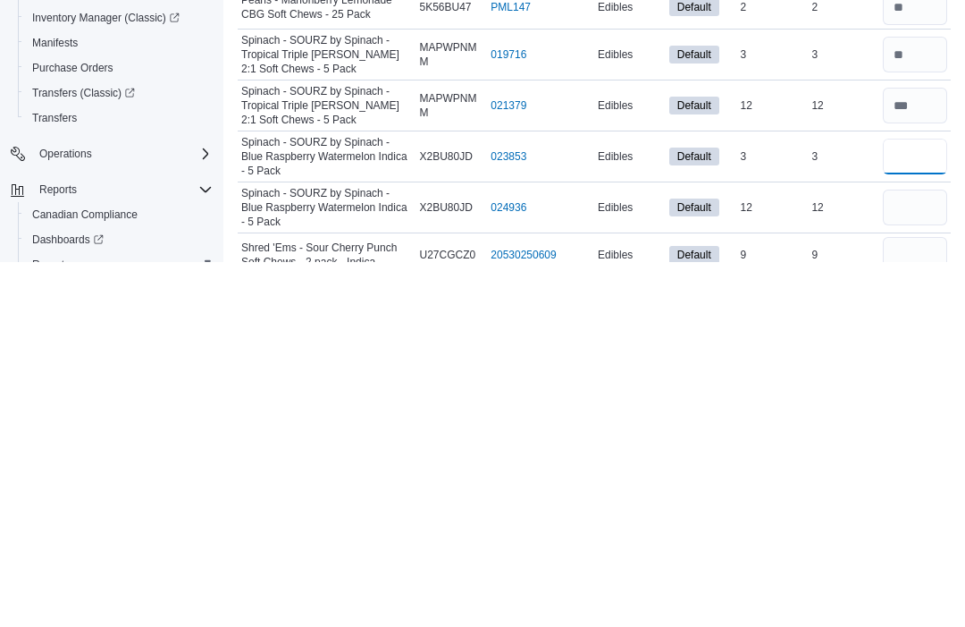
scroll to position [1008, 0]
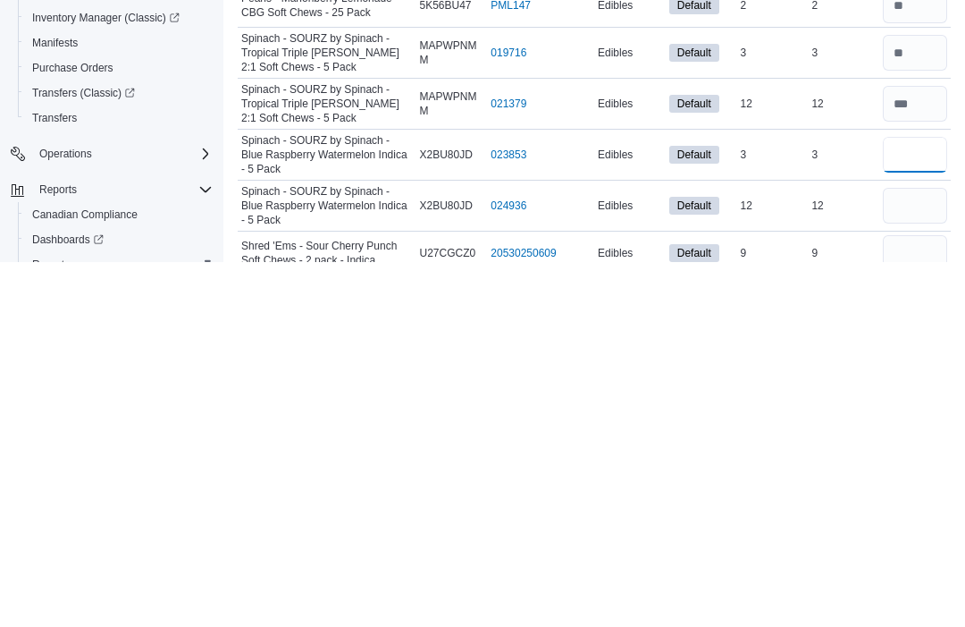
type input "*"
click at [933, 552] on input "number" at bounding box center [915, 570] width 64 height 36
click at [925, 501] on input "number" at bounding box center [915, 519] width 64 height 36
type input "*"
click at [906, 552] on input "number" at bounding box center [915, 570] width 64 height 36
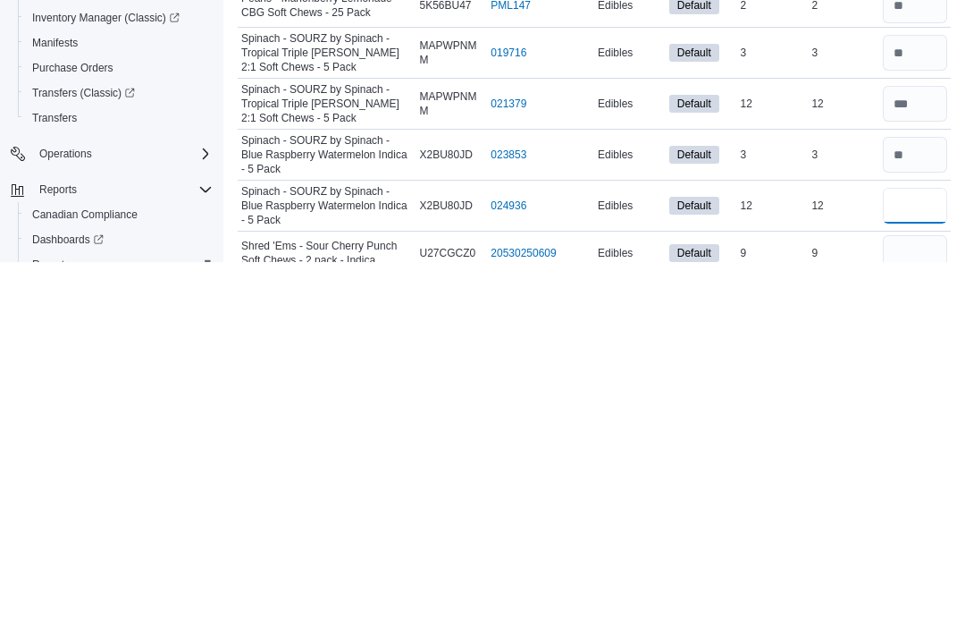
type input "**"
click at [927, 600] on input "number" at bounding box center [915, 618] width 64 height 36
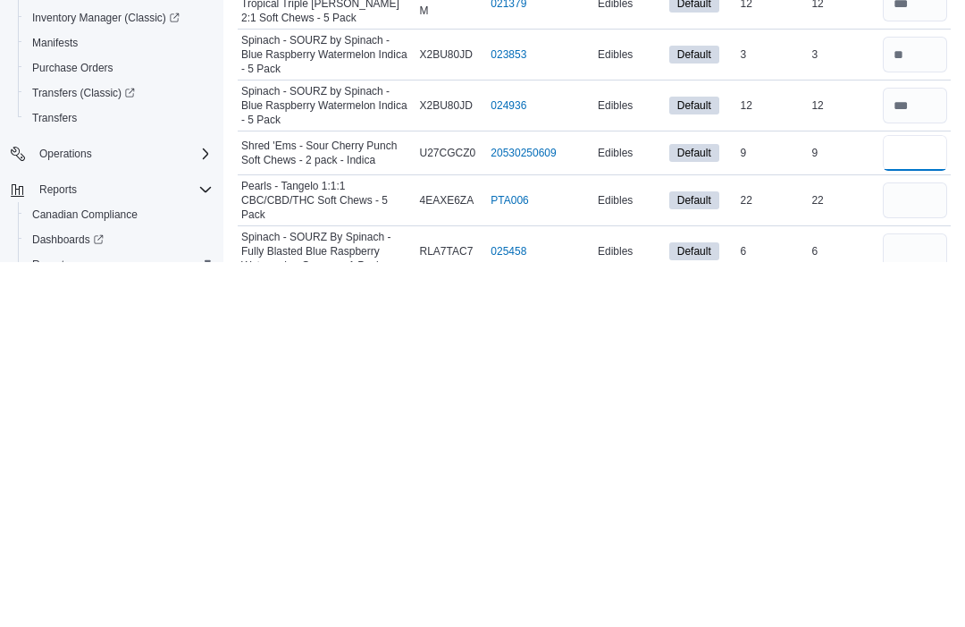
scroll to position [1111, 0]
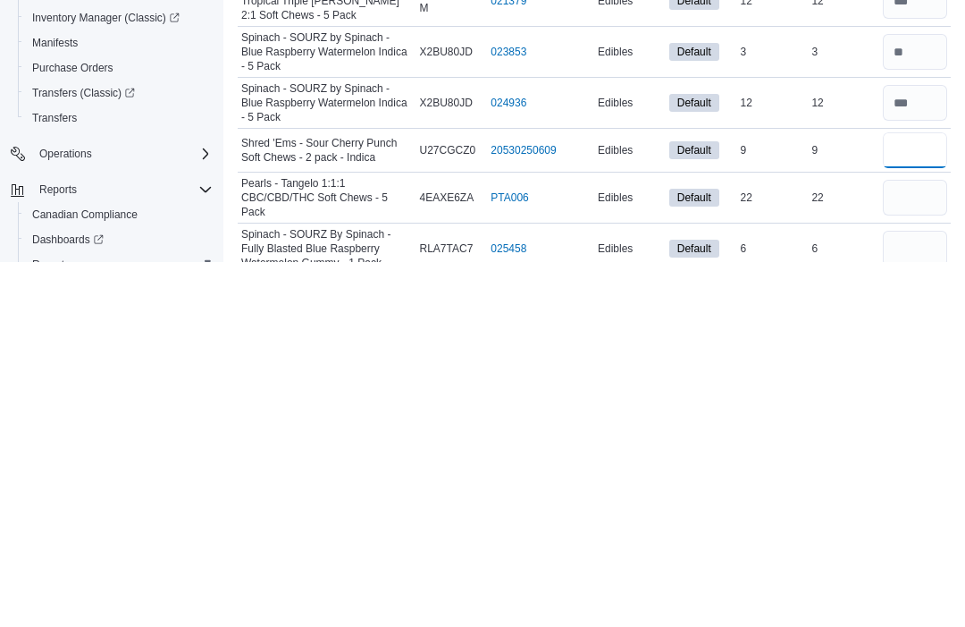
type input "*"
click at [928, 544] on input "number" at bounding box center [915, 562] width 64 height 36
type input "**"
click at [939, 595] on input "number" at bounding box center [915, 613] width 64 height 36
type input "*"
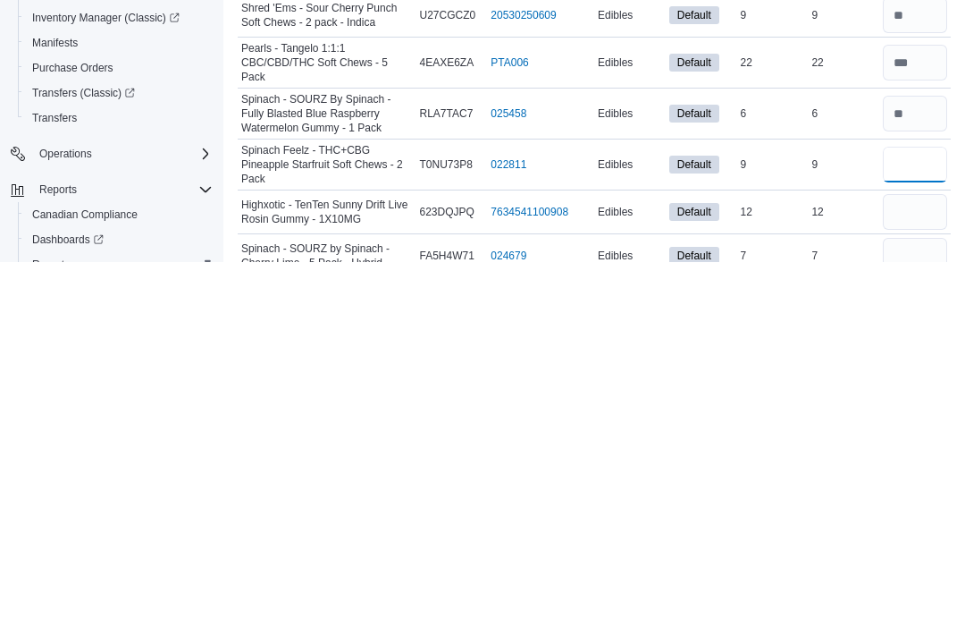
type input "*"
click at [935, 559] on input "number" at bounding box center [915, 577] width 64 height 36
type input "**"
click at [920, 602] on input "number" at bounding box center [915, 620] width 64 height 36
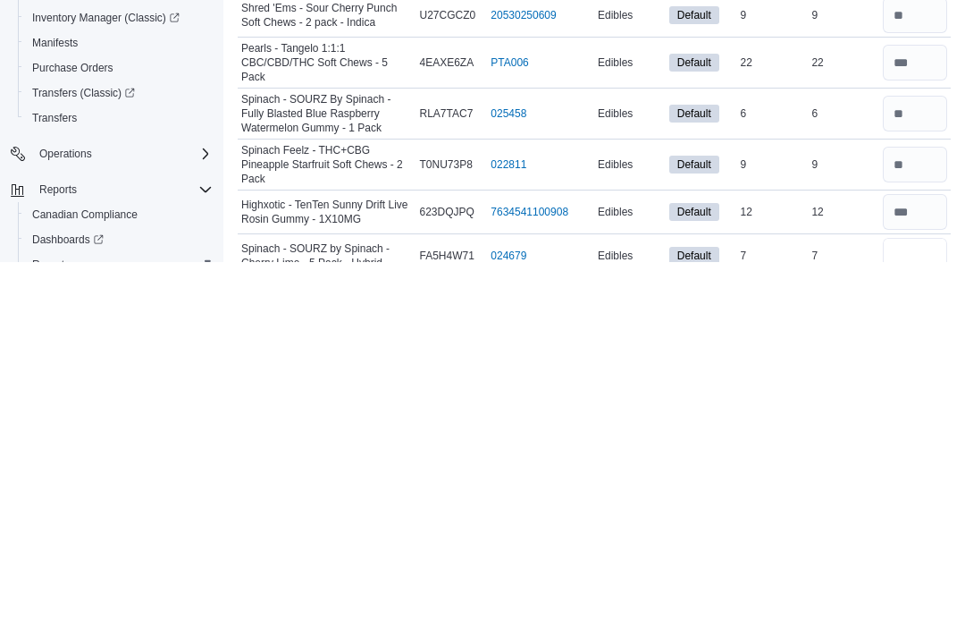
type input "*"
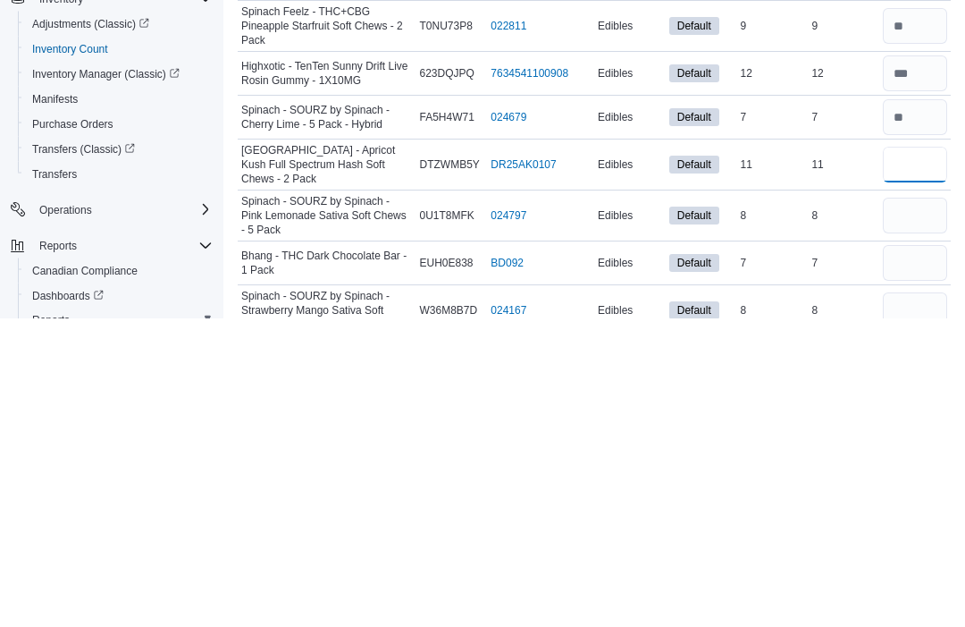
type input "**"
click at [906, 507] on input "number" at bounding box center [915, 525] width 64 height 36
type input "*"
click at [926, 554] on input "number" at bounding box center [915, 572] width 64 height 36
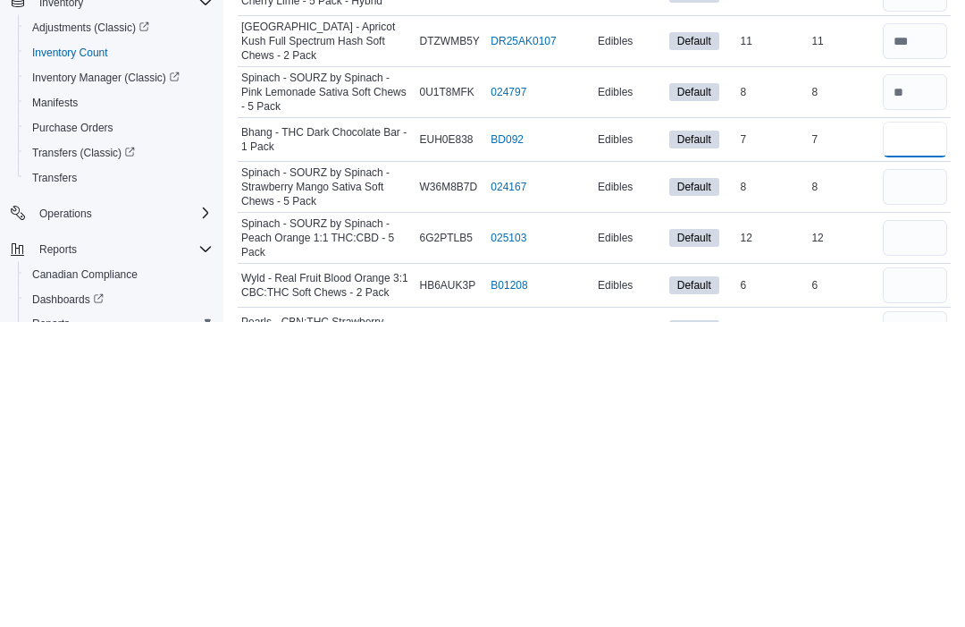
scroll to position [1570, 0]
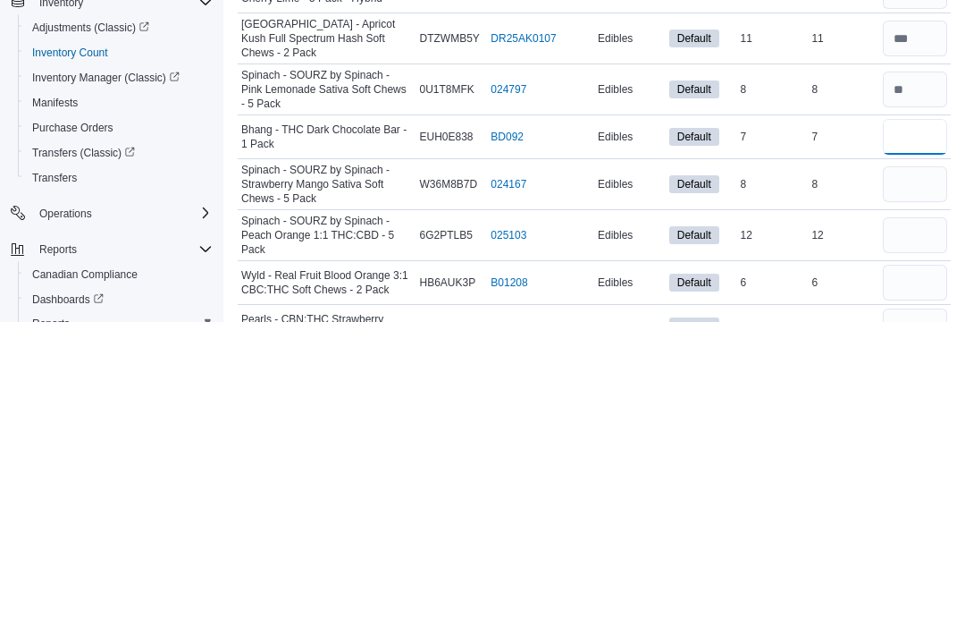
type input "*"
click at [943, 472] on input "number" at bounding box center [915, 490] width 64 height 36
type input "*"
click at [900, 523] on input "number" at bounding box center [915, 541] width 64 height 36
type input "**"
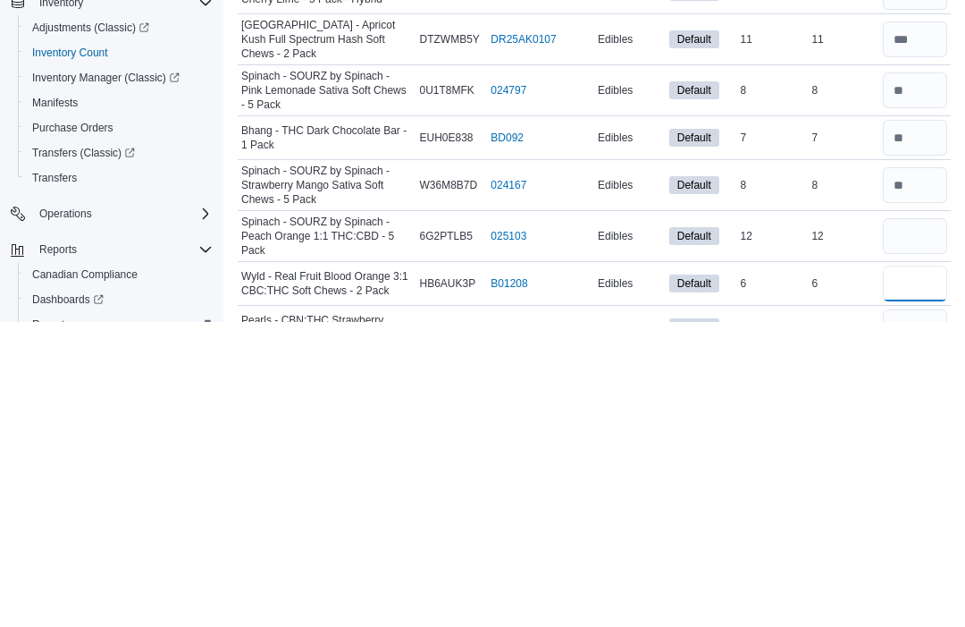
click at [932, 570] on input "number" at bounding box center [915, 588] width 64 height 36
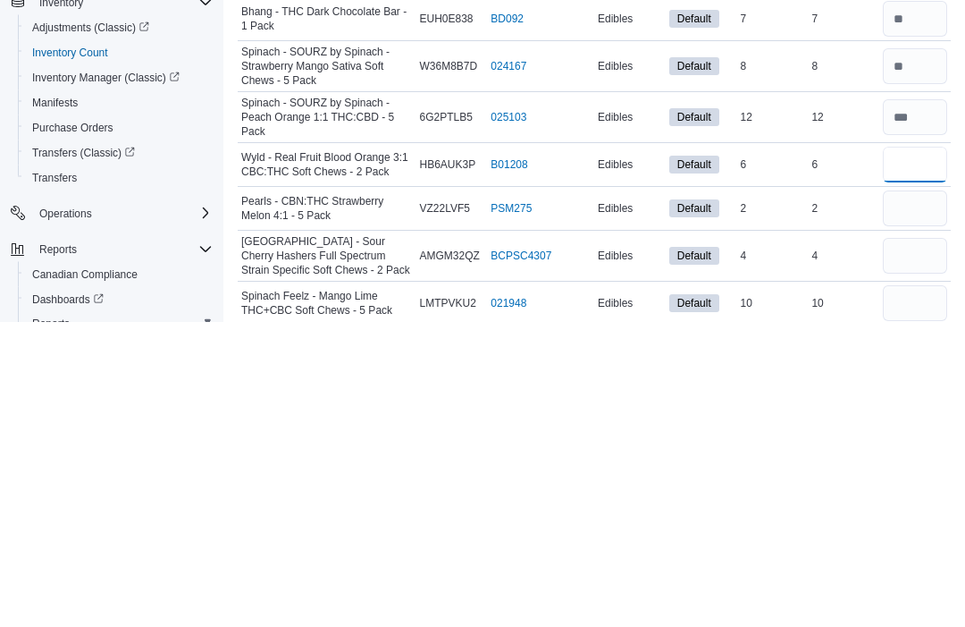
type input "*"
click at [918, 496] on input "number" at bounding box center [915, 514] width 64 height 36
type input "*"
click at [916, 543] on input "number" at bounding box center [915, 561] width 64 height 36
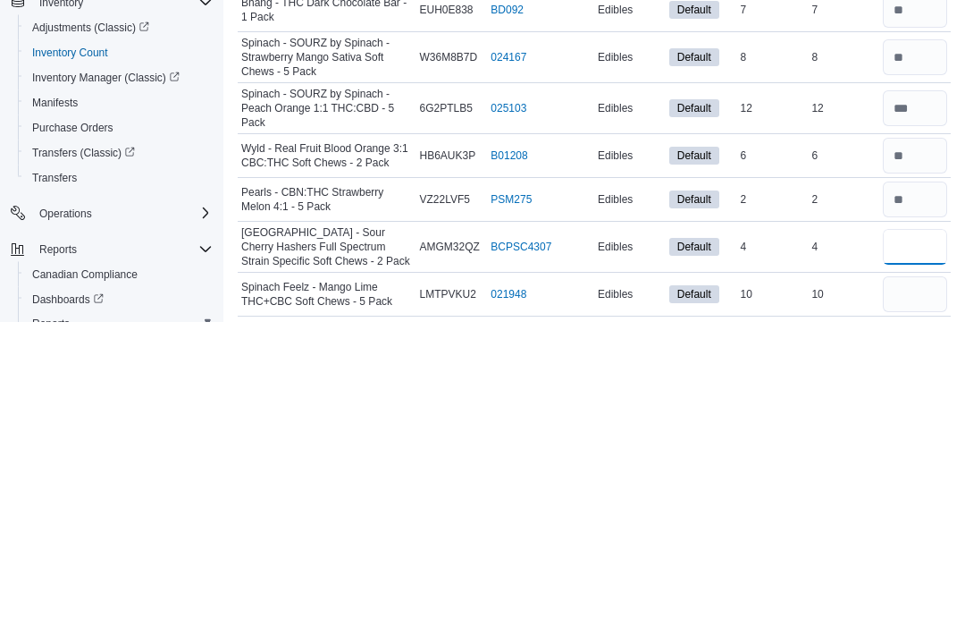
scroll to position [1753, 0]
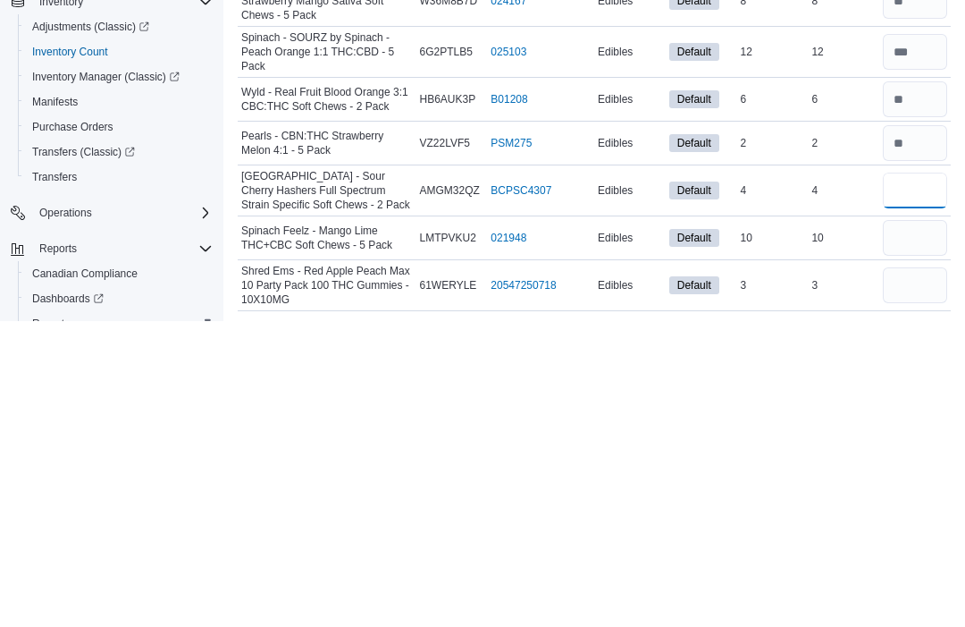
type input "*"
click at [928, 526] on input "number" at bounding box center [915, 544] width 64 height 36
type input "**"
click at [935, 573] on input "number" at bounding box center [915, 591] width 64 height 36
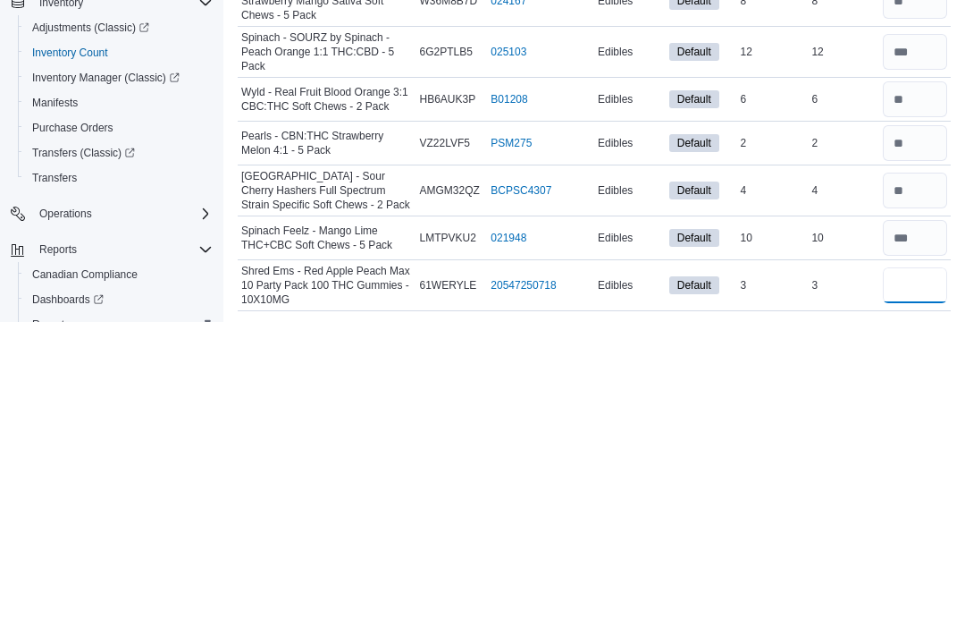
type input "*"
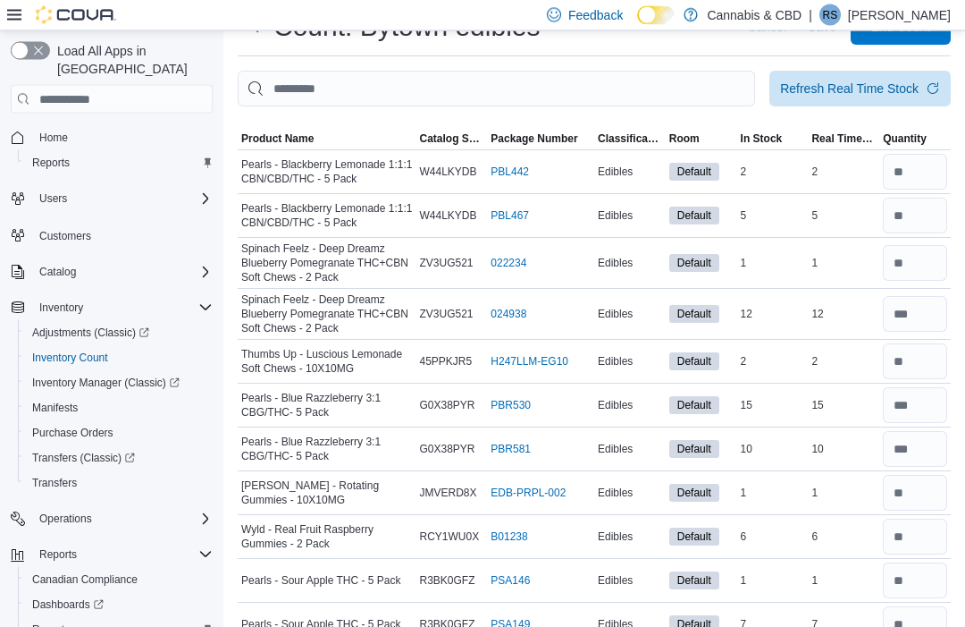
scroll to position [0, 0]
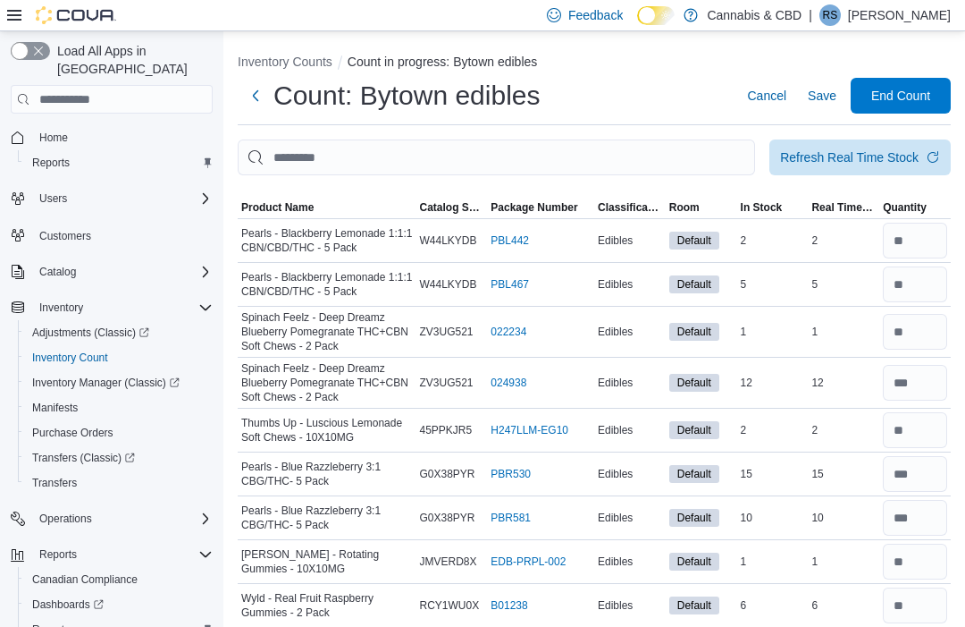
type input "*"
click at [923, 103] on span "End Count" at bounding box center [900, 96] width 59 height 18
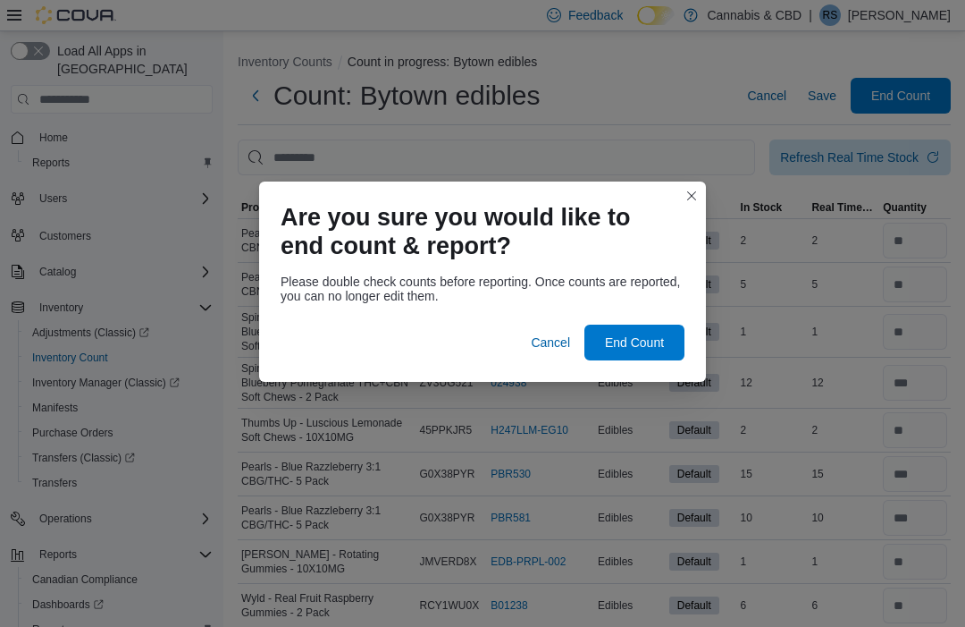
click at [653, 335] on span "End Count" at bounding box center [634, 342] width 59 height 18
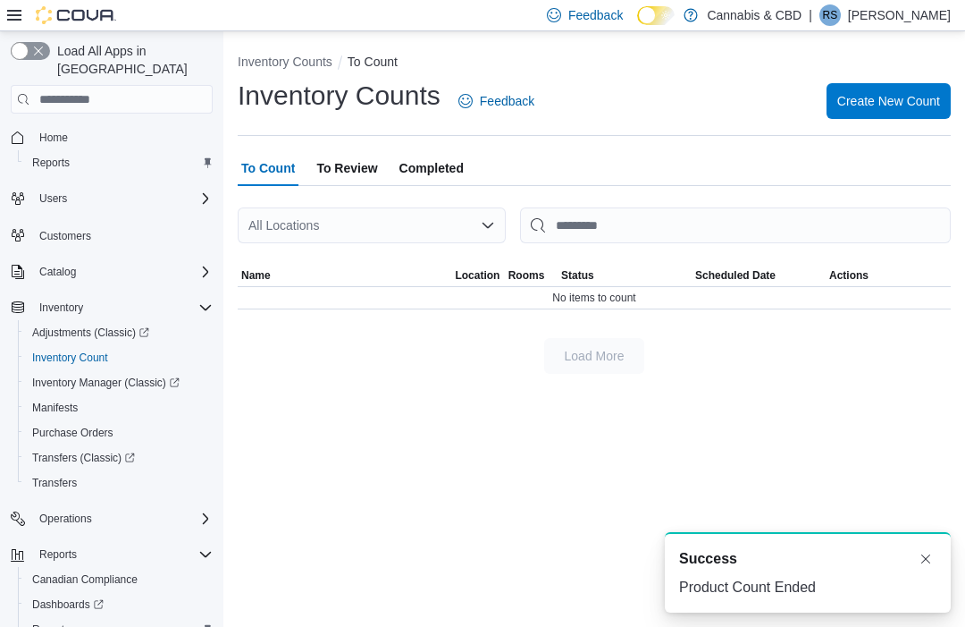
click at [353, 164] on span "To Review" at bounding box center [346, 168] width 61 height 36
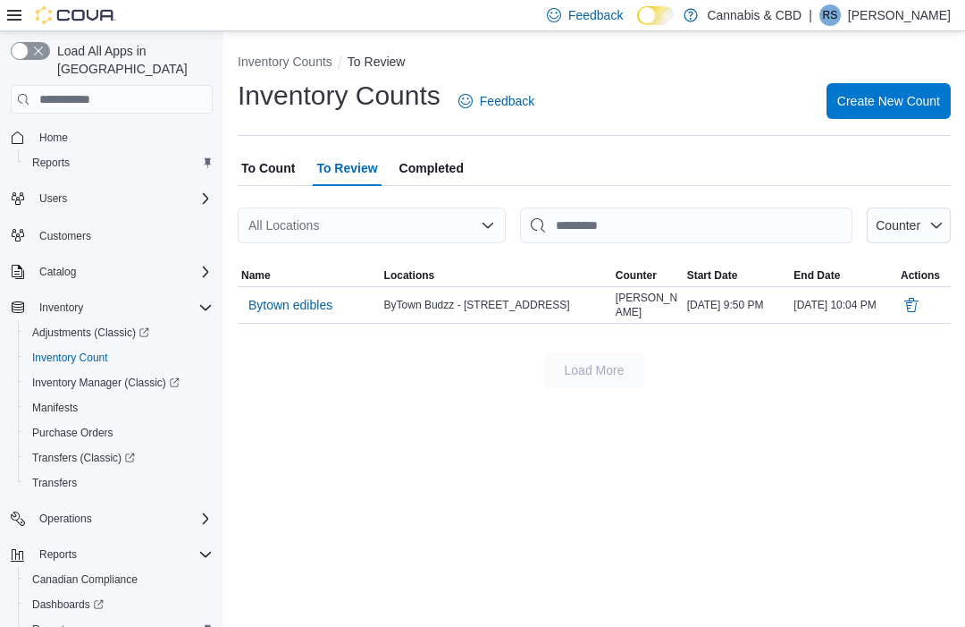
click at [282, 304] on span "Bytown edibles" at bounding box center [290, 305] width 84 height 18
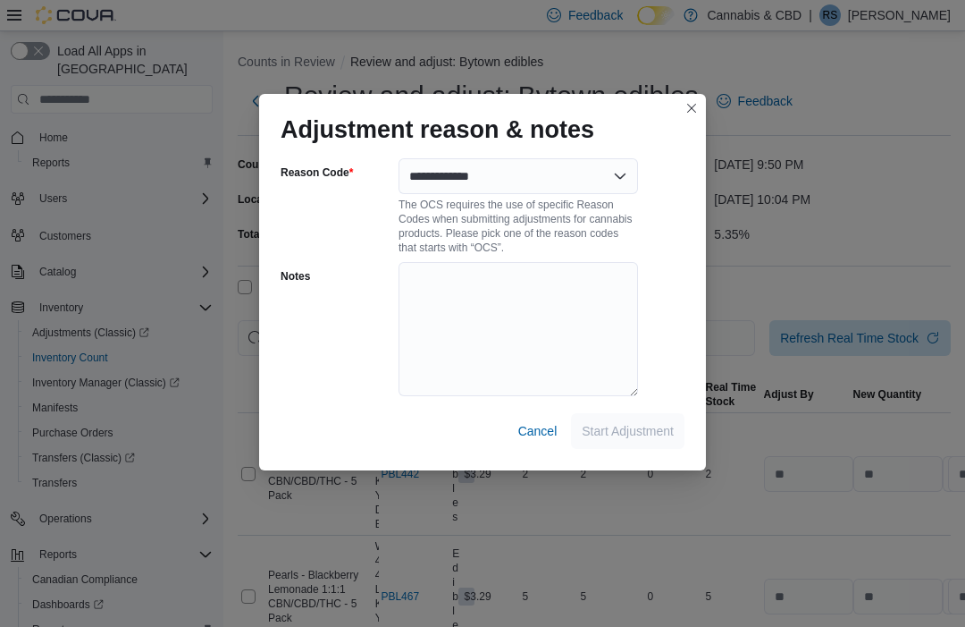
click at [632, 151] on div "**********" at bounding box center [482, 310] width 447 height 319
click at [621, 166] on select "**********" at bounding box center [519, 176] width 240 height 36
select select "**********"
click at [635, 424] on span "Start Adjustment" at bounding box center [628, 431] width 92 height 18
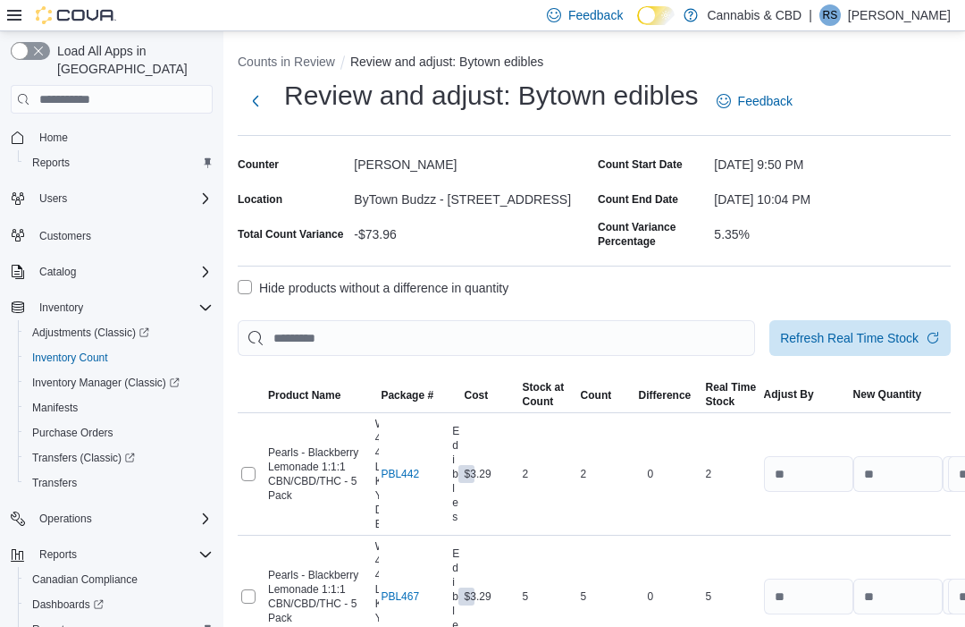
select select "**********"
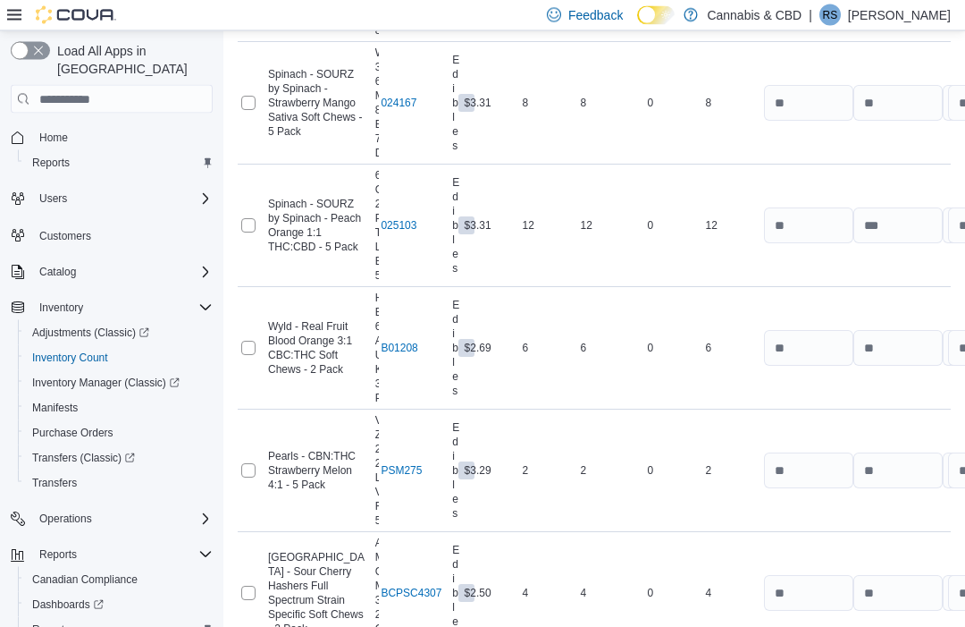
scroll to position [5426, 0]
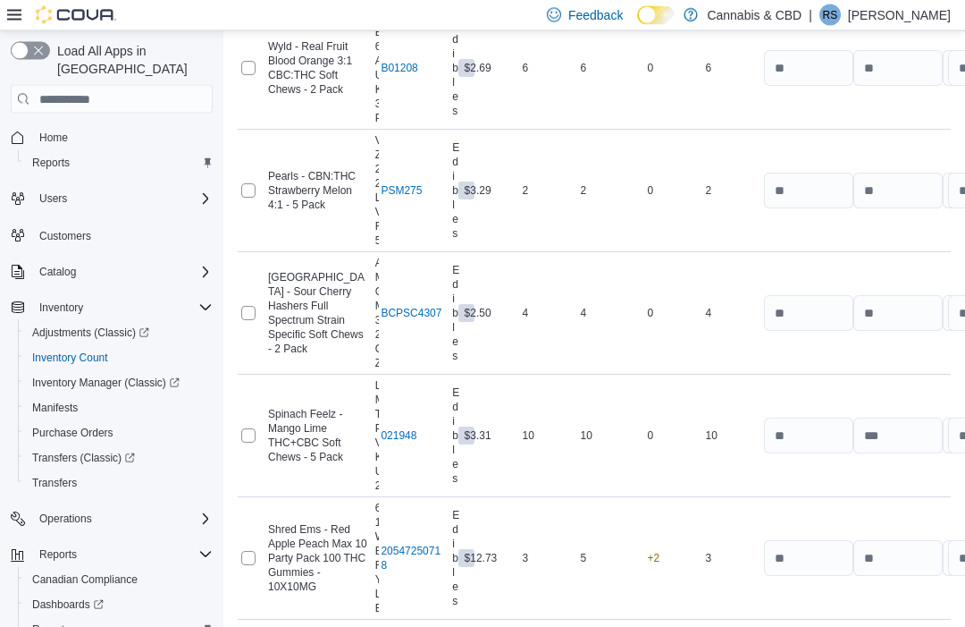
click at [871, 570] on span "Submit Adjustments" at bounding box center [844, 575] width 111 height 18
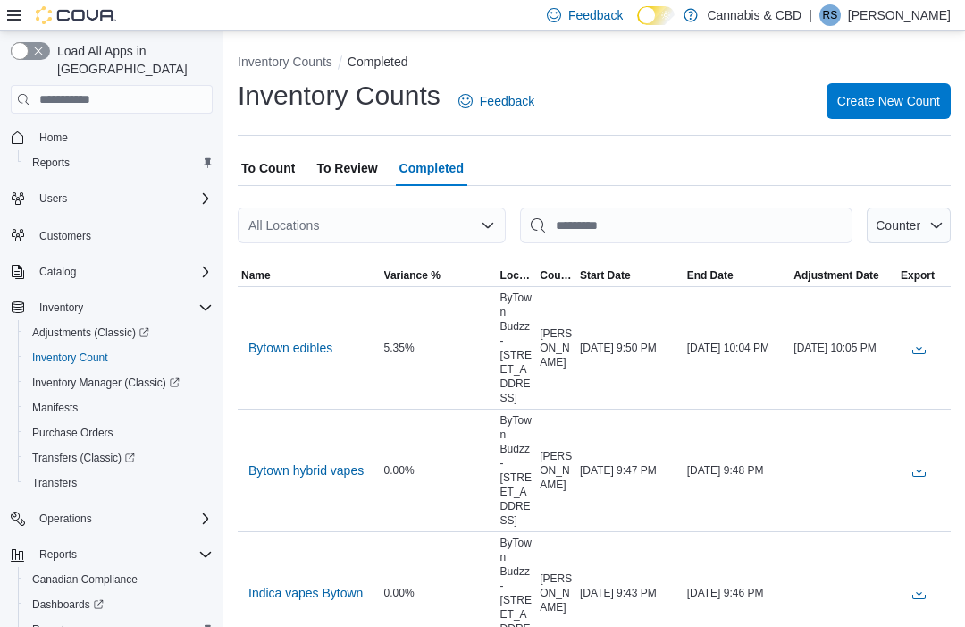
click at [898, 100] on span "Create New Count" at bounding box center [889, 101] width 103 height 18
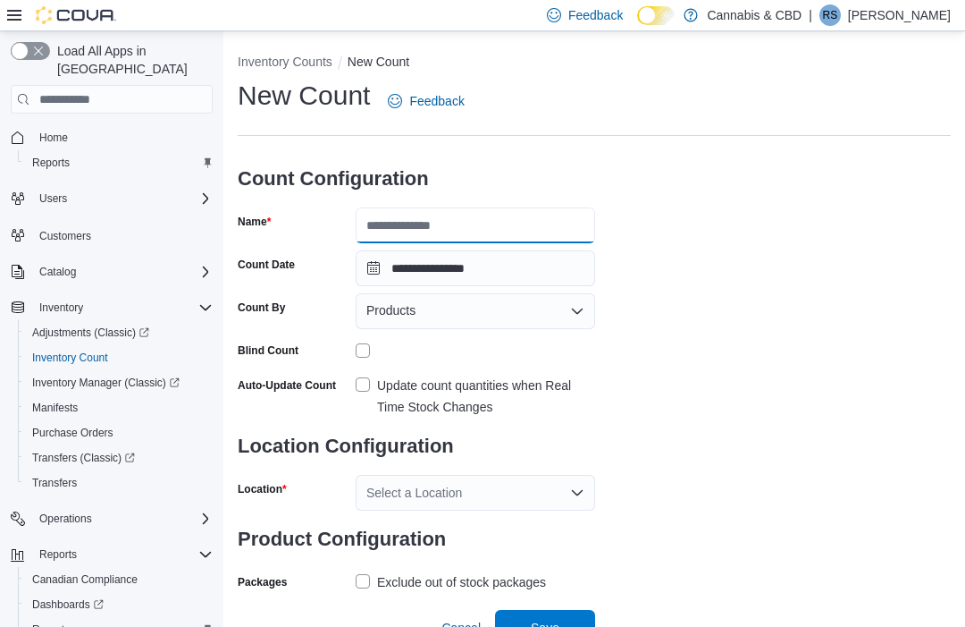
click at [496, 222] on input "Name" at bounding box center [476, 225] width 240 height 36
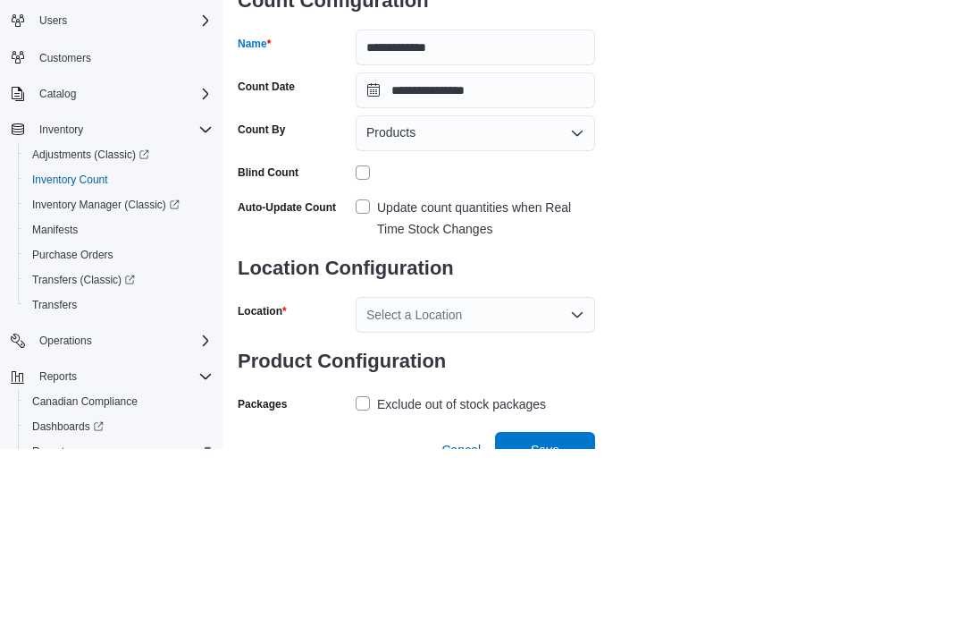
click at [363, 375] on label "Update count quantities when Real Time Stock Changes" at bounding box center [476, 396] width 240 height 43
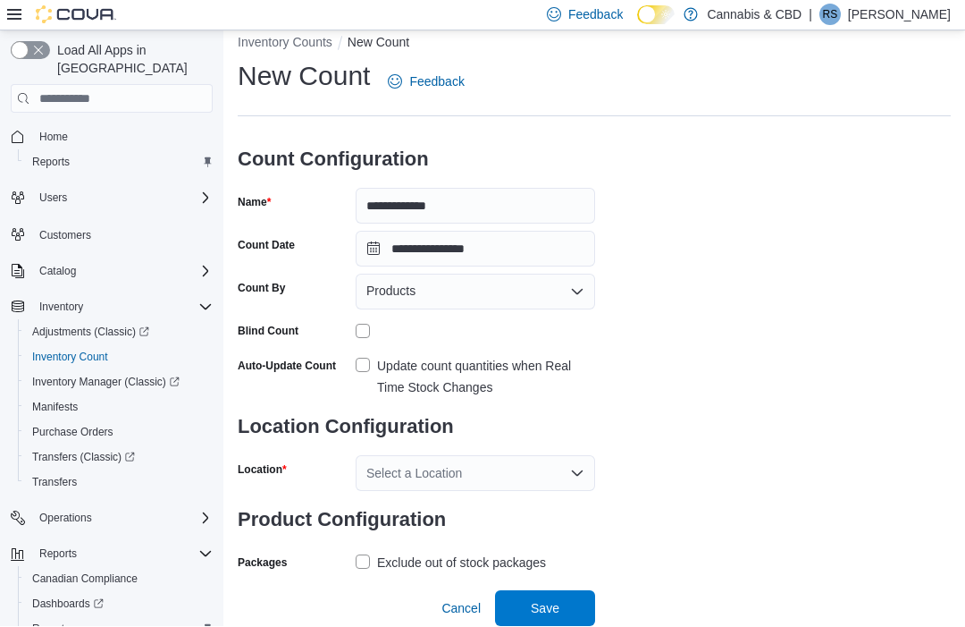
click at [476, 456] on div "Select a Location" at bounding box center [476, 474] width 240 height 36
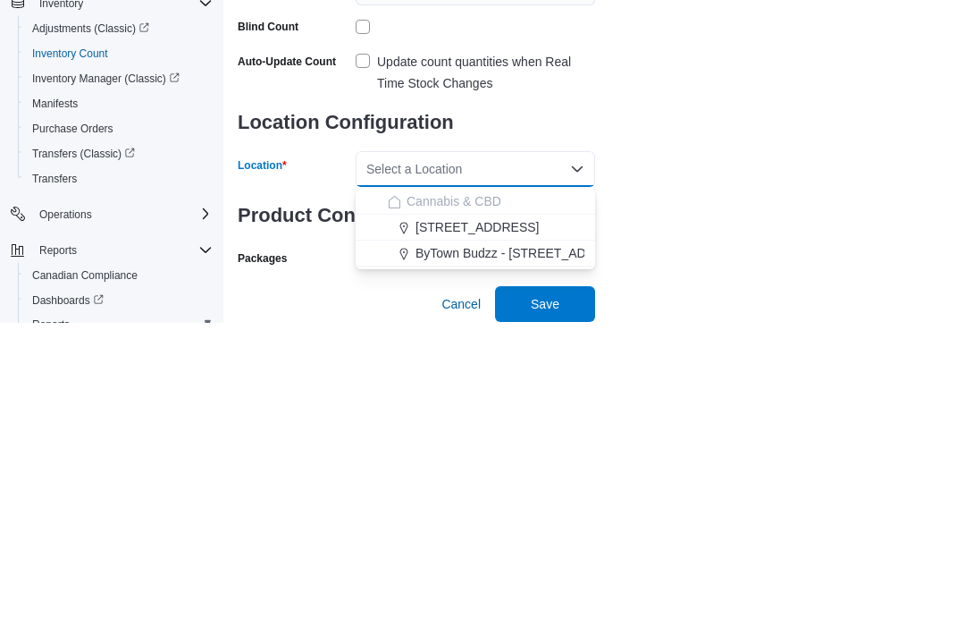
click at [534, 549] on span "ByTown Budzz - [STREET_ADDRESS]" at bounding box center [524, 558] width 217 height 18
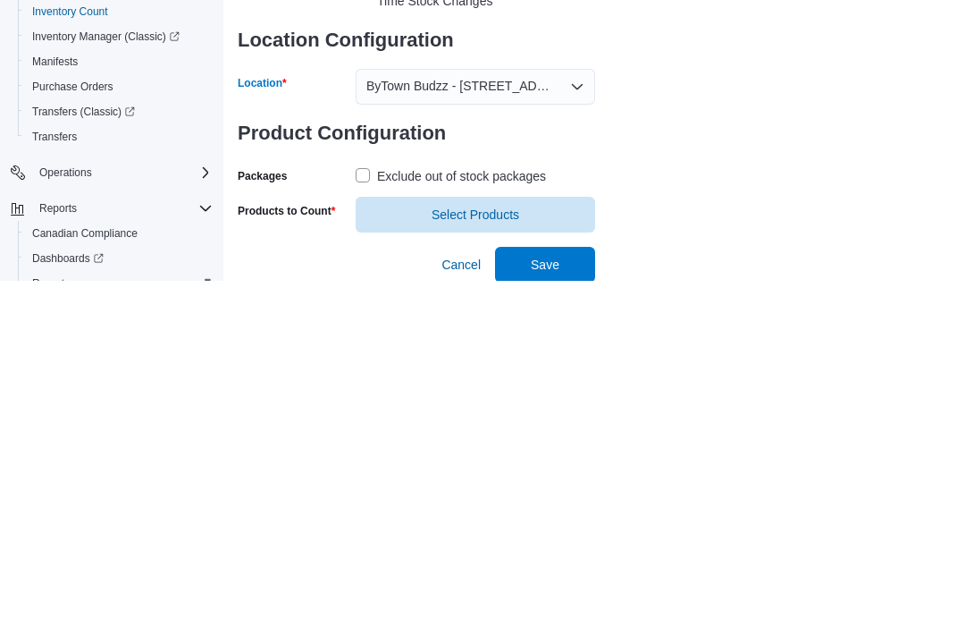
scroll to position [63, 0]
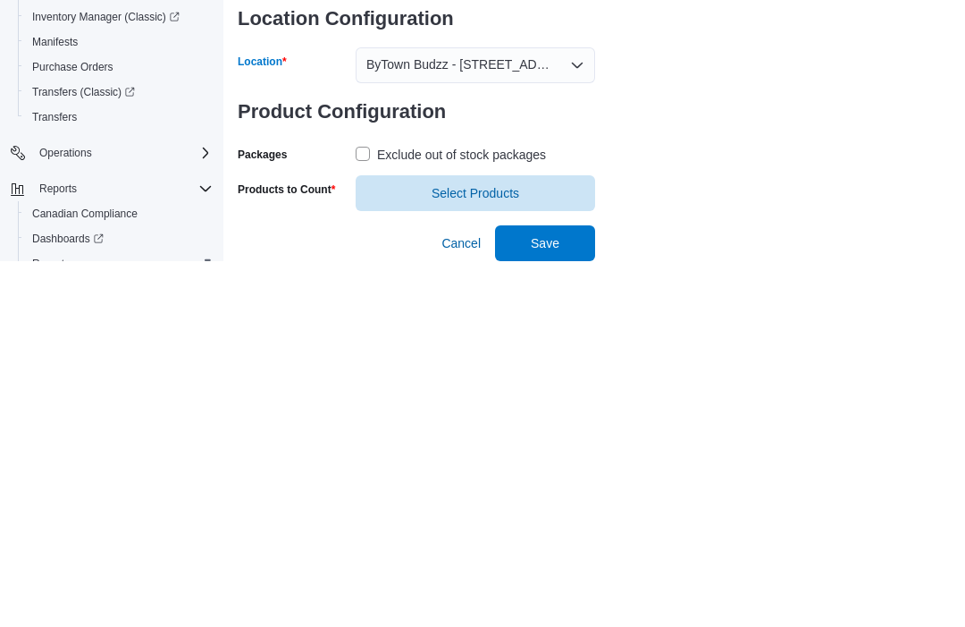
click at [374, 509] on label "Exclude out of stock packages" at bounding box center [451, 519] width 190 height 21
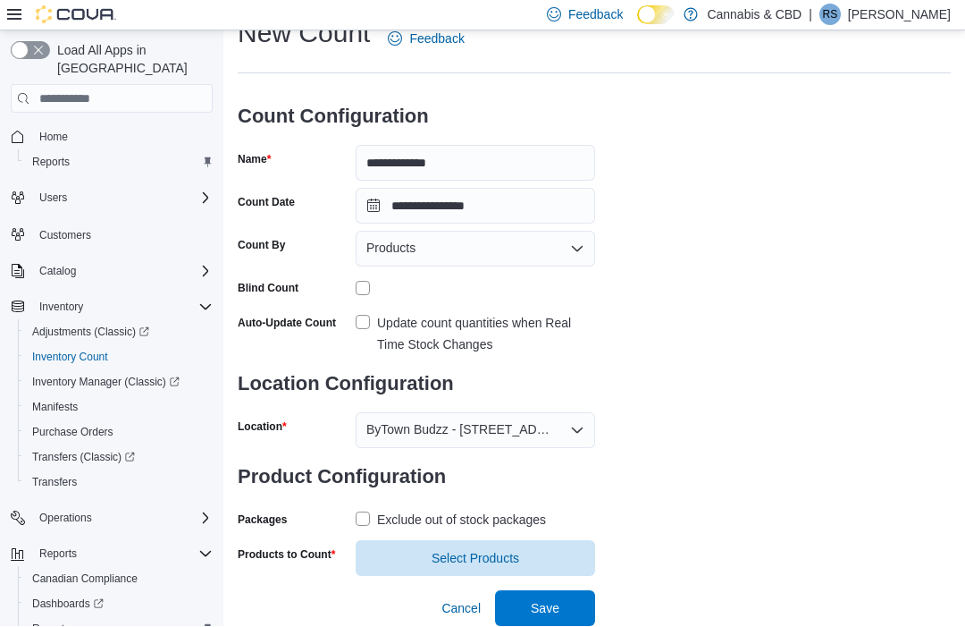
click at [470, 550] on span "Select Products" at bounding box center [476, 559] width 88 height 18
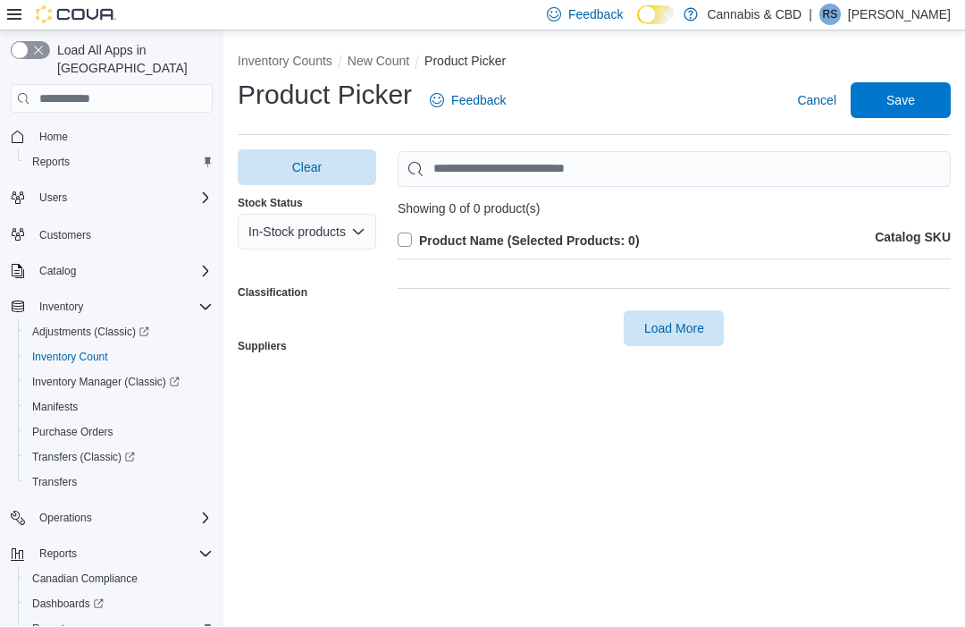
scroll to position [60, 0]
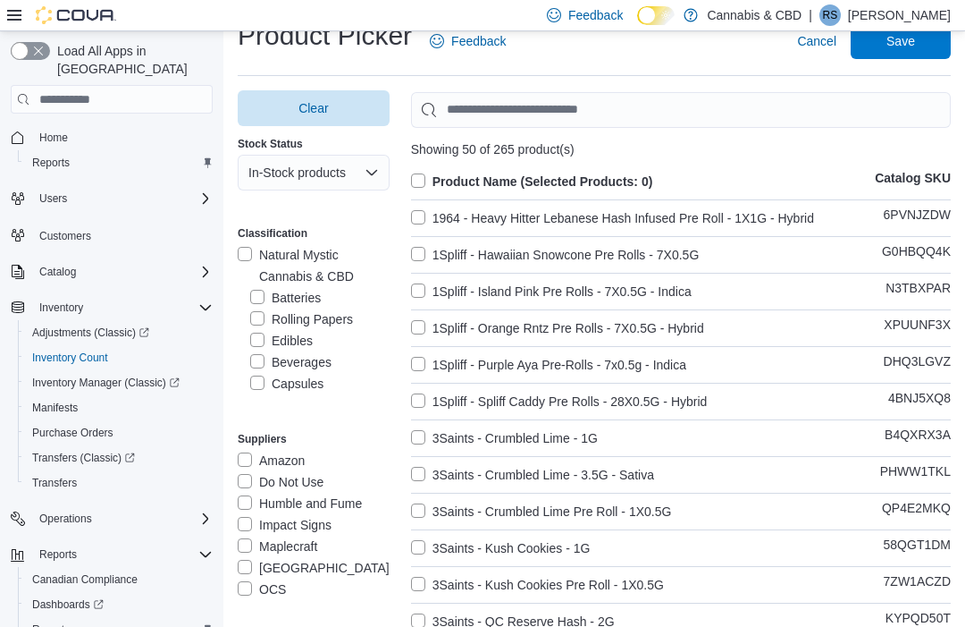
click at [262, 362] on label "Beverages" at bounding box center [290, 361] width 81 height 21
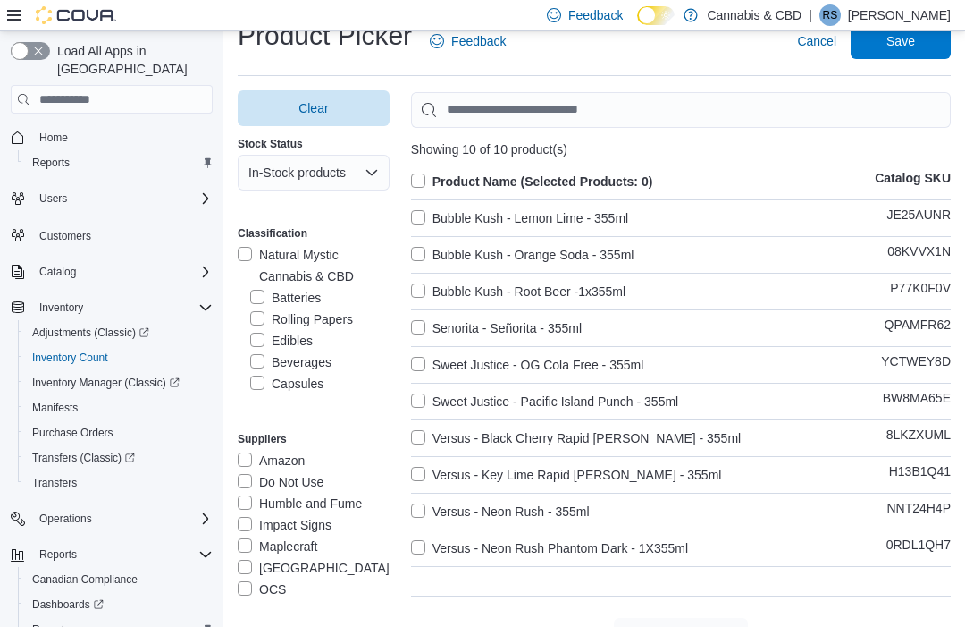
click at [424, 178] on label "Product Name (Selected Products: 0)" at bounding box center [532, 181] width 242 height 21
click at [917, 46] on span "Save" at bounding box center [901, 41] width 79 height 36
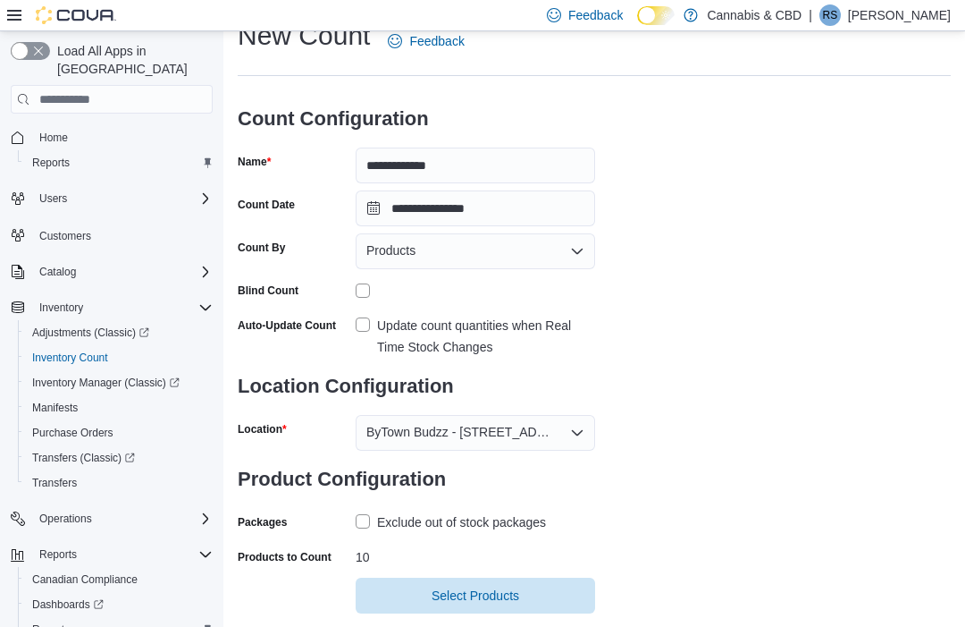
scroll to position [98, 0]
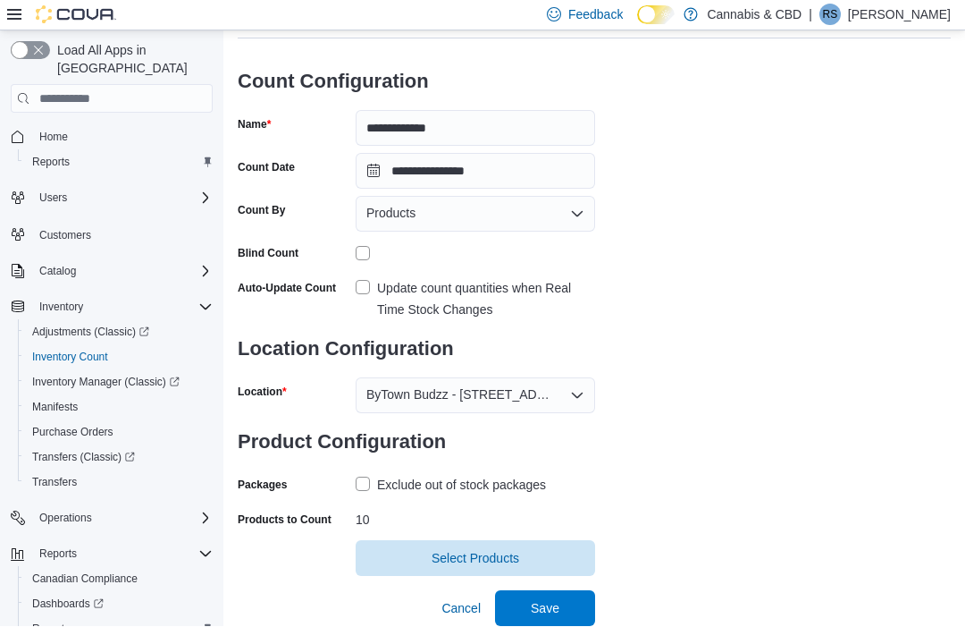
click at [557, 611] on span "Save" at bounding box center [545, 609] width 29 height 18
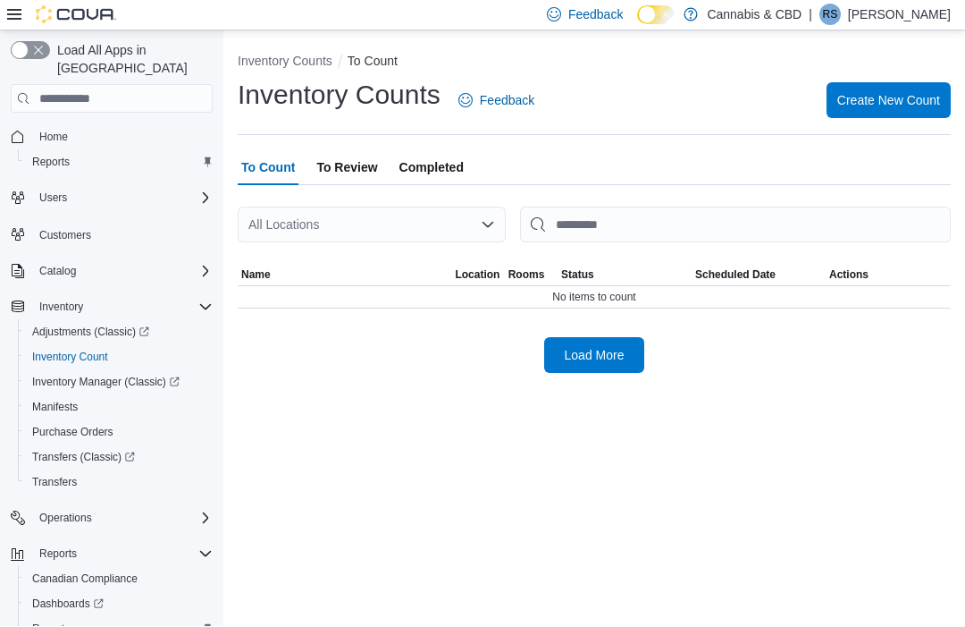
scroll to position [60, 0]
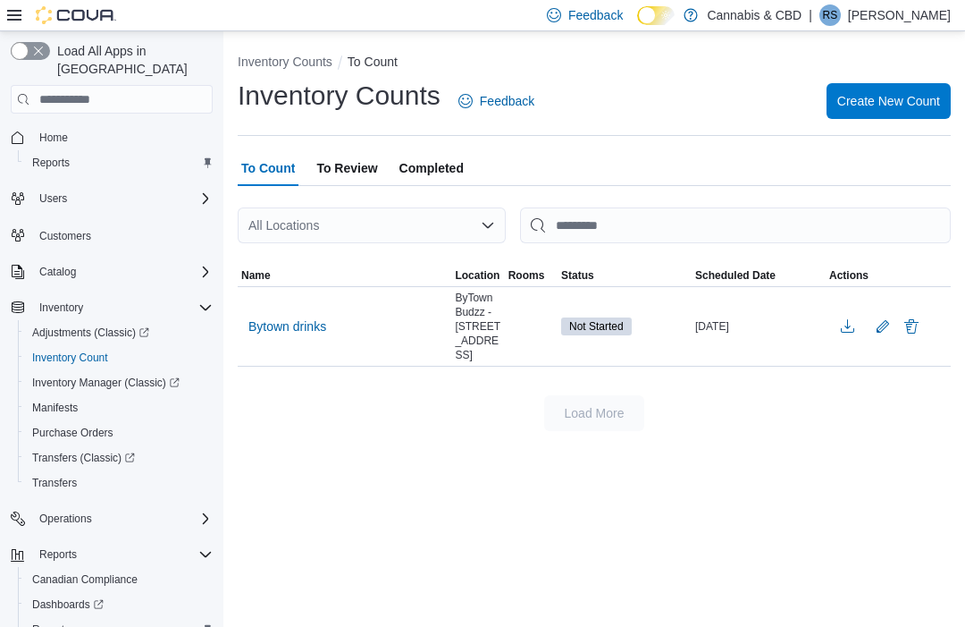
click at [316, 317] on span "Bytown drinks" at bounding box center [287, 326] width 78 height 18
click at [288, 317] on span "Bytown drinks" at bounding box center [287, 326] width 78 height 18
click at [289, 317] on span "Bytown drinks" at bounding box center [287, 326] width 78 height 18
click at [290, 317] on span "Bytown drinks" at bounding box center [287, 326] width 78 height 18
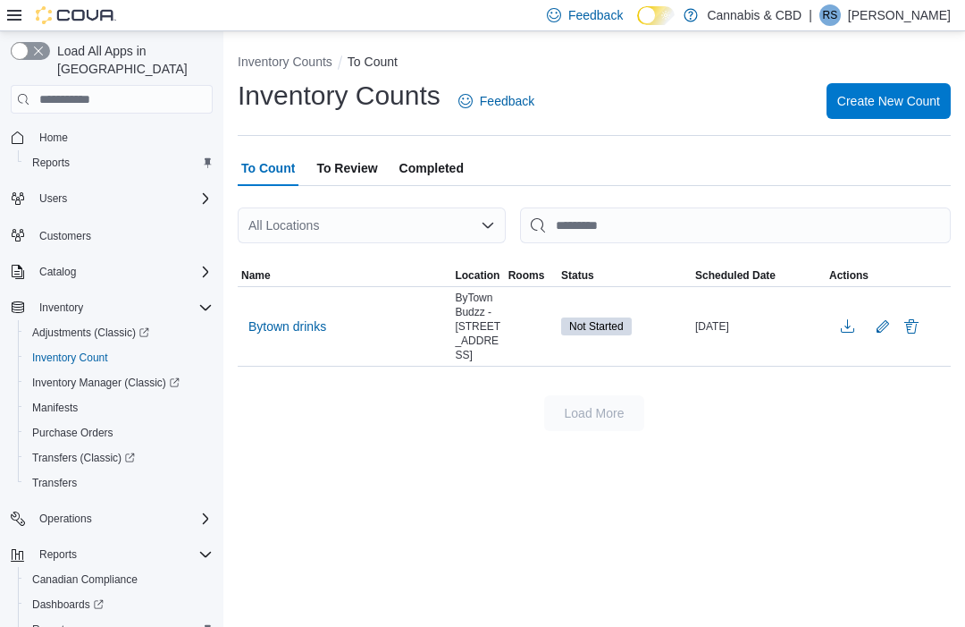
click at [280, 317] on span "Bytown drinks" at bounding box center [287, 326] width 78 height 18
click at [256, 317] on span "Bytown drinks" at bounding box center [287, 326] width 78 height 18
click at [260, 317] on span "Bytown drinks" at bounding box center [287, 326] width 78 height 18
click at [284, 317] on span "Bytown drinks" at bounding box center [287, 326] width 78 height 18
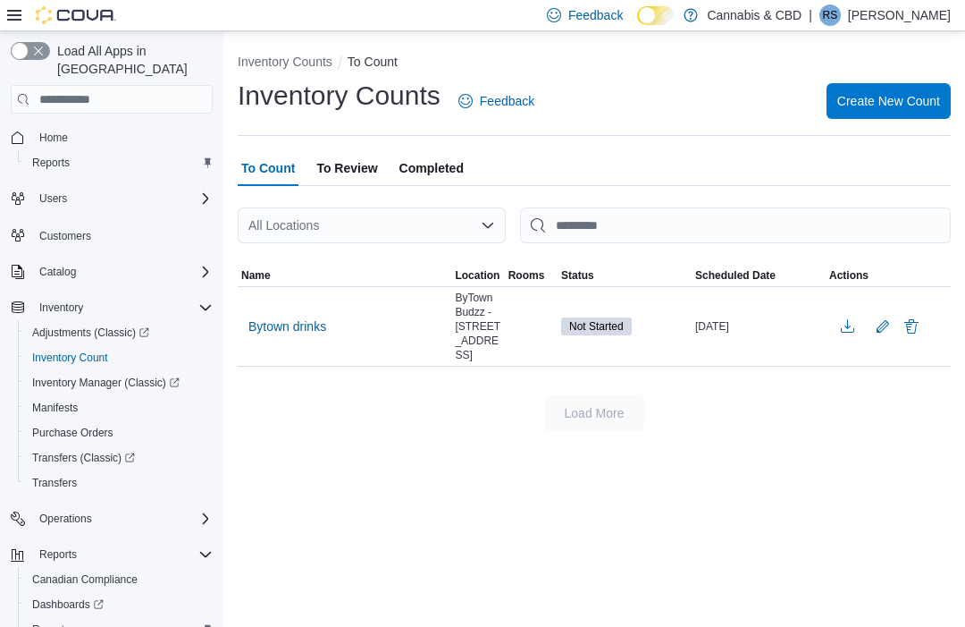
click at [277, 317] on span "Bytown drinks" at bounding box center [287, 326] width 78 height 18
click at [270, 317] on span "Bytown drinks" at bounding box center [287, 326] width 78 height 18
click at [308, 313] on span "Bytown drinks" at bounding box center [287, 326] width 78 height 27
click at [296, 317] on span "Bytown drinks" at bounding box center [287, 326] width 78 height 18
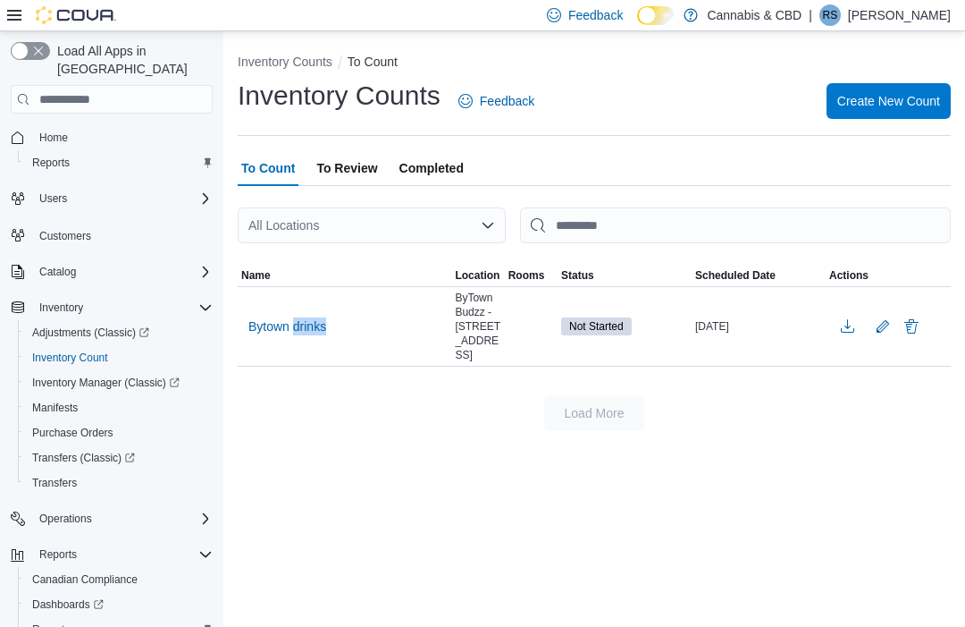
click at [256, 317] on span "Bytown drinks" at bounding box center [287, 326] width 78 height 18
click at [263, 317] on span "Bytown drinks" at bounding box center [287, 326] width 78 height 18
click at [292, 317] on span "Bytown drinks" at bounding box center [287, 326] width 78 height 18
click at [303, 317] on span "Bytown drinks" at bounding box center [287, 326] width 78 height 18
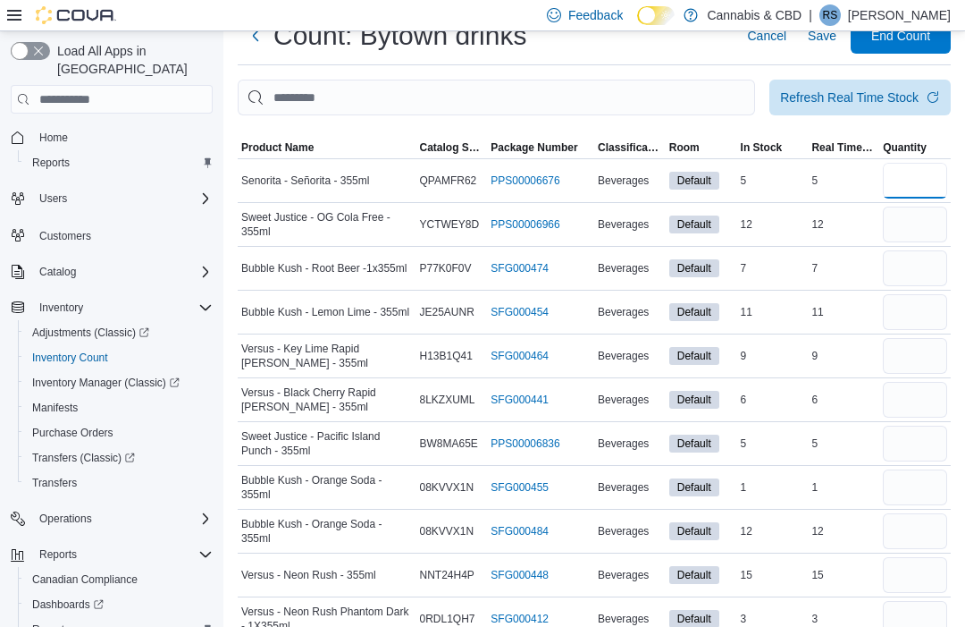
click at [919, 180] on input "number" at bounding box center [915, 181] width 64 height 36
click at [922, 222] on input "number" at bounding box center [915, 224] width 64 height 36
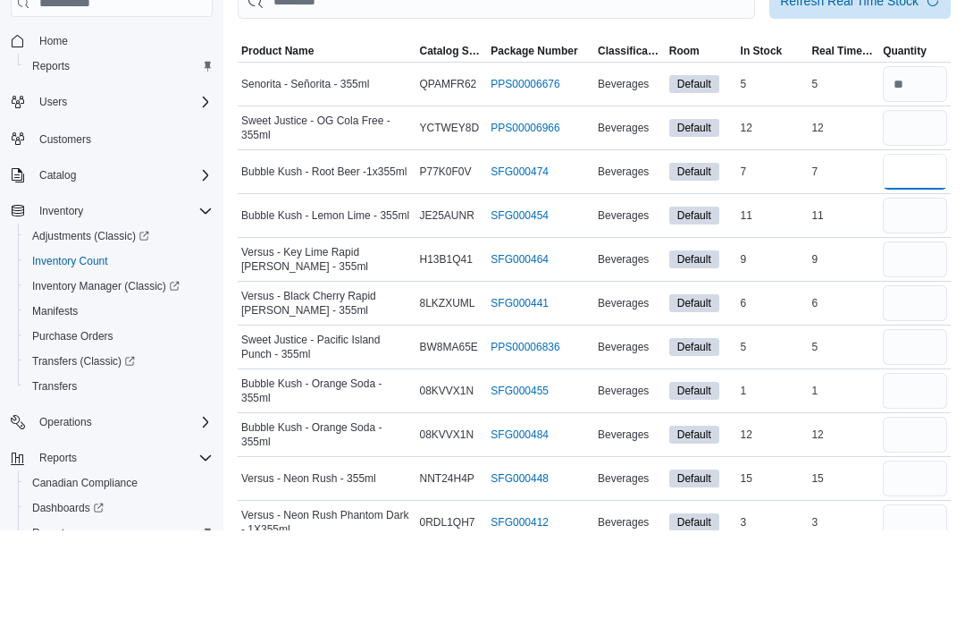
click at [922, 250] on input "number" at bounding box center [915, 268] width 64 height 36
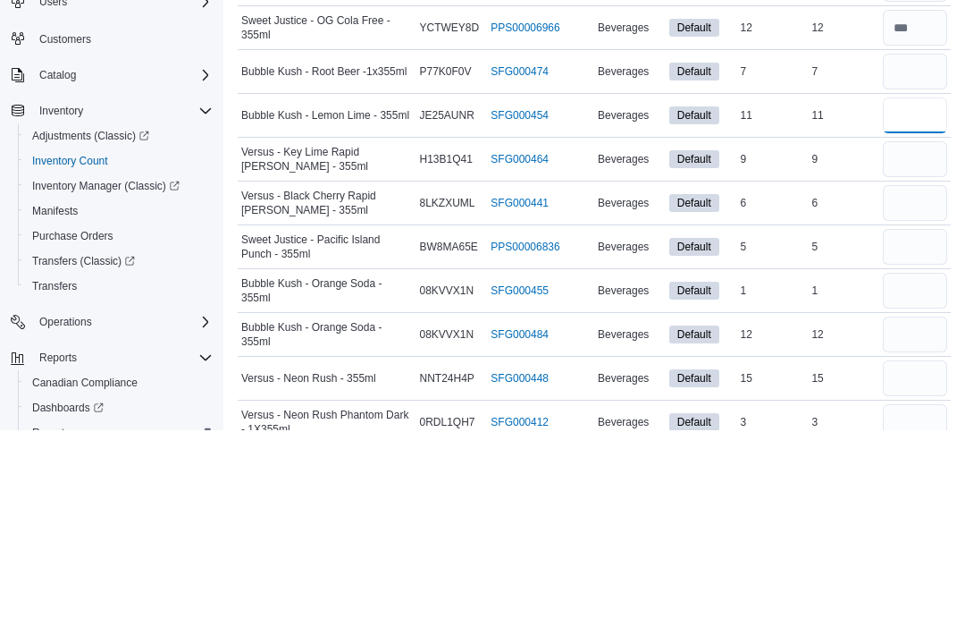
click at [919, 294] on input "number" at bounding box center [915, 312] width 64 height 36
click at [906, 338] on input "number" at bounding box center [915, 356] width 64 height 36
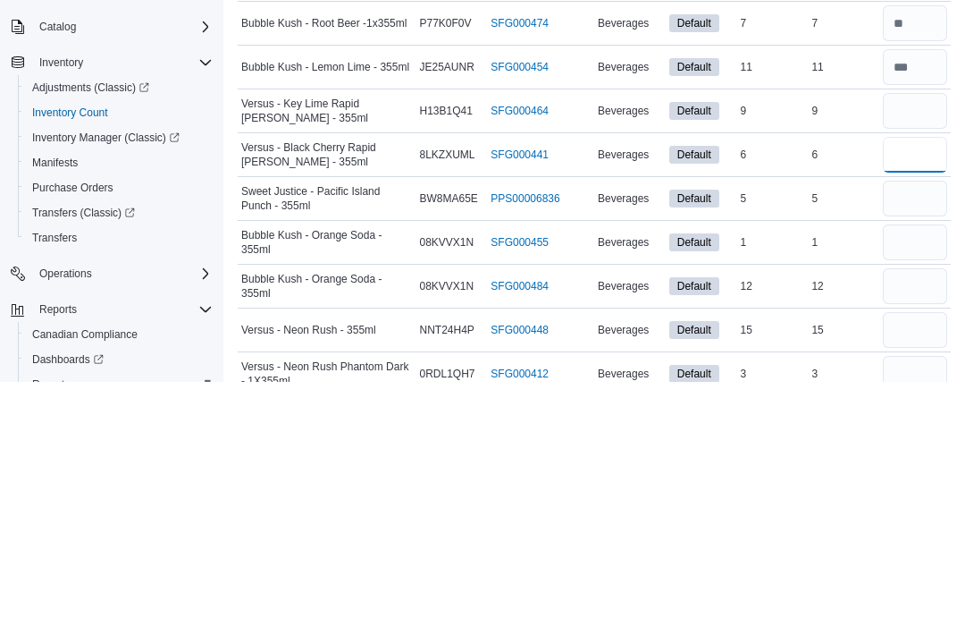
click at [916, 382] on input "number" at bounding box center [915, 400] width 64 height 36
click at [920, 425] on input "number" at bounding box center [915, 443] width 64 height 36
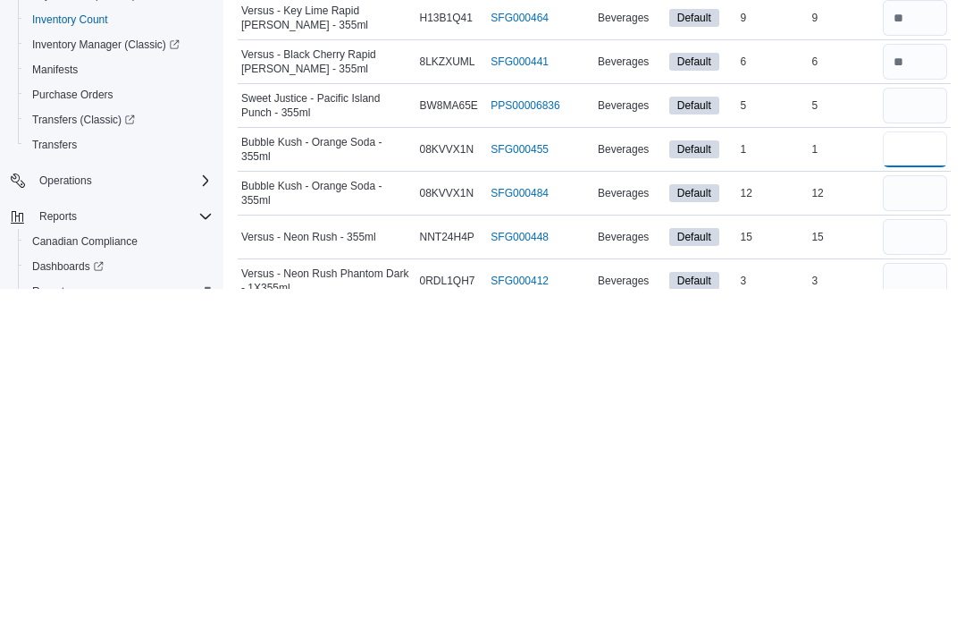
click at [912, 469] on input "number" at bounding box center [915, 487] width 64 height 36
click at [919, 513] on input "number" at bounding box center [915, 531] width 64 height 36
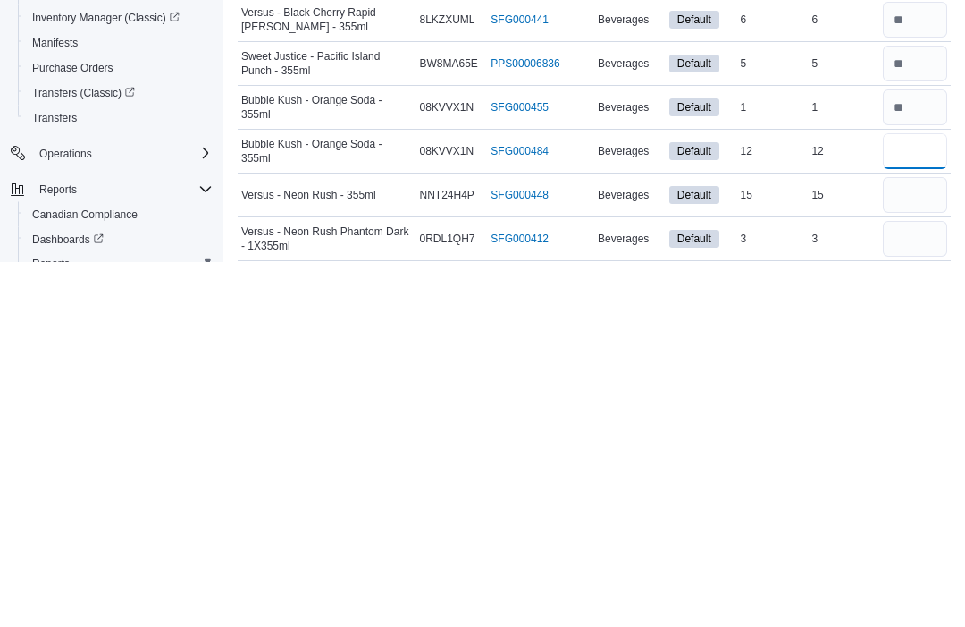
scroll to position [85, 0]
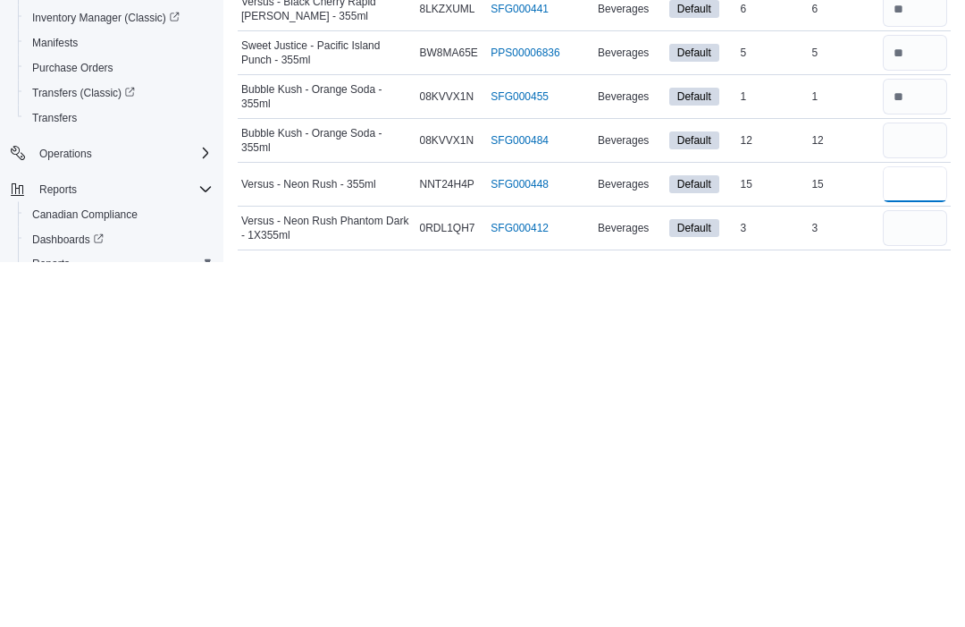
click at [913, 532] on input "number" at bounding box center [915, 550] width 64 height 36
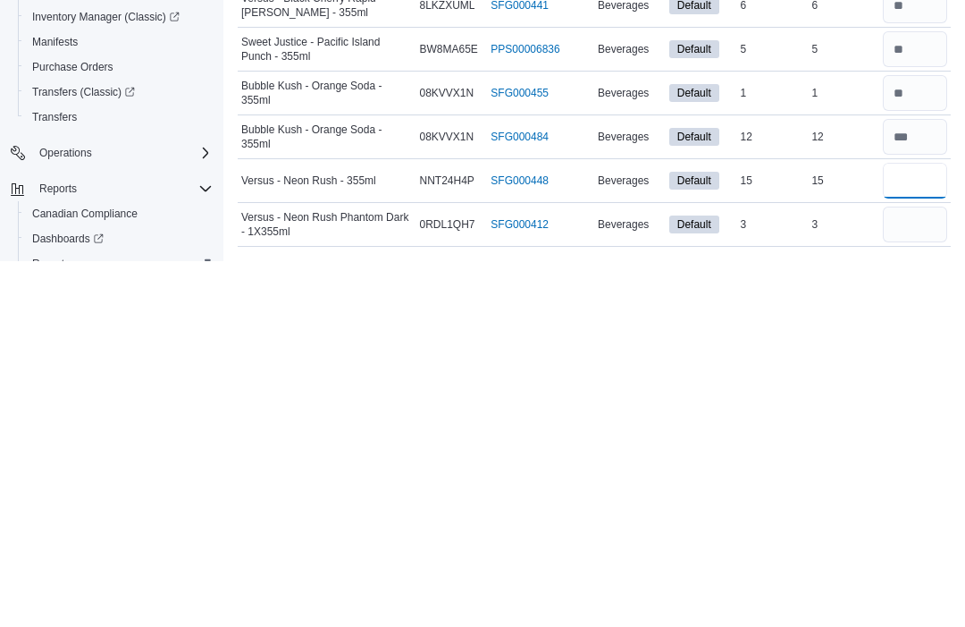
scroll to position [91, 0]
click at [904, 572] on input "number" at bounding box center [915, 590] width 64 height 36
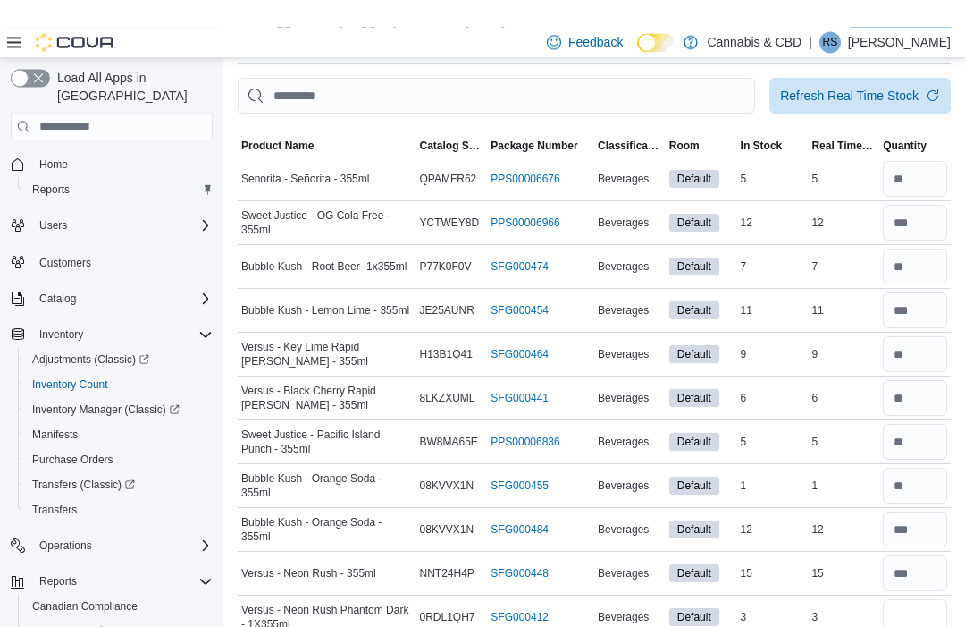
scroll to position [0, 0]
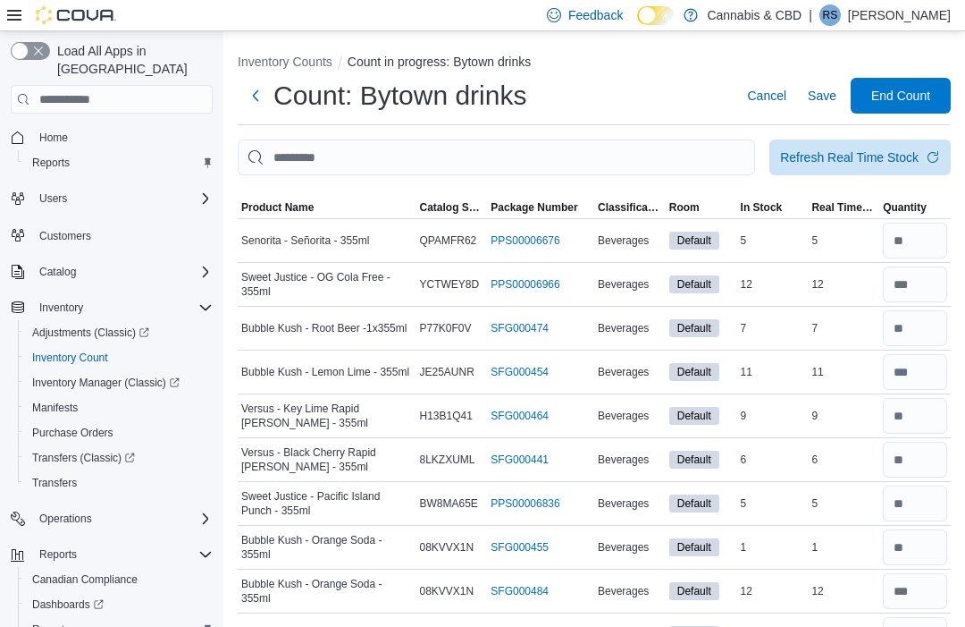
click at [901, 96] on span "End Count" at bounding box center [900, 96] width 59 height 18
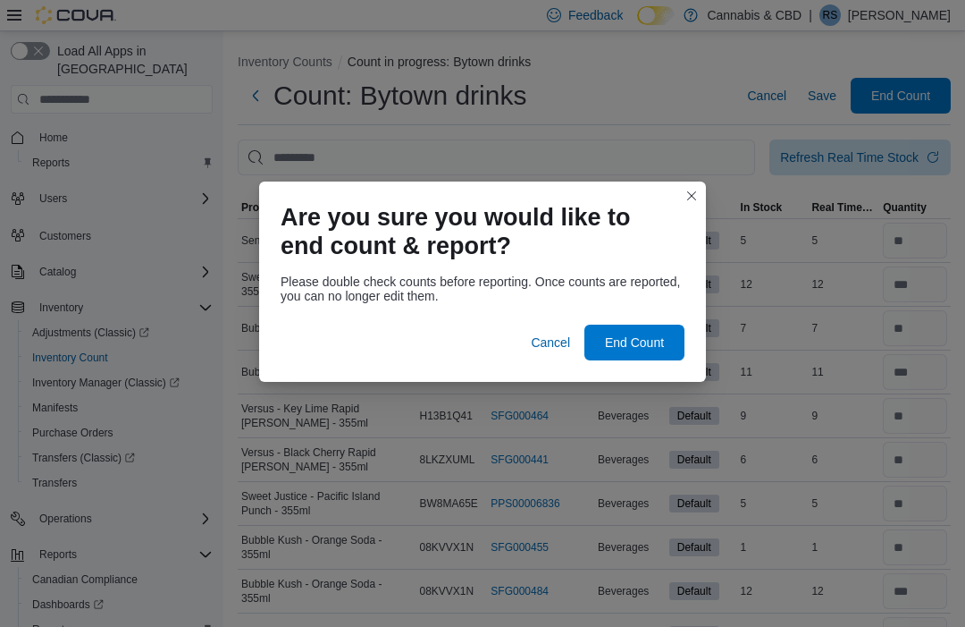
click at [648, 337] on span "End Count" at bounding box center [634, 342] width 59 height 18
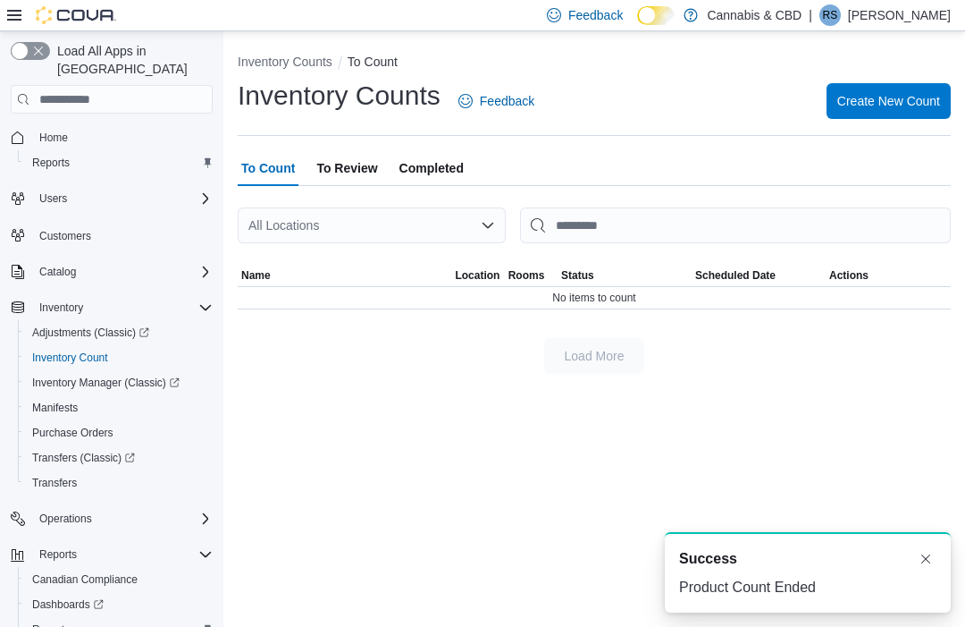
click at [338, 173] on span "To Review" at bounding box center [346, 168] width 61 height 36
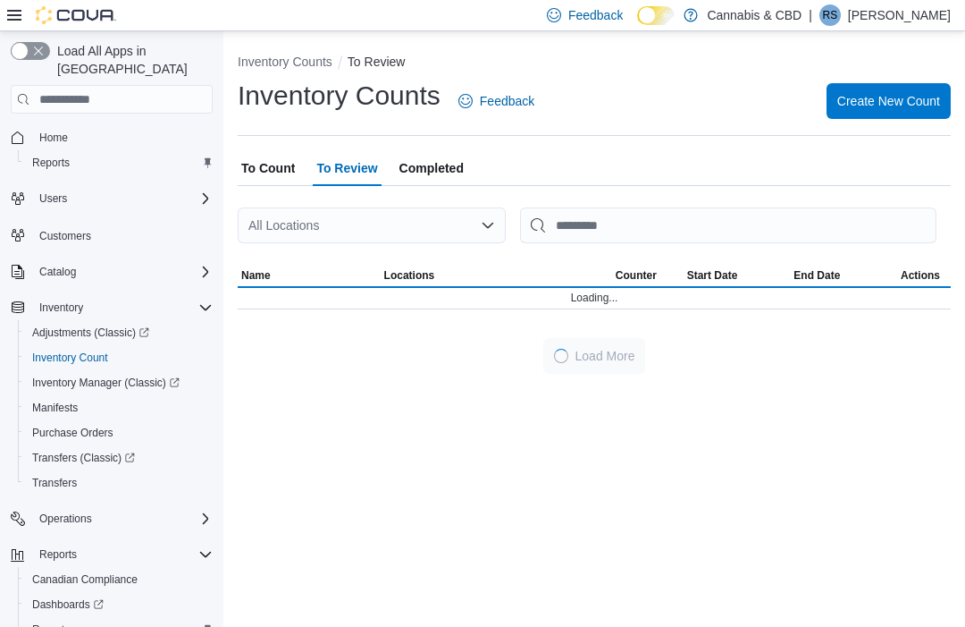
click at [269, 159] on span "To Count" at bounding box center [268, 168] width 54 height 36
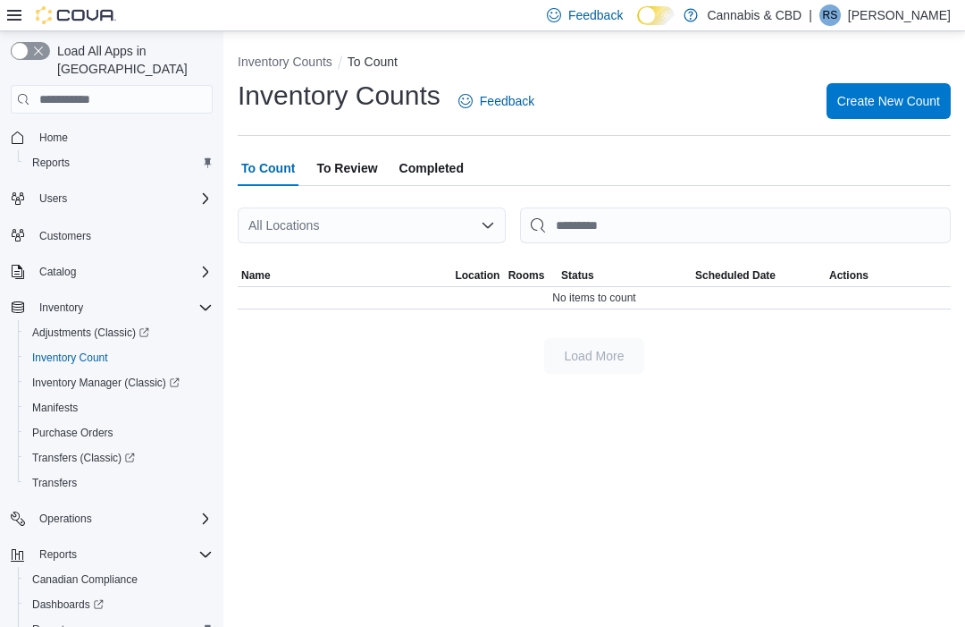
click at [371, 160] on span "To Review" at bounding box center [346, 168] width 61 height 36
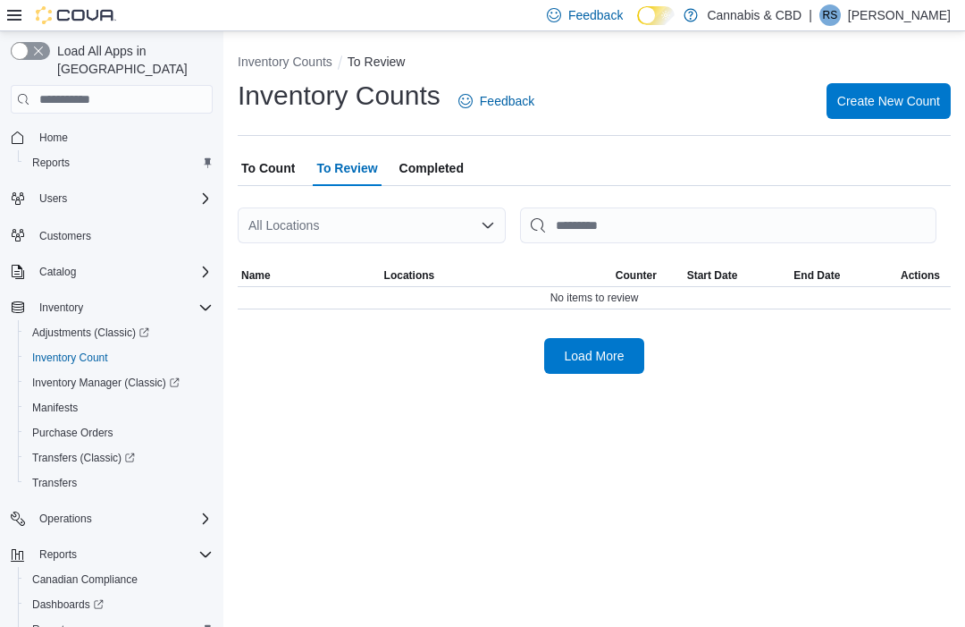
click at [583, 348] on span "Load More" at bounding box center [594, 356] width 79 height 36
click at [280, 163] on span "To Count" at bounding box center [268, 168] width 54 height 36
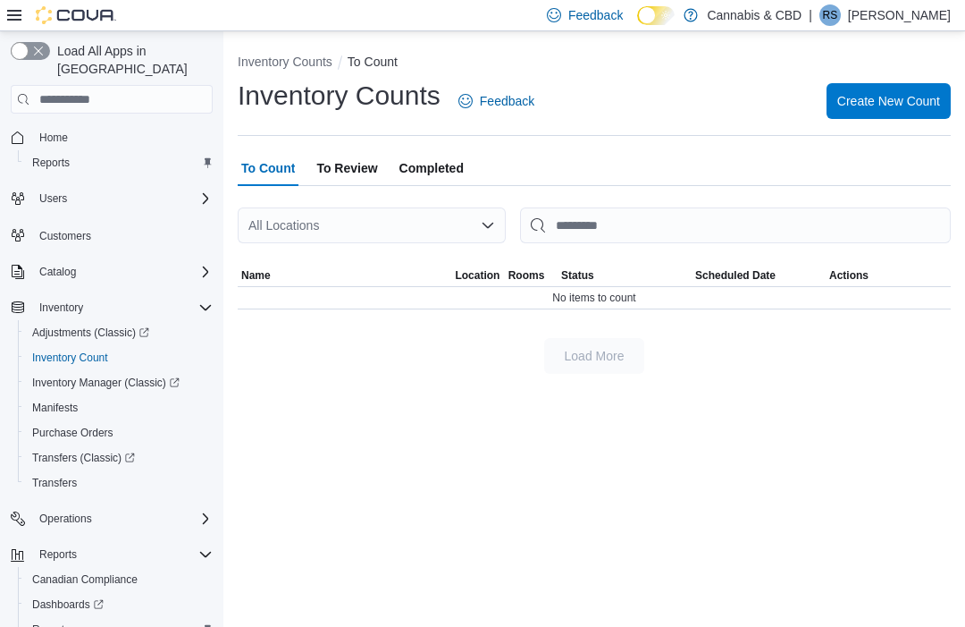
click at [343, 162] on span "To Review" at bounding box center [346, 168] width 61 height 36
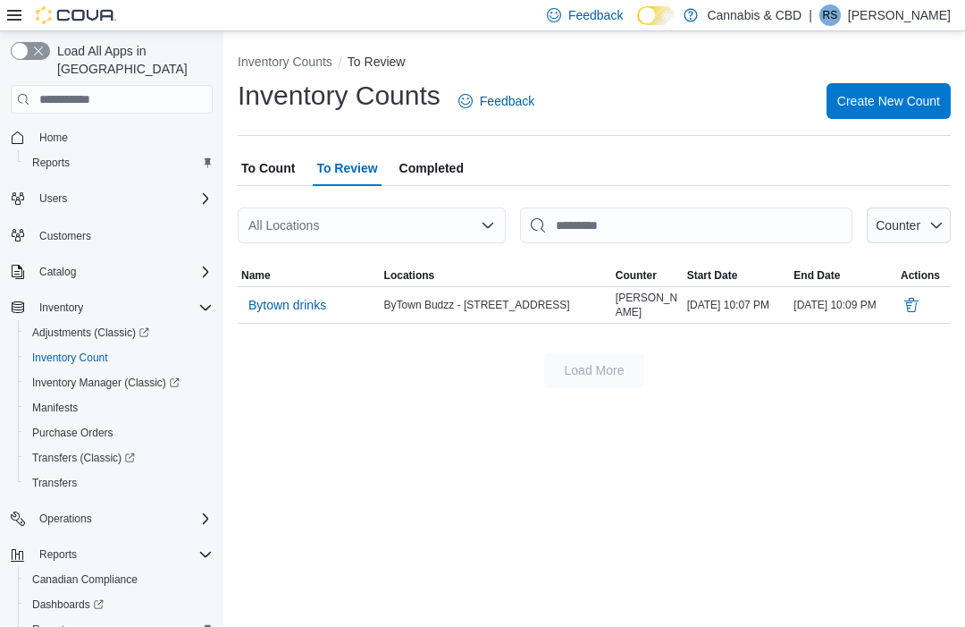
click at [310, 301] on span "Bytown drinks" at bounding box center [287, 305] width 78 height 18
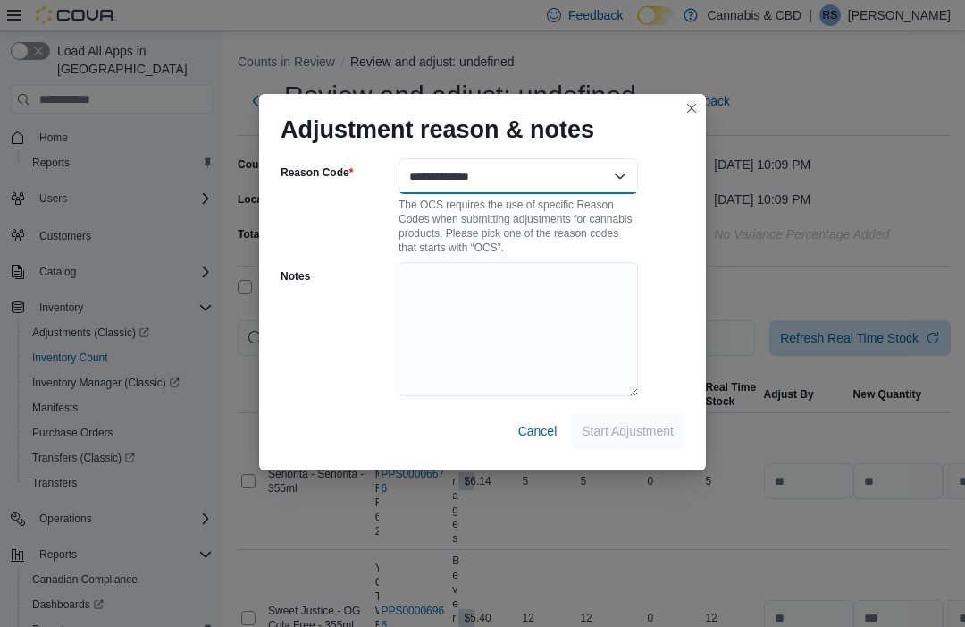
click at [574, 164] on select "**********" at bounding box center [519, 176] width 240 height 36
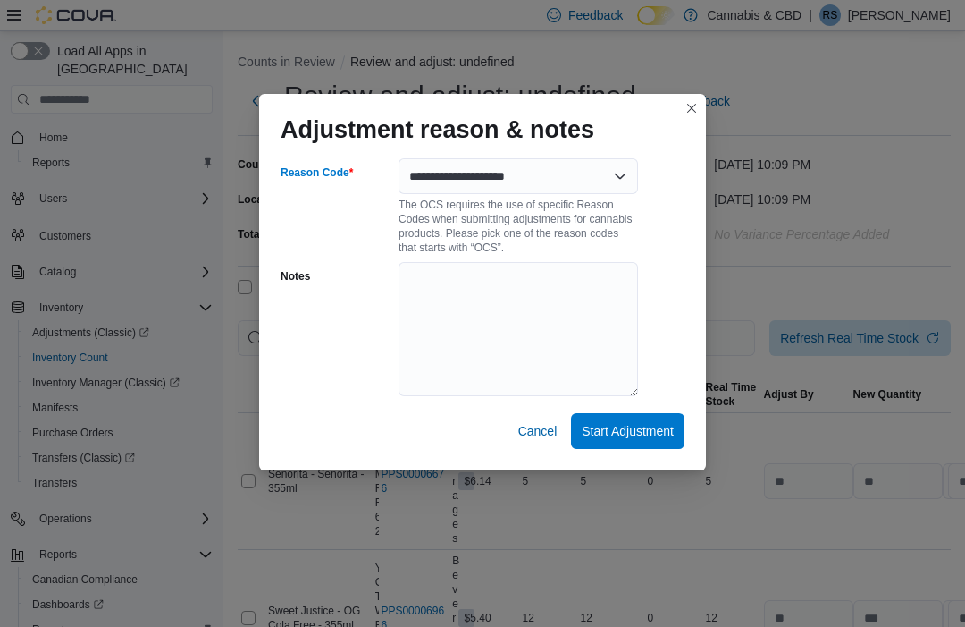
click at [635, 425] on span "Start Adjustment" at bounding box center [628, 431] width 92 height 18
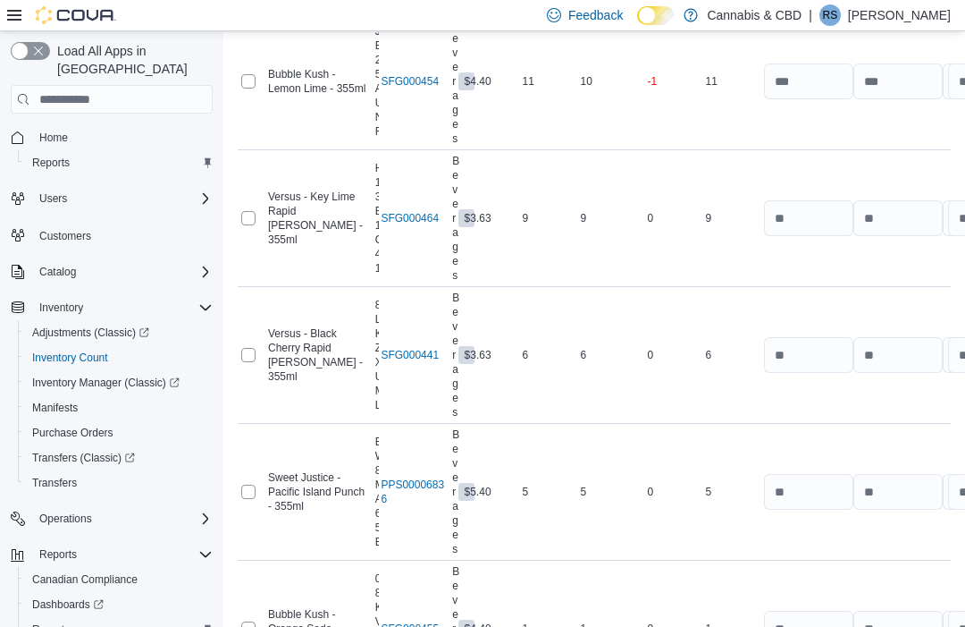
scroll to position [1297, 0]
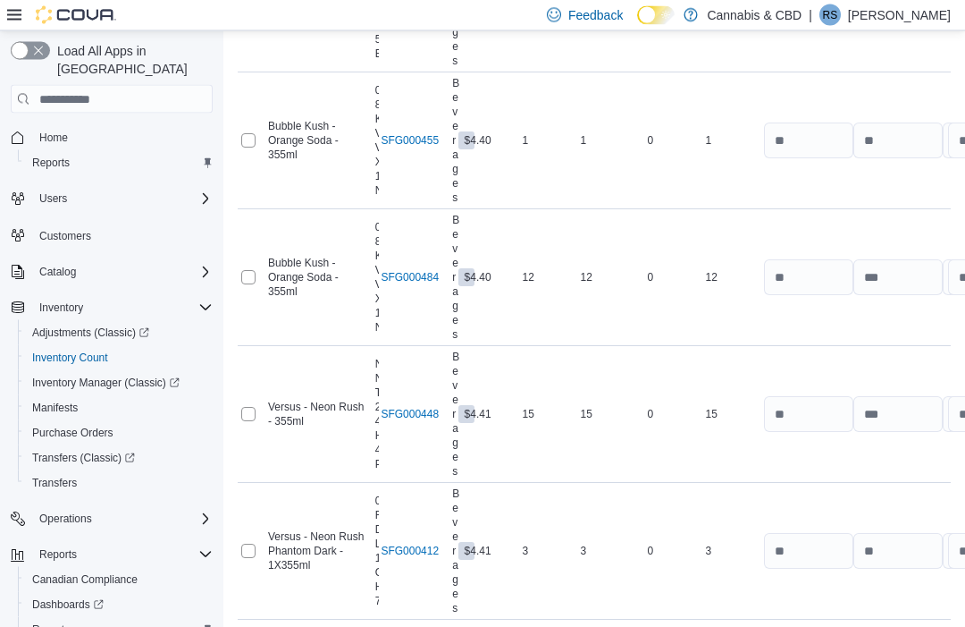
click at [866, 571] on span "Submit Adjustments" at bounding box center [844, 575] width 111 height 18
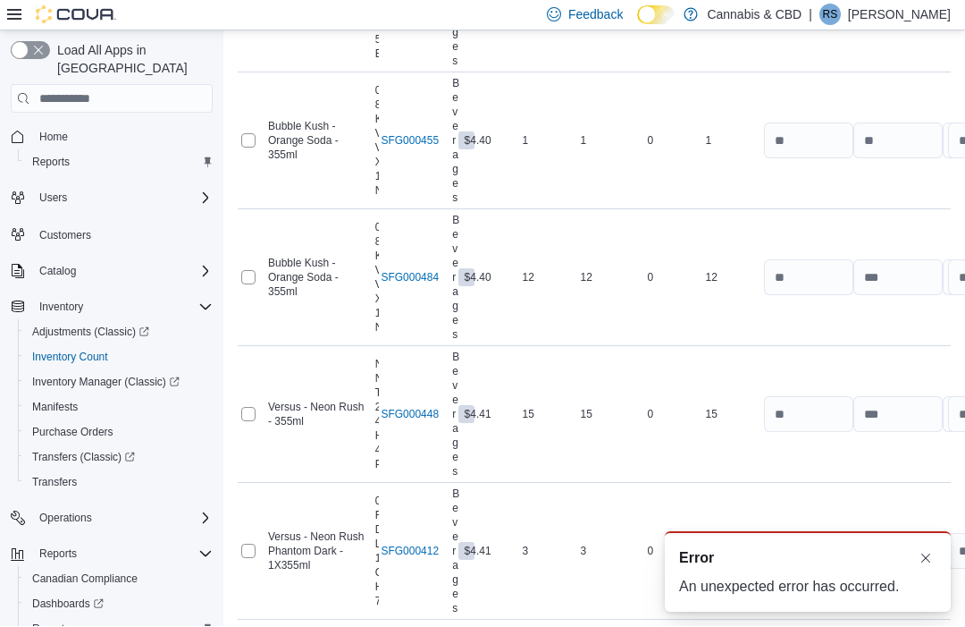
scroll to position [0, 0]
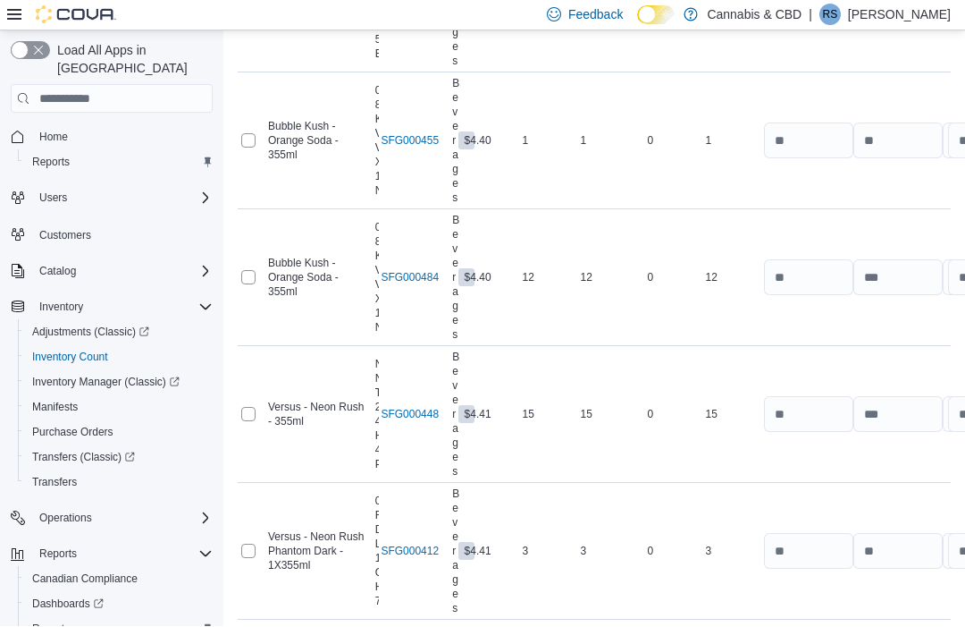
click at [904, 566] on button "Submit Adjustments" at bounding box center [844, 575] width 125 height 36
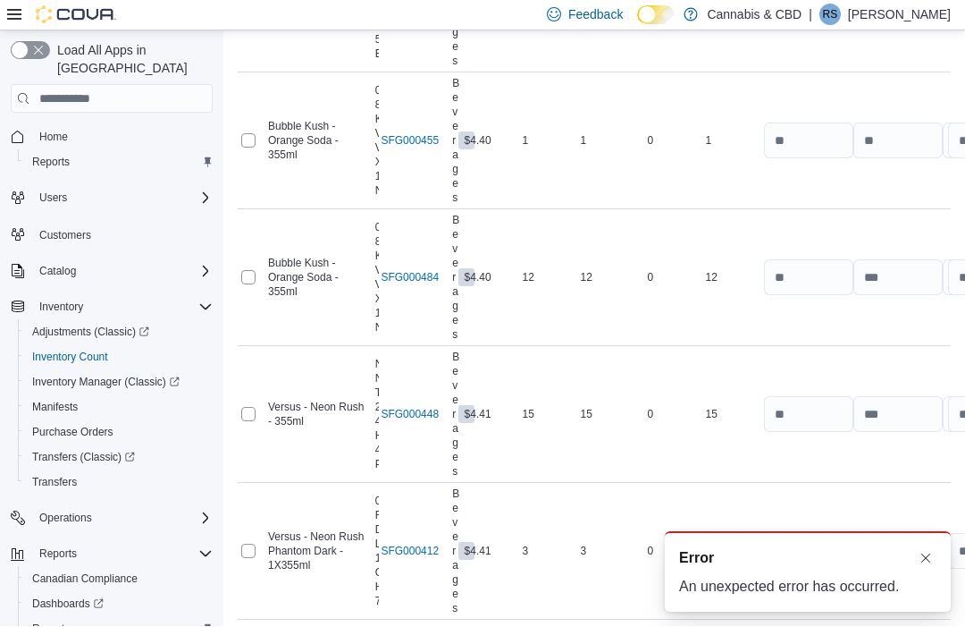
click at [922, 569] on button "Dismiss toast" at bounding box center [925, 558] width 21 height 21
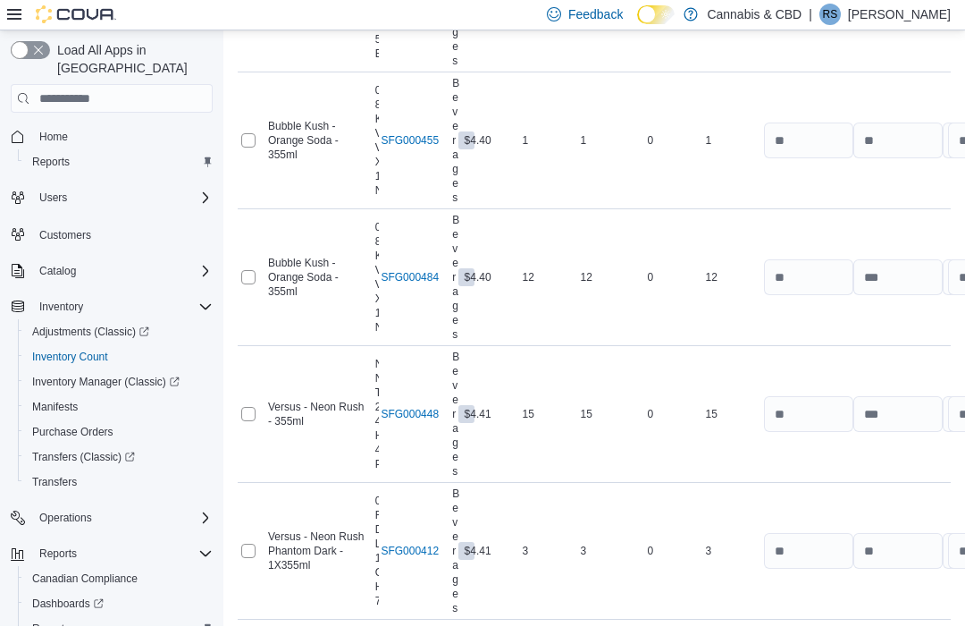
click at [930, 575] on div "Submit Adjustments Submit without Adjustments" at bounding box center [866, 593] width 168 height 72
click at [869, 563] on span "Submit Adjustments" at bounding box center [844, 575] width 111 height 36
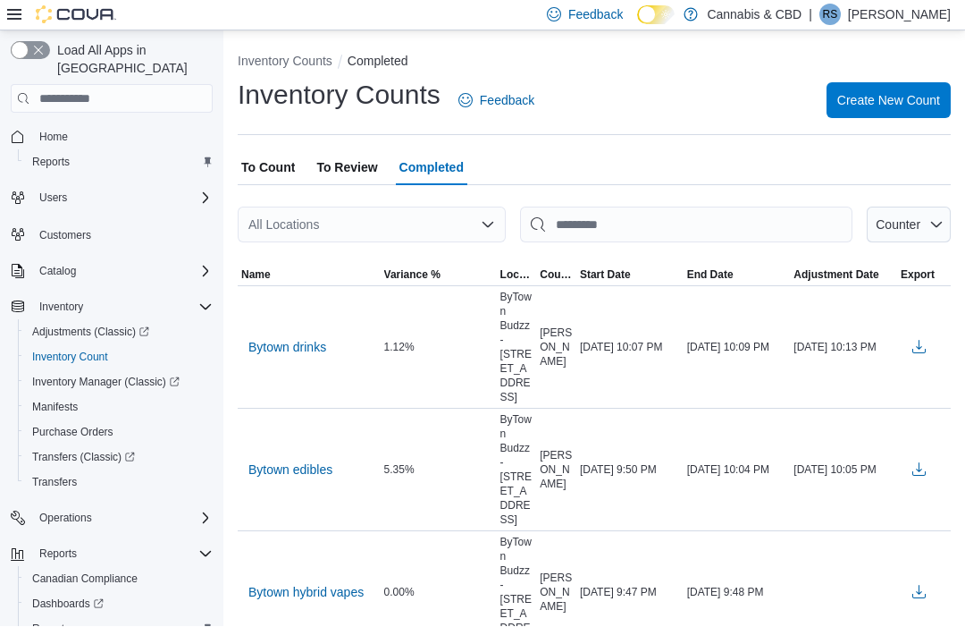
scroll to position [1, 0]
click at [913, 91] on span "Create New Count" at bounding box center [889, 100] width 103 height 36
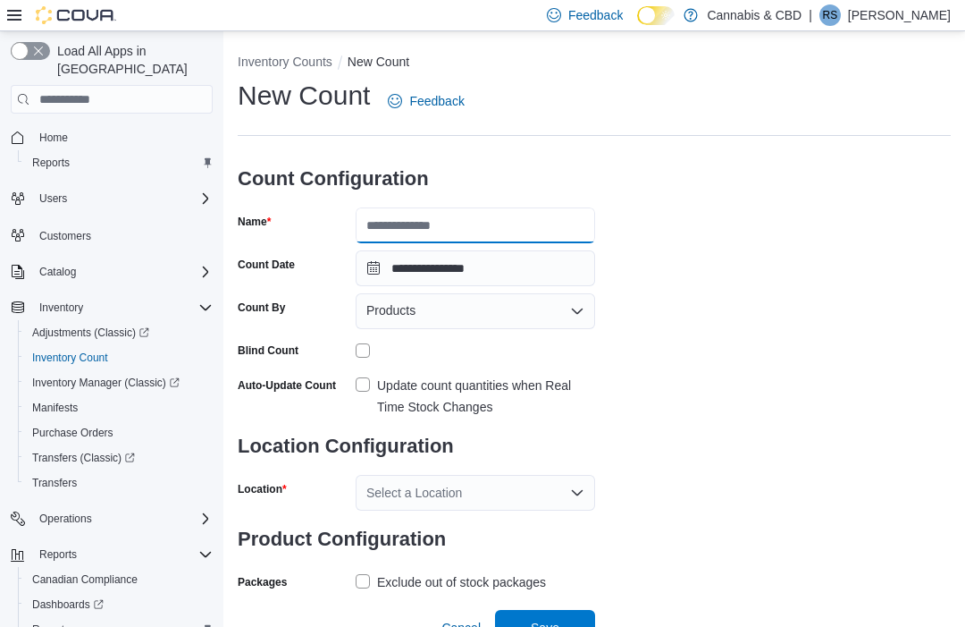
click at [451, 223] on input "Name" at bounding box center [476, 225] width 240 height 36
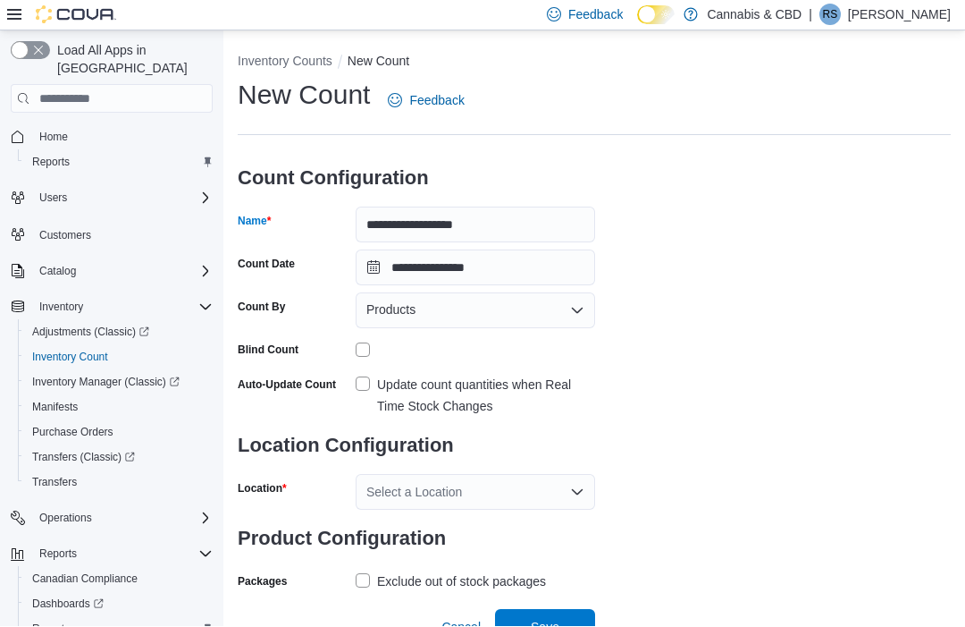
click at [366, 388] on label "Update count quantities when Real Time Stock Changes" at bounding box center [476, 396] width 240 height 43
click at [587, 483] on div "Select a Location" at bounding box center [476, 493] width 240 height 36
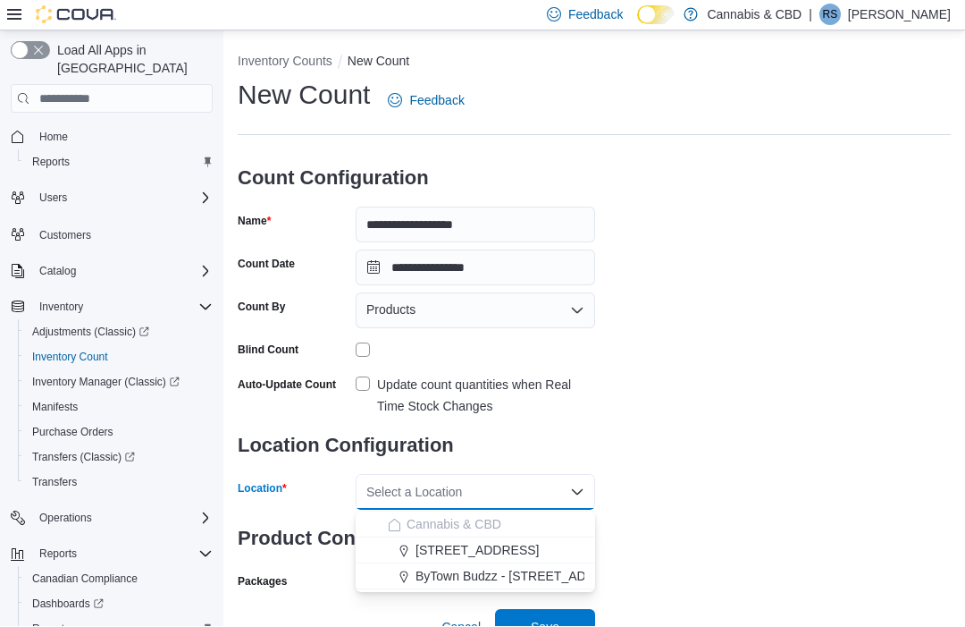
scroll to position [29, 0]
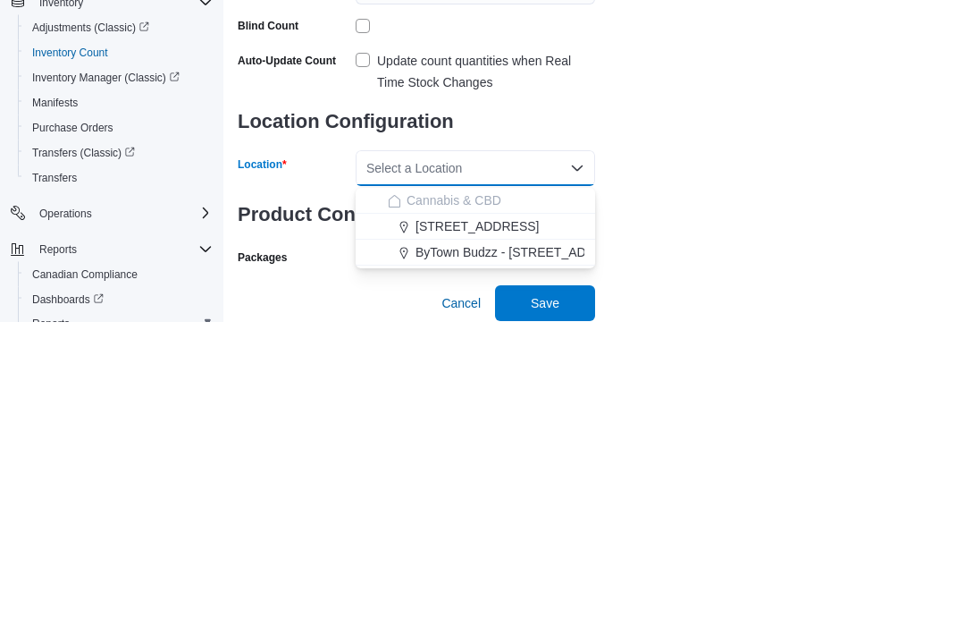
click at [466, 549] on span "ByTown Budzz - [STREET_ADDRESS]" at bounding box center [524, 558] width 217 height 18
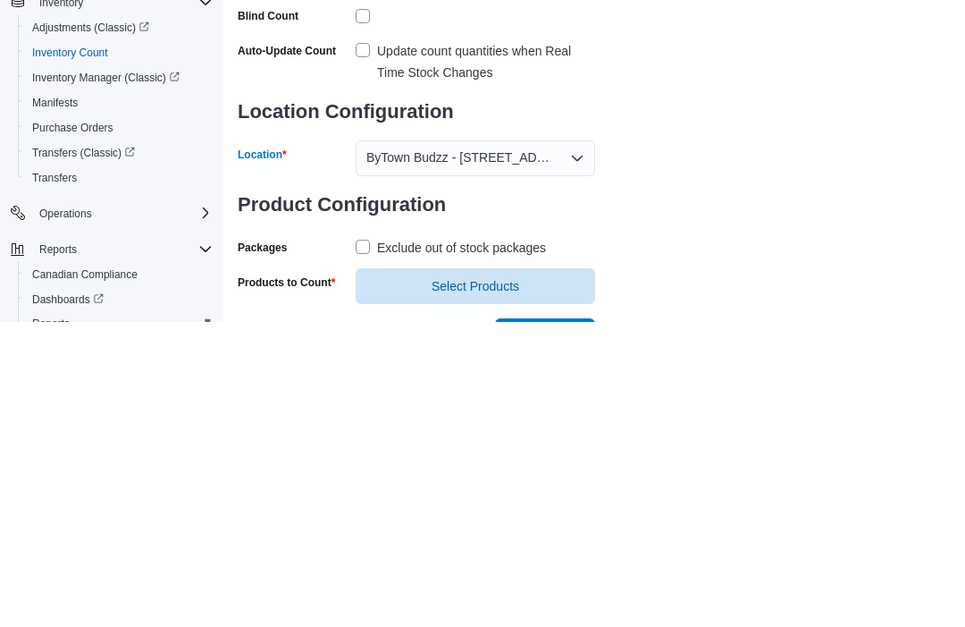
click at [796, 214] on div "**********" at bounding box center [594, 329] width 713 height 560
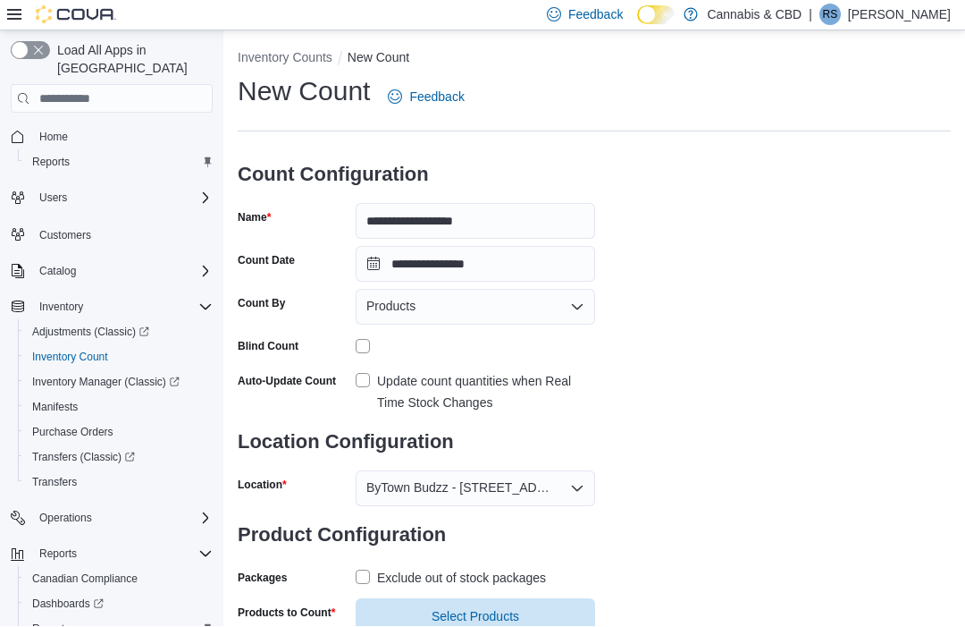
scroll to position [4, 0]
click at [361, 573] on label "Exclude out of stock packages" at bounding box center [451, 578] width 190 height 21
click at [465, 622] on span "Select Products" at bounding box center [476, 617] width 88 height 18
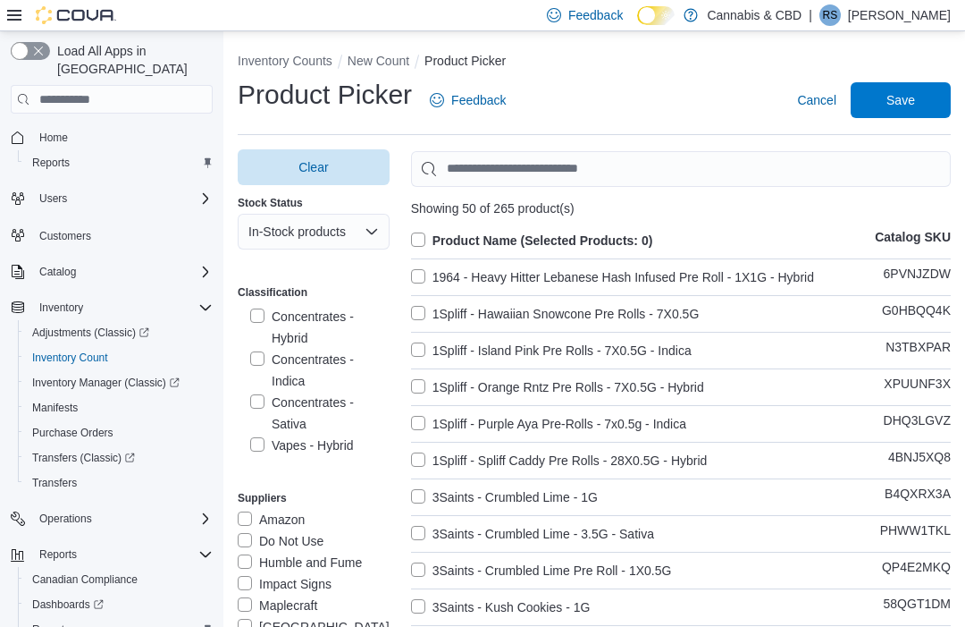
scroll to position [445, 0]
click at [262, 308] on label "Pre-Roll - Sativa" at bounding box center [306, 297] width 113 height 21
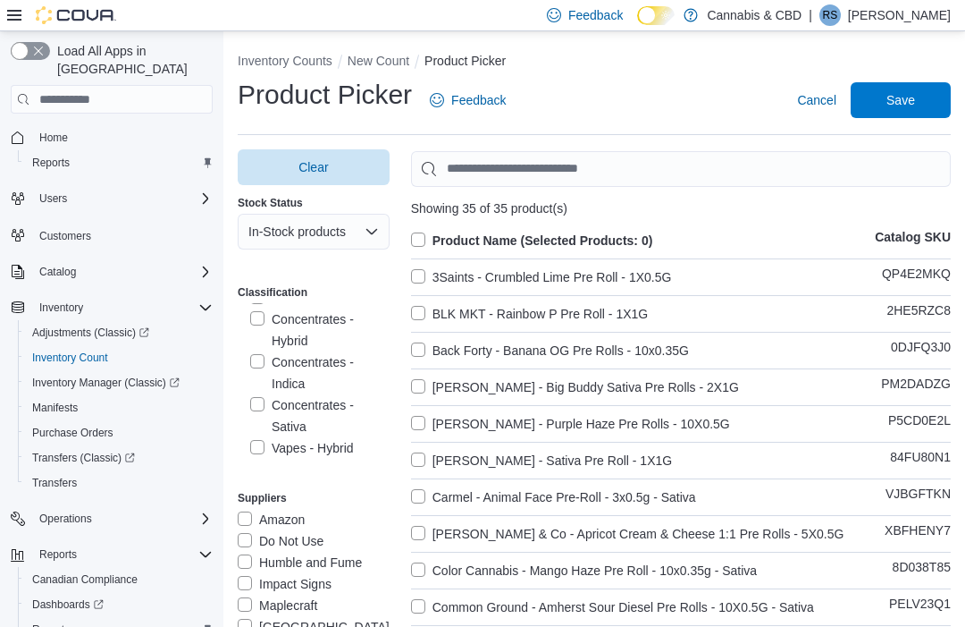
click at [252, 316] on label "Concentrates - Hybrid" at bounding box center [319, 329] width 139 height 43
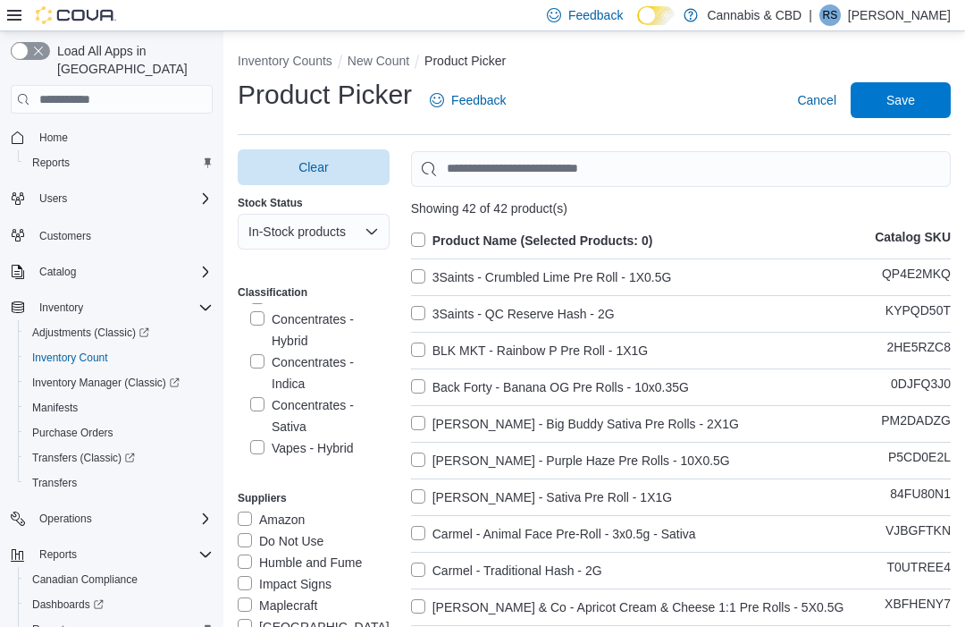
click at [265, 358] on label "Concentrates - Indica" at bounding box center [319, 372] width 139 height 43
click at [260, 399] on label "Concentrates - Sativa" at bounding box center [319, 415] width 139 height 43
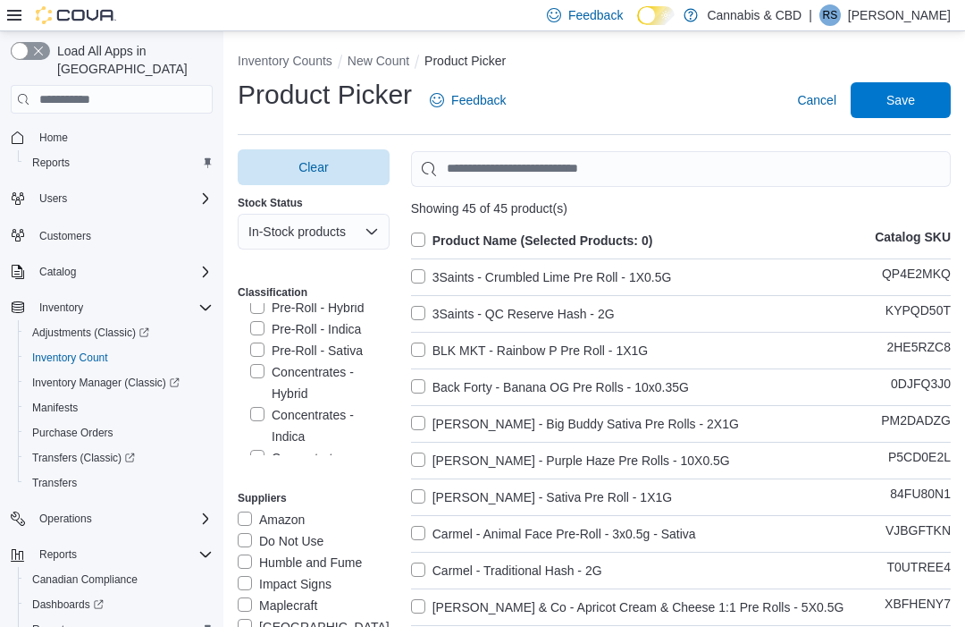
scroll to position [391, 0]
click at [305, 343] on label "Pre-Roll - Sativa" at bounding box center [306, 351] width 113 height 21
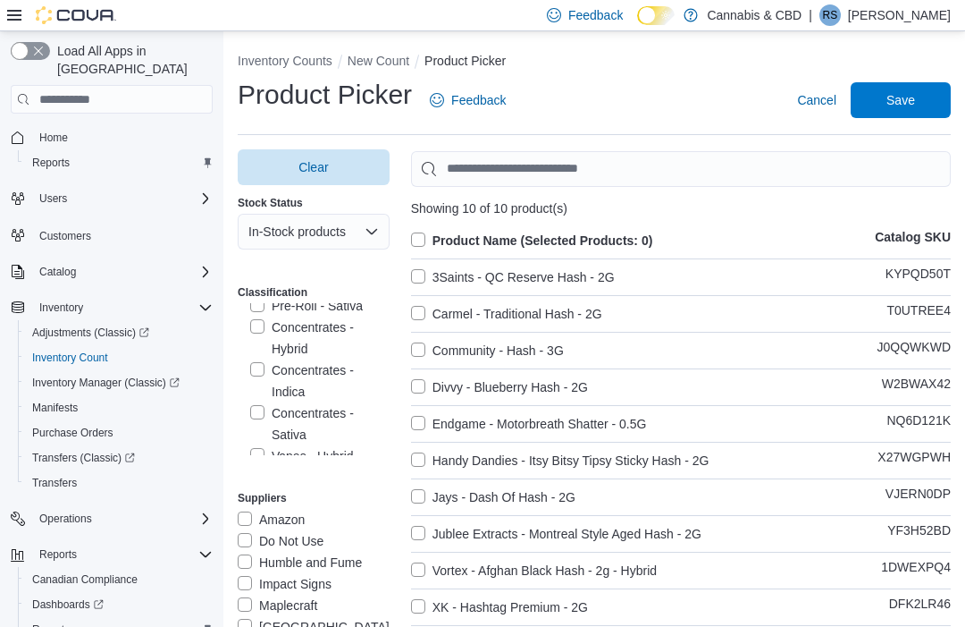
scroll to position [448, 0]
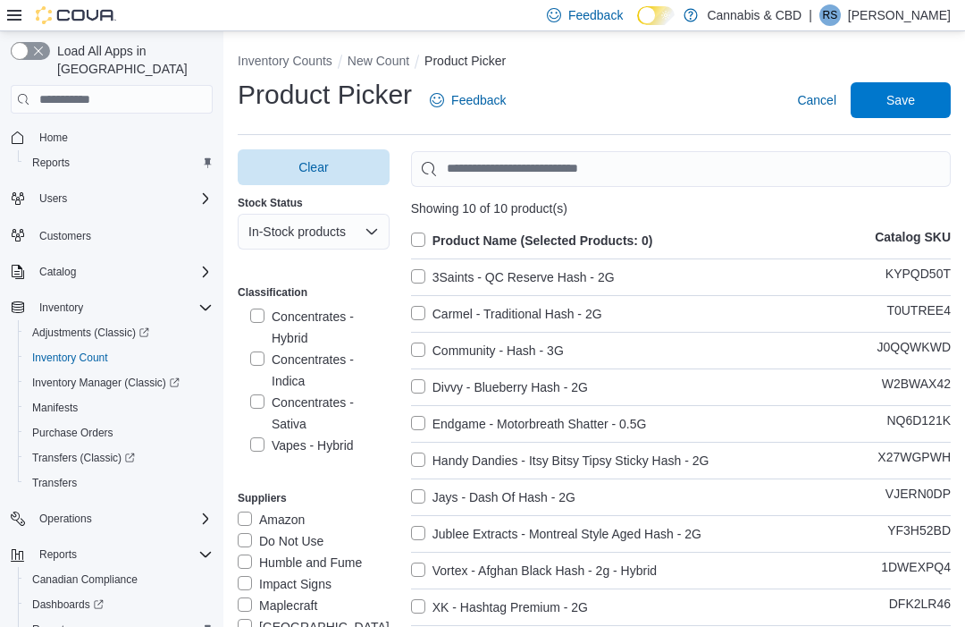
click at [420, 231] on label "Product Name (Selected Products: 0)" at bounding box center [532, 240] width 242 height 21
click at [912, 114] on span "Save" at bounding box center [901, 100] width 79 height 36
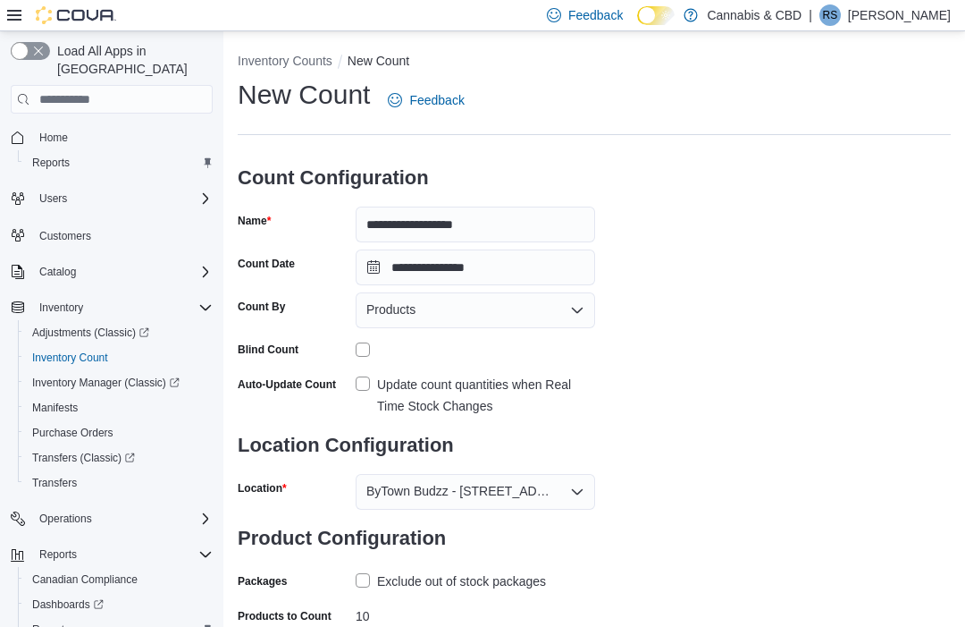
scroll to position [38, 0]
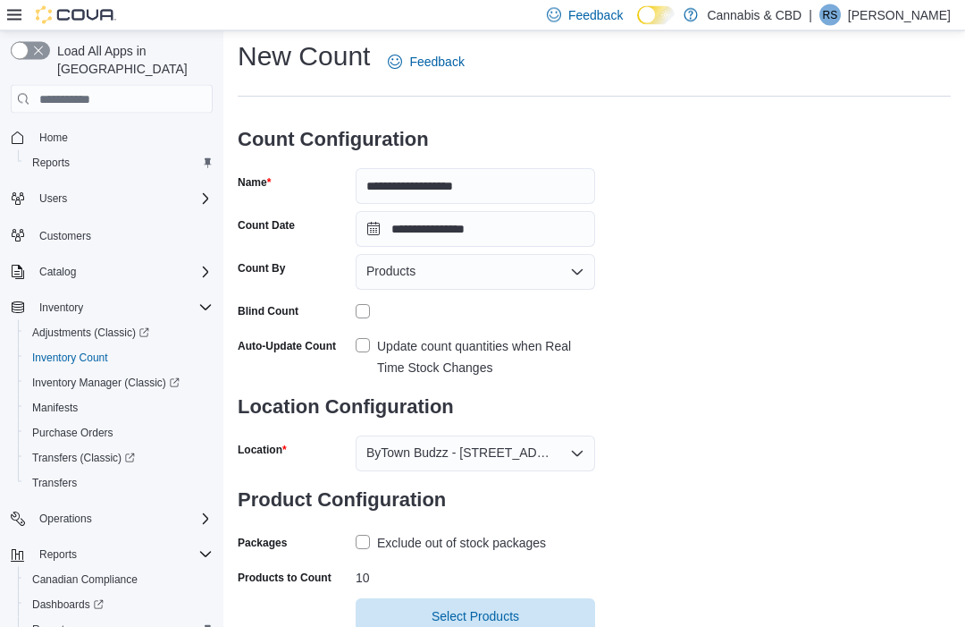
click at [545, 605] on span "Select Products" at bounding box center [475, 617] width 218 height 36
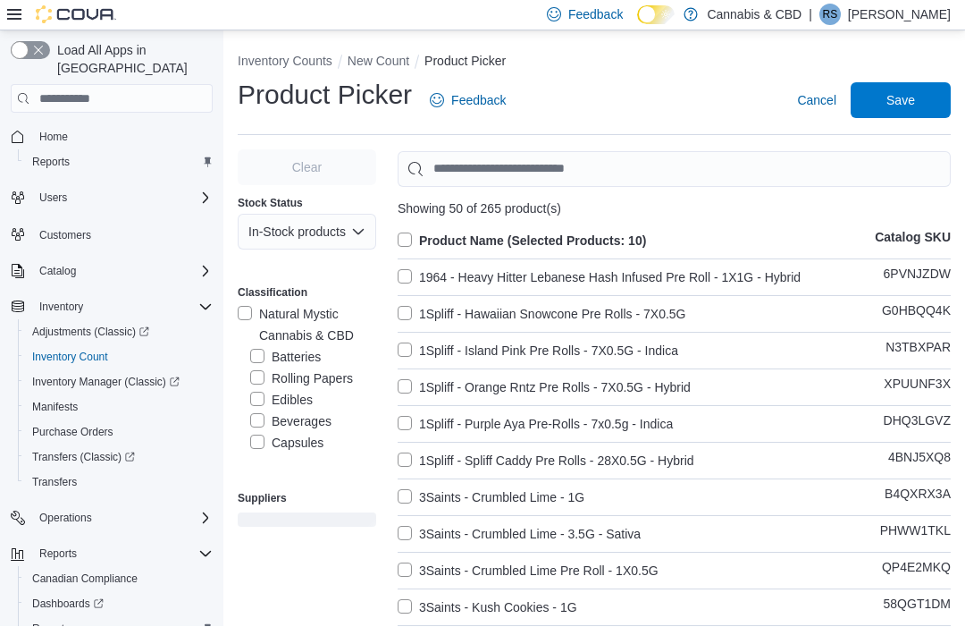
scroll to position [1, 0]
click at [910, 105] on span "Save" at bounding box center [901, 100] width 29 height 18
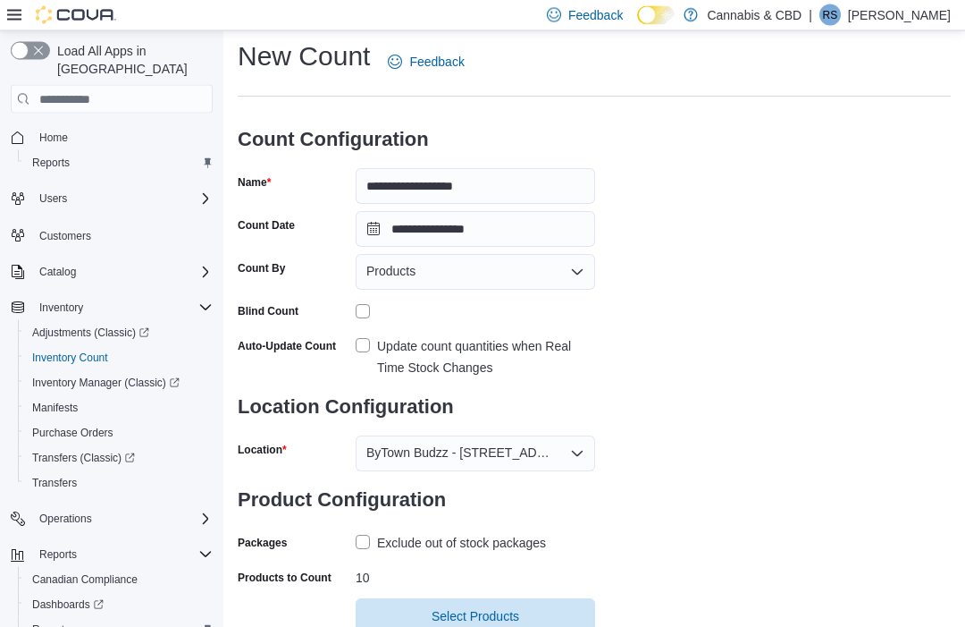
scroll to position [38, 0]
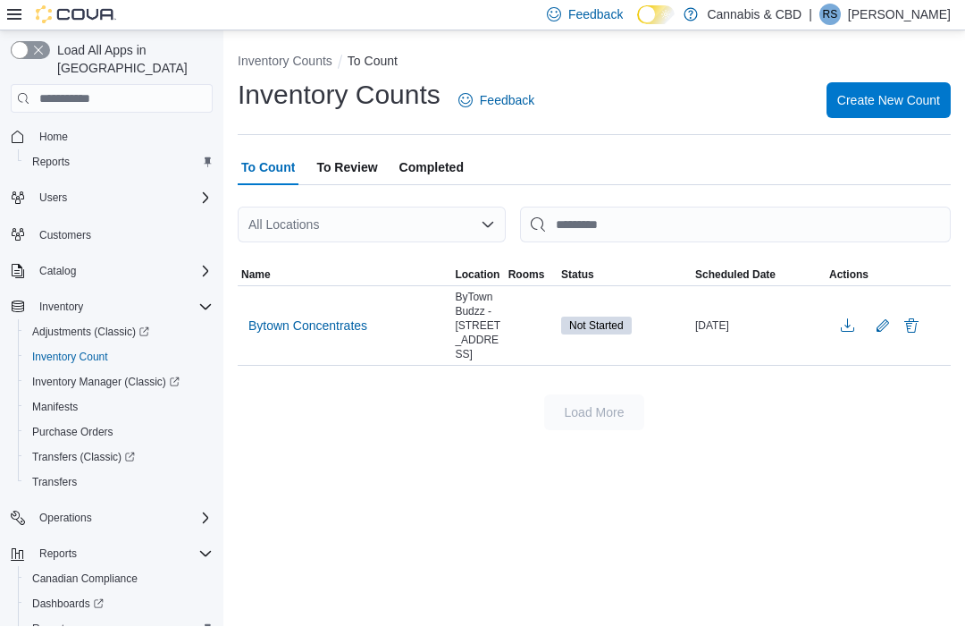
click at [323, 324] on span "Bytown Concentrates" at bounding box center [307, 326] width 119 height 18
click at [316, 327] on span "Bytown Concentrates" at bounding box center [307, 326] width 119 height 18
click at [263, 326] on span "Bytown Concentrates" at bounding box center [307, 326] width 119 height 18
click at [296, 320] on span "Bytown Concentrates" at bounding box center [307, 326] width 119 height 18
click at [317, 327] on span "Bytown Concentrates" at bounding box center [307, 326] width 119 height 18
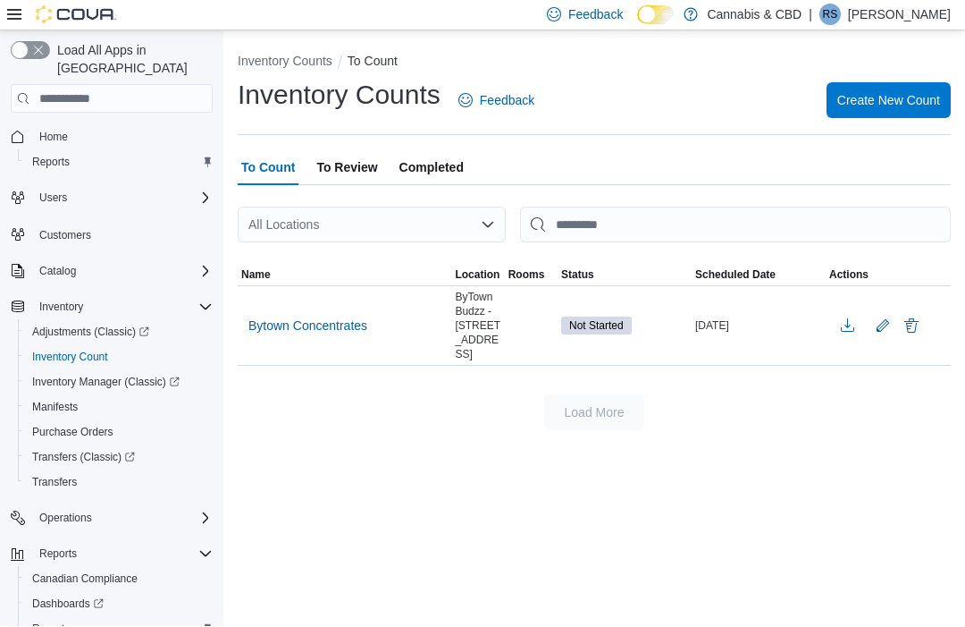
click at [358, 324] on span "Bytown Concentrates" at bounding box center [307, 326] width 119 height 18
click at [273, 320] on span "Bytown Concentrates" at bounding box center [307, 326] width 119 height 18
click at [274, 329] on span "Bytown Concentrates" at bounding box center [307, 326] width 119 height 18
click at [318, 324] on span "Bytown Concentrates" at bounding box center [307, 326] width 119 height 18
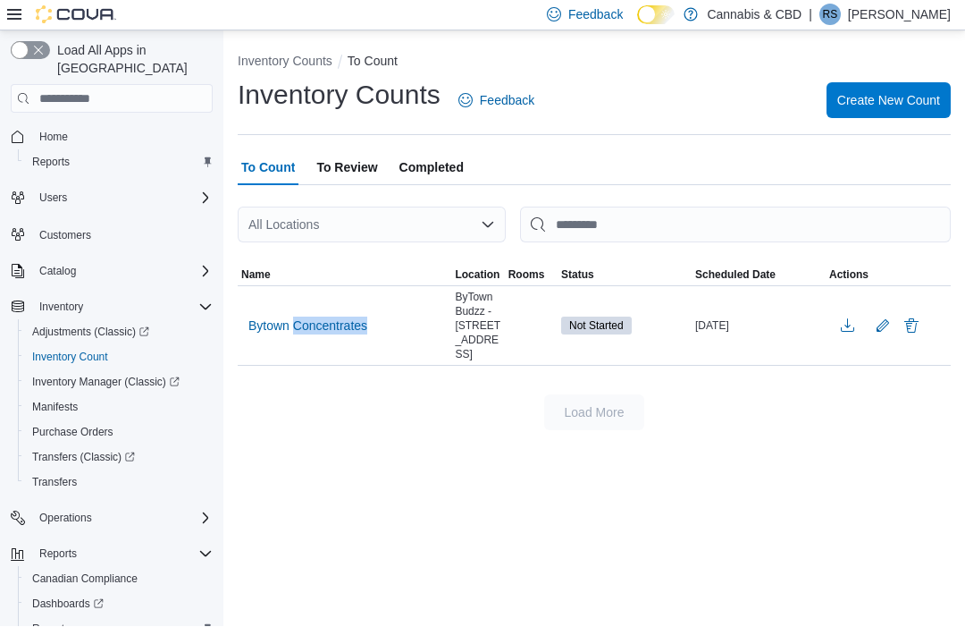
click at [274, 320] on span "Bytown Concentrates" at bounding box center [307, 326] width 119 height 18
click at [286, 329] on span "Bytown Concentrates" at bounding box center [307, 326] width 119 height 18
click at [302, 324] on span "Bytown Concentrates" at bounding box center [307, 326] width 119 height 18
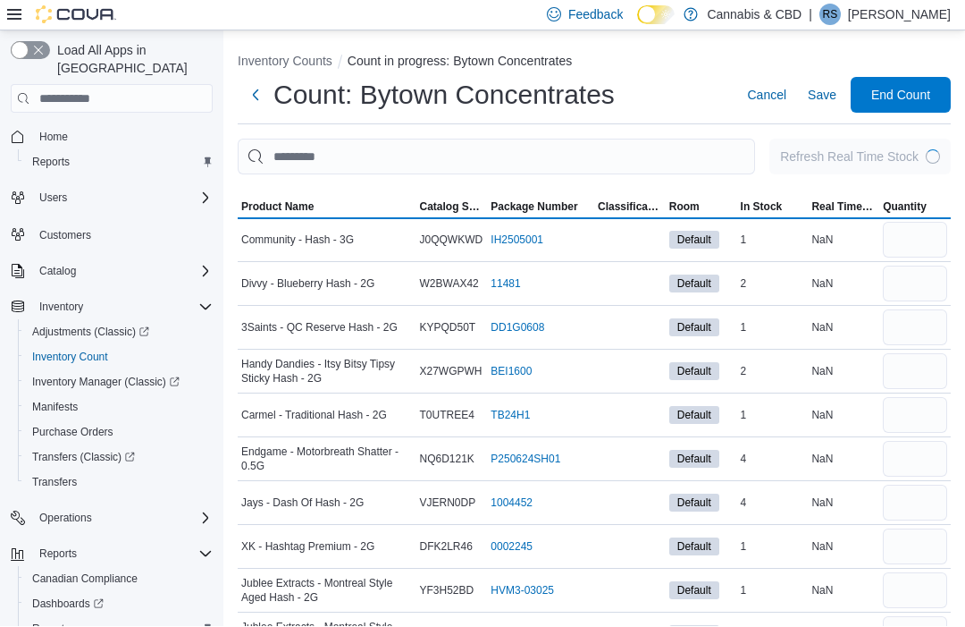
scroll to position [1, 0]
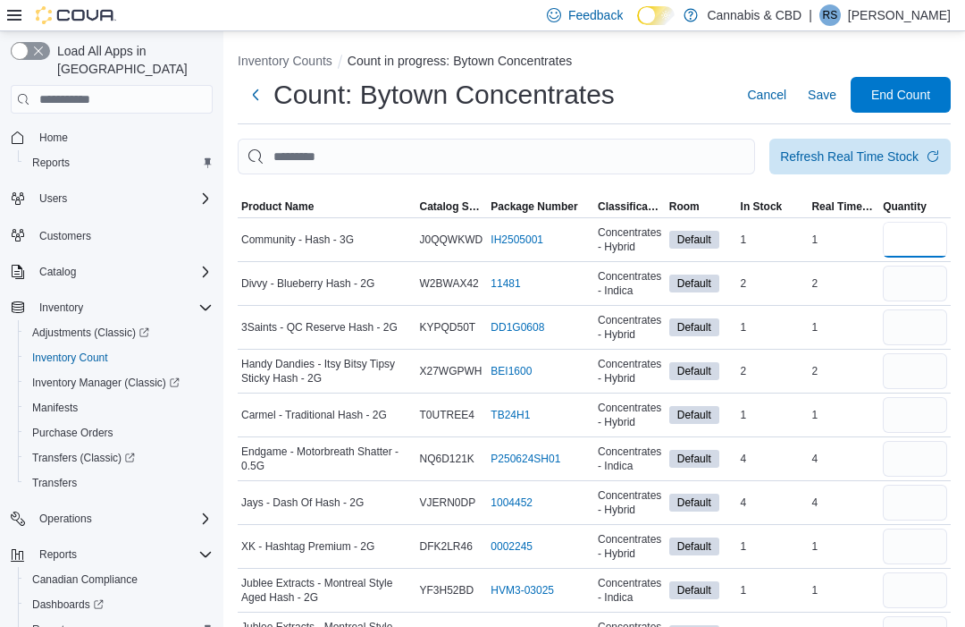
click at [921, 242] on input "number" at bounding box center [915, 240] width 64 height 36
click at [917, 291] on input "number" at bounding box center [915, 284] width 64 height 36
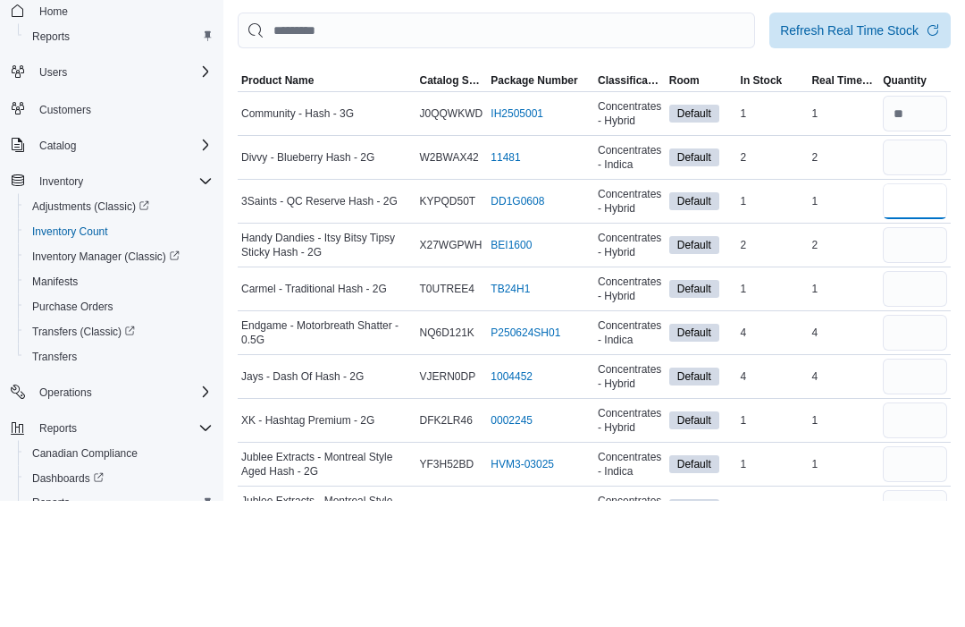
click at [914, 310] on input "number" at bounding box center [915, 328] width 64 height 36
click at [909, 354] on input "number" at bounding box center [915, 372] width 64 height 36
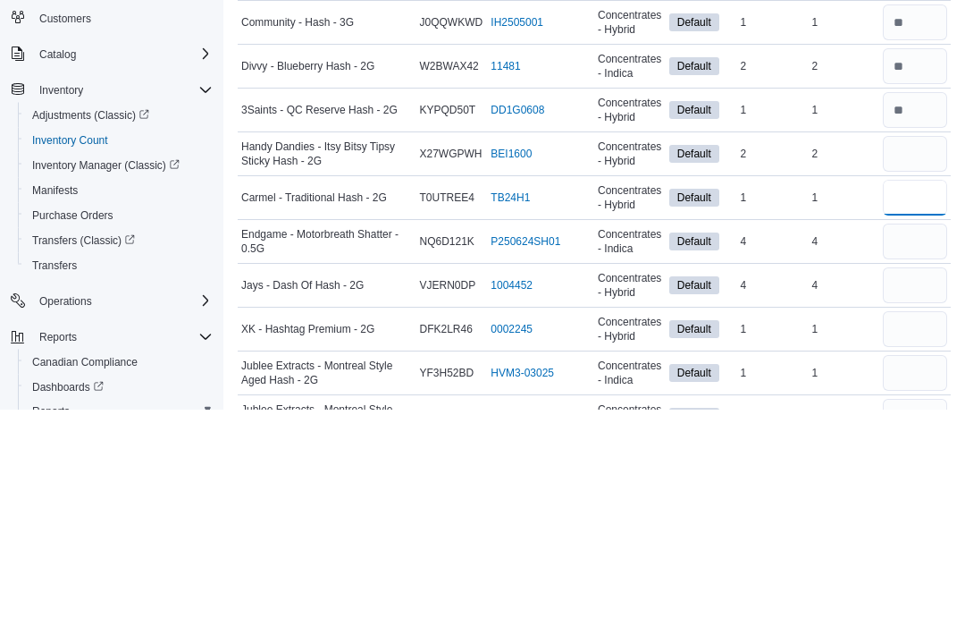
click at [901, 398] on input "number" at bounding box center [915, 416] width 64 height 36
click at [900, 442] on input "number" at bounding box center [915, 460] width 64 height 36
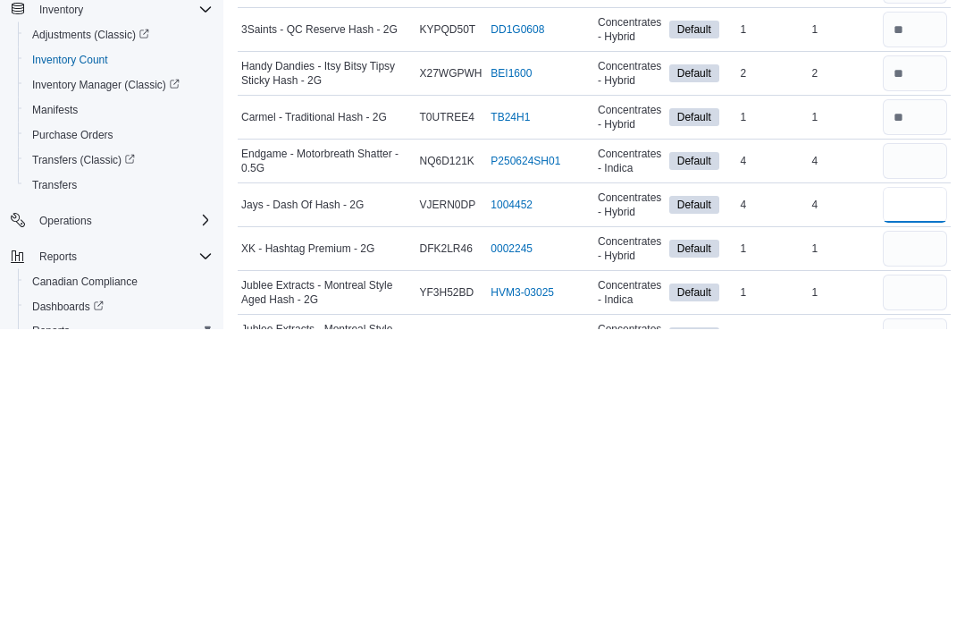
click at [904, 485] on input "number" at bounding box center [915, 503] width 64 height 36
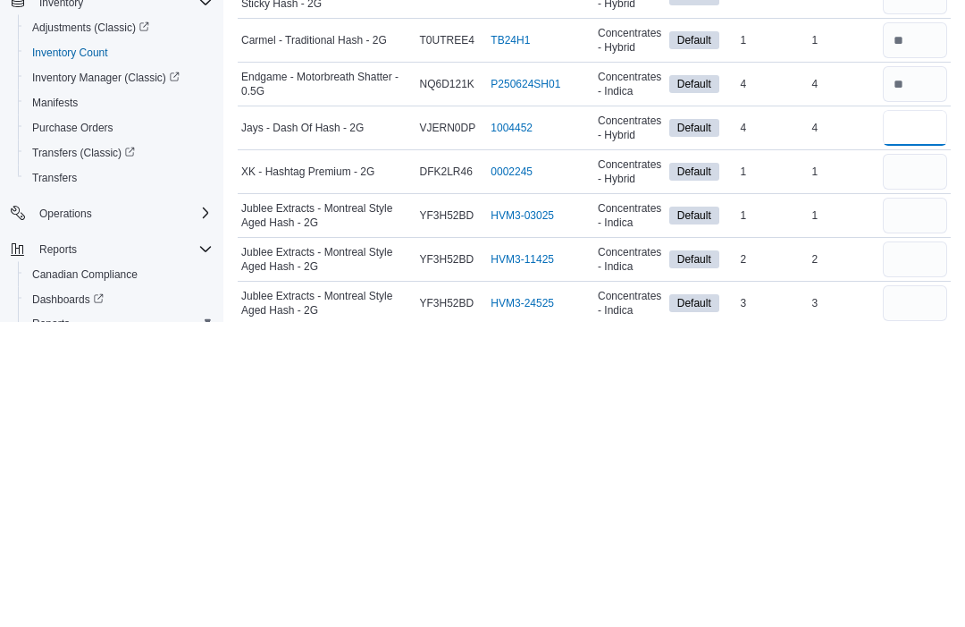
scroll to position [72, 0]
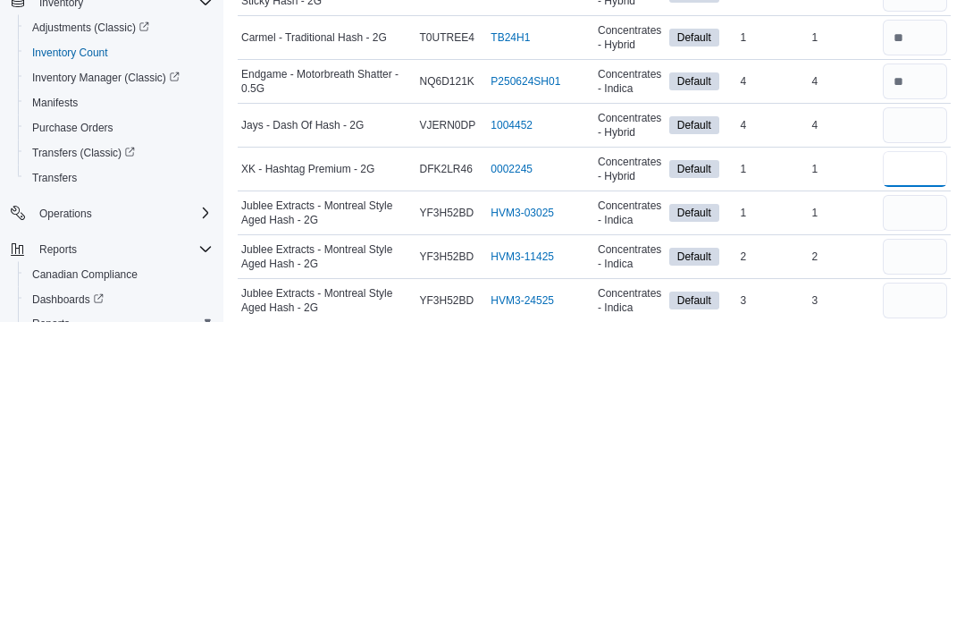
click at [896, 457] on input "number" at bounding box center [915, 475] width 64 height 36
click at [923, 501] on input "number" at bounding box center [915, 519] width 64 height 36
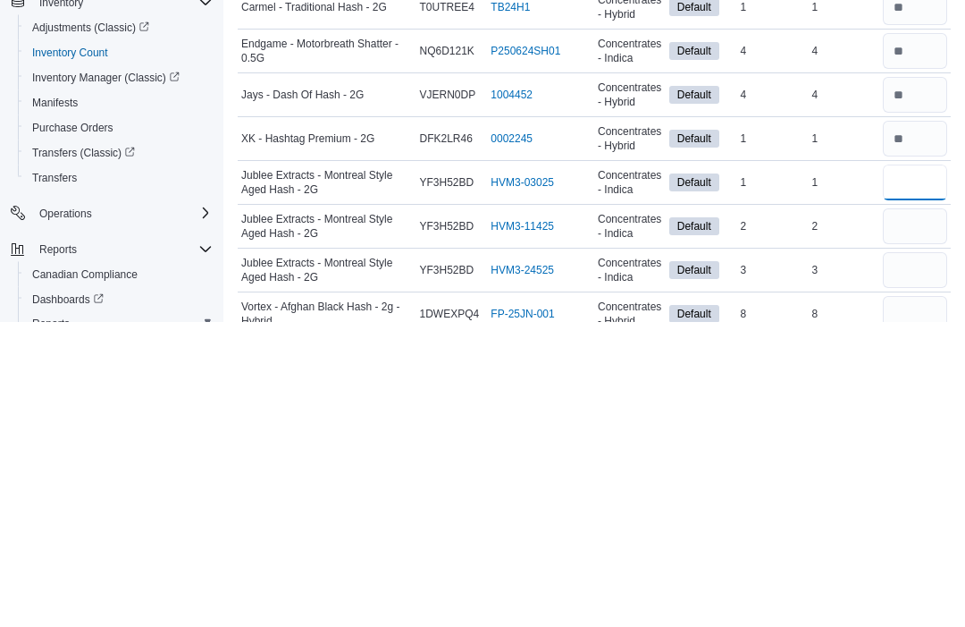
scroll to position [135, 0]
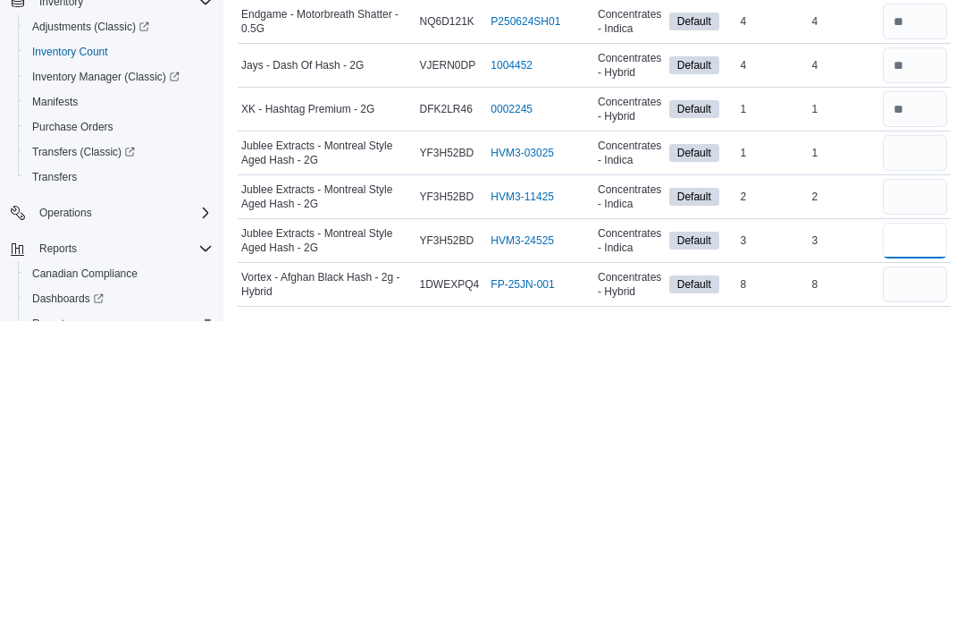
click at [915, 528] on input "number" at bounding box center [915, 546] width 64 height 36
click at [919, 484] on input "number" at bounding box center [915, 502] width 64 height 36
click at [912, 441] on input "number" at bounding box center [915, 459] width 64 height 36
click at [927, 572] on input "number" at bounding box center [915, 590] width 64 height 36
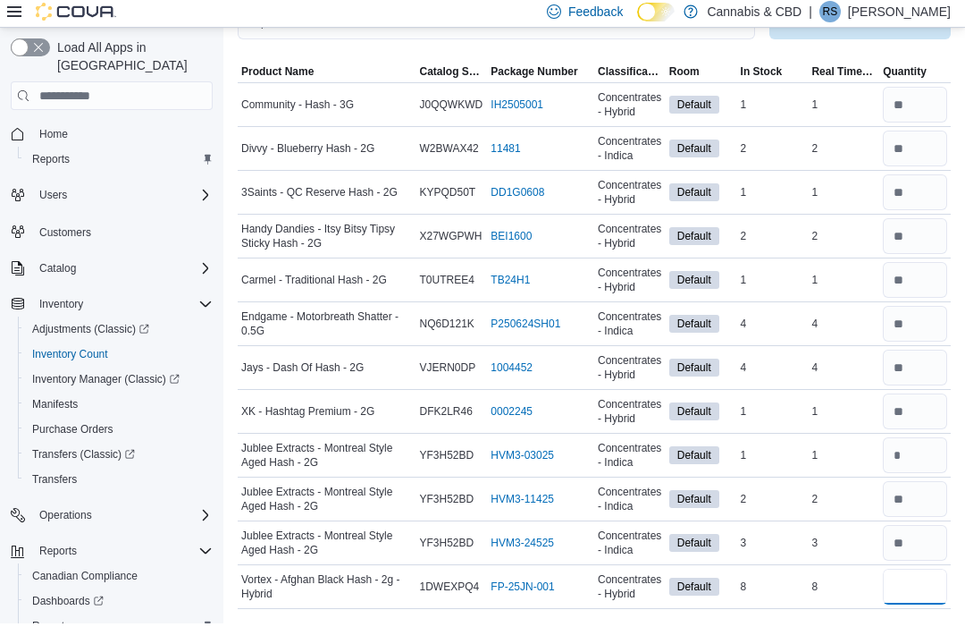
scroll to position [0, 0]
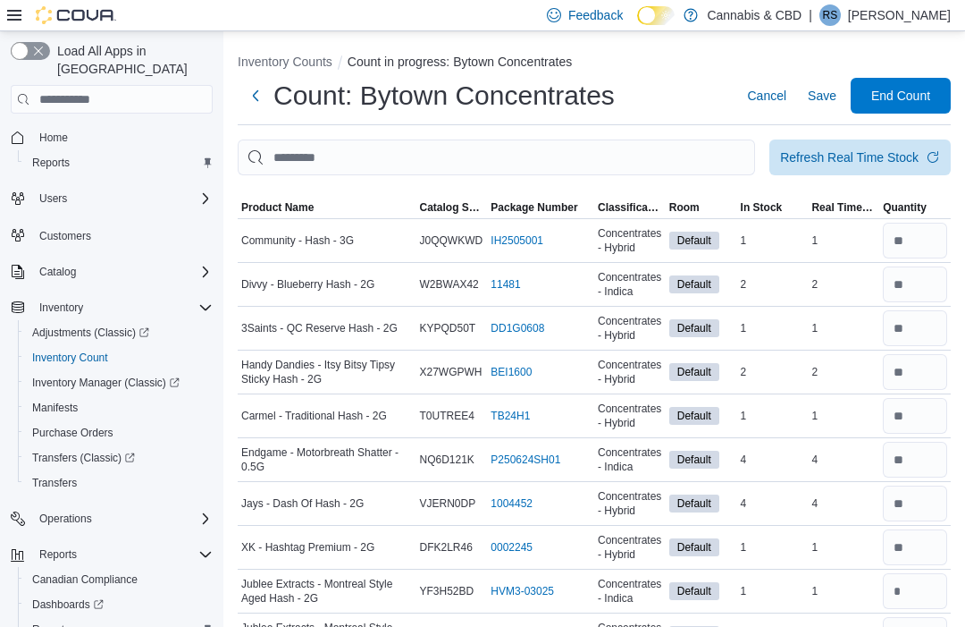
click at [890, 151] on span "Refresh Real Time Stock" at bounding box center [860, 157] width 160 height 36
click at [914, 96] on span "End Count" at bounding box center [900, 96] width 59 height 18
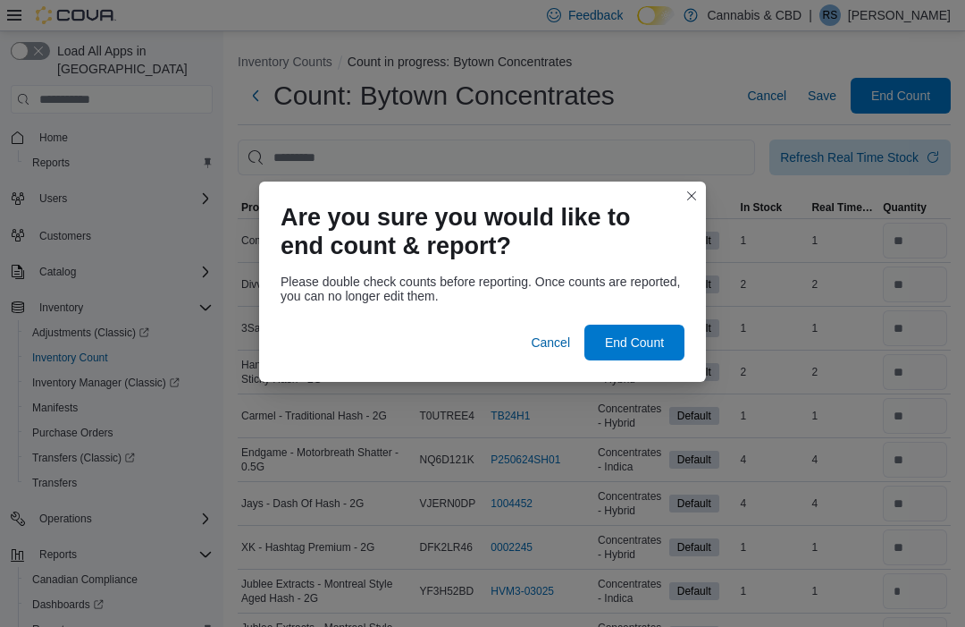
click at [661, 327] on span "End Count" at bounding box center [634, 342] width 79 height 36
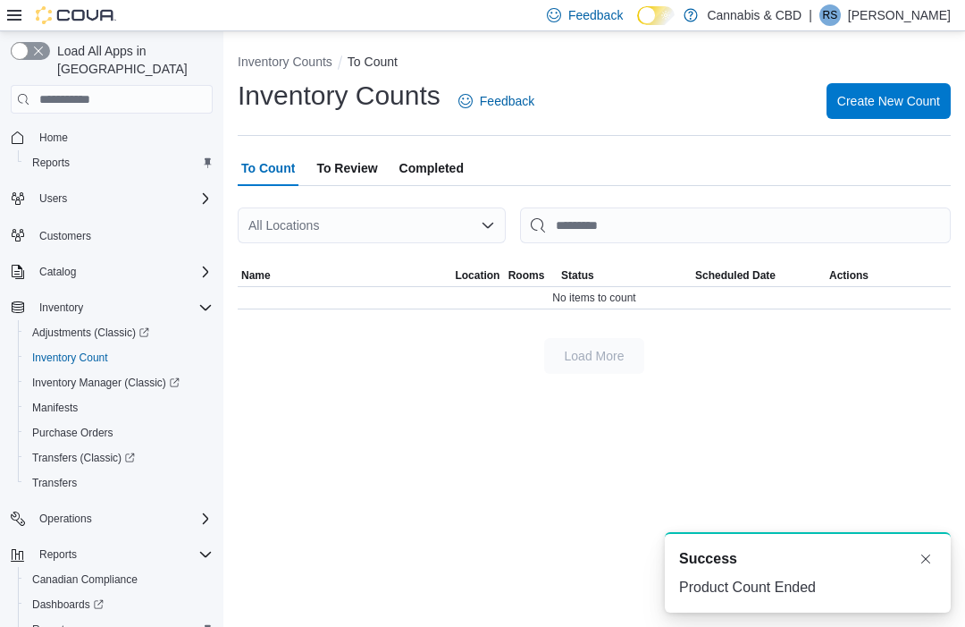
click at [350, 170] on span "To Review" at bounding box center [346, 168] width 61 height 36
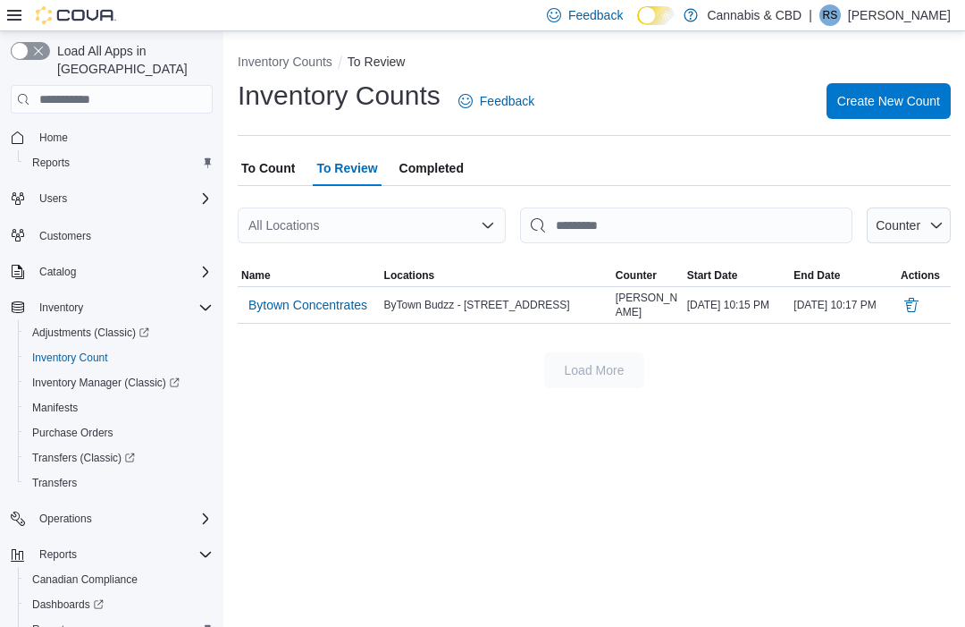
scroll to position [3, 0]
click at [339, 301] on span "Bytown Concentrates" at bounding box center [307, 305] width 119 height 18
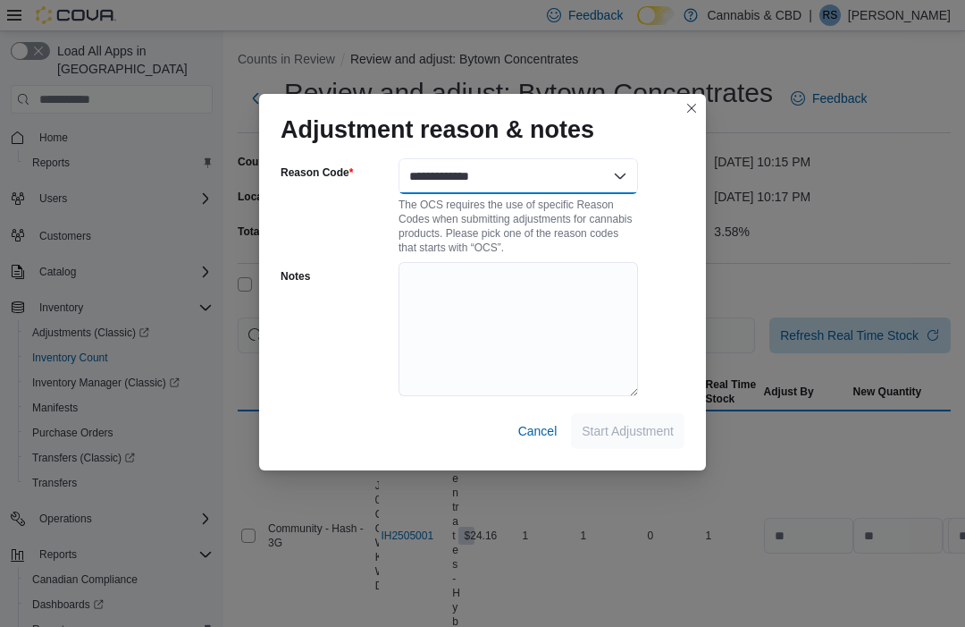
click at [473, 158] on select "**********" at bounding box center [519, 176] width 240 height 36
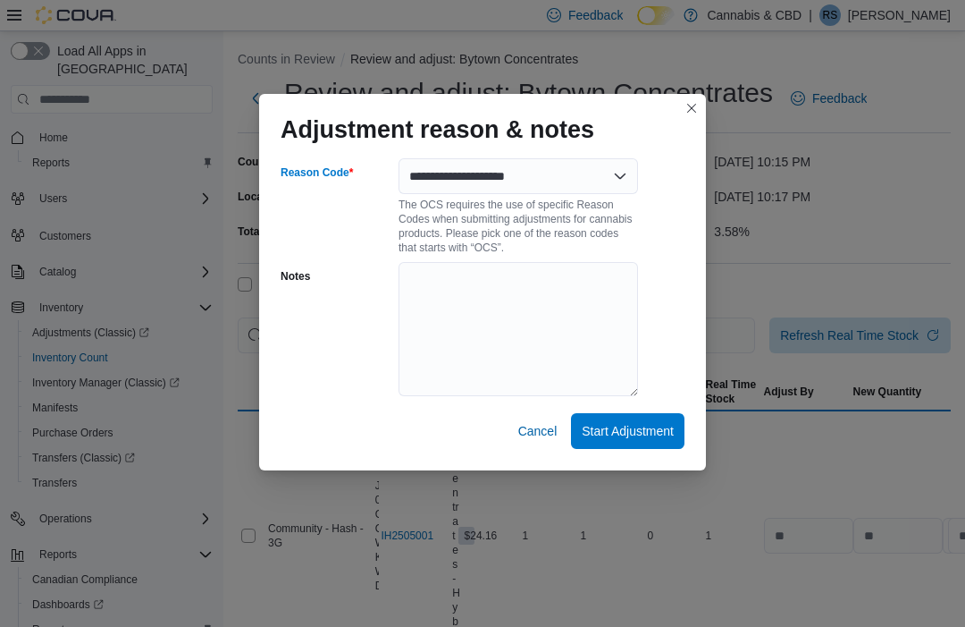
click at [655, 422] on span "Start Adjustment" at bounding box center [628, 431] width 92 height 18
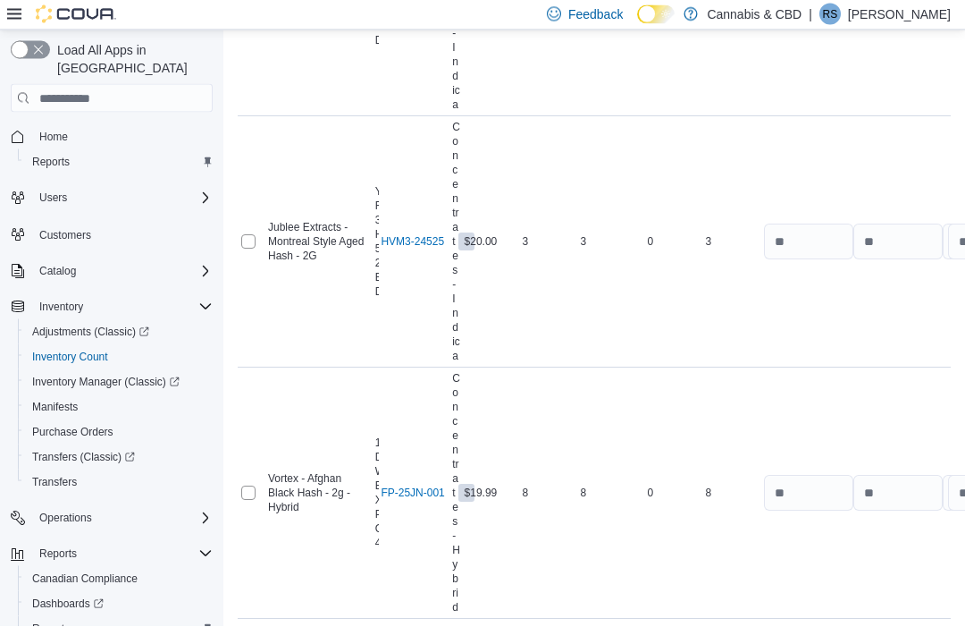
scroll to position [2807, 0]
click at [877, 561] on span "Submit Adjustments" at bounding box center [844, 575] width 111 height 36
click at [874, 560] on span "Submit Adjustments" at bounding box center [844, 575] width 111 height 36
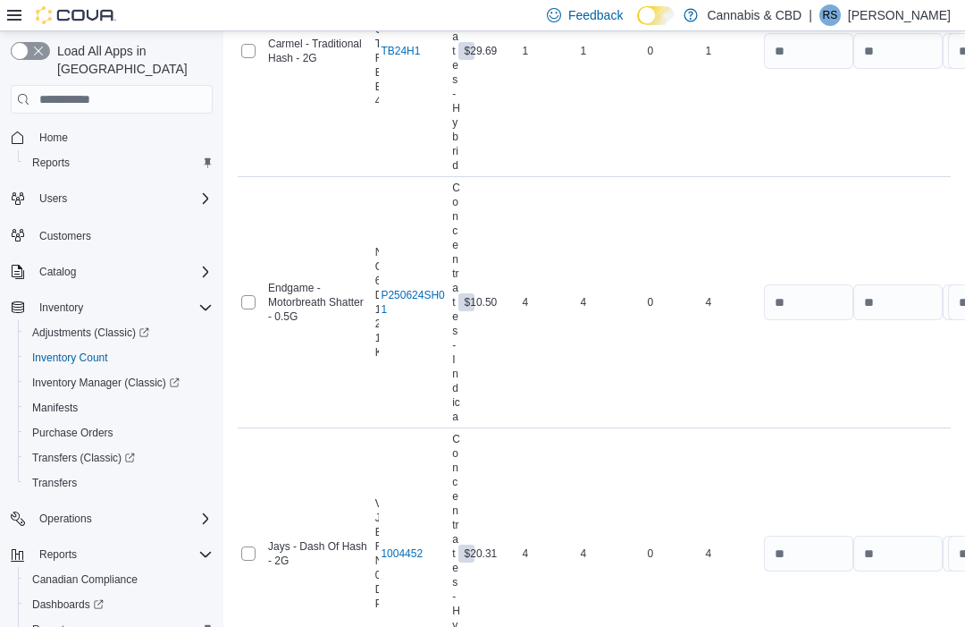
scroll to position [1387, 0]
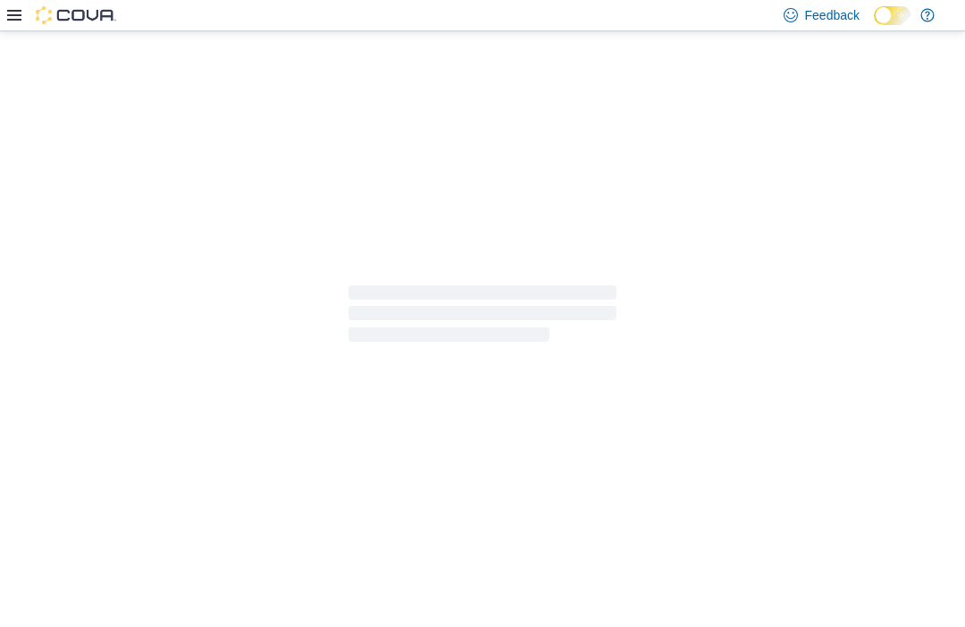
scroll to position [1, 0]
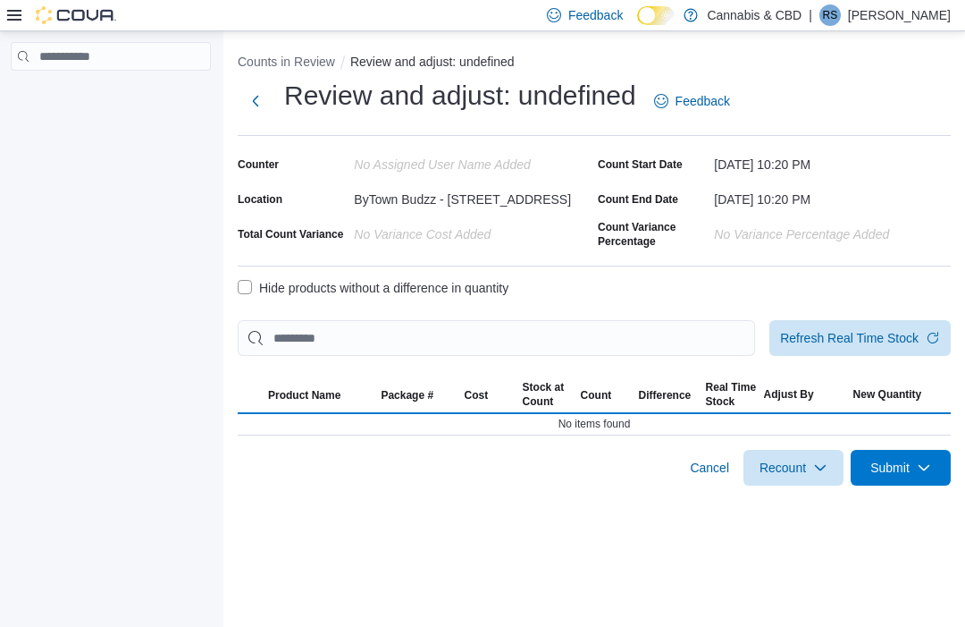
select select "**********"
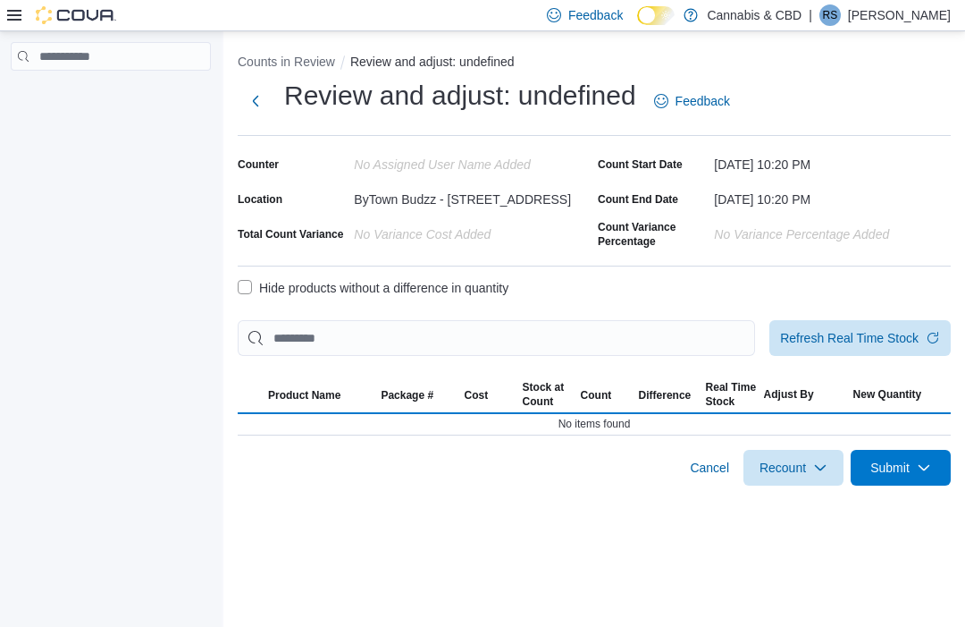
select select "**********"
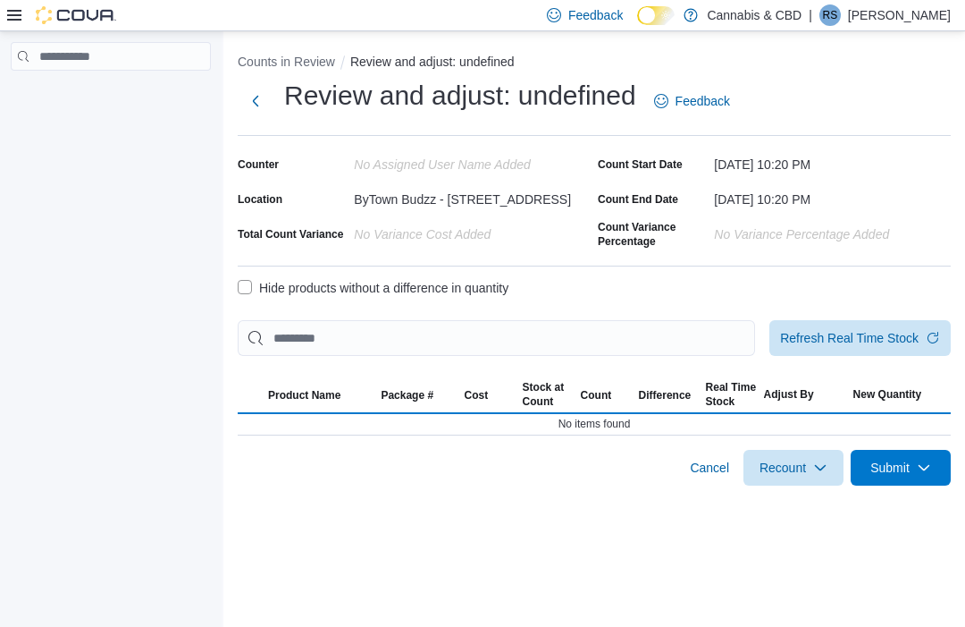
select select "**********"
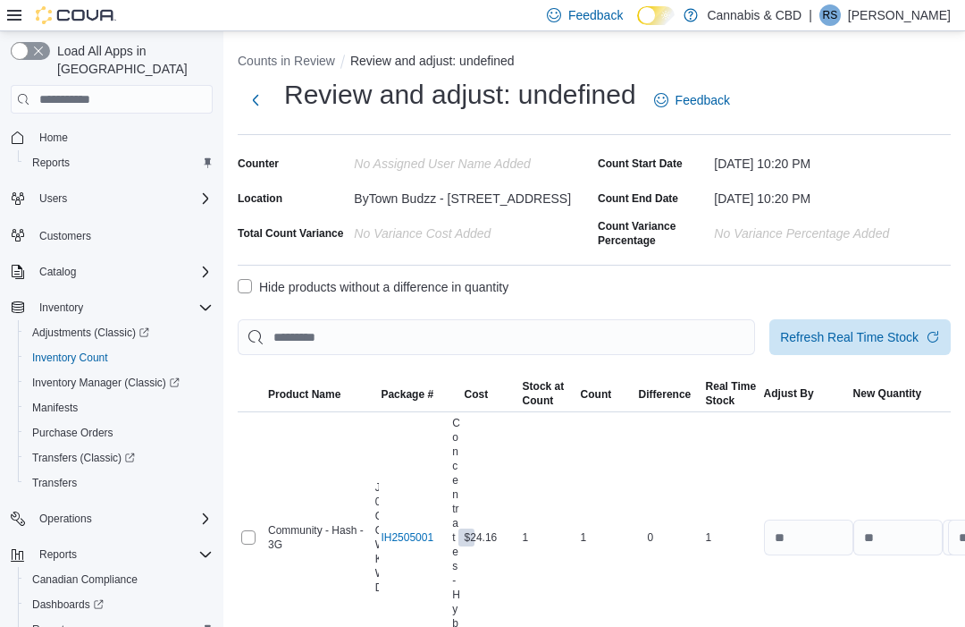
click at [905, 490] on td "New Quantity" at bounding box center [894, 537] width 89 height 251
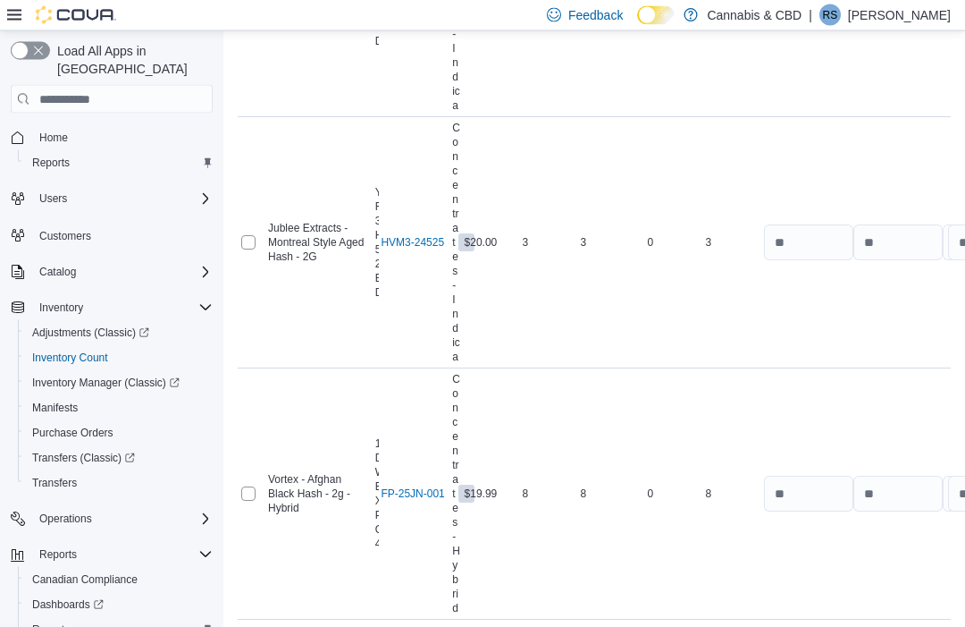
scroll to position [2807, 0]
click at [871, 561] on span "Submit Adjustments" at bounding box center [844, 575] width 111 height 36
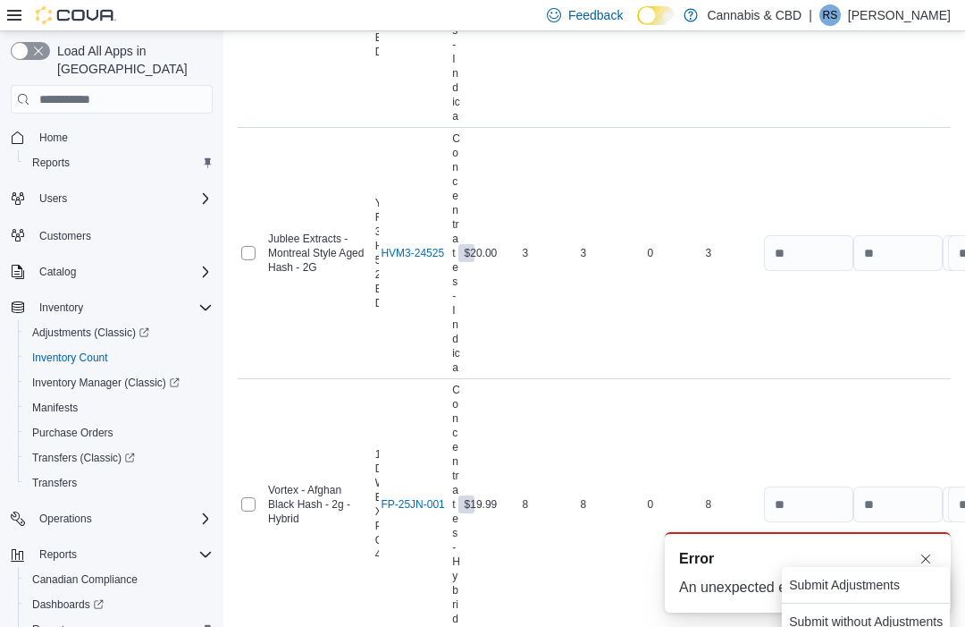
scroll to position [0, 0]
